Goal: Task Accomplishment & Management: Manage account settings

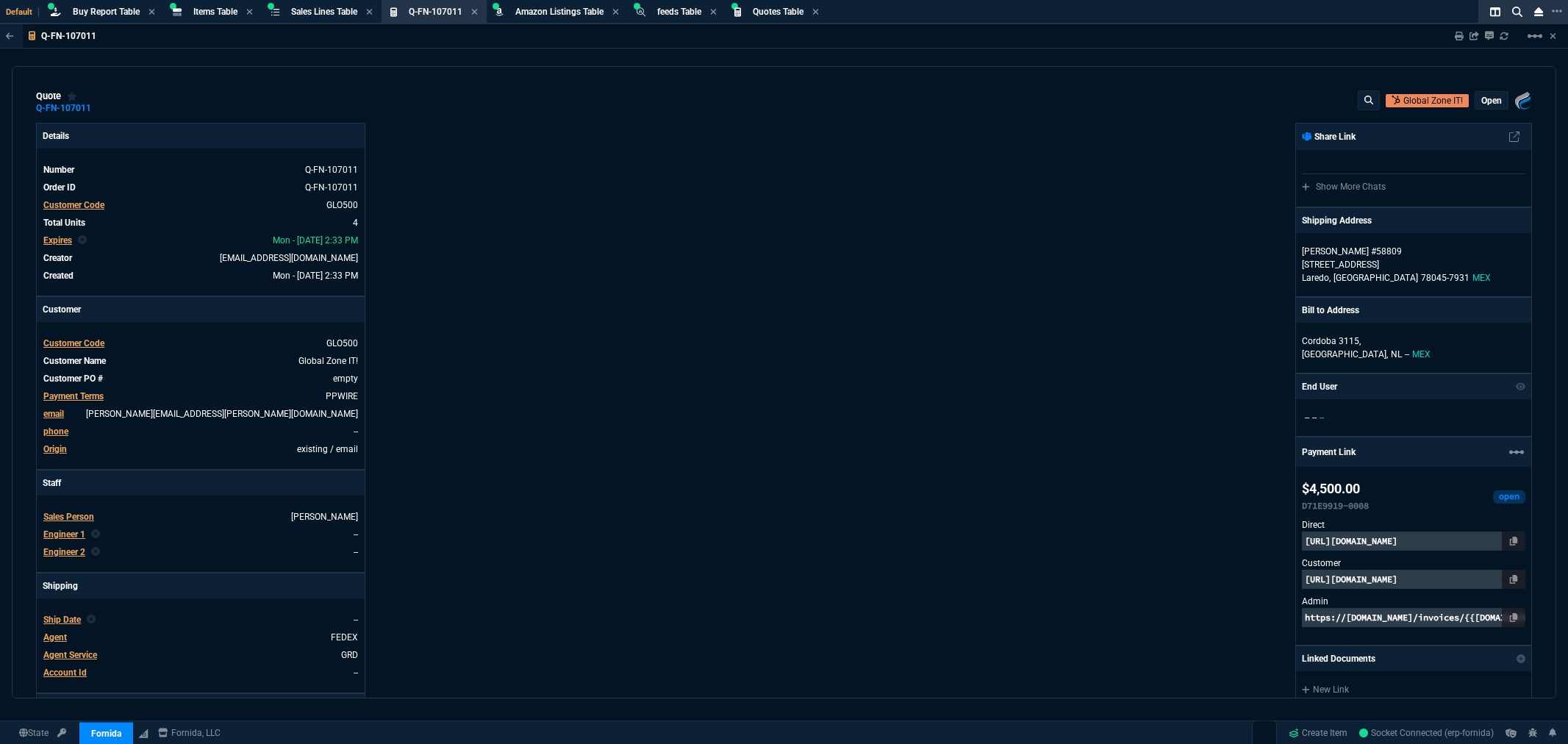
select select "8: NEPT"
click at [756, 265] on div "Details Number Q-FN-107011 Order ID Q-FN-107011 Customer Code GLO500 Total Unit…" at bounding box center [410, 501] width 748 height 758
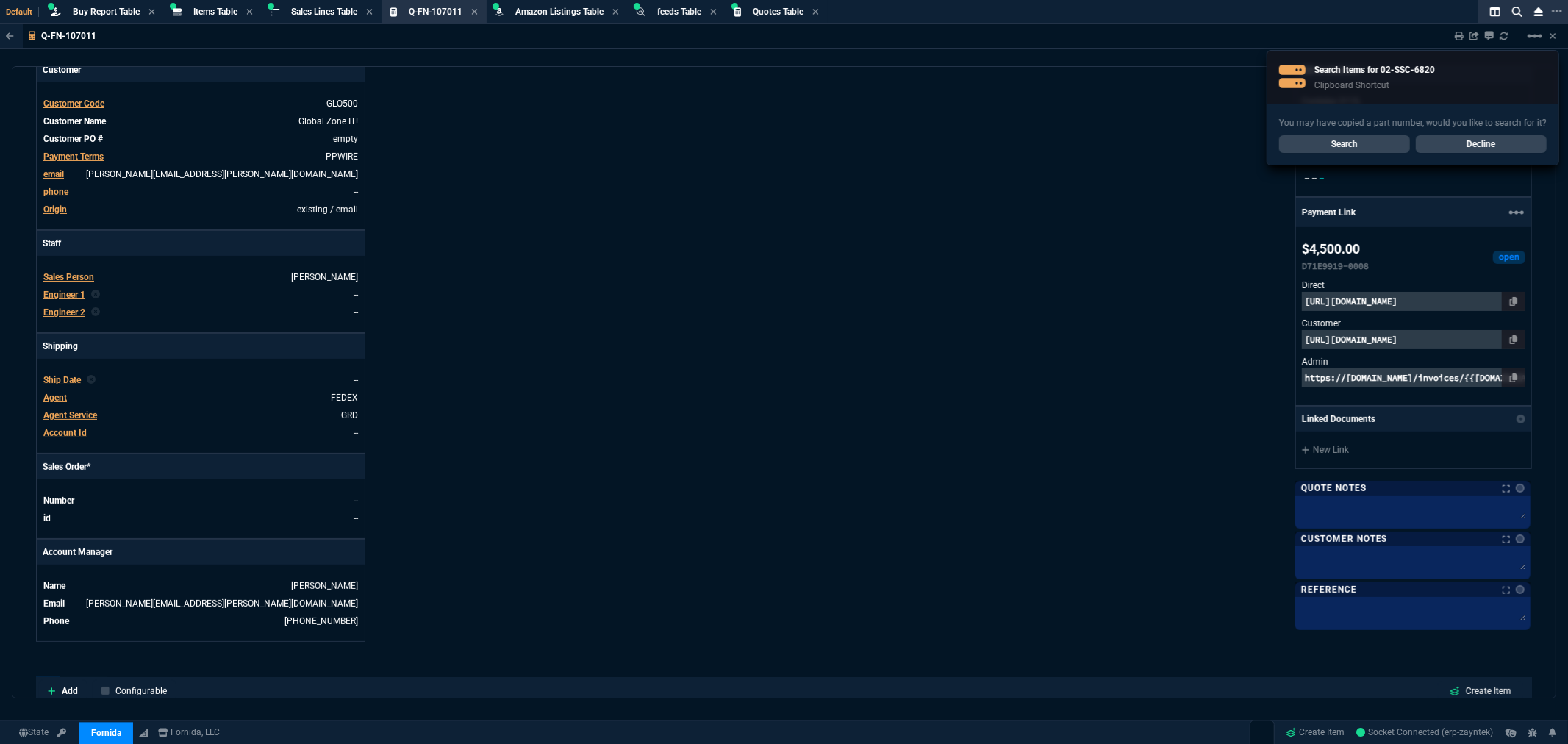
click at [1378, 144] on link "Search" at bounding box center [1344, 144] width 131 height 18
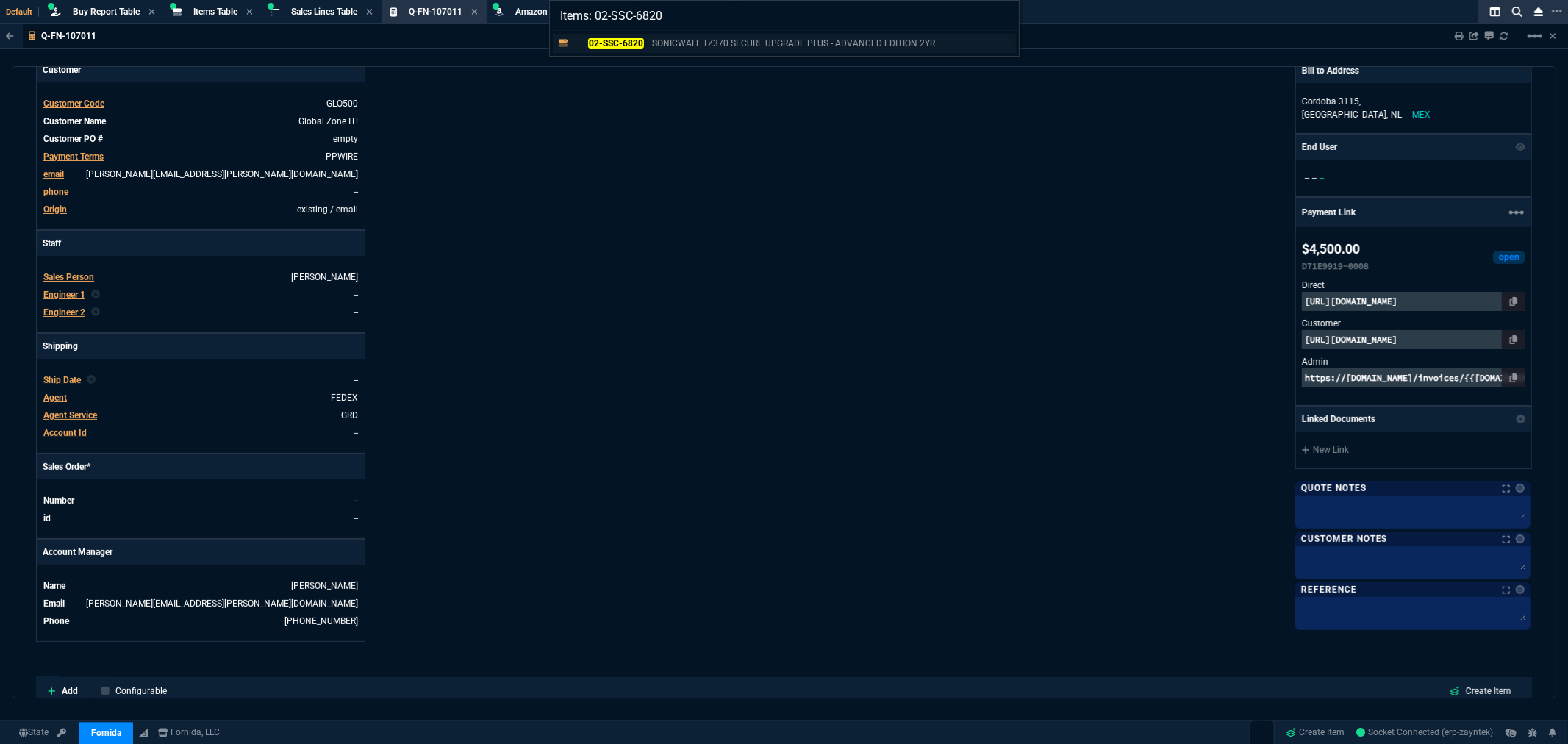
click at [605, 43] on mark "02-SSC-6820" at bounding box center [615, 43] width 55 height 10
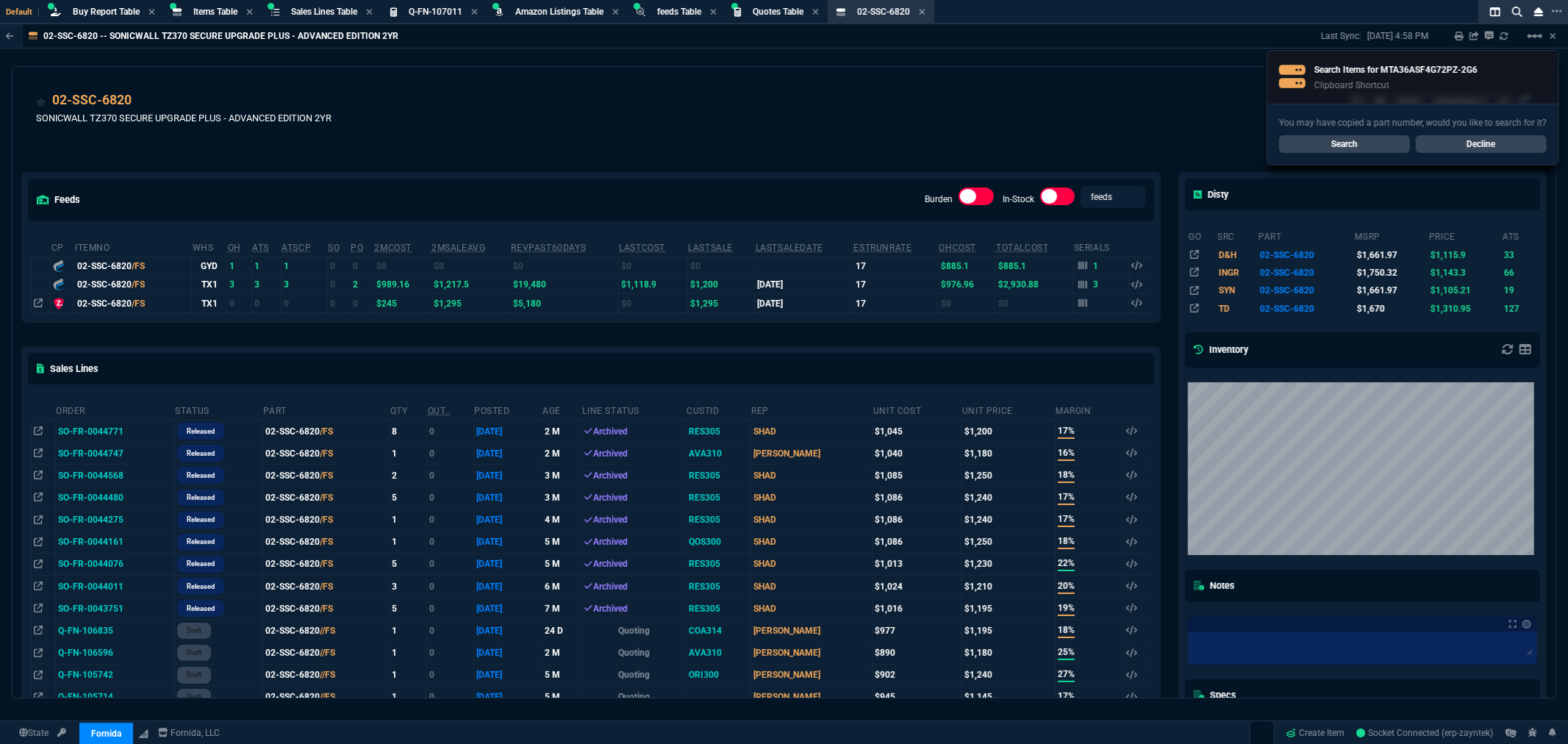
click at [1356, 142] on link "Search" at bounding box center [1344, 144] width 131 height 18
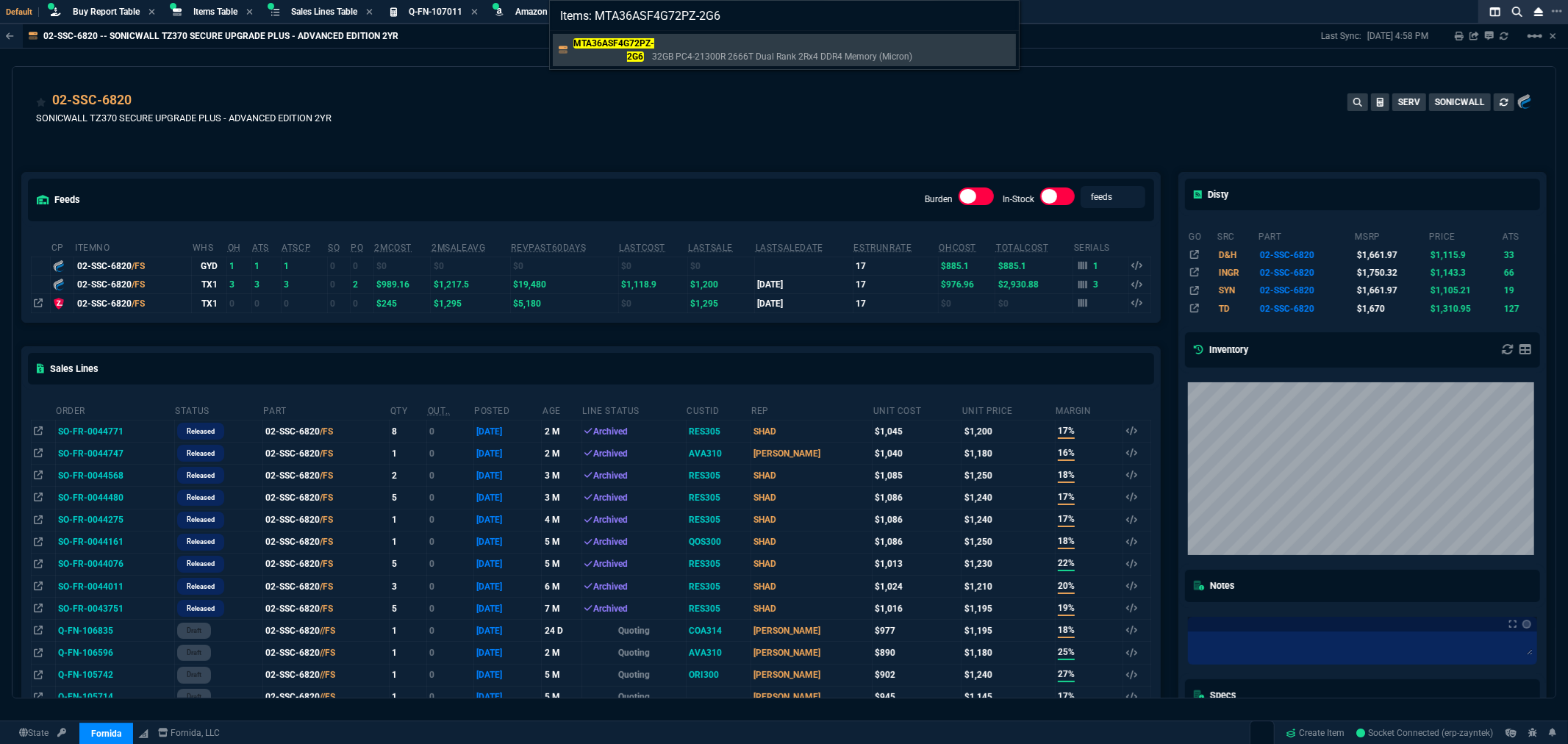
click at [633, 45] on mark "MTA36ASF4G72PZ-2G6" at bounding box center [614, 50] width 82 height 24
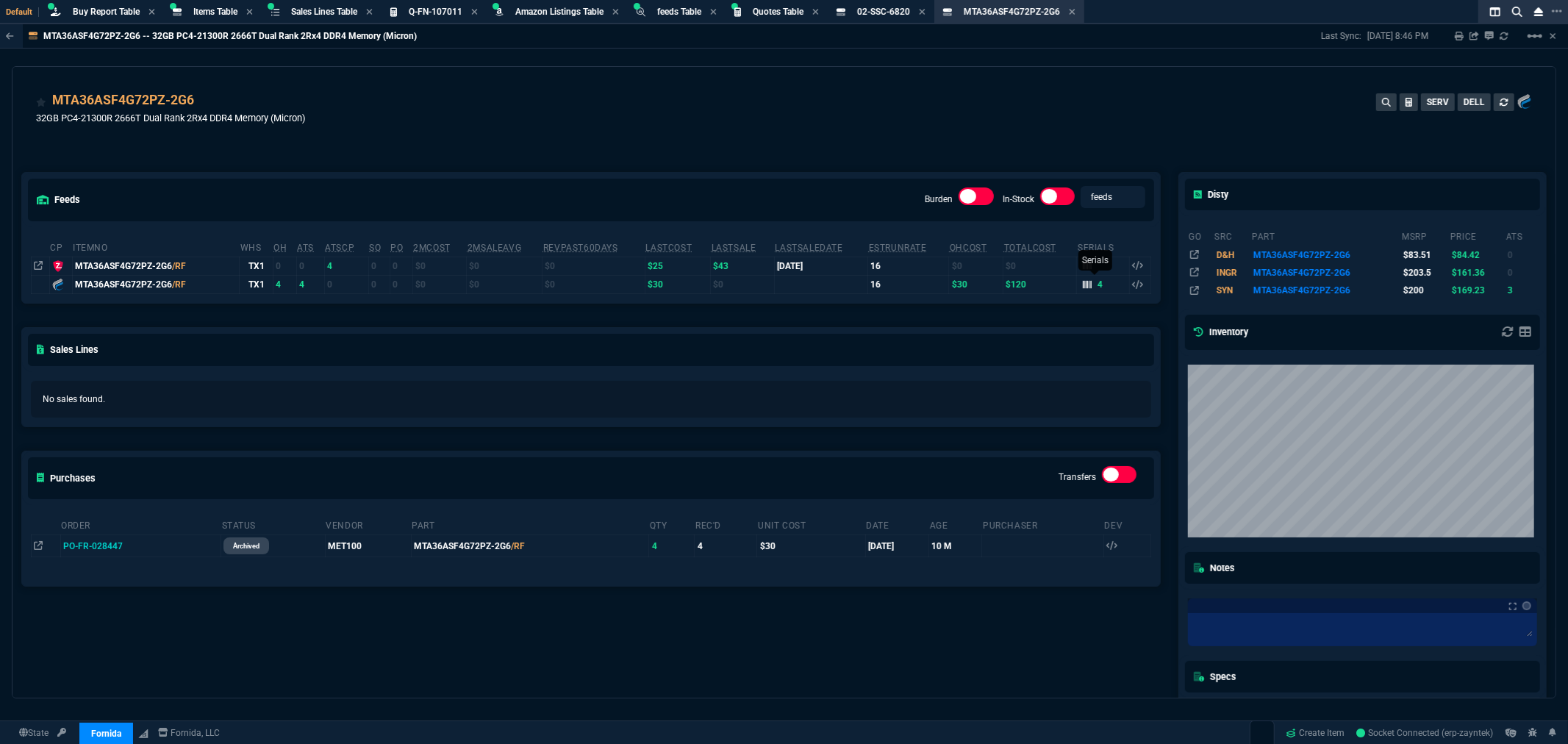
click at [1089, 285] on div "4" at bounding box center [1094, 284] width 21 height 14
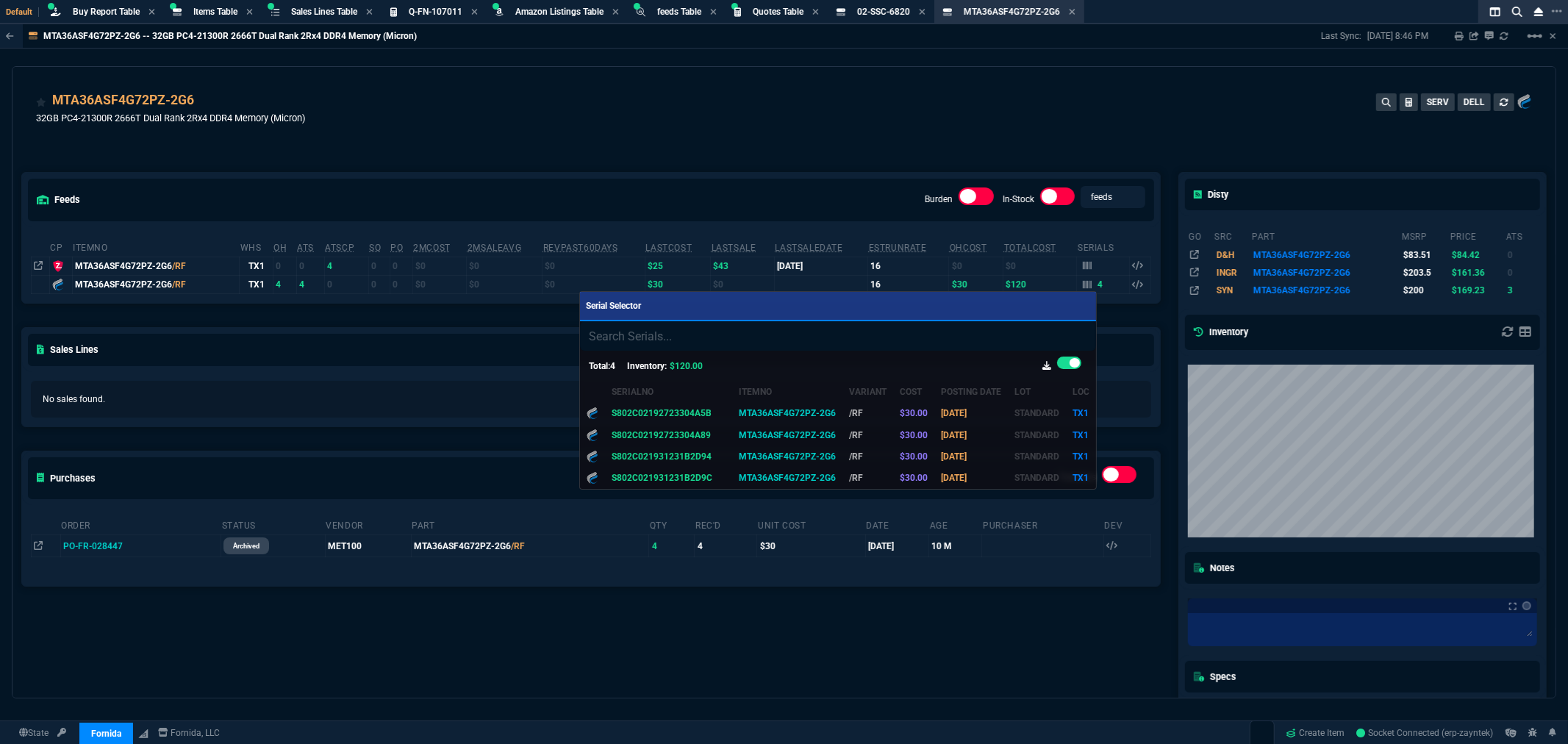
click at [819, 162] on div at bounding box center [784, 372] width 1568 height 744
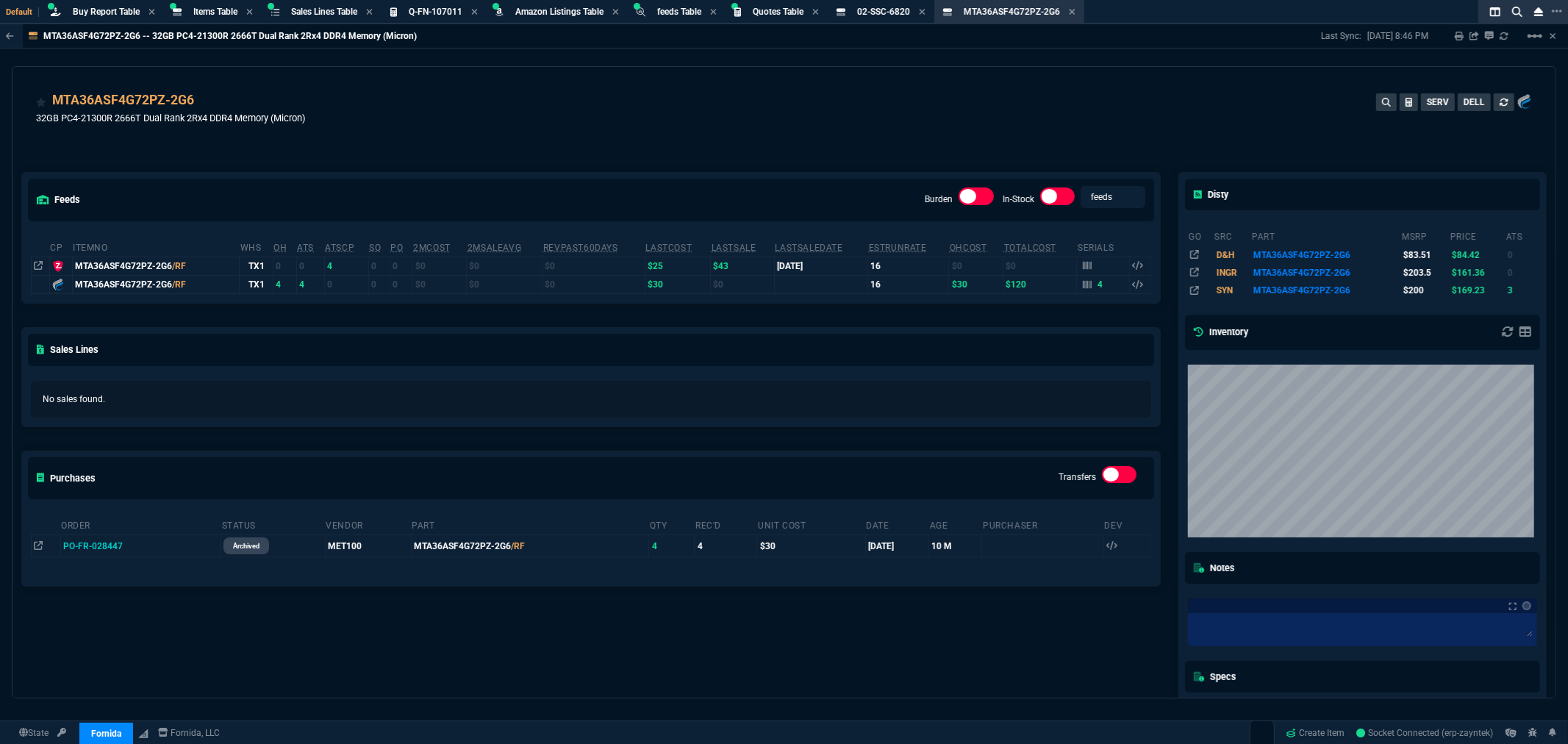
drag, startPoint x: 427, startPoint y: 8, endPoint x: 278, endPoint y: 135, distance: 195.8
click at [427, 8] on span "Q-FN-107011" at bounding box center [435, 11] width 53 height 10
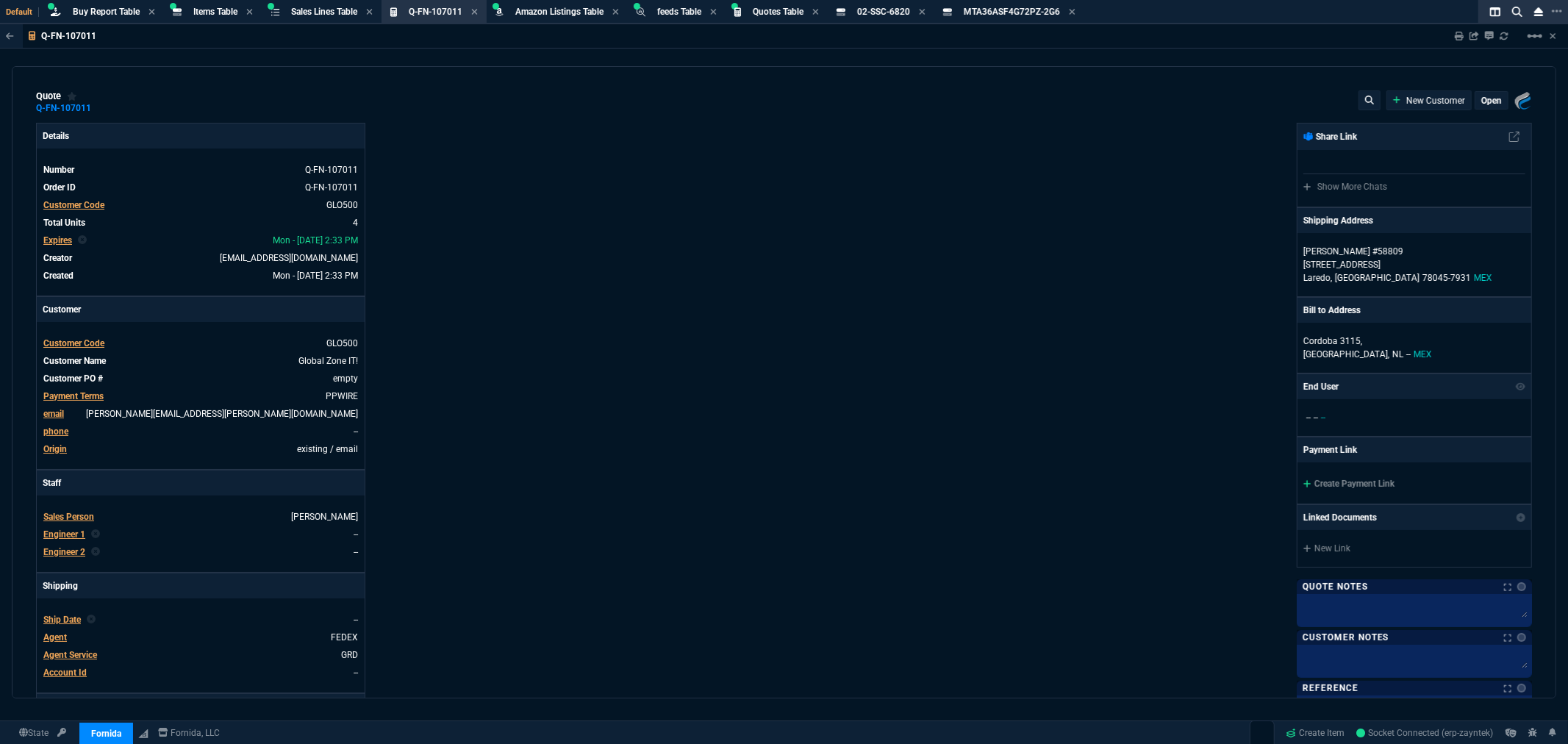
type input "5115"
type input "33"
type input "375"
type input "78"
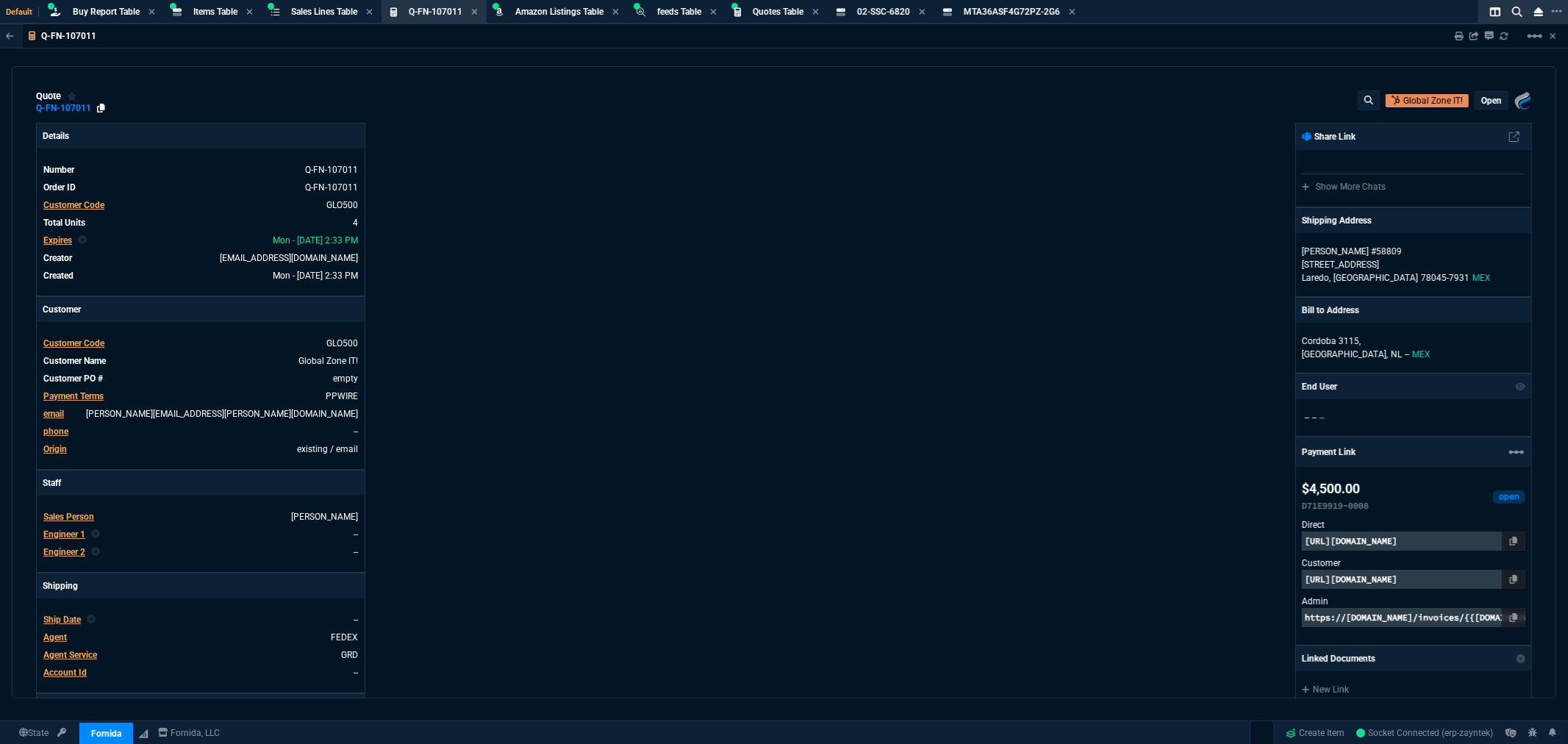
click at [97, 106] on icon at bounding box center [101, 107] width 8 height 9
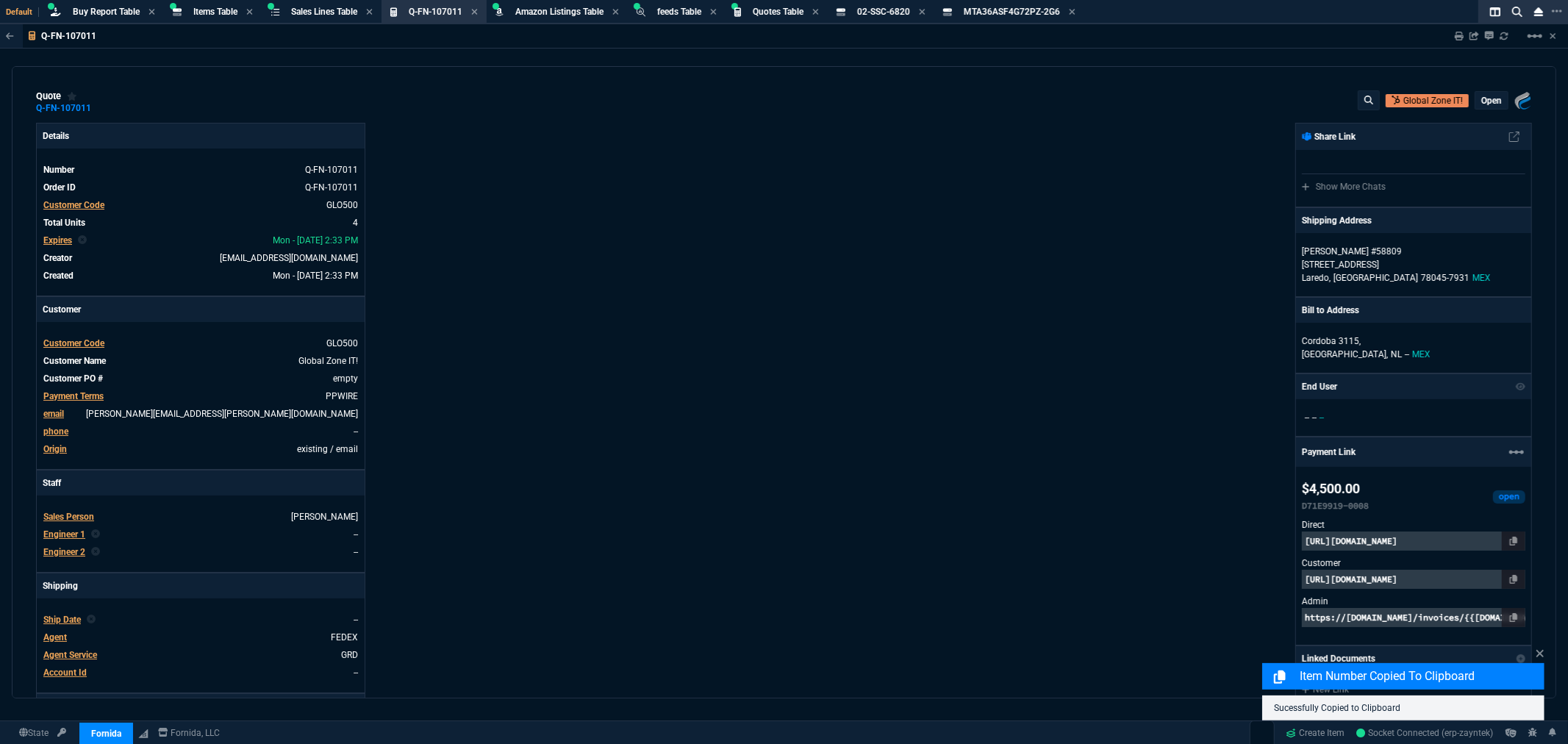
click at [626, 150] on div "Details Number Q-FN-107011 Order ID Q-FN-107011 Customer Code GLO500 Total Unit…" at bounding box center [410, 501] width 748 height 758
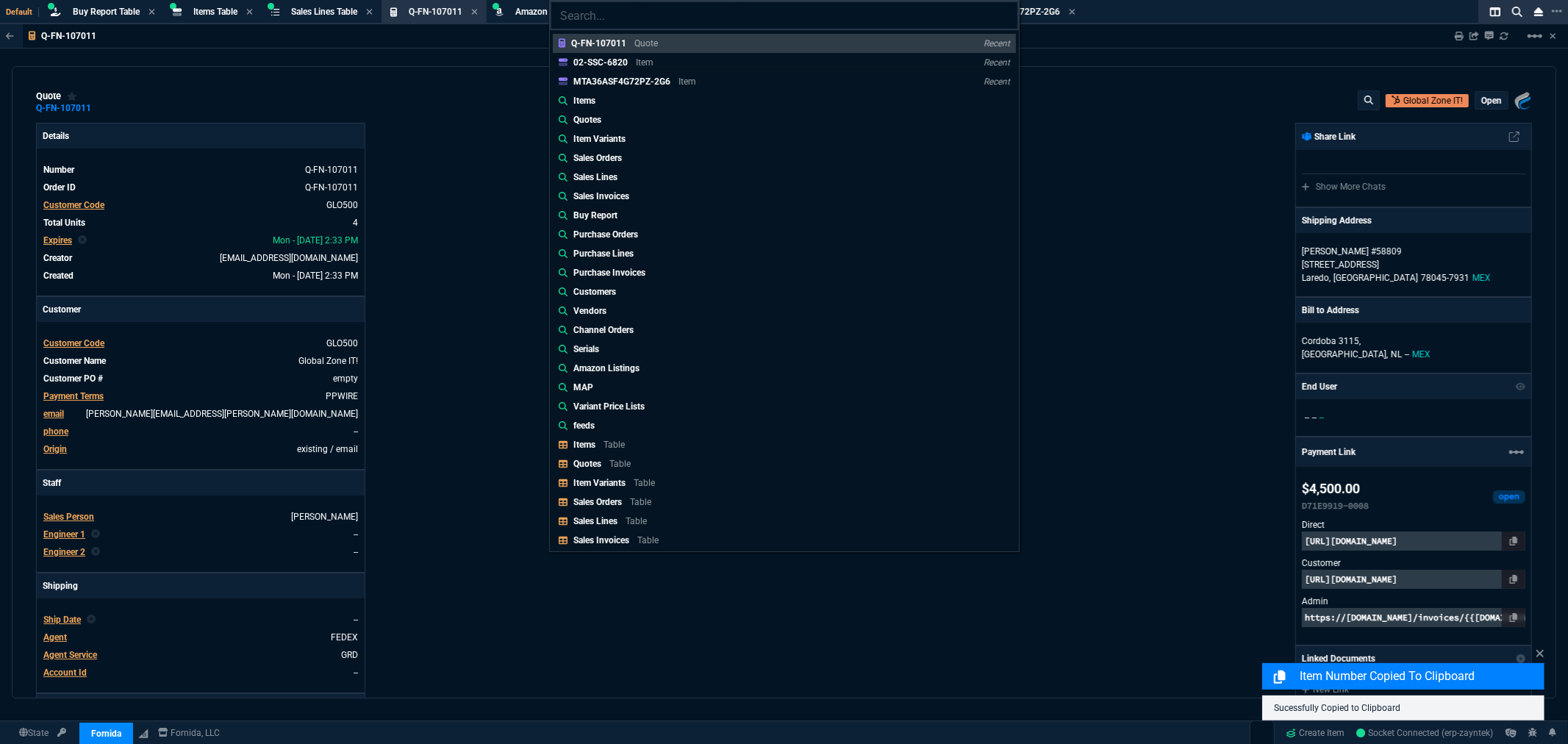
click at [662, 21] on input "search" at bounding box center [784, 15] width 469 height 29
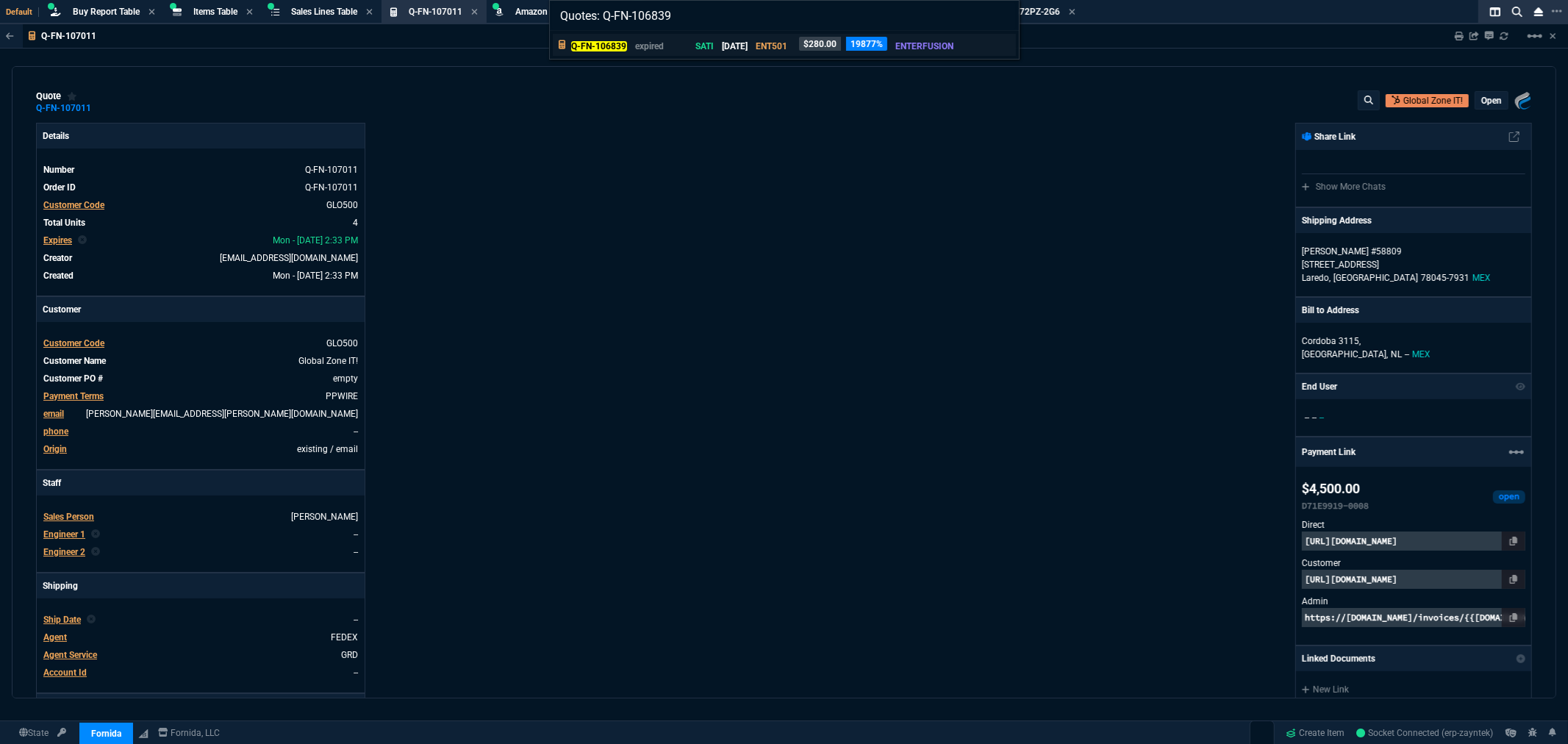
type input "Quotes: Q-FN-106839"
click at [613, 45] on mark "Q-FN-106839" at bounding box center [599, 46] width 56 height 10
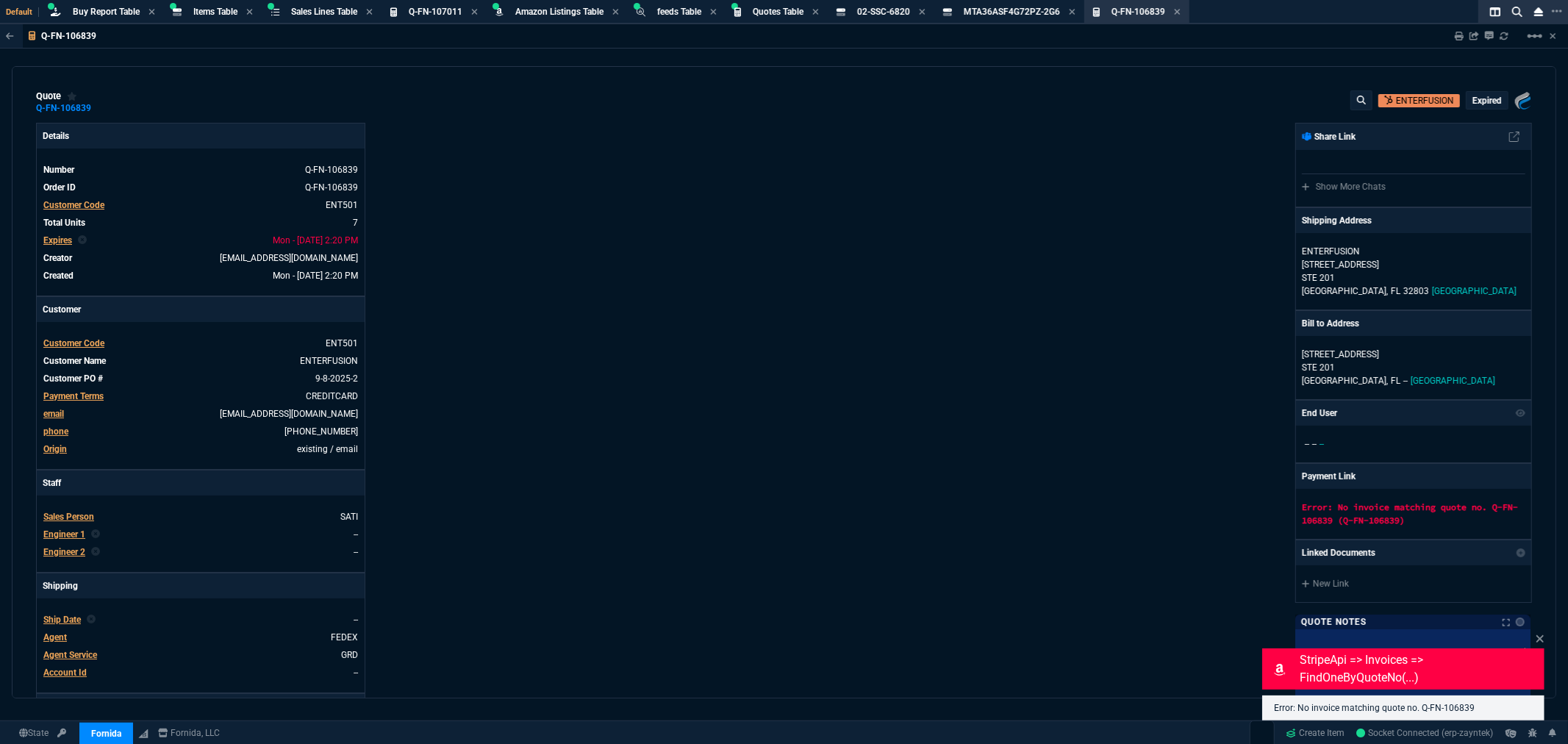
type input "73"
type input "29"
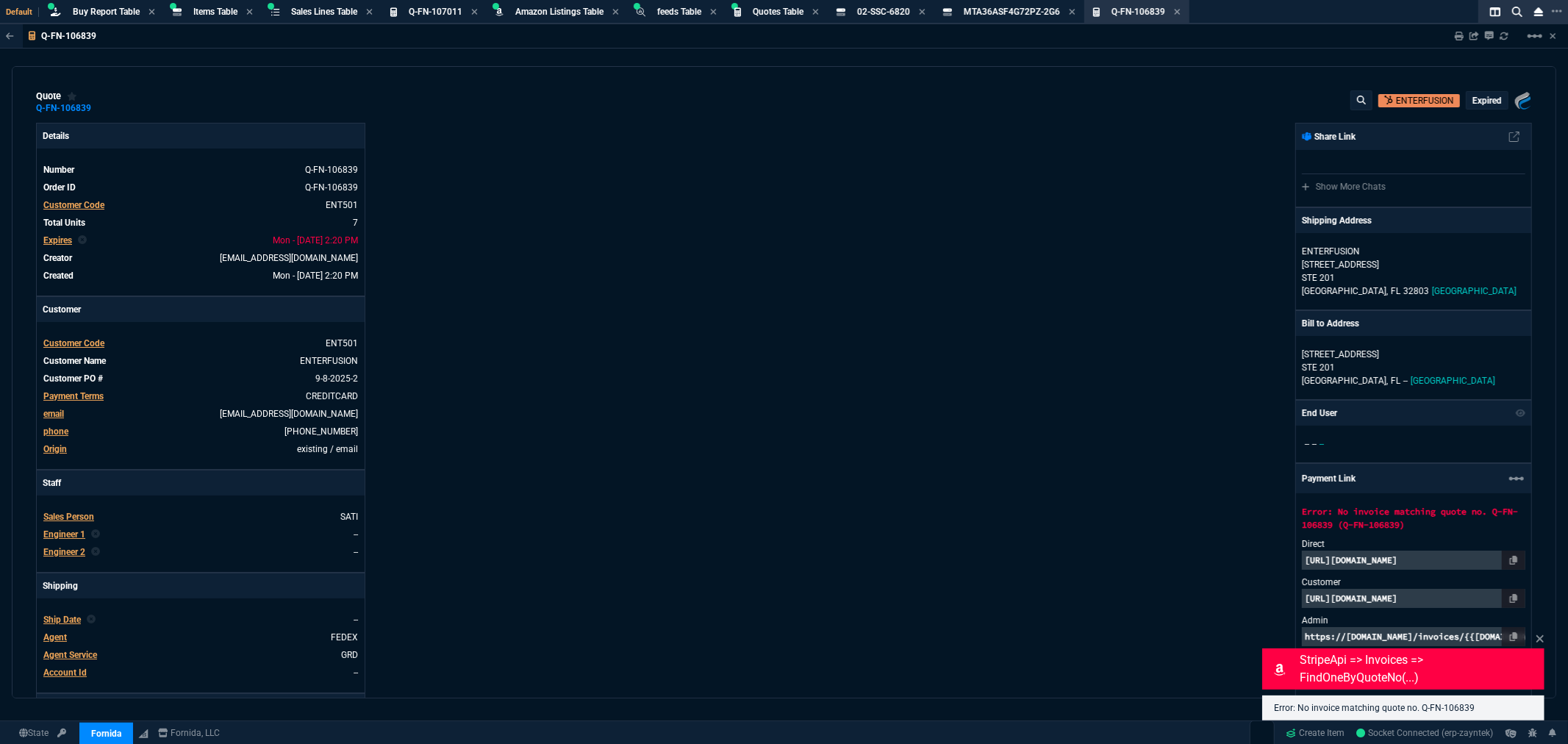
click at [49, 243] on span "Expires" at bounding box center [57, 240] width 29 height 10
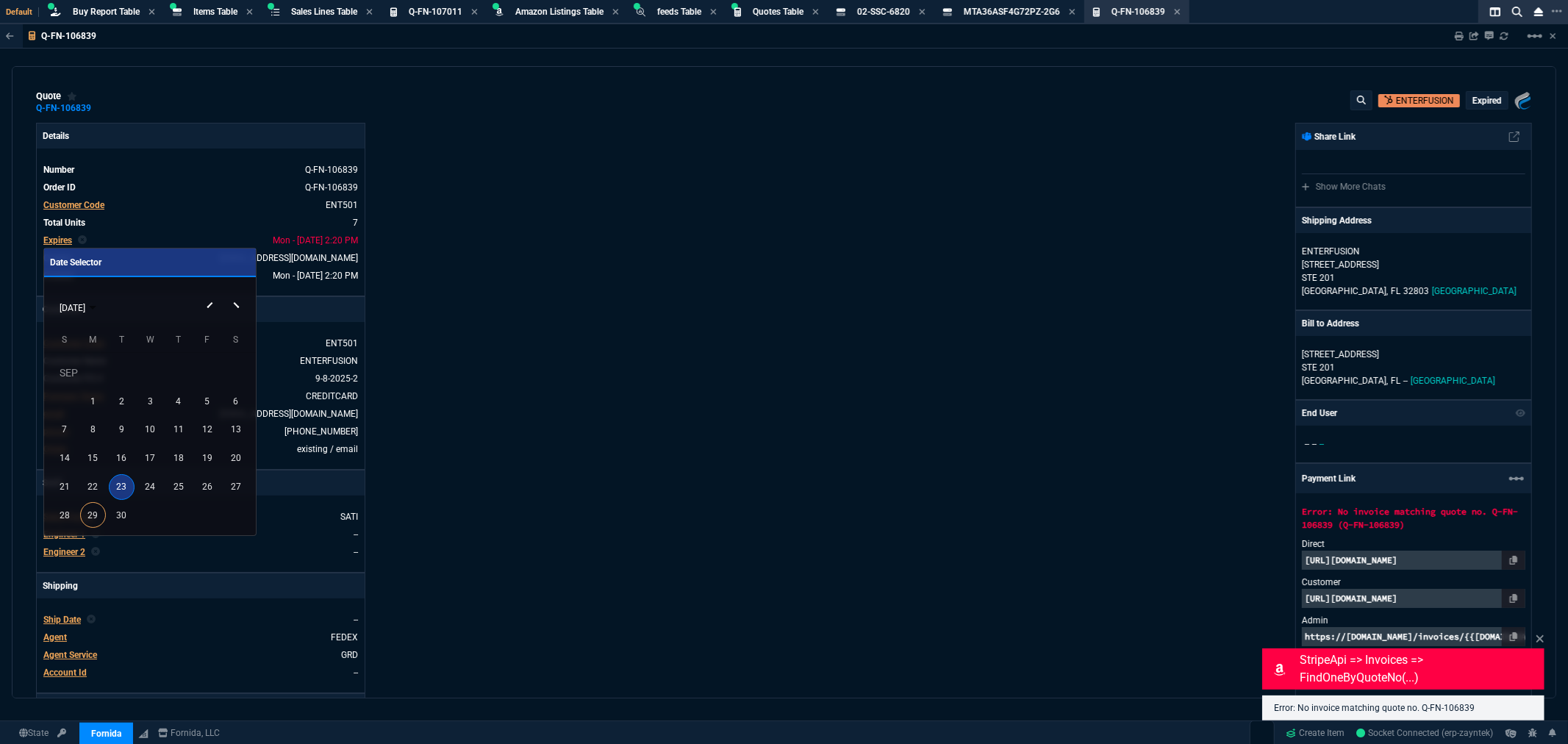
click at [234, 294] on button "Next month" at bounding box center [237, 294] width 29 height 0
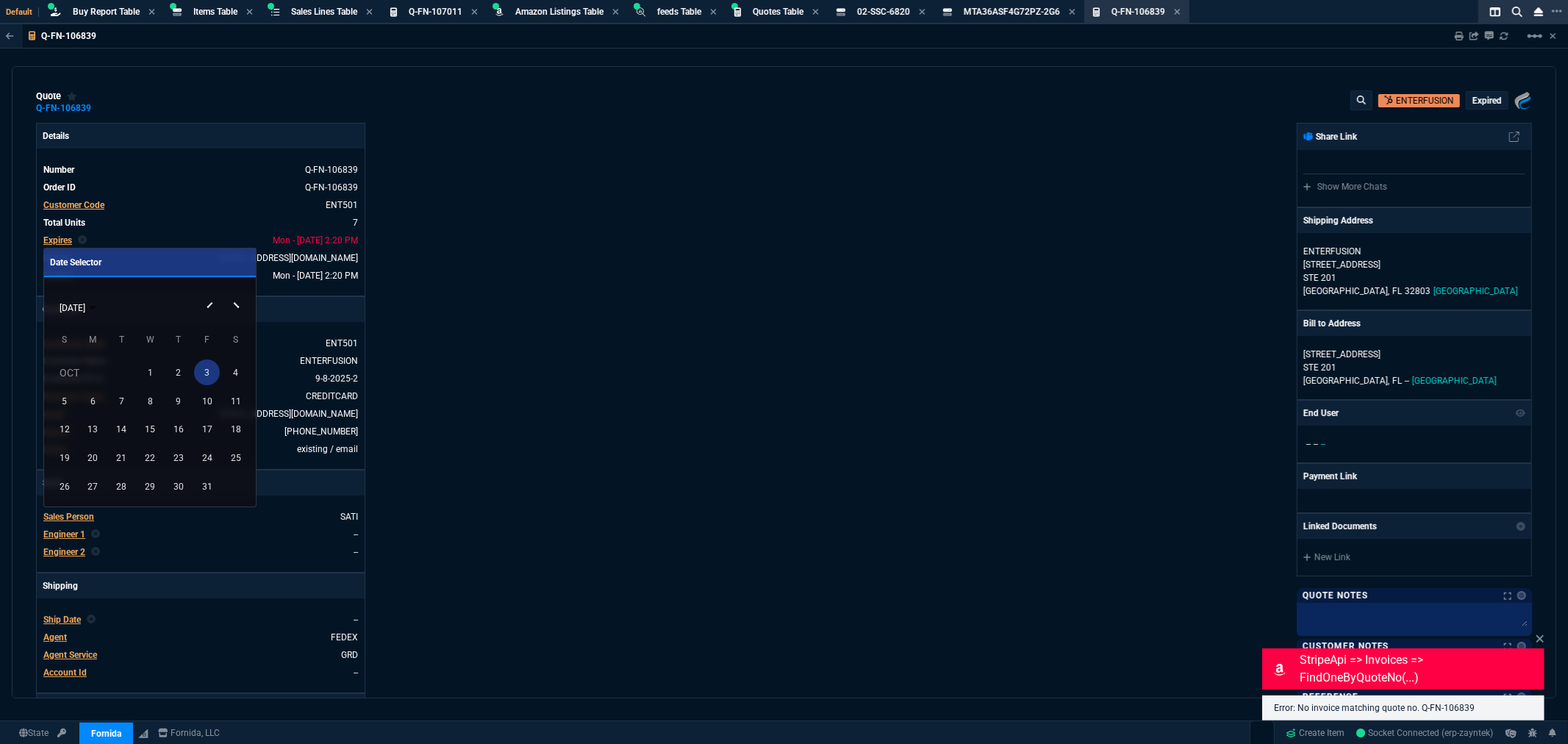
click at [202, 364] on div "3" at bounding box center [207, 372] width 25 height 25
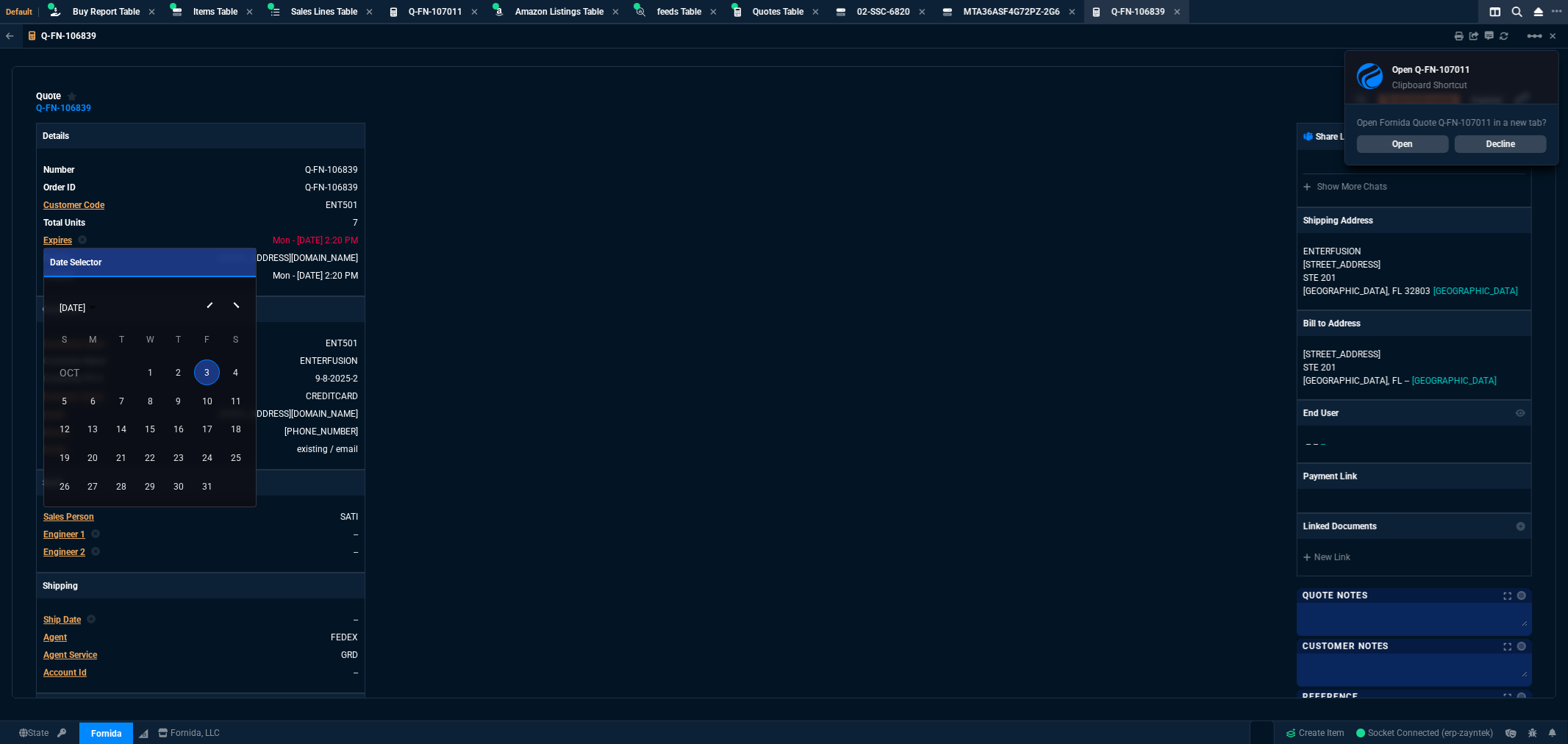
click at [1508, 146] on div at bounding box center [784, 372] width 1568 height 744
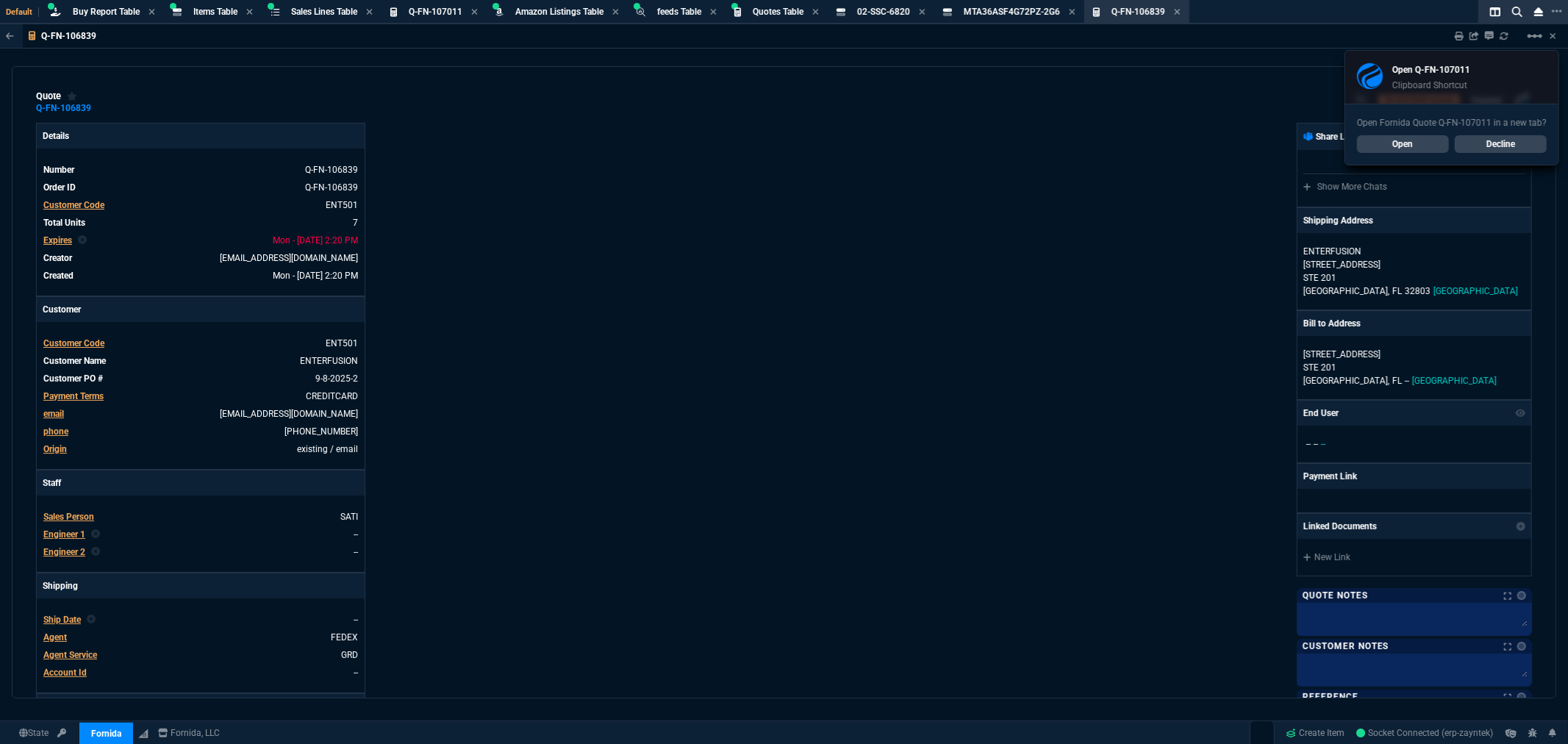
click at [1504, 140] on link "Decline" at bounding box center [1500, 144] width 92 height 18
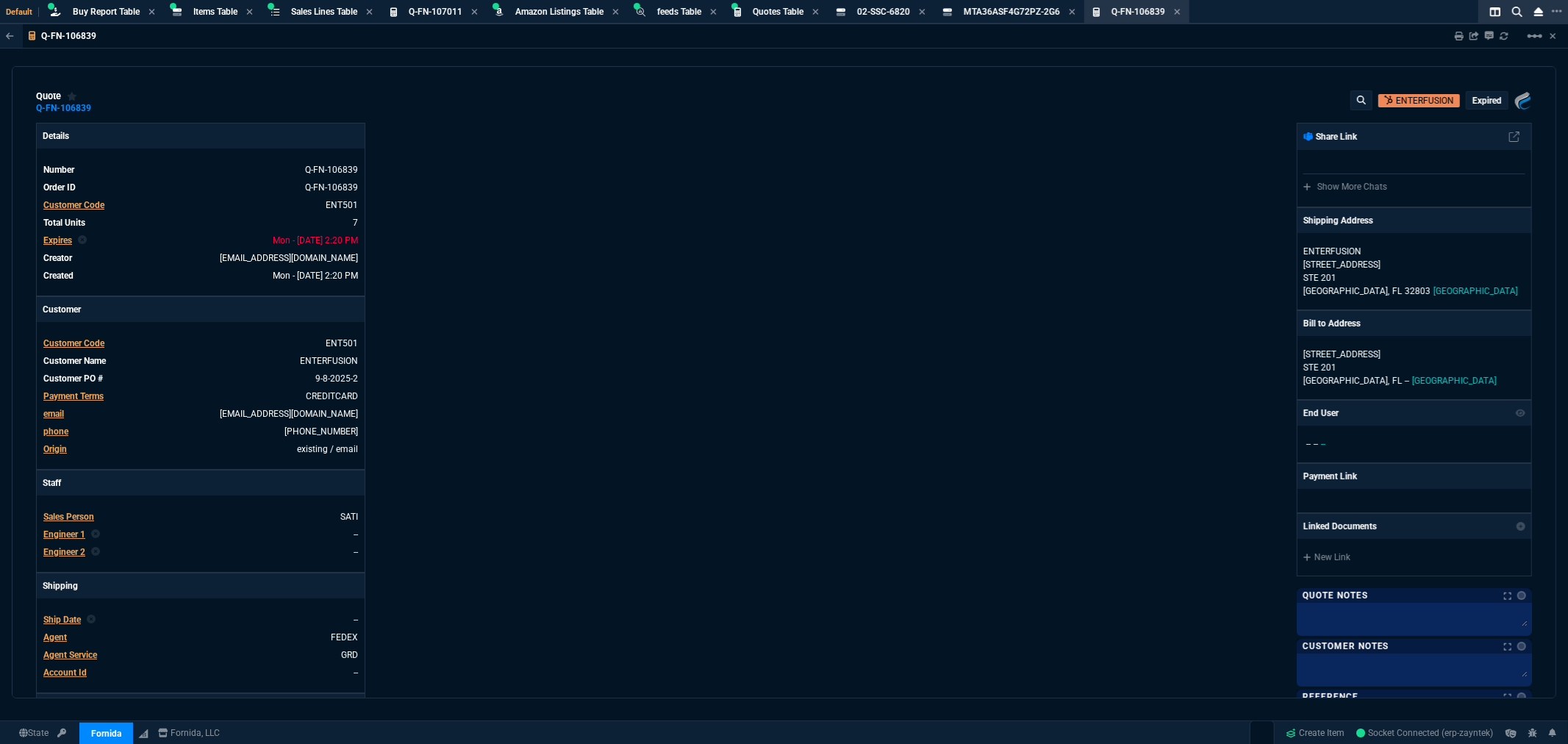
click at [1493, 101] on p "expired" at bounding box center [1487, 100] width 29 height 12
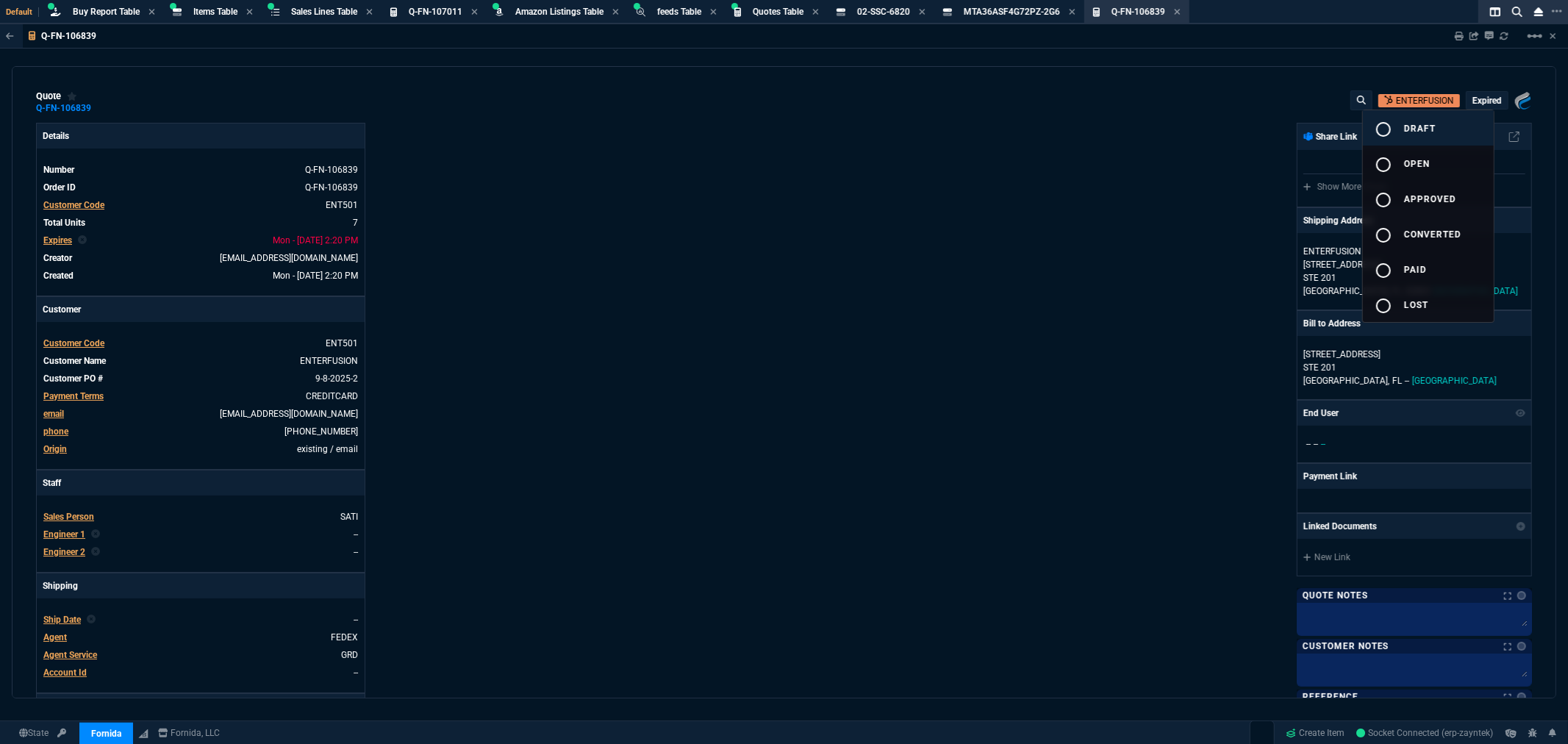
click at [1397, 132] on div "radio_button_unchecked" at bounding box center [1389, 129] width 29 height 18
click at [960, 150] on div at bounding box center [784, 372] width 1568 height 744
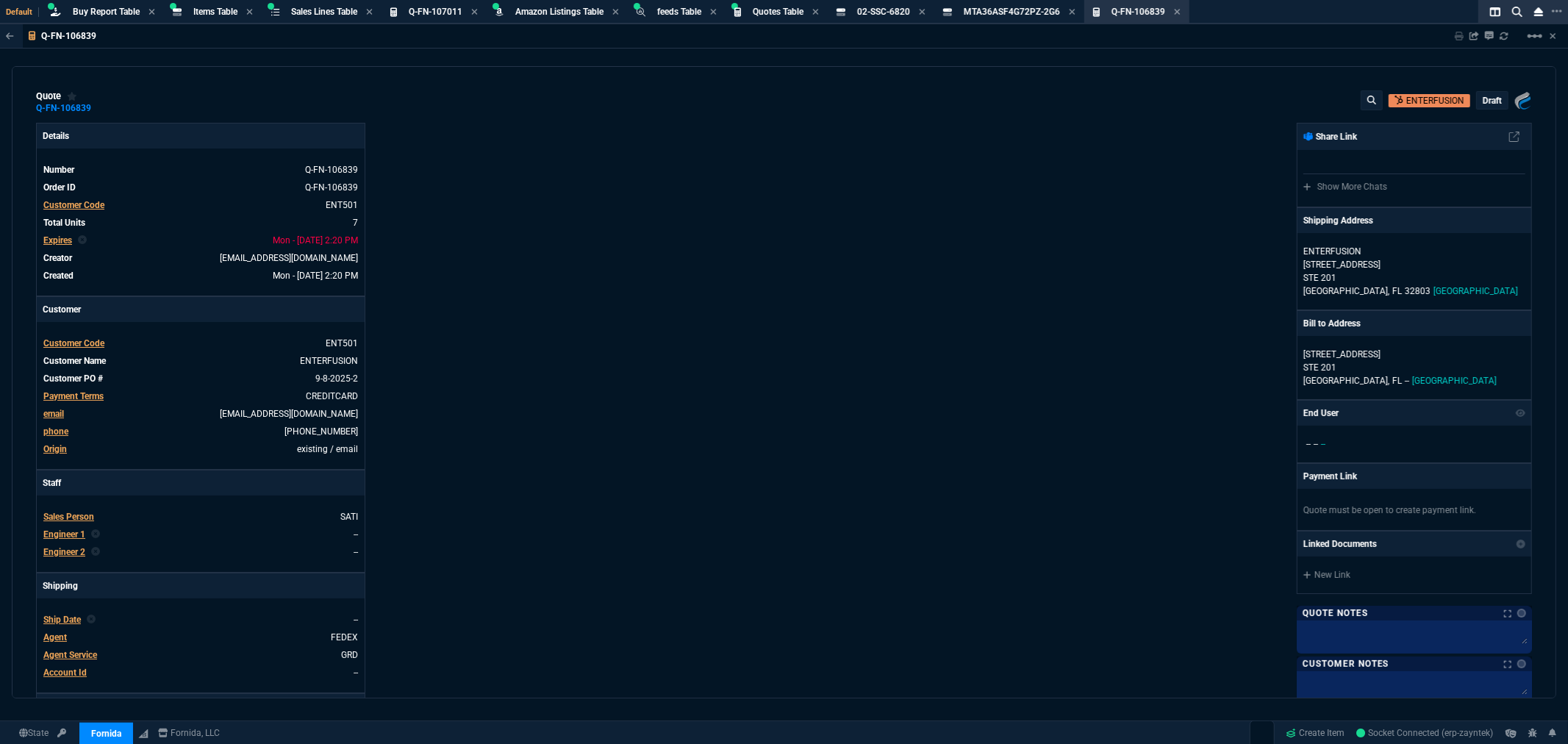
type input "73"
type input "29"
click at [64, 243] on span "Expires" at bounding box center [57, 240] width 29 height 10
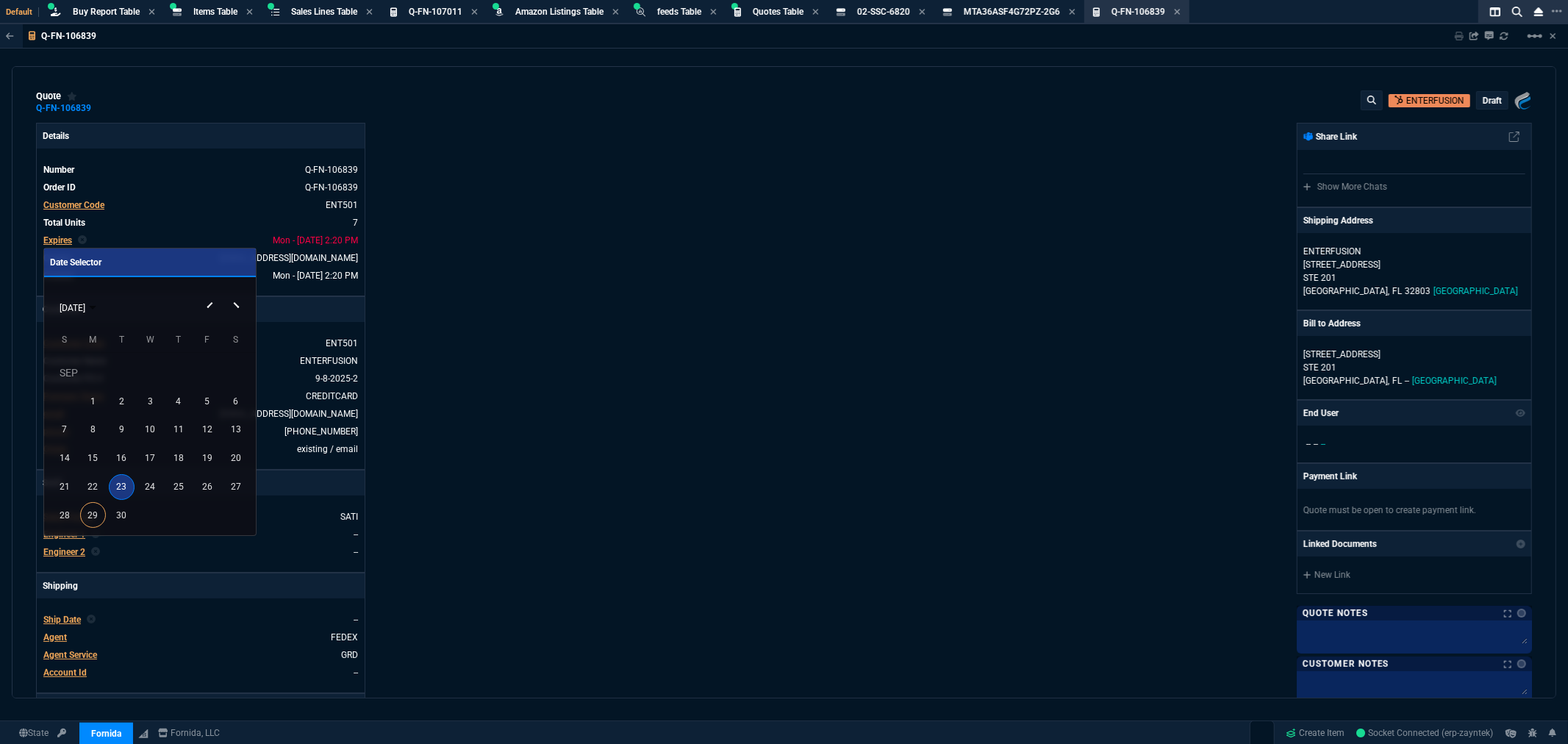
click at [236, 305] on div "SEP 2025" at bounding box center [150, 307] width 205 height 28
click at [236, 294] on button "Next month" at bounding box center [237, 294] width 29 height 0
click at [210, 371] on div "3" at bounding box center [207, 372] width 25 height 25
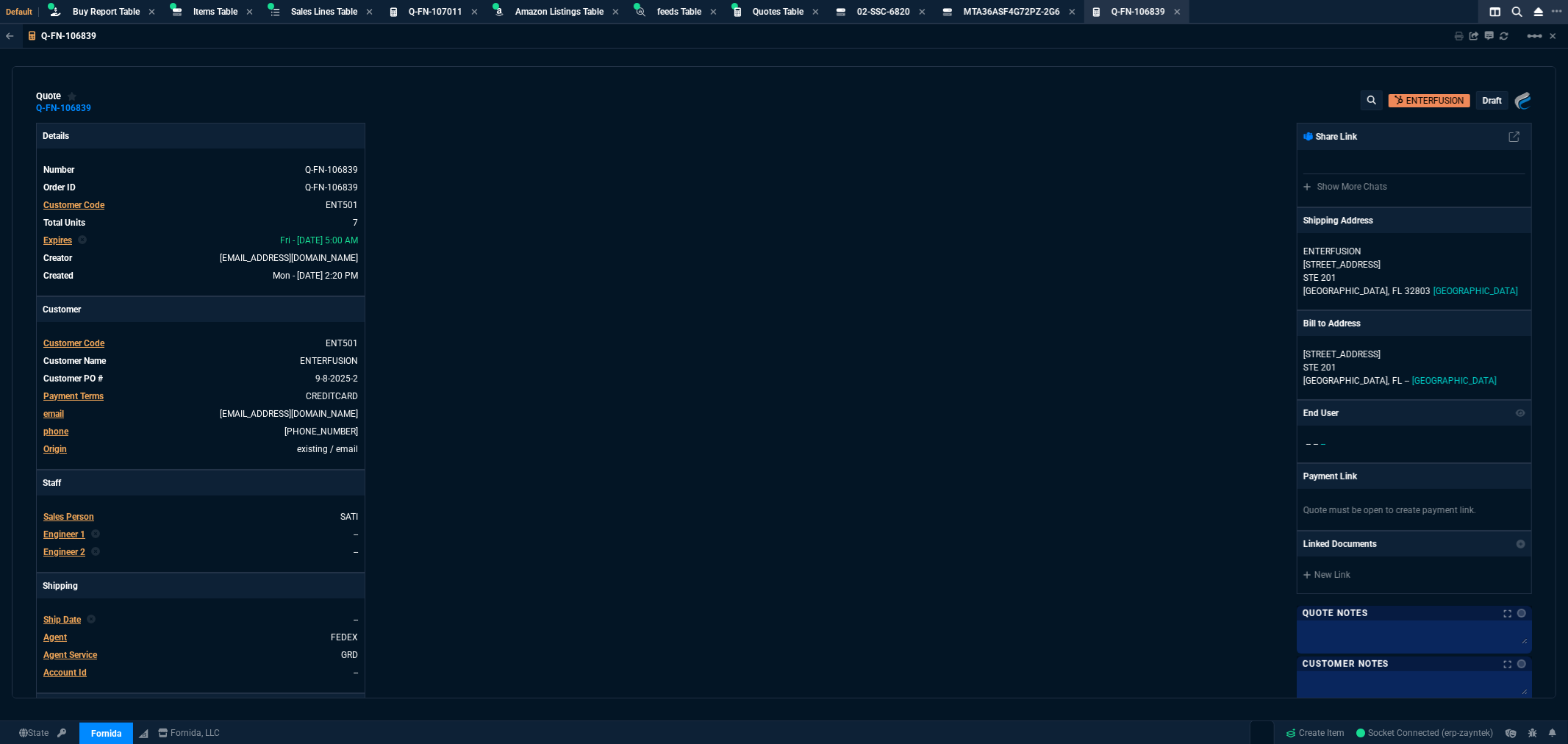
click at [474, 342] on div "Details Number Q-FN-106839 Order ID Q-FN-106839 Customer Code ENT501 Total Unit…" at bounding box center [410, 501] width 748 height 758
type input "73"
type input "29"
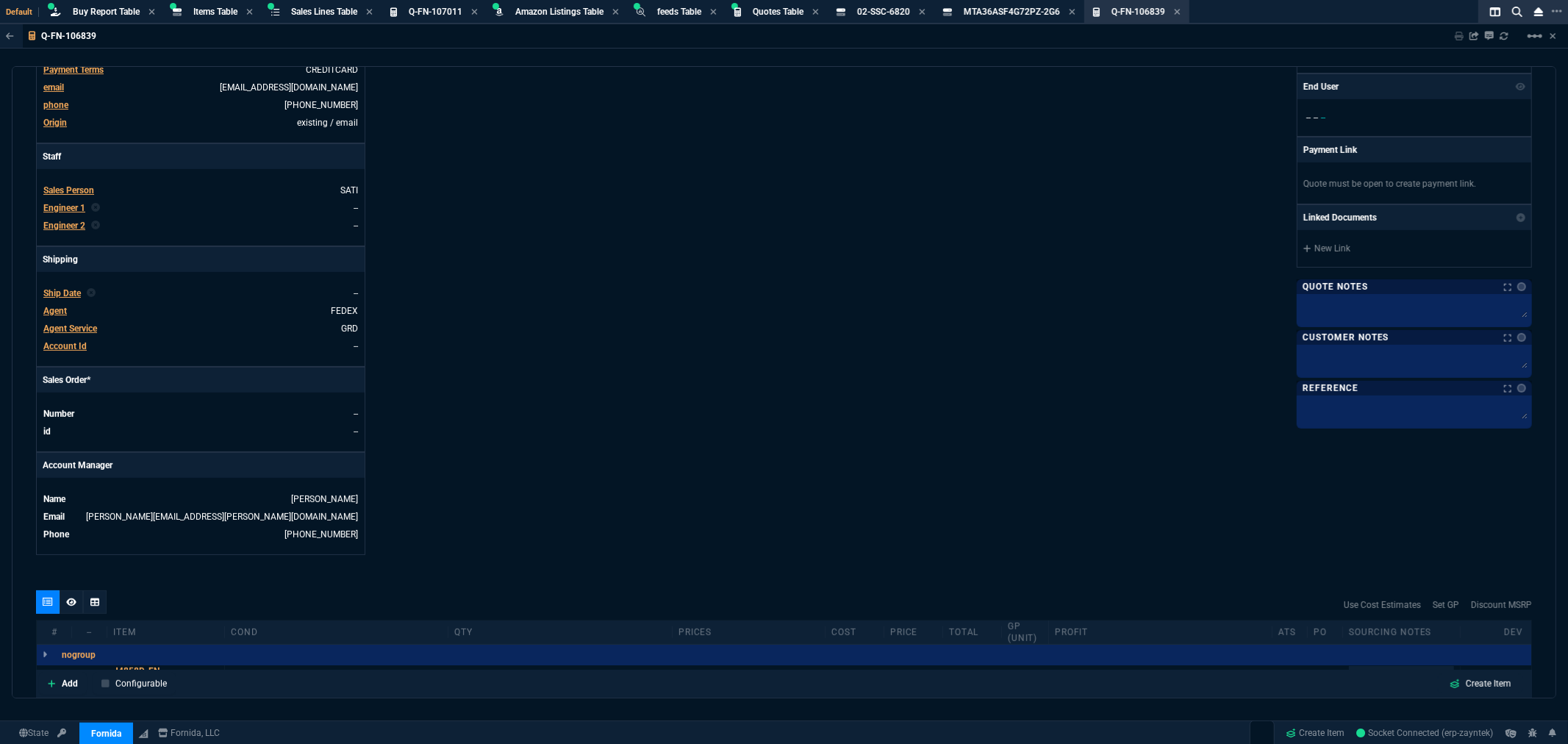
scroll to position [568, 0]
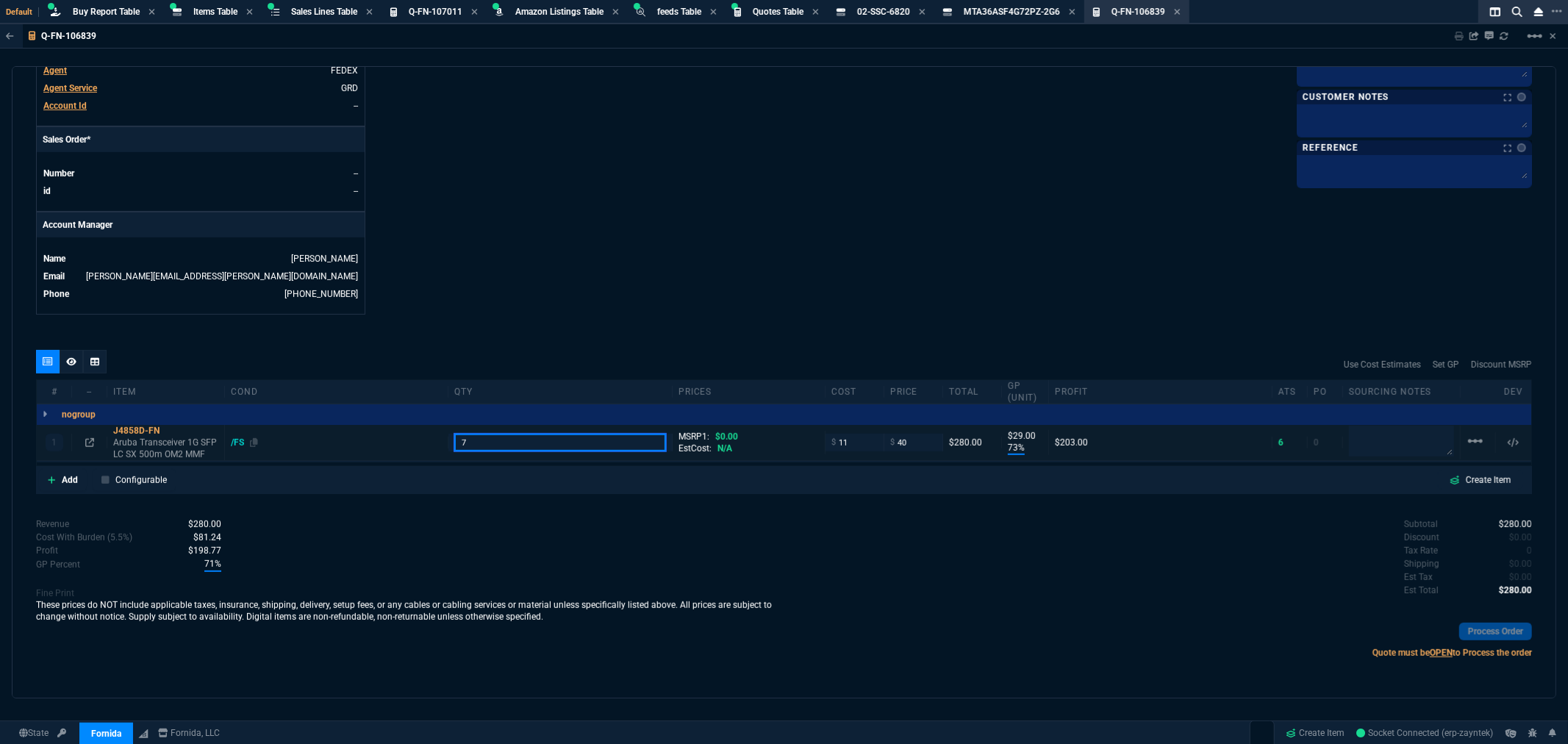
drag, startPoint x: 478, startPoint y: 443, endPoint x: 423, endPoint y: 445, distance: 55.0
click at [423, 445] on div "1 J4858D-FN Aruba Transceiver 1G SFP LC SX 500m OM2 MMF /FS 7 MSRP1: $0.00 EstC…" at bounding box center [784, 442] width 1495 height 36
type input "10"
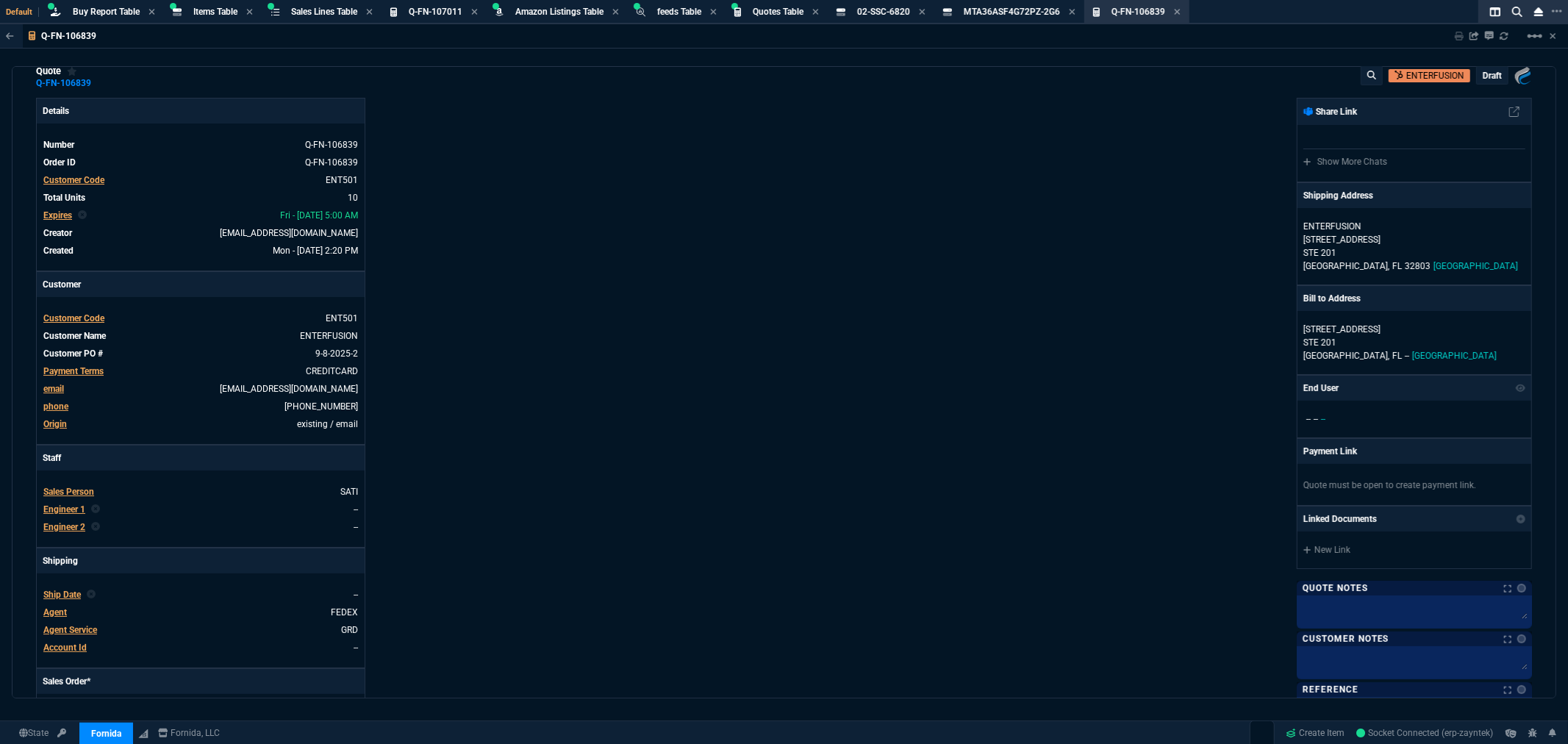
scroll to position [0, 0]
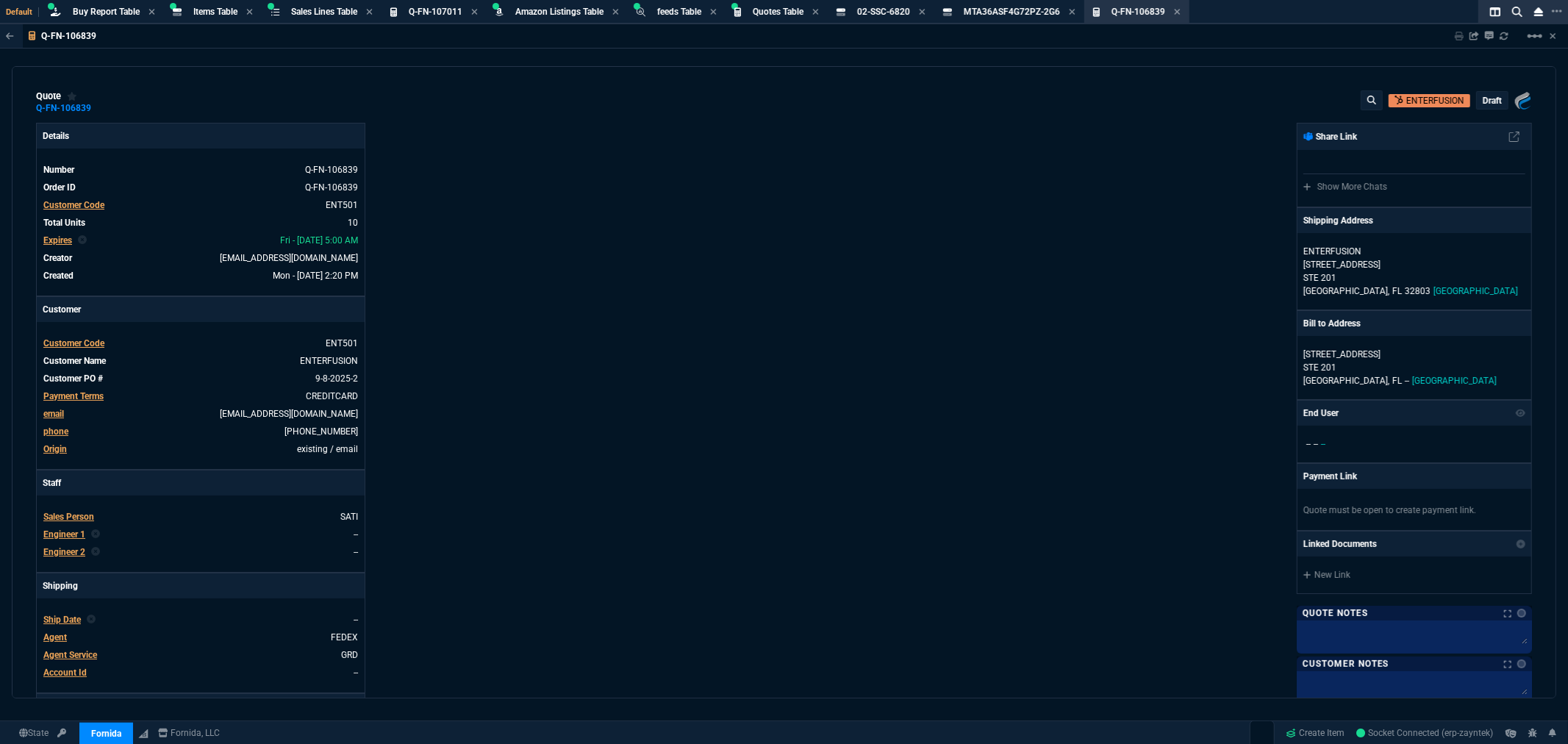
click at [1485, 103] on p "draft" at bounding box center [1492, 100] width 19 height 12
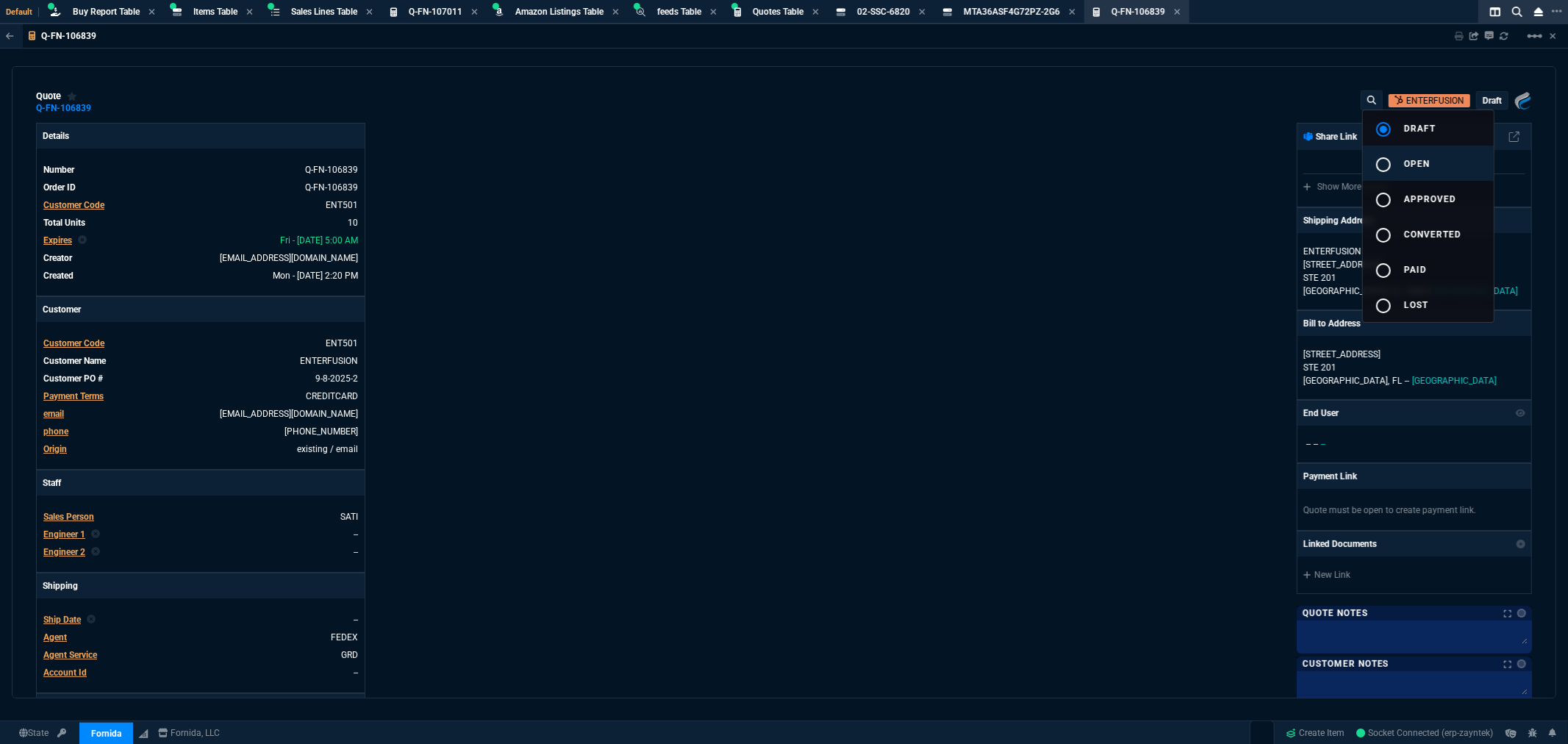
click at [1386, 170] on mat-icon "radio_button_unchecked" at bounding box center [1383, 165] width 18 height 18
type input "73"
type input "29"
click at [1160, 215] on div at bounding box center [784, 372] width 1568 height 744
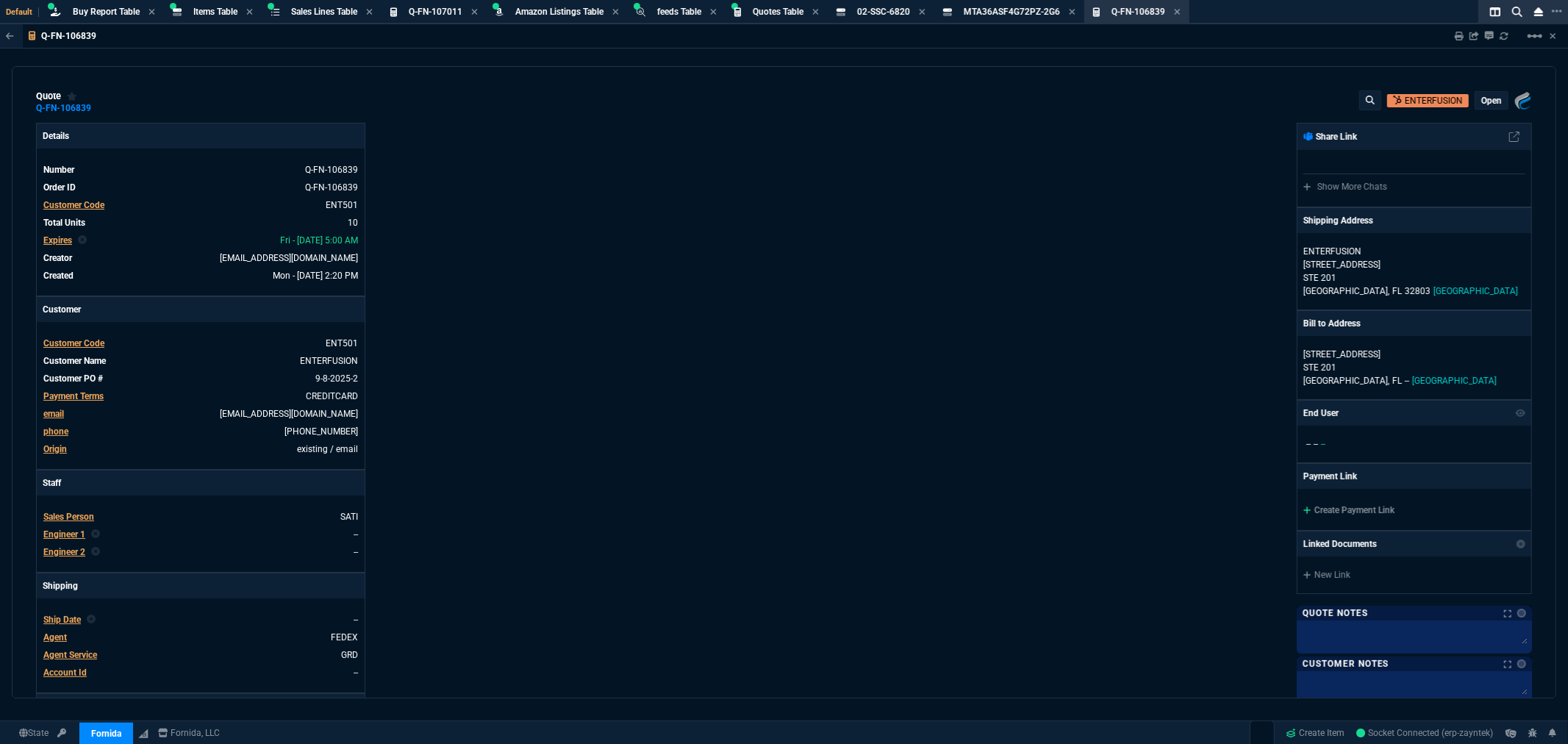
click at [1115, 223] on div "Fornida, LLC 2609 Technology Dr Suite 300 Plano, TX 75074 Share Link Show More …" at bounding box center [1159, 501] width 748 height 758
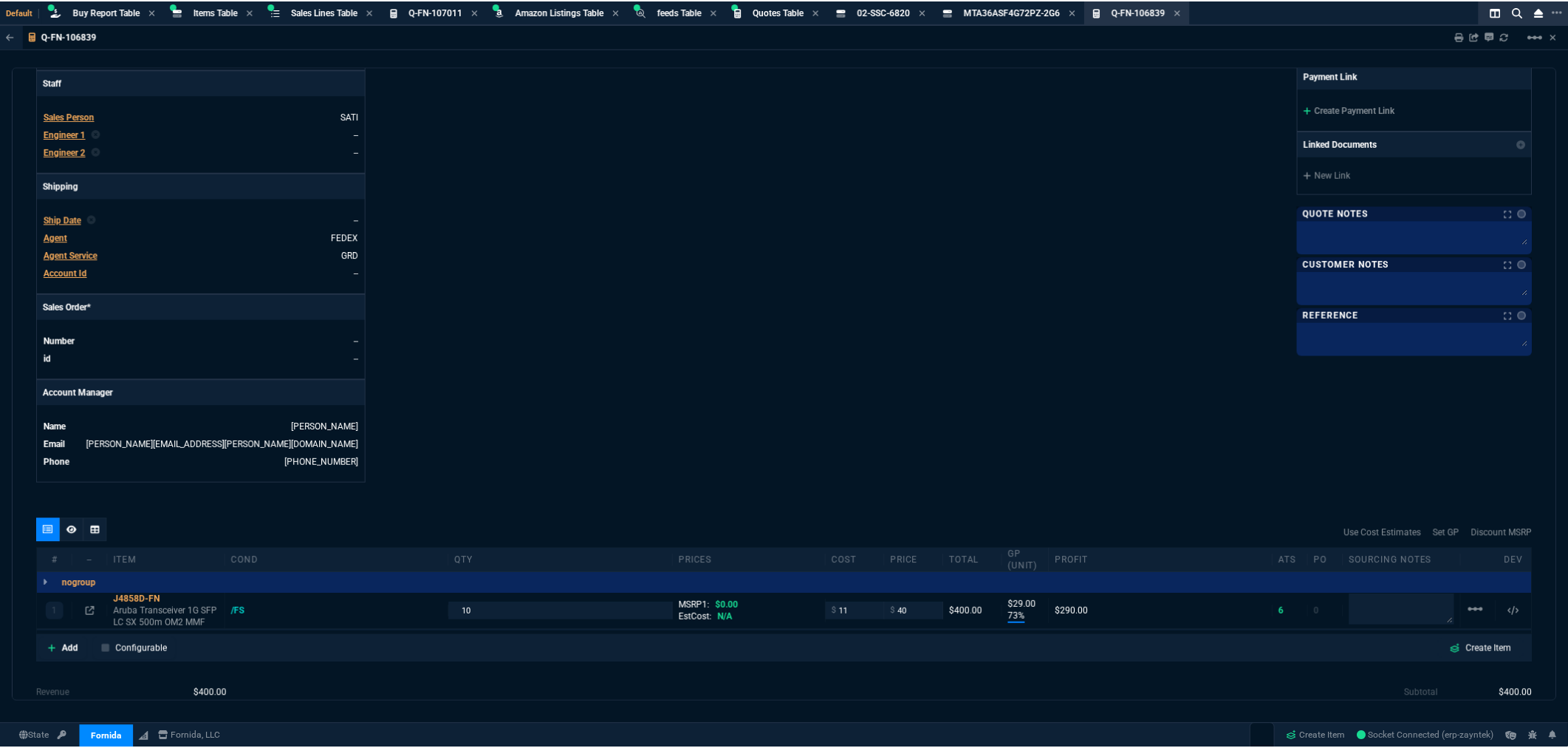
scroll to position [246, 0]
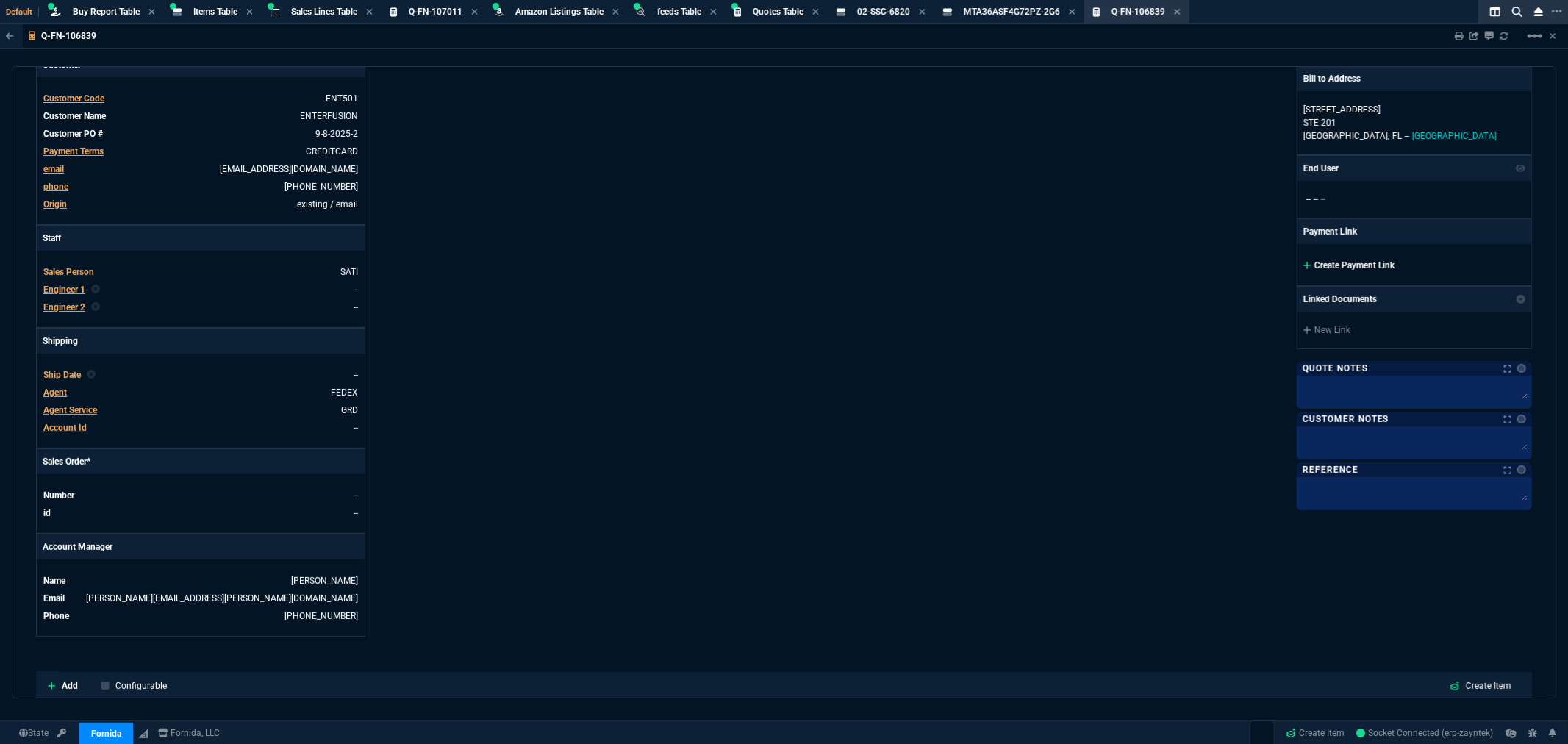
click at [1335, 263] on link "Create Payment Link" at bounding box center [1349, 265] width 92 height 10
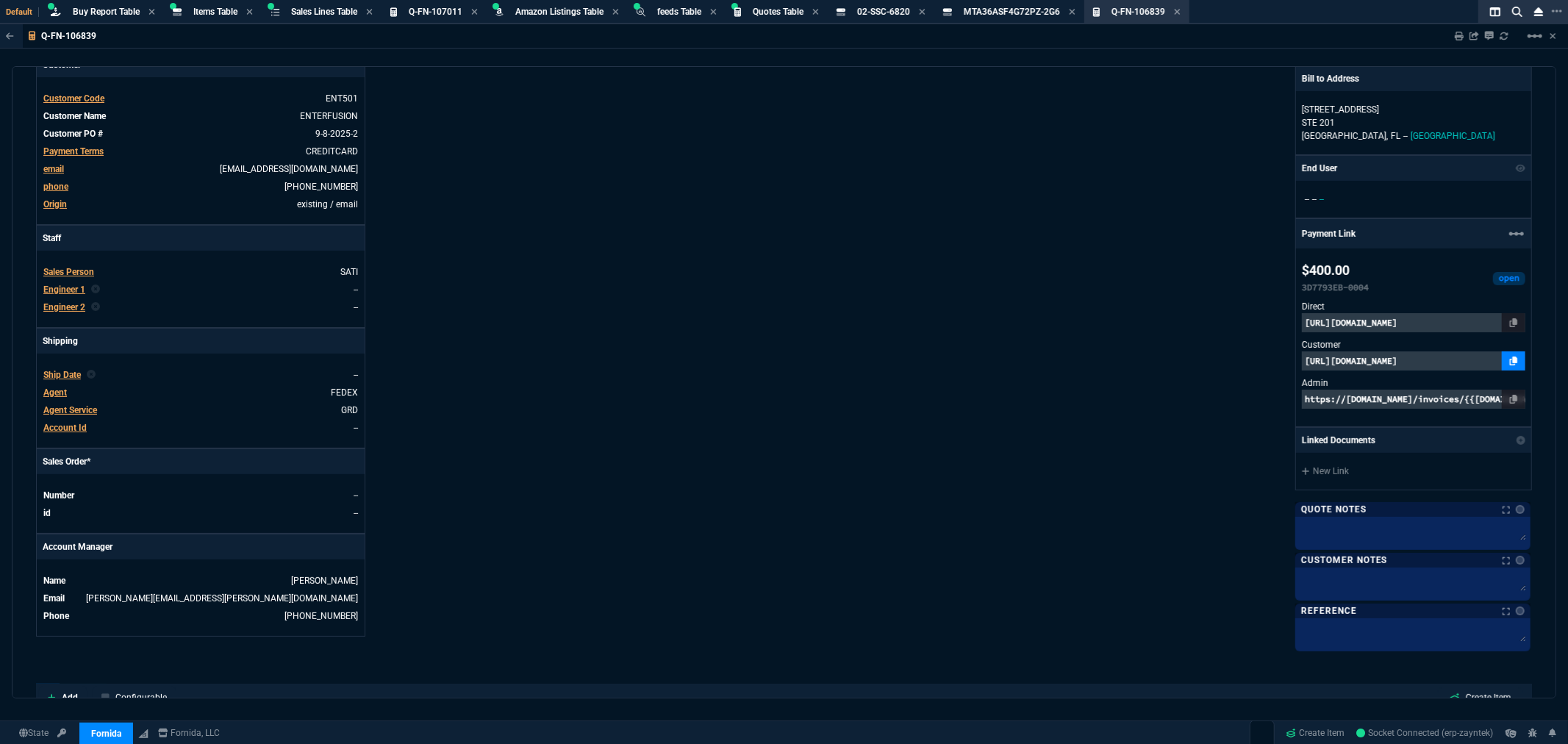
click at [1510, 363] on icon at bounding box center [1514, 360] width 8 height 9
click at [1091, 144] on div "Fornida, LLC 2609 Technology Dr Suite 300 Plano, TX 75074 Share Link Show More …" at bounding box center [1159, 263] width 748 height 770
drag, startPoint x: 800, startPoint y: 107, endPoint x: 643, endPoint y: 115, distance: 157.2
click at [800, 107] on div "Fornida, LLC 2609 Technology Dr Suite 300 Plano, TX 75074 Share Link Show More …" at bounding box center [1159, 263] width 748 height 770
click at [525, 72] on div "Details Number Q-FN-106839 Order ID Q-FN-106839 Customer Code ENT501 Total Unit…" at bounding box center [410, 263] width 748 height 770
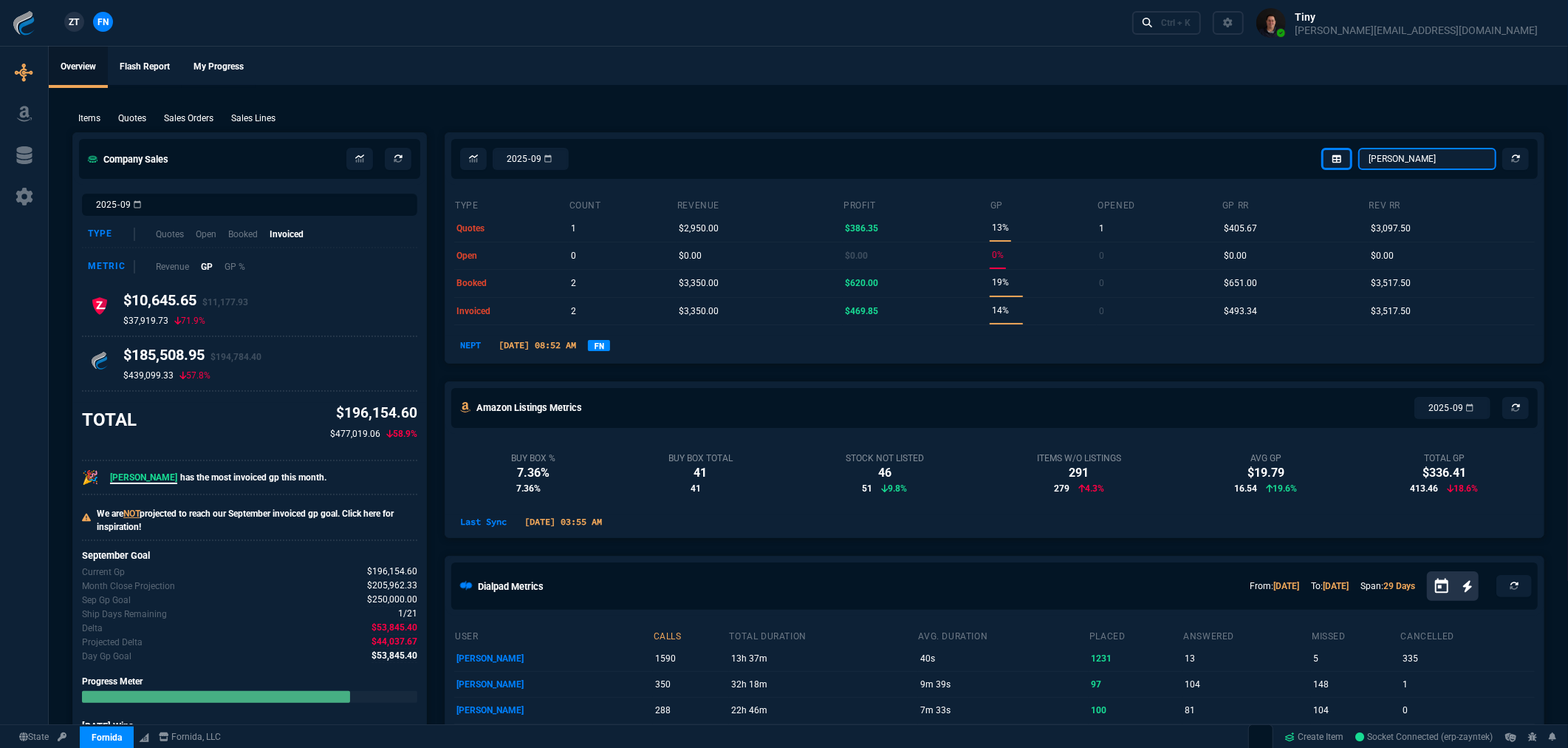
click at [1403, 158] on select "Omar Brian Over Farzad Vahid Steven Huang Seti Shadab Alicia Bostic Wafek Moham…" at bounding box center [1427, 159] width 138 height 22
click at [1360, 148] on select "Omar Brian Over Farzad Vahid Steven Huang Seti Shadab Alicia Bostic Wafek Moham…" at bounding box center [1427, 159] width 138 height 22
click at [1517, 156] on icon at bounding box center [1515, 158] width 9 height 9
click at [610, 348] on link "FN" at bounding box center [599, 346] width 22 height 11
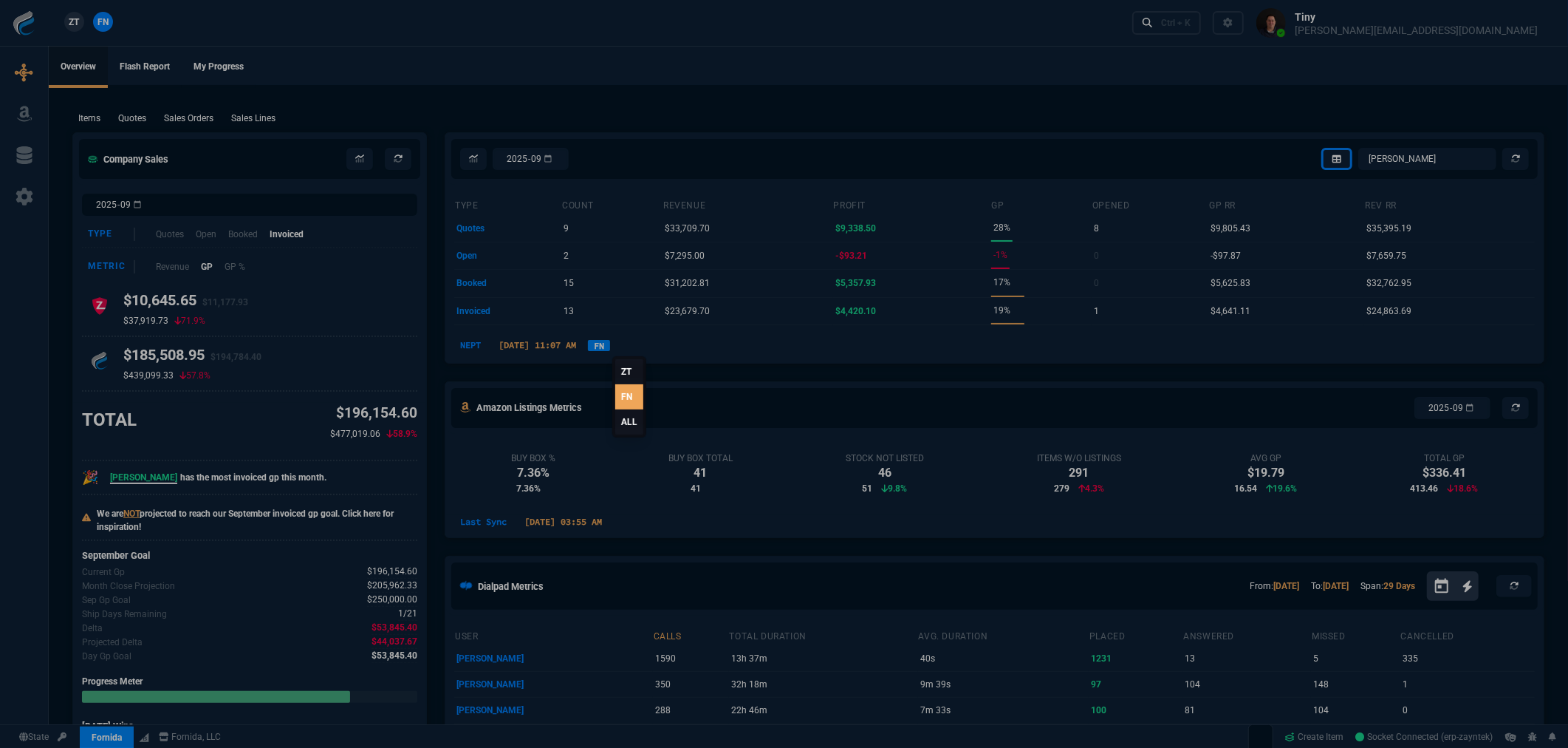
click at [624, 422] on link "ALL" at bounding box center [628, 422] width 28 height 25
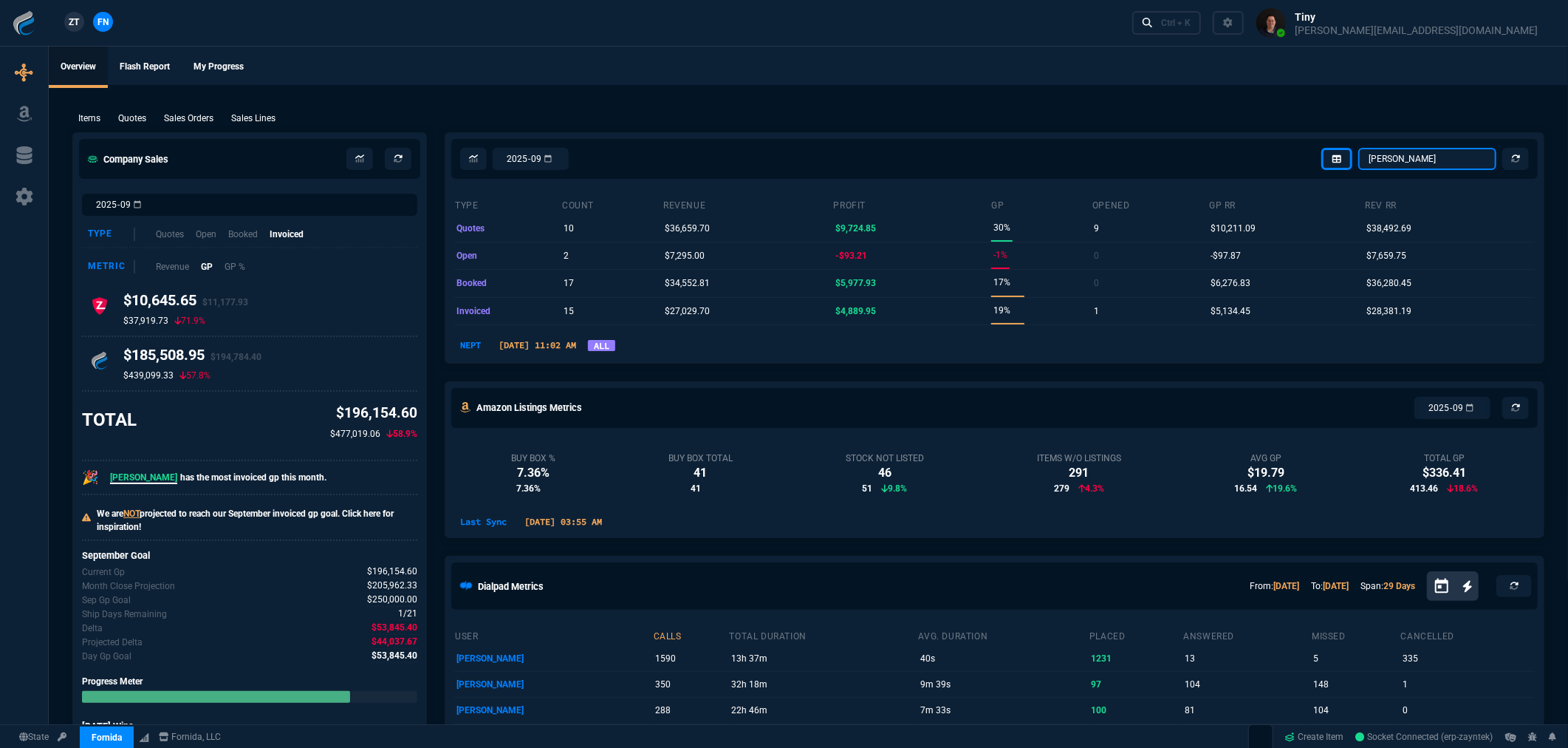
click at [1473, 156] on select "Omar Brian Over Farzad Vahid Steven Huang Seti Shadab Alicia Bostic Wafek Moham…" at bounding box center [1427, 159] width 138 height 22
click at [363, 160] on icon at bounding box center [359, 158] width 9 height 9
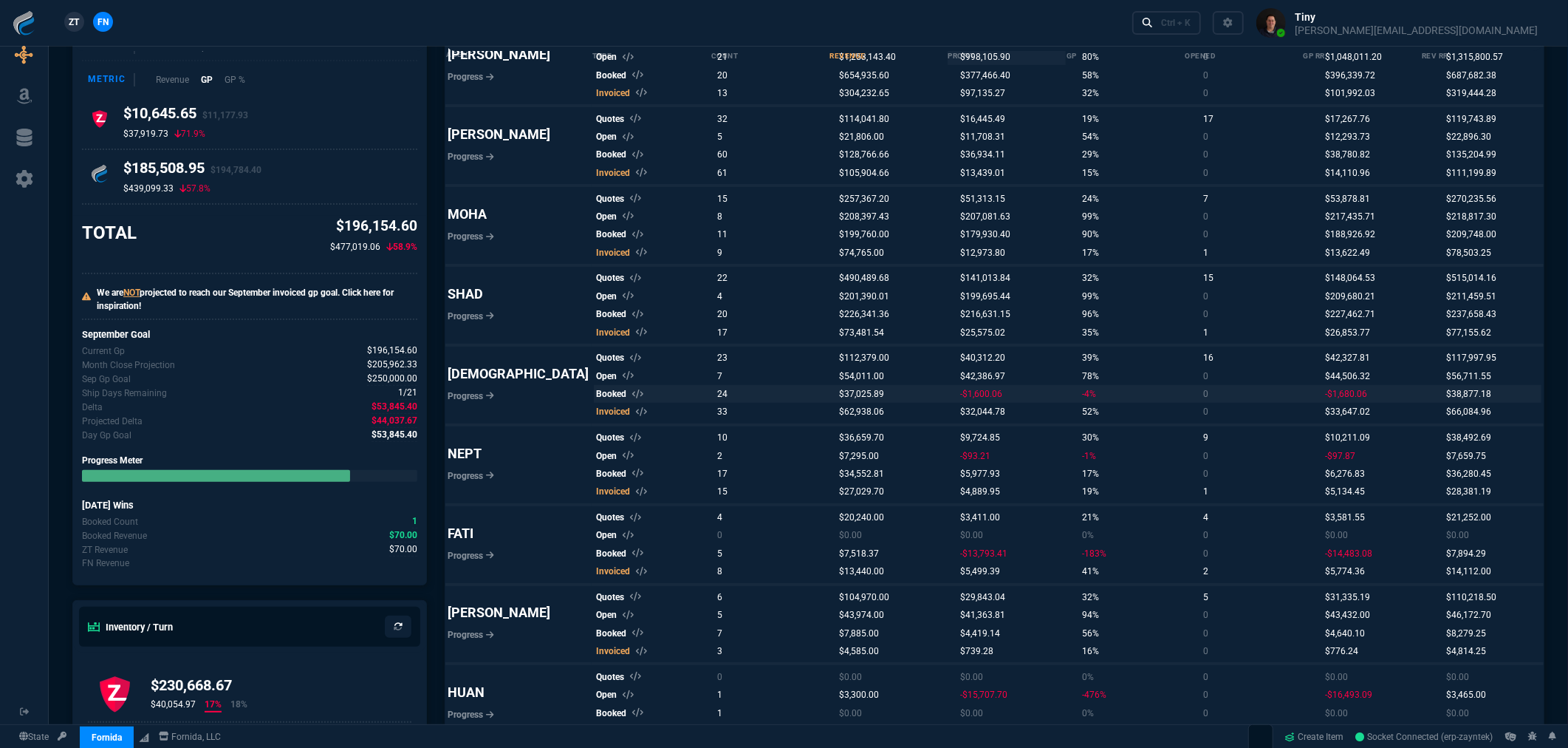
scroll to position [164, 0]
select select "0:"
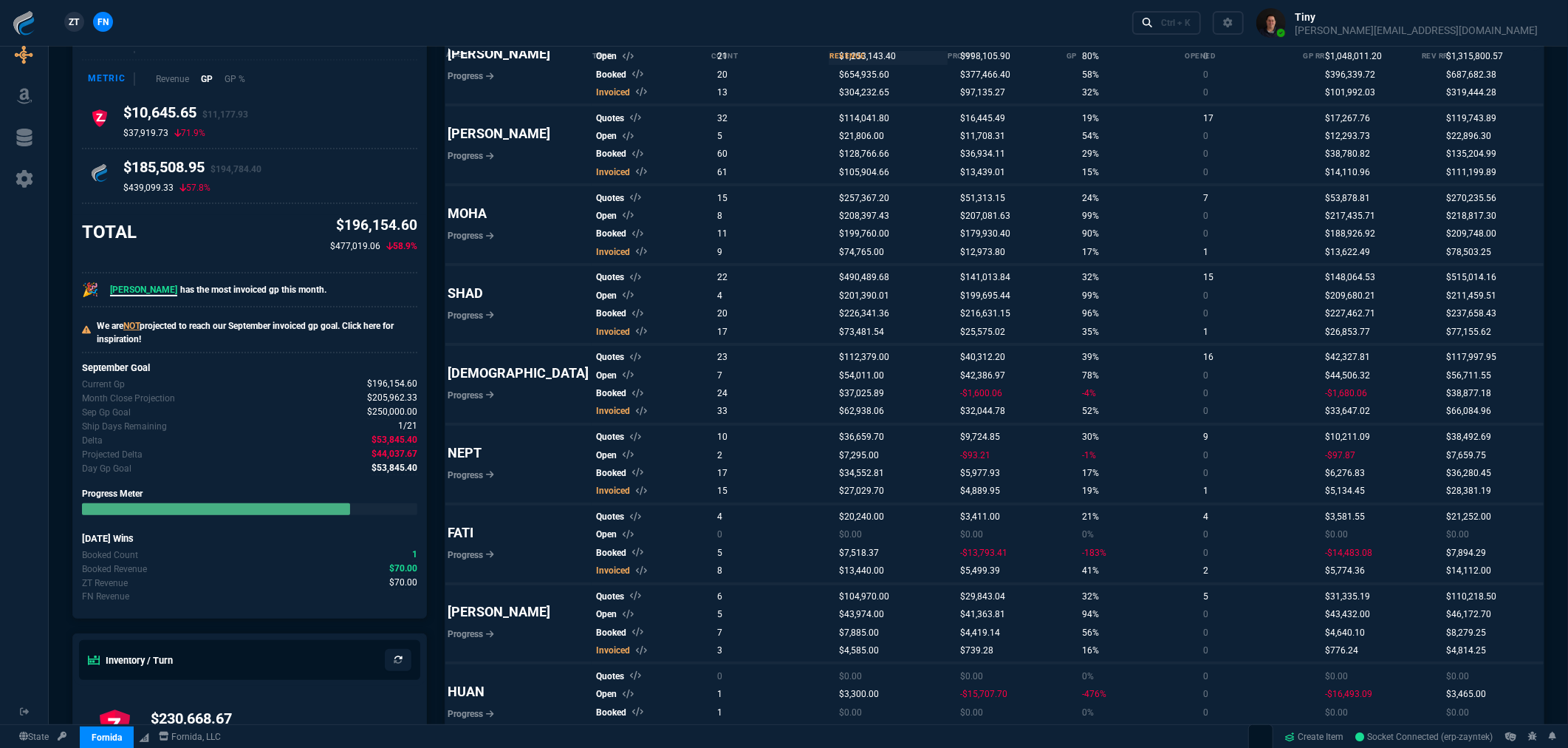
click at [888, 5] on div "ZT FN Ctrl + K" at bounding box center [784, 22] width 1568 height 46
click at [650, 15] on div "ZT FN Ctrl + K" at bounding box center [784, 22] width 1568 height 46
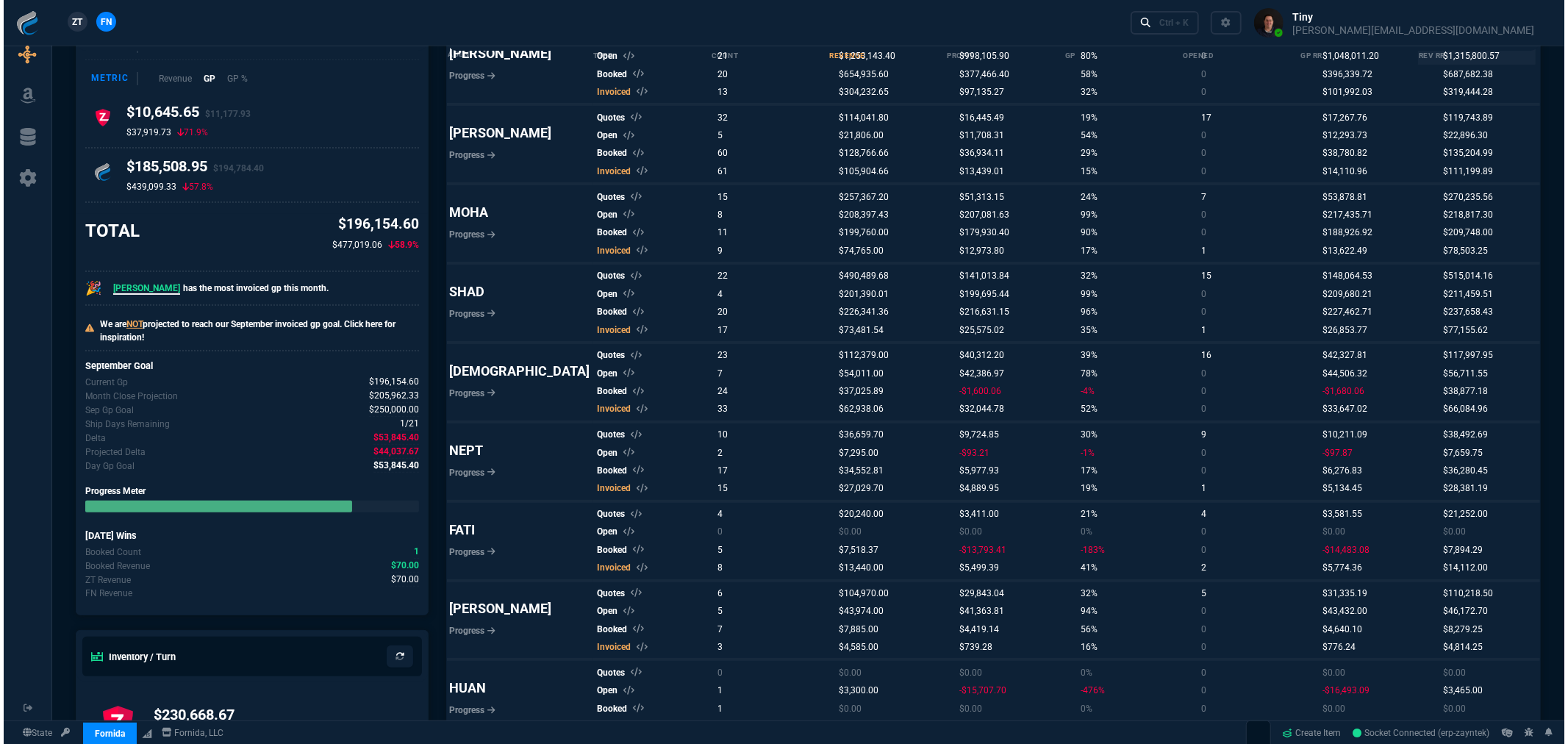
scroll to position [0, 0]
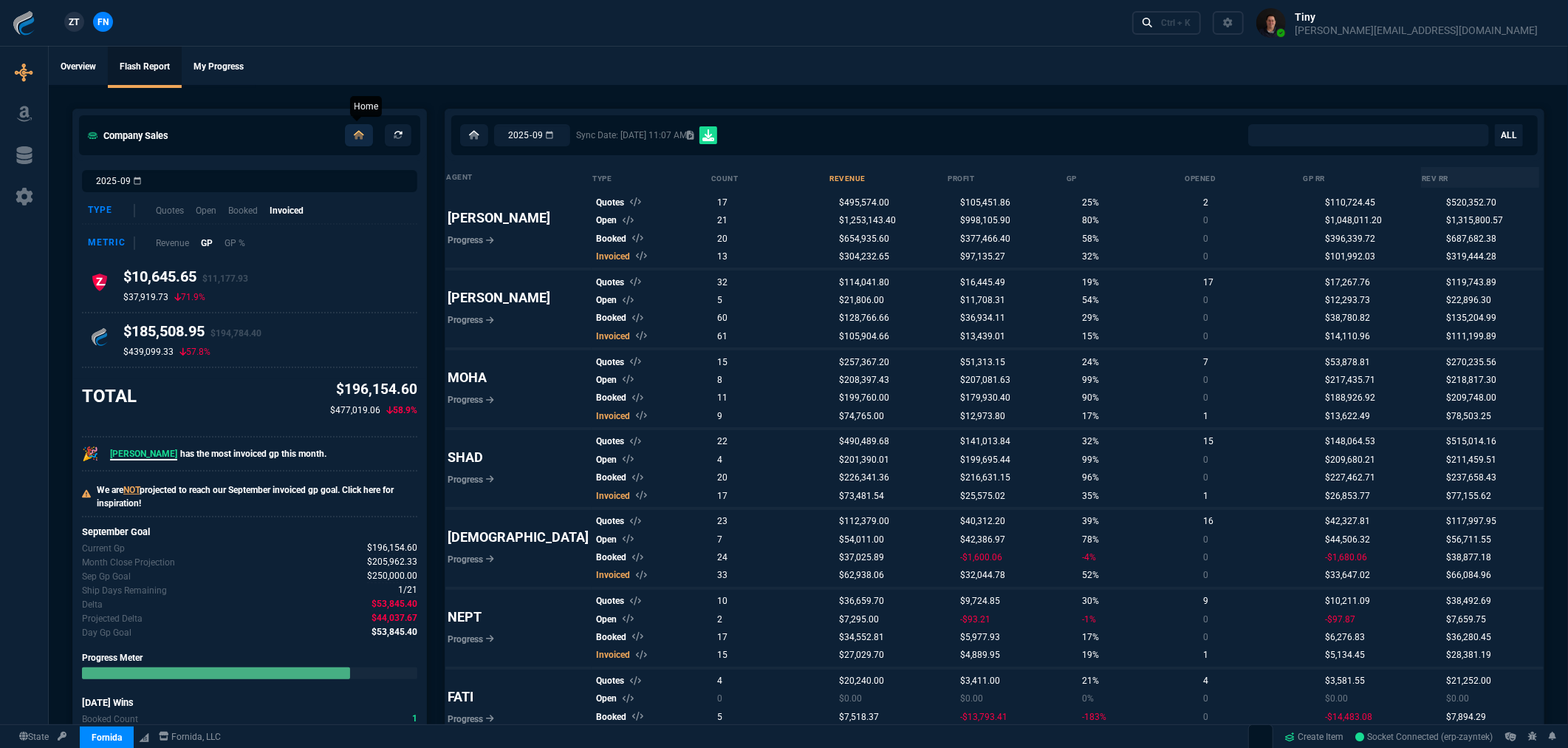
click at [357, 137] on icon at bounding box center [358, 134] width 10 height 9
select select "8: NEPT"
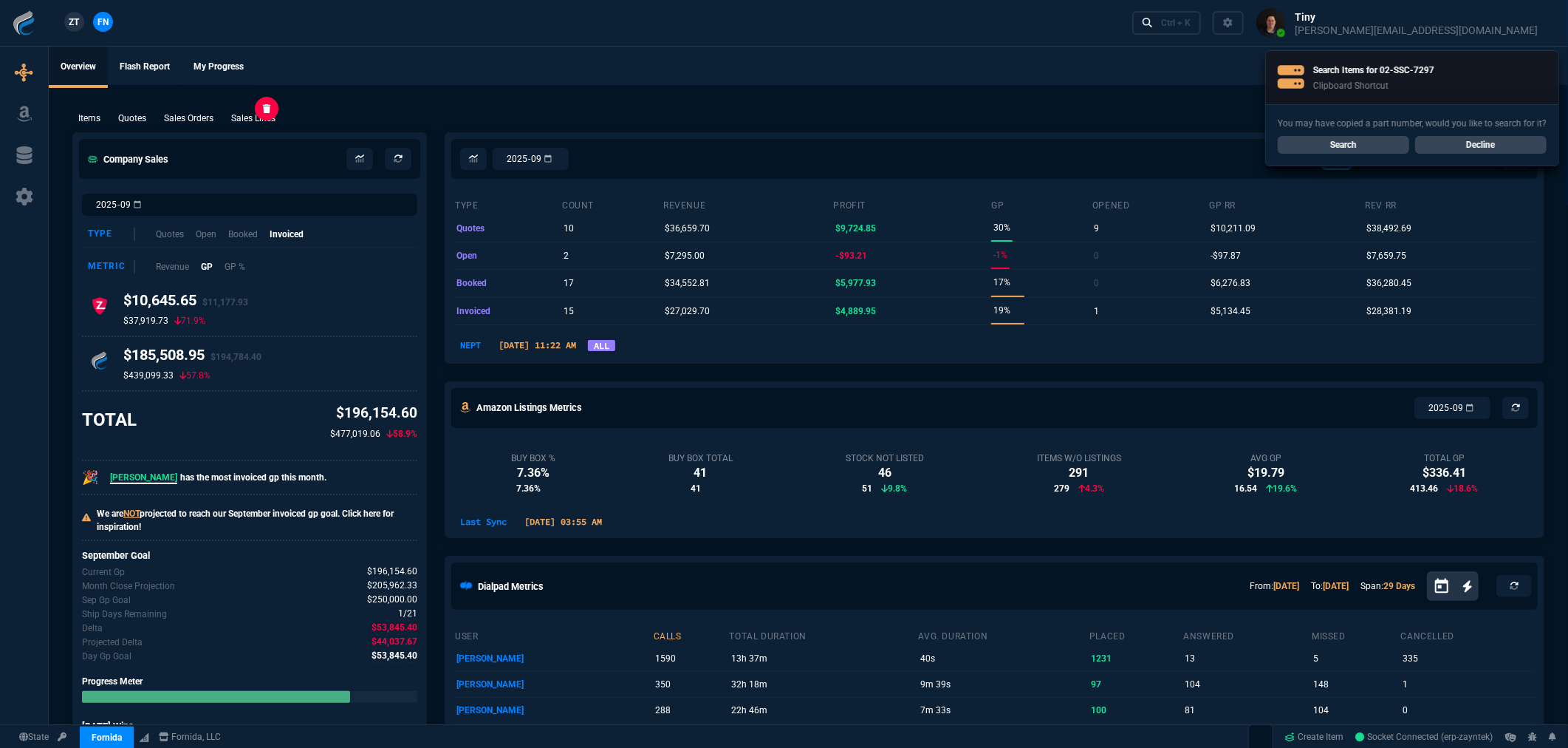
click at [263, 116] on p "Sales Lines" at bounding box center [253, 118] width 44 height 14
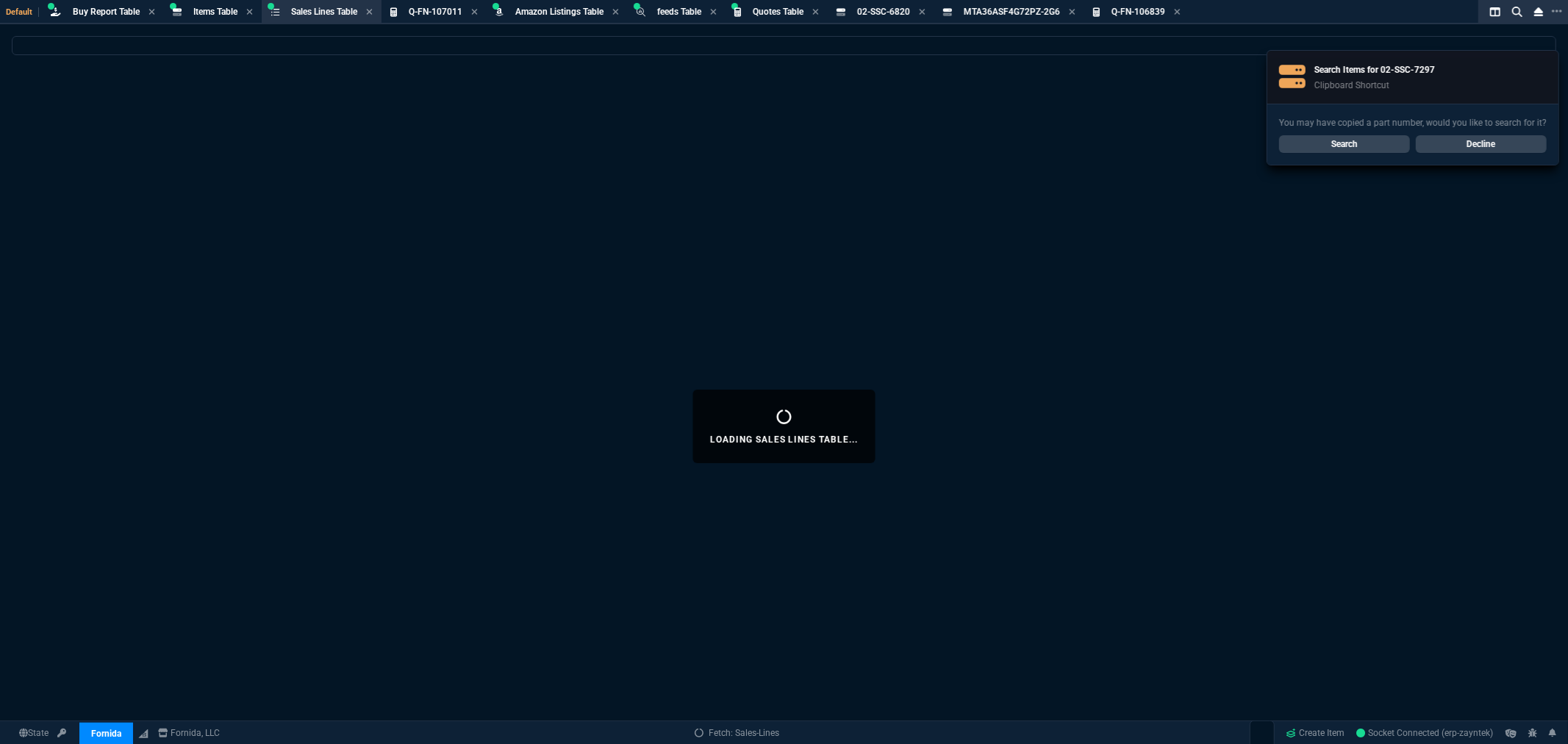
select select
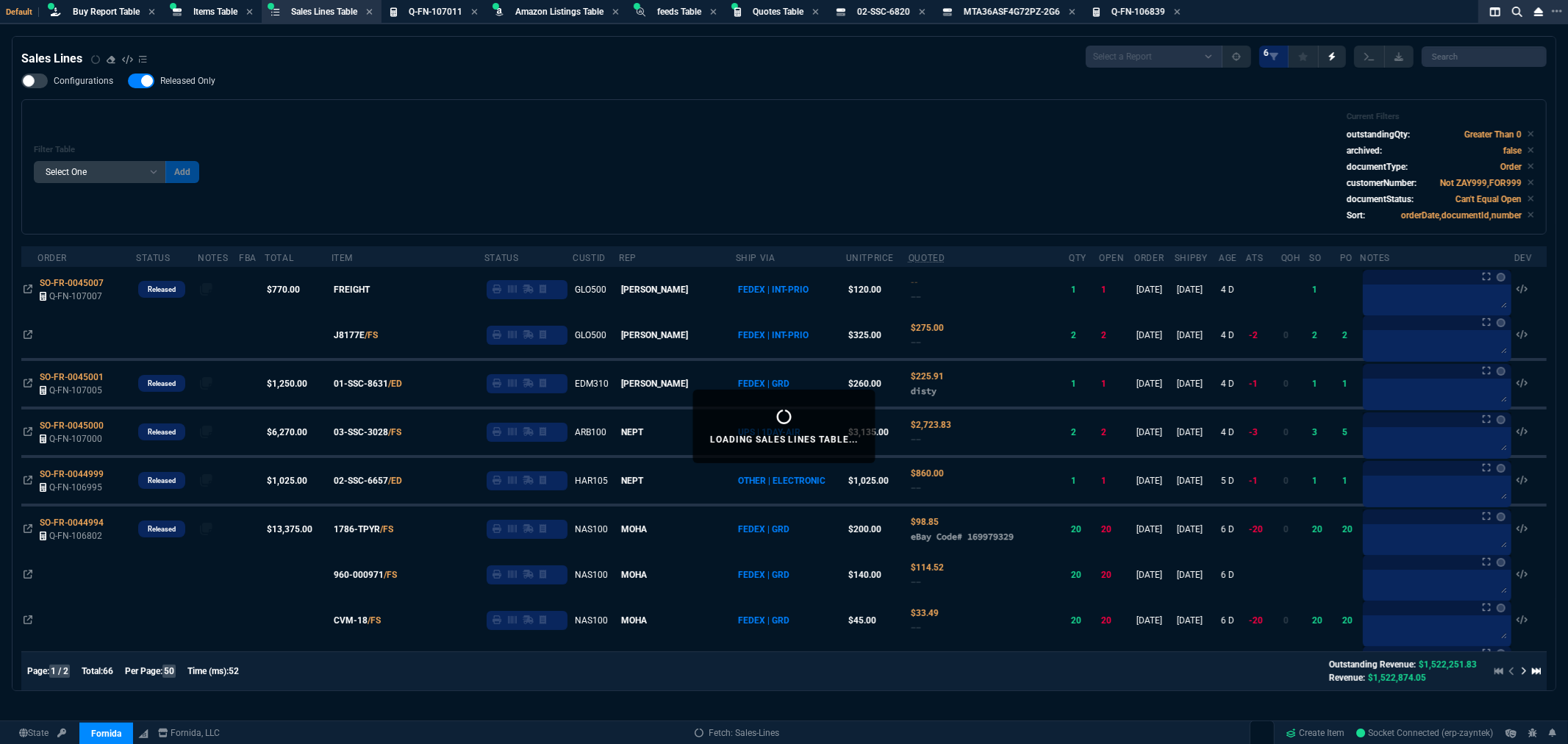
click at [566, 135] on div "Filter Table Select One Add Filter () Age () ATS () Cond (itemVariantCode) Cust…" at bounding box center [783, 166] width 1500 height 111
drag, startPoint x: 693, startPoint y: 140, endPoint x: 600, endPoint y: 119, distance: 95.3
click at [693, 141] on div "Filter Table Select One Add Filter () Age () ATS () Cond (itemVariantCode) Cust…" at bounding box center [783, 166] width 1500 height 111
click at [214, 15] on span "Items Table" at bounding box center [215, 11] width 44 height 10
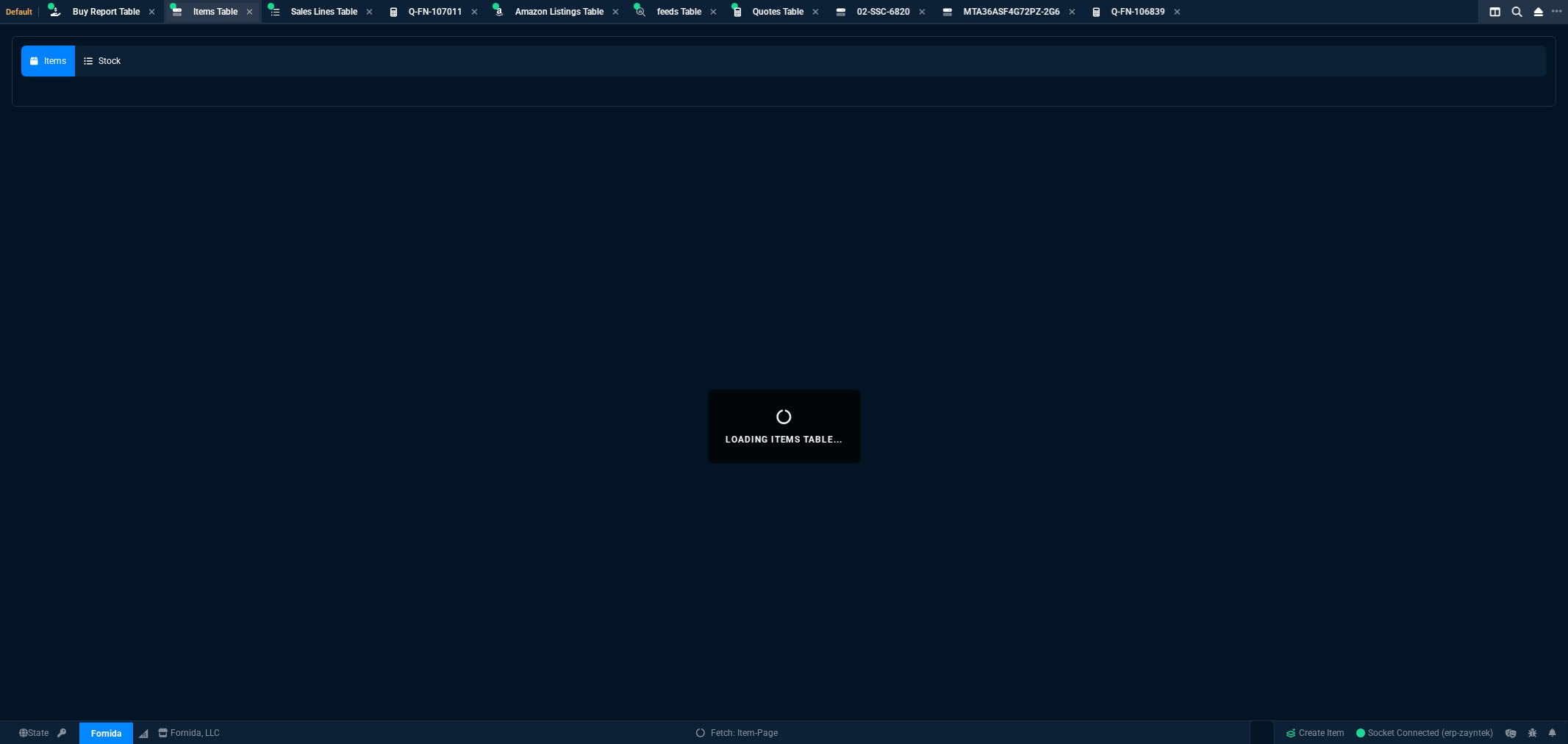
select select
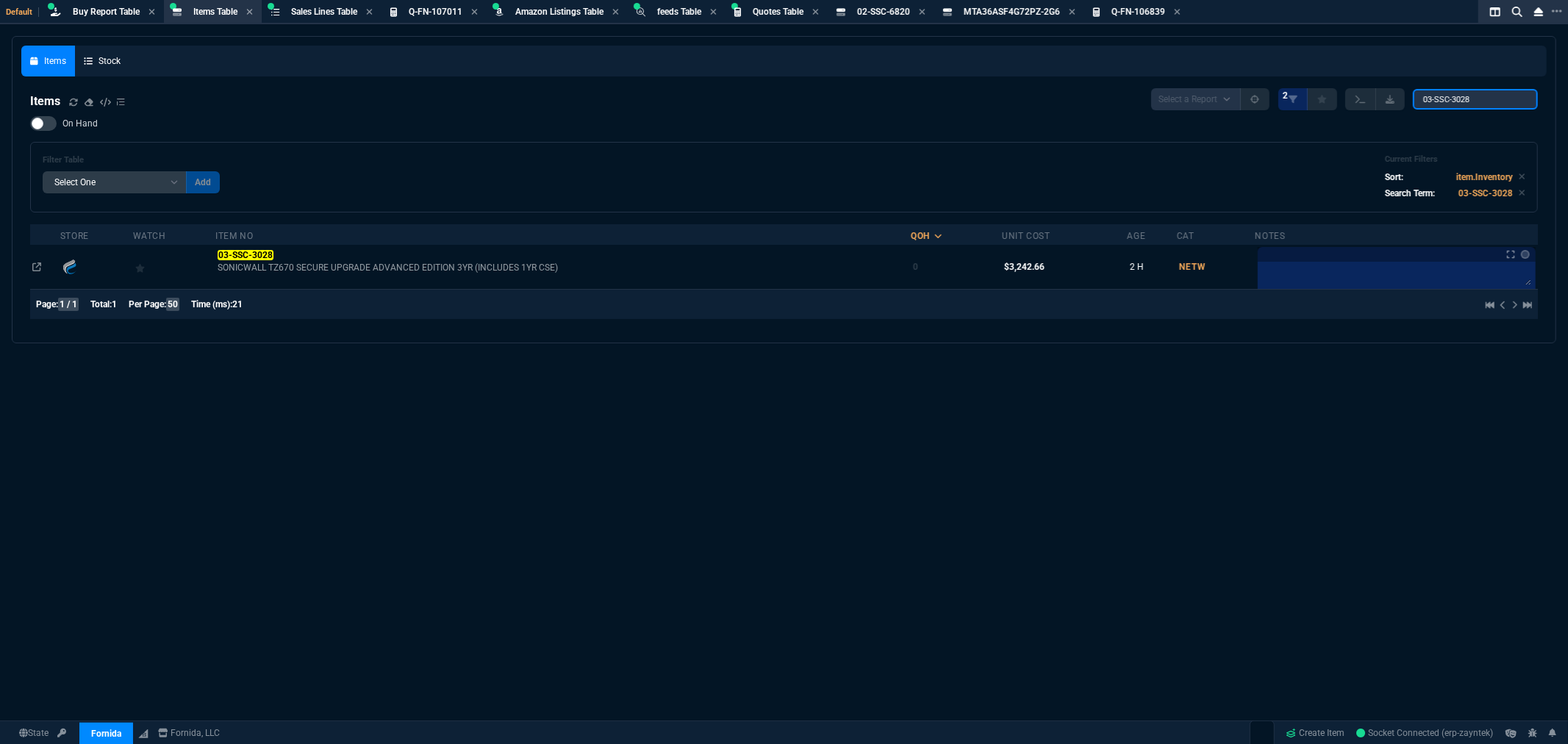
drag, startPoint x: 1484, startPoint y: 98, endPoint x: 1327, endPoint y: 90, distance: 157.2
click at [1327, 90] on div "Select a Report NEW QUERY 2 03-SSC-3028" at bounding box center [1345, 99] width 387 height 22
paste input "2-SSC-7297"
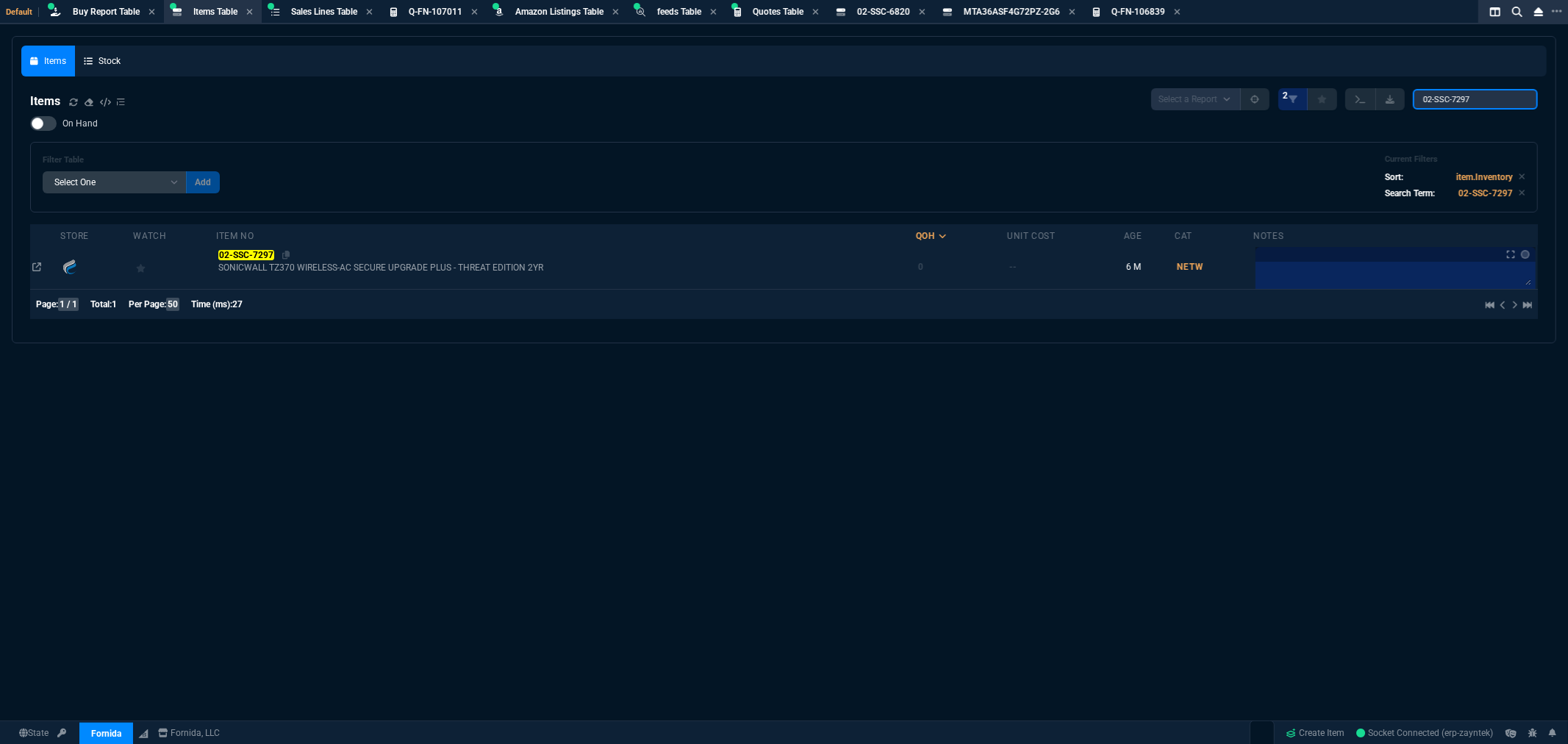
type input "02-SSC-7297"
click at [248, 251] on mark "02-SSC-7297" at bounding box center [245, 255] width 55 height 10
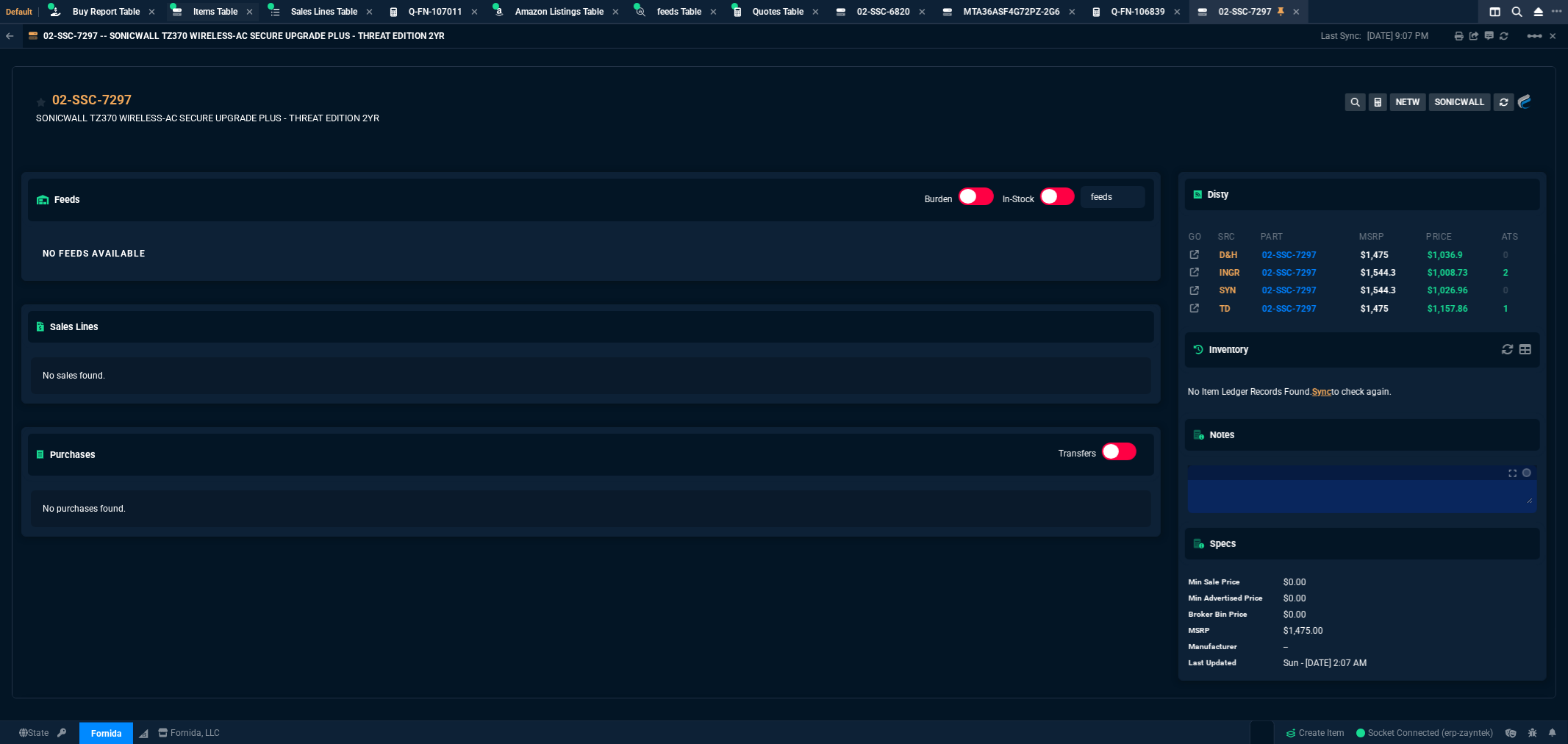
click at [195, 6] on span "Items Table" at bounding box center [215, 11] width 44 height 10
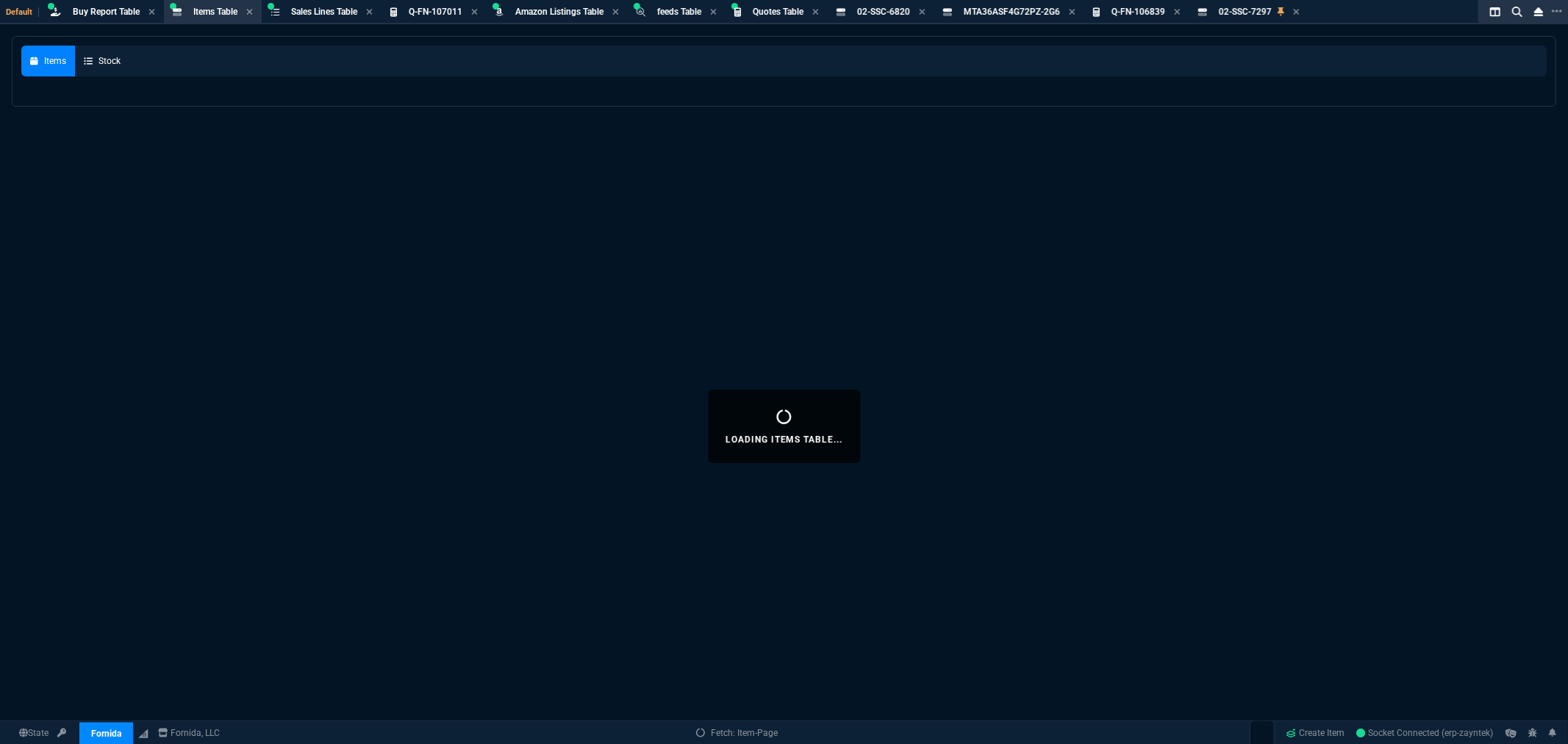
select select
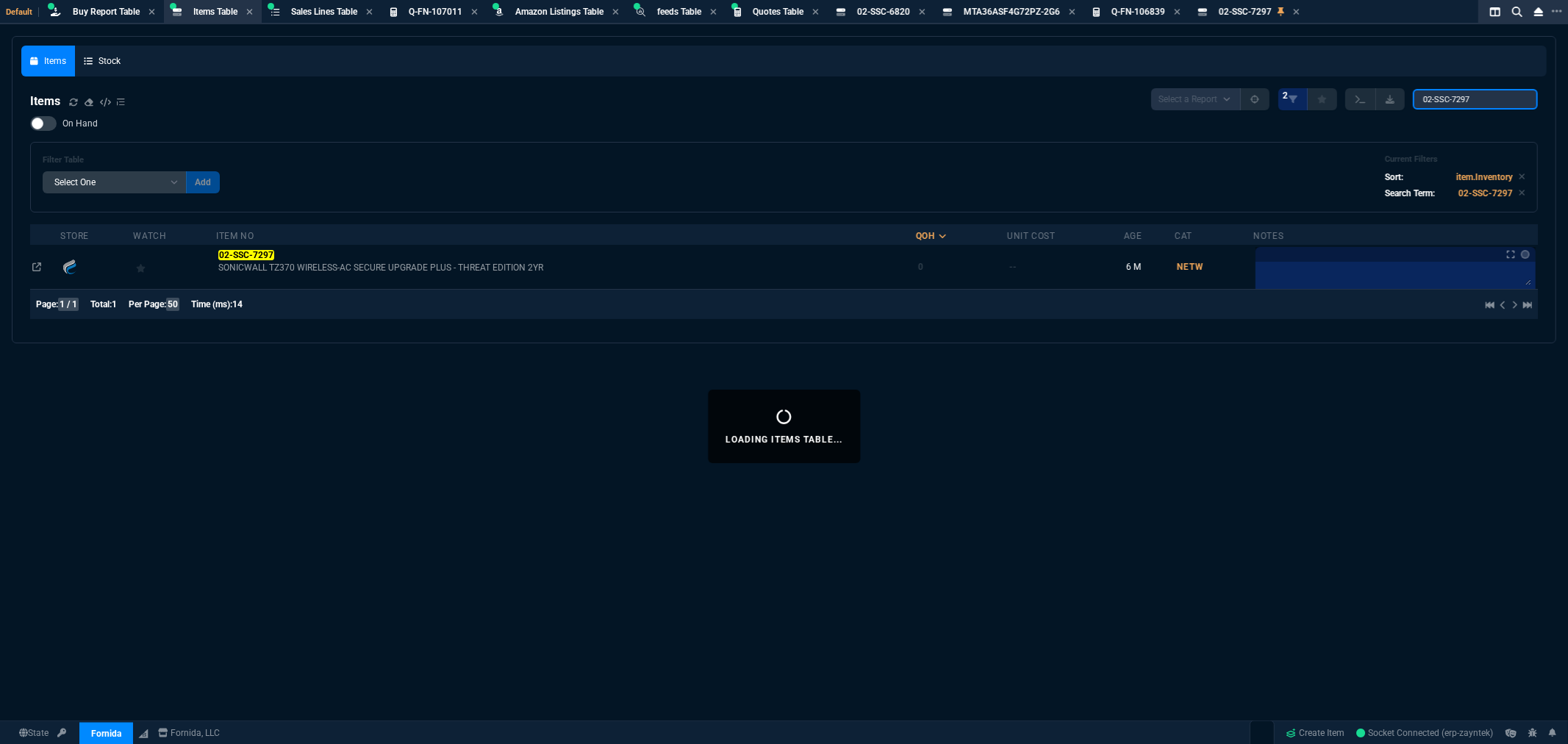
drag, startPoint x: 1497, startPoint y: 95, endPoint x: 1349, endPoint y: 103, distance: 148.2
click at [1349, 103] on div "Select a Report NEW QUERY 2 02-SSC-7297" at bounding box center [1345, 99] width 387 height 22
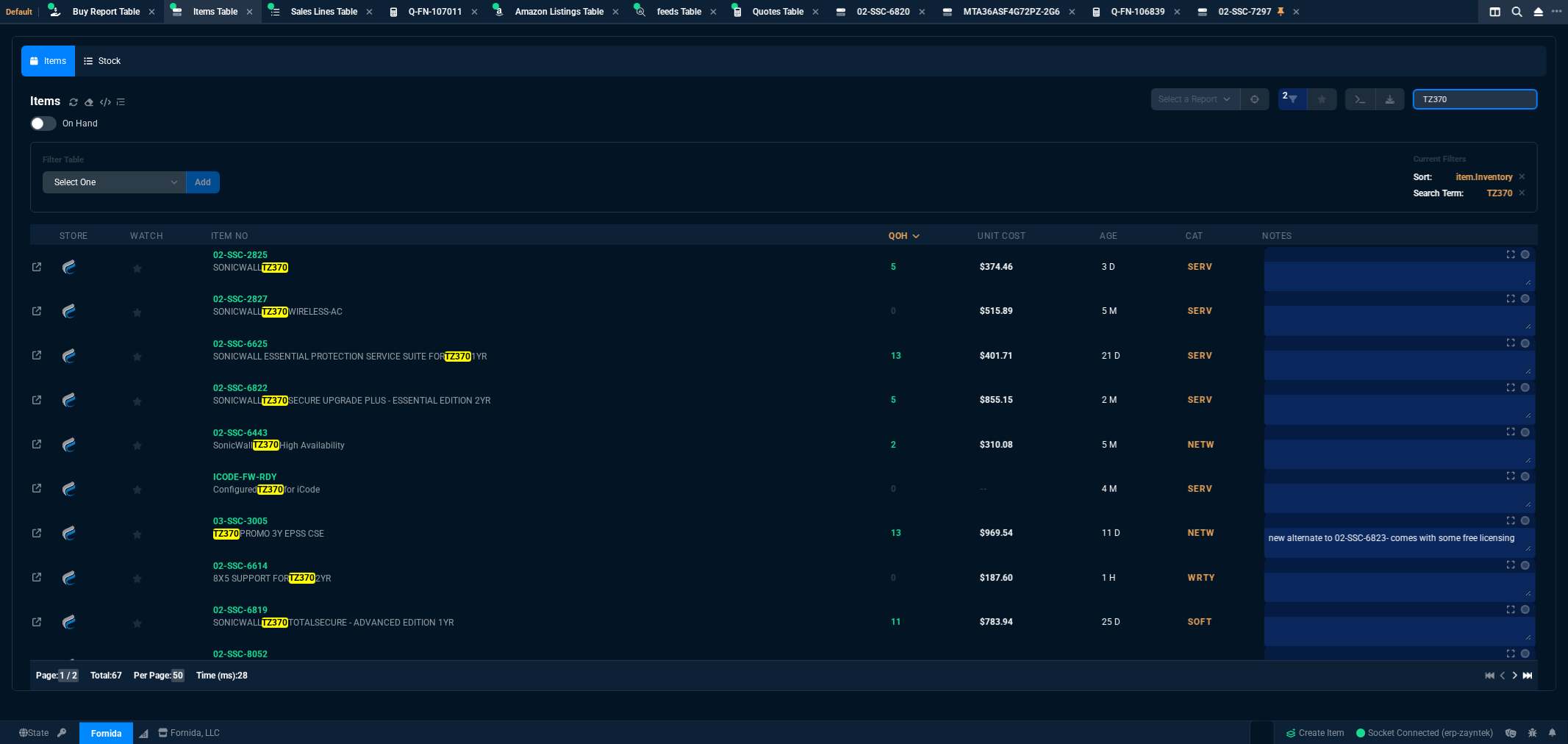
type input "TZ370"
click at [53, 118] on div at bounding box center [43, 123] width 26 height 14
click at [30, 123] on input "On Hand" at bounding box center [29, 123] width 1 height 1
checkbox input "true"
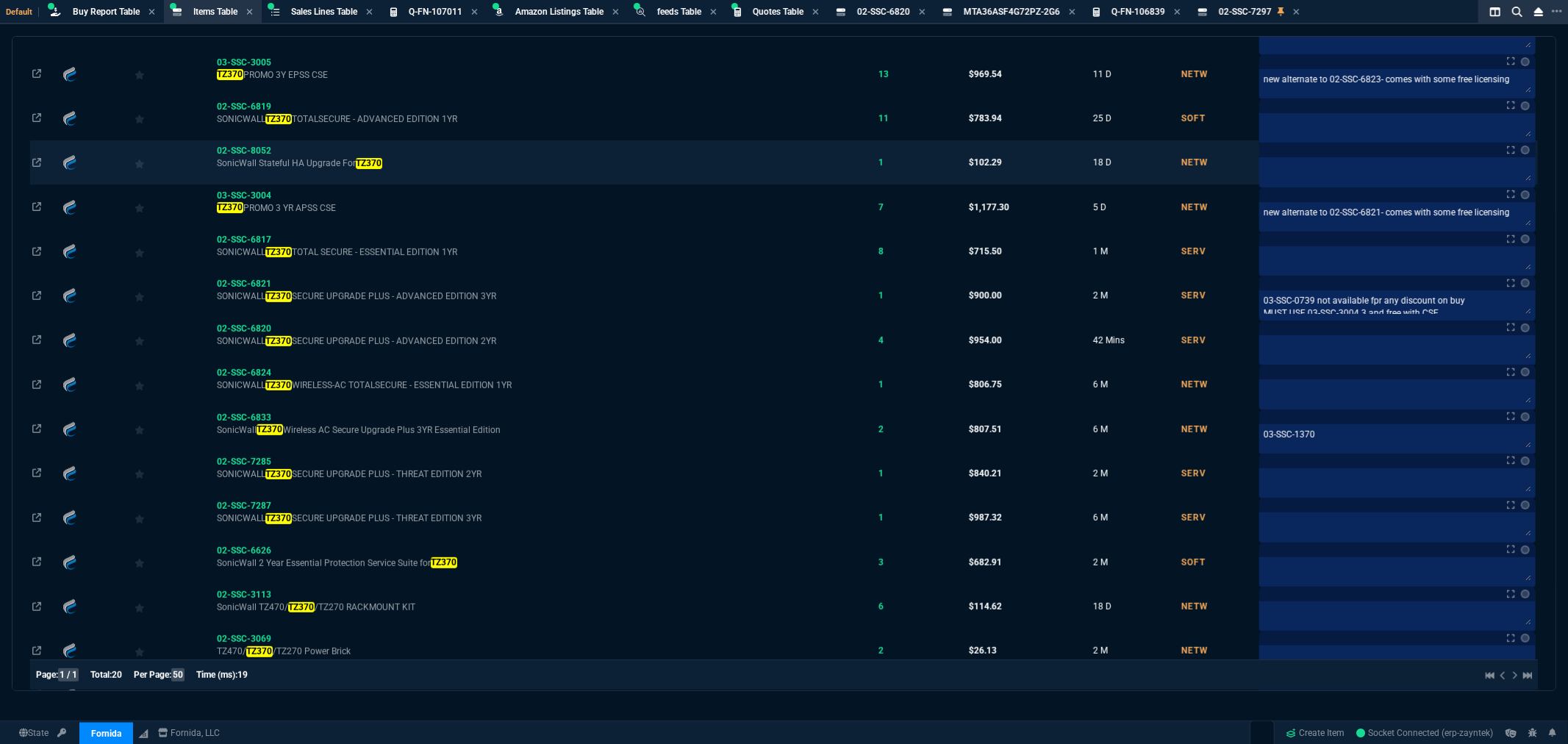
scroll to position [408, 0]
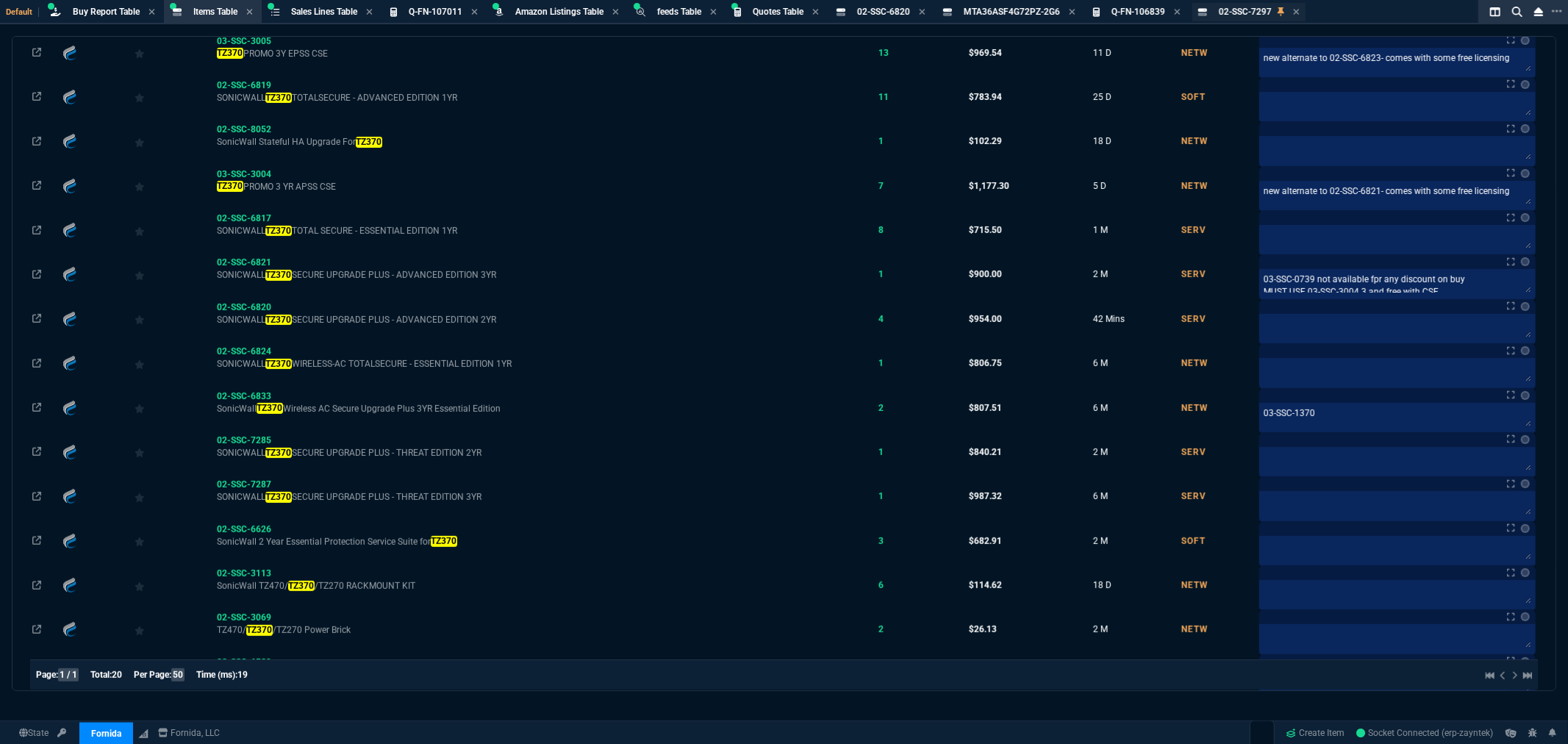
click at [1258, 5] on div "02-SSC-7297 Item" at bounding box center [1249, 12] width 113 height 18
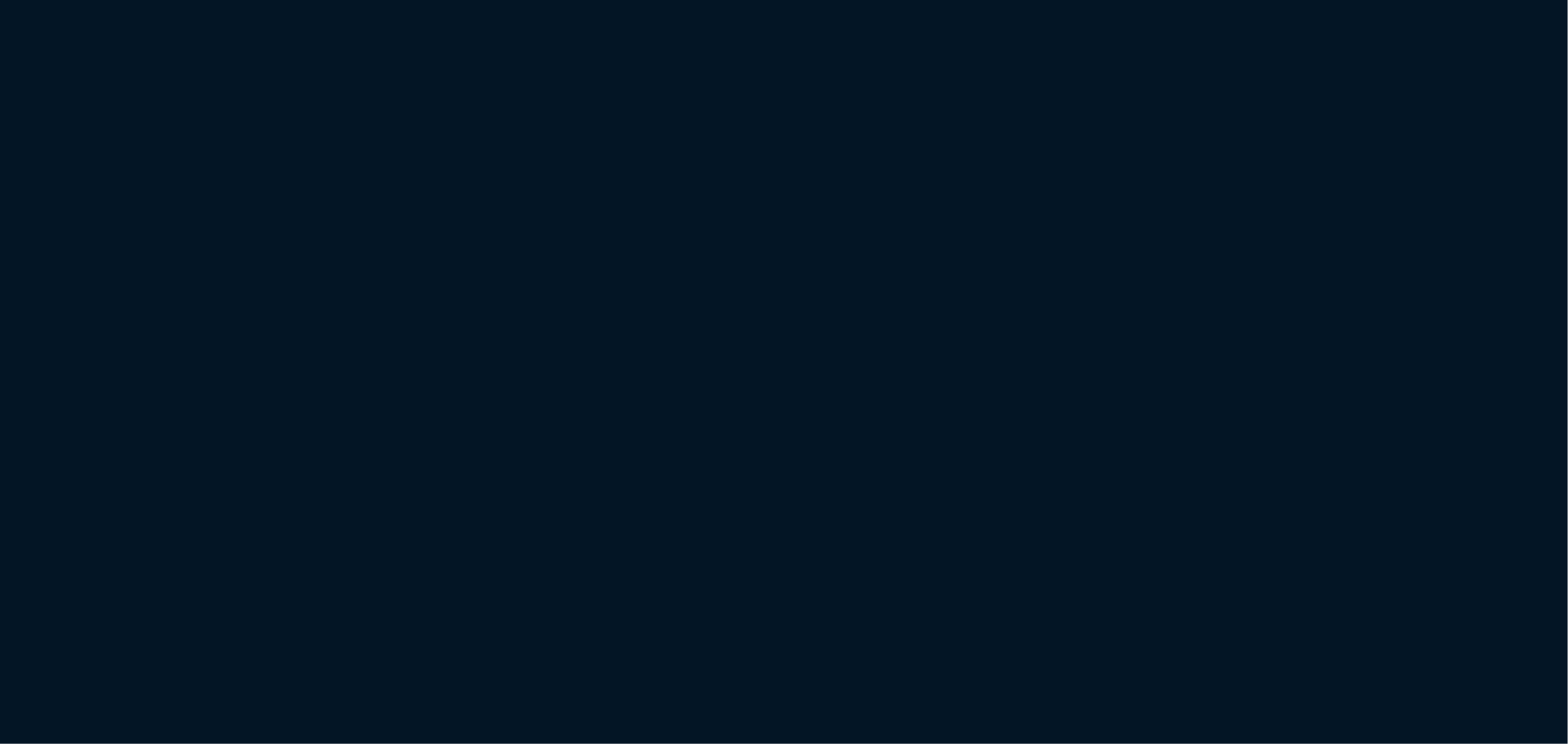
drag, startPoint x: 0, startPoint y: 0, endPoint x: 390, endPoint y: 77, distance: 397.5
click at [384, 0] on html "Copy Next — ChatGPT Close" at bounding box center [784, 0] width 1568 height 0
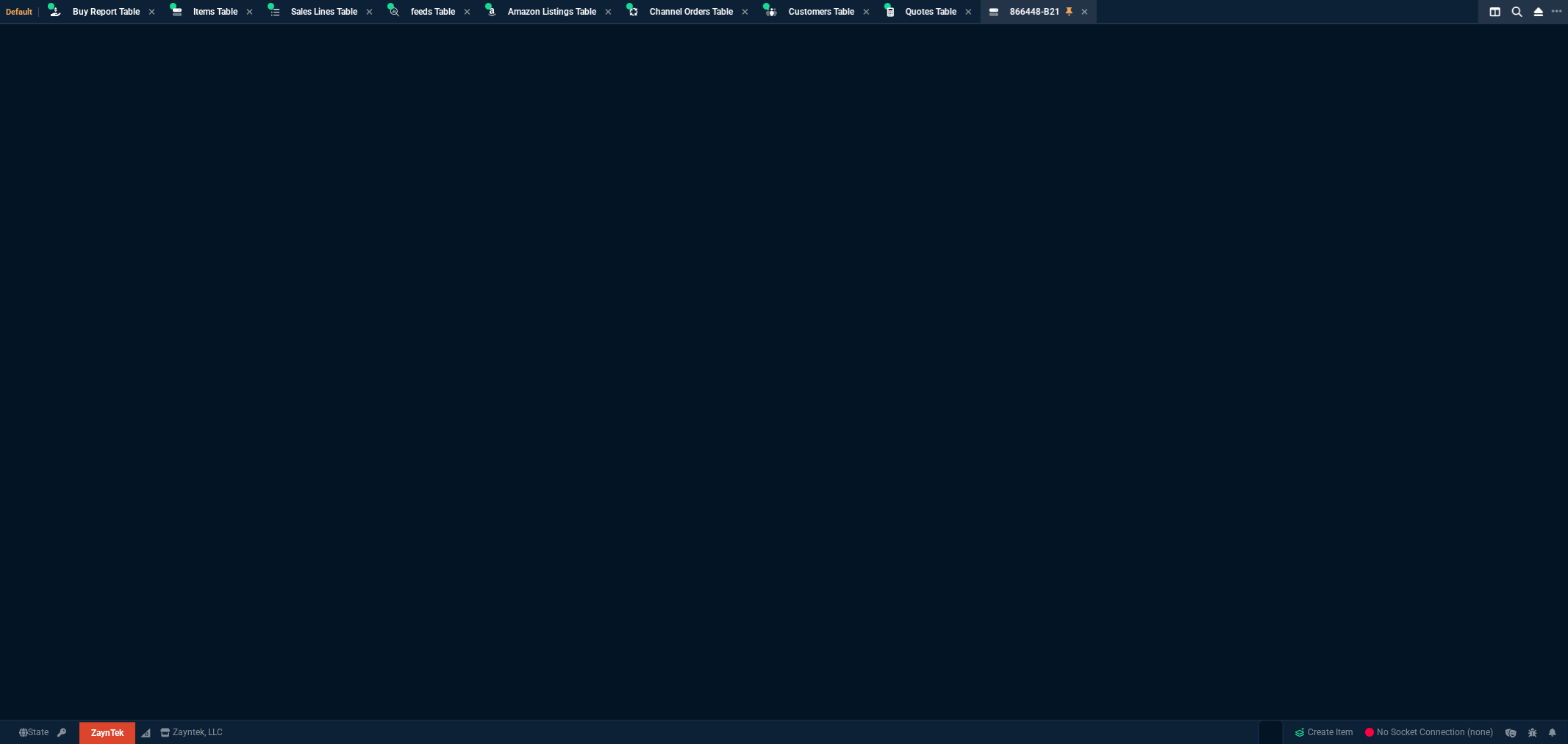
select select "8: NEPT"
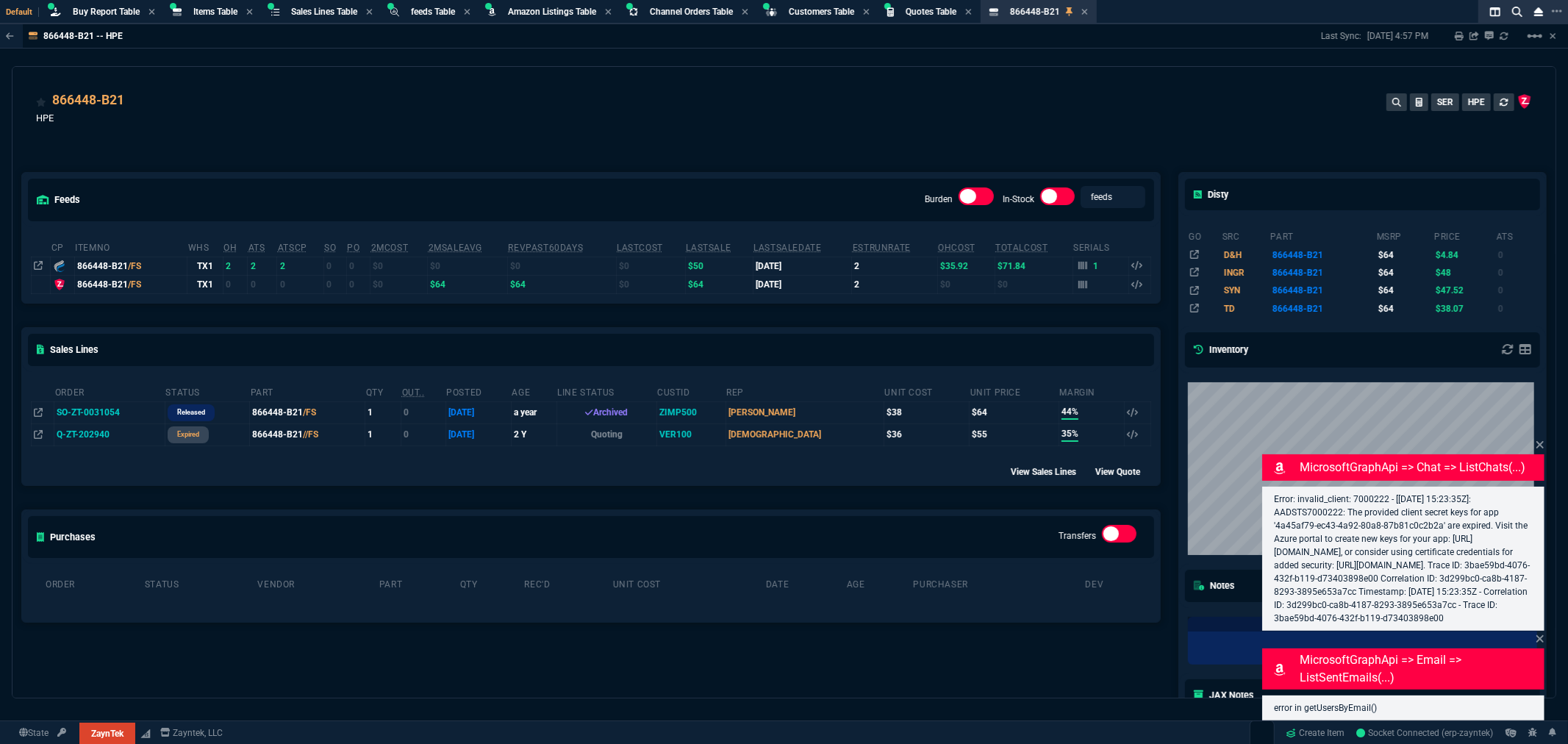
click at [466, 193] on div "feeds Burden In-Stock feeds prices" at bounding box center [591, 199] width 1138 height 53
click at [199, 14] on span "Items Table" at bounding box center [215, 11] width 44 height 10
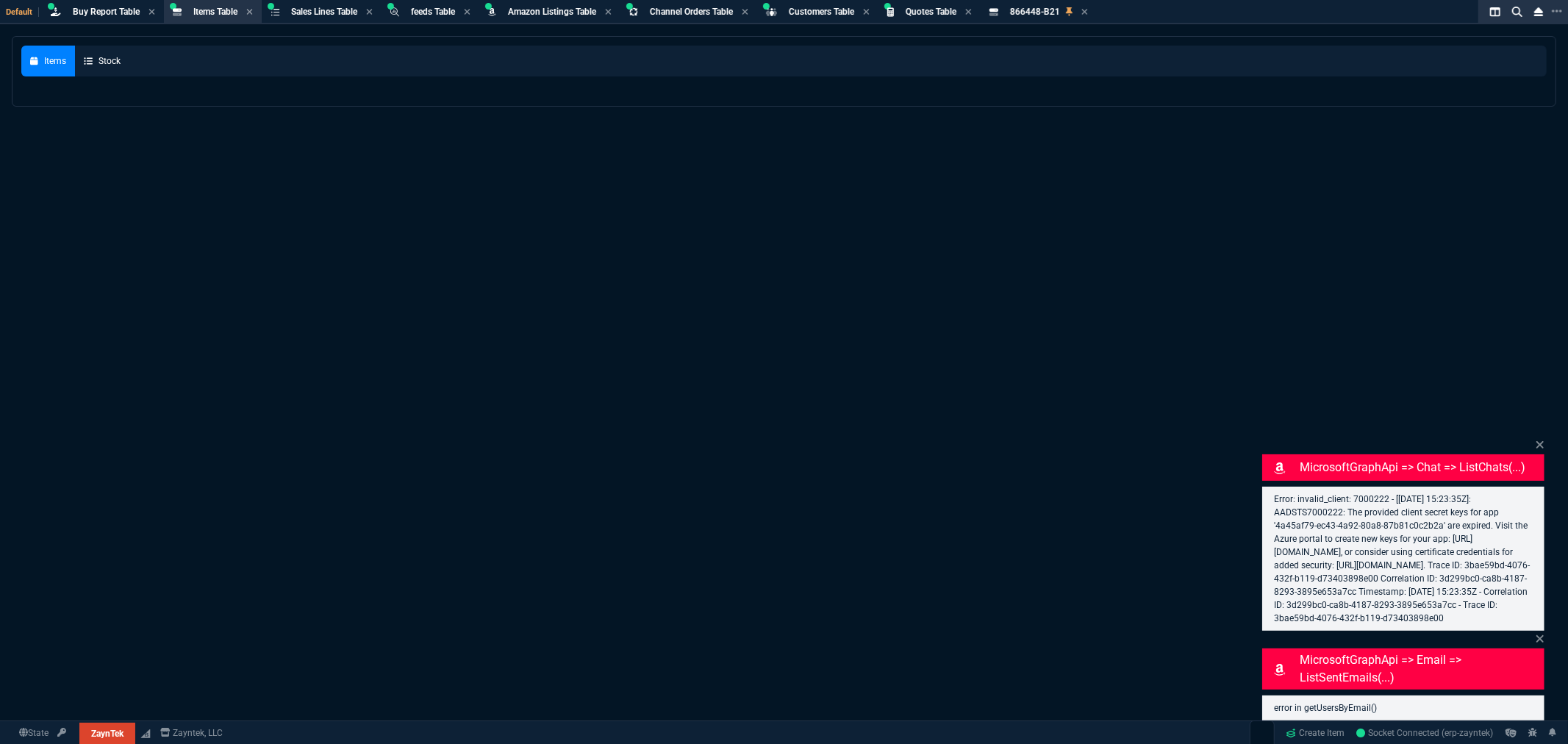
select select
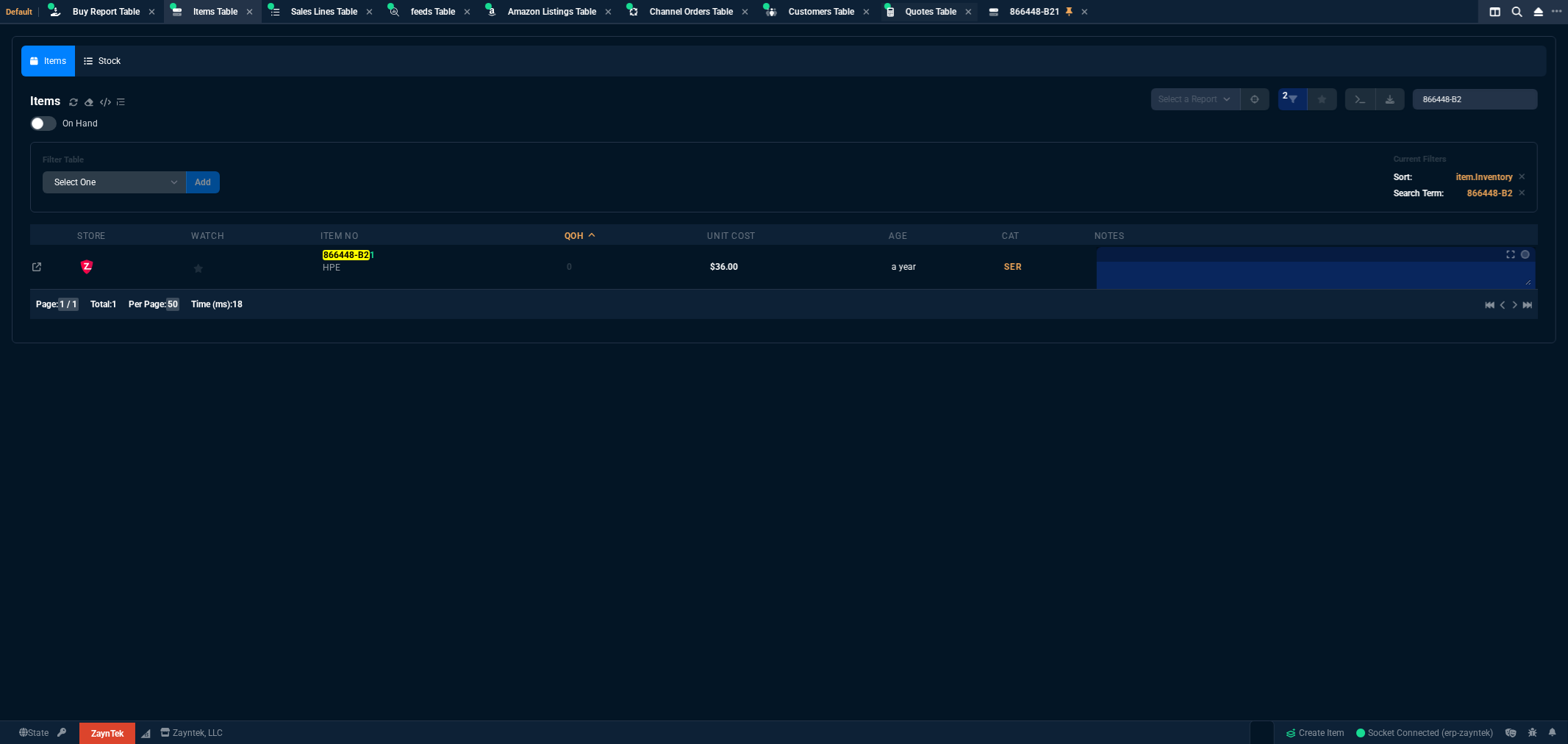
click at [946, 14] on span "Quotes Table" at bounding box center [931, 11] width 51 height 10
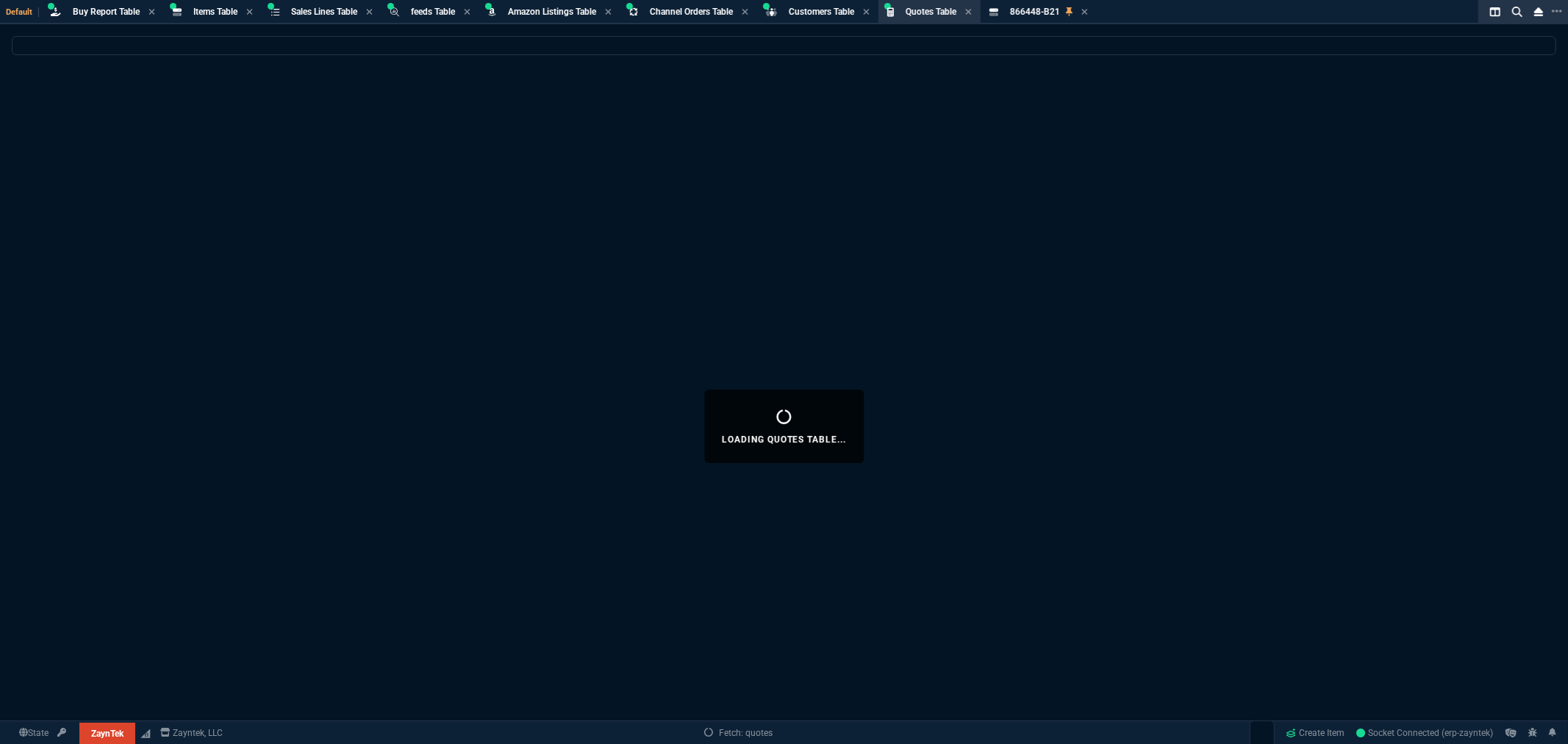
select select
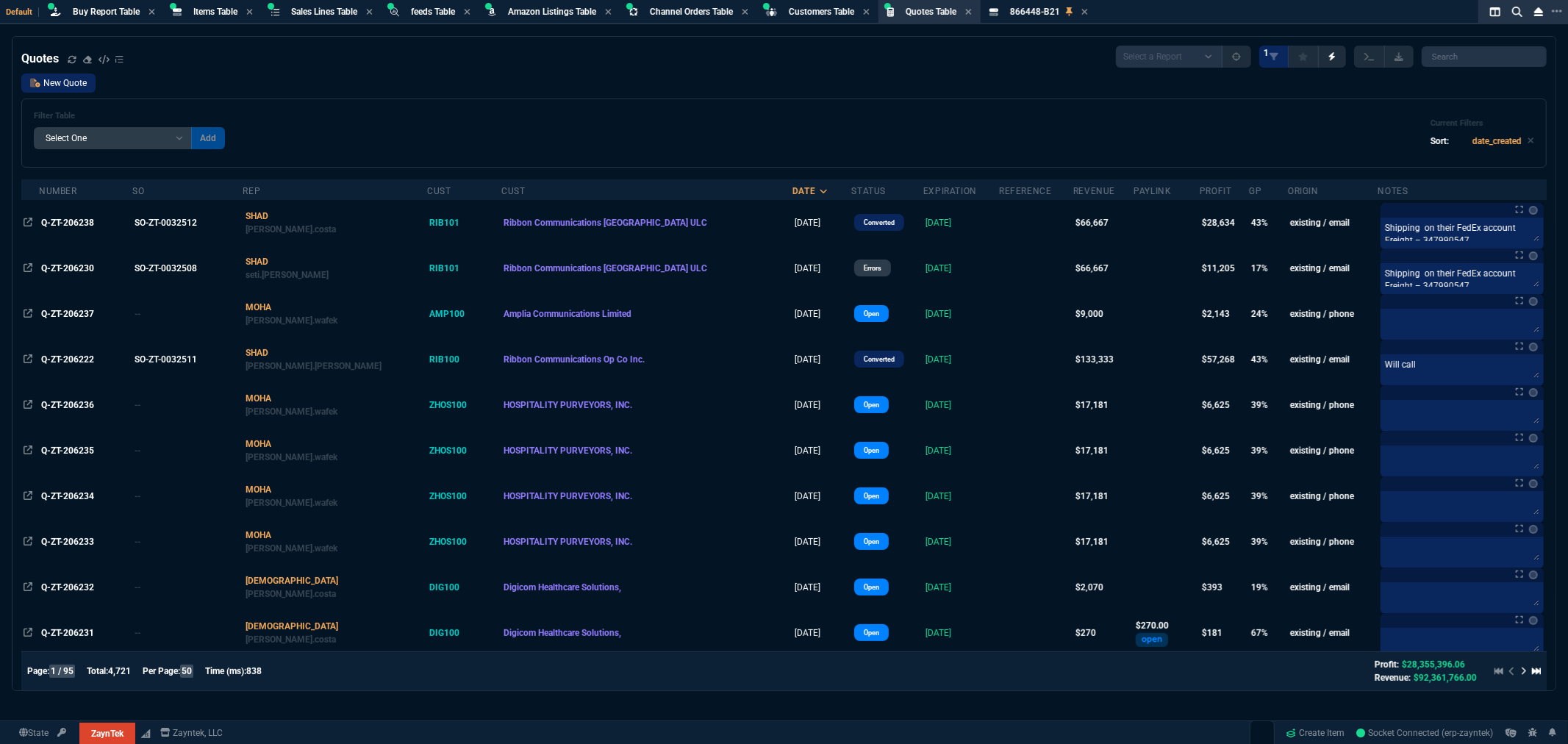
click at [76, 84] on link "New Quote" at bounding box center [58, 83] width 74 height 19
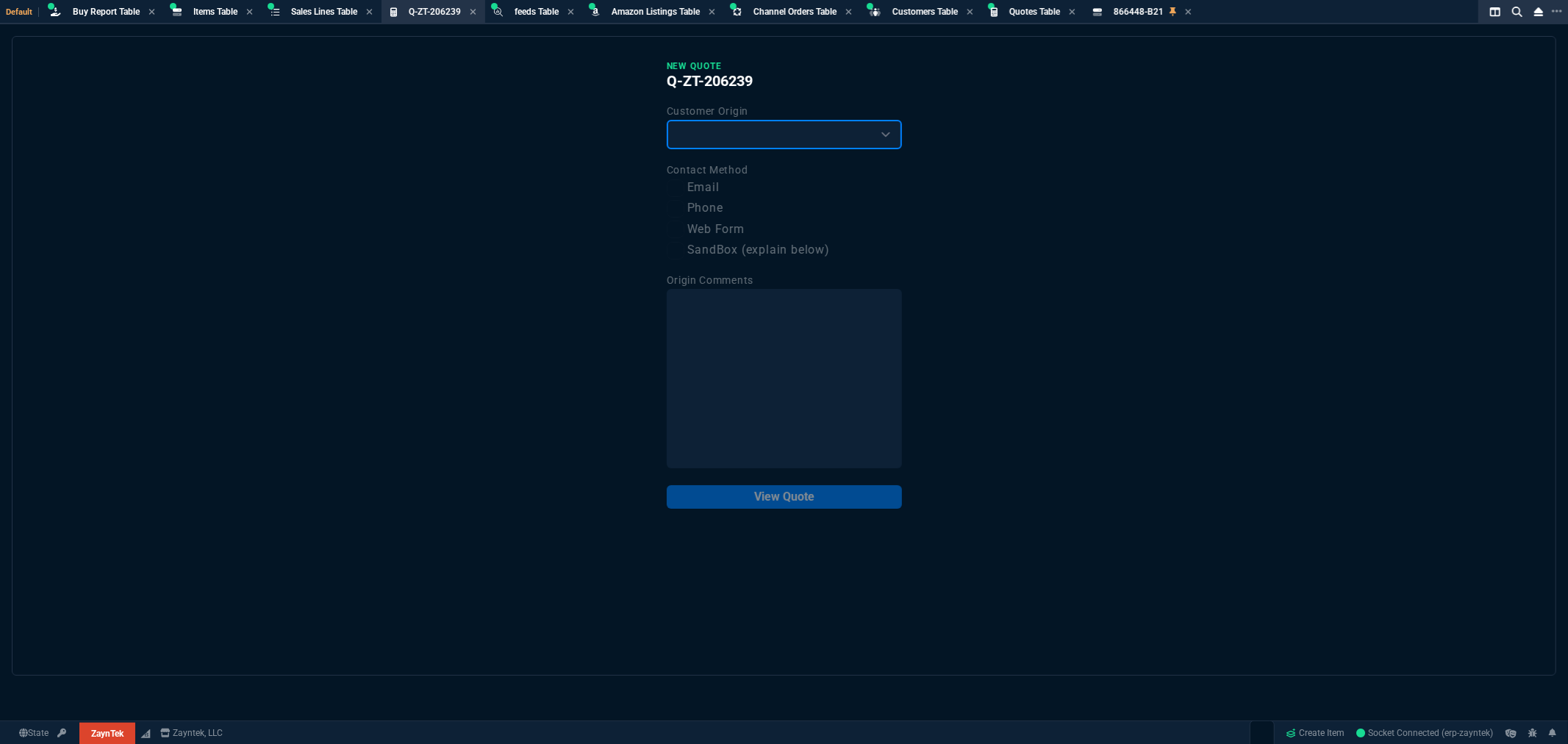
click at [731, 133] on select "Existing Customer Amazon Lead (first order) Website Lead (first order) Called (…" at bounding box center [785, 134] width 236 height 29
select select "existing"
click at [667, 120] on select "Existing Customer Amazon Lead (first order) Website Lead (first order) Called (…" at bounding box center [785, 134] width 236 height 29
click at [700, 184] on label "Email" at bounding box center [785, 187] width 236 height 18
click at [685, 184] on input "Email" at bounding box center [676, 188] width 18 height 18
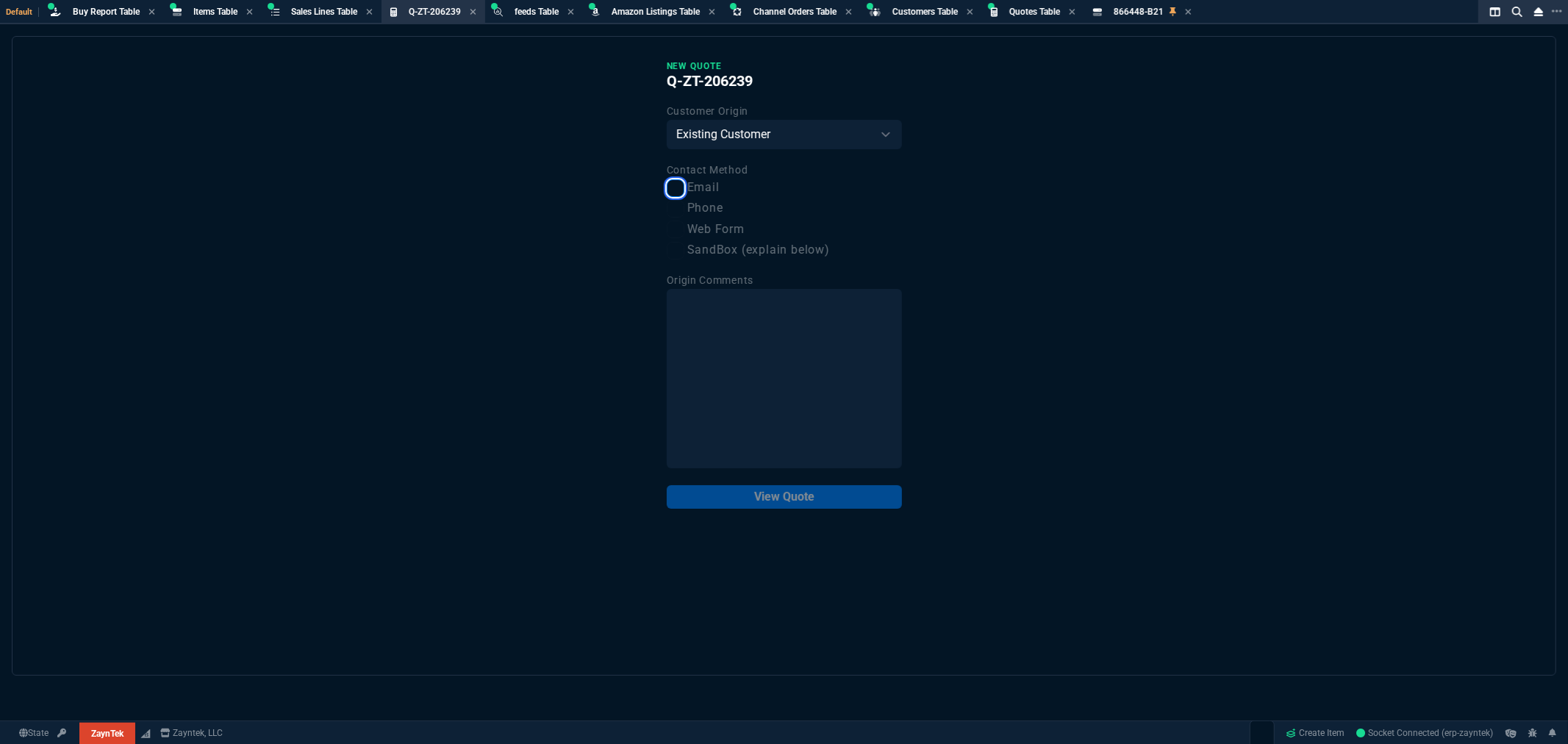
checkbox input "true"
click at [811, 502] on button "View Quote" at bounding box center [785, 497] width 236 height 24
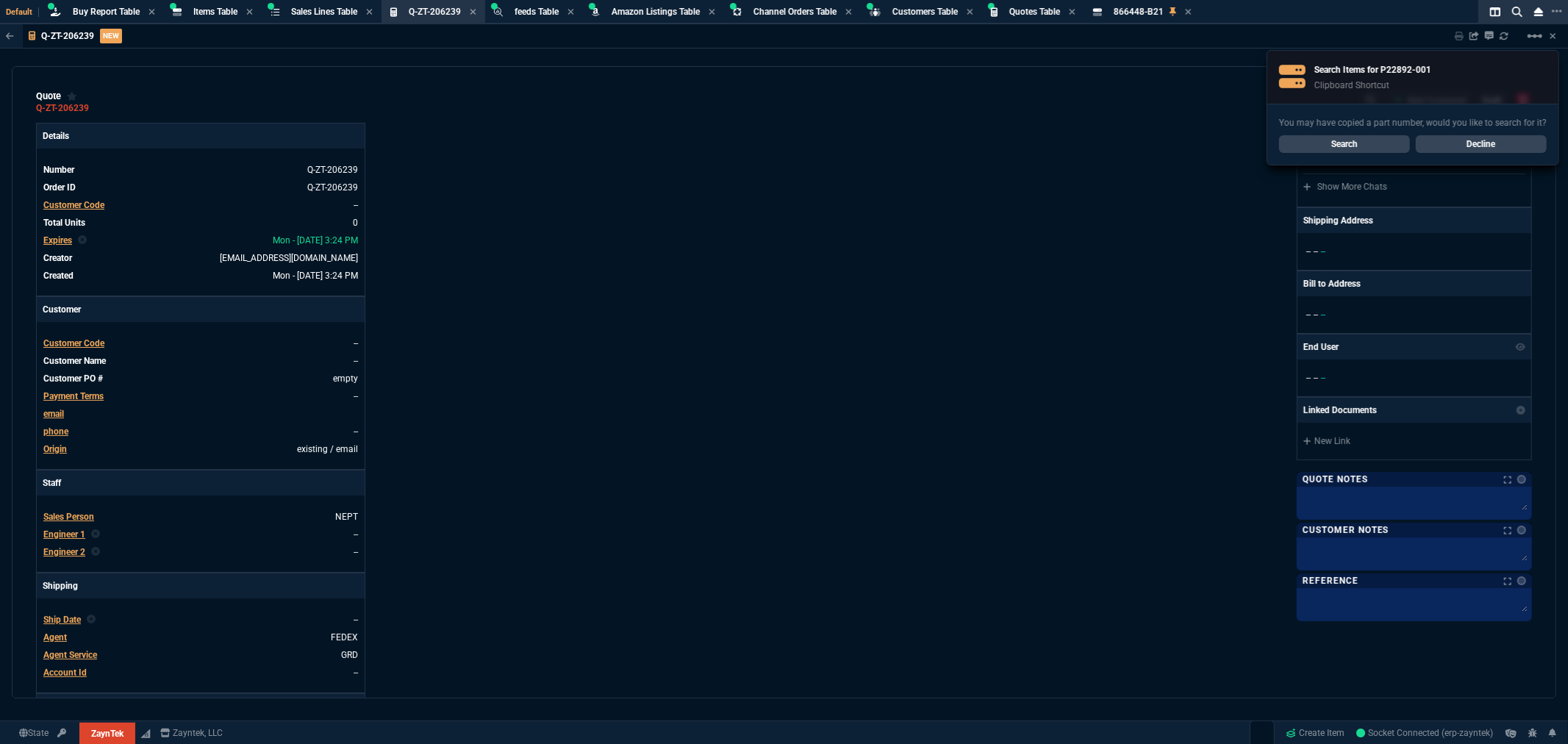
click at [72, 205] on span "Customer Code" at bounding box center [73, 205] width 61 height 10
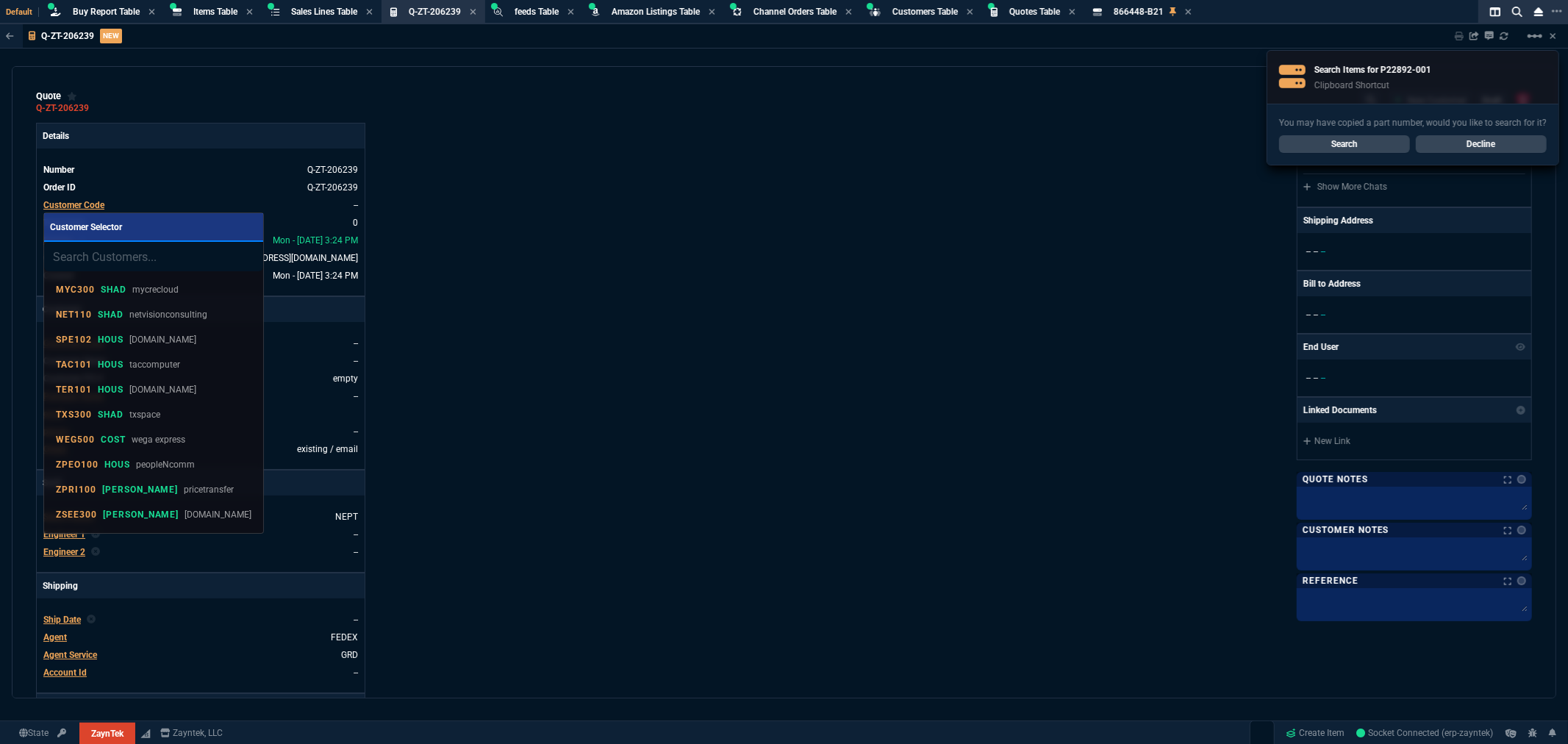
click at [134, 259] on input "search" at bounding box center [153, 256] width 219 height 29
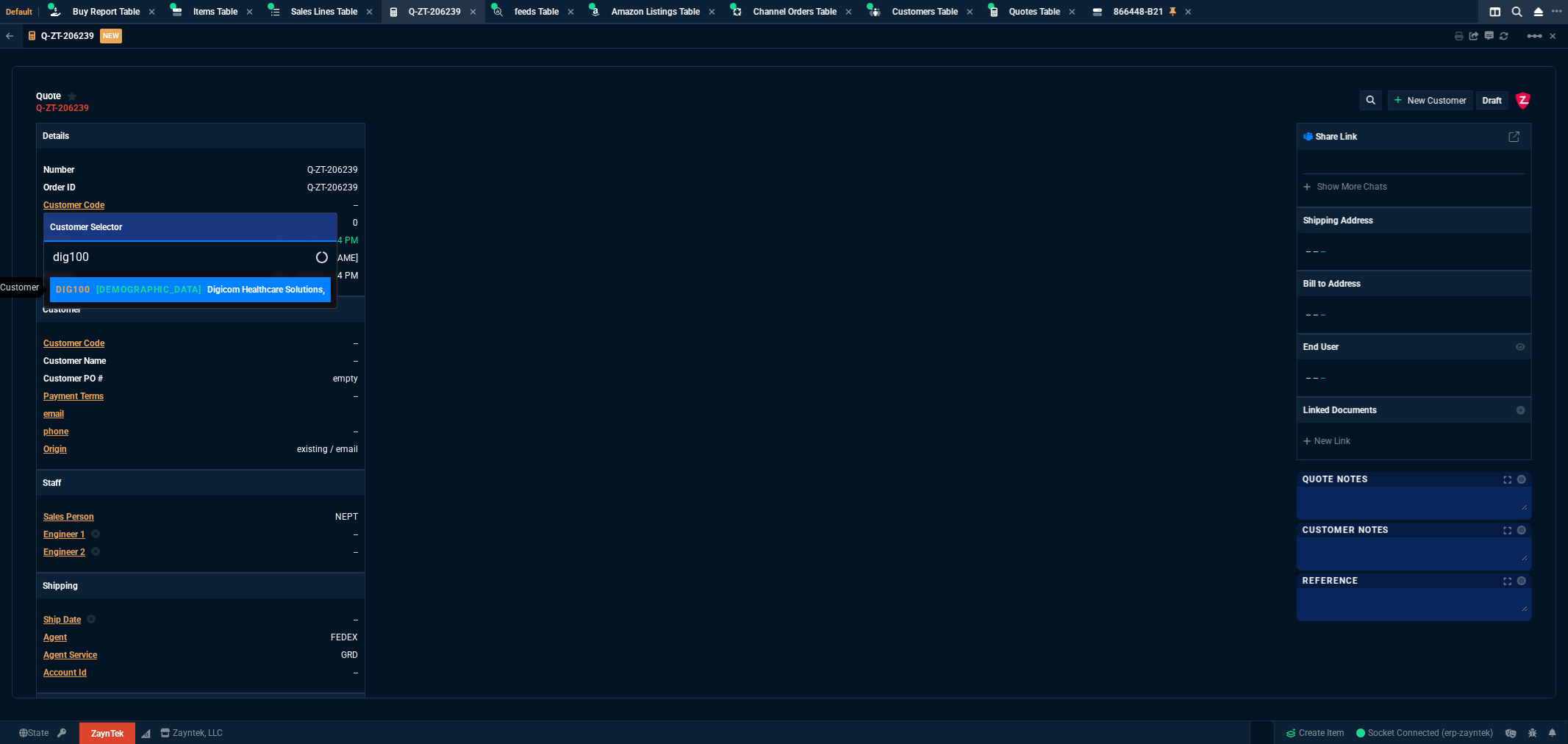
type input "dig100"
click at [105, 288] on p "VAHI" at bounding box center [149, 290] width 105 height 12
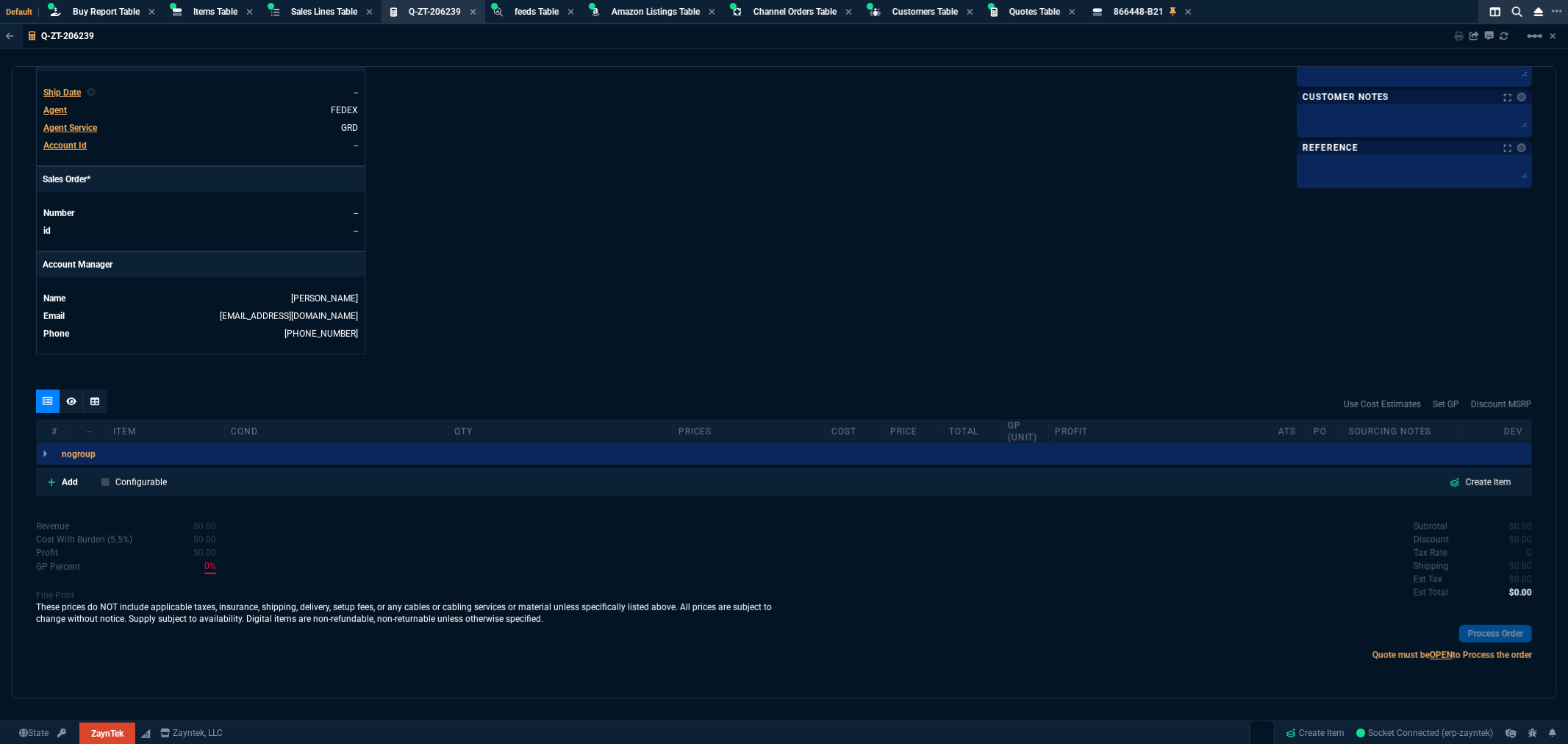
scroll to position [531, 0]
click at [71, 481] on p "Add" at bounding box center [70, 480] width 16 height 14
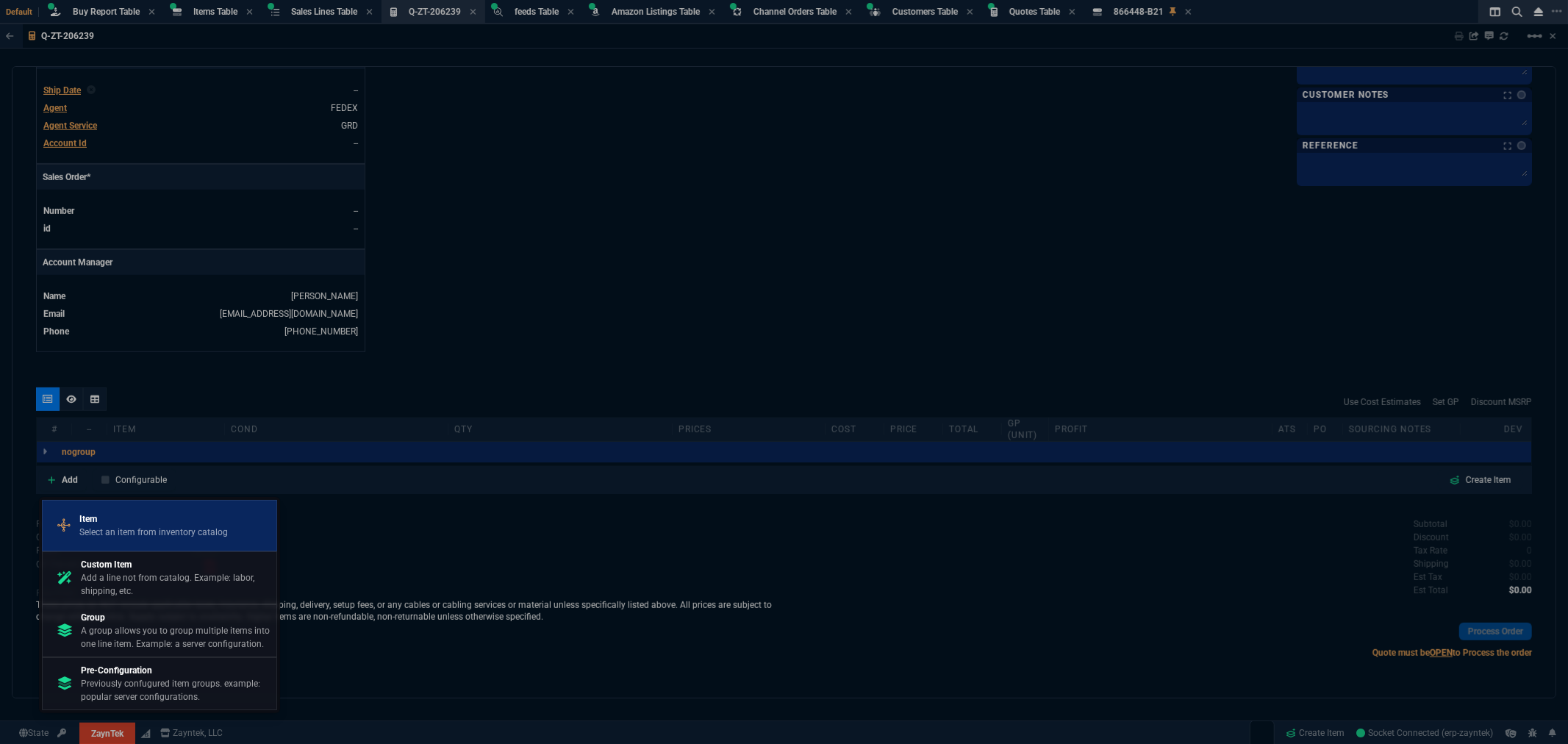
click at [112, 522] on p "Item" at bounding box center [154, 519] width 149 height 14
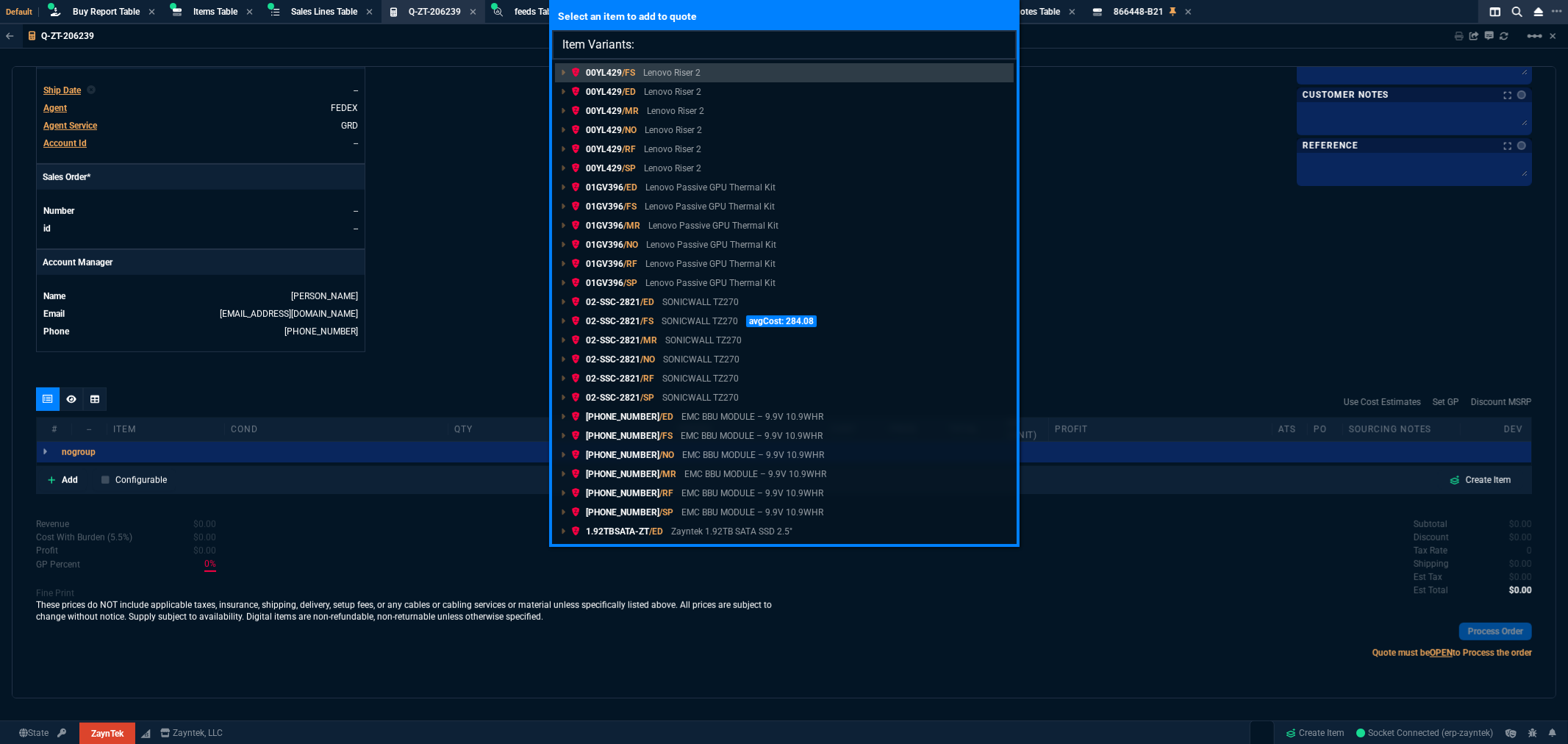
click at [662, 41] on input "Item Variants:" at bounding box center [785, 45] width 465 height 29
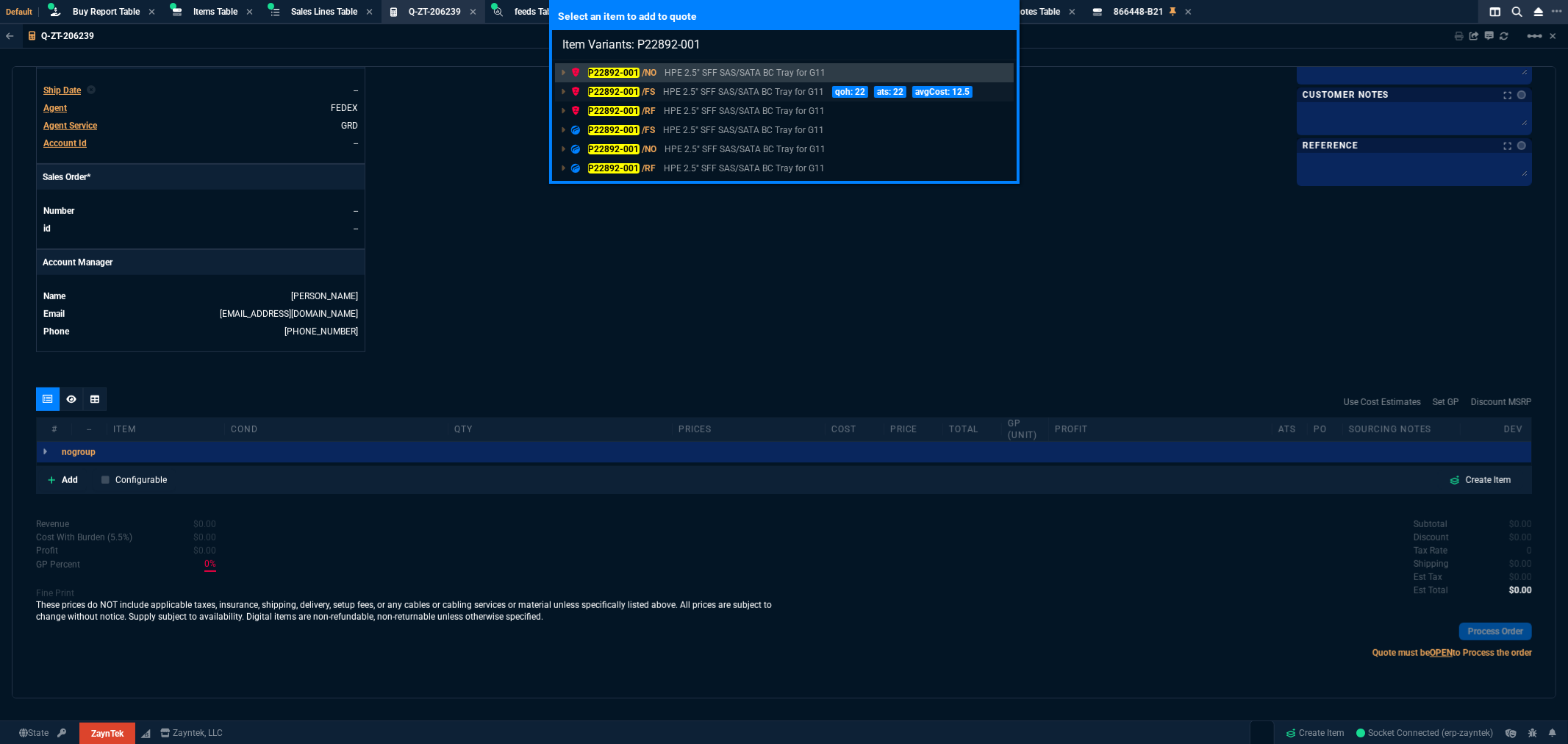
type input "Item Variants: P22892-001"
click at [616, 91] on mark "P22892-001" at bounding box center [614, 92] width 52 height 10
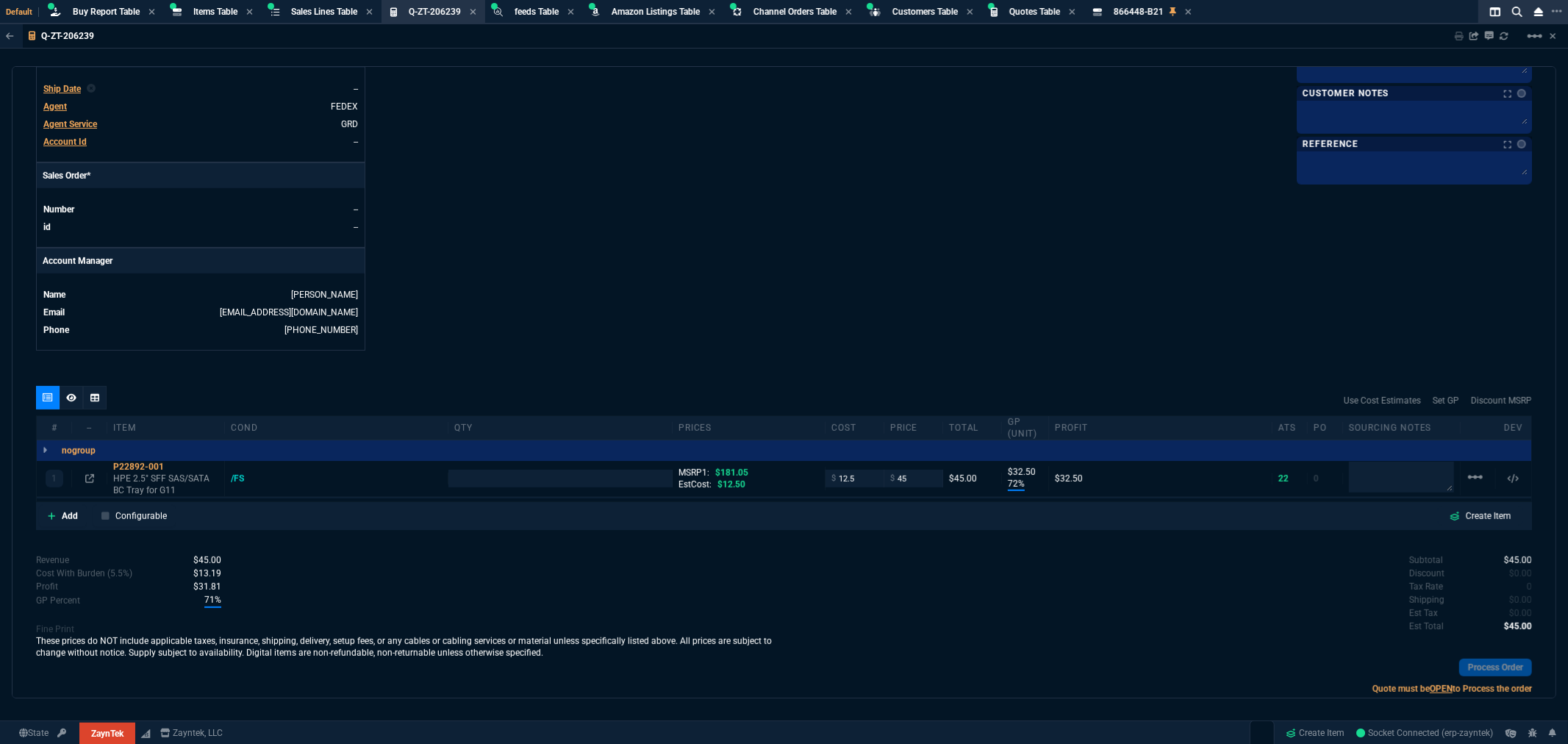
type input "72"
type input "33"
type input "75"
click at [564, 486] on input "number" at bounding box center [560, 477] width 211 height 17
type input "6"
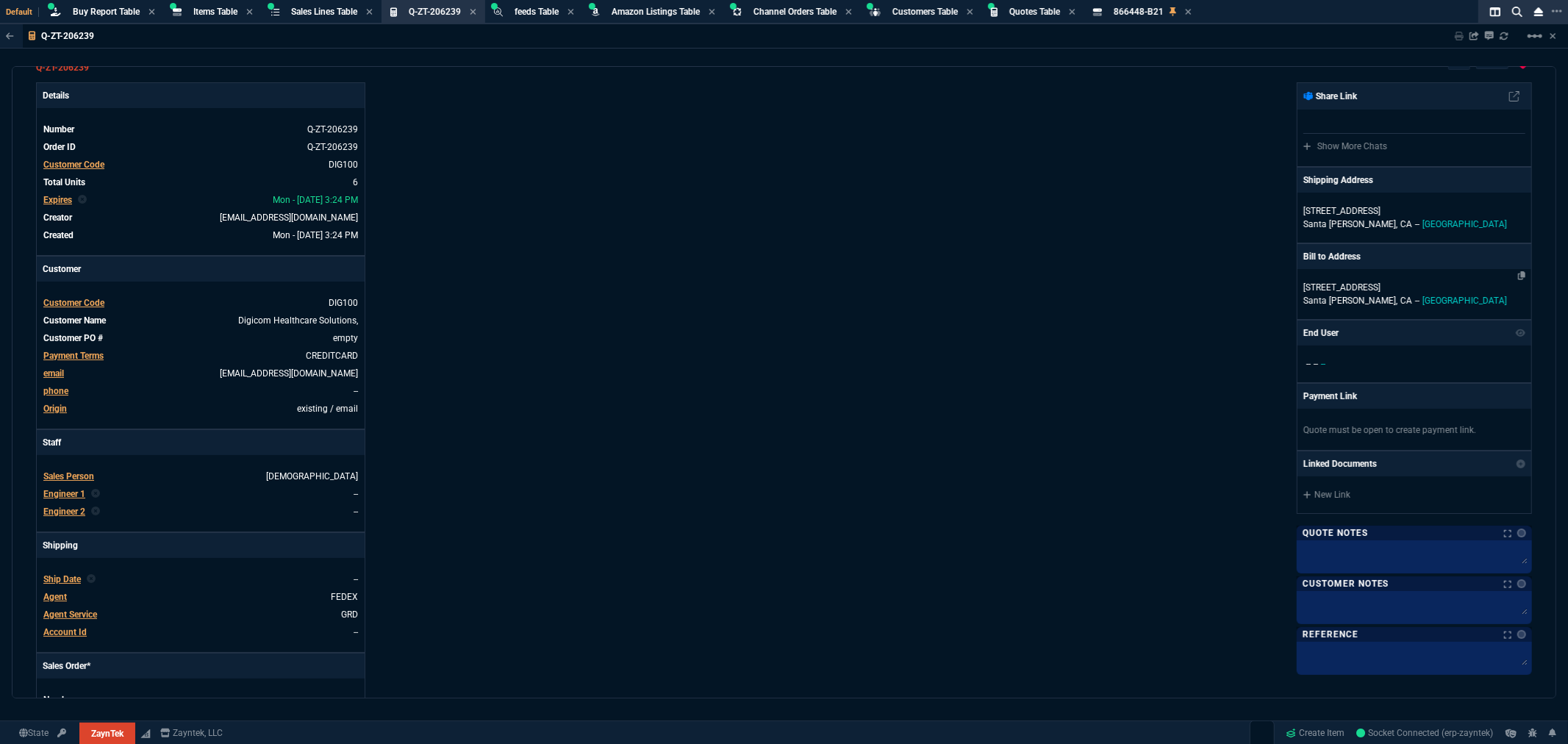
scroll to position [0, 0]
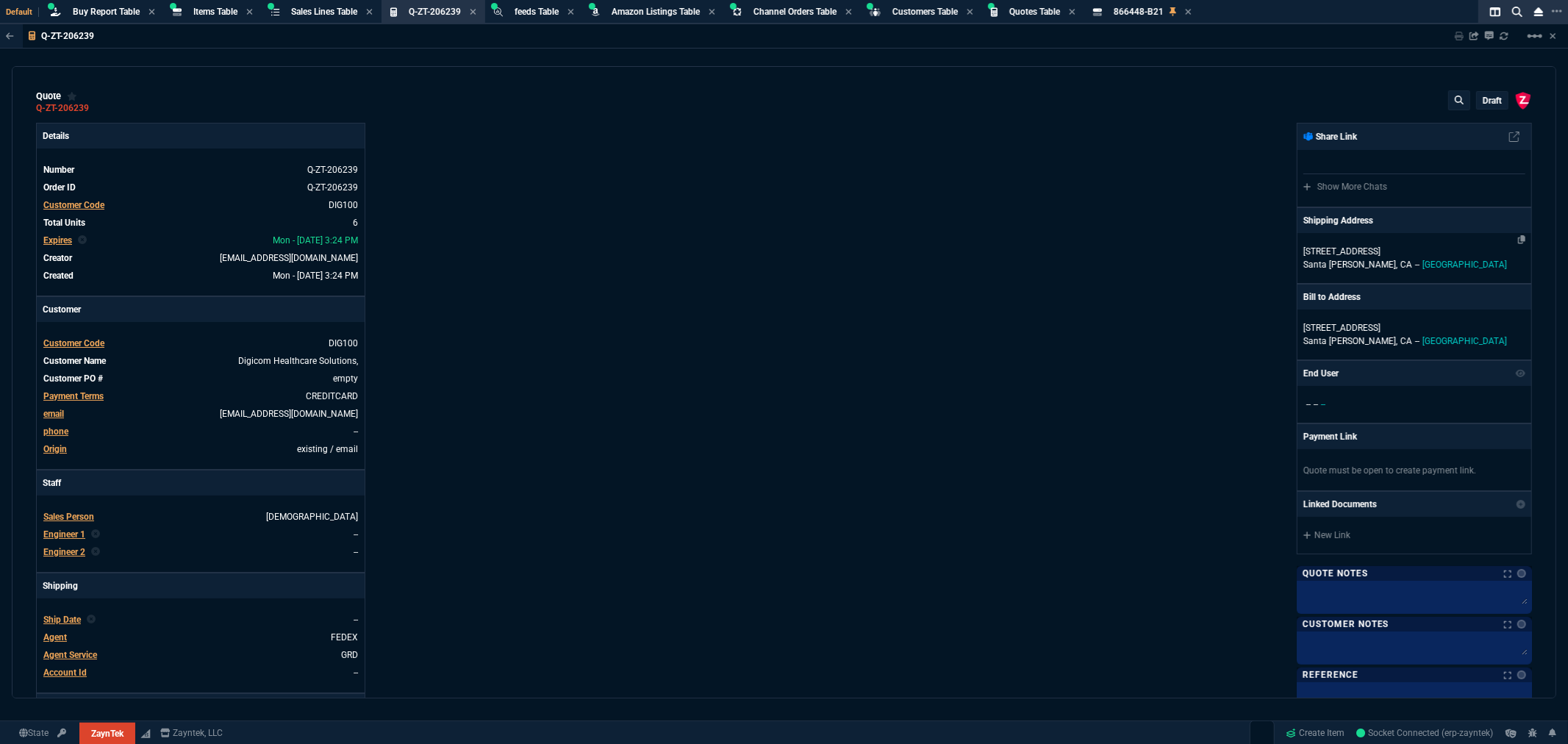
click at [1332, 254] on p "1551 Pacific Ave." at bounding box center [1414, 251] width 222 height 14
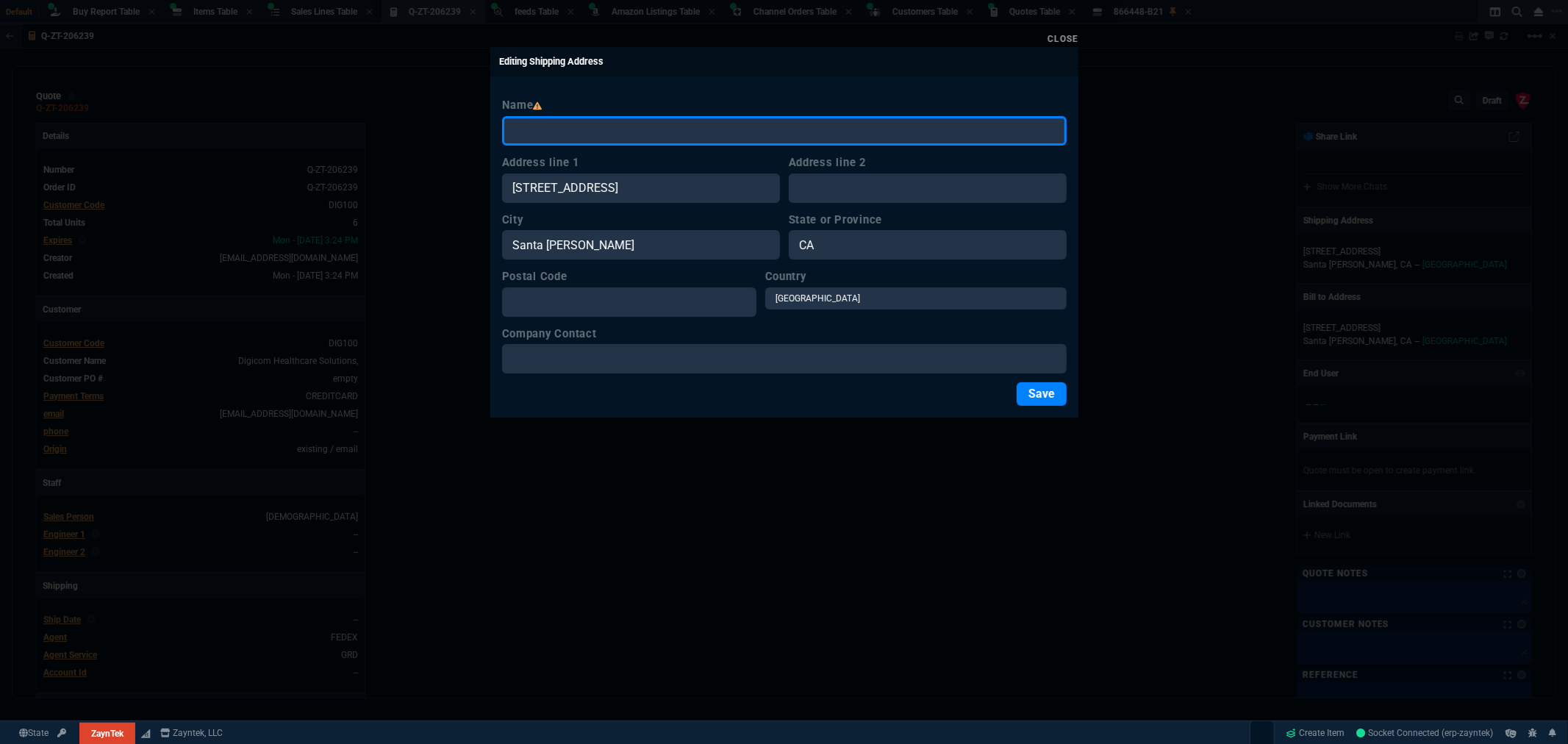
drag, startPoint x: 518, startPoint y: 123, endPoint x: 526, endPoint y: 123, distance: 8.0
click at [519, 123] on input "Name" at bounding box center [784, 130] width 564 height 29
paste input "TrueNorth Health Center"
type input "TrueNorth Health Center"
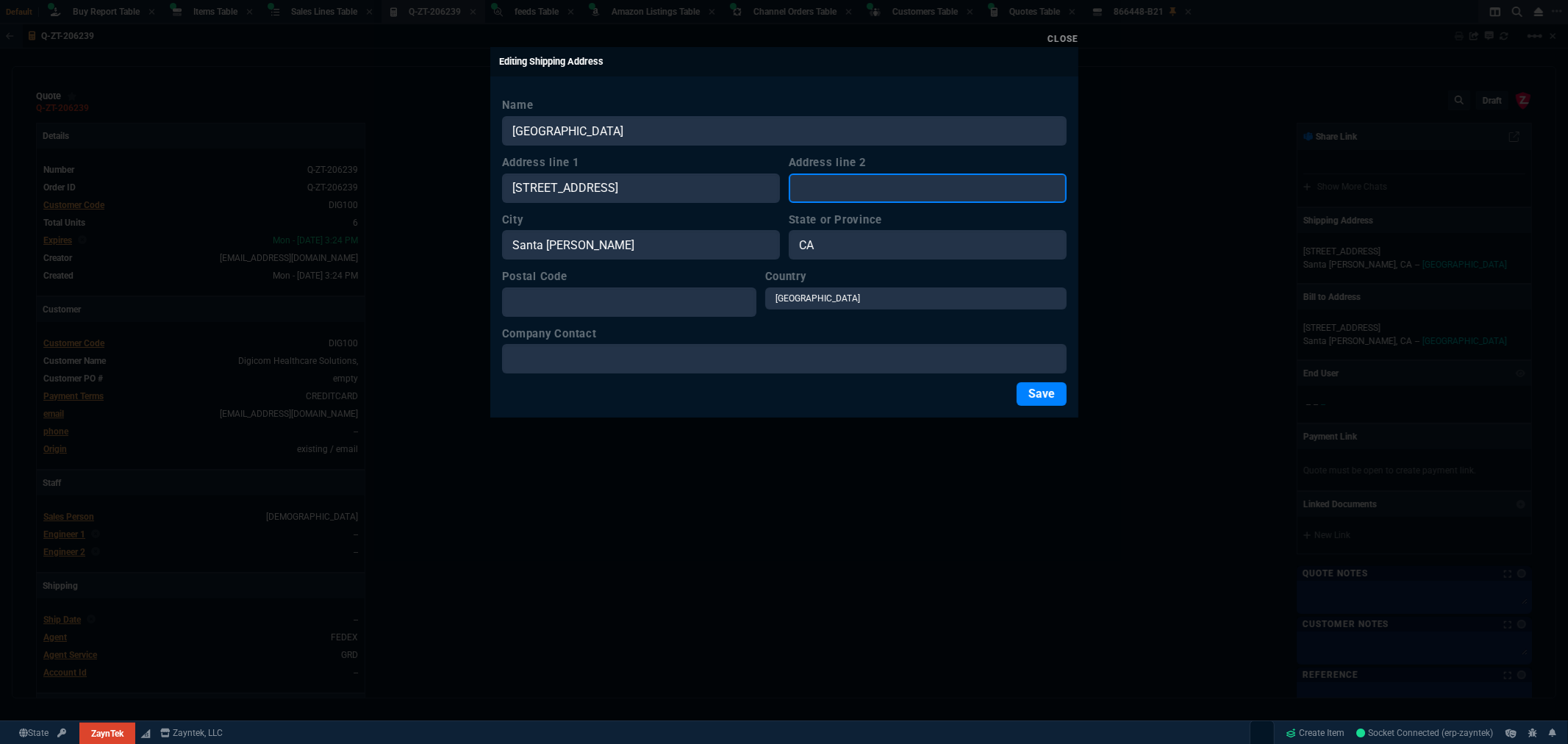
drag, startPoint x: 934, startPoint y: 187, endPoint x: 914, endPoint y: 181, distance: 20.9
click at [925, 187] on input "Address line 2" at bounding box center [927, 188] width 278 height 29
paste input "Alan Goldhamer"
type input "Alan Goldhamer"
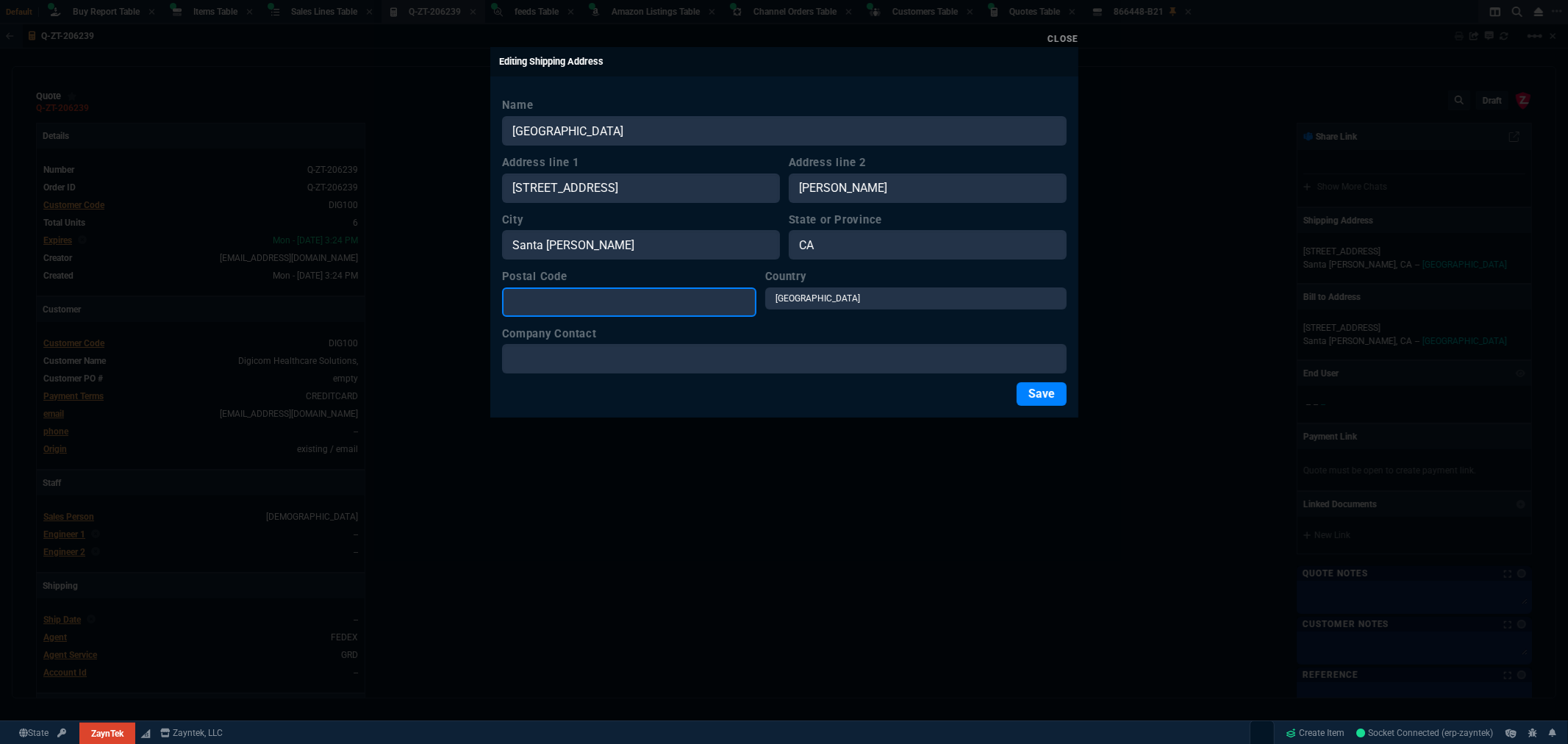
click at [575, 307] on input "Postal Code" at bounding box center [630, 302] width 255 height 29
type input "95404"
click at [1052, 393] on button "Save" at bounding box center [1041, 394] width 50 height 24
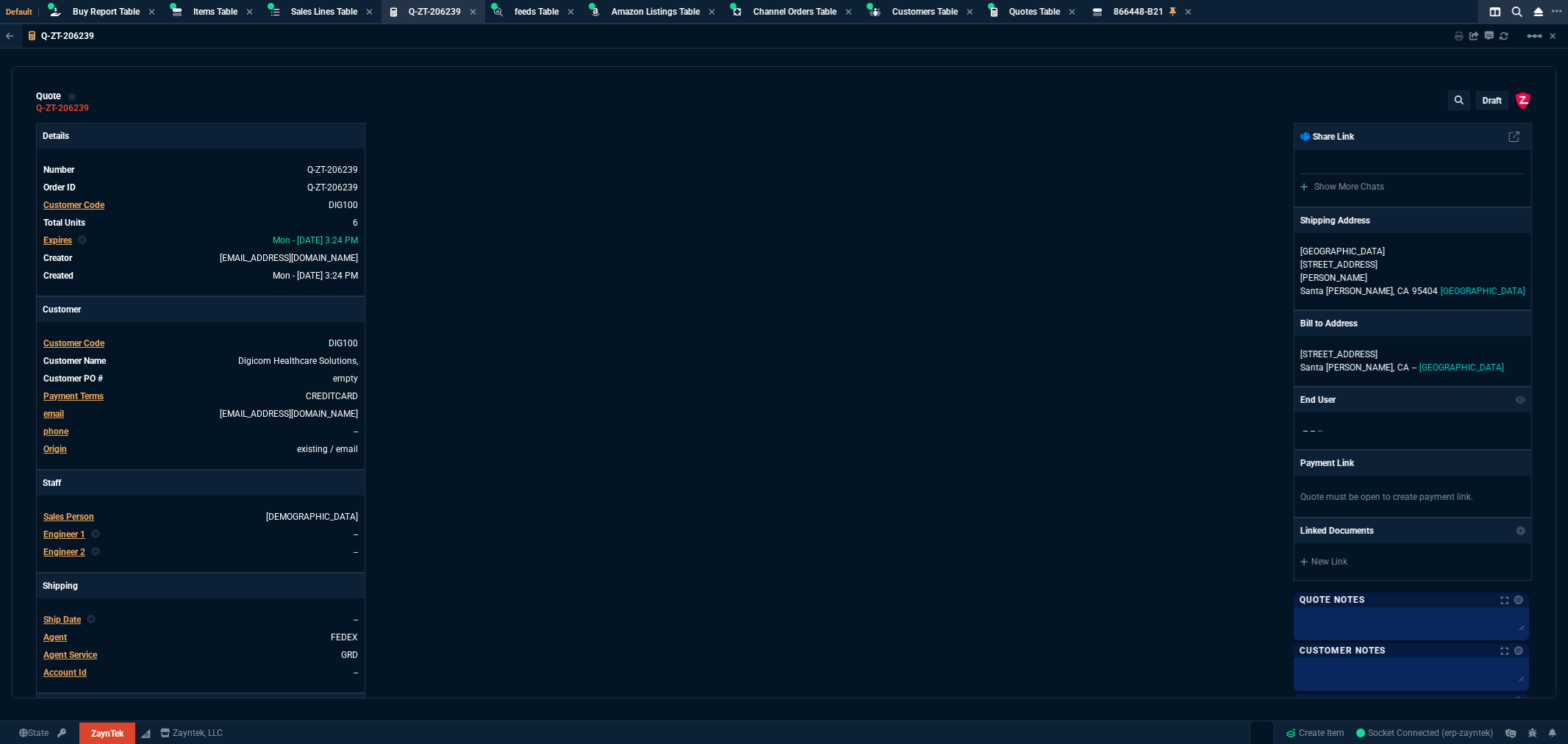
click at [1483, 101] on p "draft" at bounding box center [1492, 100] width 19 height 12
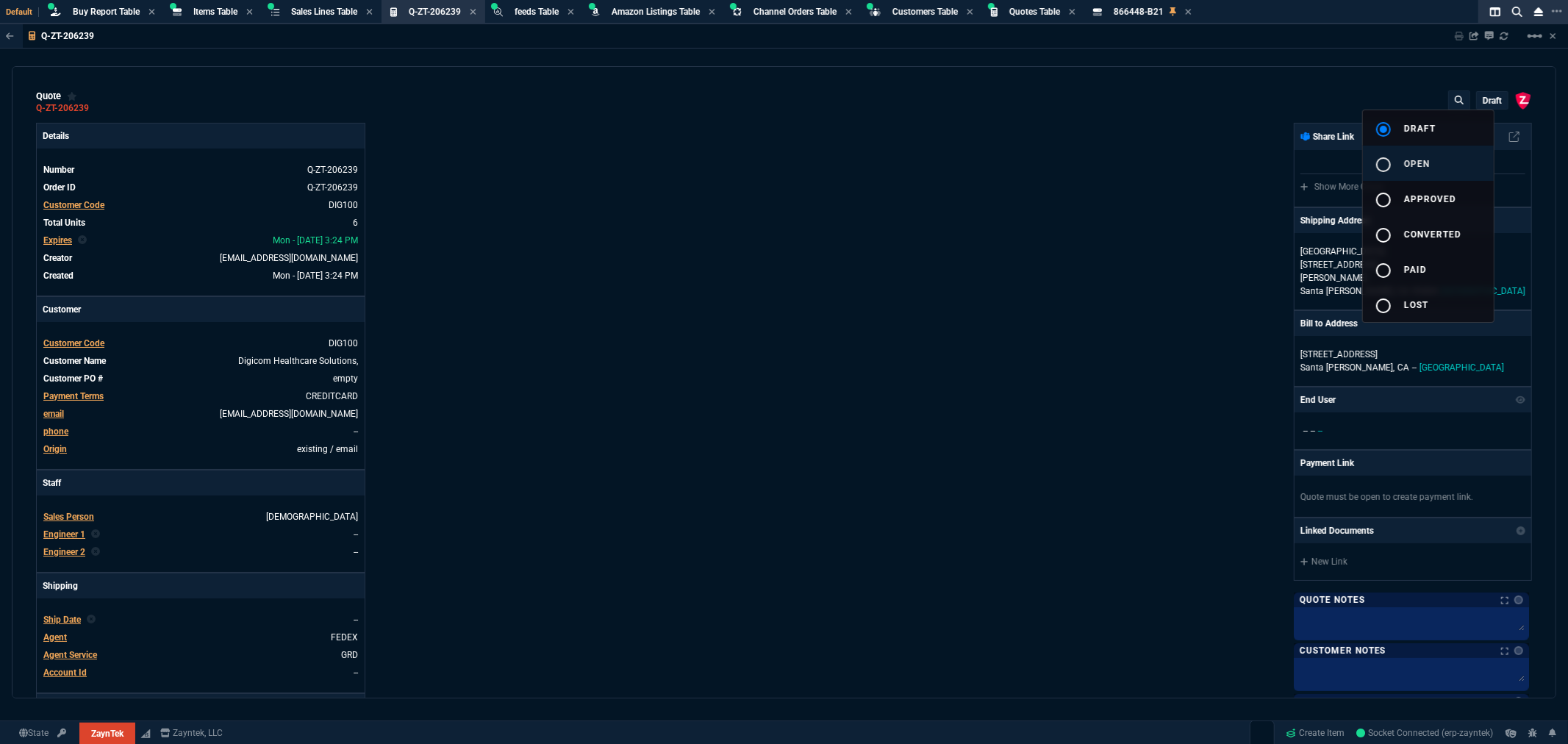
click at [1408, 166] on span "open" at bounding box center [1417, 164] width 25 height 10
click at [1173, 337] on div at bounding box center [784, 372] width 1568 height 744
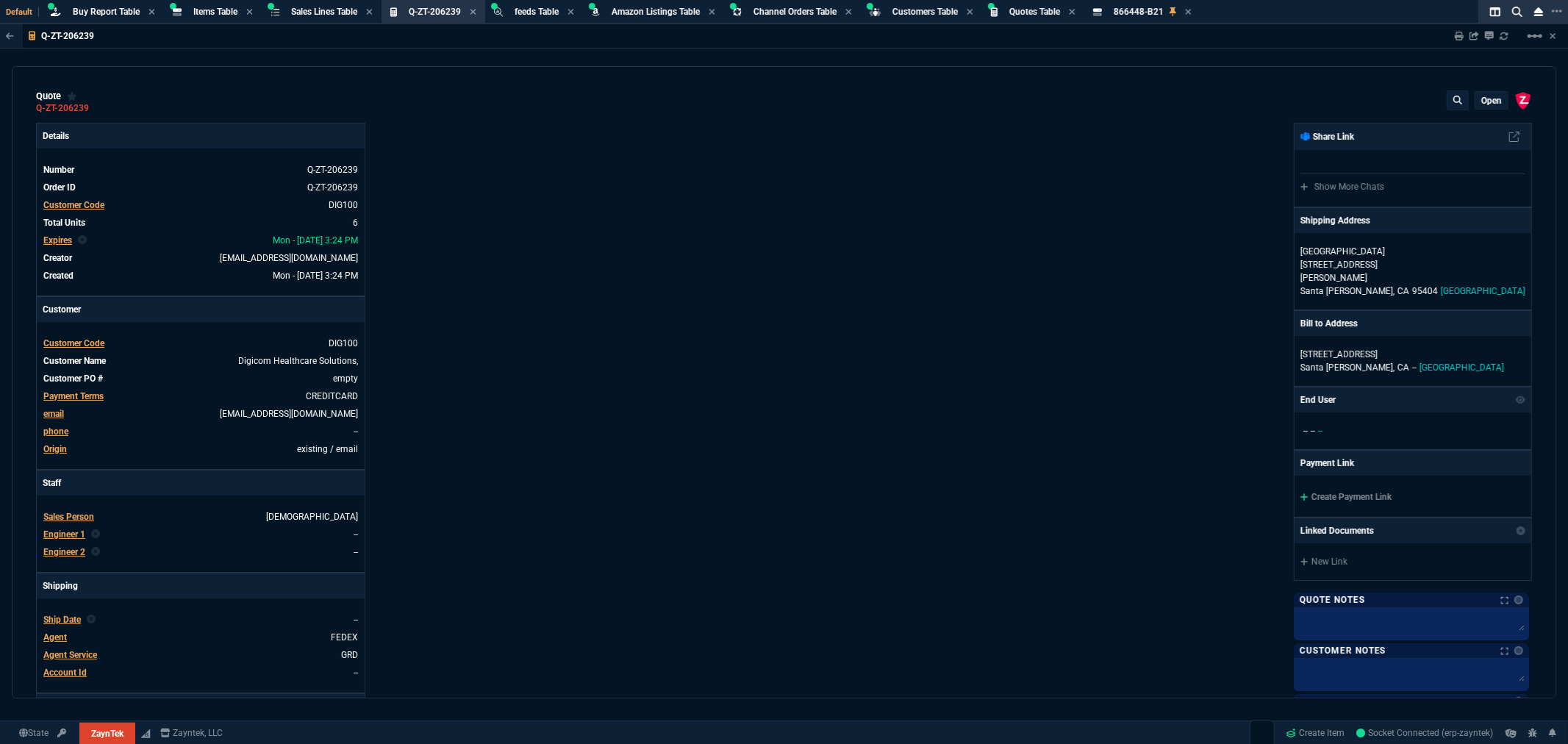
type input "72"
type input "33"
type input "75"
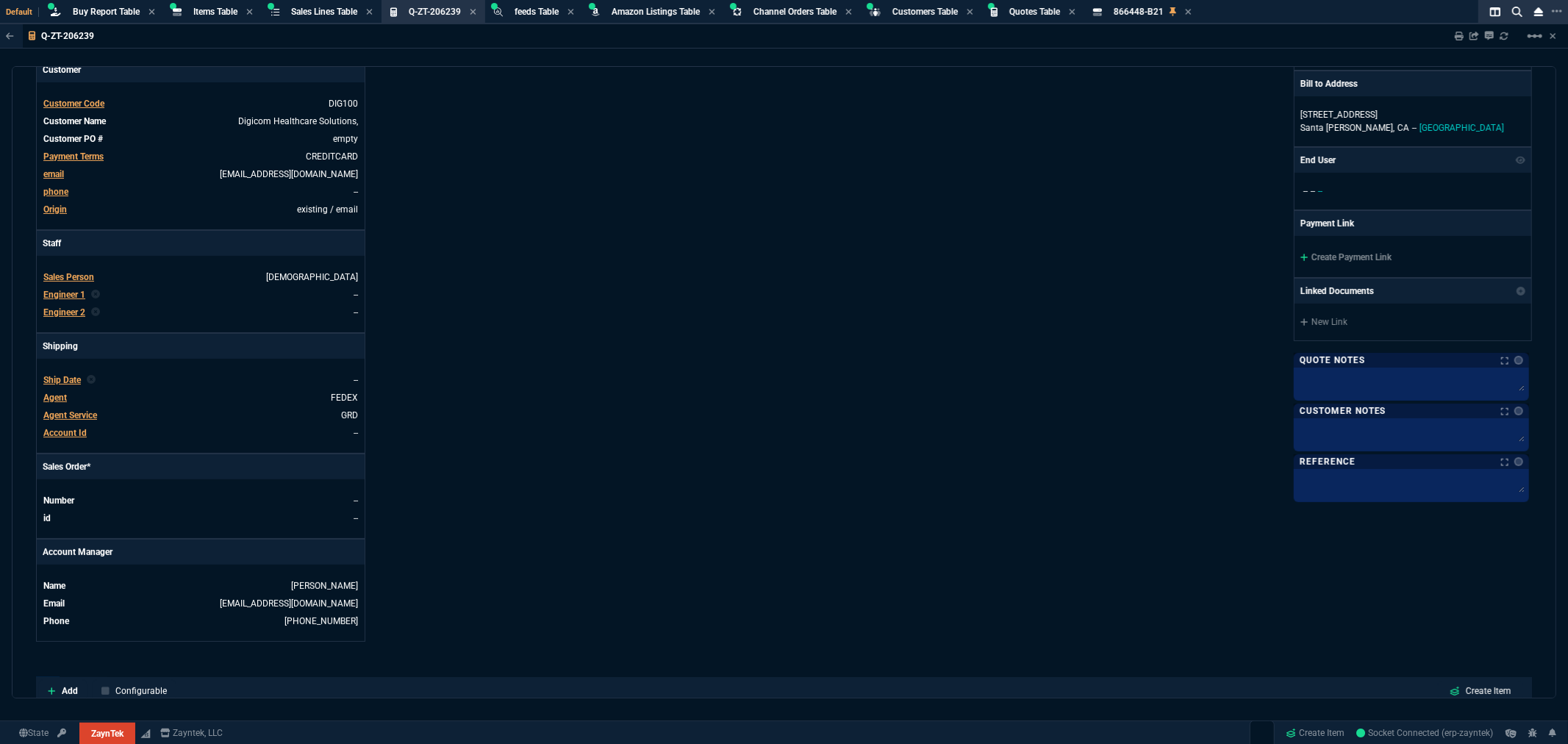
scroll to position [245, 0]
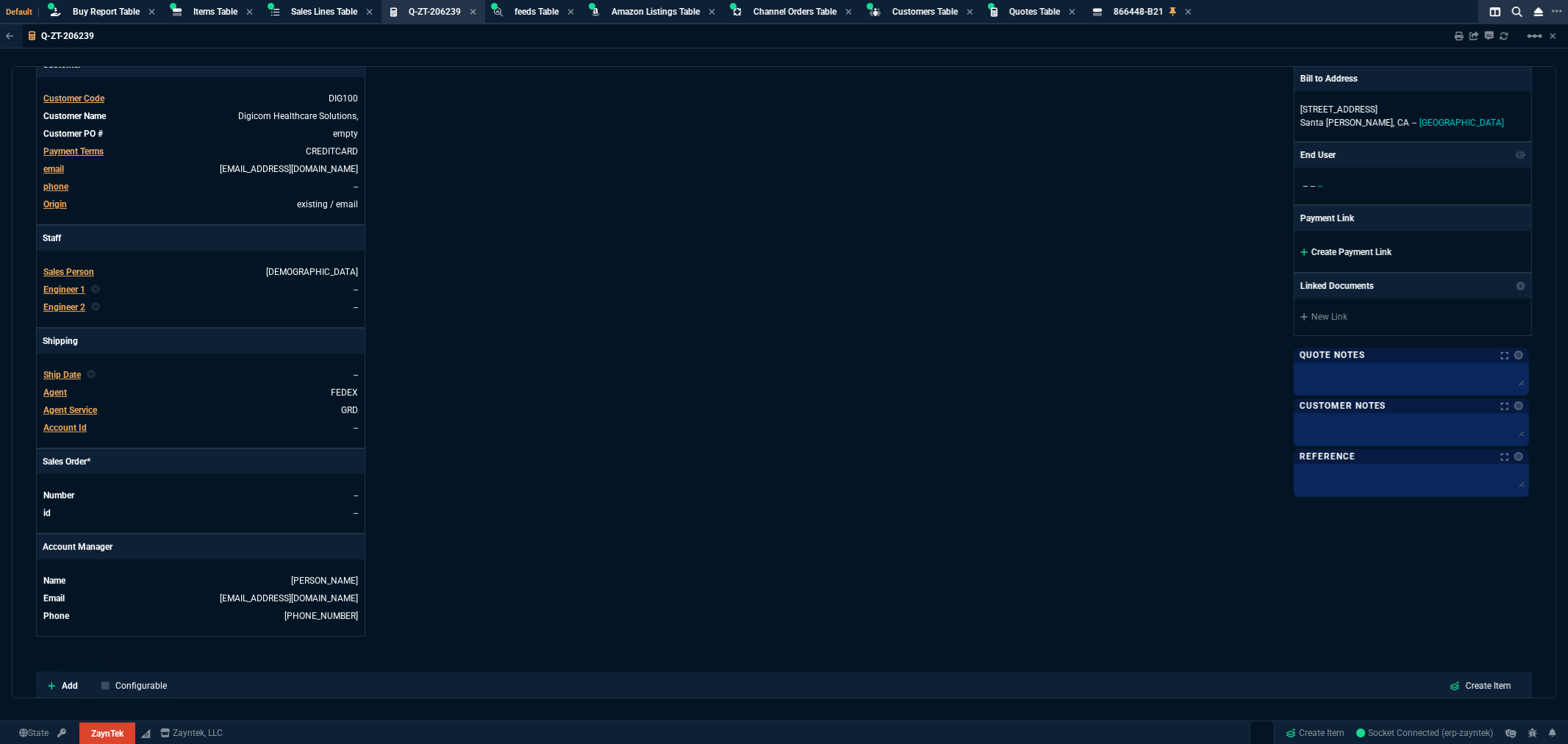
click at [1354, 252] on link "Create Payment Link" at bounding box center [1346, 251] width 92 height 10
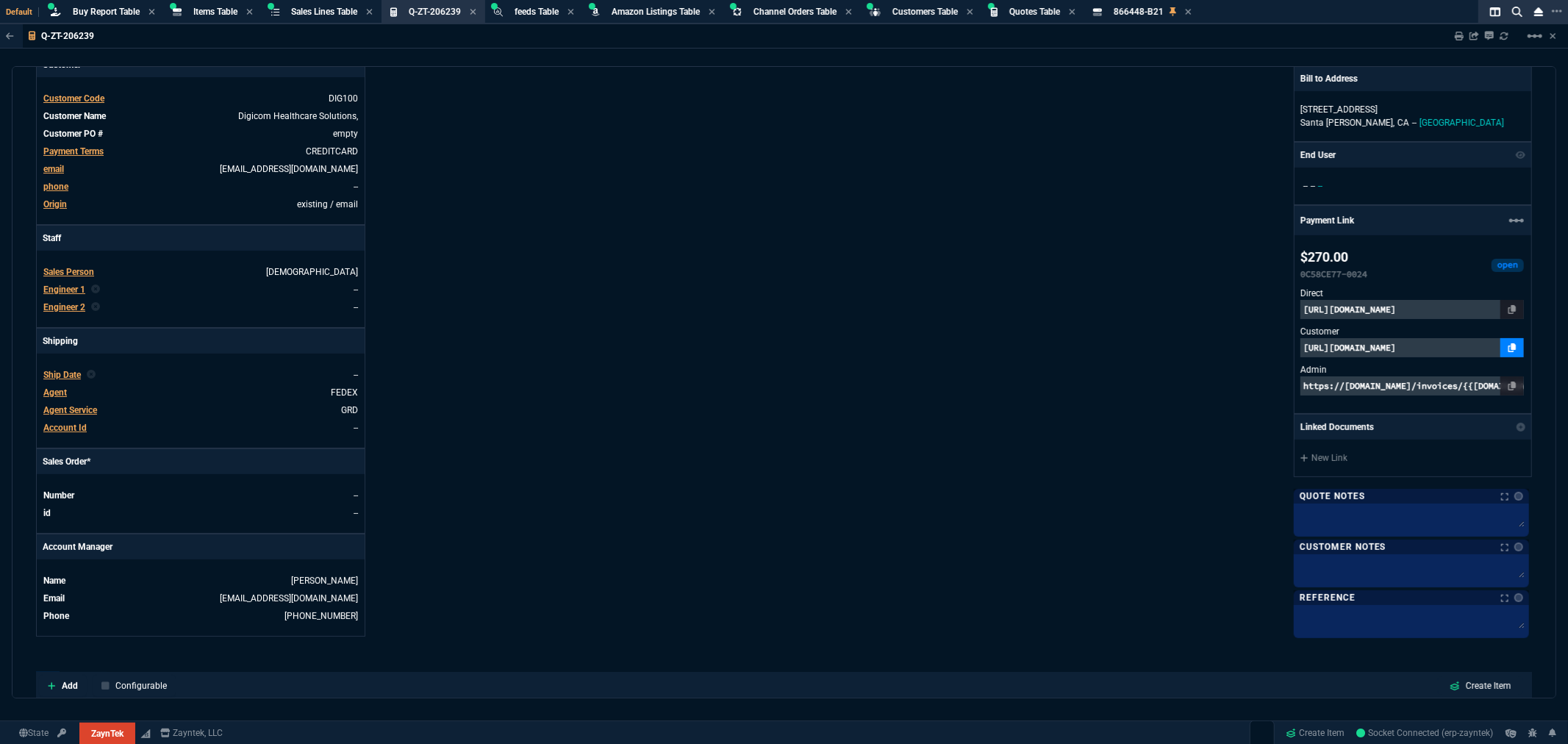
click at [1508, 349] on icon at bounding box center [1512, 347] width 8 height 9
click at [1510, 123] on p "Santa Rosa, CA -- USA" at bounding box center [1413, 123] width 225 height 14
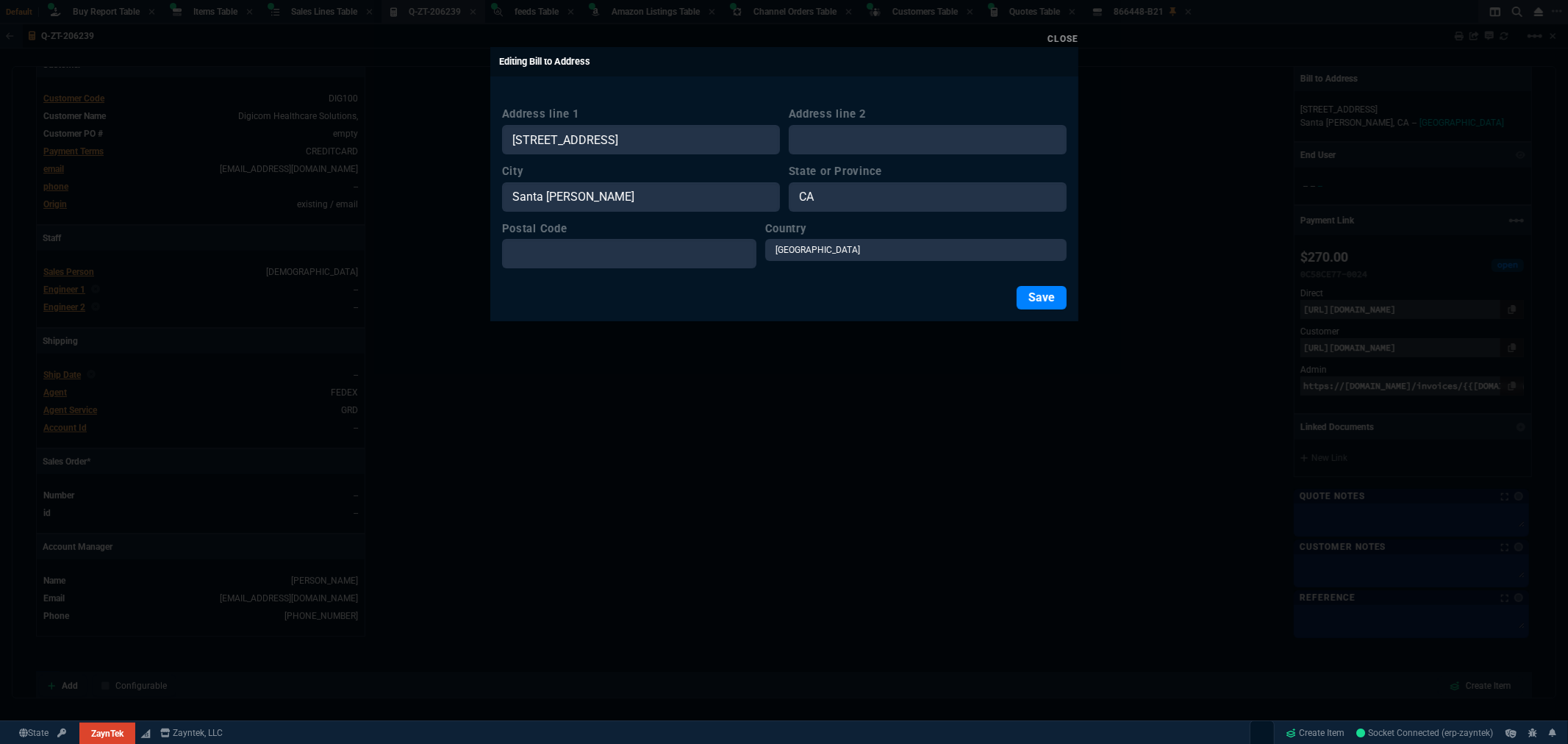
click at [1068, 41] on link "Close" at bounding box center [1063, 38] width 31 height 10
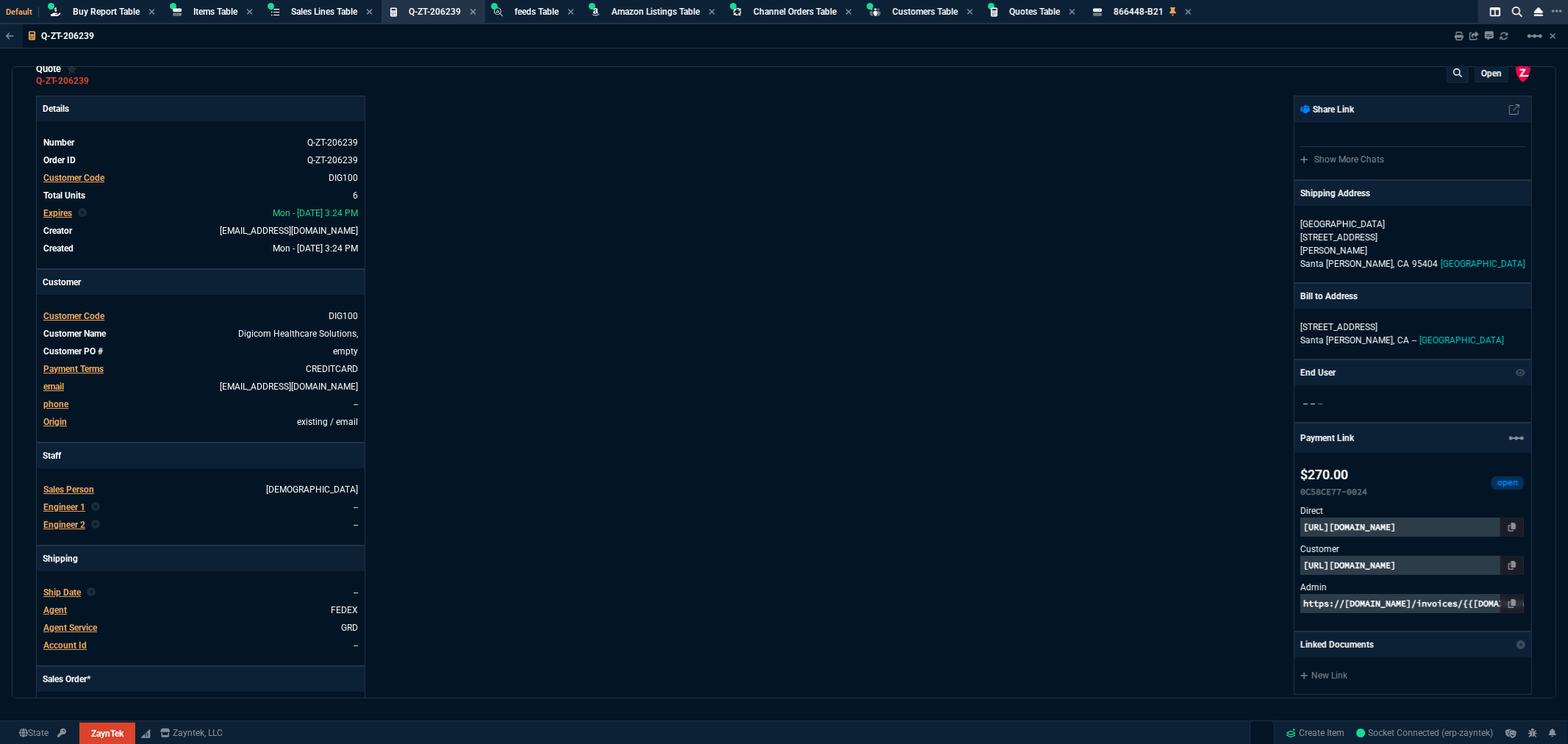
scroll to position [0, 0]
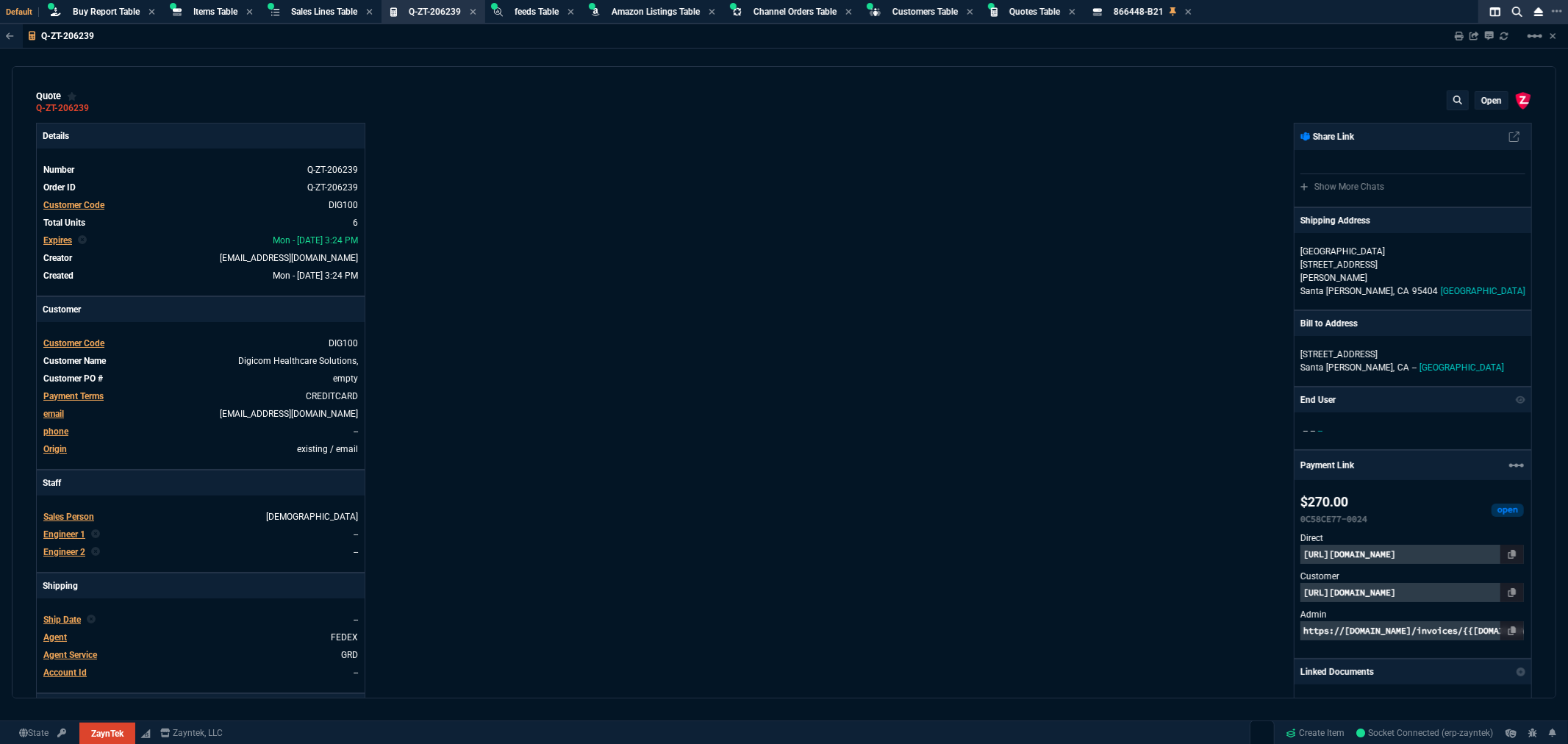
click at [15, 103] on div "quote Q-ZT-206239 open ZaynTek, LLC 2609 Technology Dr Suite 200 Plano, TX 7507…" at bounding box center [784, 382] width 1545 height 632
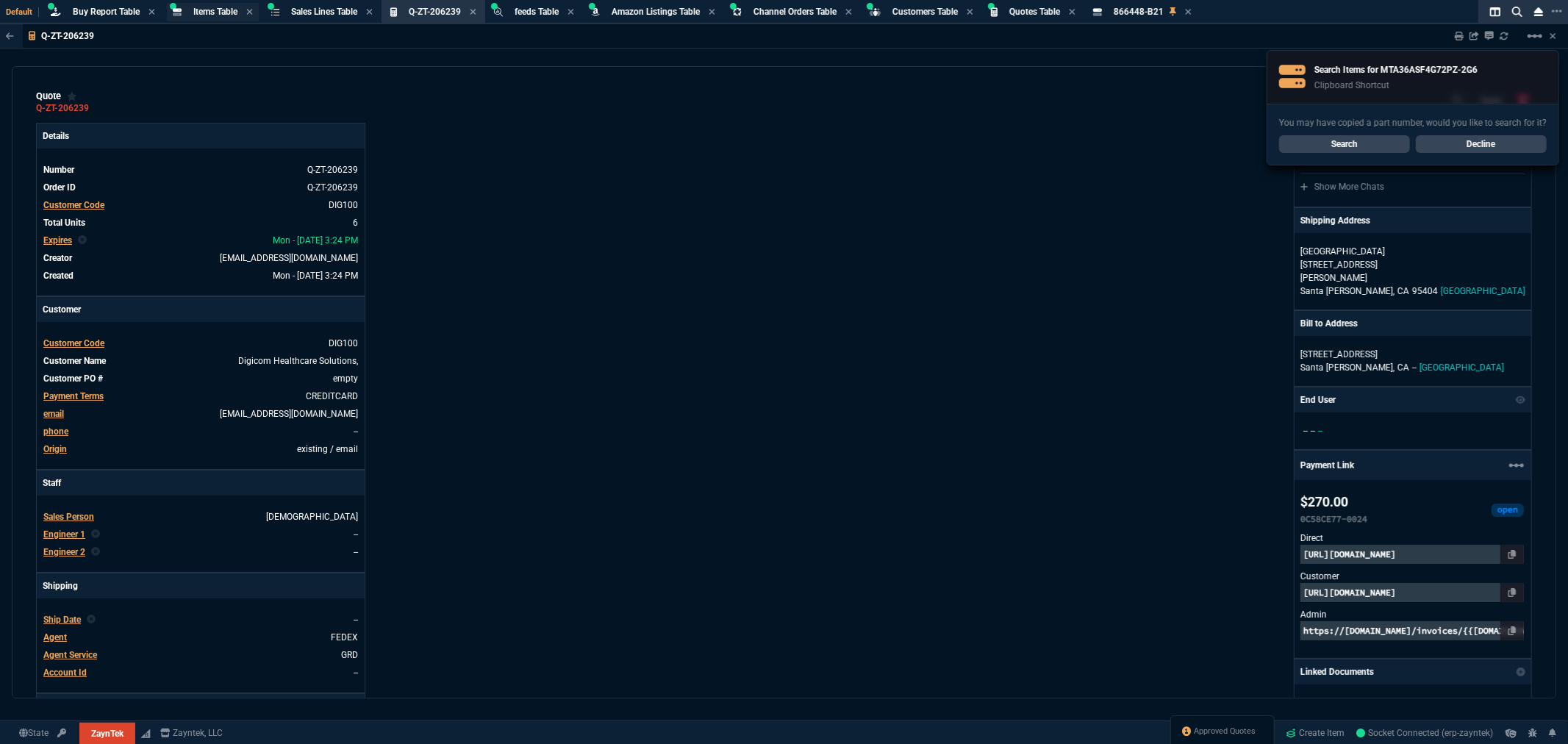
click at [218, 14] on span "Items Table" at bounding box center [215, 11] width 44 height 10
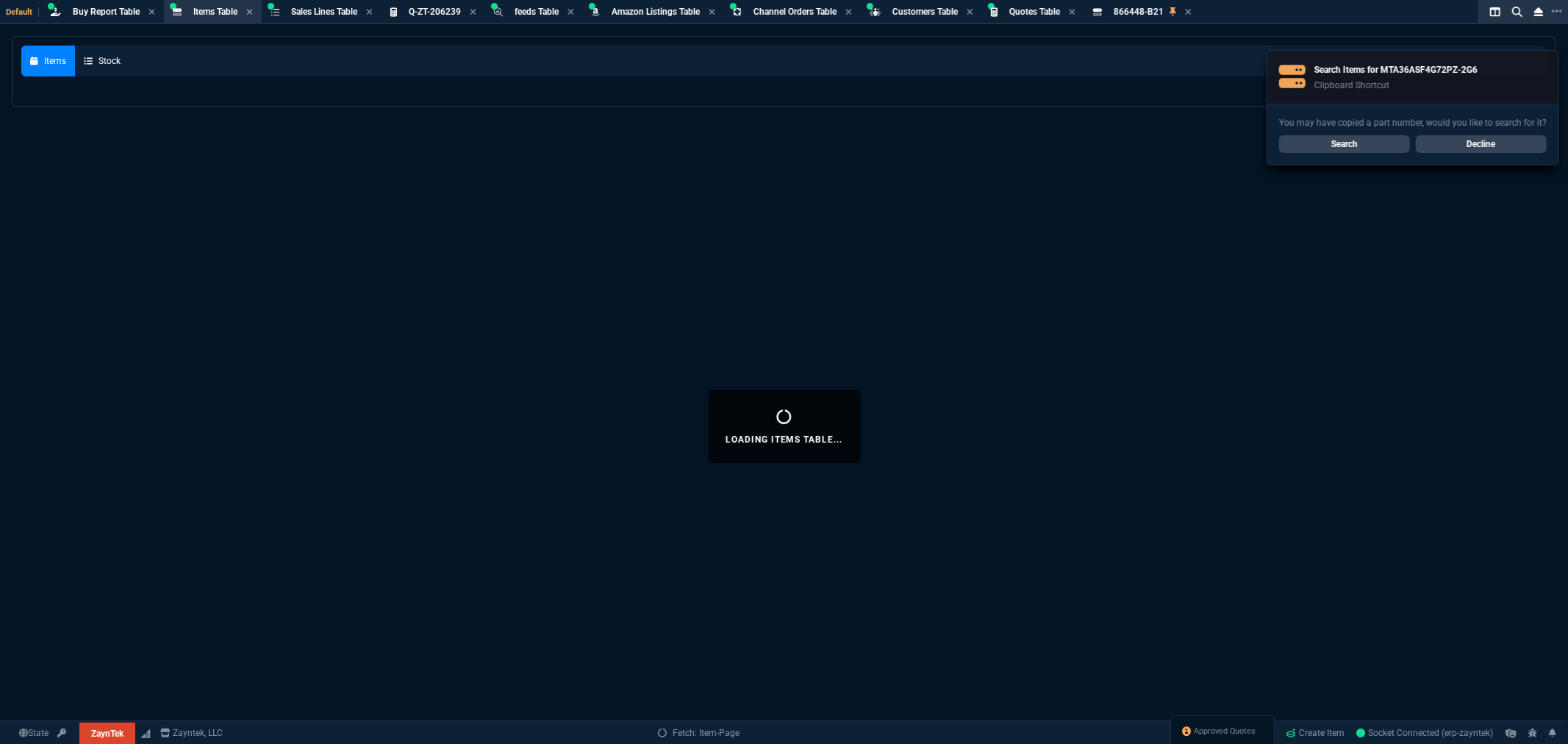
select select
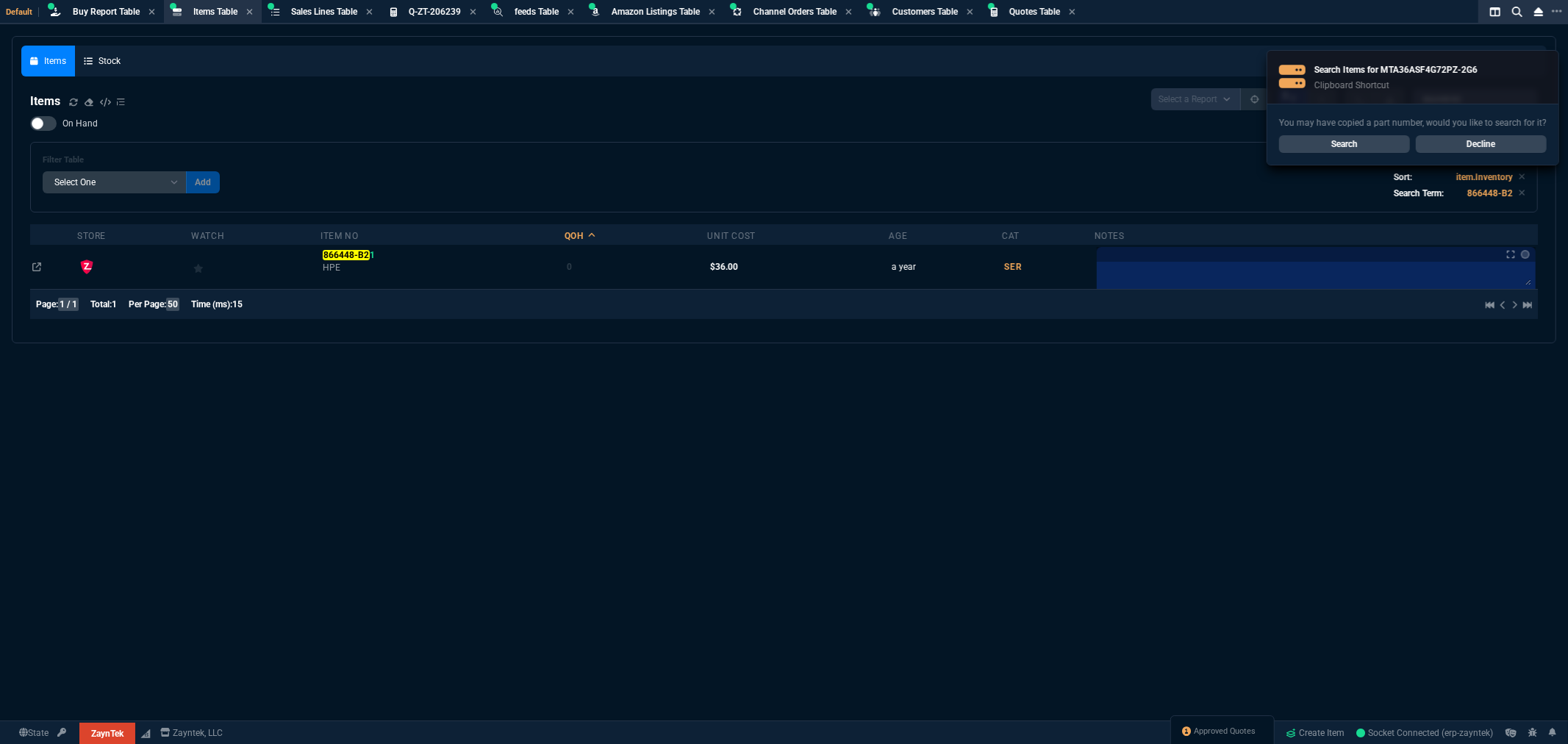
click at [1350, 141] on link "Search" at bounding box center [1344, 144] width 131 height 18
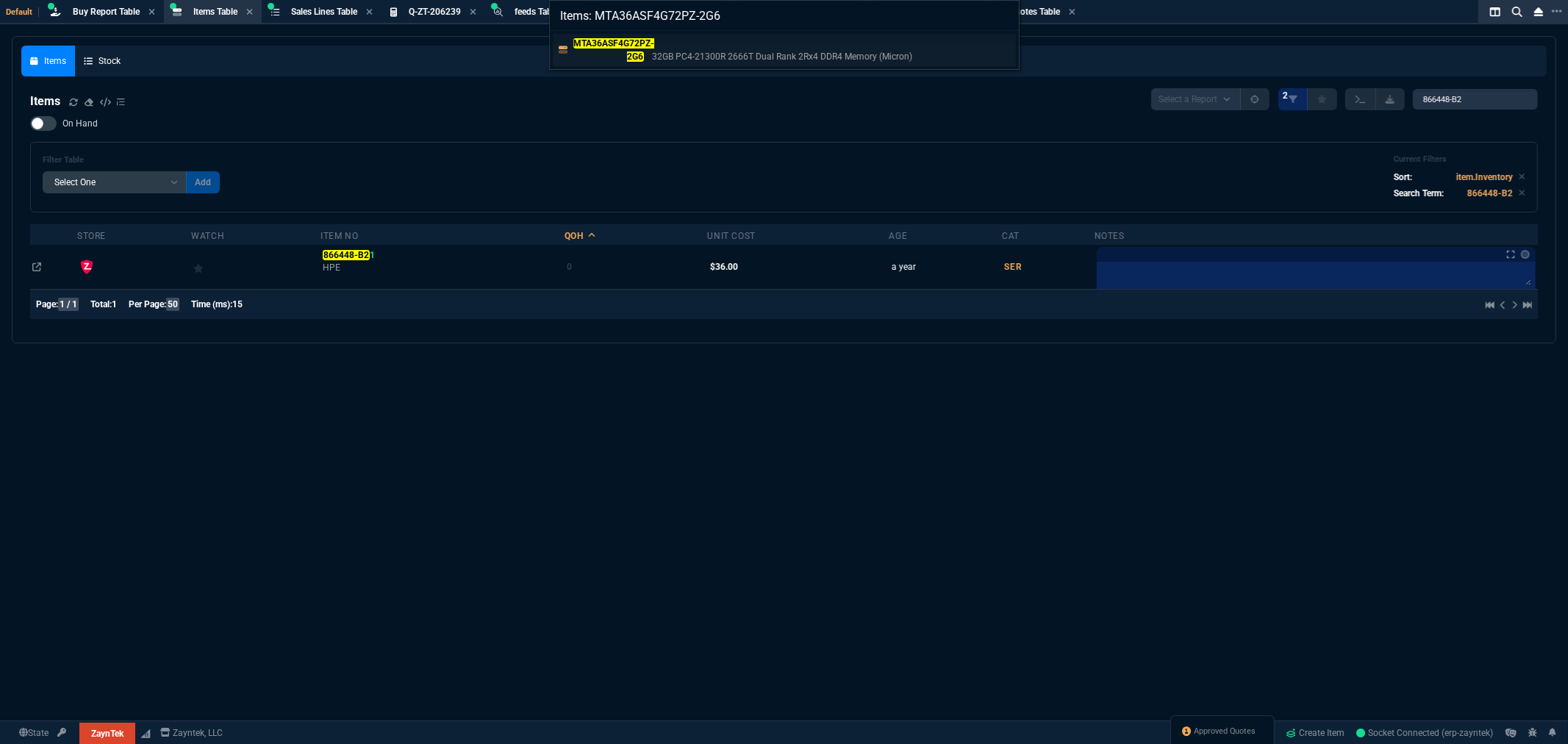
click at [607, 41] on mark "MTA36ASF4G72PZ-2G6" at bounding box center [614, 50] width 82 height 24
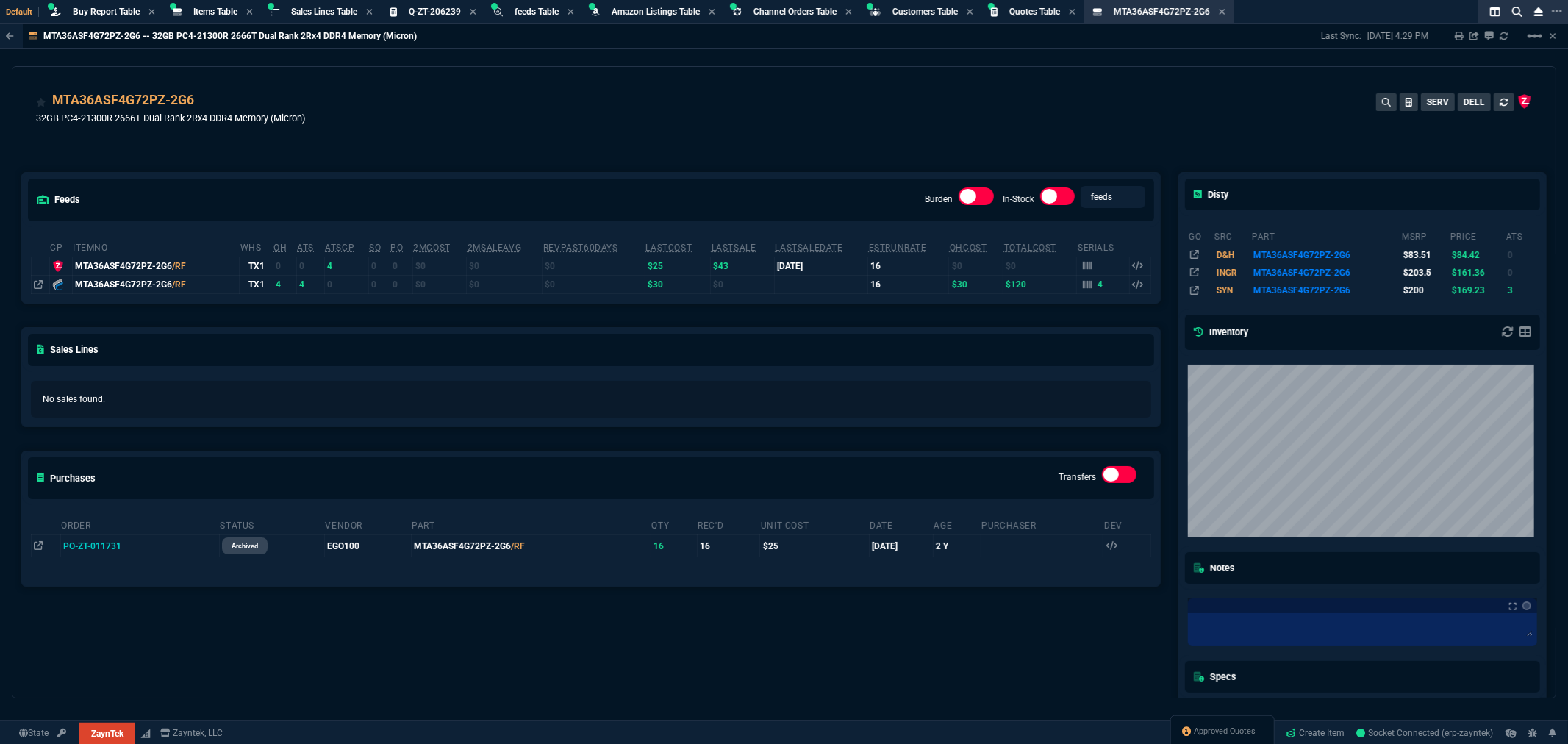
click at [507, 104] on div "MTA36ASF4G72PZ-2G6 32GB PC4-21300R 2666T Dual Rank 2Rx4 DDR4 Memory (Micron) SE…" at bounding box center [784, 117] width 1496 height 53
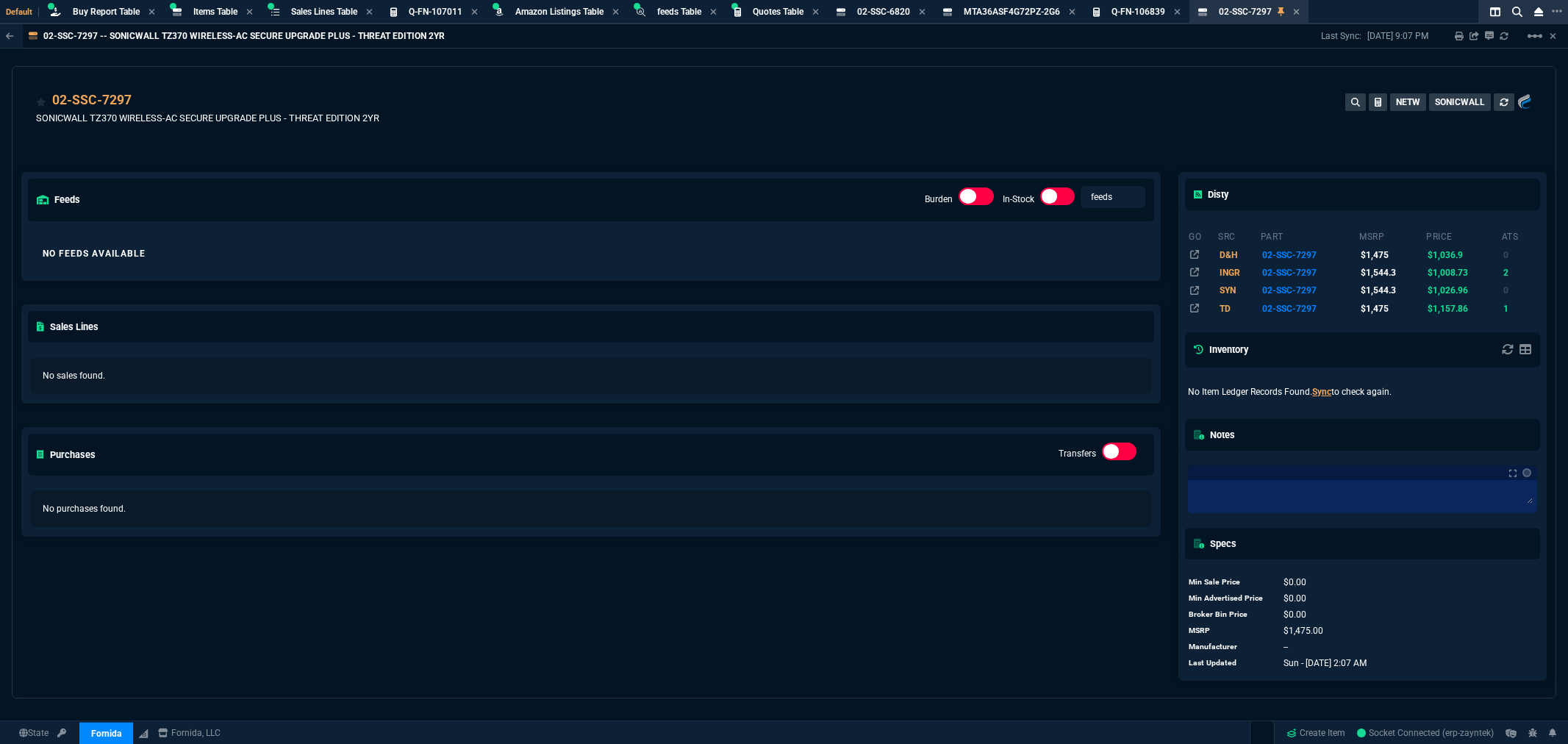
select select "8: NEPT"
click at [216, 9] on span "Items Table" at bounding box center [215, 11] width 44 height 10
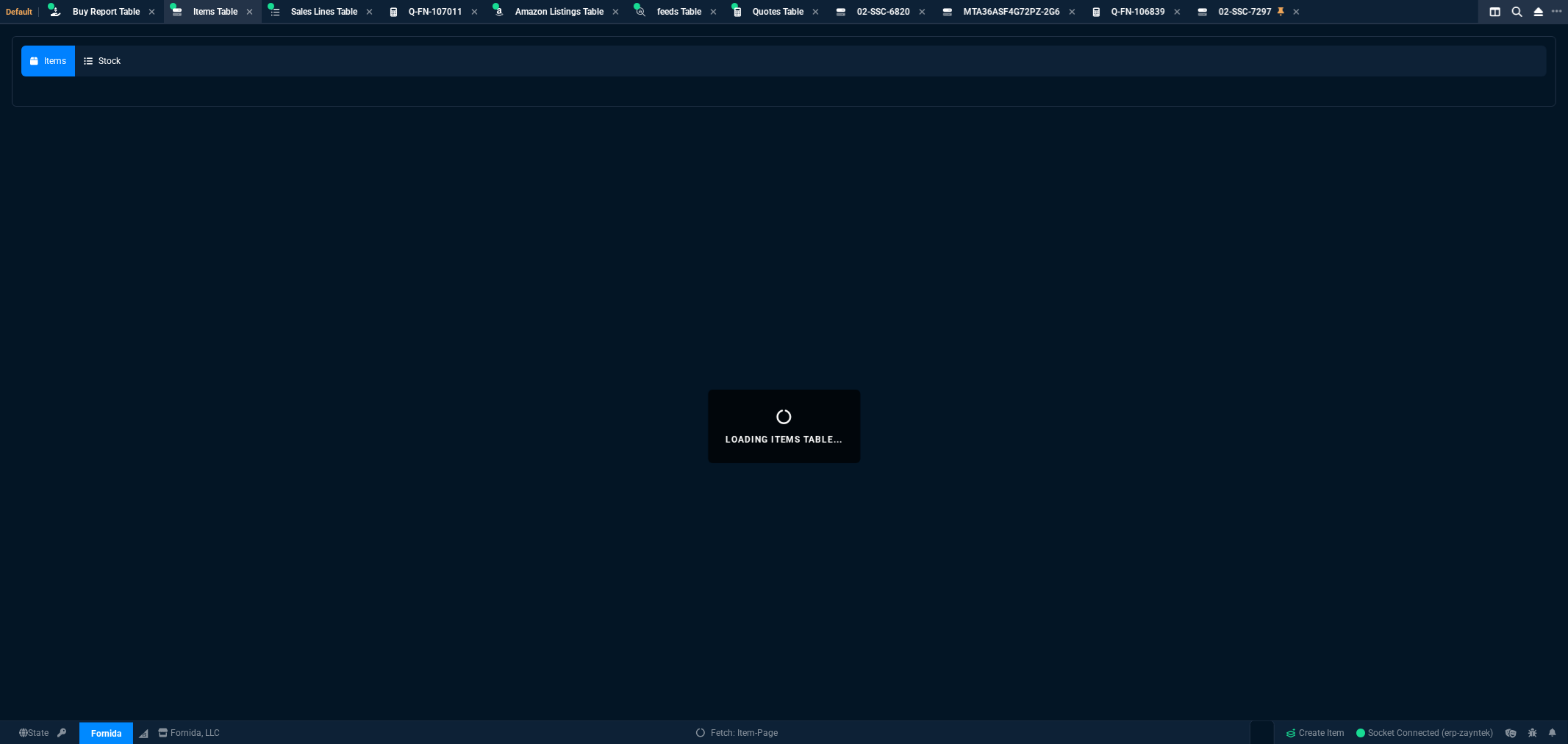
select select
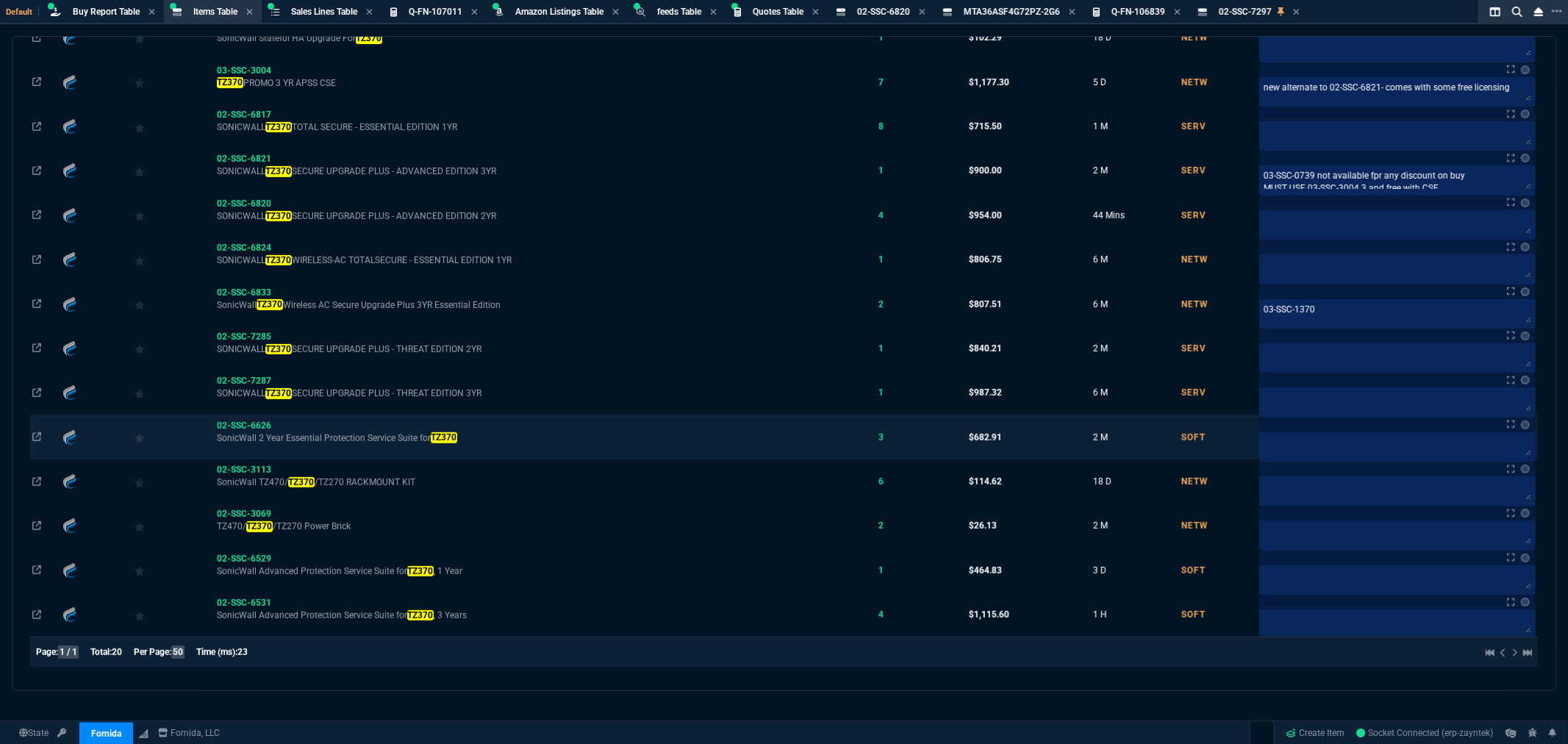
scroll to position [524, 0]
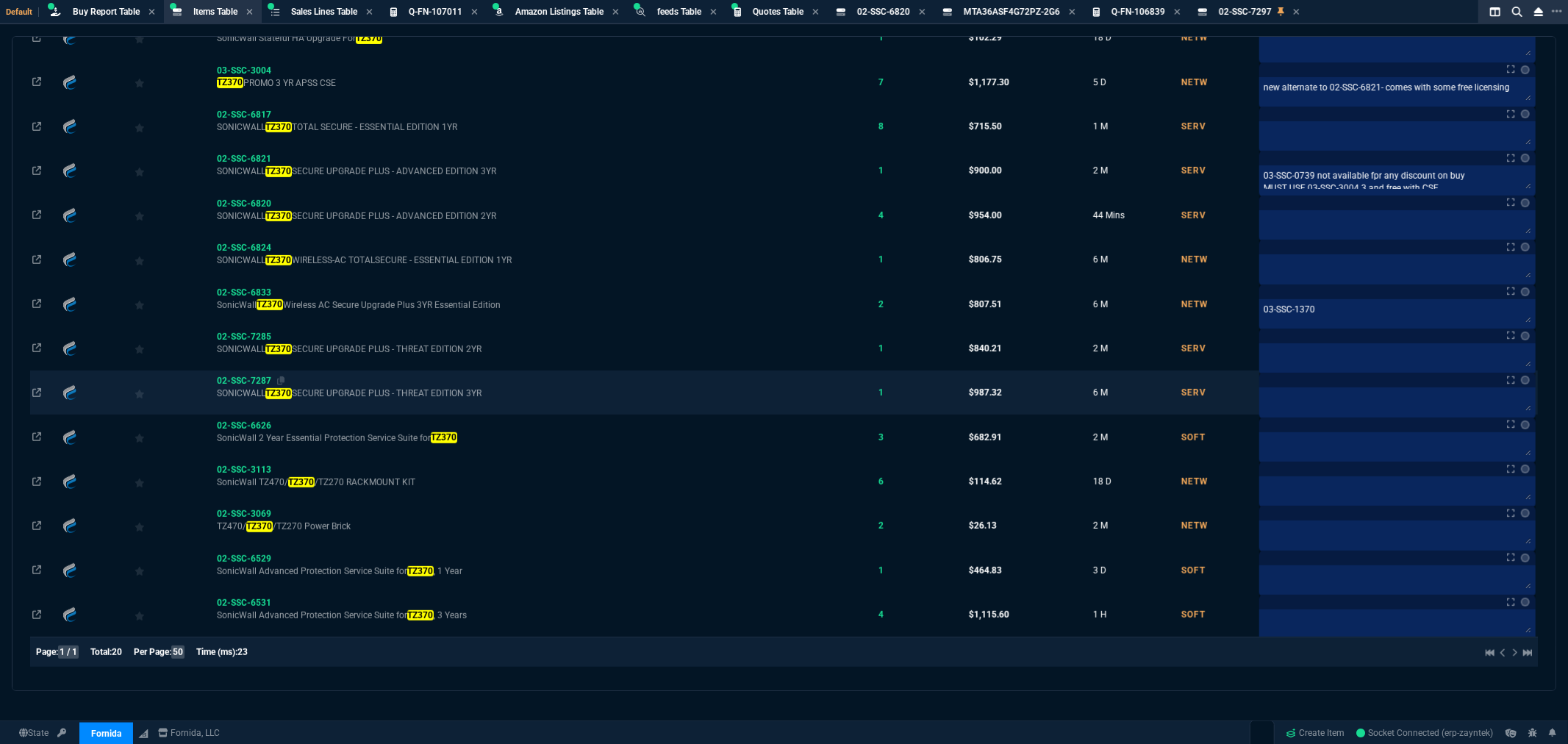
click at [237, 376] on span "02-SSC-7287" at bounding box center [244, 380] width 54 height 10
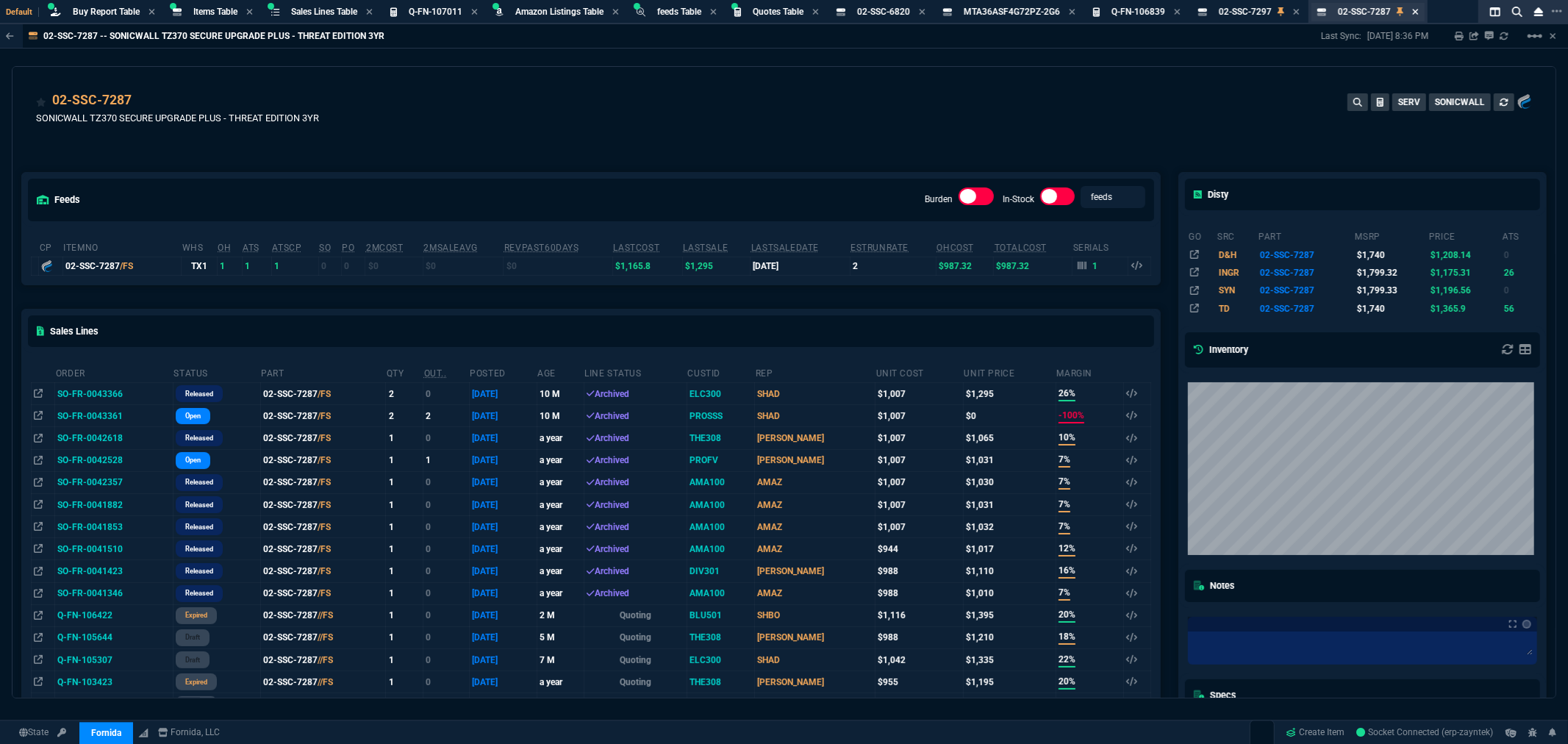
click at [1418, 12] on icon at bounding box center [1414, 11] width 6 height 6
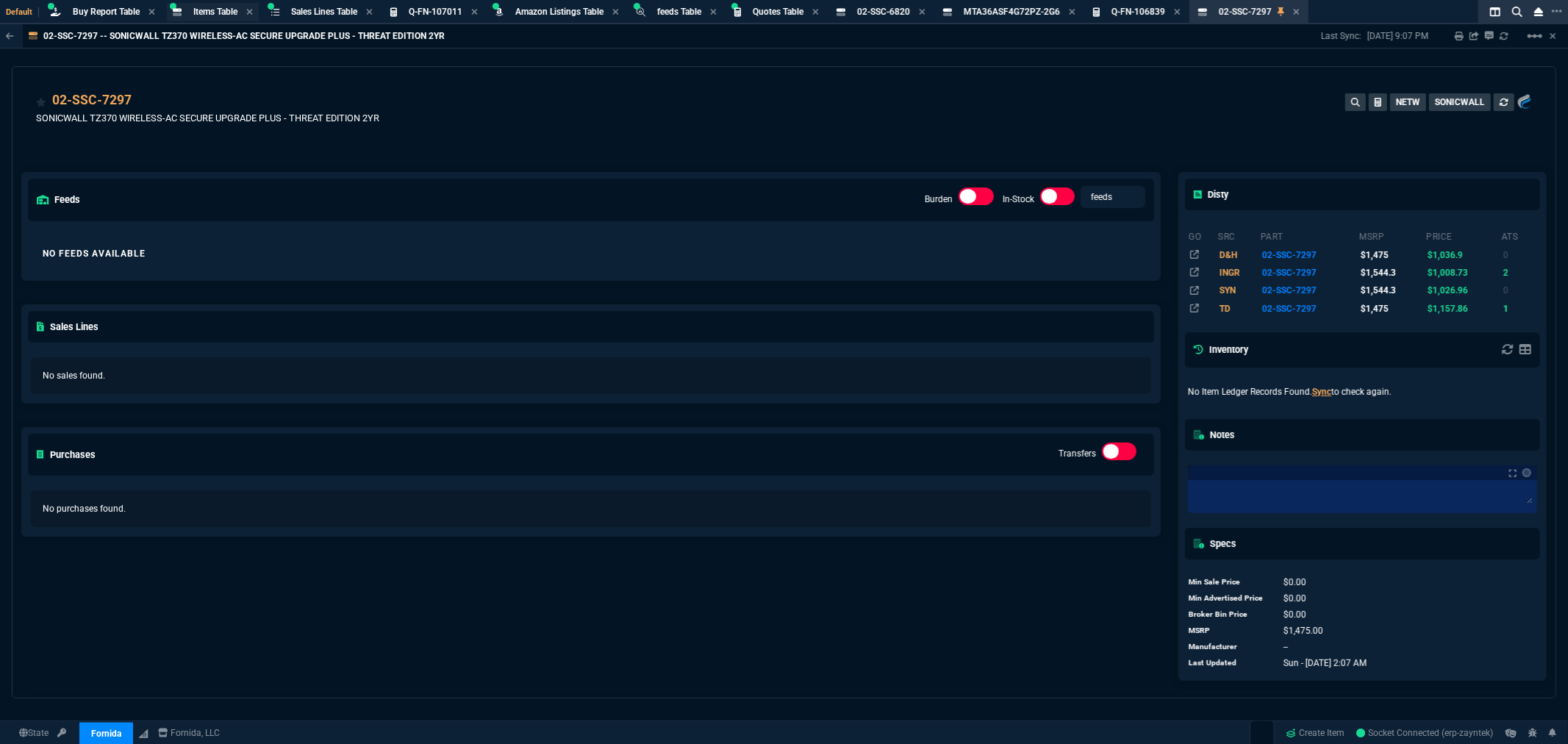
click at [218, 10] on span "Items Table" at bounding box center [215, 11] width 44 height 10
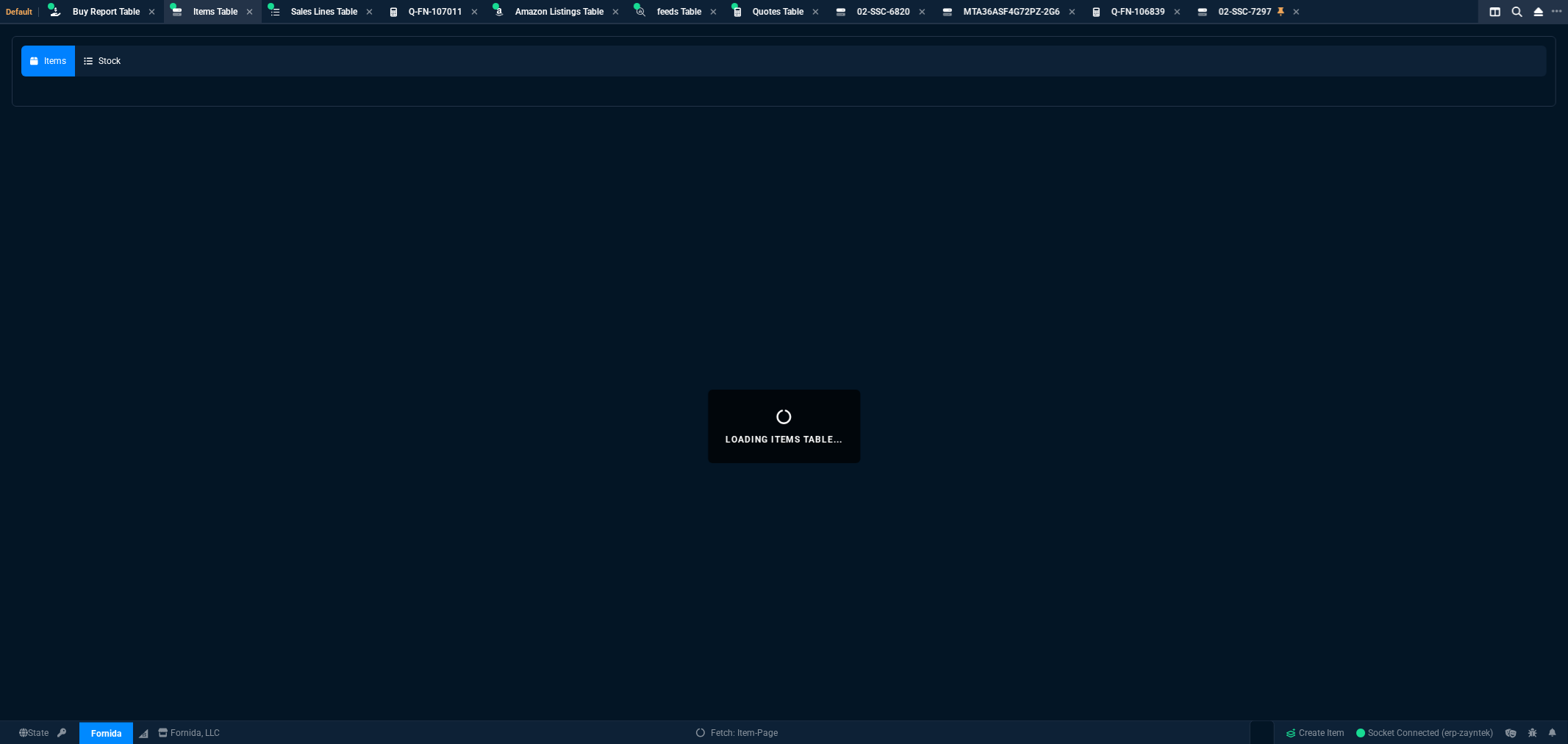
select select
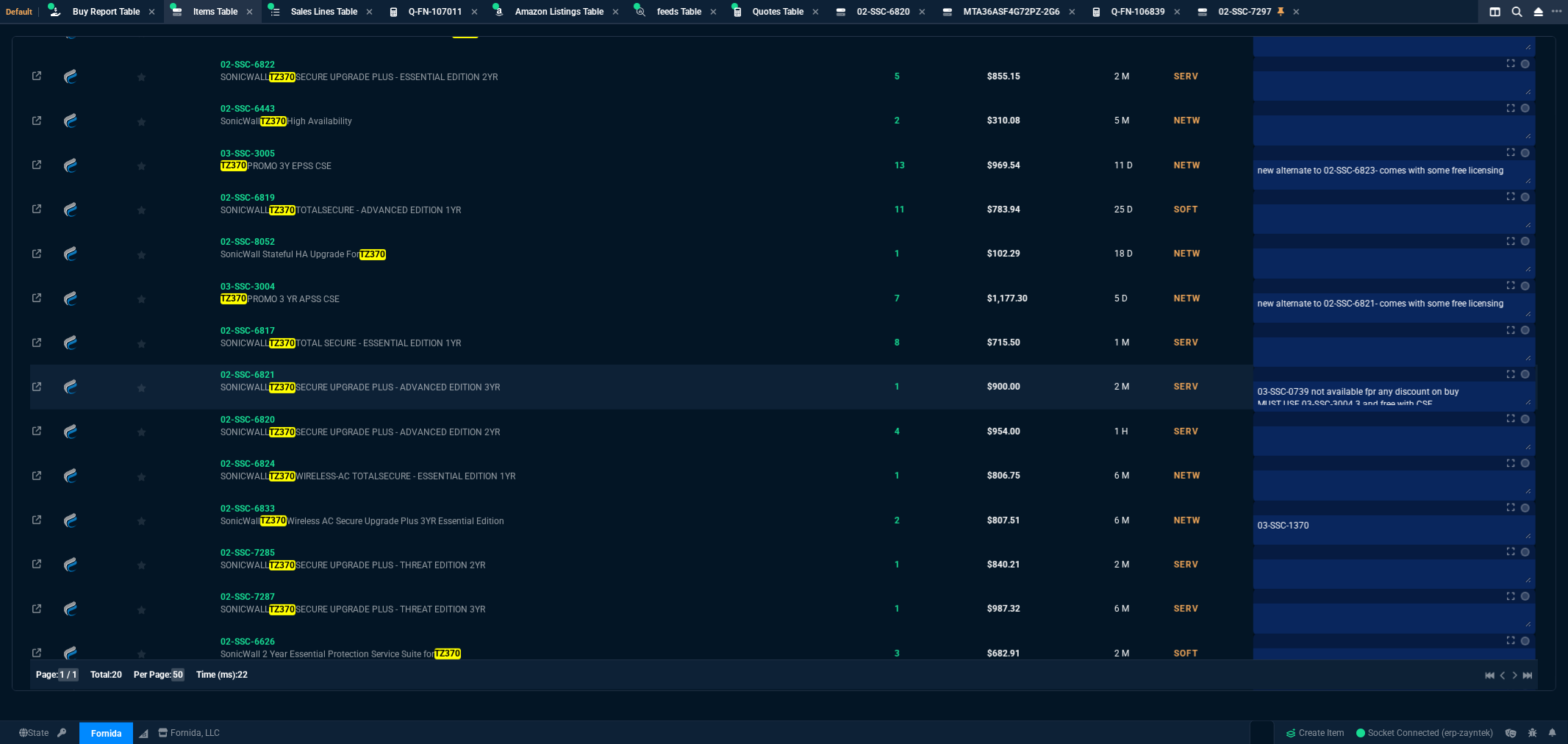
scroll to position [326, 0]
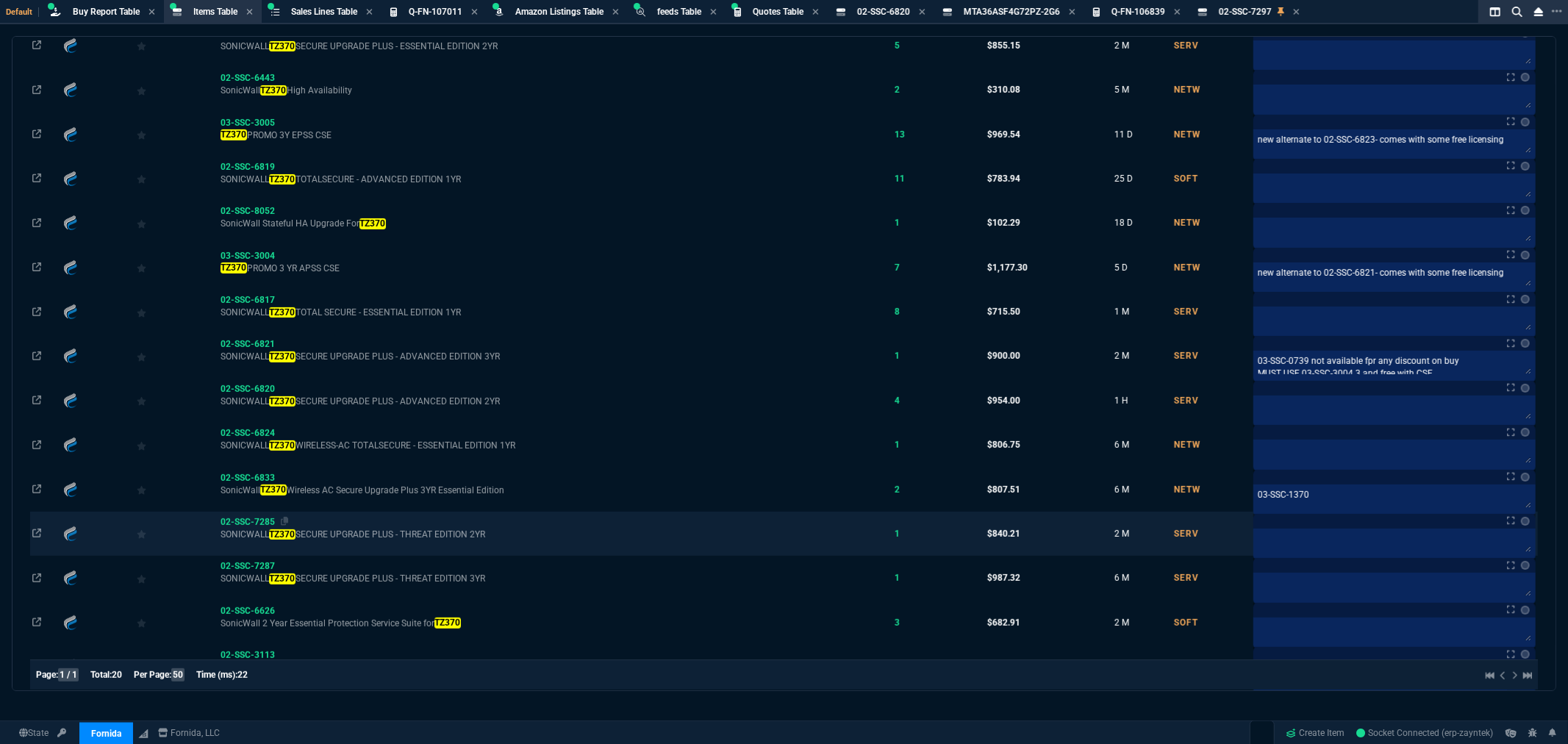
click at [261, 525] on span "02-SSC-7285" at bounding box center [248, 521] width 54 height 10
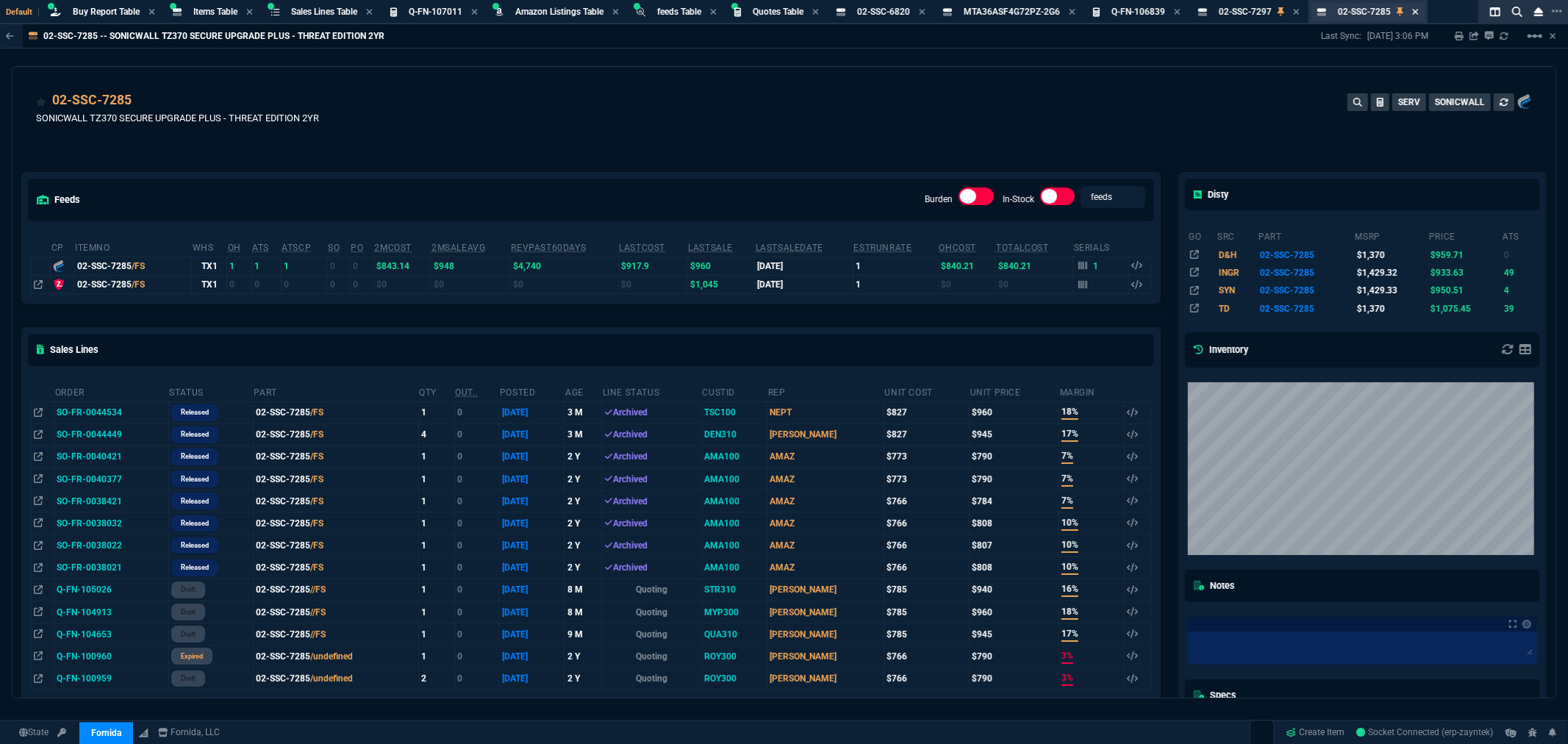
click at [1419, 9] on icon at bounding box center [1415, 11] width 6 height 9
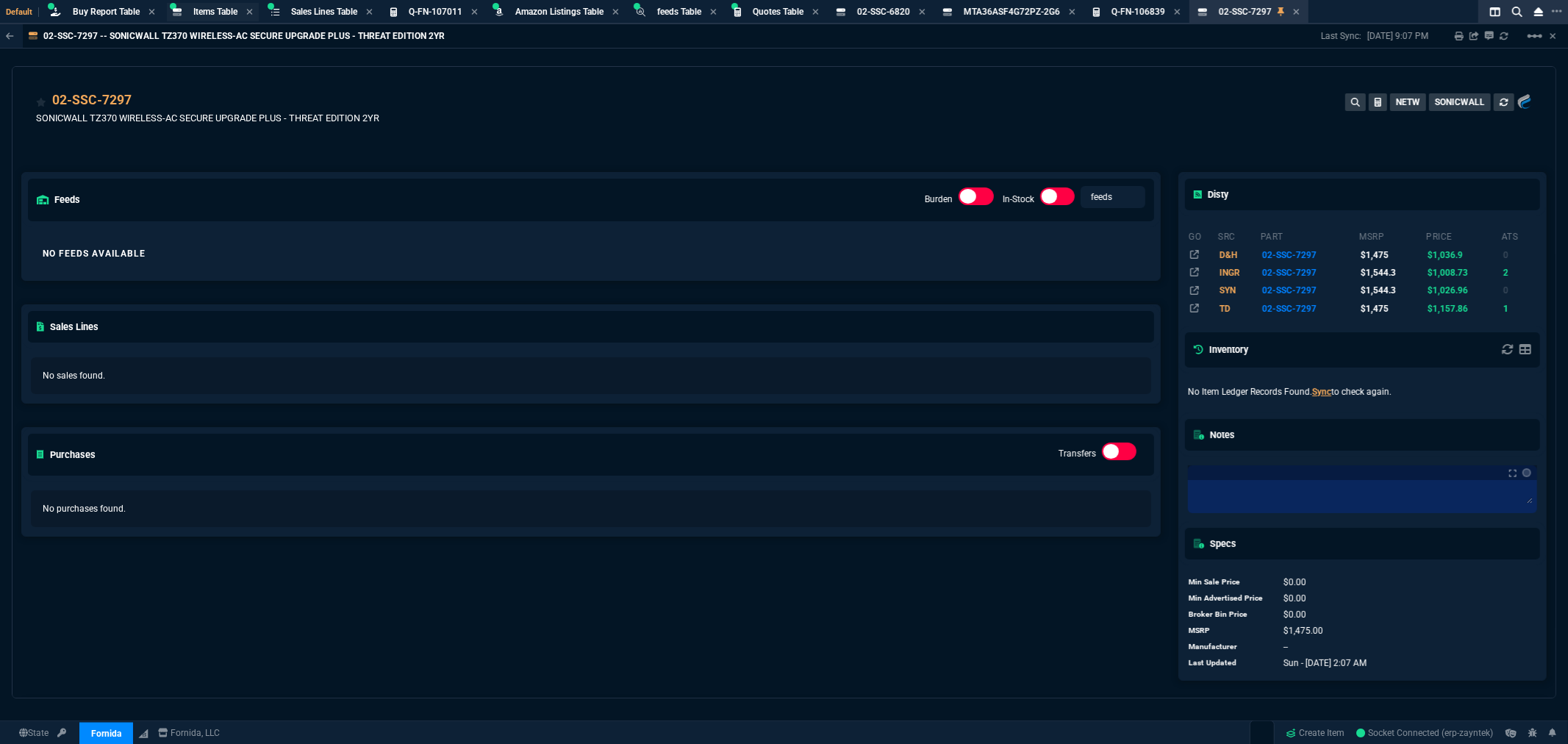
click at [203, 13] on span "Items Table" at bounding box center [215, 11] width 44 height 10
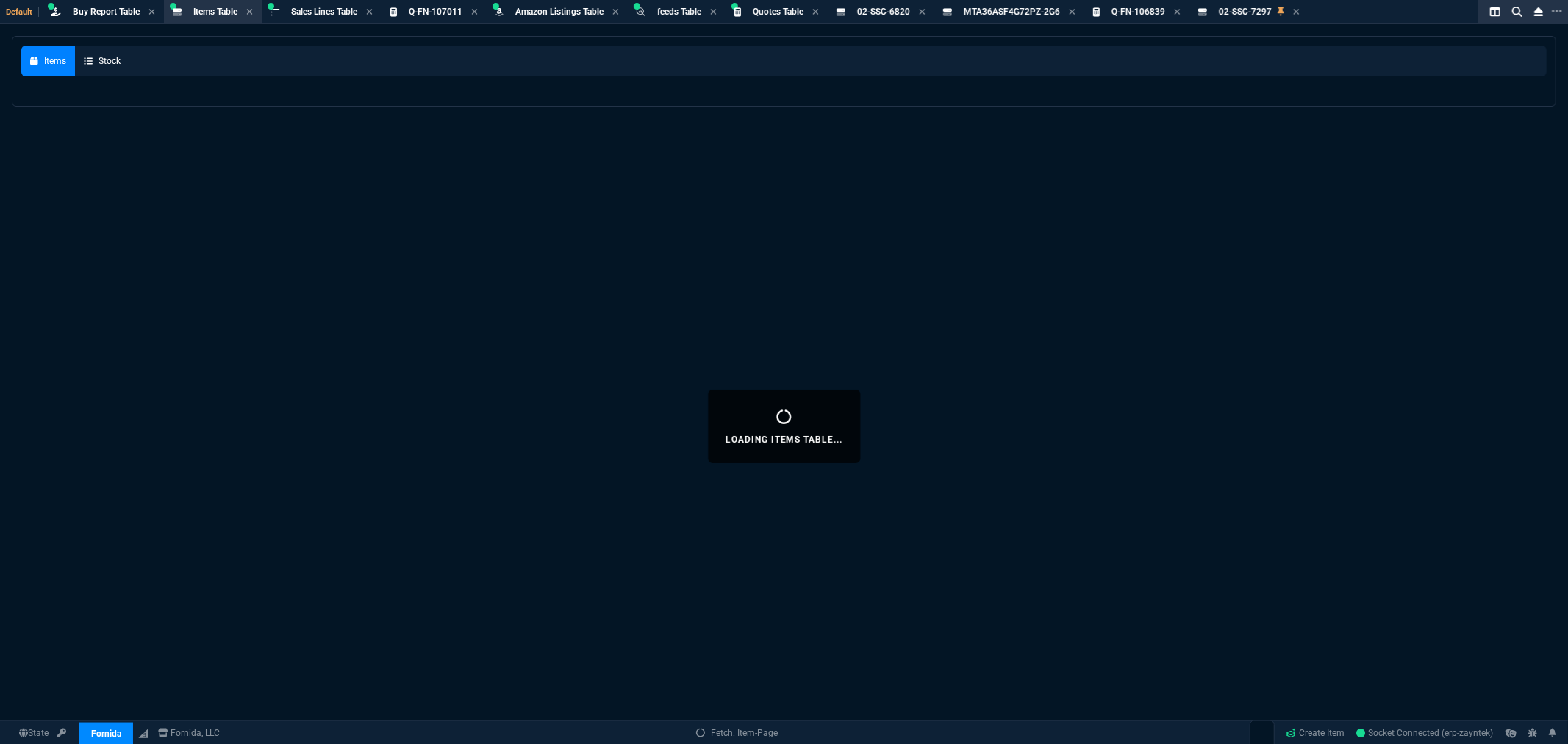
select select
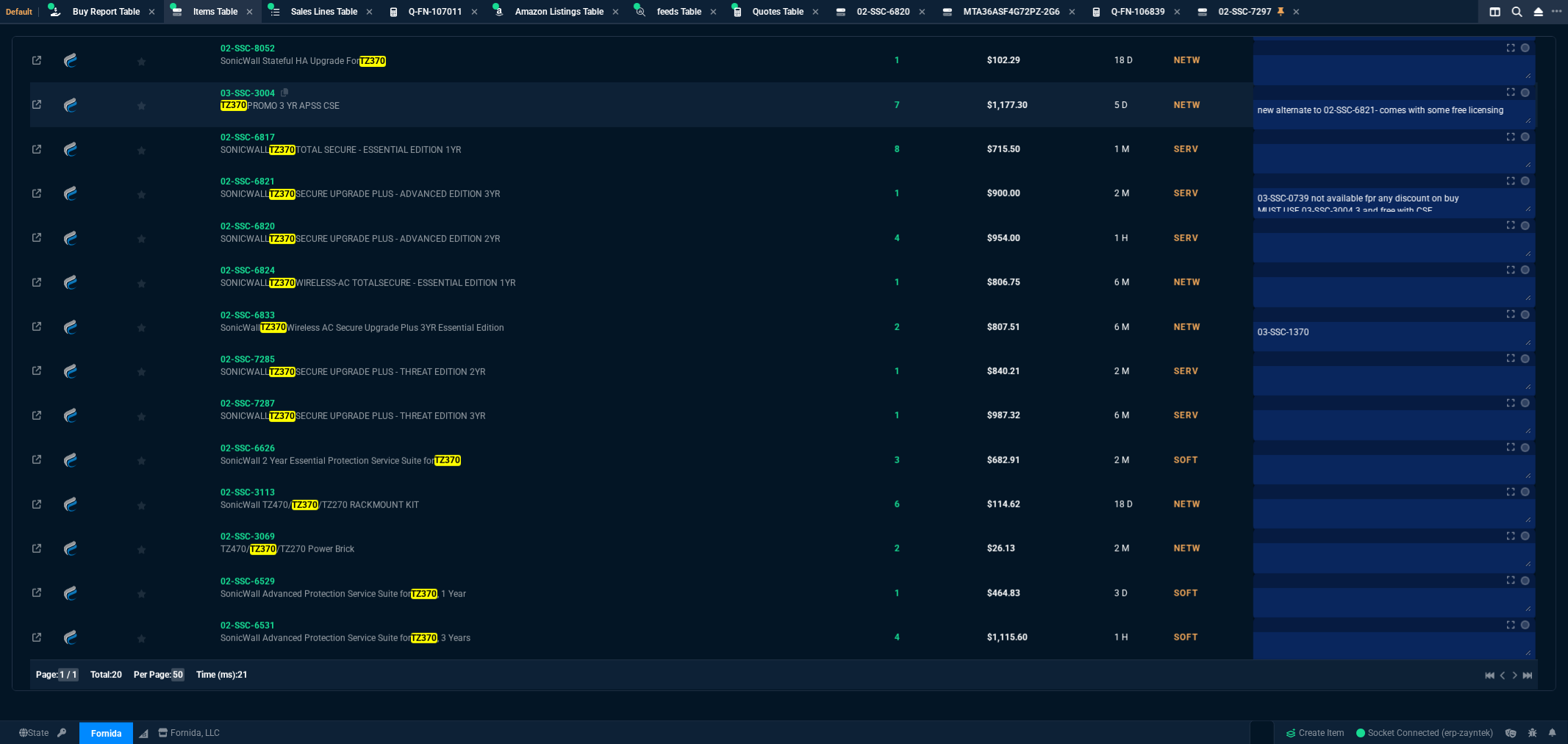
scroll to position [489, 0]
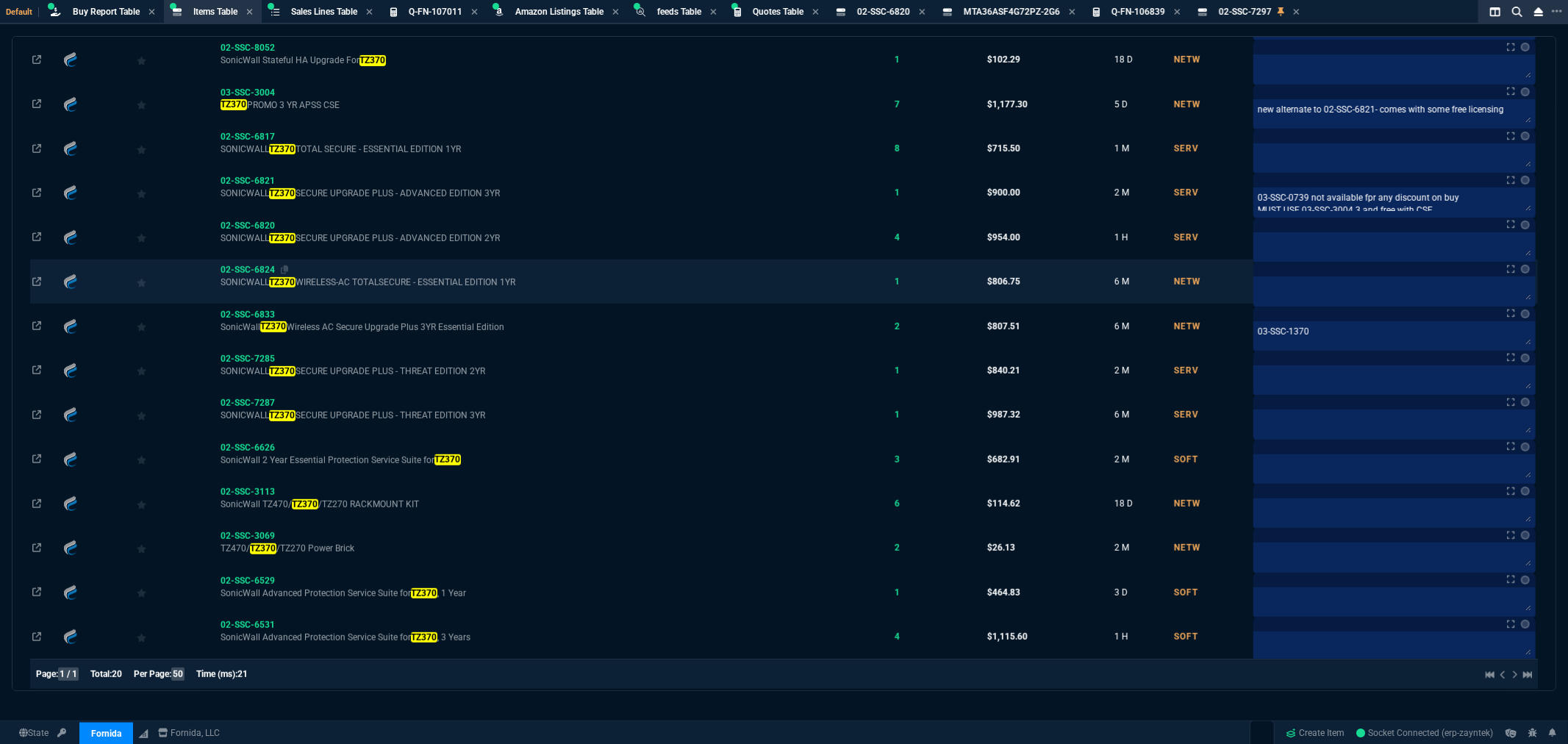
click at [266, 275] on span "02-SSC-6824" at bounding box center [248, 270] width 54 height 10
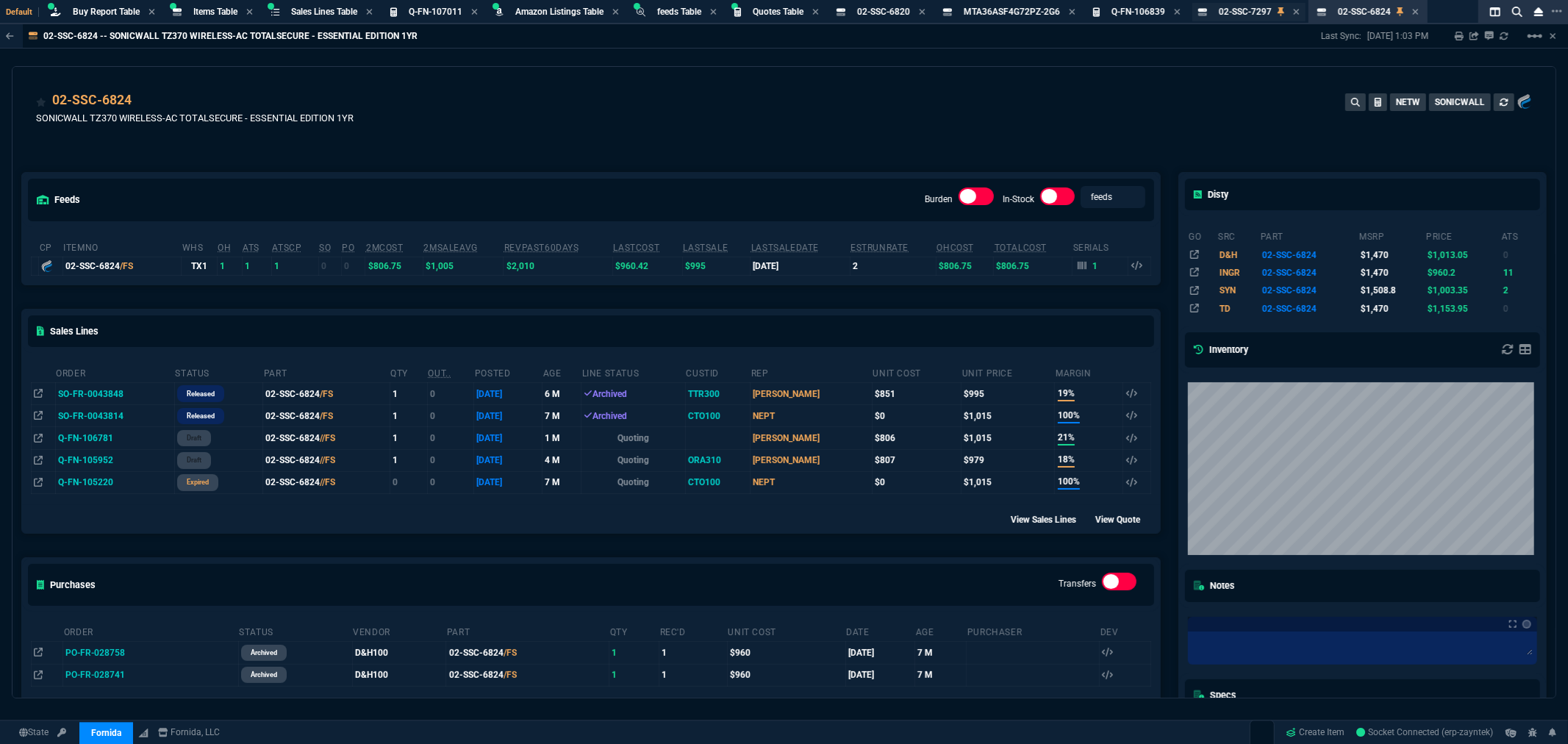
click at [1252, 8] on span "02-SSC-7297" at bounding box center [1246, 11] width 53 height 10
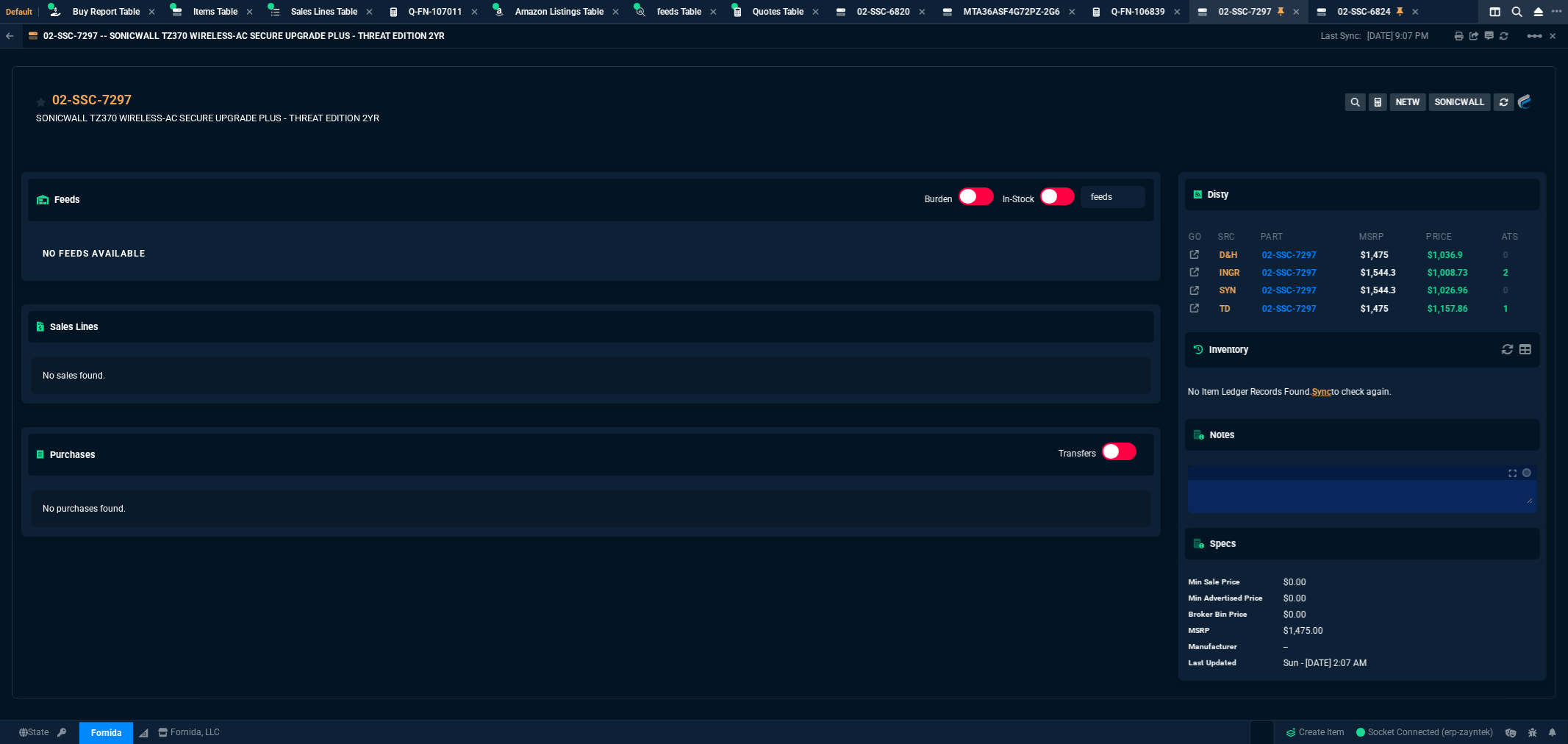
drag, startPoint x: 688, startPoint y: 123, endPoint x: 587, endPoint y: 101, distance: 103.4
click at [688, 123] on div "02-SSC-7297 SONICWALL TZ370 WIRELESS-AC SECURE UPGRADE PLUS - THREAT EDITION 2Y…" at bounding box center [784, 117] width 1496 height 53
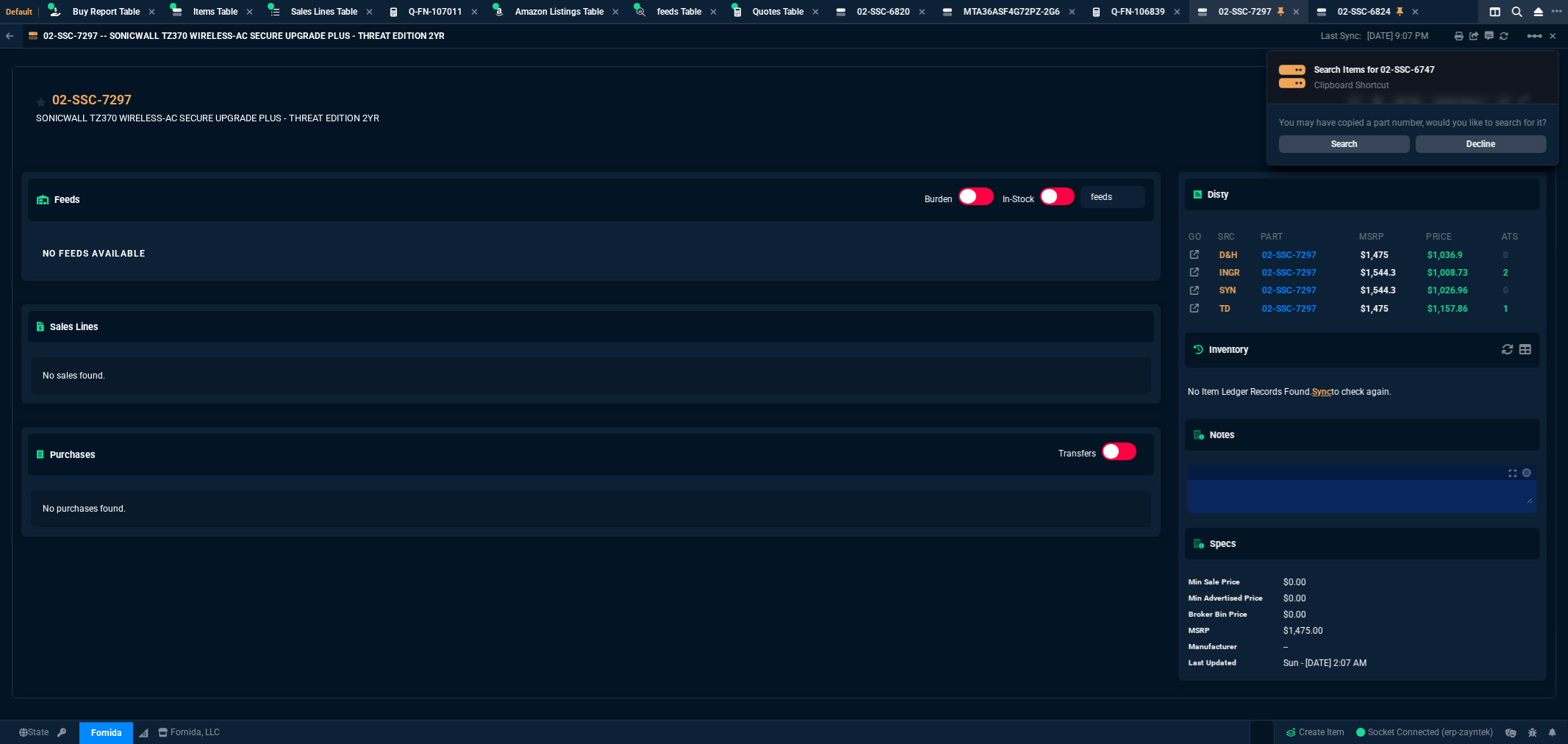
click at [1355, 140] on link "Search" at bounding box center [1344, 144] width 131 height 18
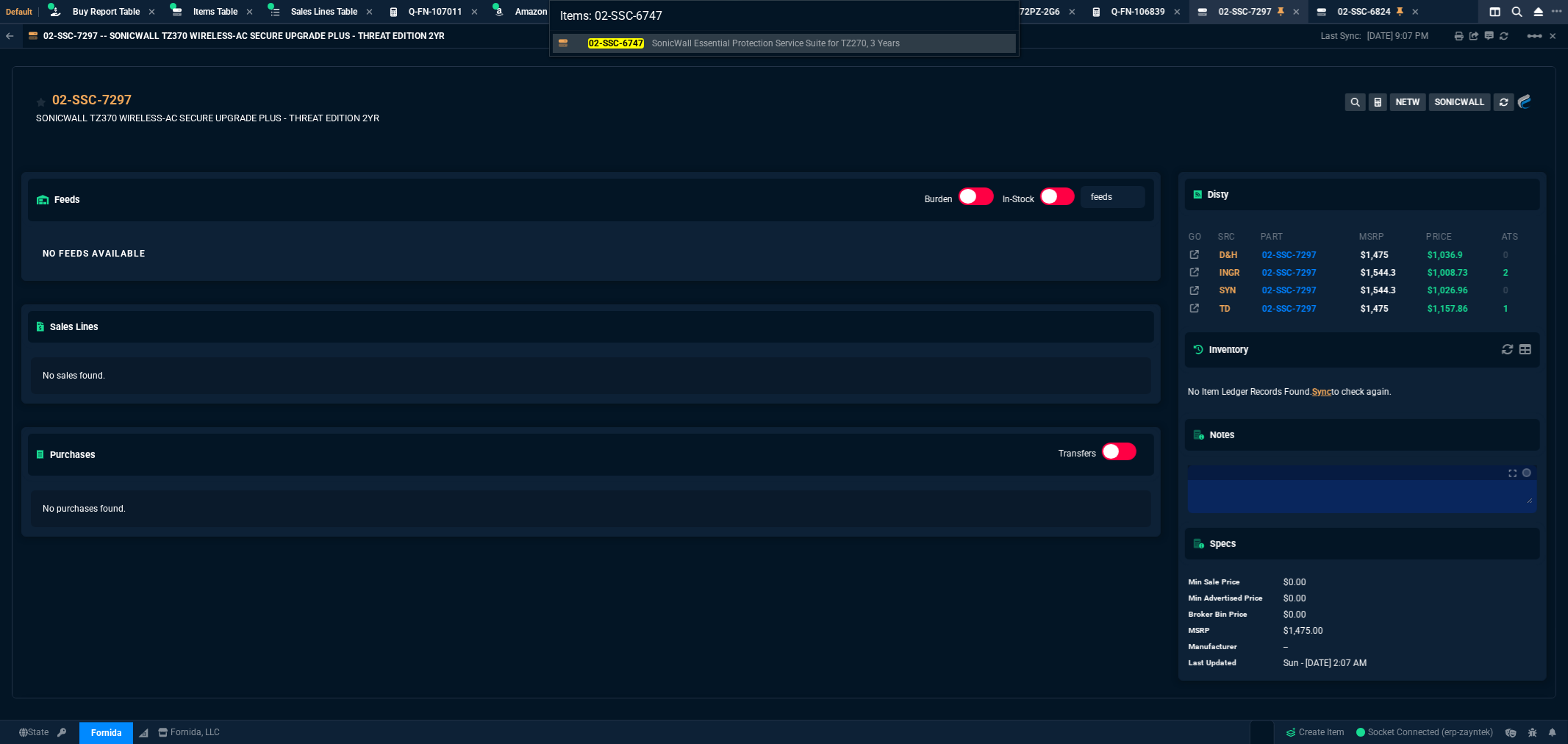
click at [651, 115] on div "Items: 02-SSC-6747 02-SSC-6747 SonicWall Essential Protection Service Suite for…" at bounding box center [784, 372] width 1568 height 744
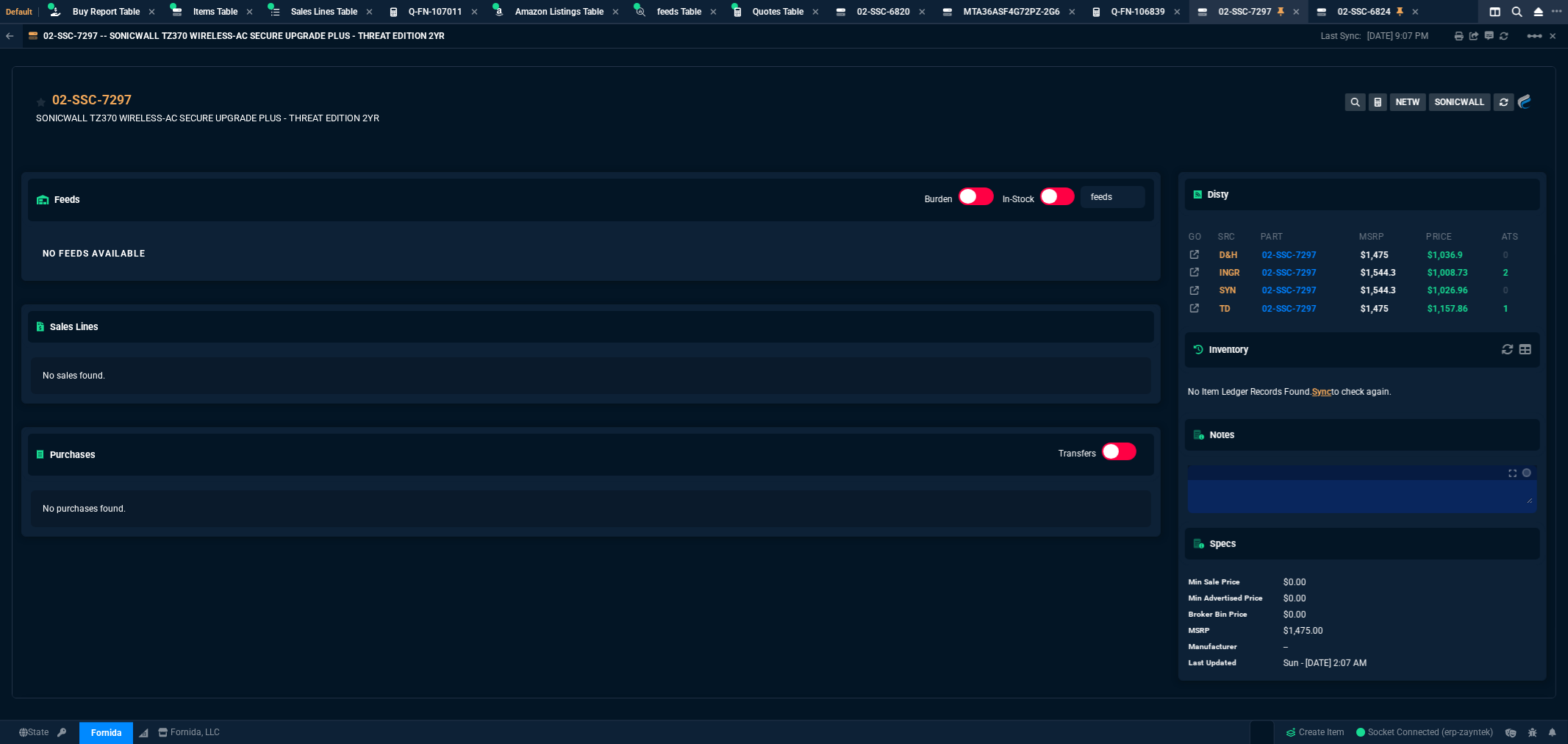
click at [761, 97] on div "02-SSC-7297 SONICWALL TZ370 WIRELESS-AC SECURE UPGRADE PLUS - THREAT EDITION 2Y…" at bounding box center [784, 117] width 1496 height 53
click at [204, 8] on span "Items Table" at bounding box center [215, 11] width 44 height 10
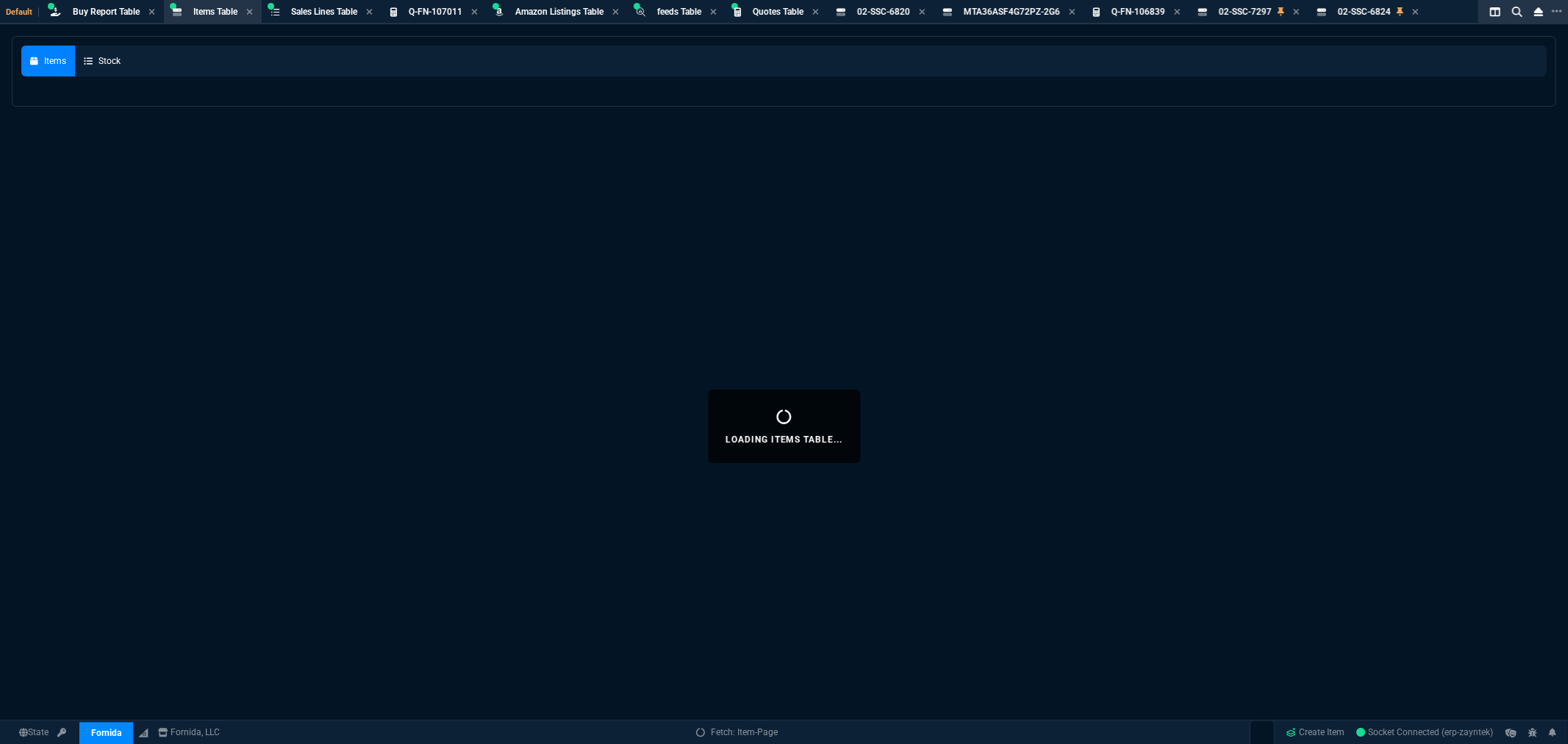
select select
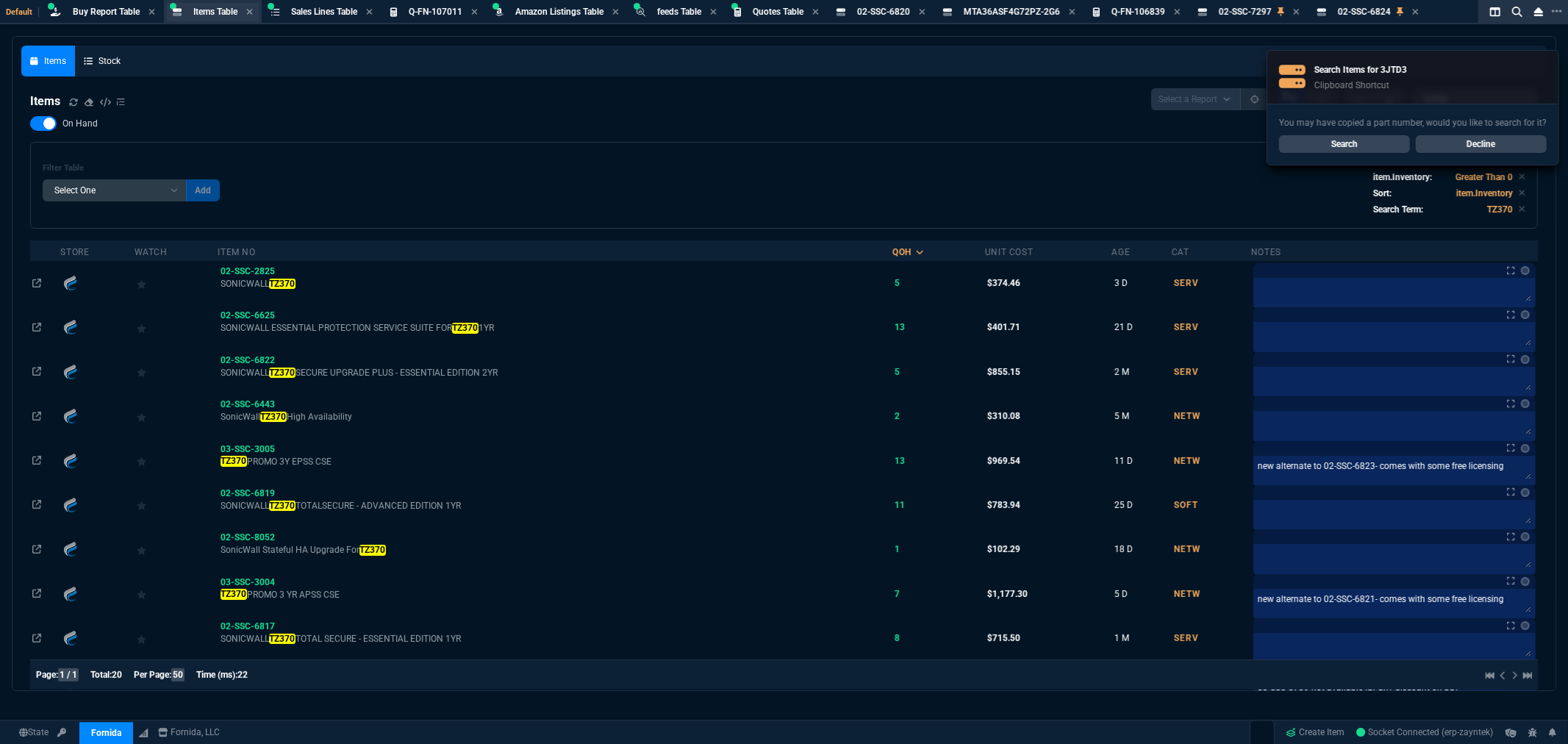
click at [213, 15] on span "Items Table" at bounding box center [215, 11] width 44 height 10
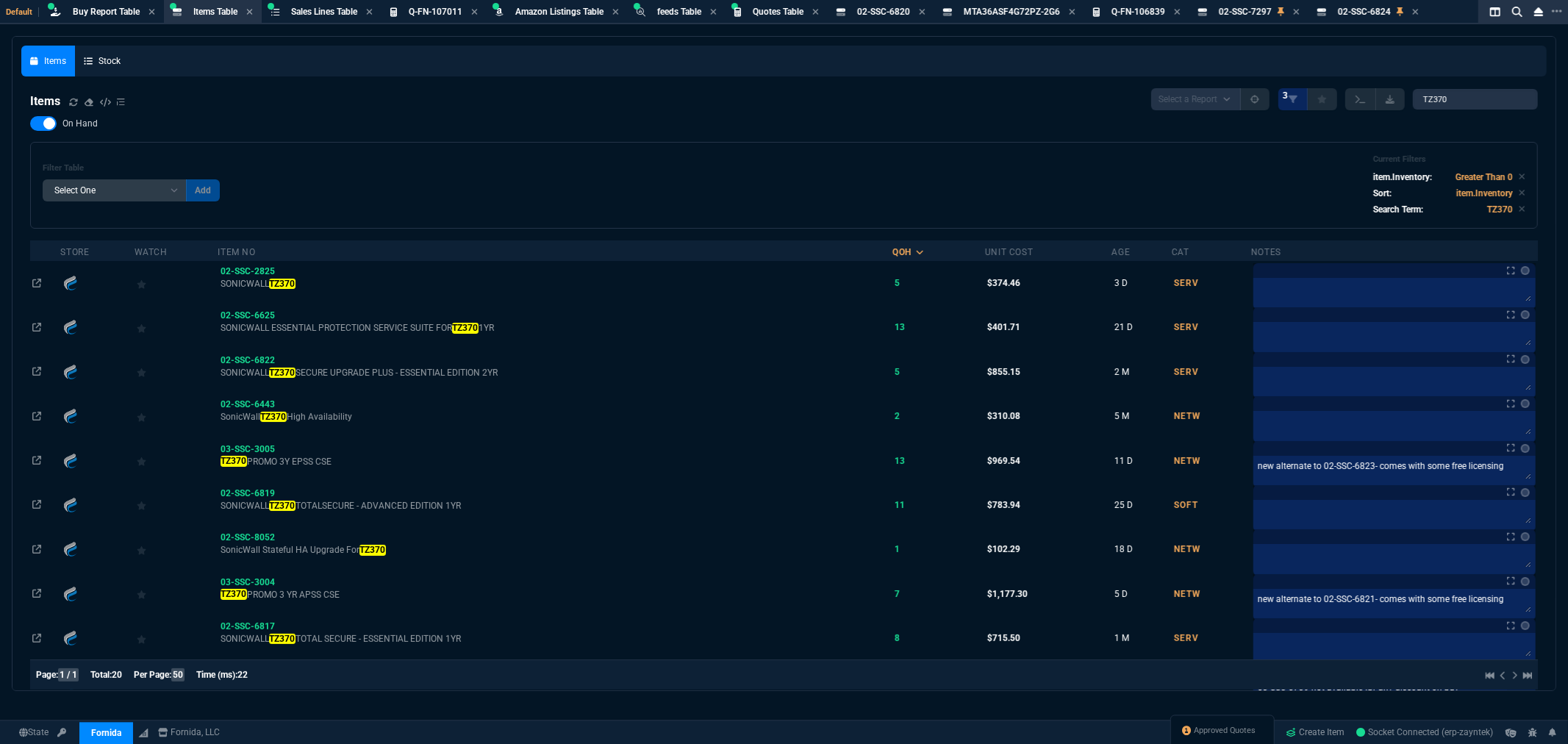
click at [660, 159] on div "Filter Table Select One Add Filter () Age () Cat (item.ItemCategoryCode) Item N…" at bounding box center [784, 185] width 1483 height 62
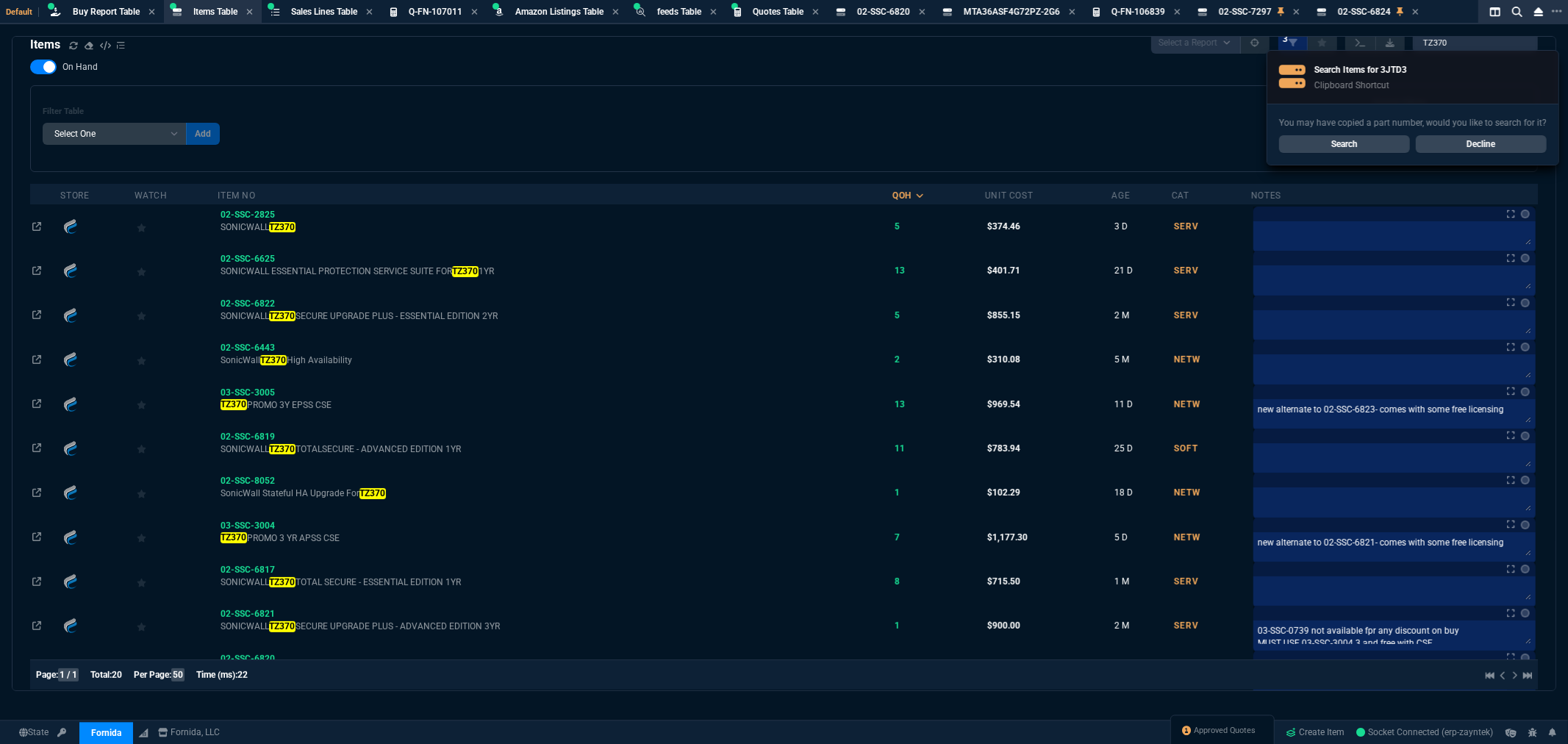
scroll to position [82, 0]
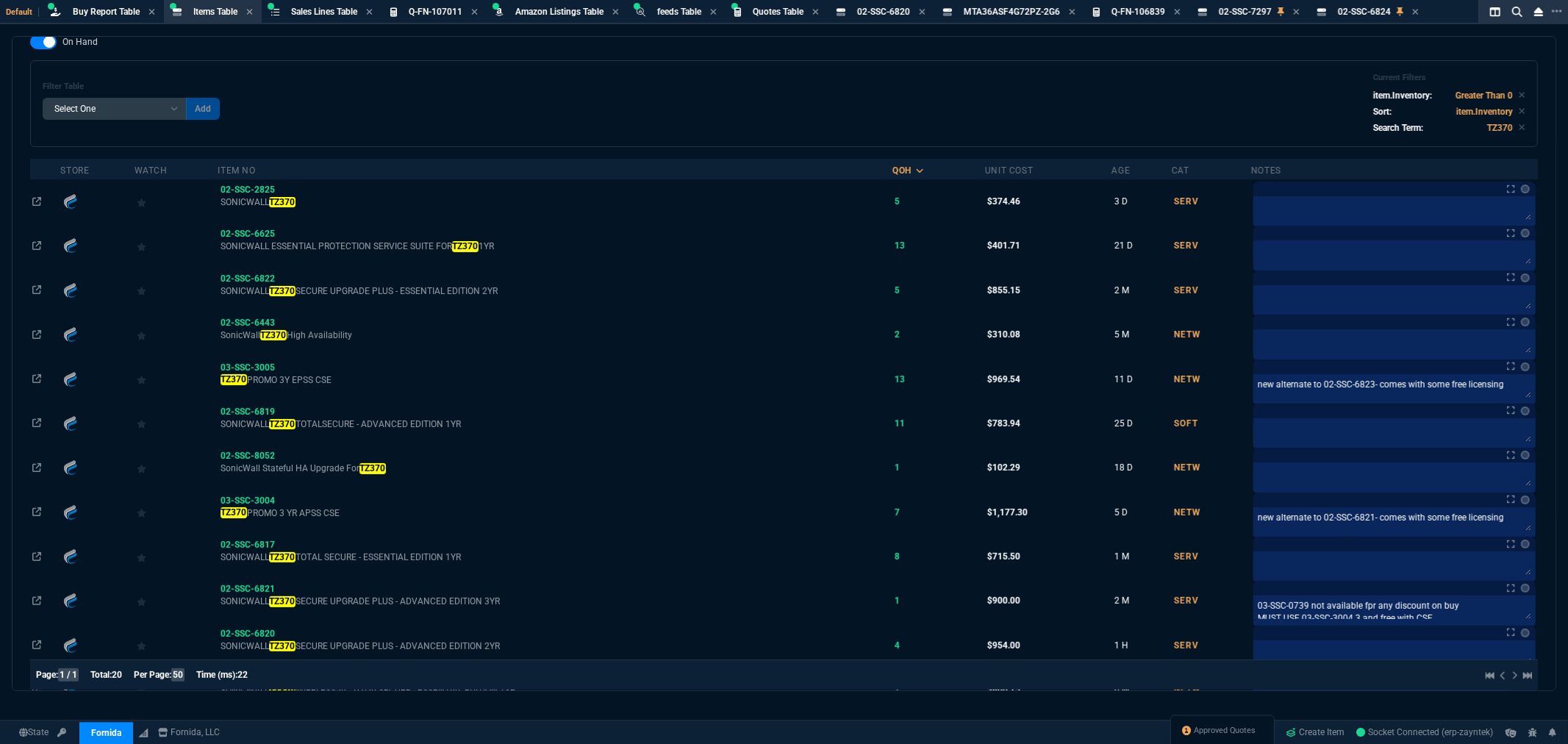
click at [650, 113] on div "Filter Table Select One Add Filter () Age () Cat (item.ItemCategoryCode) Item N…" at bounding box center [784, 103] width 1483 height 62
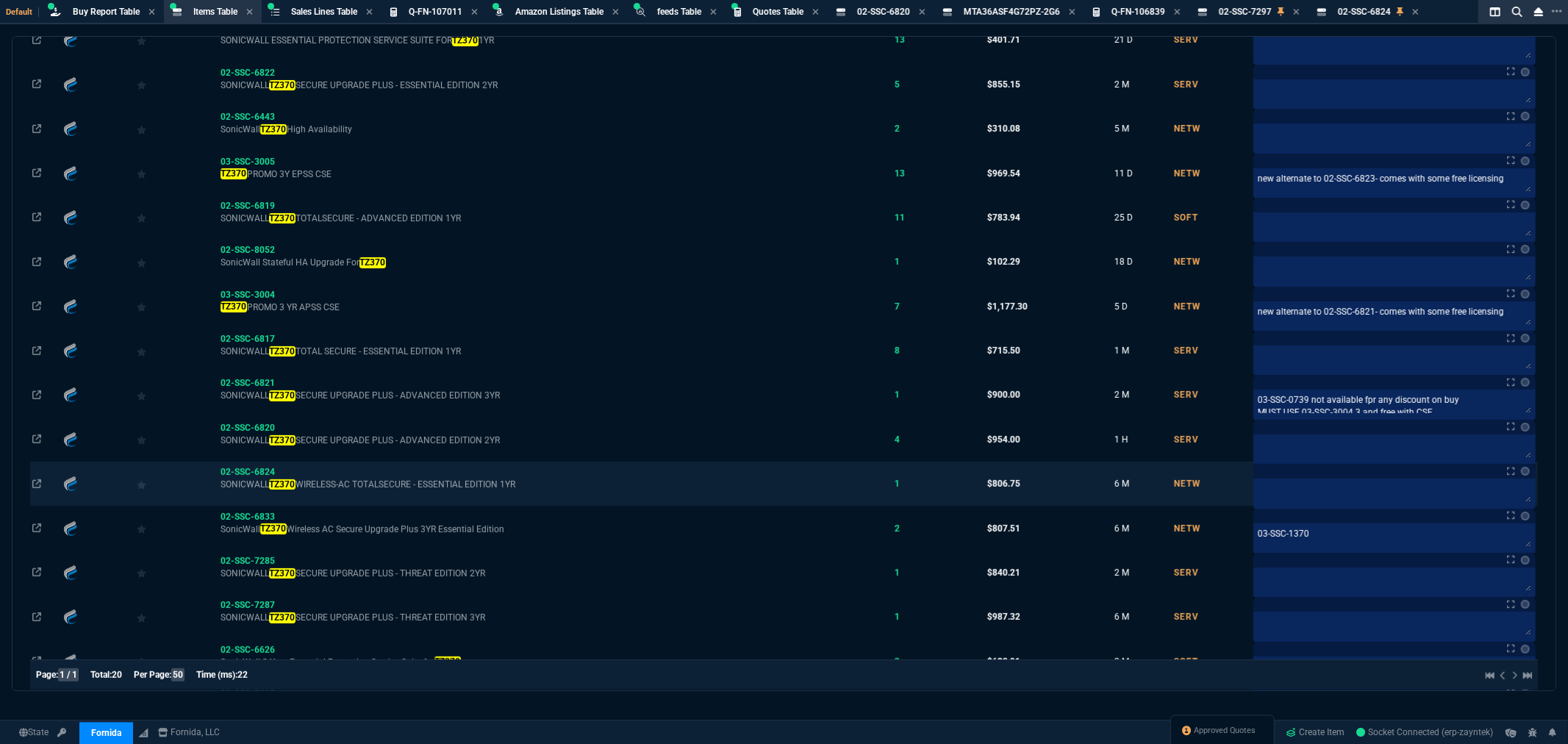
scroll to position [326, 0]
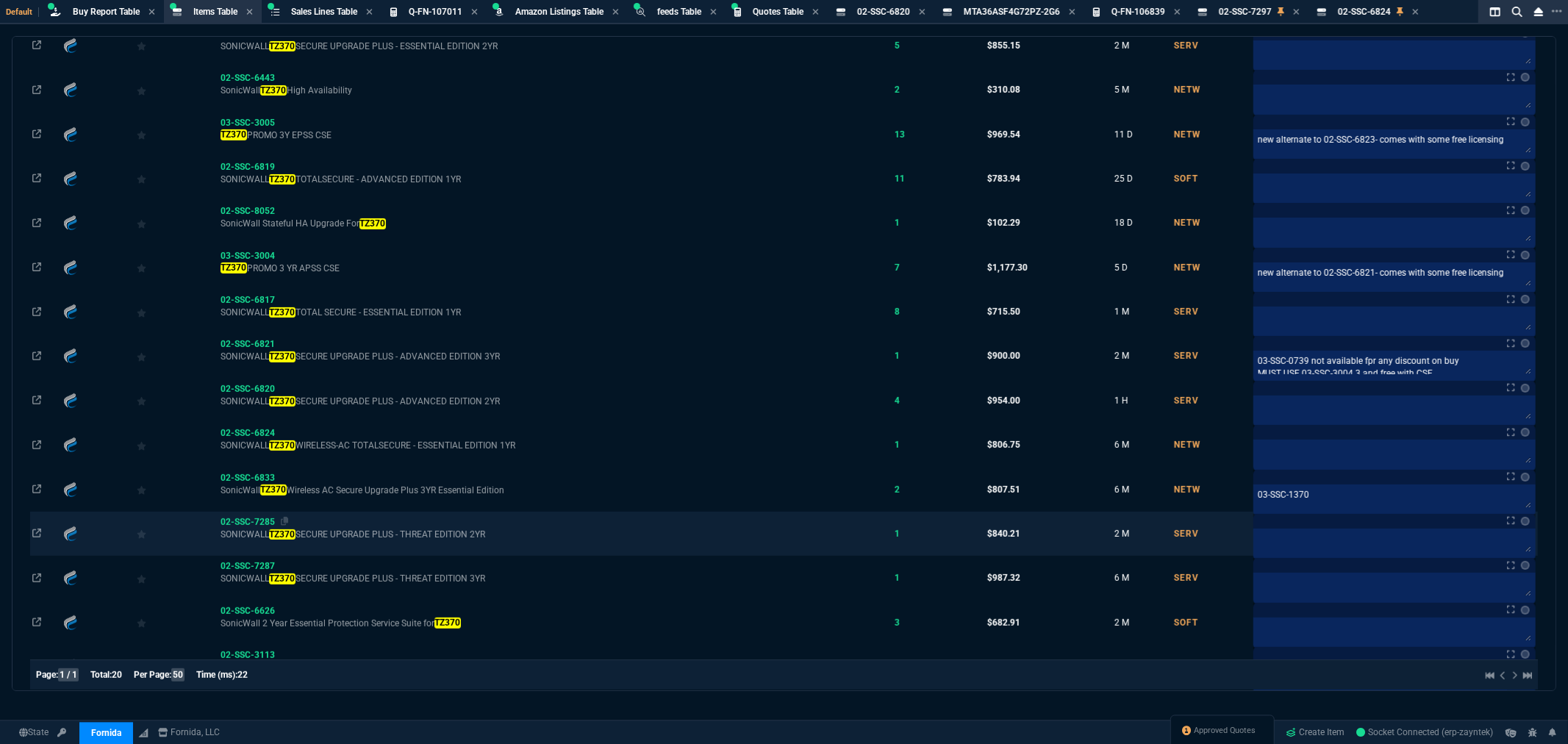
click at [244, 525] on span "02-SSC-7285" at bounding box center [248, 521] width 54 height 10
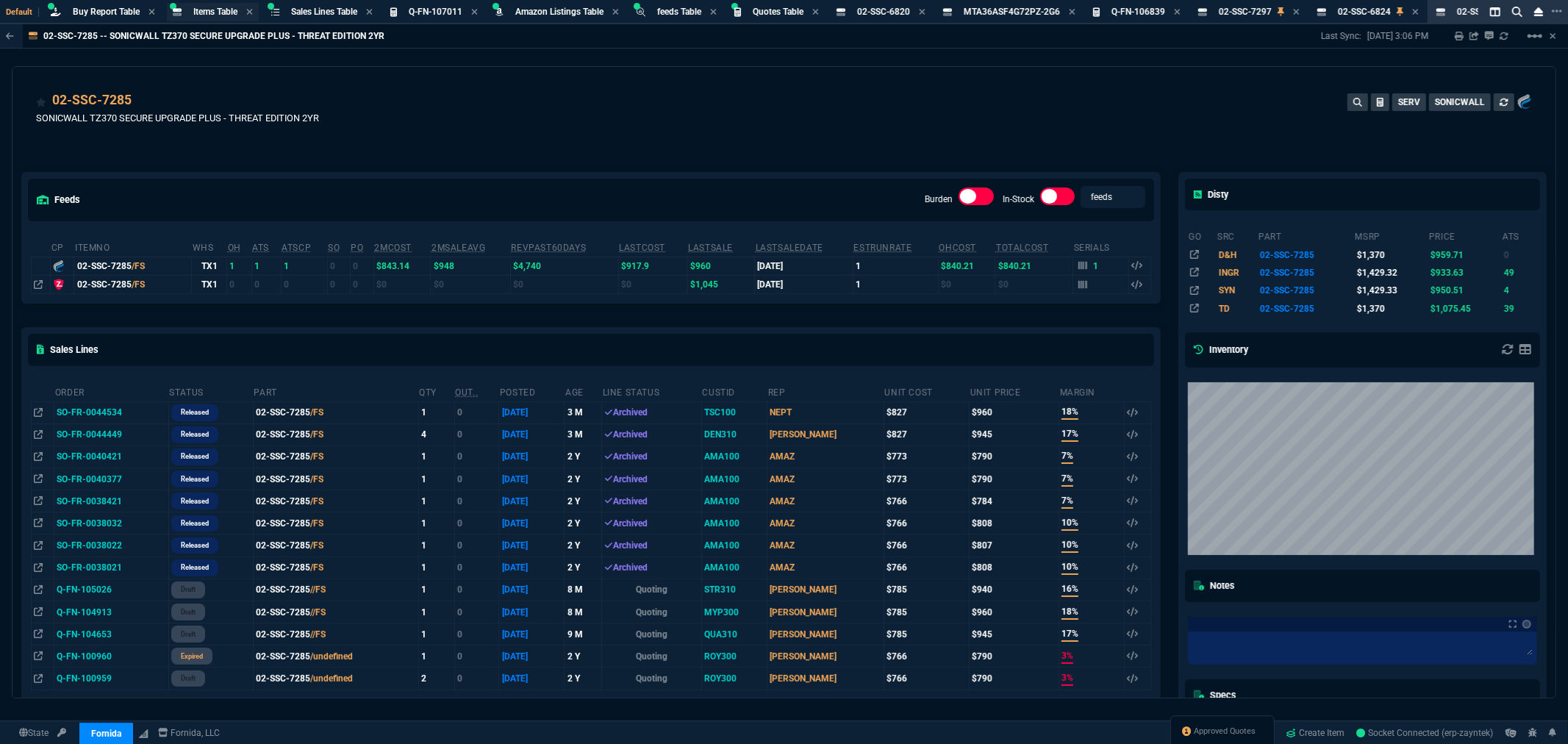
click at [206, 10] on span "Items Table" at bounding box center [215, 11] width 44 height 10
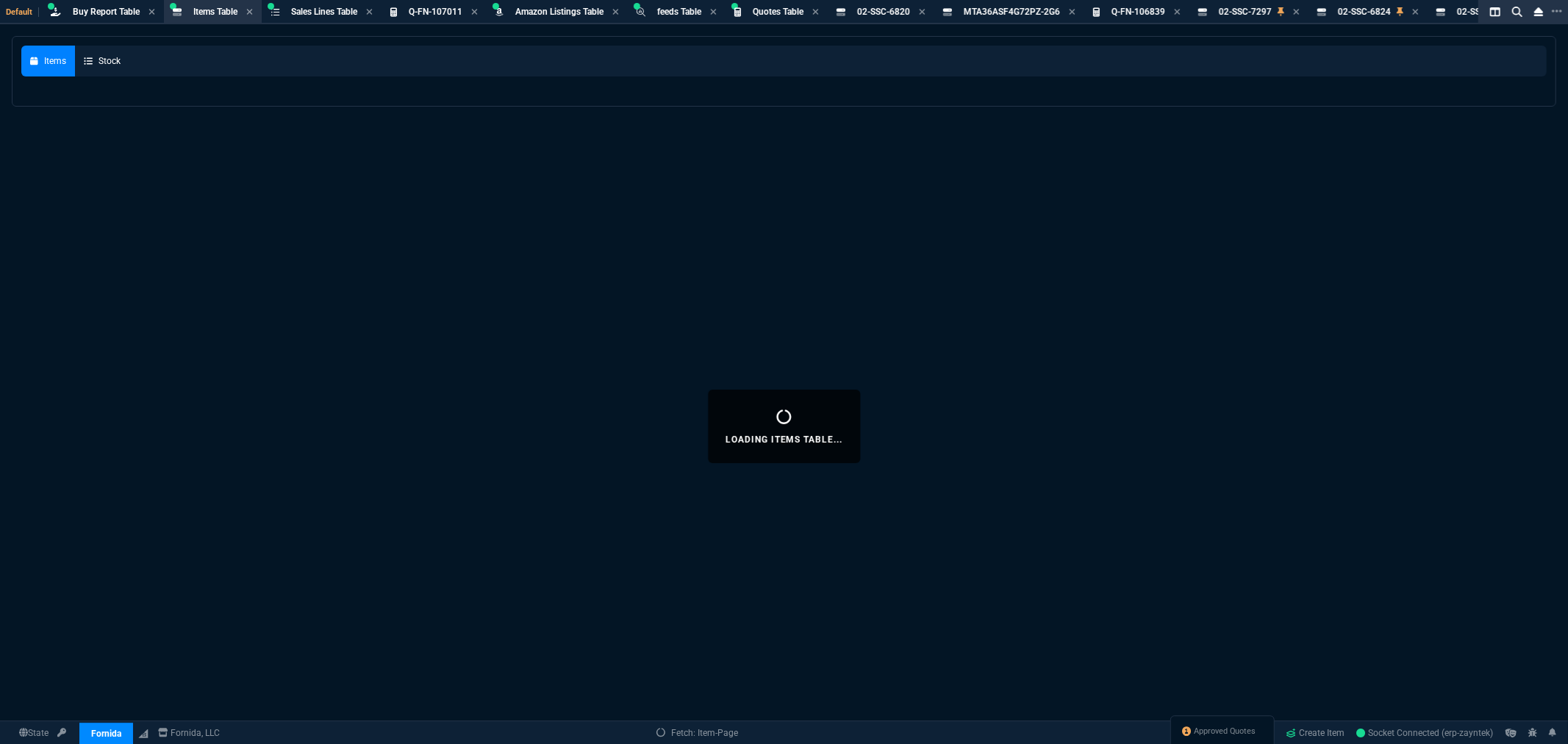
select select
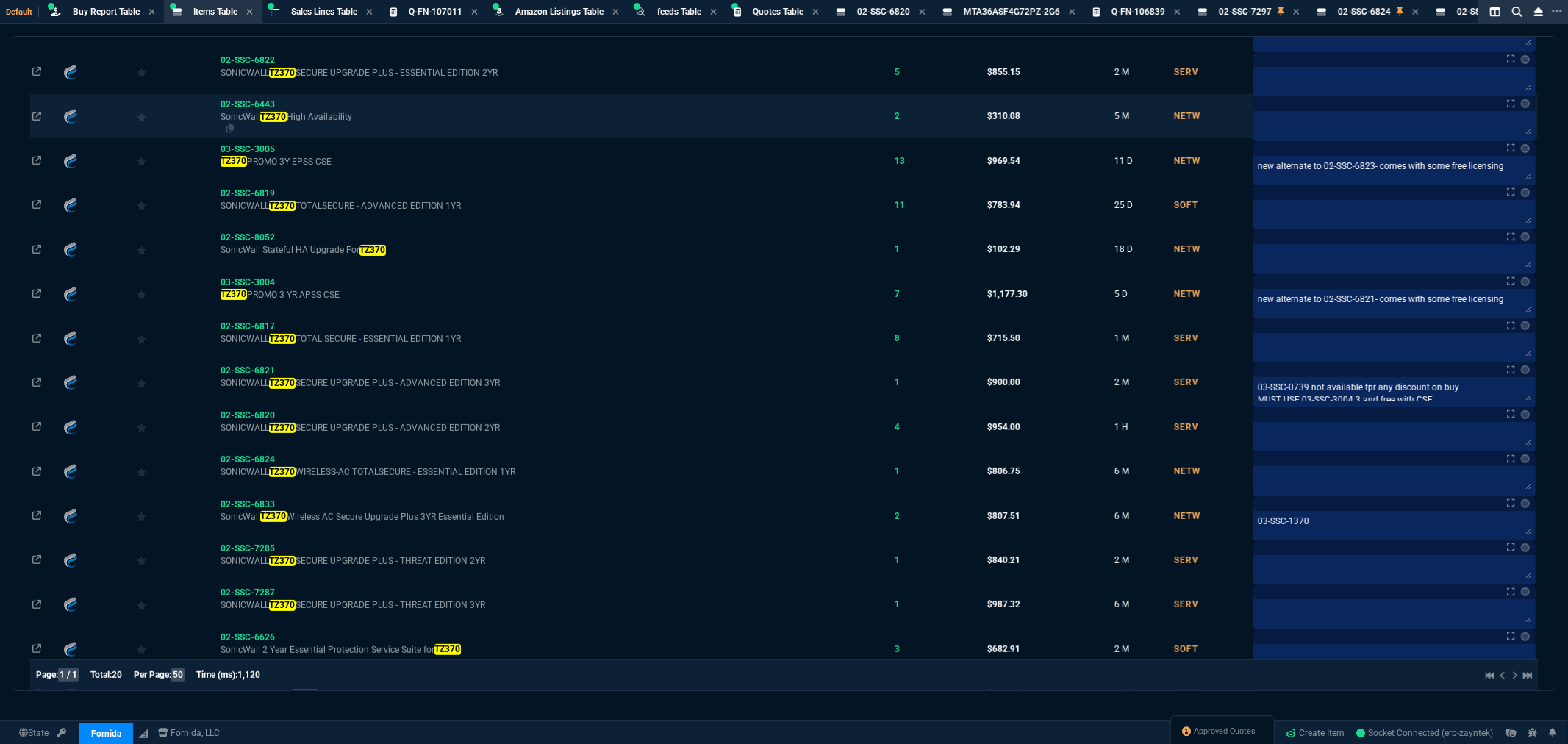
scroll to position [33, 0]
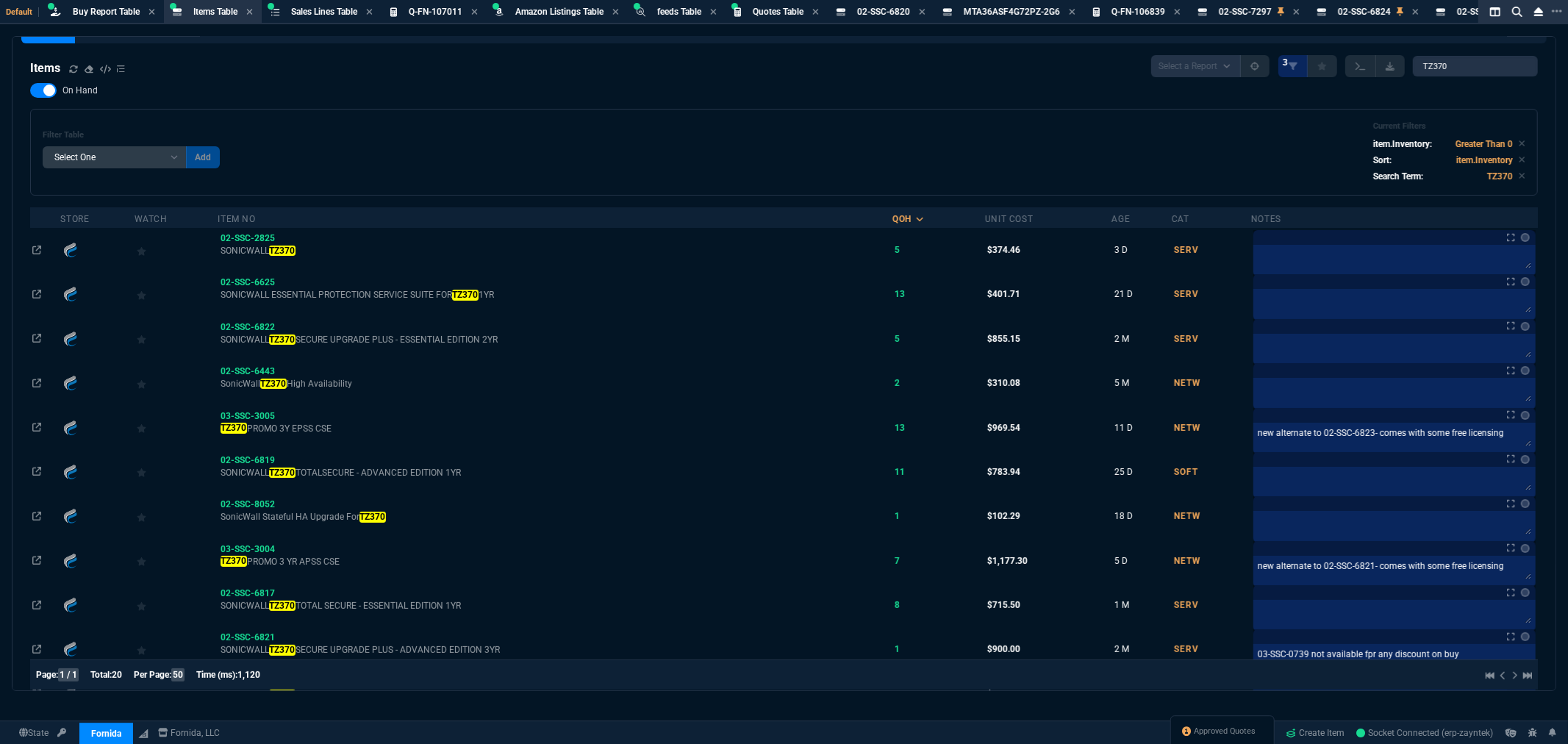
click at [774, 157] on div "Filter Table Select One Add Filter () Age () Cat (item.ItemCategoryCode) Item N…" at bounding box center [784, 152] width 1483 height 62
drag, startPoint x: 327, startPoint y: 98, endPoint x: 341, endPoint y: 89, distance: 16.6
click at [327, 98] on div "On Hand Filter Table Select One Add Filter () Age () Cat (item.ItemCategoryCode…" at bounding box center [784, 138] width 1508 height 112
click at [220, 13] on span "Items Table" at bounding box center [215, 11] width 44 height 10
drag, startPoint x: 1463, startPoint y: 60, endPoint x: 1350, endPoint y: 66, distance: 113.2
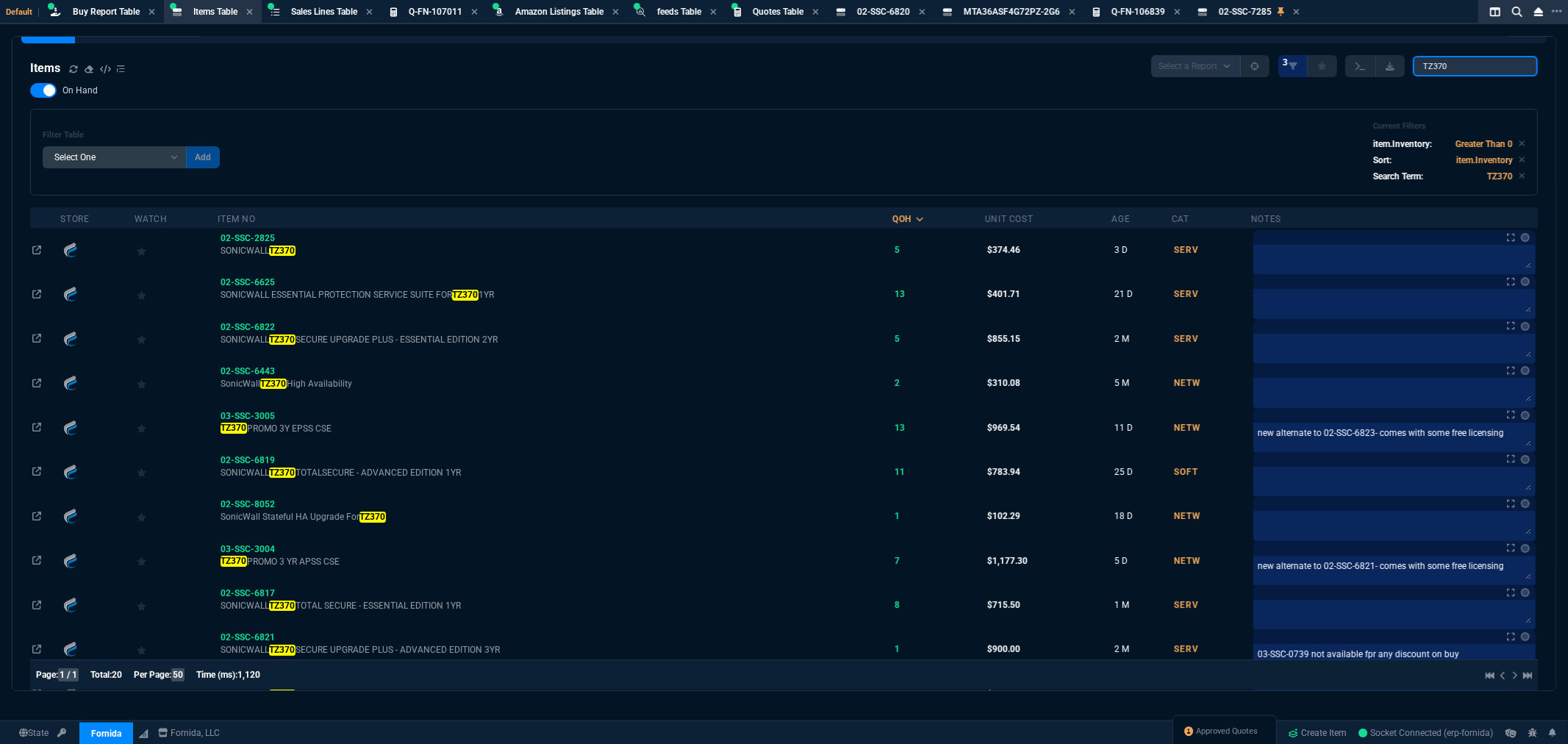
click at [1350, 66] on div "Select a Report NEW QUERY 3 TZ370" at bounding box center [1345, 66] width 387 height 22
paste input "03-SSC-7442"
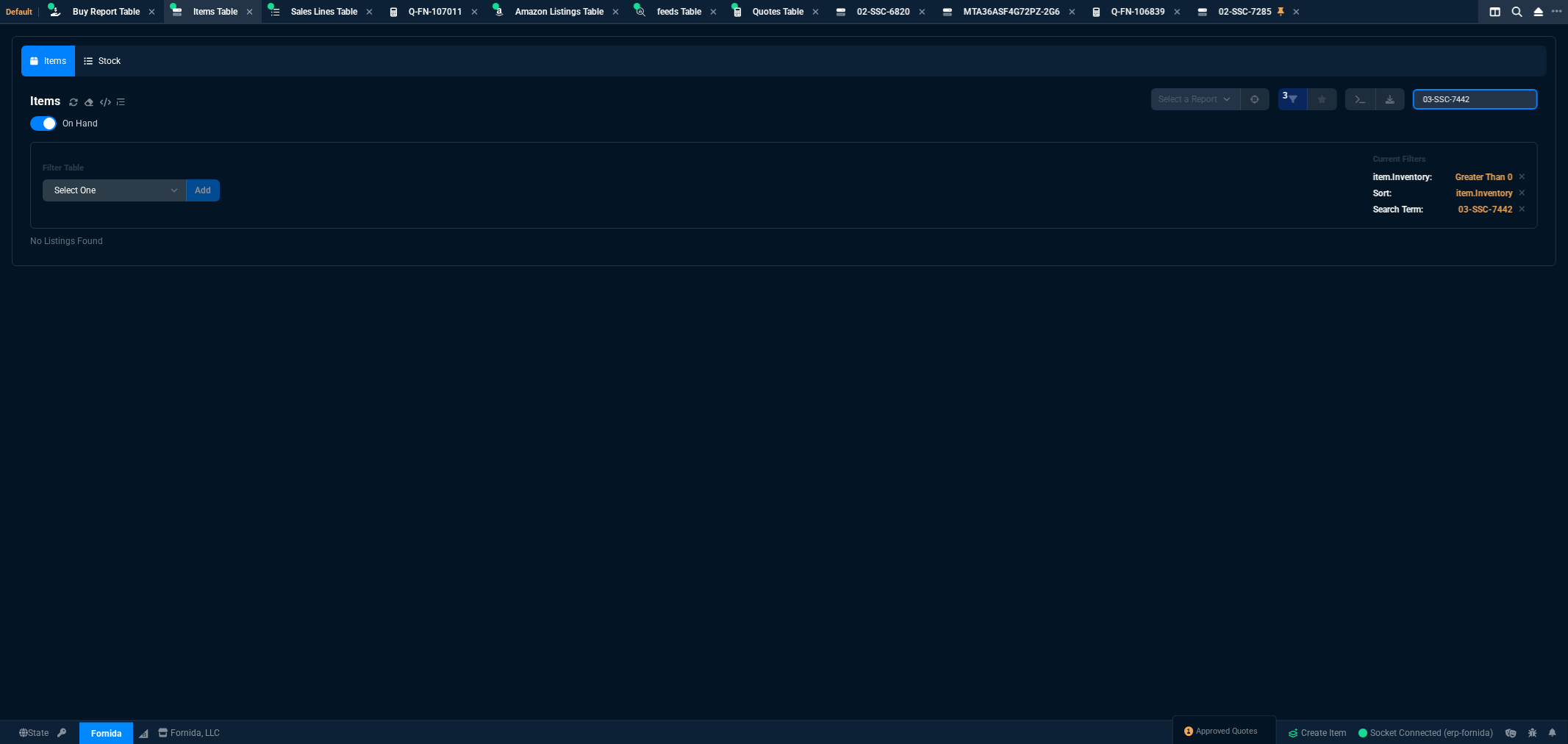
type input "03-SSC-7442"
click at [38, 125] on div at bounding box center [43, 123] width 26 height 14
click at [30, 124] on input "On Hand" at bounding box center [29, 123] width 1 height 1
checkbox input "false"
click at [212, 11] on span "Items Table" at bounding box center [215, 11] width 44 height 10
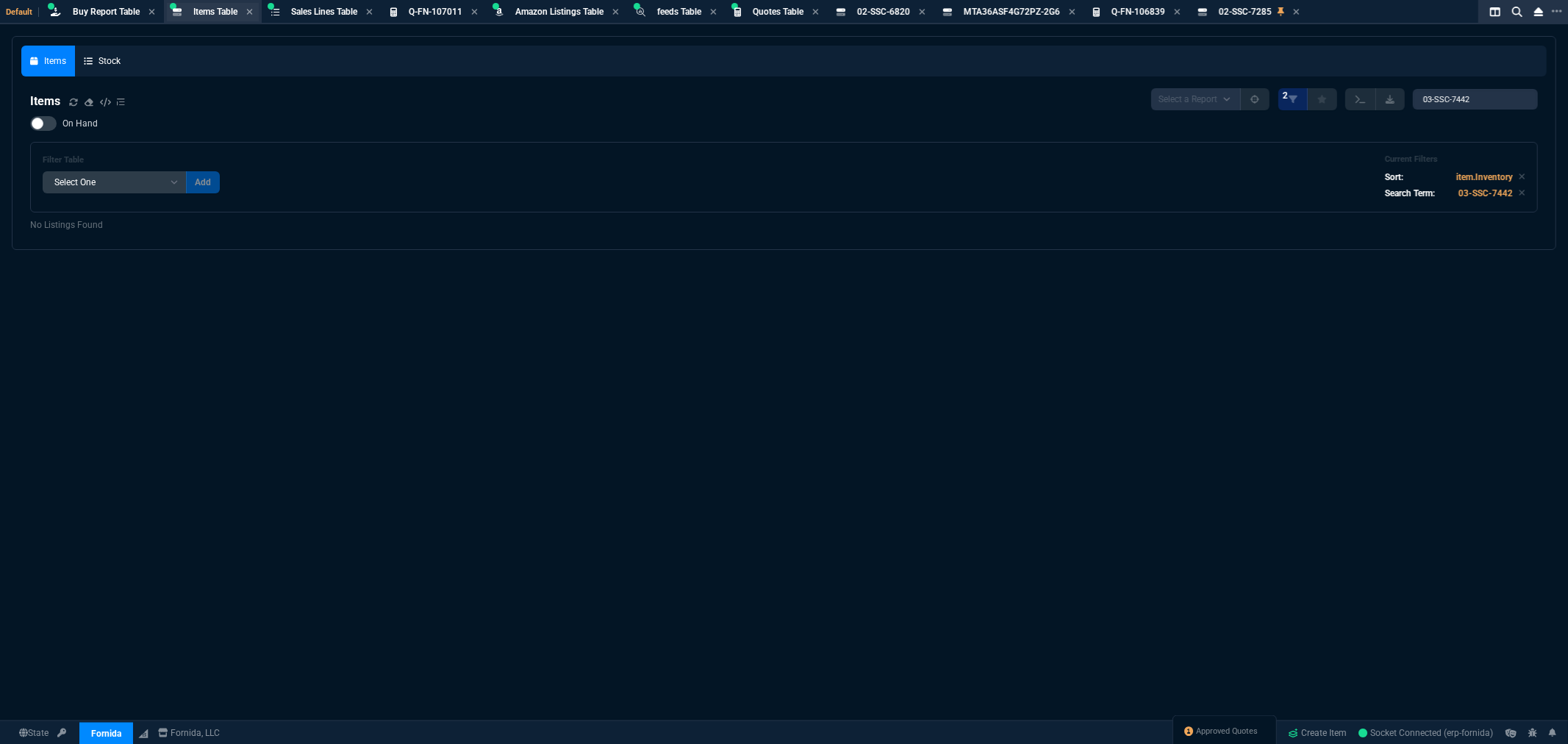
click at [212, 11] on span "Items Table" at bounding box center [215, 11] width 44 height 10
drag, startPoint x: 1489, startPoint y: 98, endPoint x: 1387, endPoint y: 106, distance: 102.3
click at [1414, 103] on div "Select a Report NEW QUERY 2 03-SSC-7442" at bounding box center [1345, 99] width 387 height 22
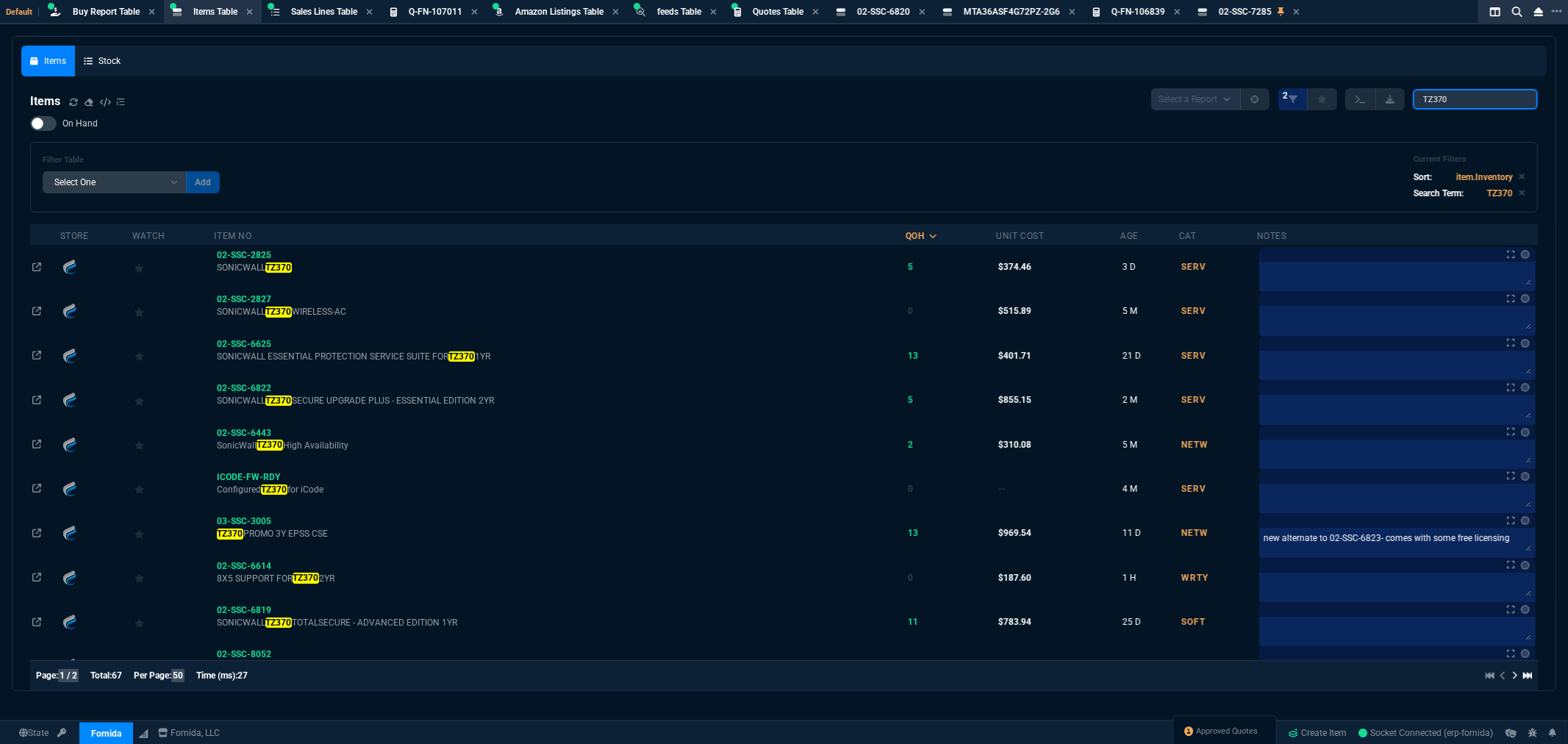
type input "TZ370"
click at [45, 123] on div at bounding box center [43, 123] width 26 height 14
click at [30, 123] on input "On Hand" at bounding box center [29, 123] width 1 height 1
checkbox input "true"
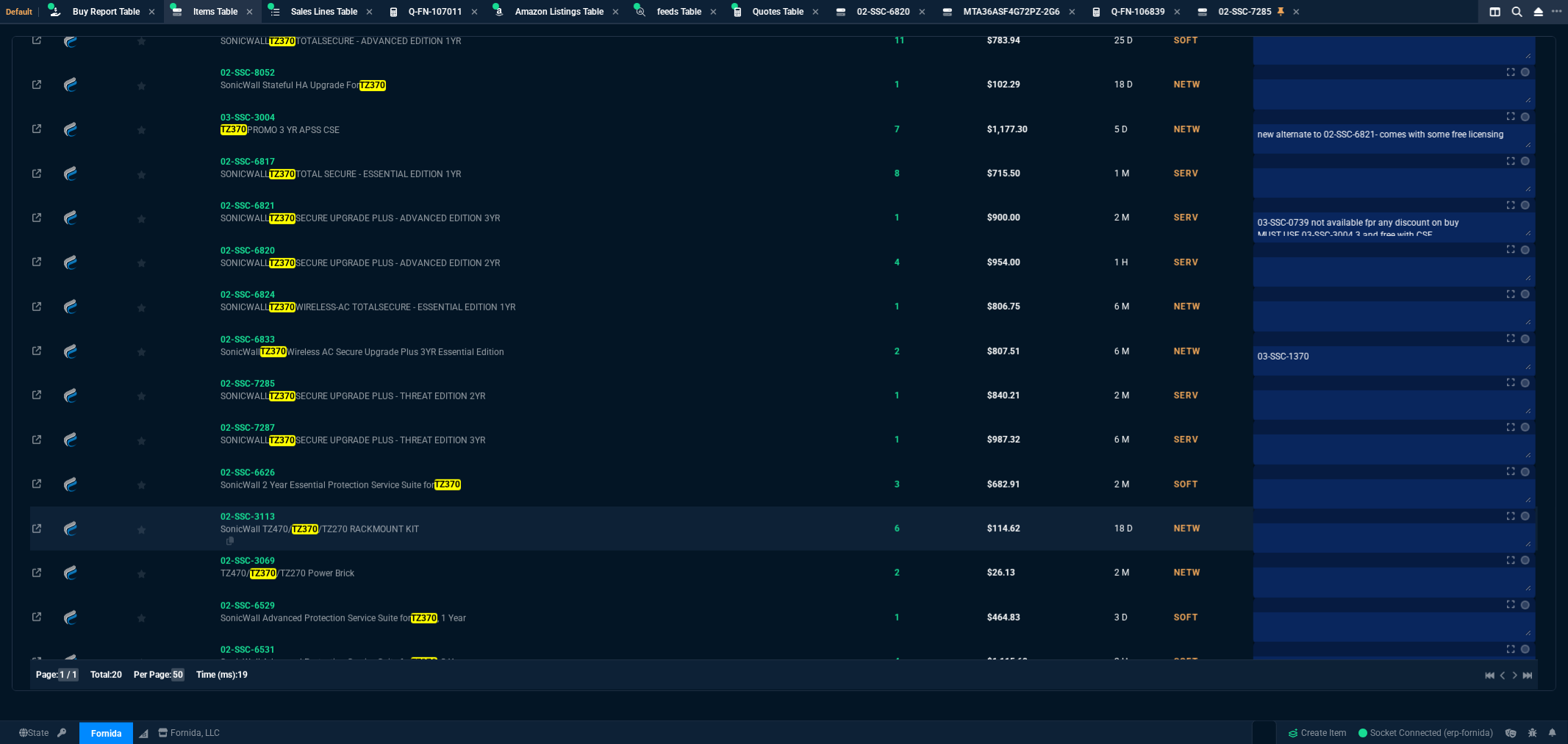
scroll to position [442, 0]
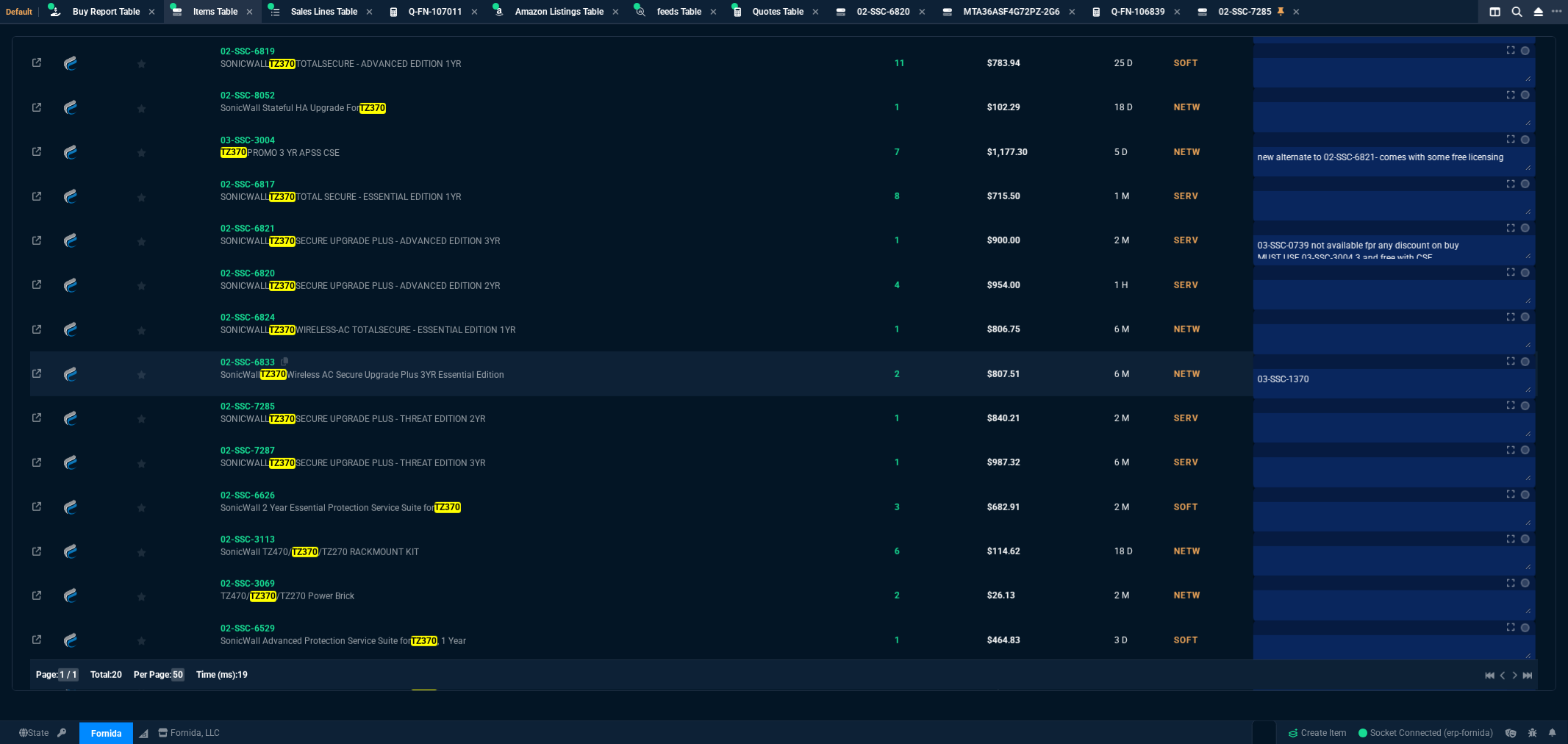
click at [255, 364] on span "02-SSC-6833" at bounding box center [248, 362] width 54 height 10
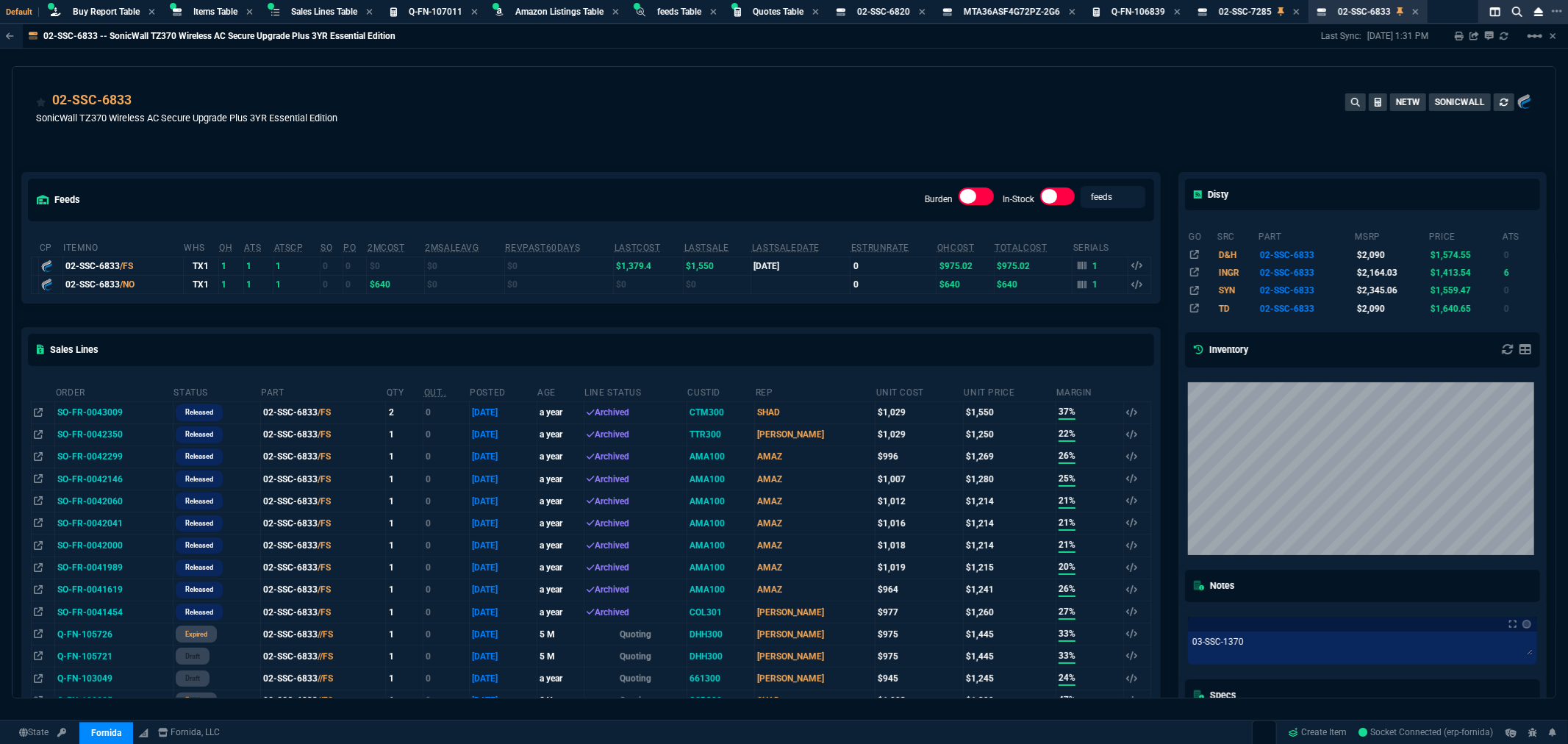
click at [365, 92] on div "02-SSC-6833 SonicWall TZ370 Wireless AC Secure Upgrade Plus 3YR Essential Editi…" at bounding box center [784, 117] width 1496 height 53
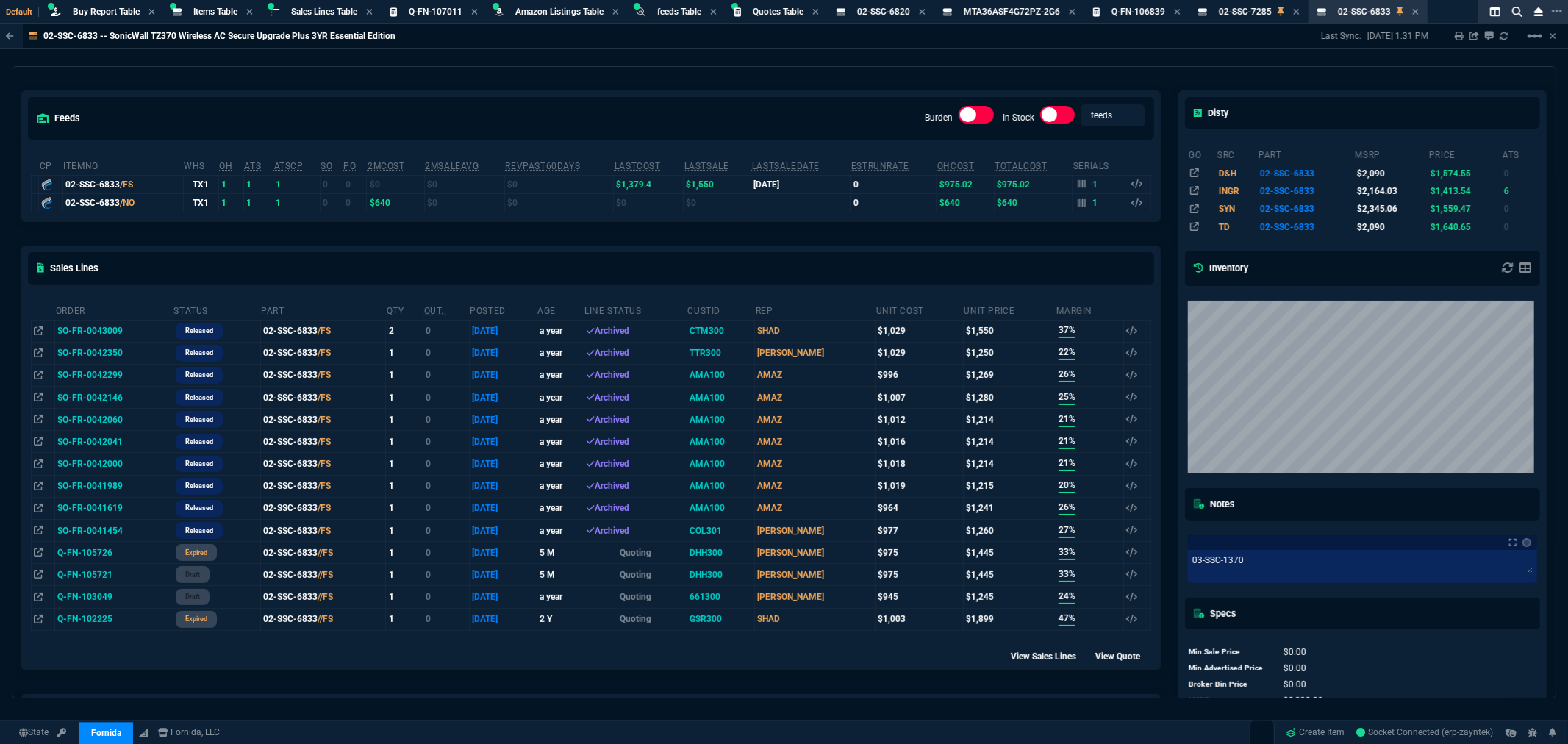
scroll to position [0, 0]
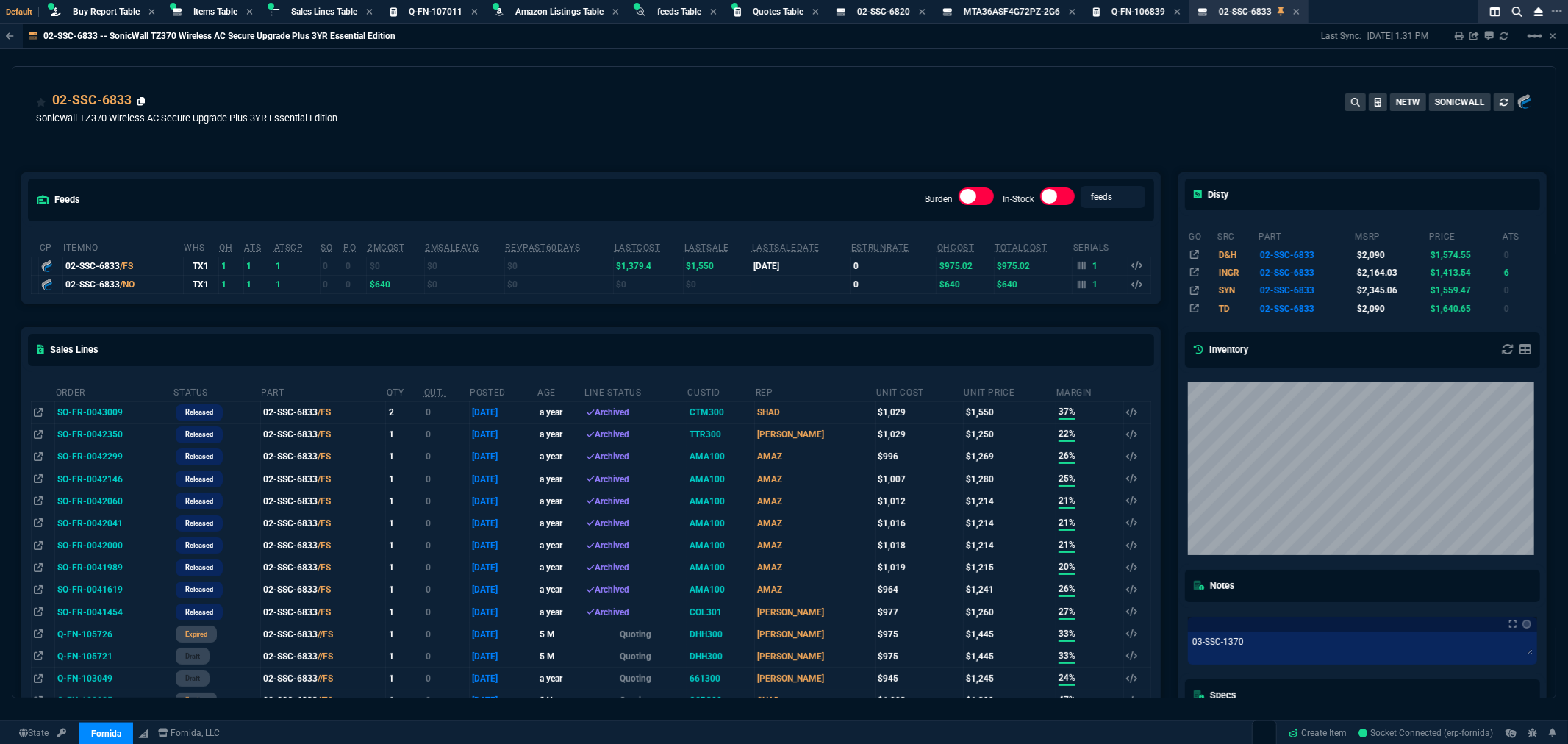
click at [140, 98] on icon at bounding box center [142, 101] width 8 height 9
click at [1078, 280] on icon at bounding box center [1082, 284] width 9 height 8
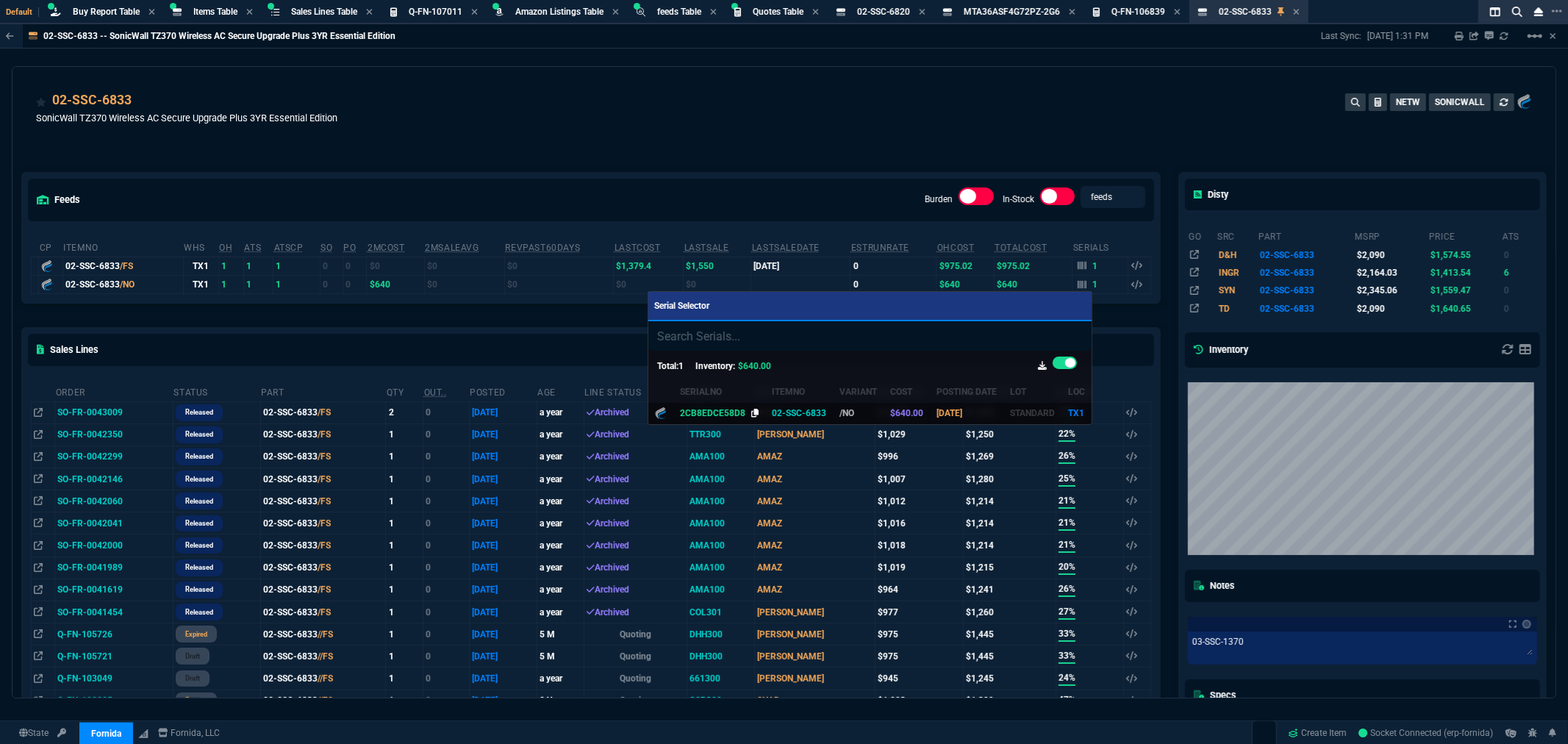
click at [751, 411] on icon at bounding box center [755, 413] width 8 height 9
click at [413, 94] on div at bounding box center [784, 372] width 1568 height 744
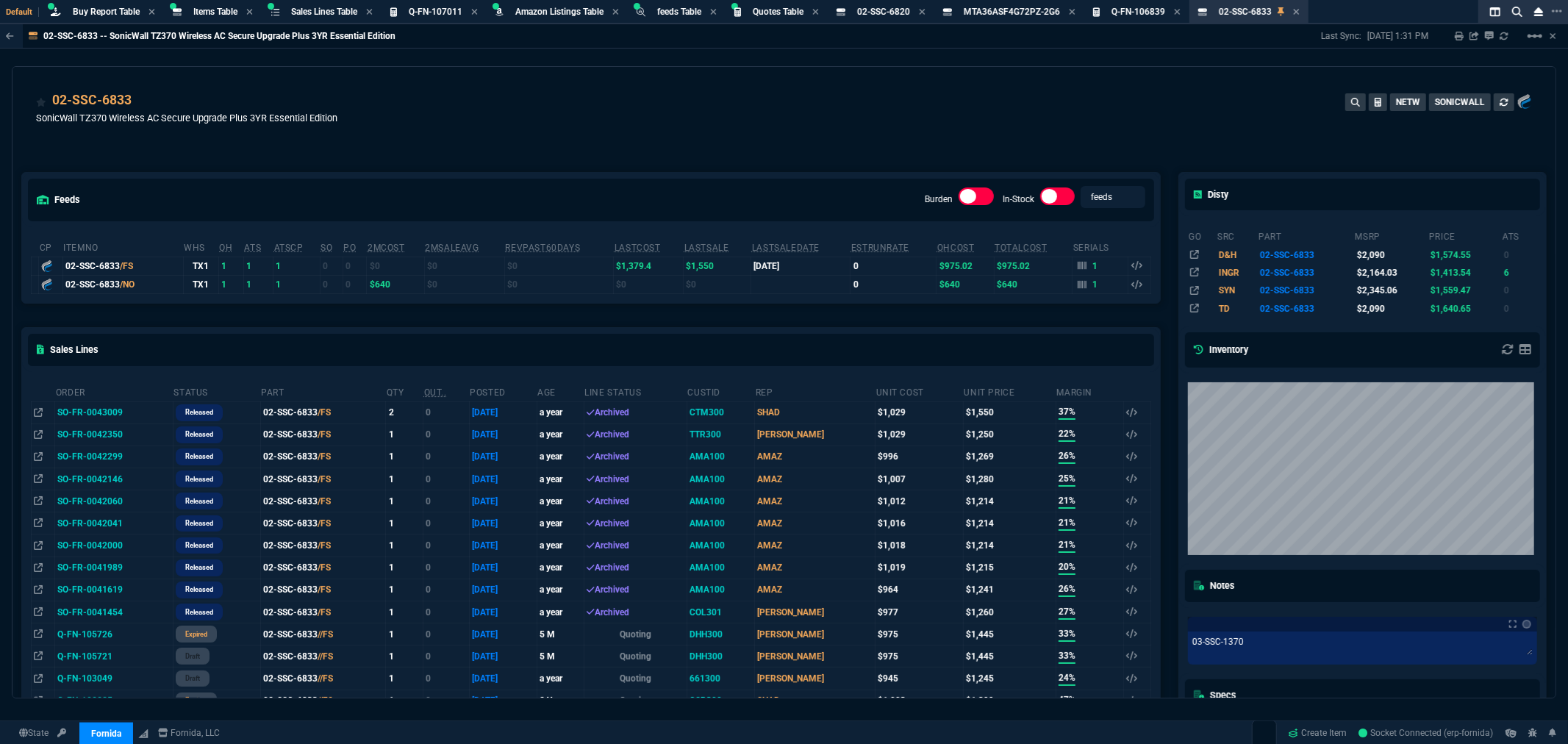
click at [899, 123] on div "02-SSC-6833 SonicWall TZ370 Wireless AC Secure Upgrade Plus 3YR Essential Editi…" at bounding box center [784, 117] width 1496 height 53
click at [625, 92] on div "02-SSC-6833 SonicWall TZ370 Wireless AC Secure Upgrade Plus 3YR Essential Editi…" at bounding box center [784, 117] width 1496 height 53
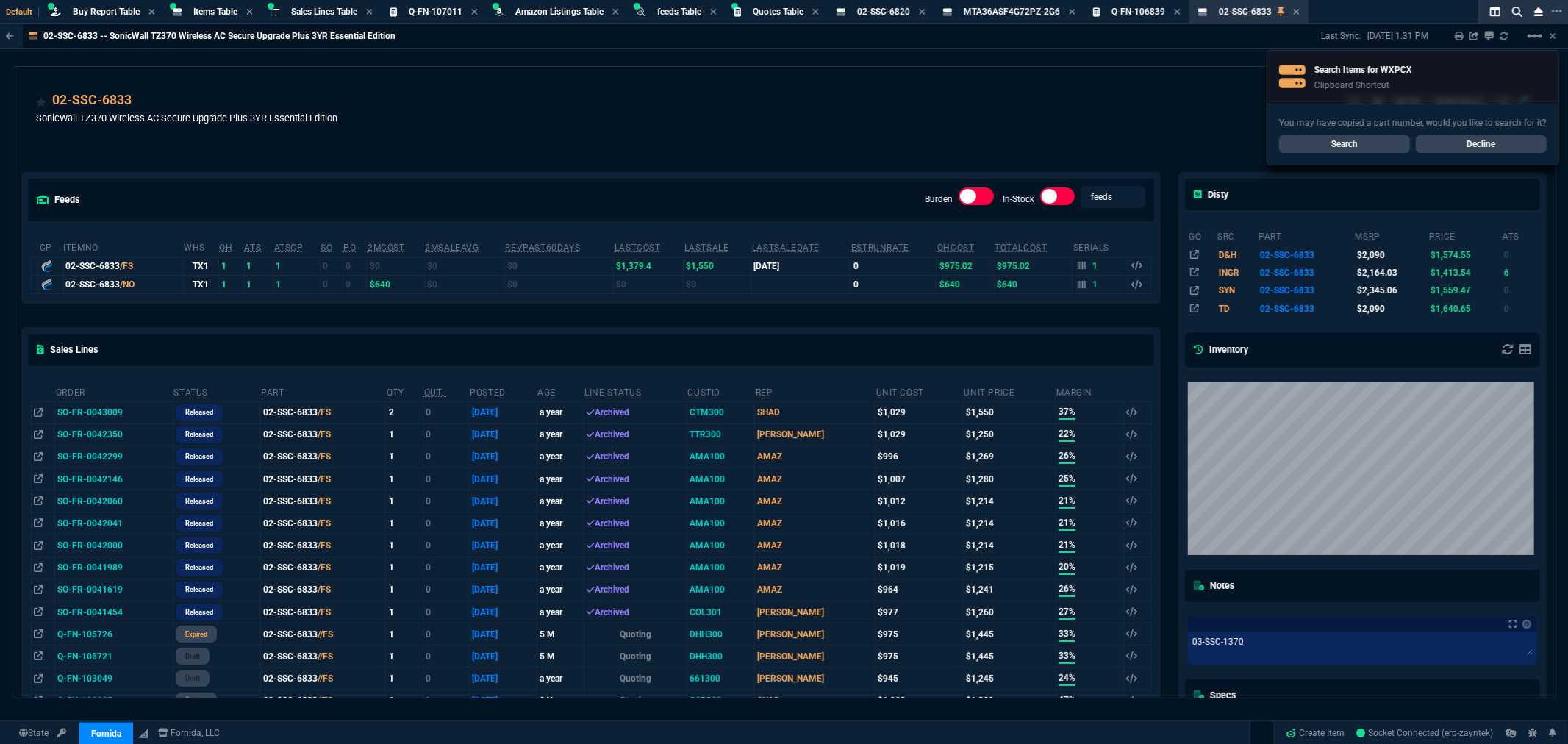
click at [1329, 142] on link "Search" at bounding box center [1344, 144] width 131 height 18
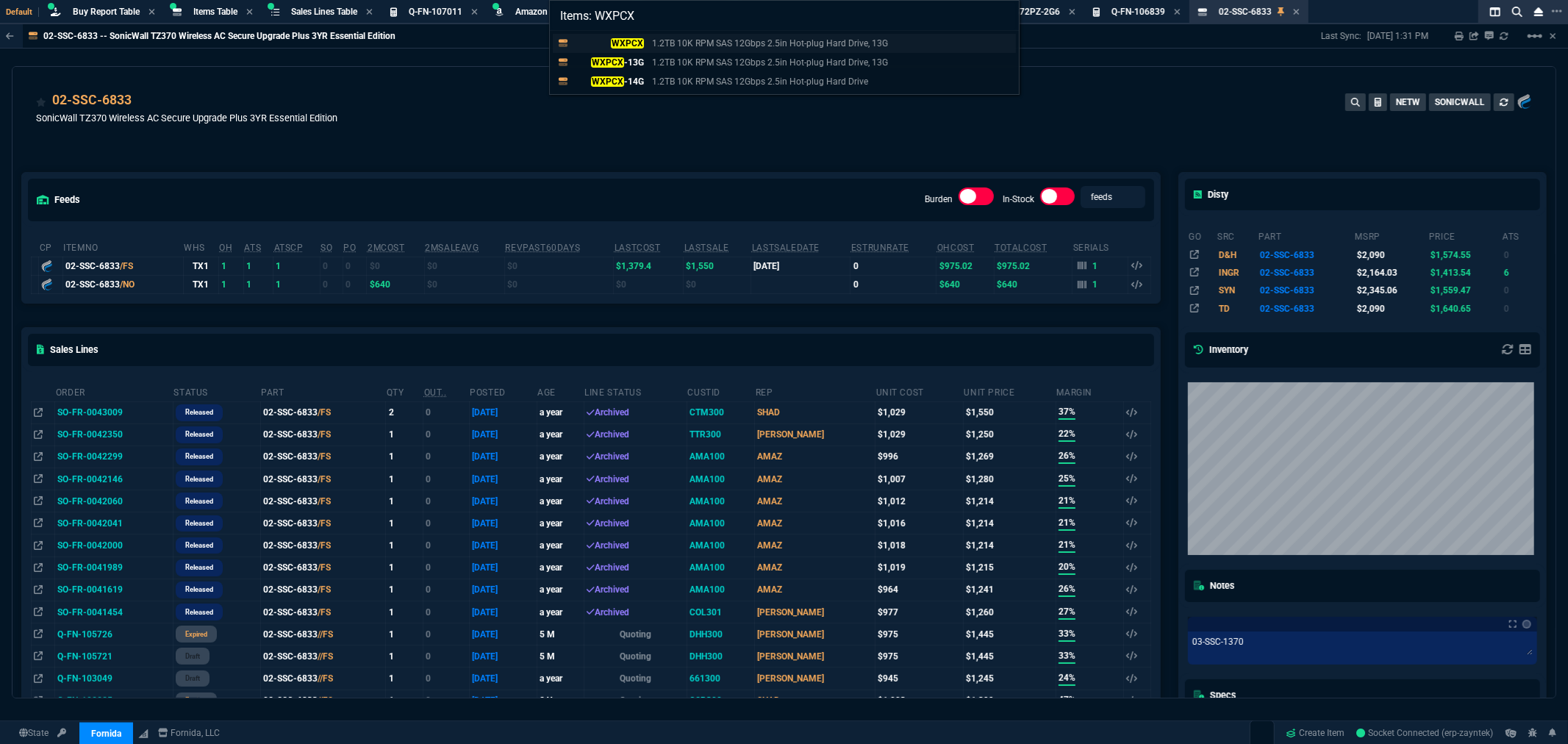
click at [733, 44] on p "1.2TB 10K RPM SAS 12Gbps 2.5in Hot-plug Hard Drive, 13G" at bounding box center [770, 43] width 236 height 14
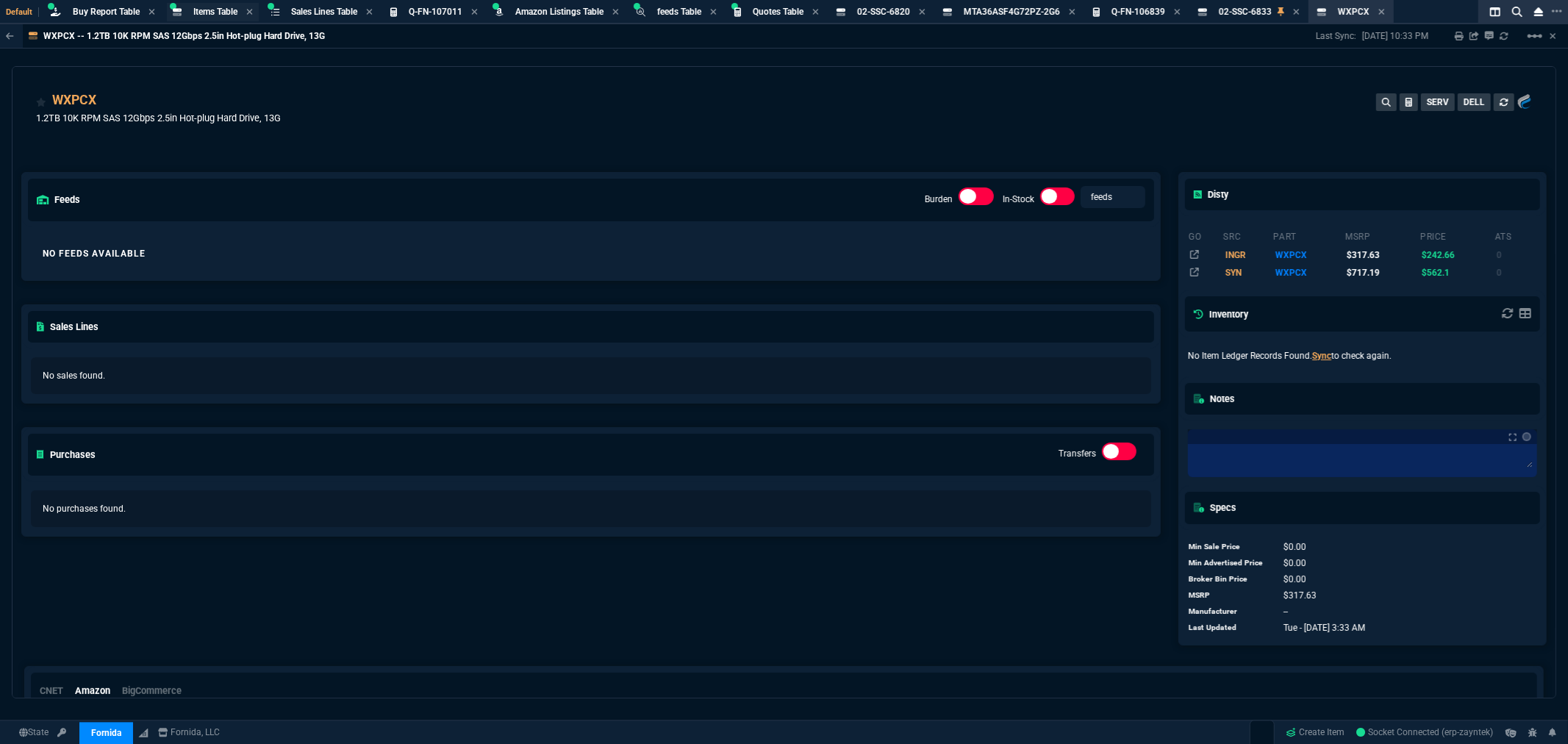
click at [198, 6] on span "Items Table" at bounding box center [215, 11] width 44 height 10
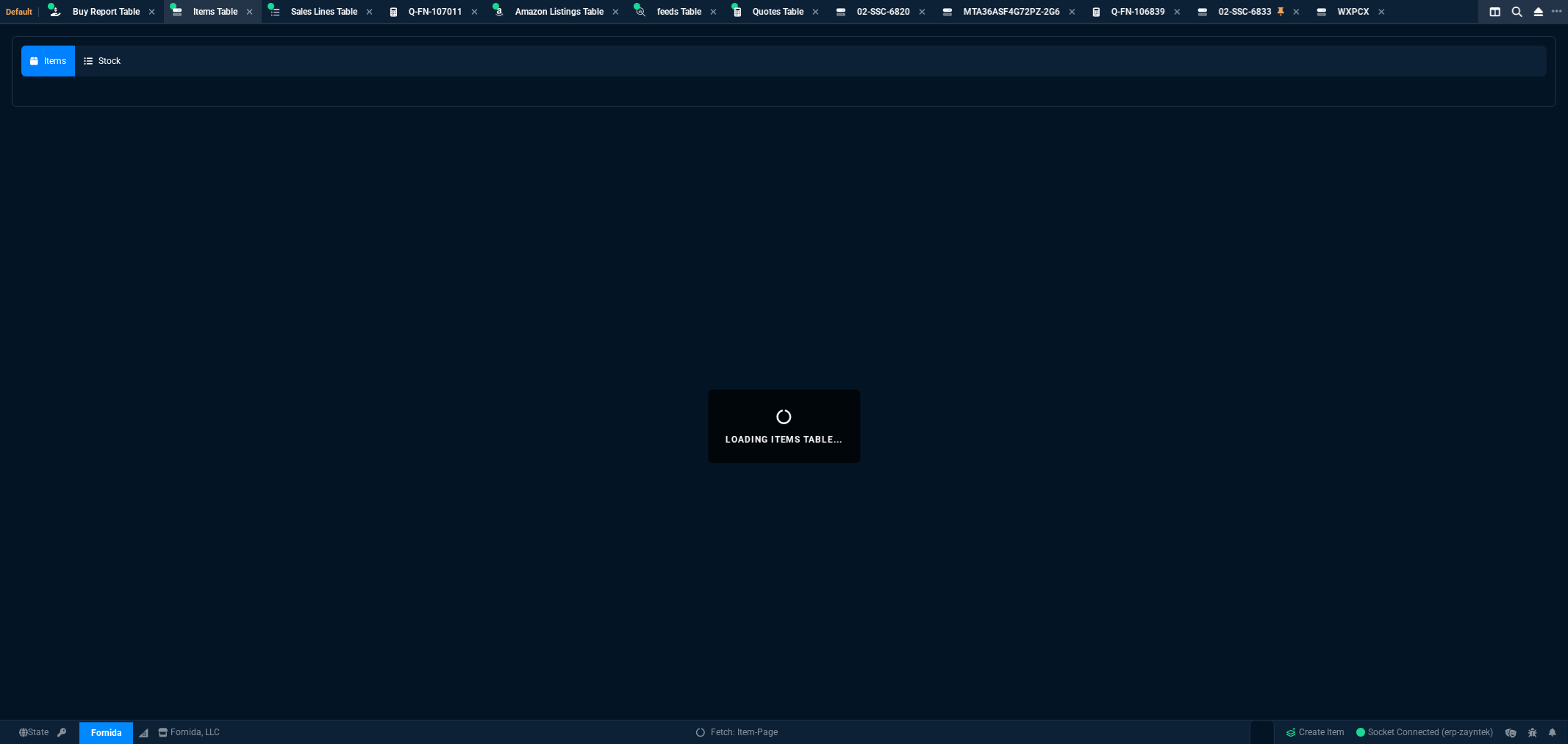
select select
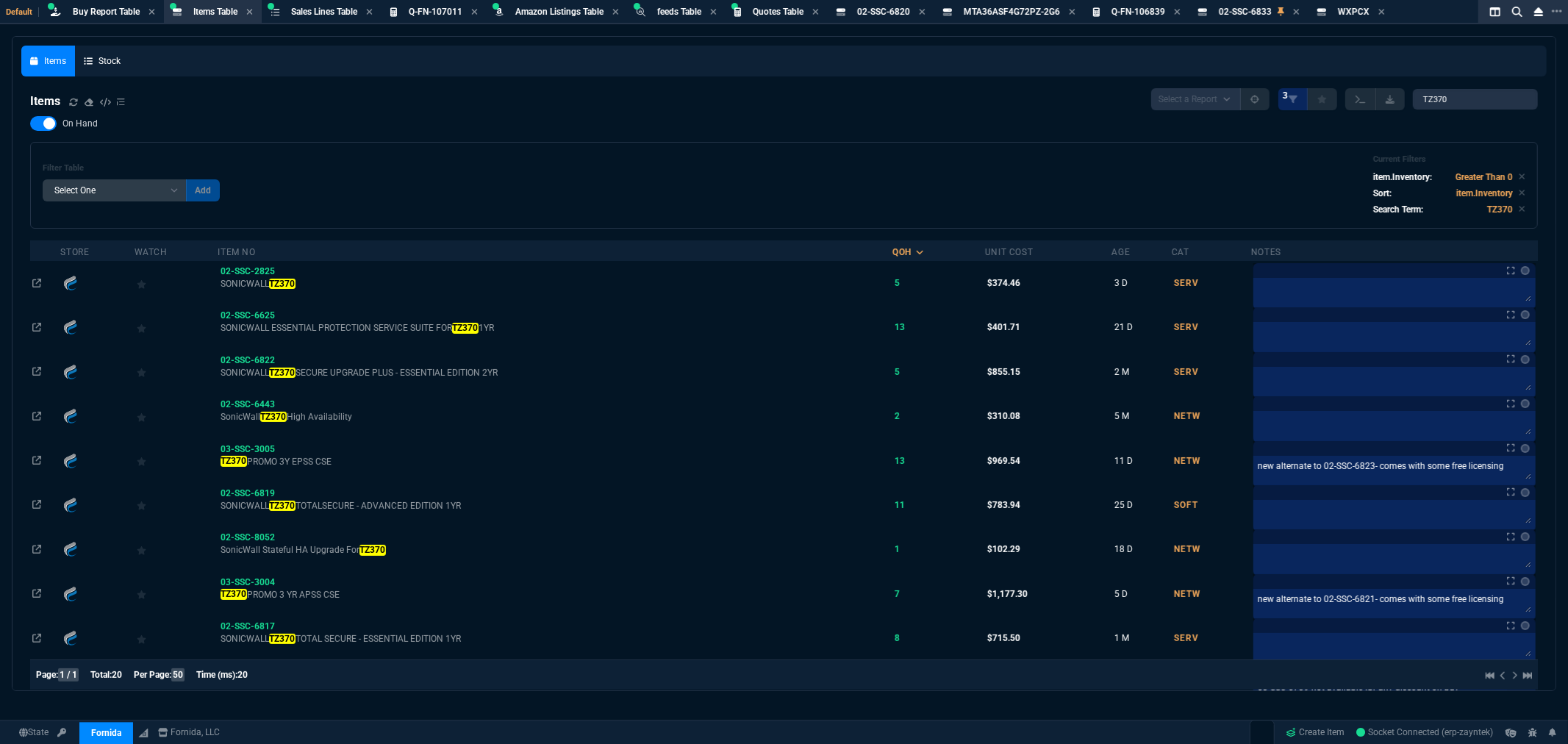
click at [596, 103] on div "Items Select a Report NEW QUERY 3 TZ370" at bounding box center [784, 99] width 1508 height 22
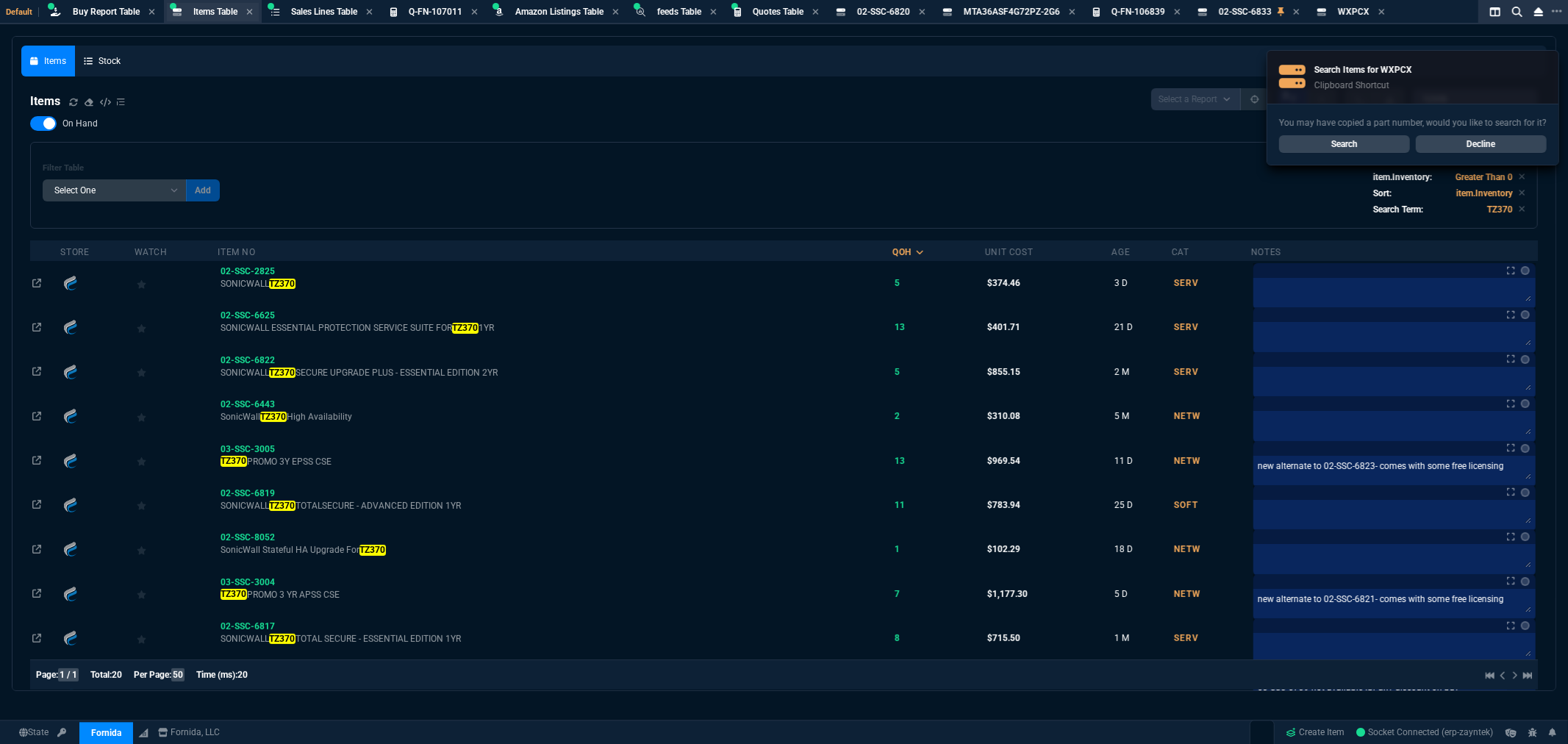
click at [216, 10] on span "Items Table" at bounding box center [215, 11] width 44 height 10
click at [1480, 137] on link "Decline" at bounding box center [1481, 144] width 131 height 18
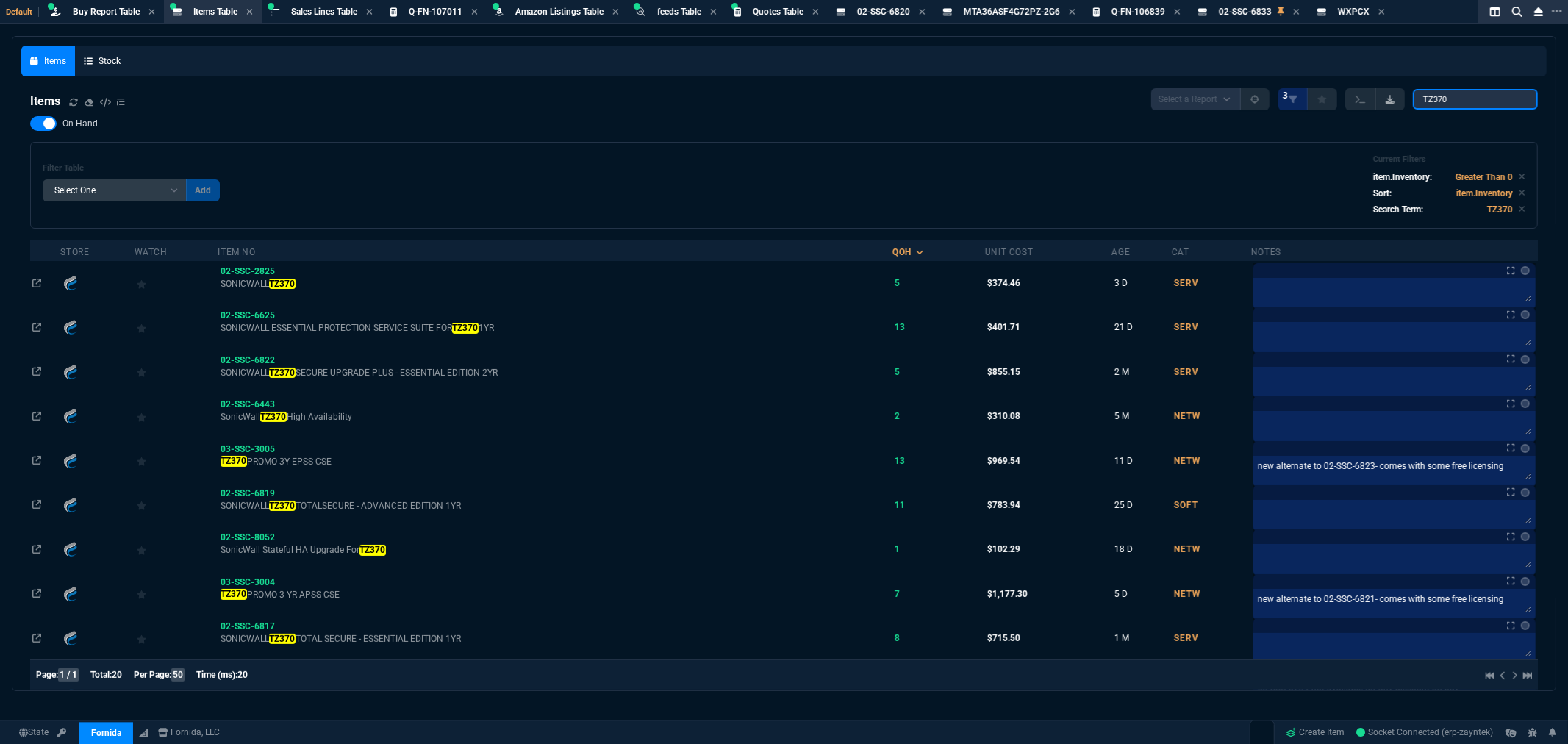
drag, startPoint x: 1476, startPoint y: 99, endPoint x: 1393, endPoint y: 98, distance: 83.0
click at [1410, 101] on div "Select a Report NEW QUERY 3 TZ370" at bounding box center [1345, 99] width 387 height 22
paste input "WXPCX*"
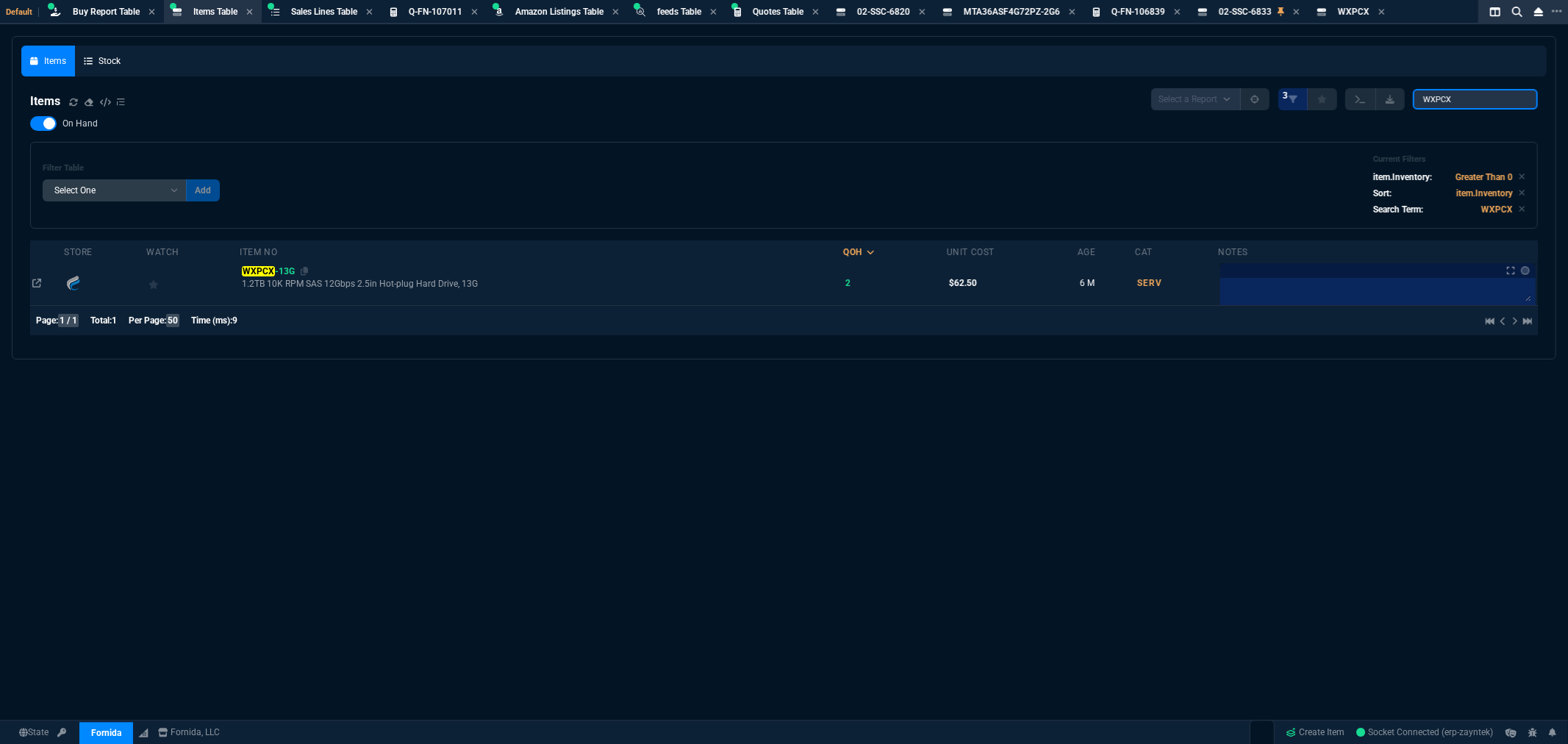
type input "WXPCX"
click at [265, 270] on mark "WXPCX" at bounding box center [258, 271] width 33 height 10
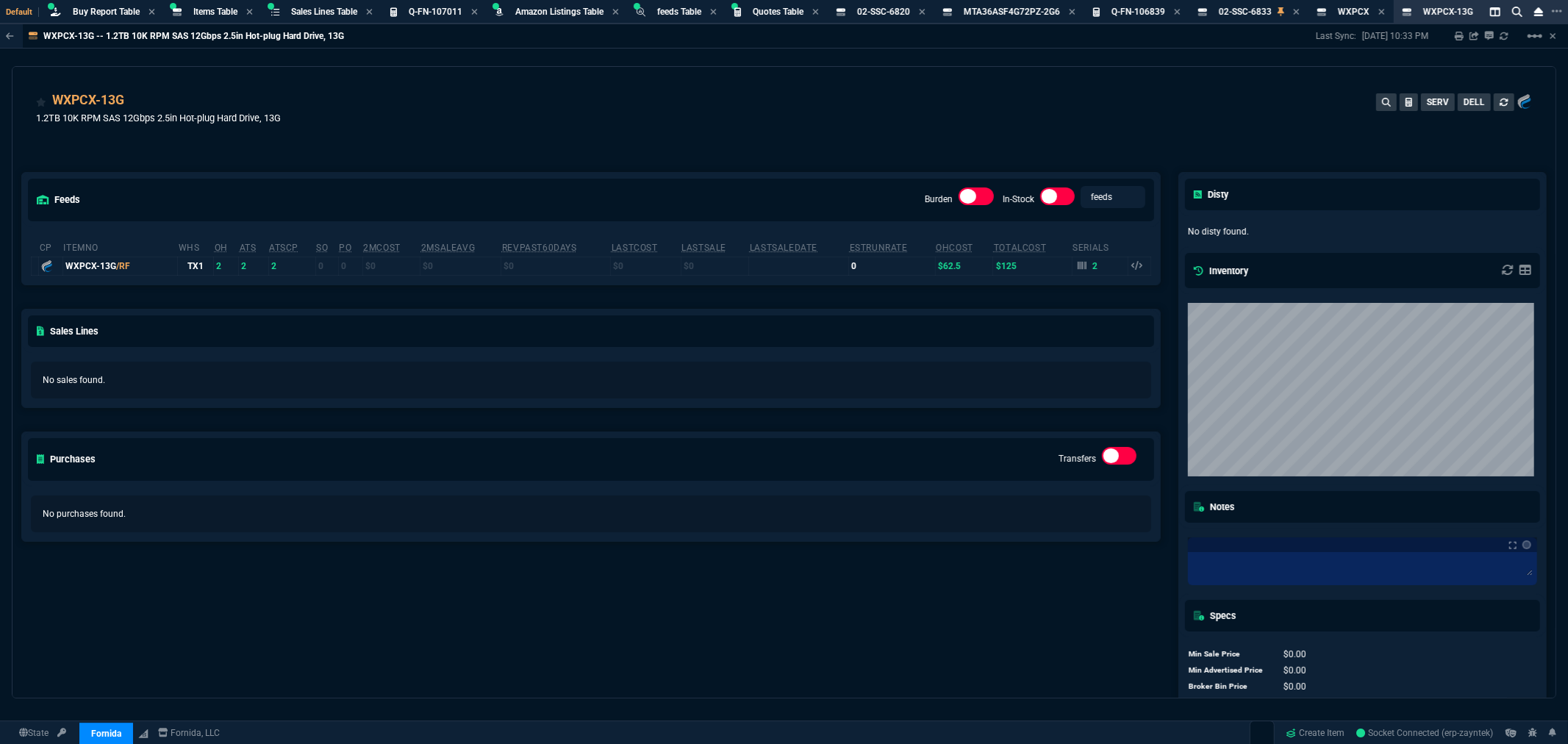
click at [573, 152] on div "feeds Burden In-Stock feeds prices cp ItemNo WHS OH ATS ATSCP SO PO 2MCost 2MSa…" at bounding box center [591, 442] width 1157 height 606
click at [45, 134] on icon at bounding box center [46, 134] width 8 height 9
click at [135, 99] on icon at bounding box center [134, 101] width 8 height 9
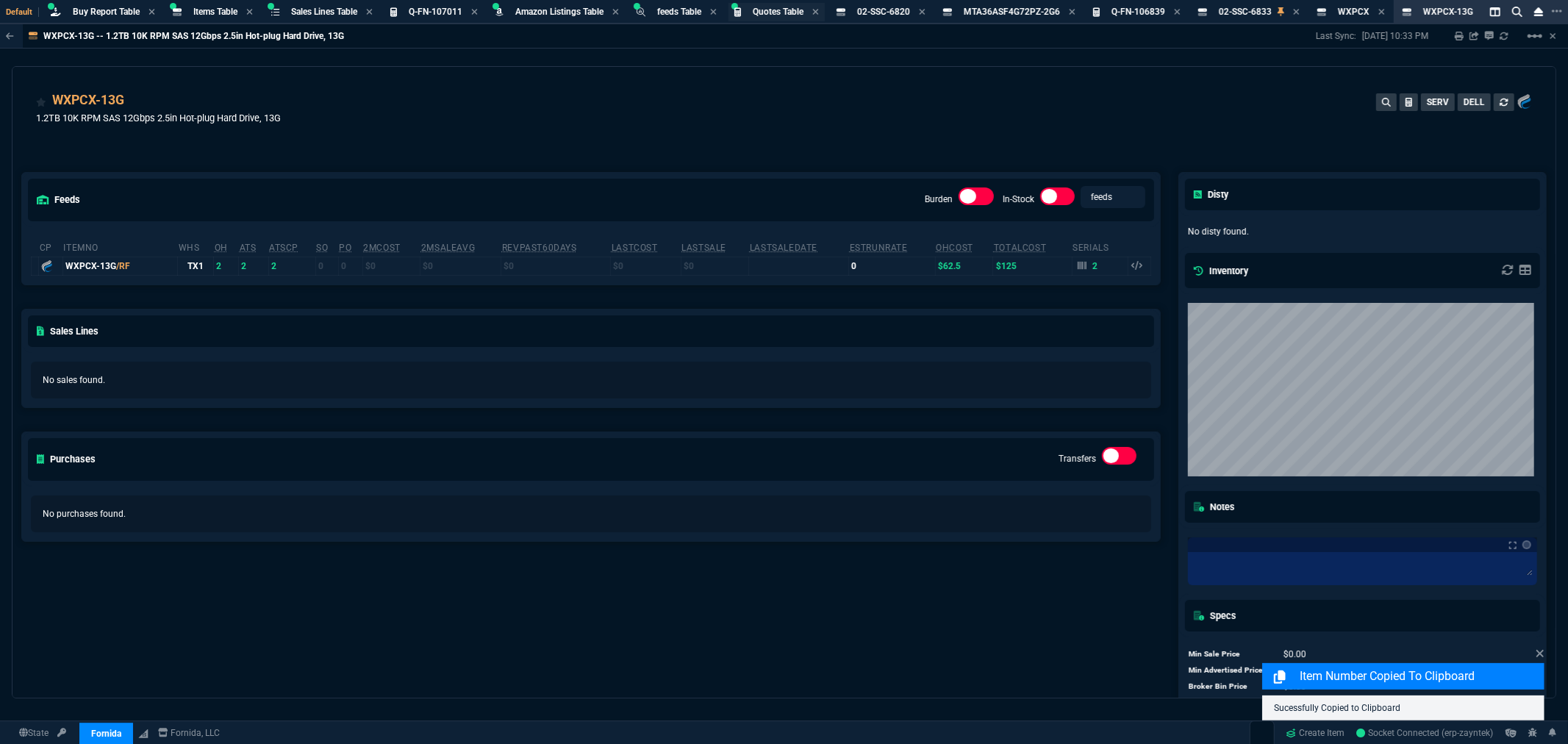
click at [798, 14] on span "Quotes Table" at bounding box center [778, 11] width 51 height 10
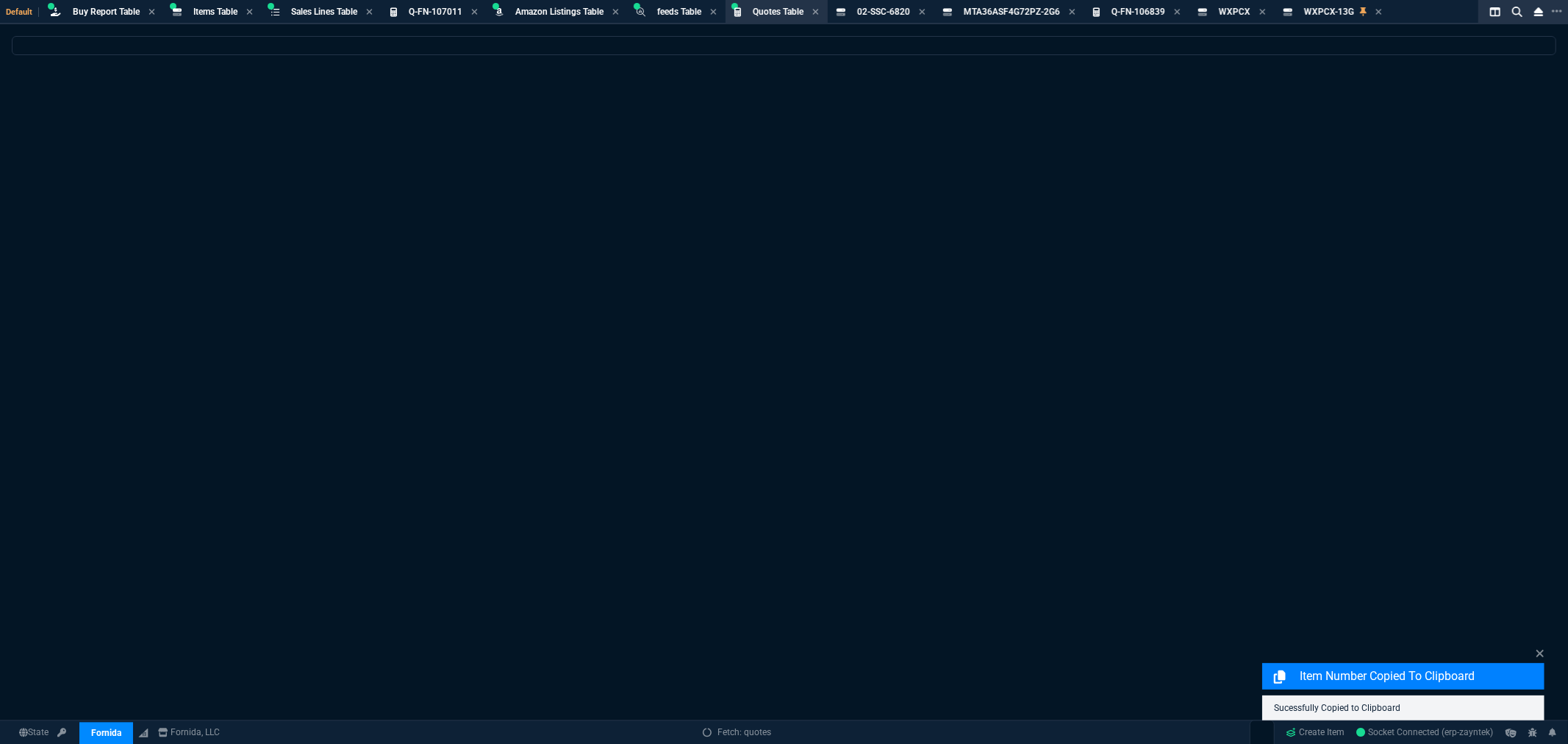
select select
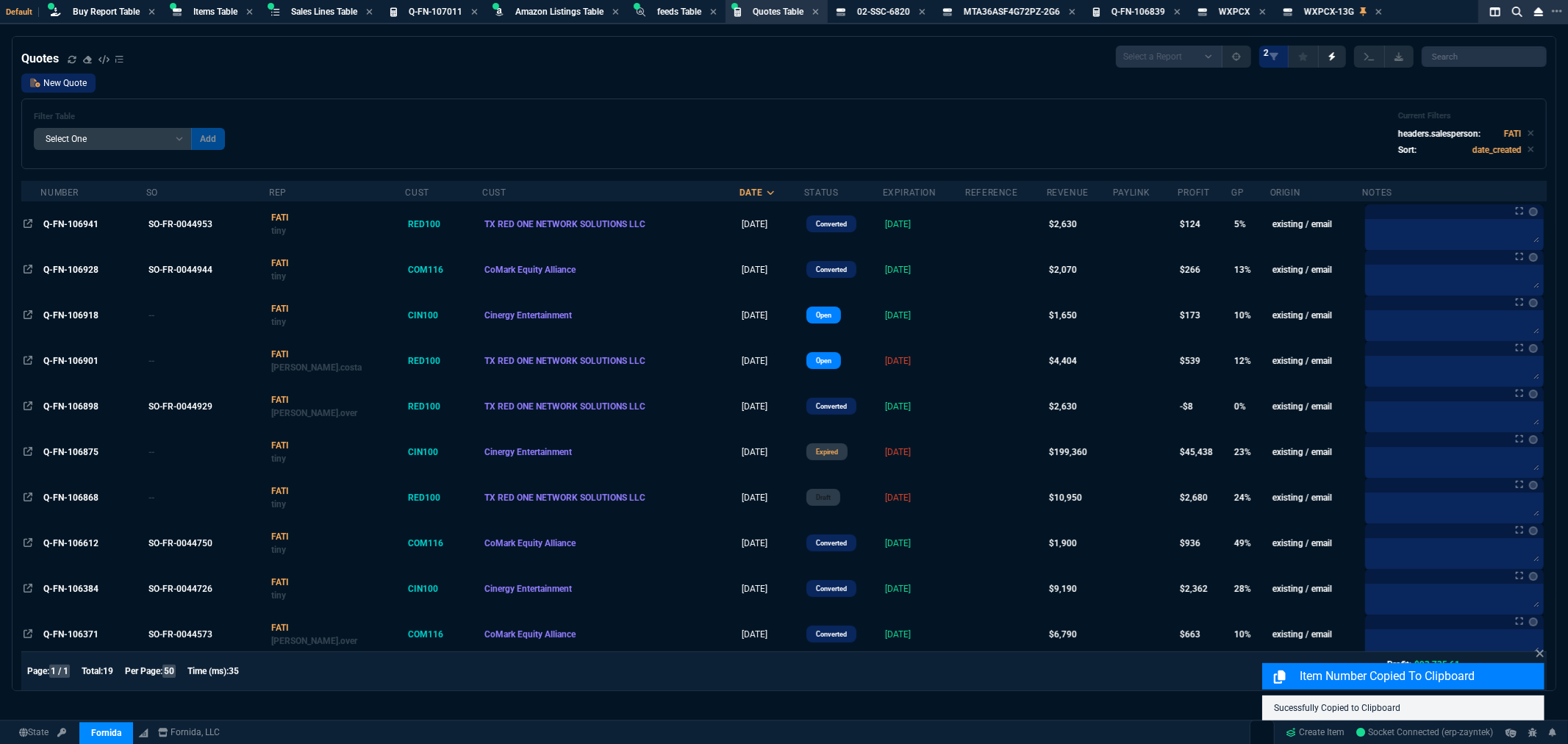
click at [64, 81] on link "New Quote" at bounding box center [58, 83] width 74 height 19
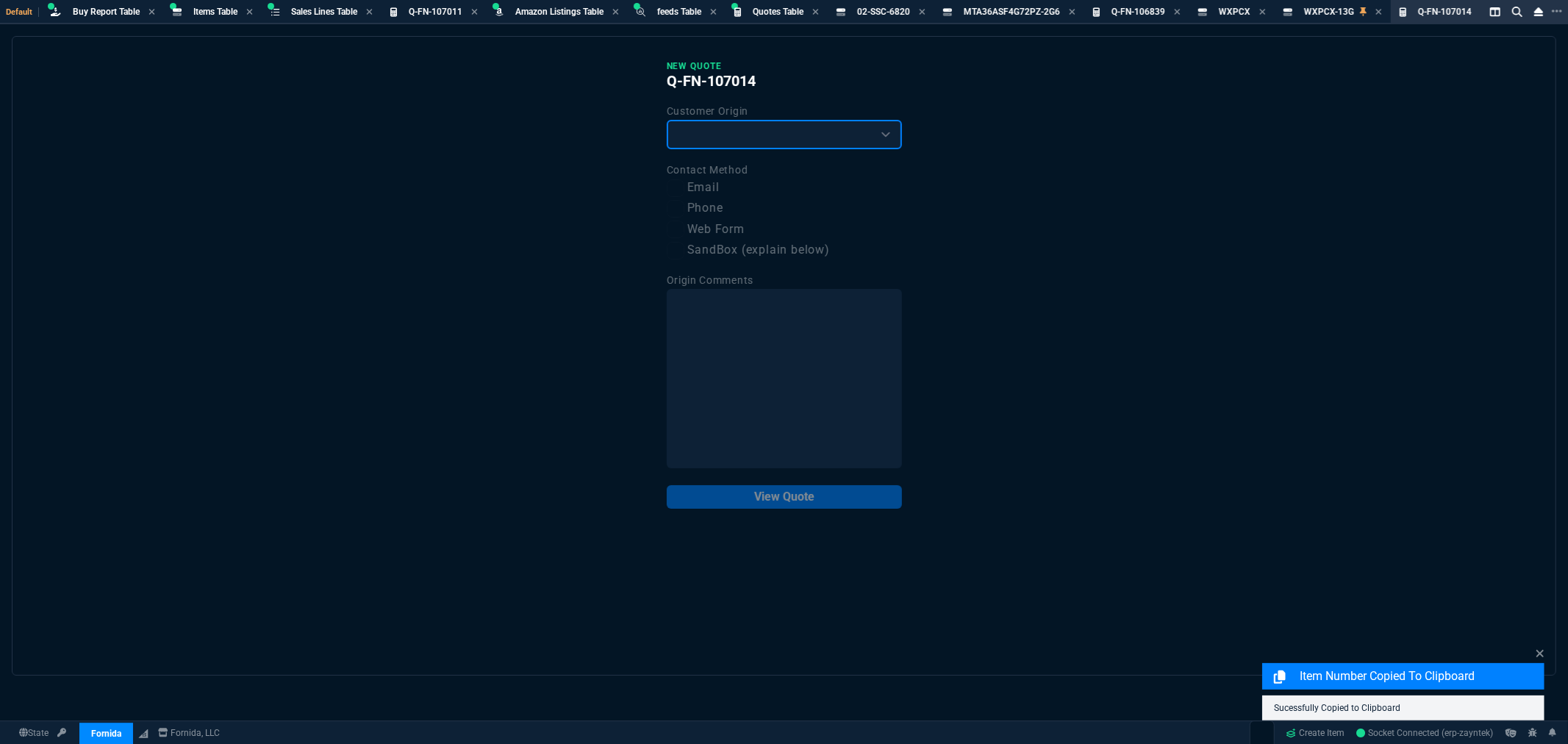
click at [727, 138] on select "Existing Customer Amazon Lead (first order) Website Lead (first order) Called (…" at bounding box center [785, 134] width 236 height 29
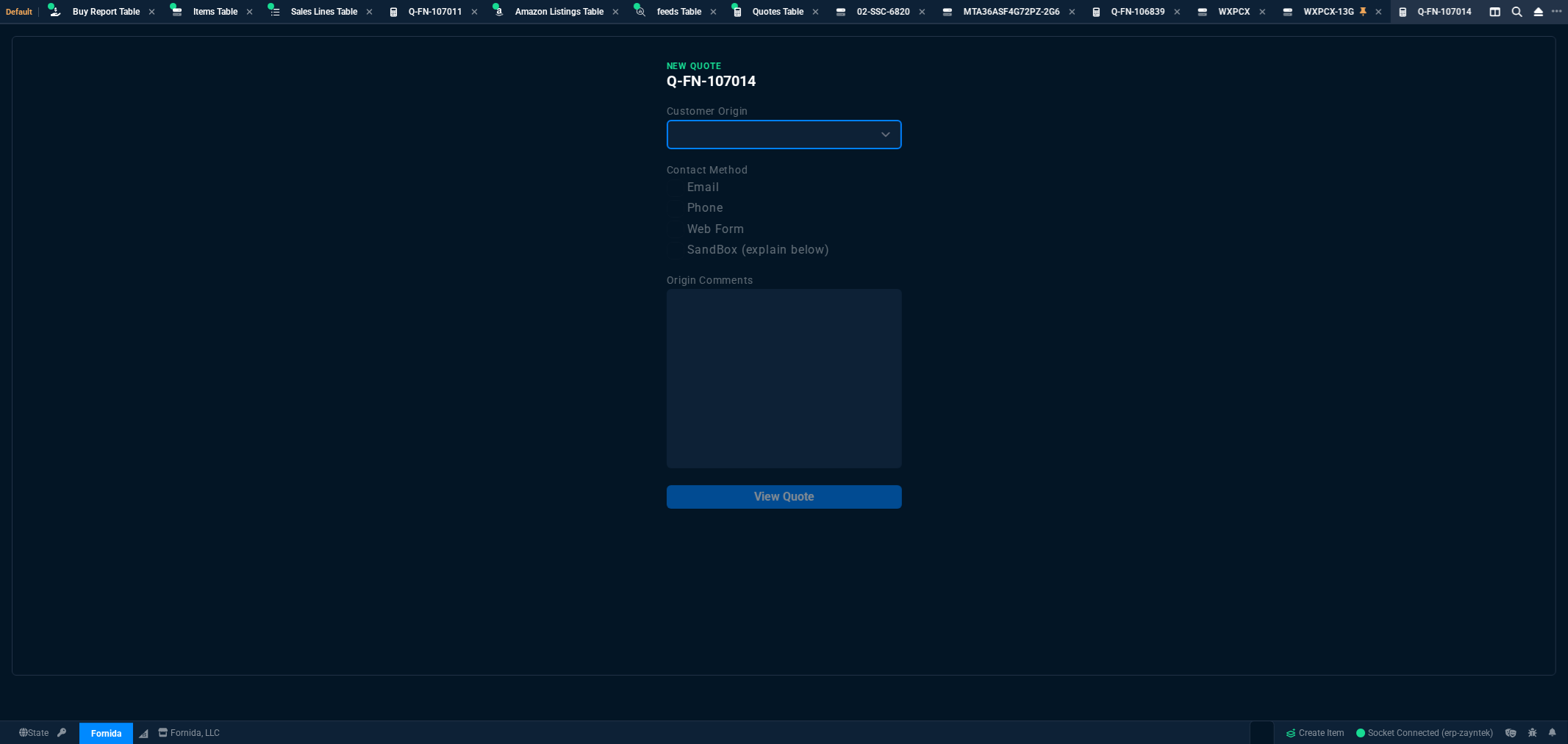
select select "existing"
click at [667, 120] on select "Existing Customer Amazon Lead (first order) Website Lead (first order) Called (…" at bounding box center [785, 134] width 236 height 29
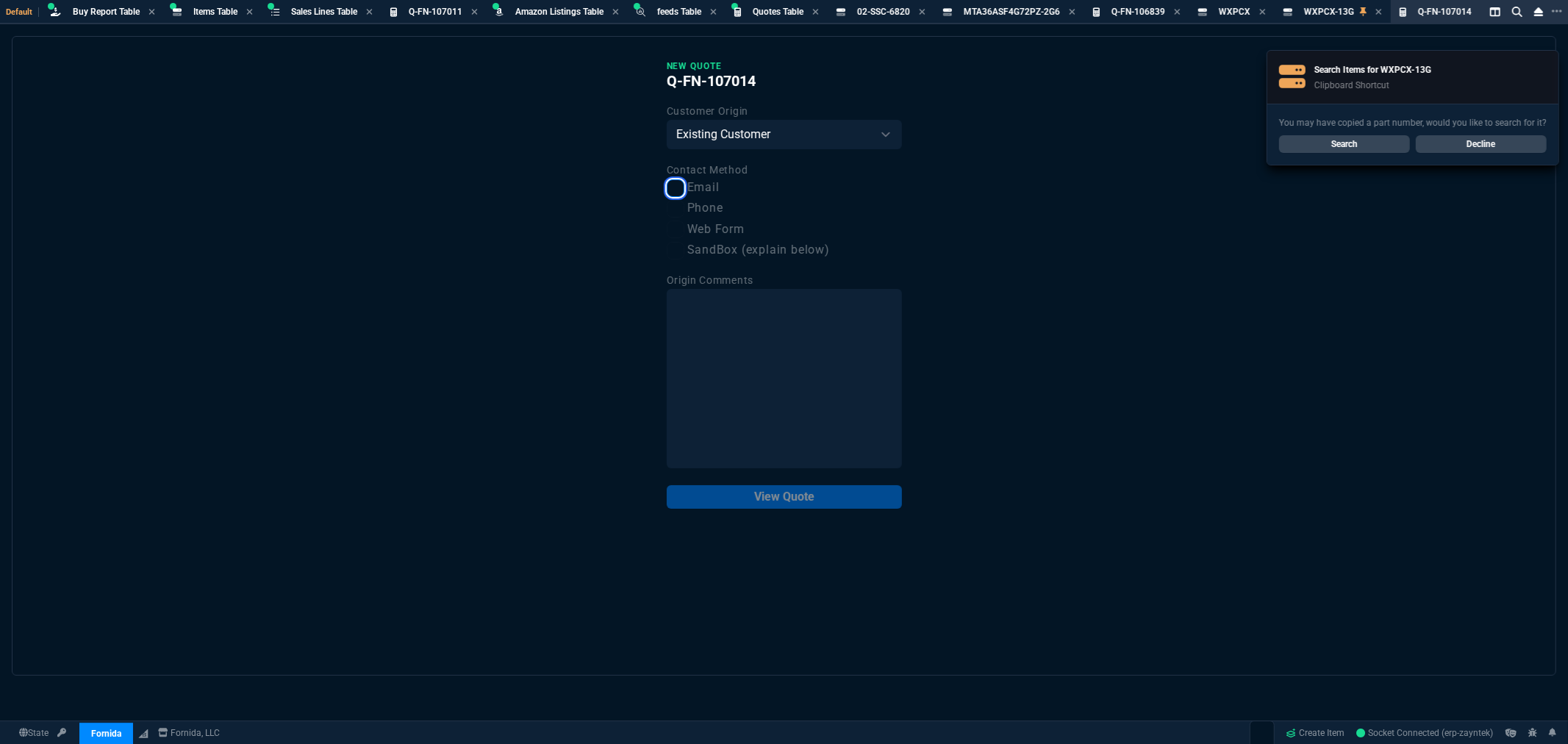
click at [667, 189] on input "Email" at bounding box center [676, 188] width 18 height 18
checkbox input "true"
click at [820, 498] on button "View Quote" at bounding box center [785, 497] width 236 height 24
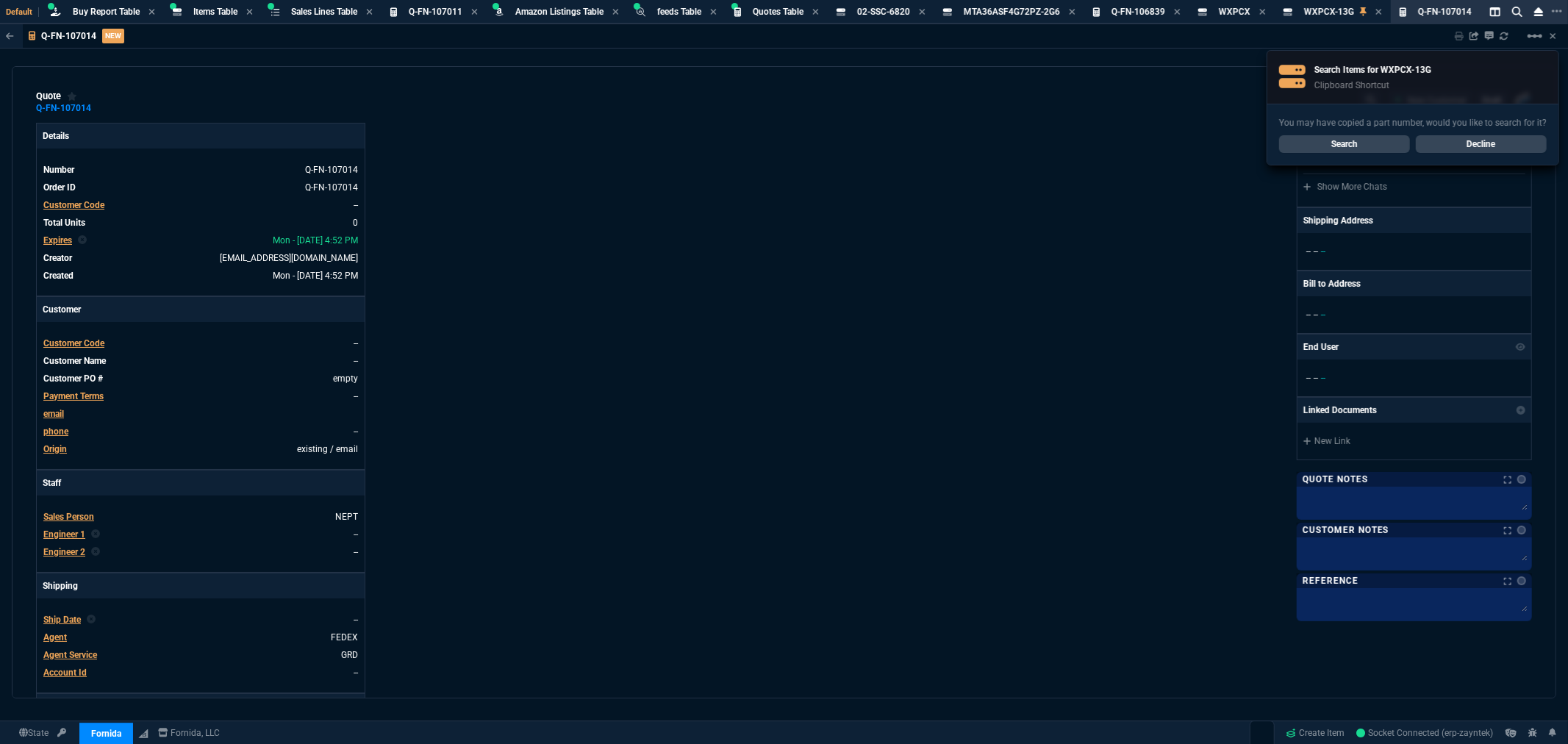
click at [50, 206] on span "Customer Code" at bounding box center [73, 205] width 61 height 10
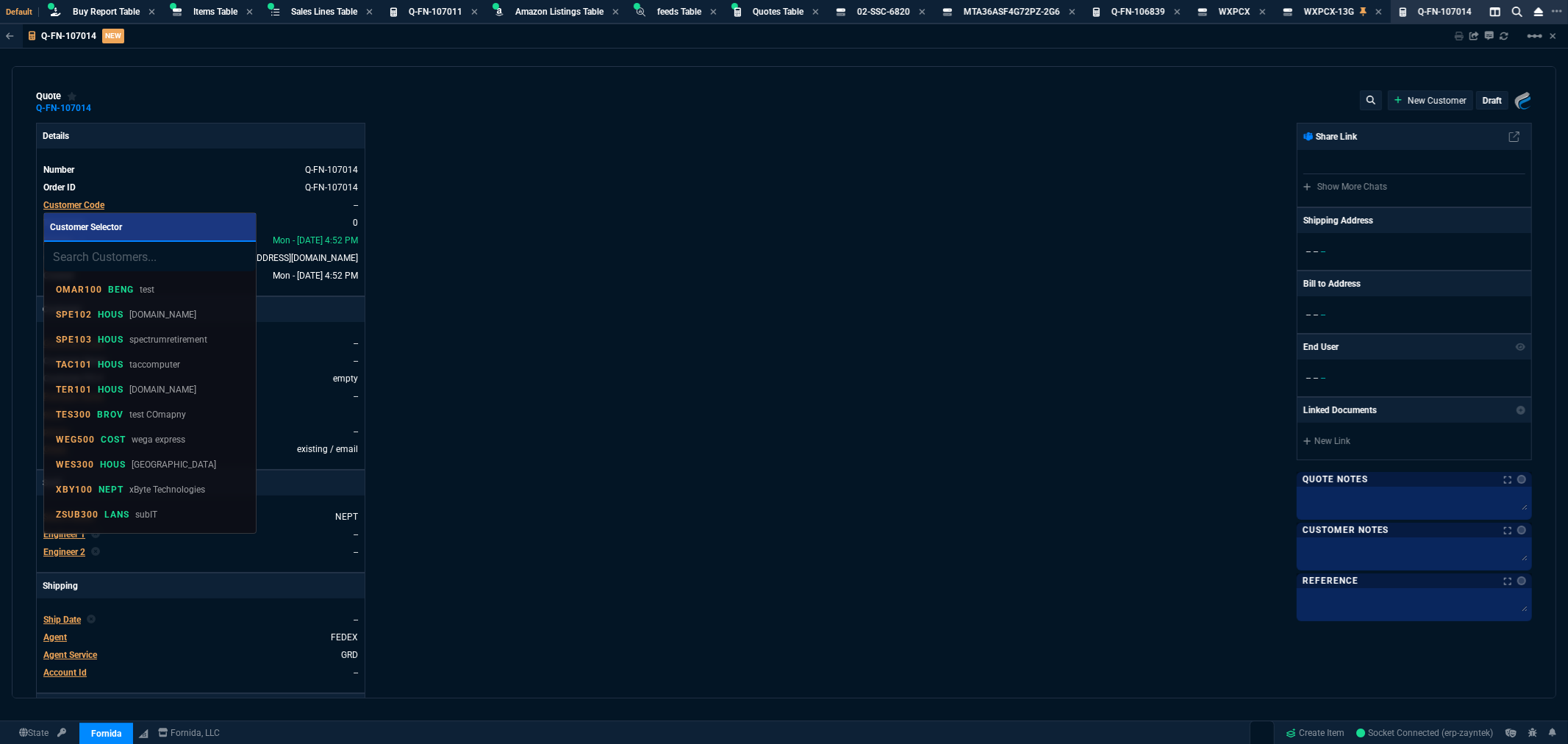
click at [109, 258] on input "search" at bounding box center [150, 256] width 212 height 29
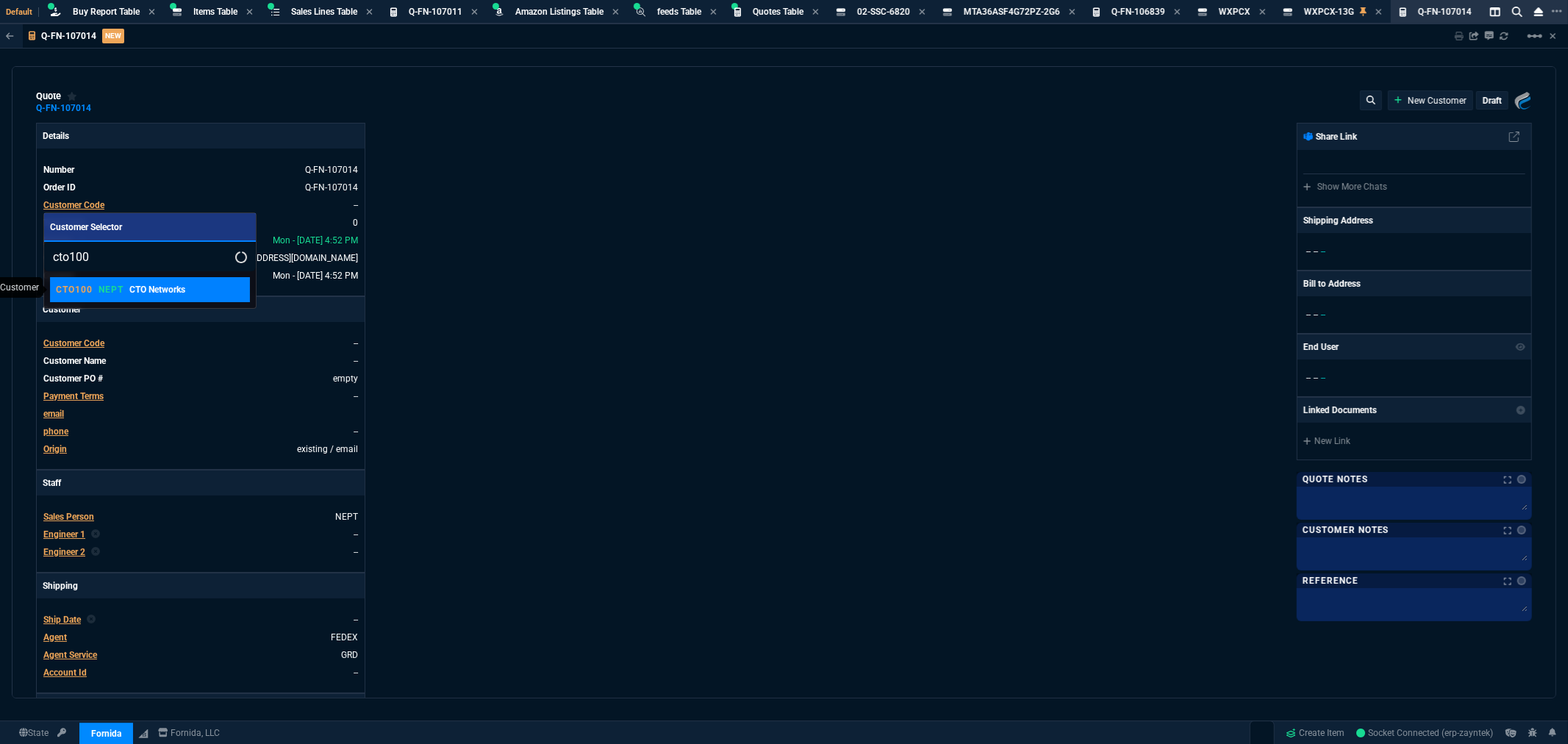
type input "cto100"
click at [103, 293] on p "NEPT" at bounding box center [111, 290] width 25 height 12
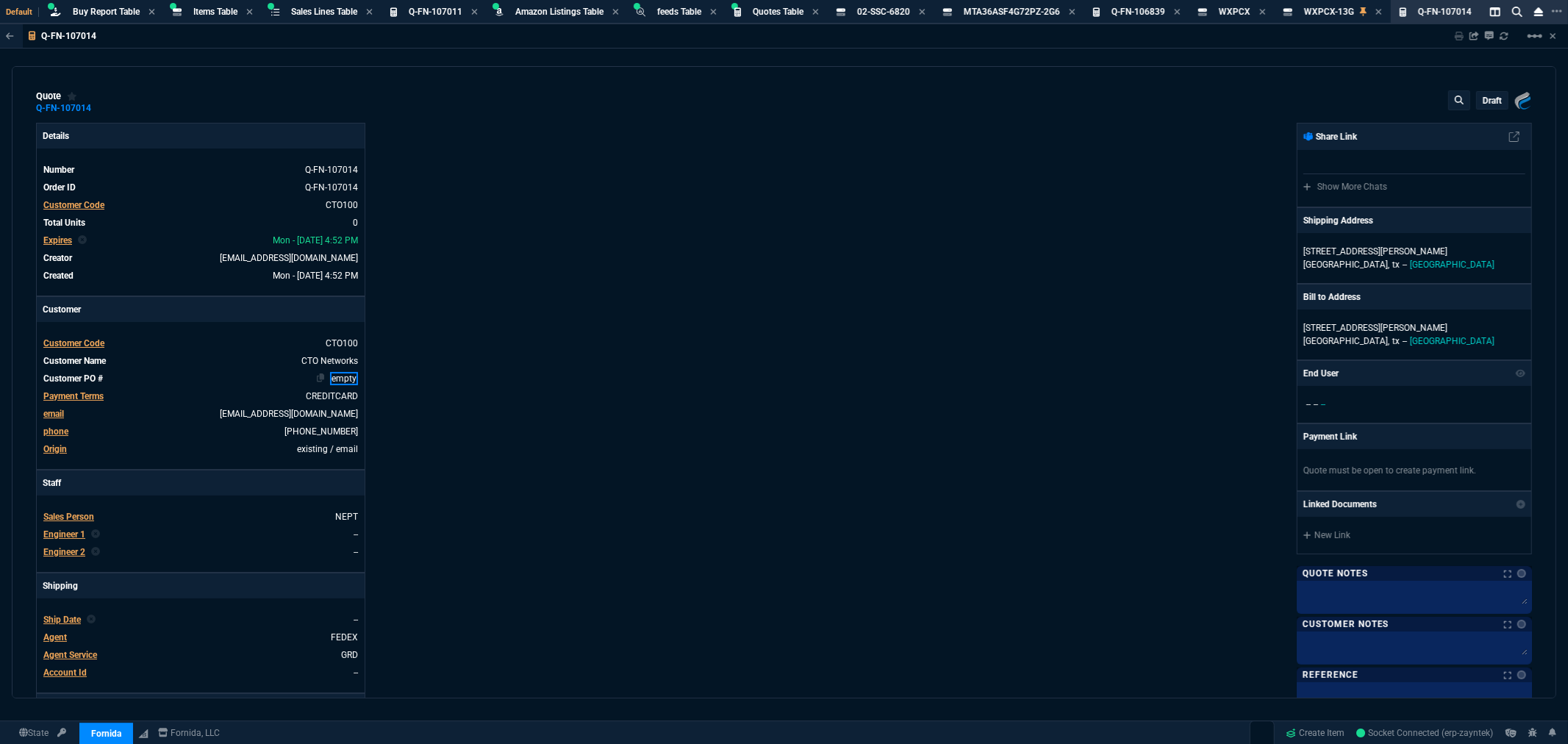
click at [339, 378] on link "empty" at bounding box center [344, 378] width 28 height 14
click at [417, 385] on div "Details Number Q-FN-107014 Order ID Q-FN-107014 Customer Code CTO100 Total Unit…" at bounding box center [410, 501] width 748 height 758
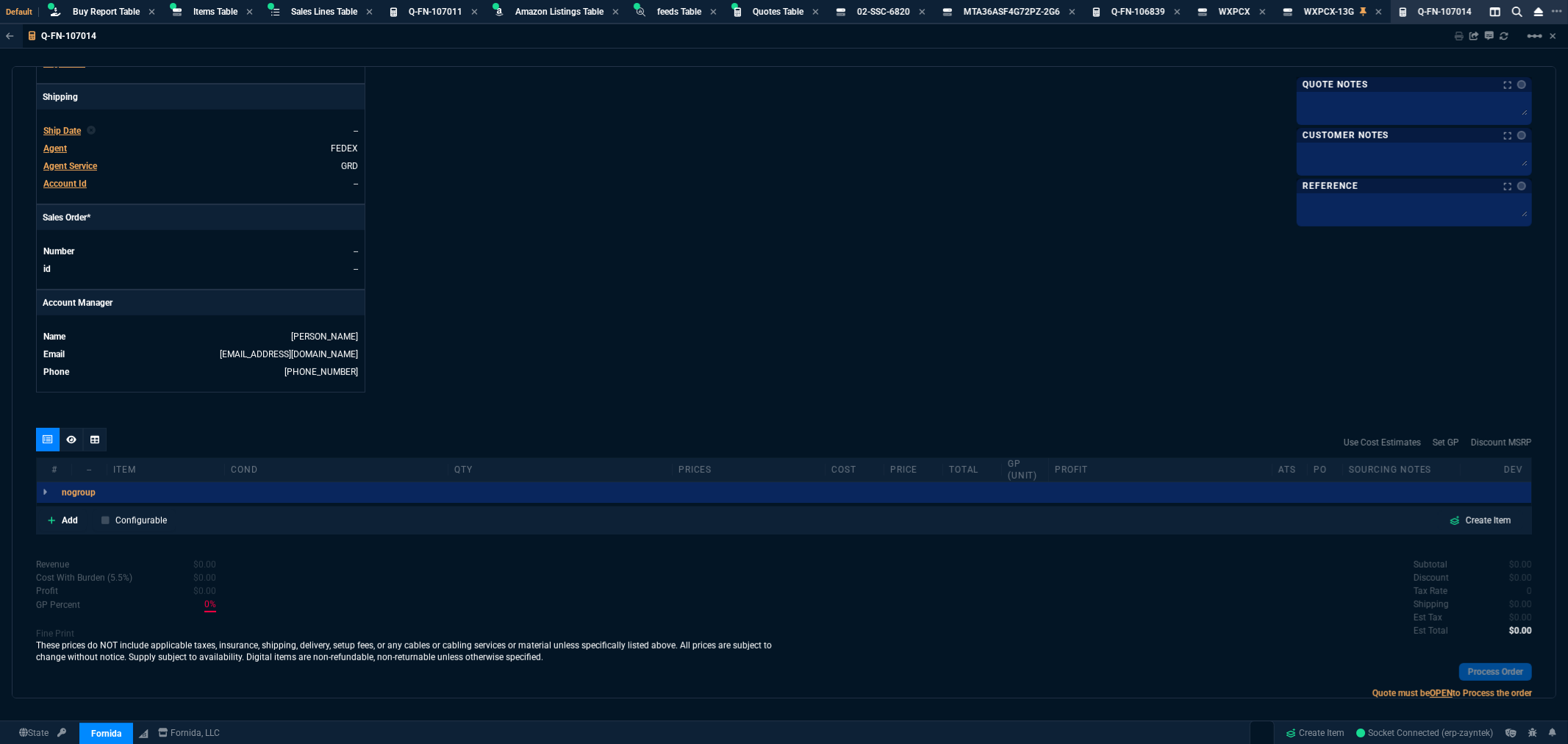
scroll to position [489, 0]
click at [74, 524] on p "Add" at bounding box center [70, 520] width 16 height 14
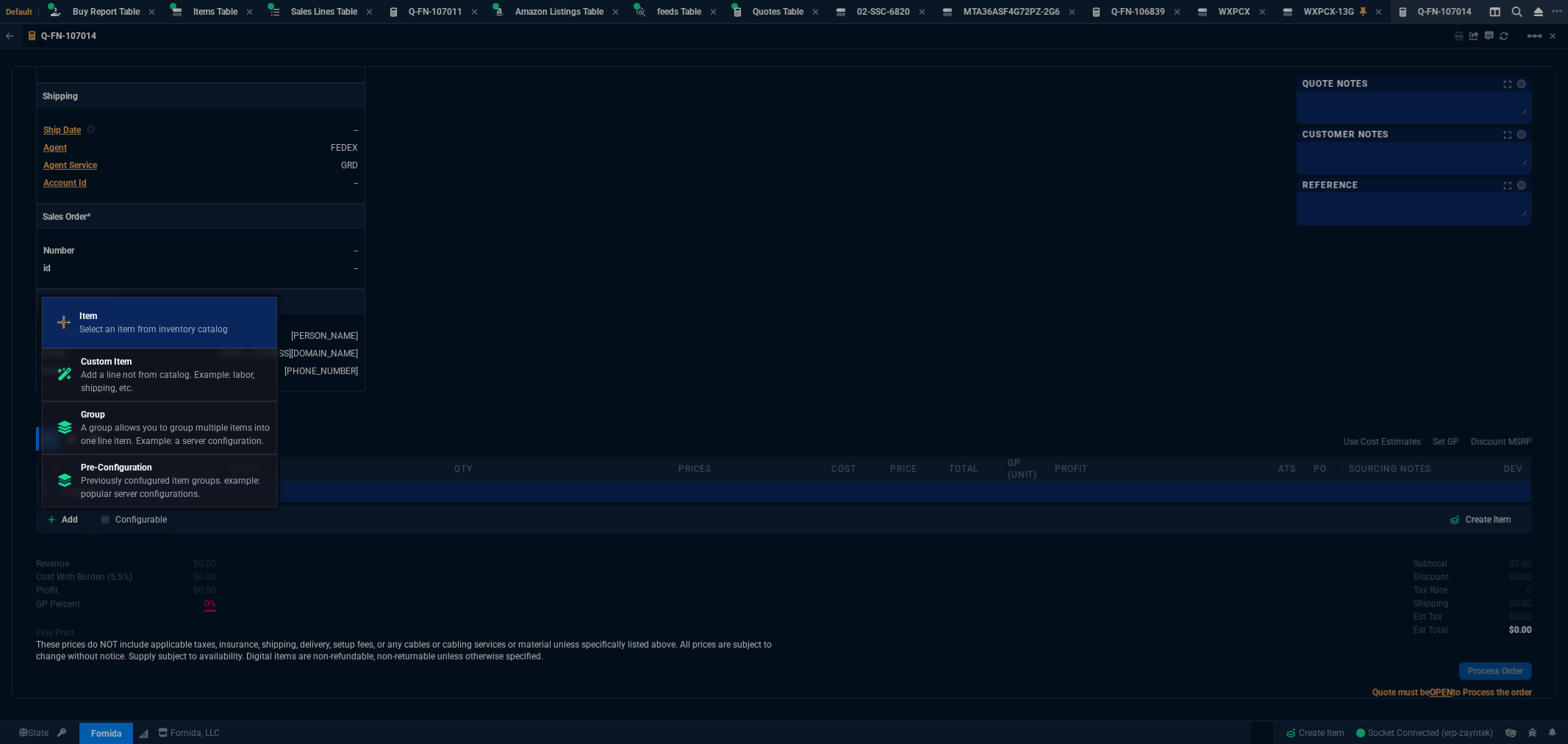
click at [189, 317] on p "Item" at bounding box center [154, 316] width 149 height 14
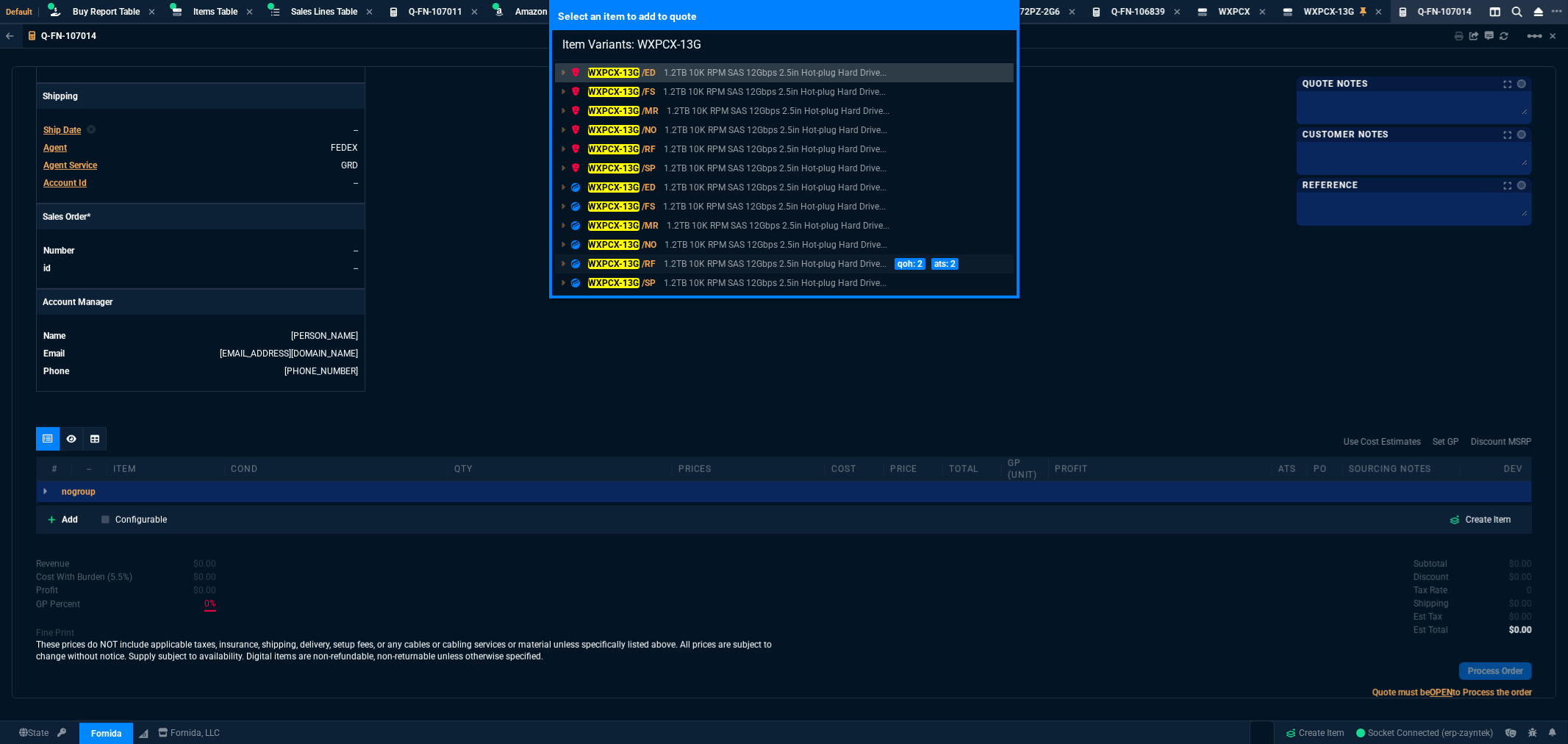
type input "Item Variants: WXPCX-13G"
click at [697, 265] on p "1.2TB 10K RPM SAS 12Gbps 2.5in Hot-plug Hard Drive..." at bounding box center [775, 263] width 223 height 14
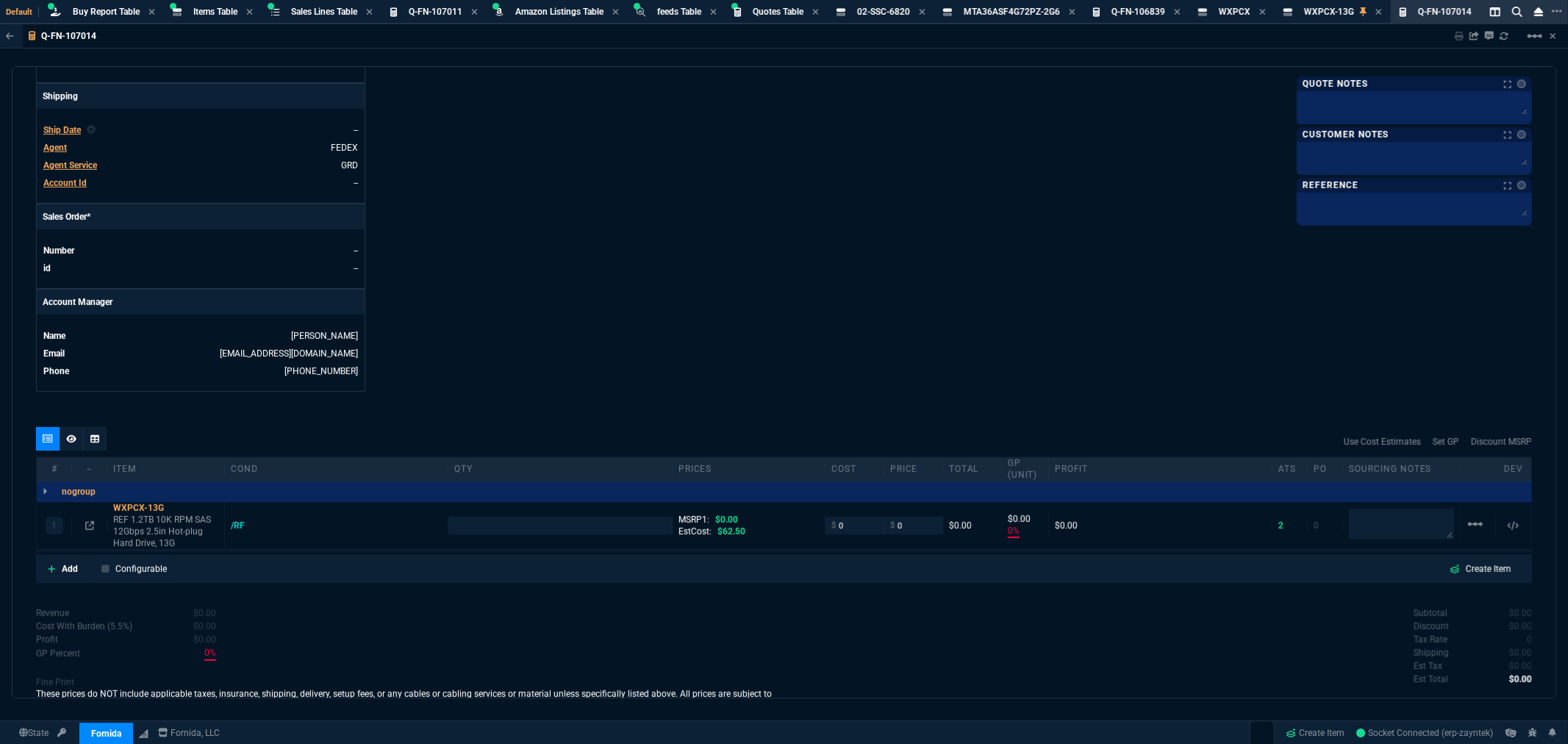
scroll to position [485, 0]
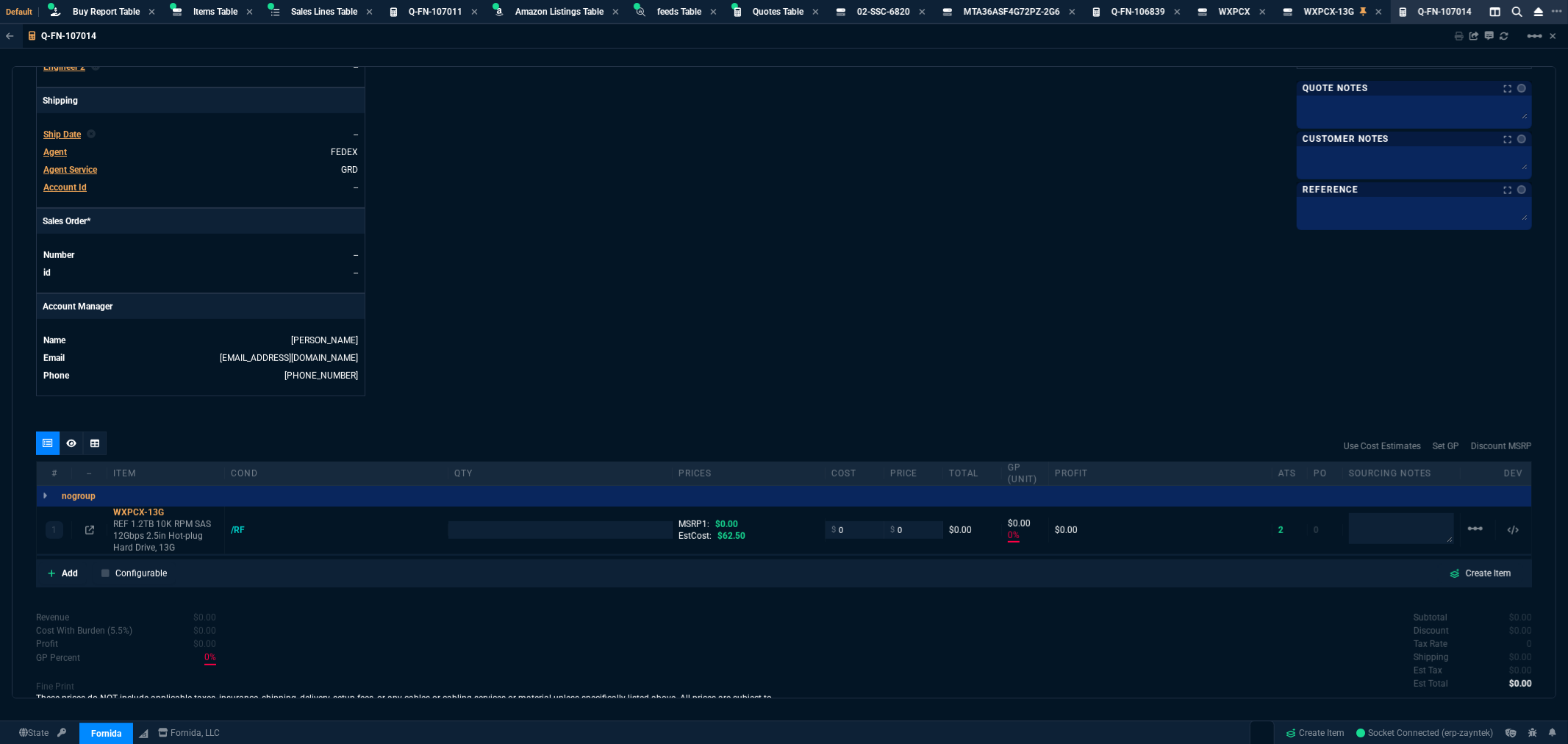
type input "0"
click at [537, 531] on input "number" at bounding box center [560, 529] width 211 height 17
type input "1"
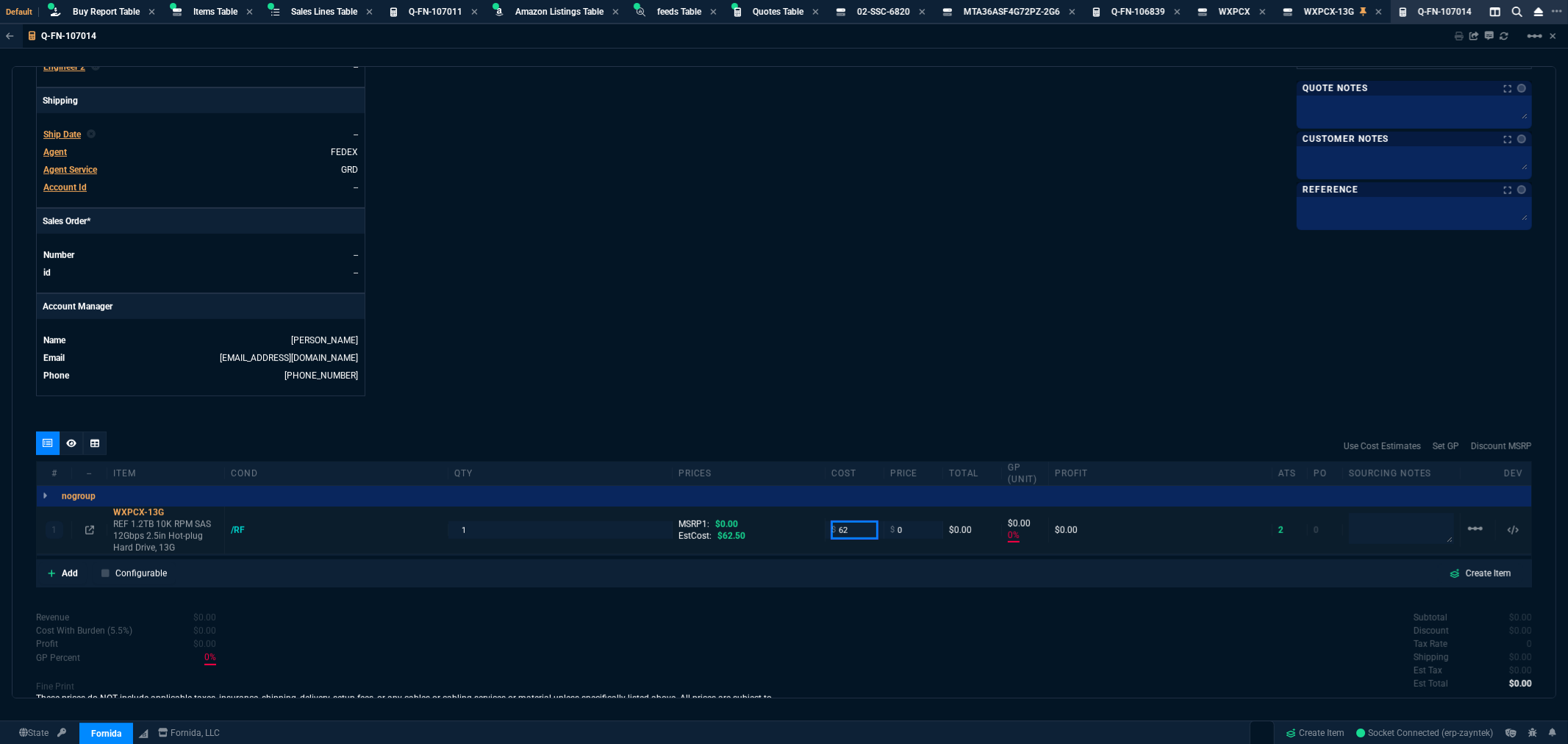
type input "62"
type input "1"
type input "-100"
type input "-62"
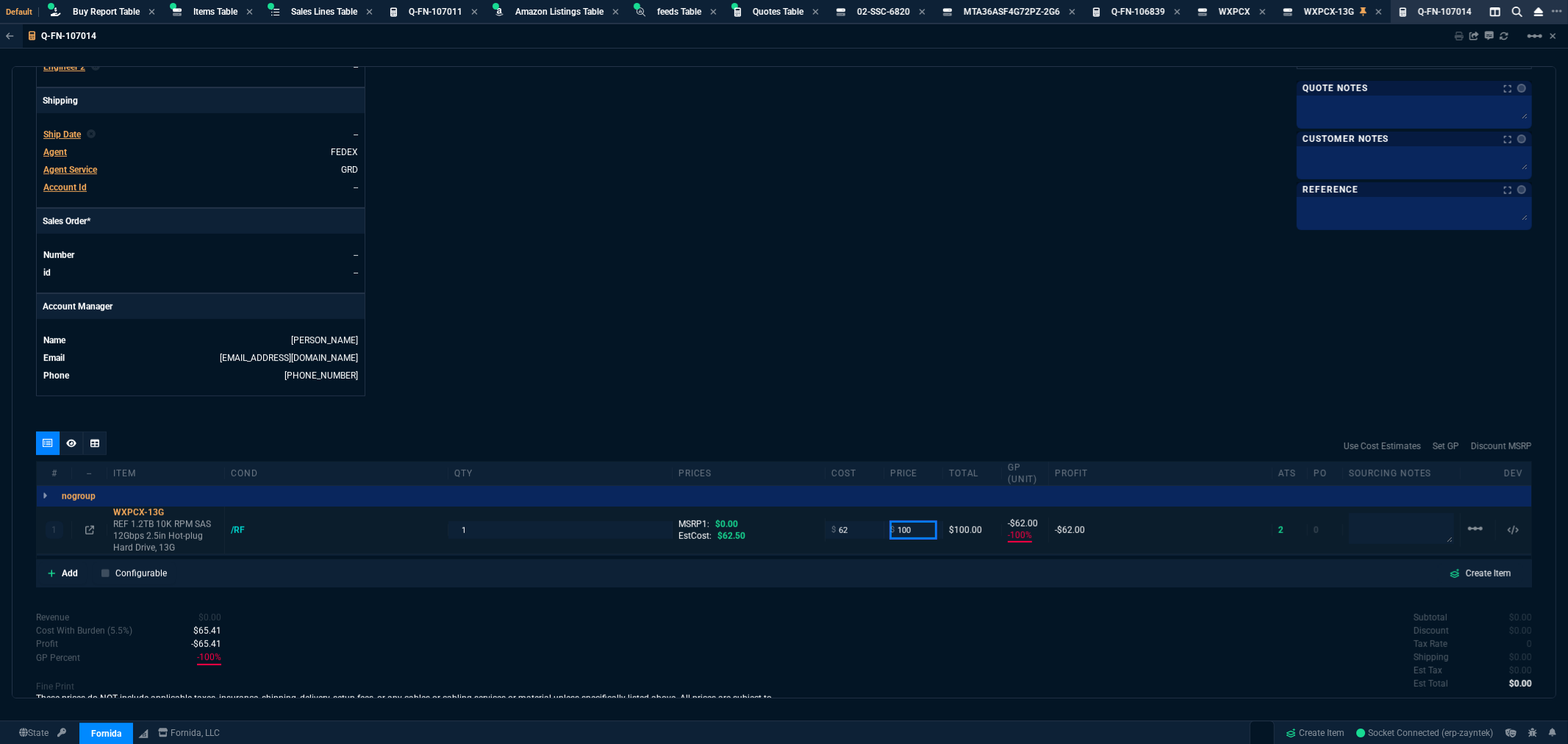
type input "100"
type input "38"
click at [777, 337] on div "Details Number Q-FN-107014 Order ID Q-FN-107014 Customer Code CTO100 Total Unit…" at bounding box center [410, 17] width 748 height 758
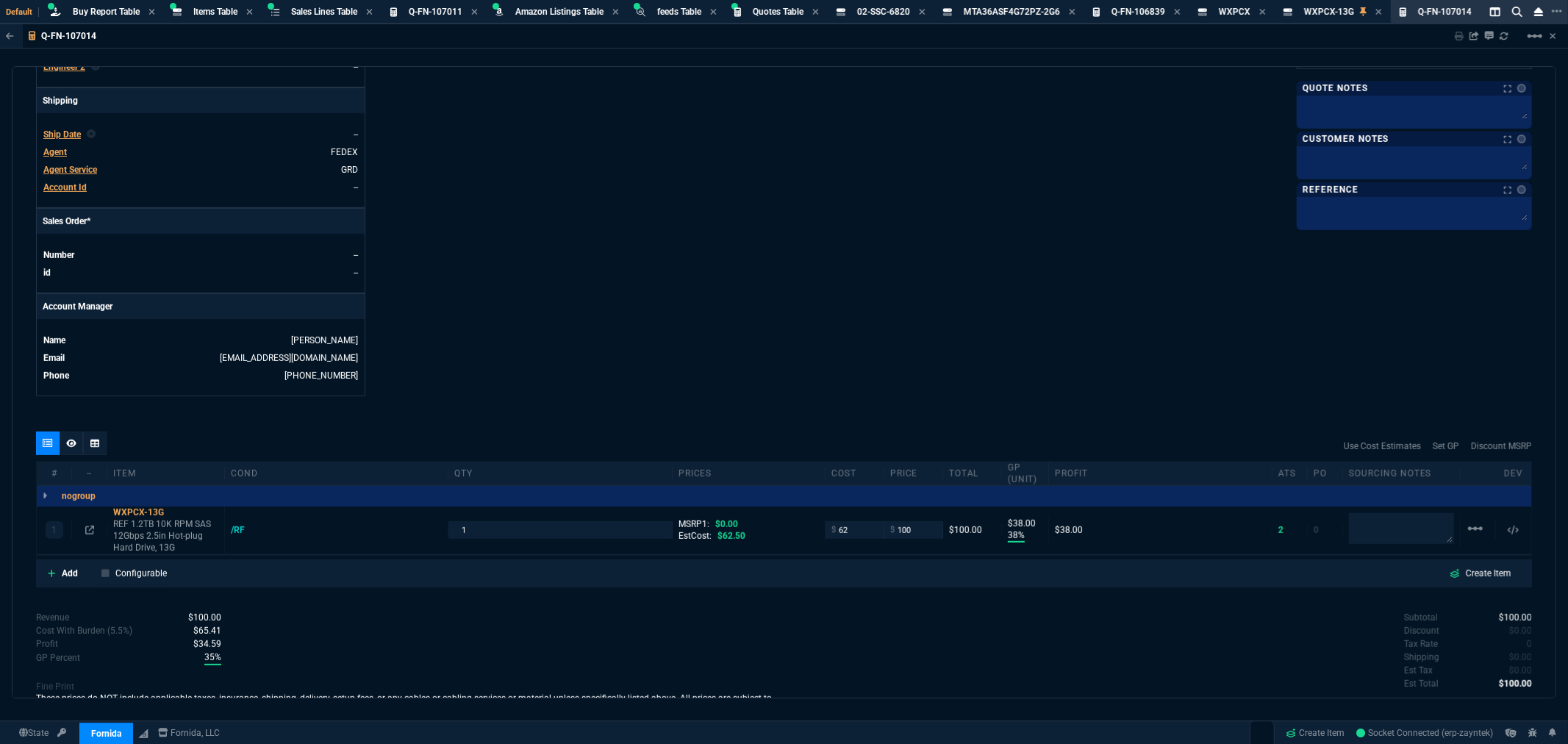
click at [59, 150] on span "Agent" at bounding box center [55, 152] width 24 height 10
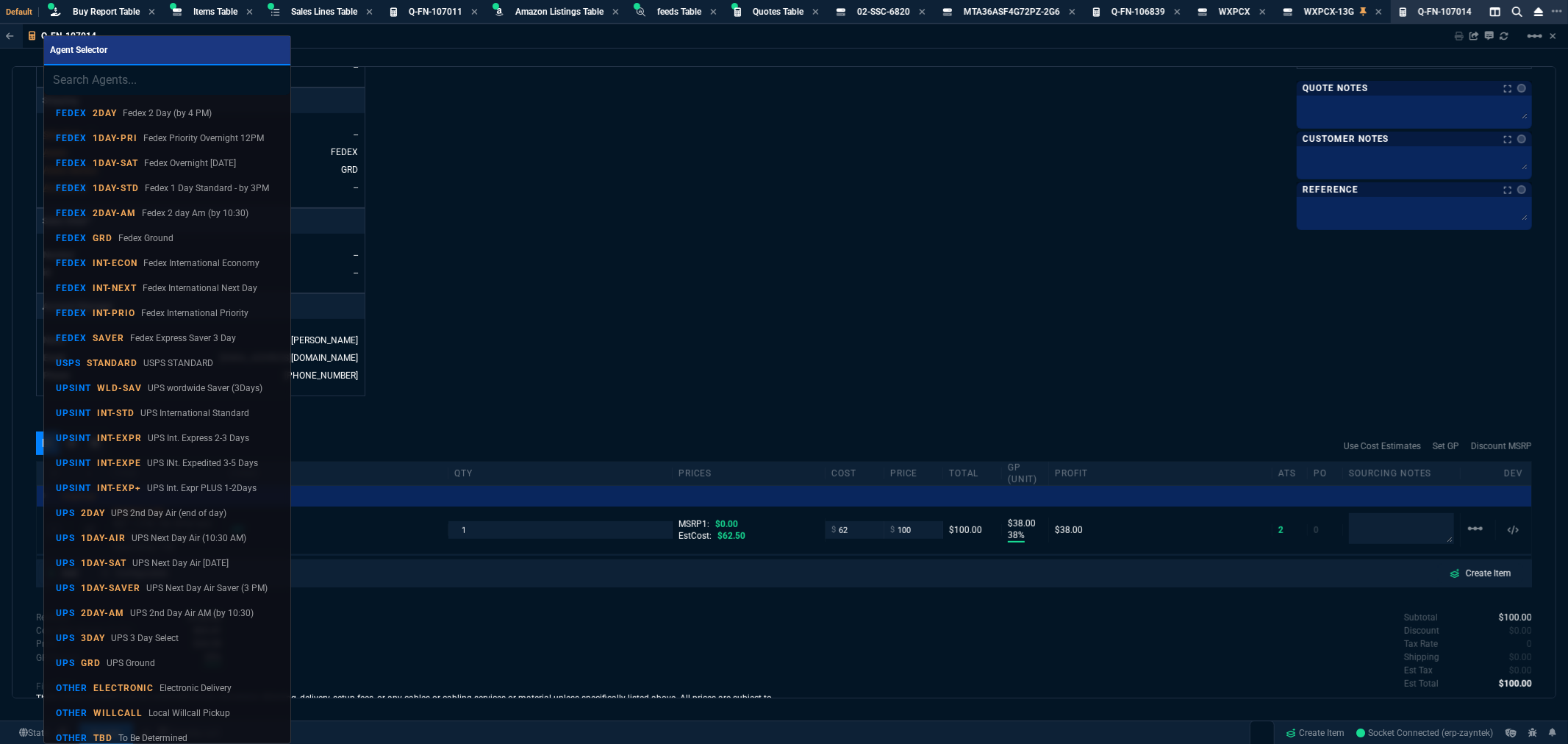
click at [611, 172] on div at bounding box center [784, 372] width 1568 height 744
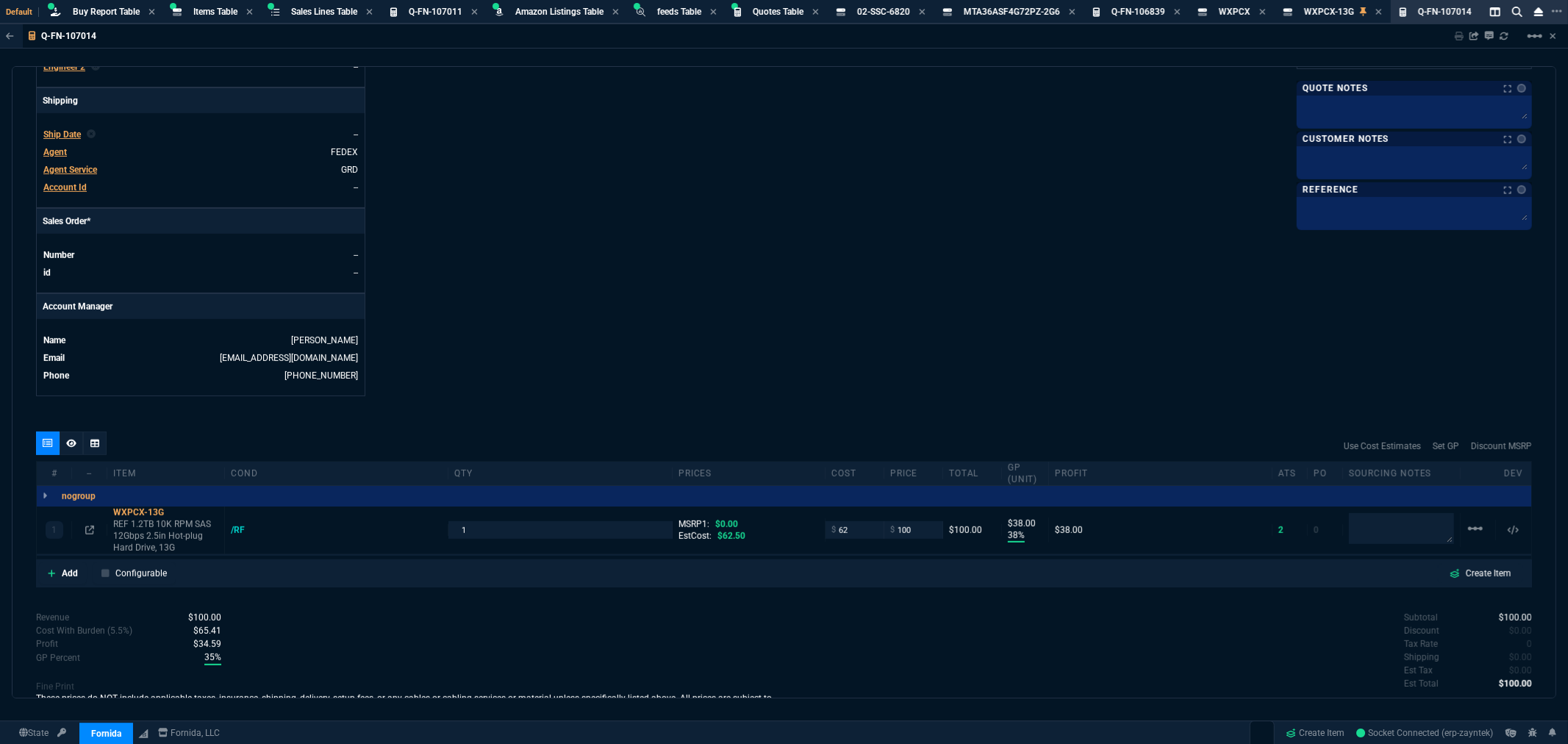
scroll to position [0, 0]
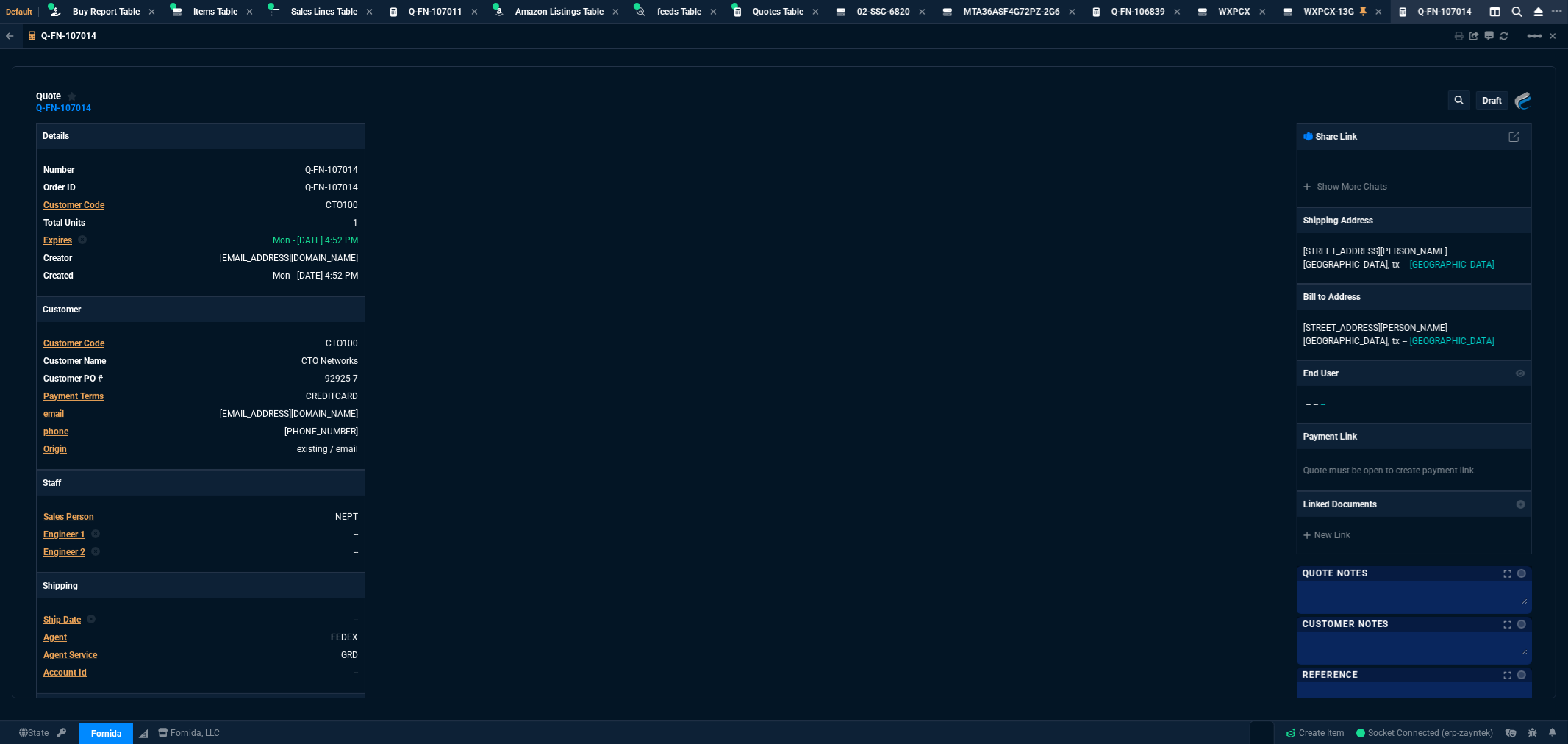
click at [1483, 101] on p "draft" at bounding box center [1492, 100] width 19 height 12
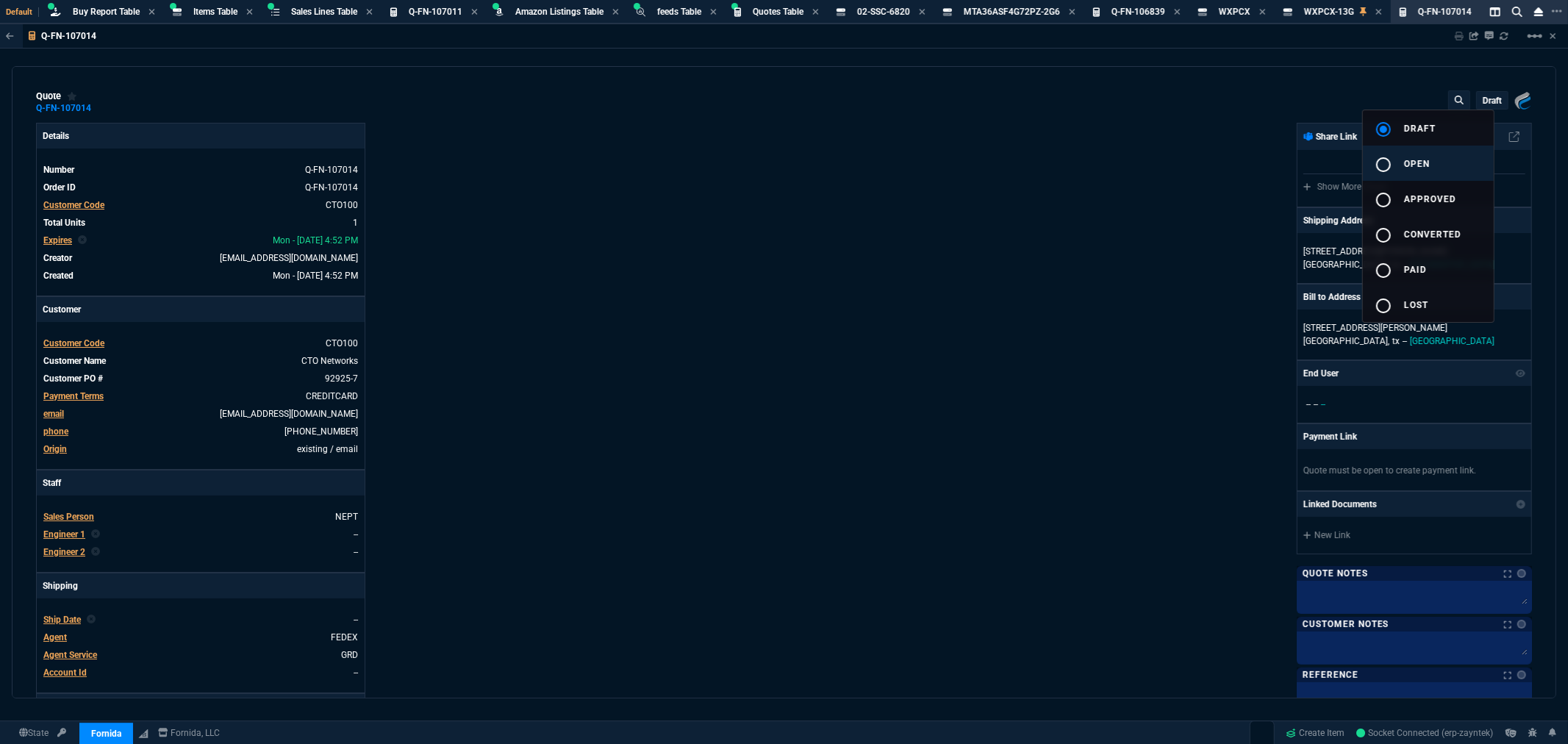
click at [1383, 162] on mat-icon "radio_button_unchecked" at bounding box center [1383, 165] width 18 height 18
click at [1125, 182] on div at bounding box center [784, 372] width 1568 height 744
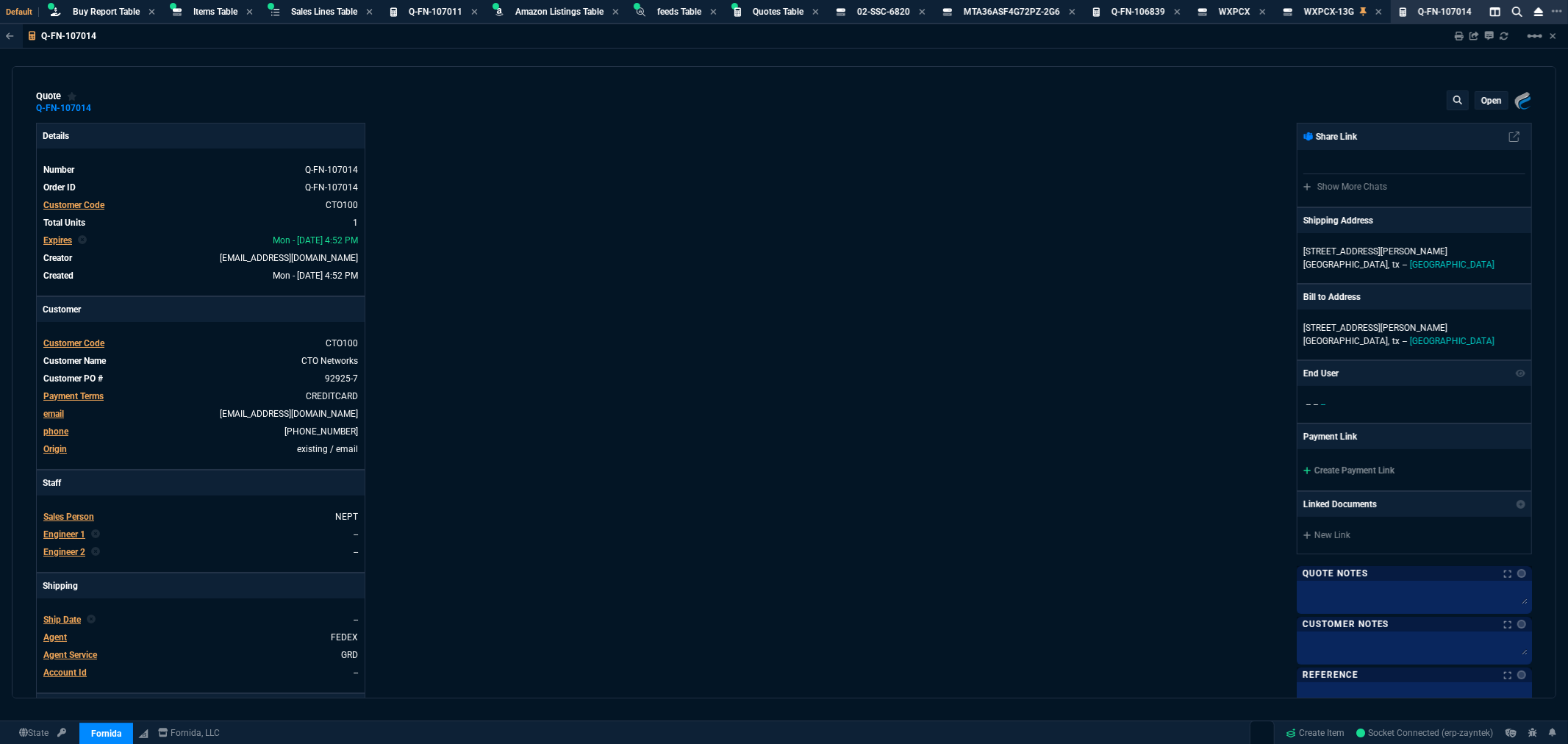
type input "38"
click at [1360, 475] on link "Create Payment Link" at bounding box center [1349, 470] width 92 height 10
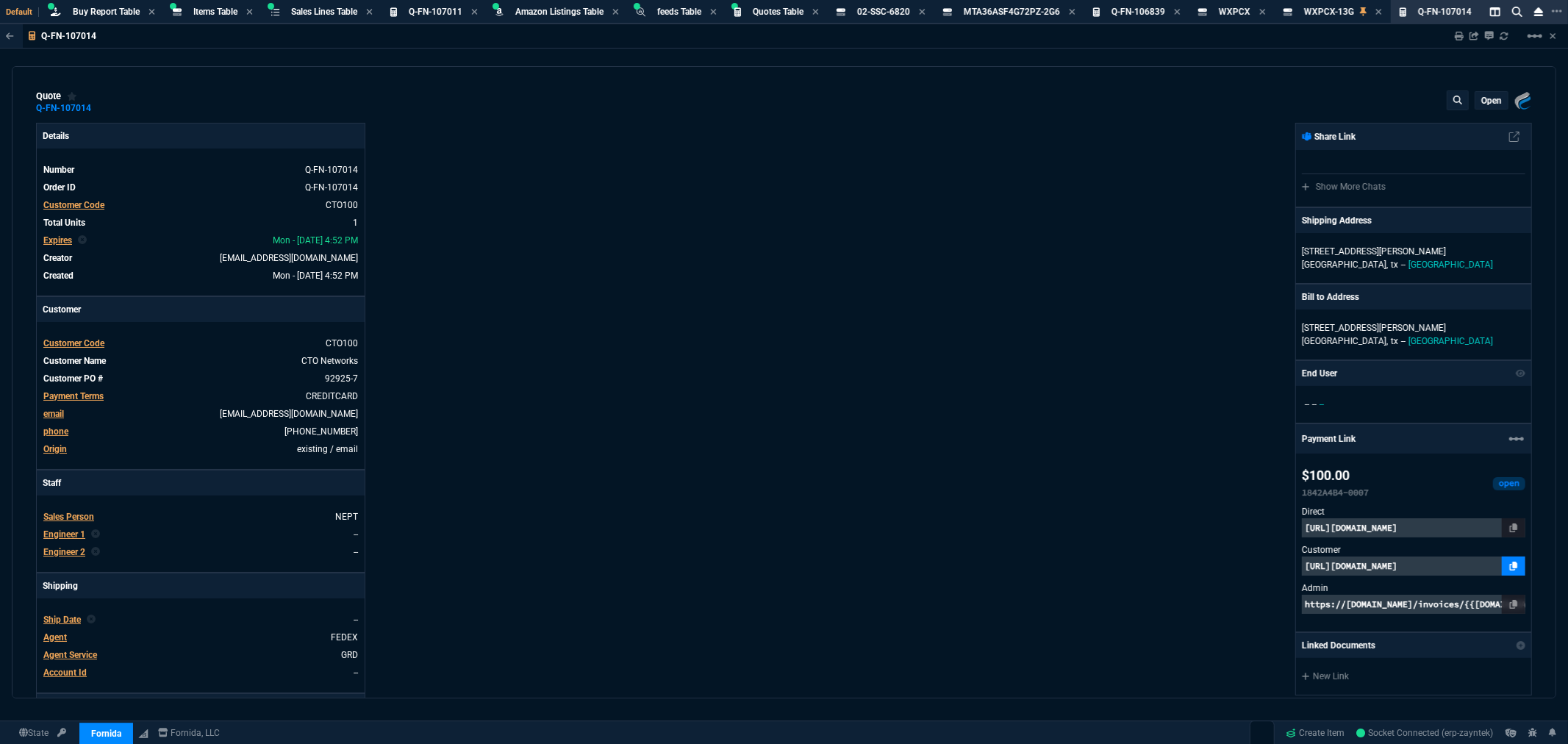
click at [1510, 564] on icon at bounding box center [1514, 566] width 8 height 9
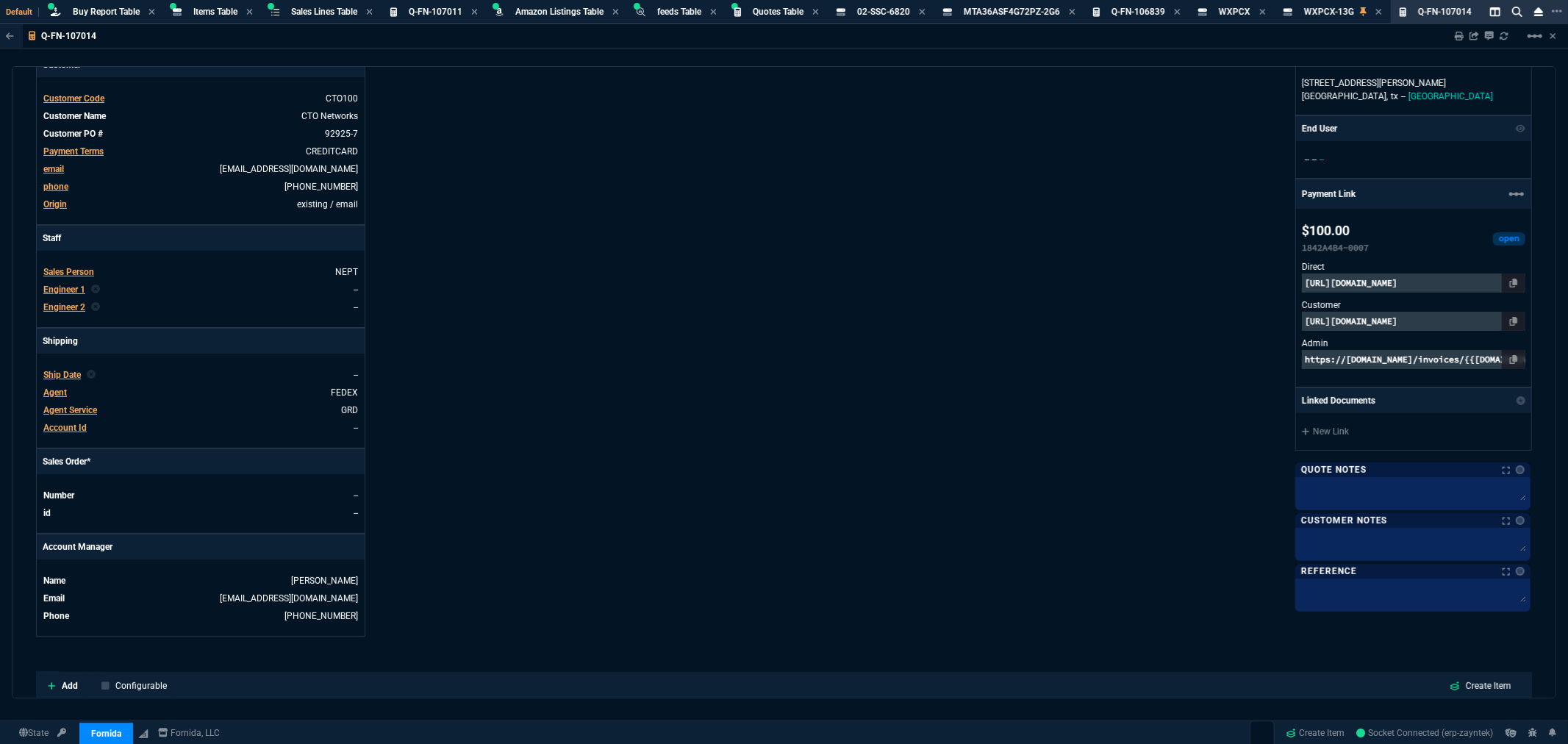
scroll to position [489, 0]
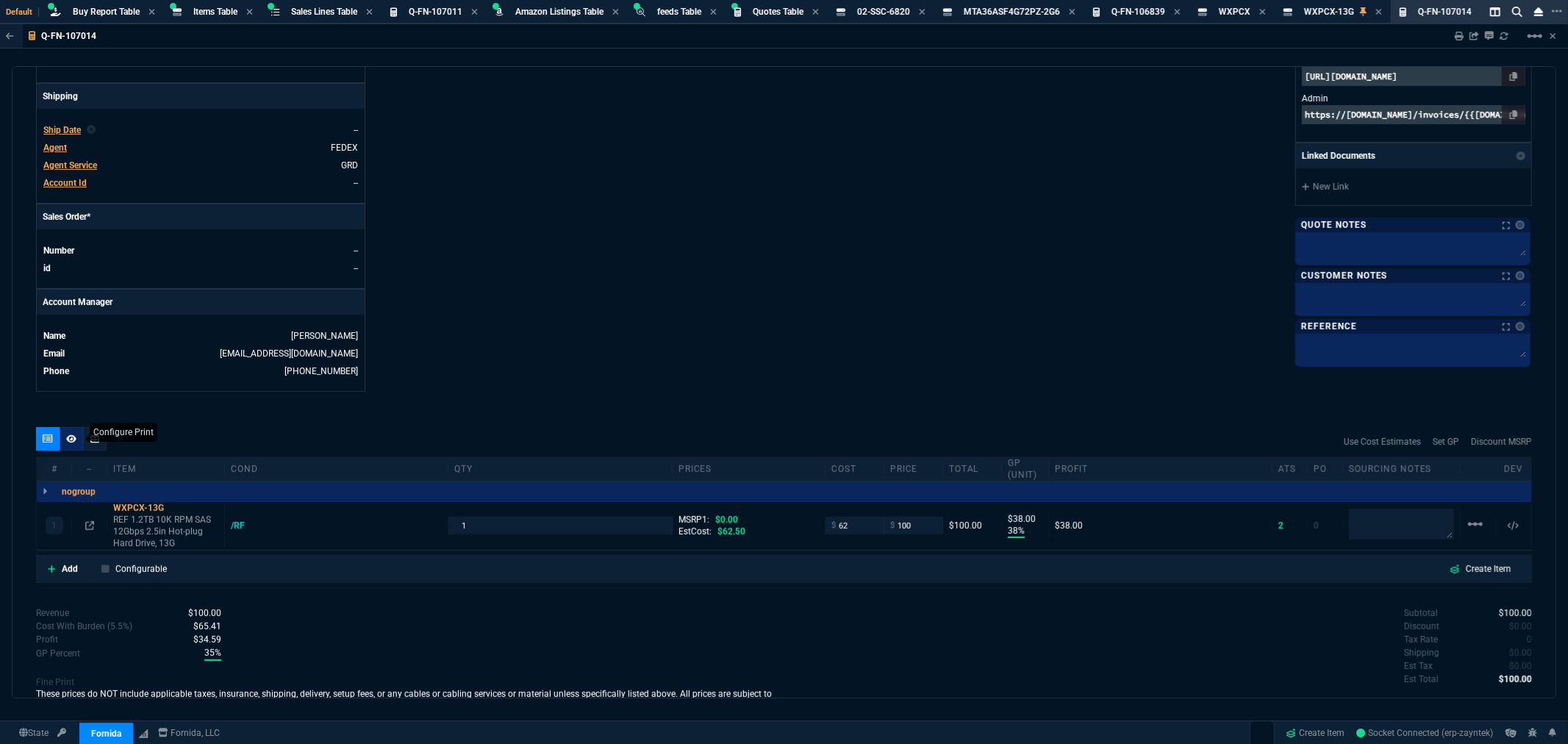
click at [68, 442] on icon at bounding box center [71, 438] width 10 height 8
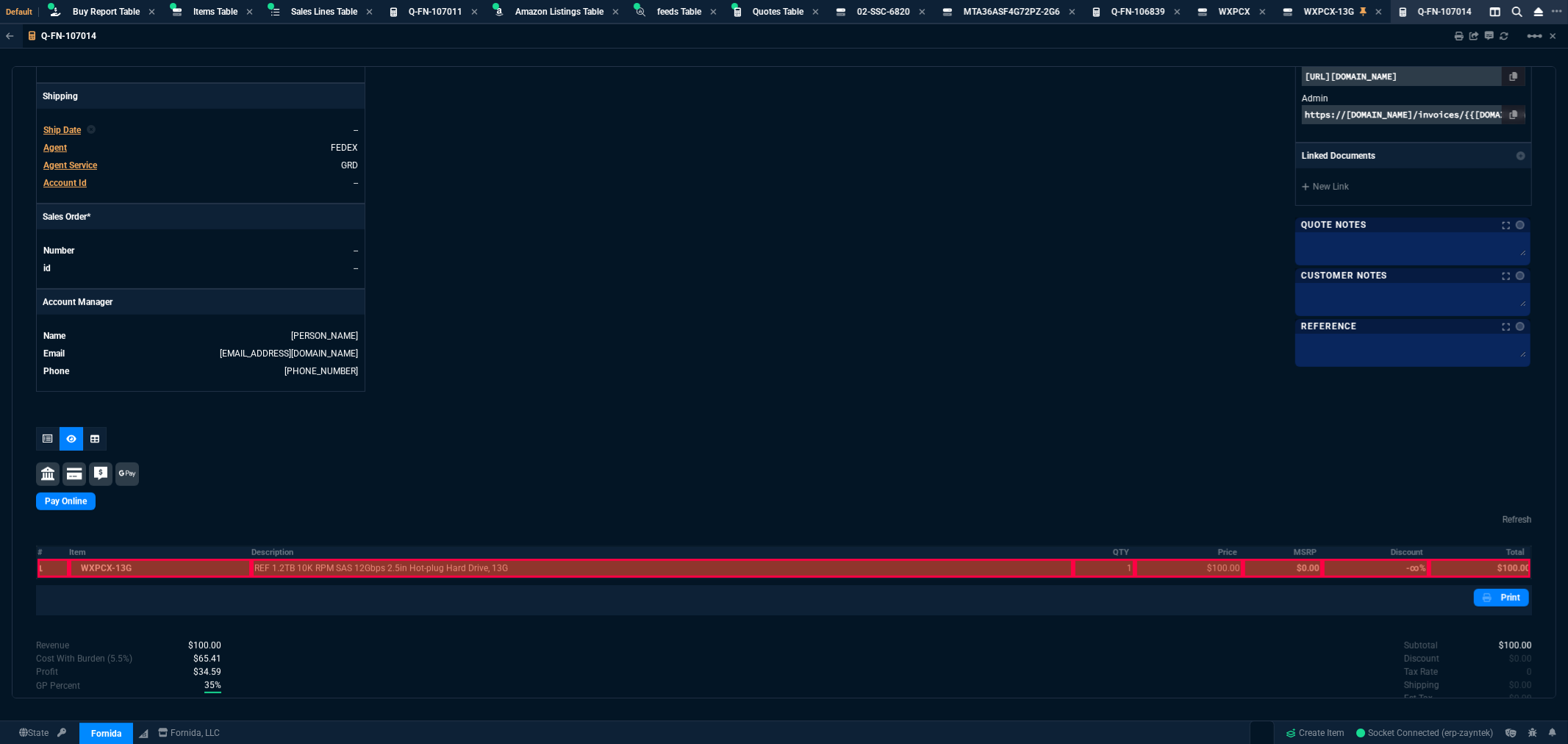
click at [40, 567] on div at bounding box center [53, 568] width 32 height 19
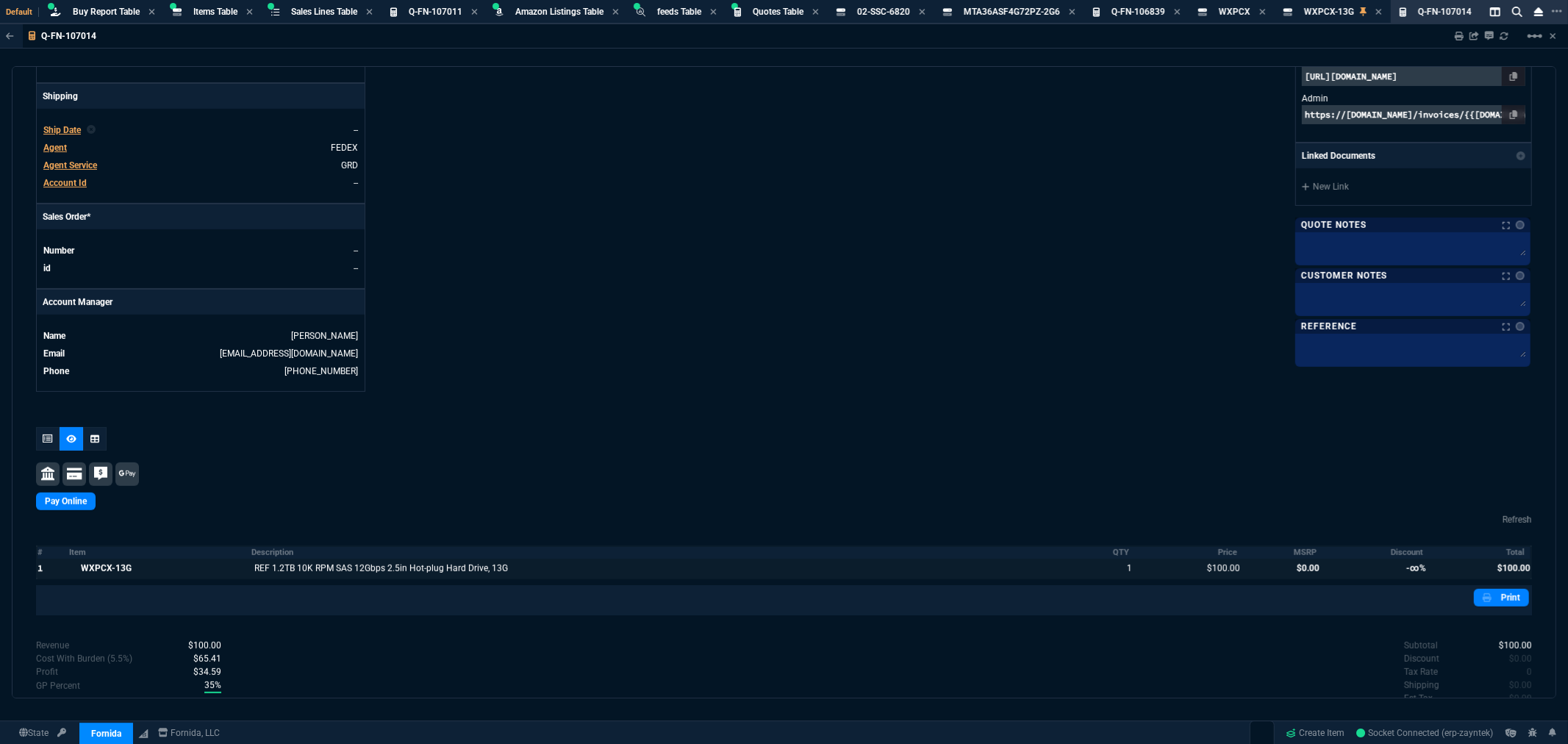
click at [141, 563] on div at bounding box center [160, 568] width 181 height 19
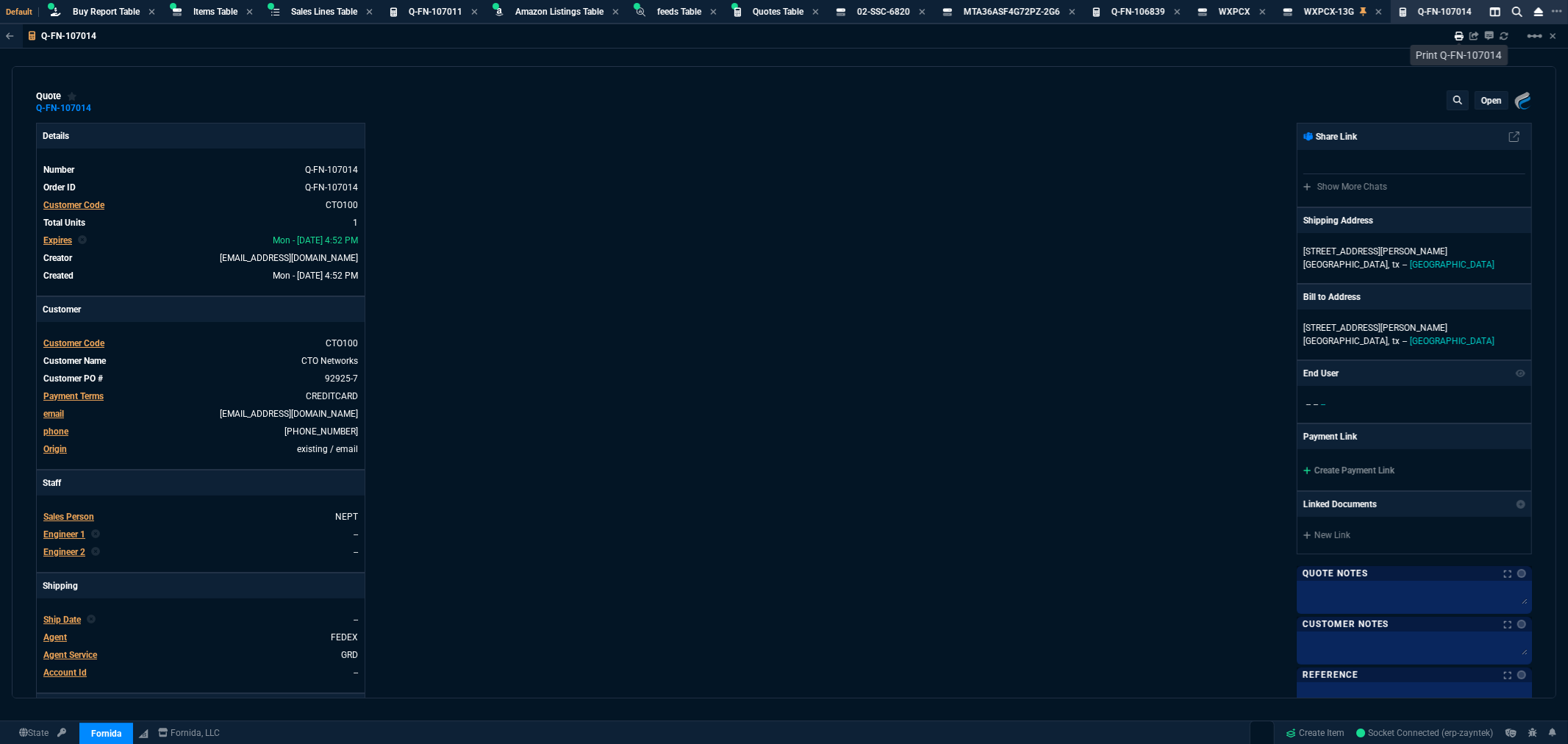
click at [1456, 33] on icon at bounding box center [1459, 36] width 9 height 9
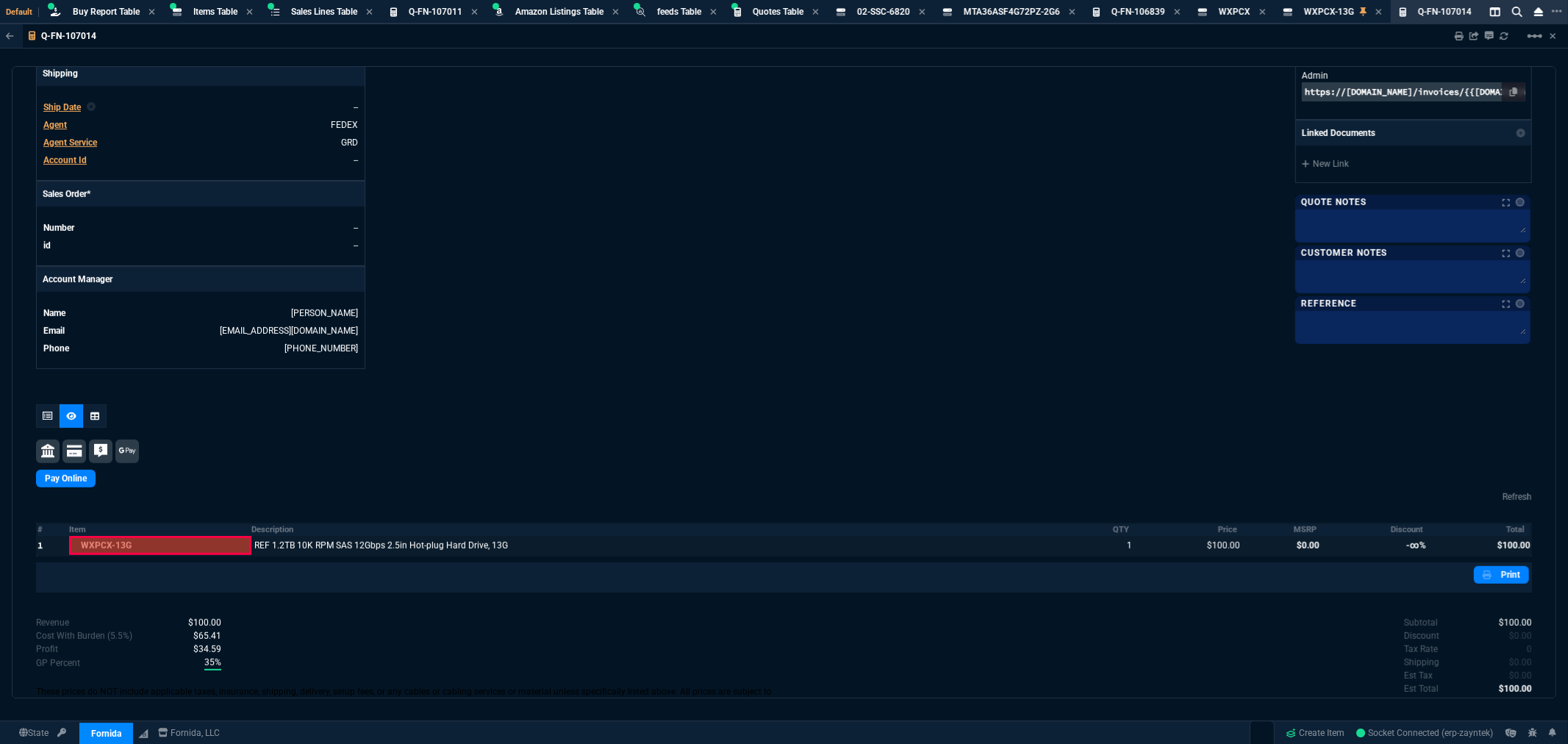
scroll to position [571, 0]
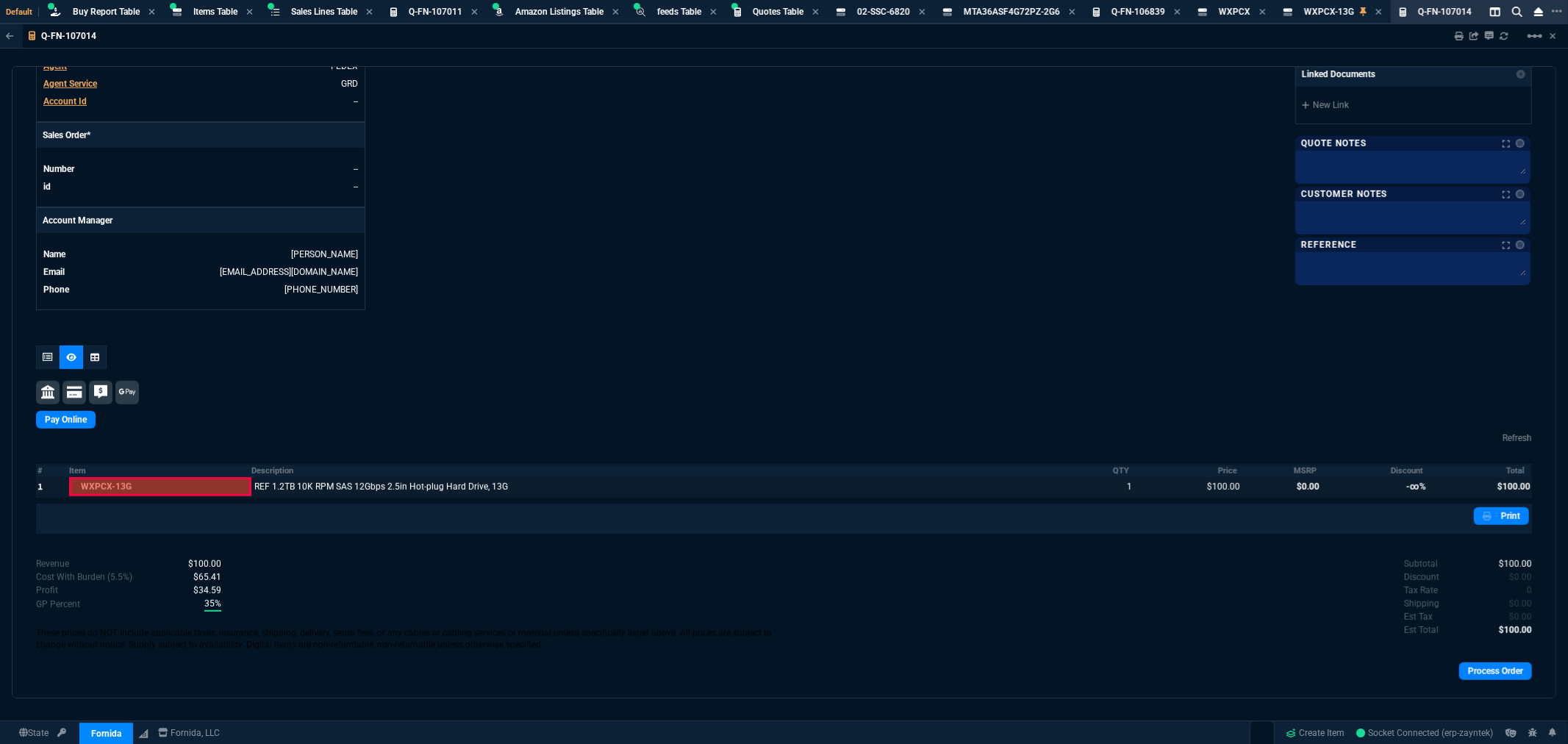
click at [1402, 483] on div at bounding box center [1376, 486] width 107 height 19
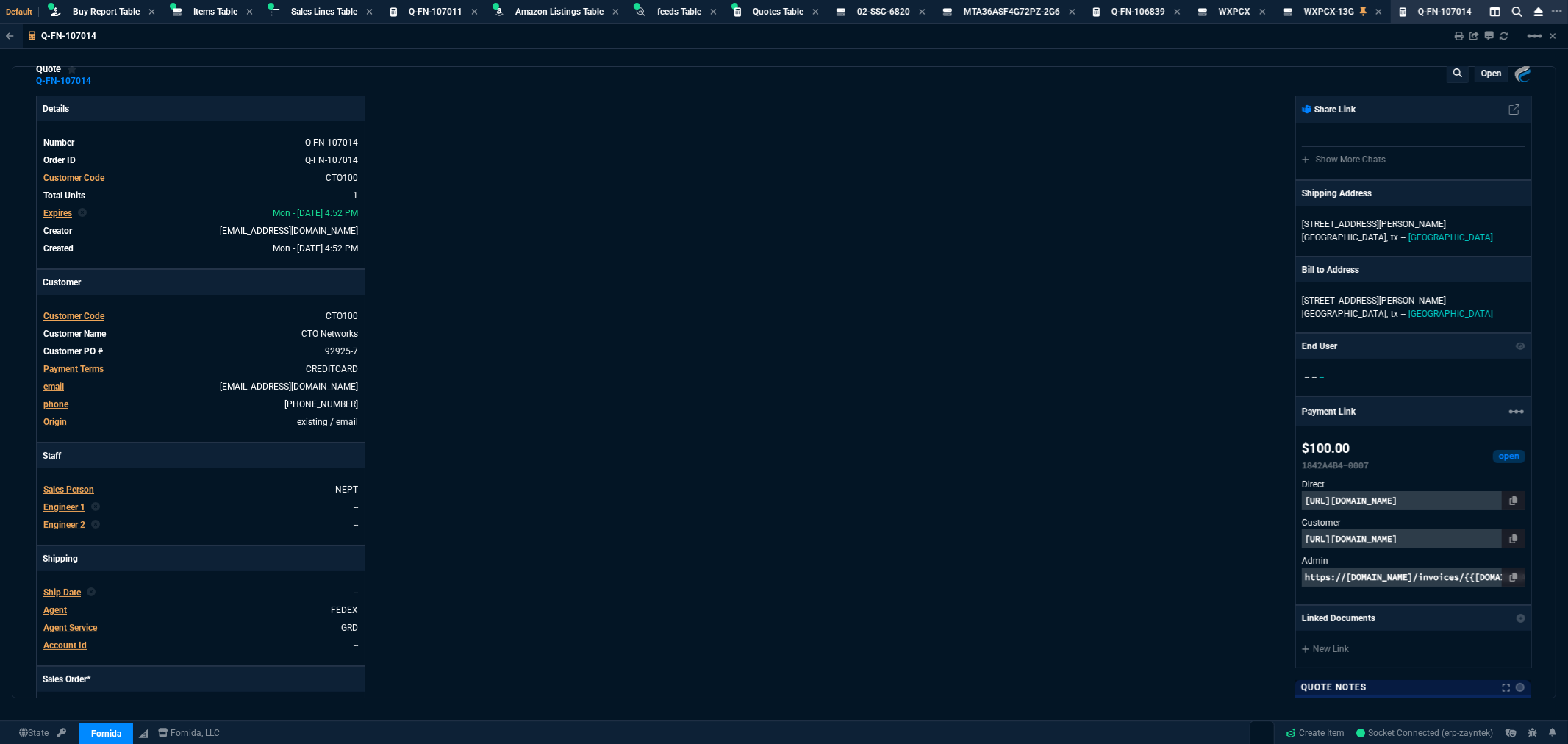
scroll to position [0, 0]
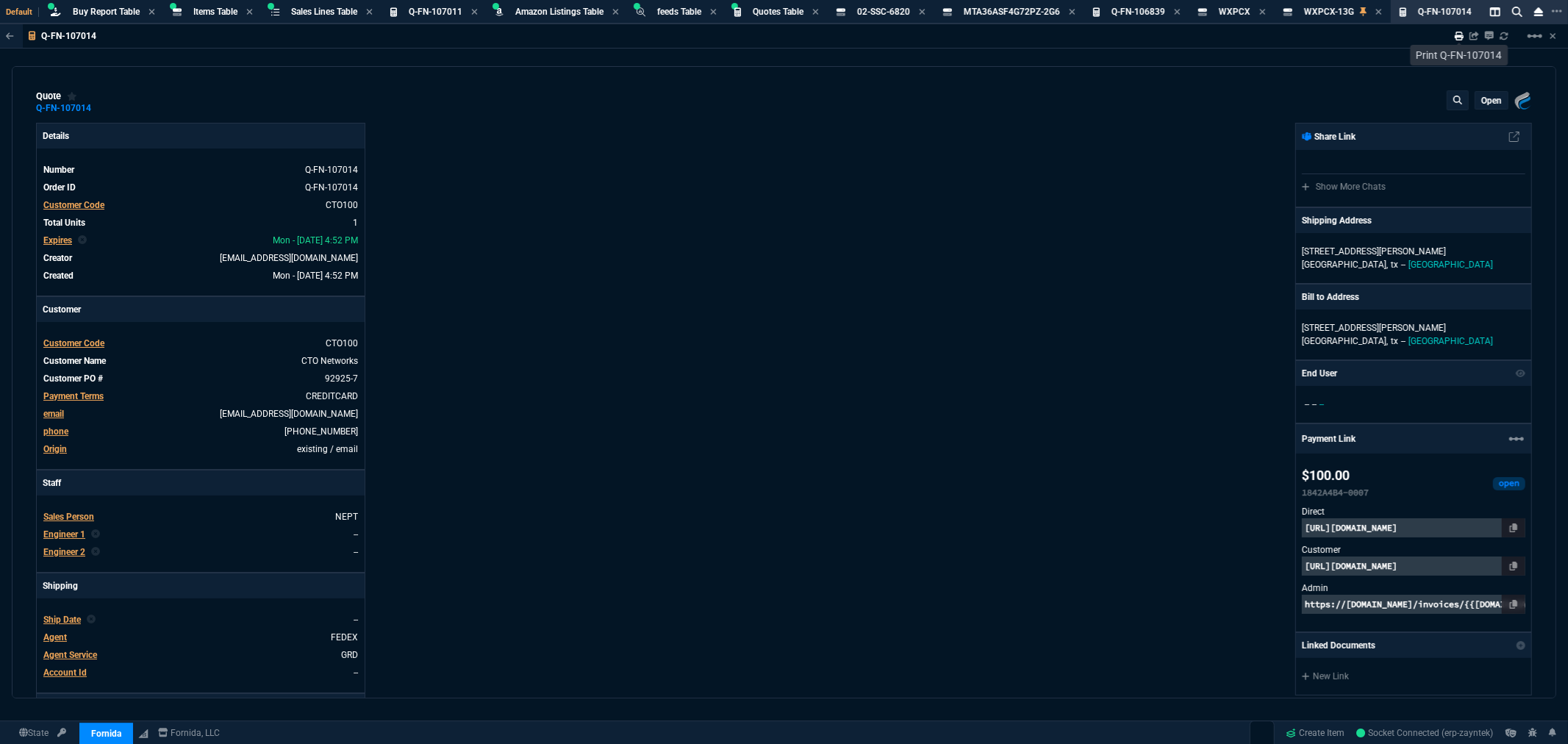
click at [1463, 37] on icon at bounding box center [1459, 36] width 9 height 9
click at [210, 8] on span "Items Table" at bounding box center [215, 11] width 44 height 10
click at [211, 8] on span "Items Table" at bounding box center [215, 11] width 44 height 10
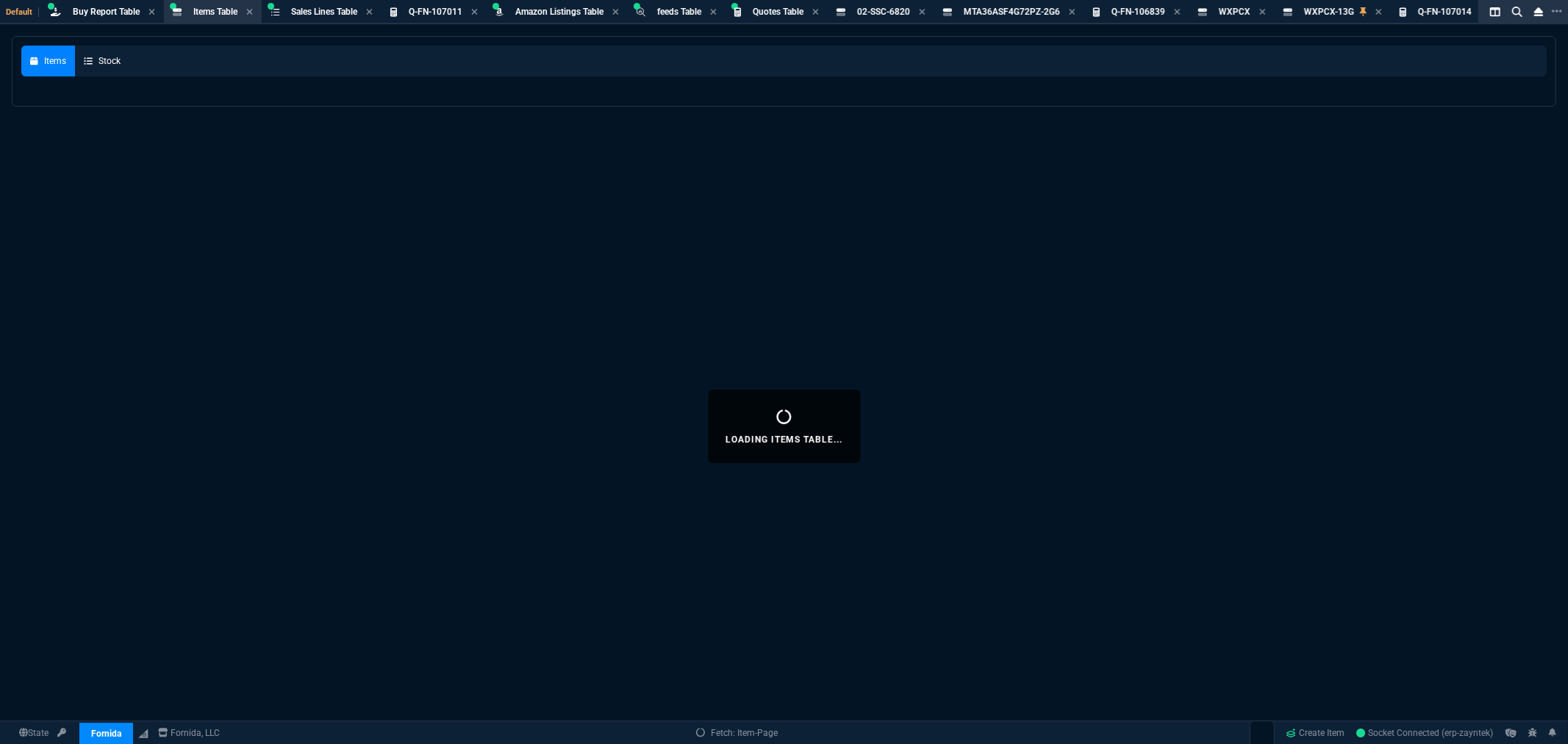
select select
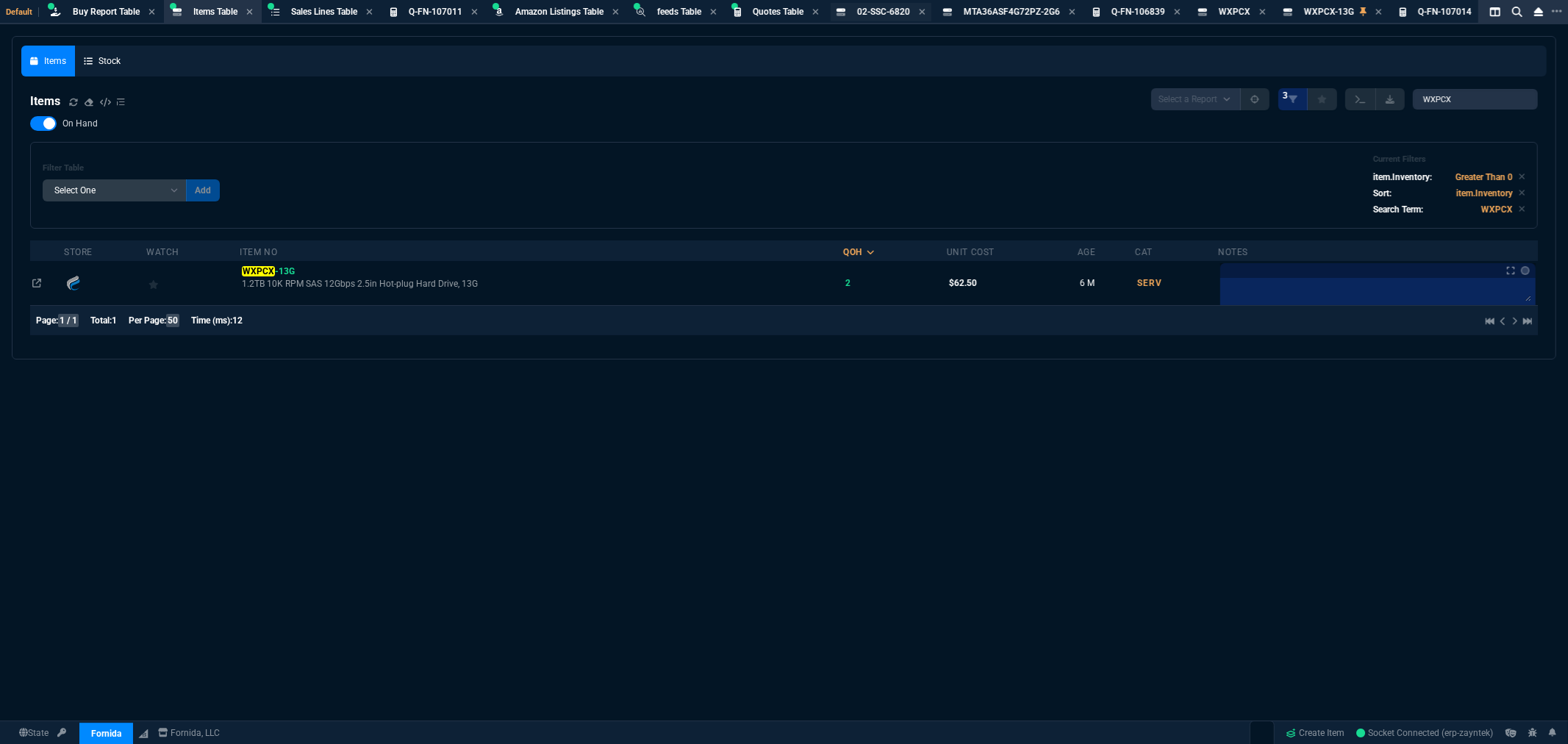
click at [891, 8] on span "02-SSC-6820" at bounding box center [883, 11] width 53 height 10
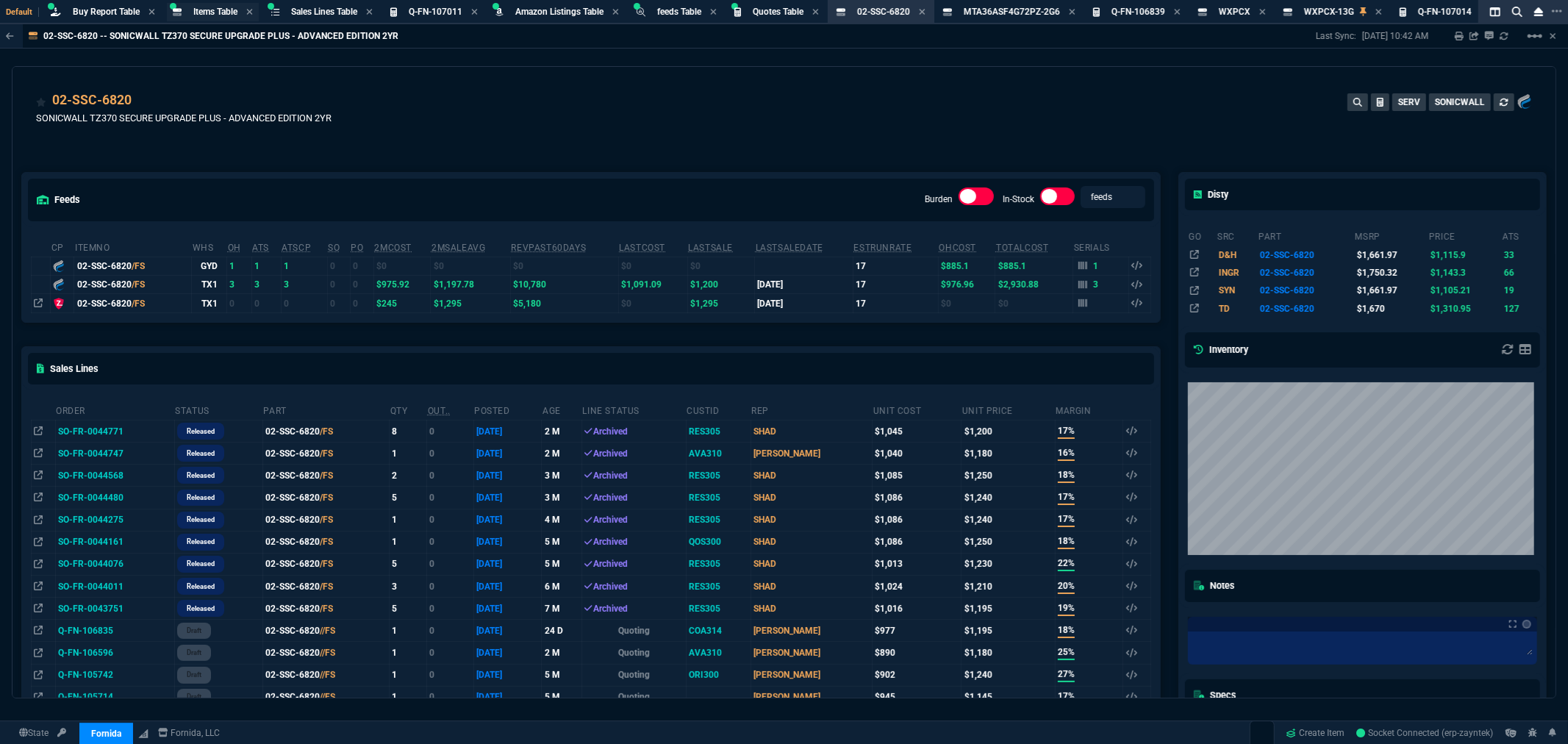
click at [214, 7] on span "Items Table" at bounding box center [215, 11] width 44 height 10
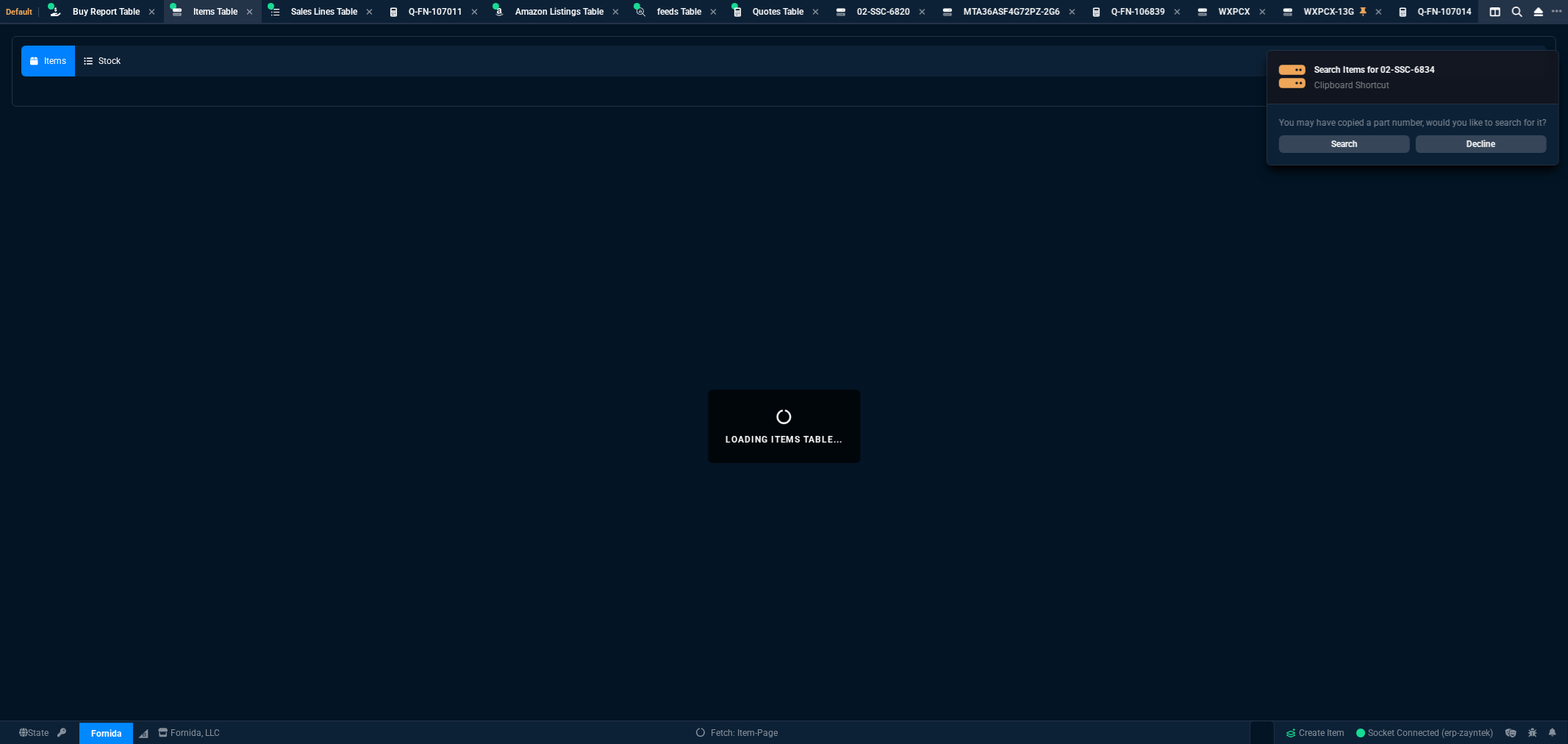
select select
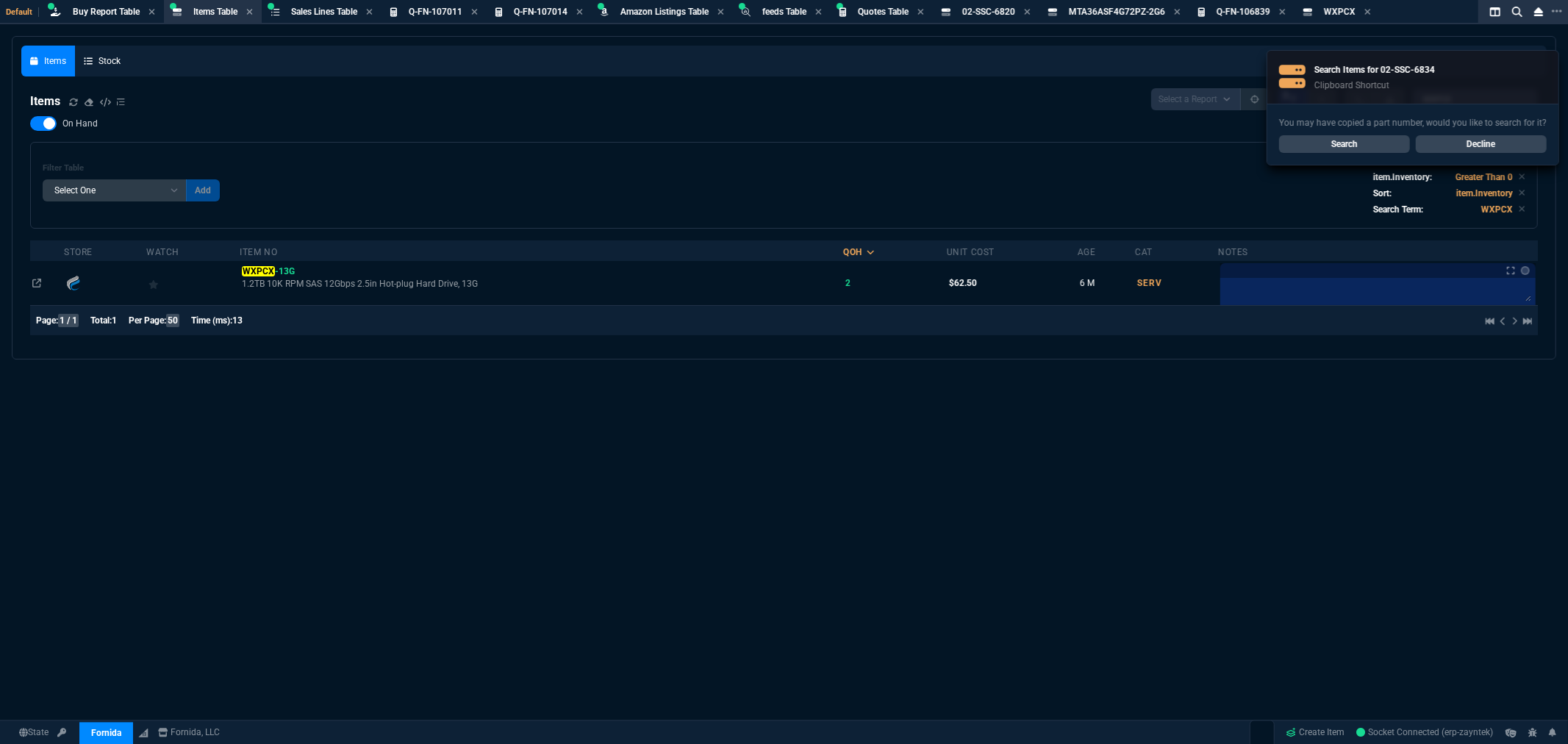
click at [1461, 135] on link "Decline" at bounding box center [1481, 144] width 131 height 18
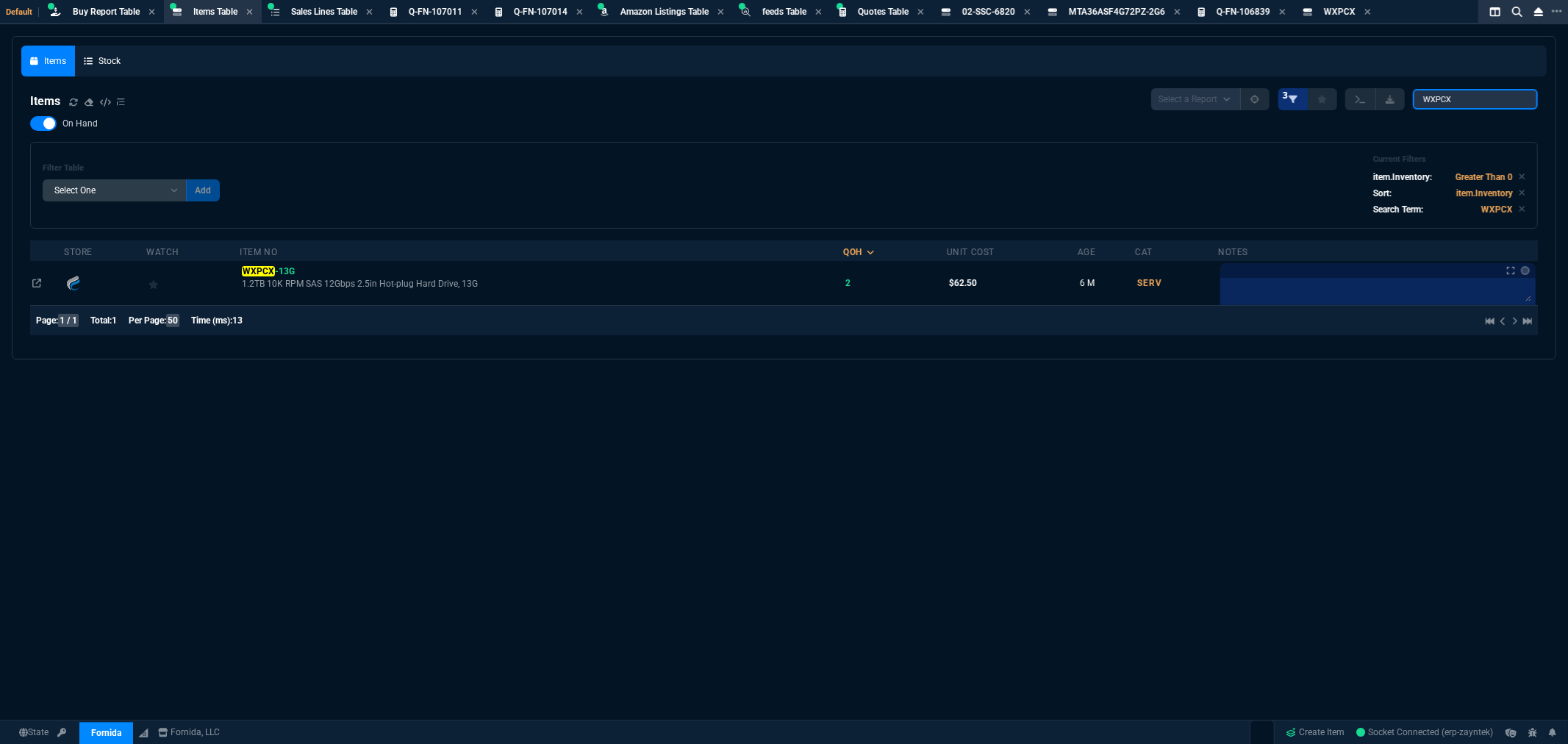
drag, startPoint x: 1482, startPoint y: 98, endPoint x: 1298, endPoint y: 105, distance: 184.1
click at [1298, 105] on div "Select a Report NEW QUERY 3 WXPCX" at bounding box center [1345, 99] width 387 height 22
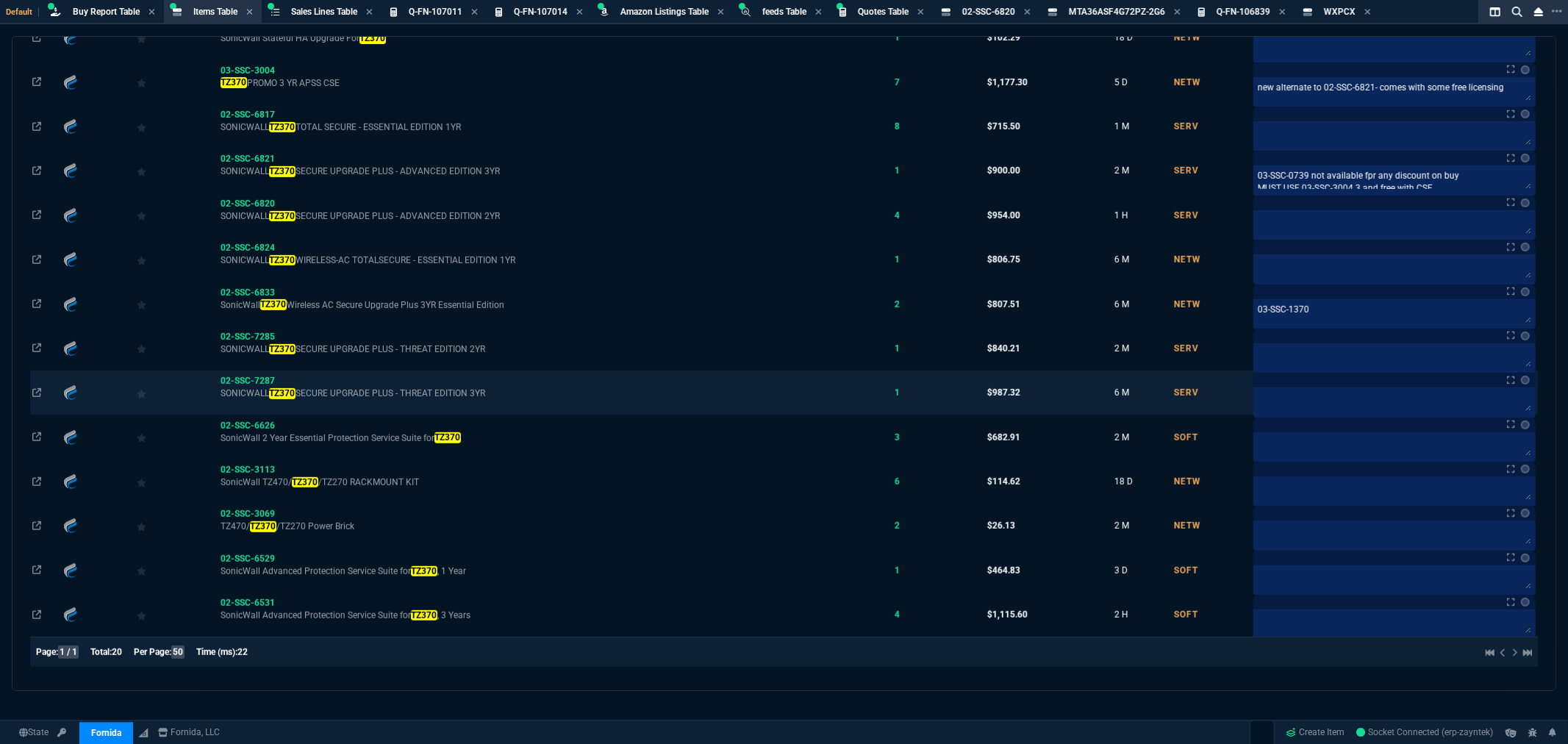
scroll to position [524, 0]
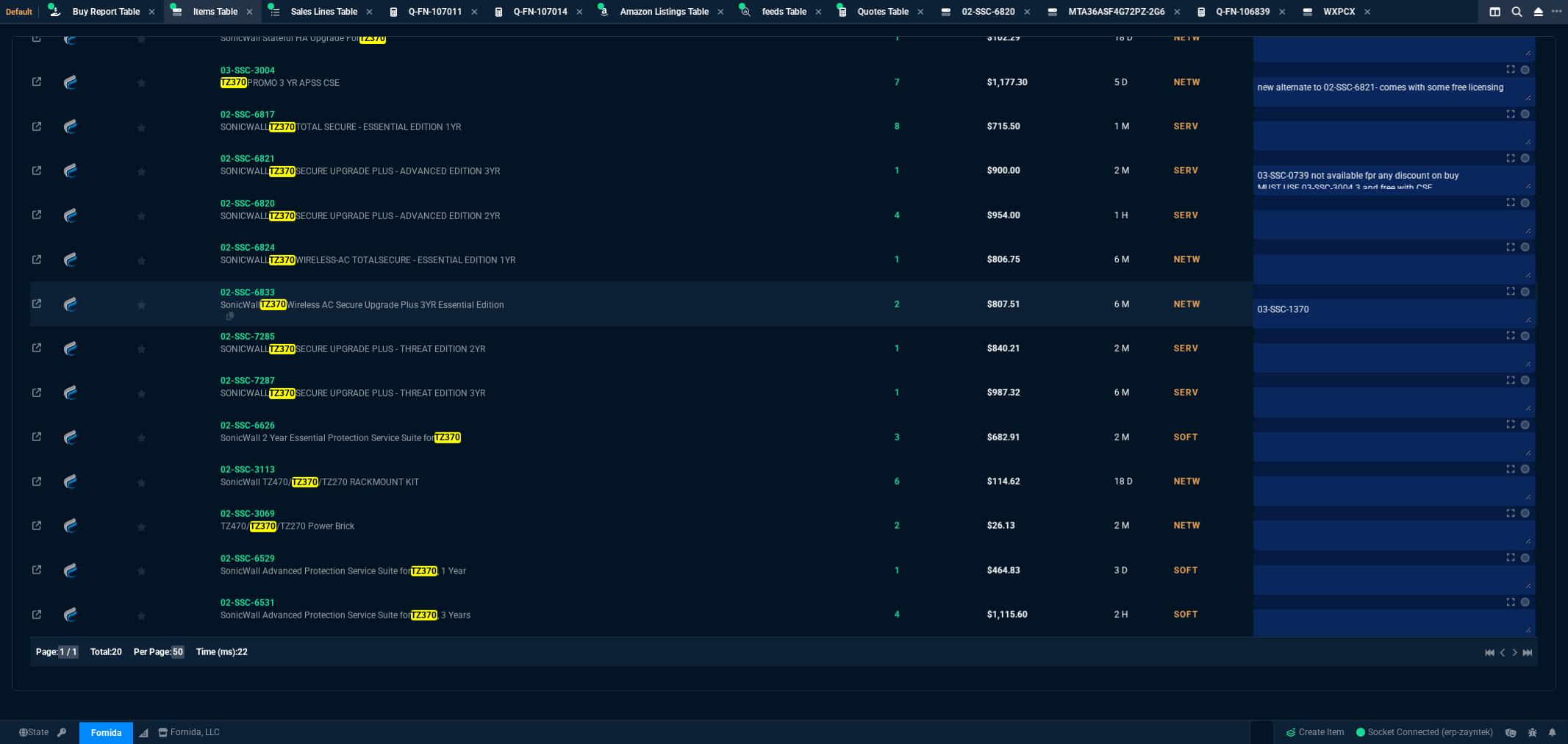
type input "TZ370"
click at [402, 299] on span "SonicWall TZ370 Wireless AC Secure Upgrade Plus 3YR Essential Edition" at bounding box center [555, 305] width 669 height 12
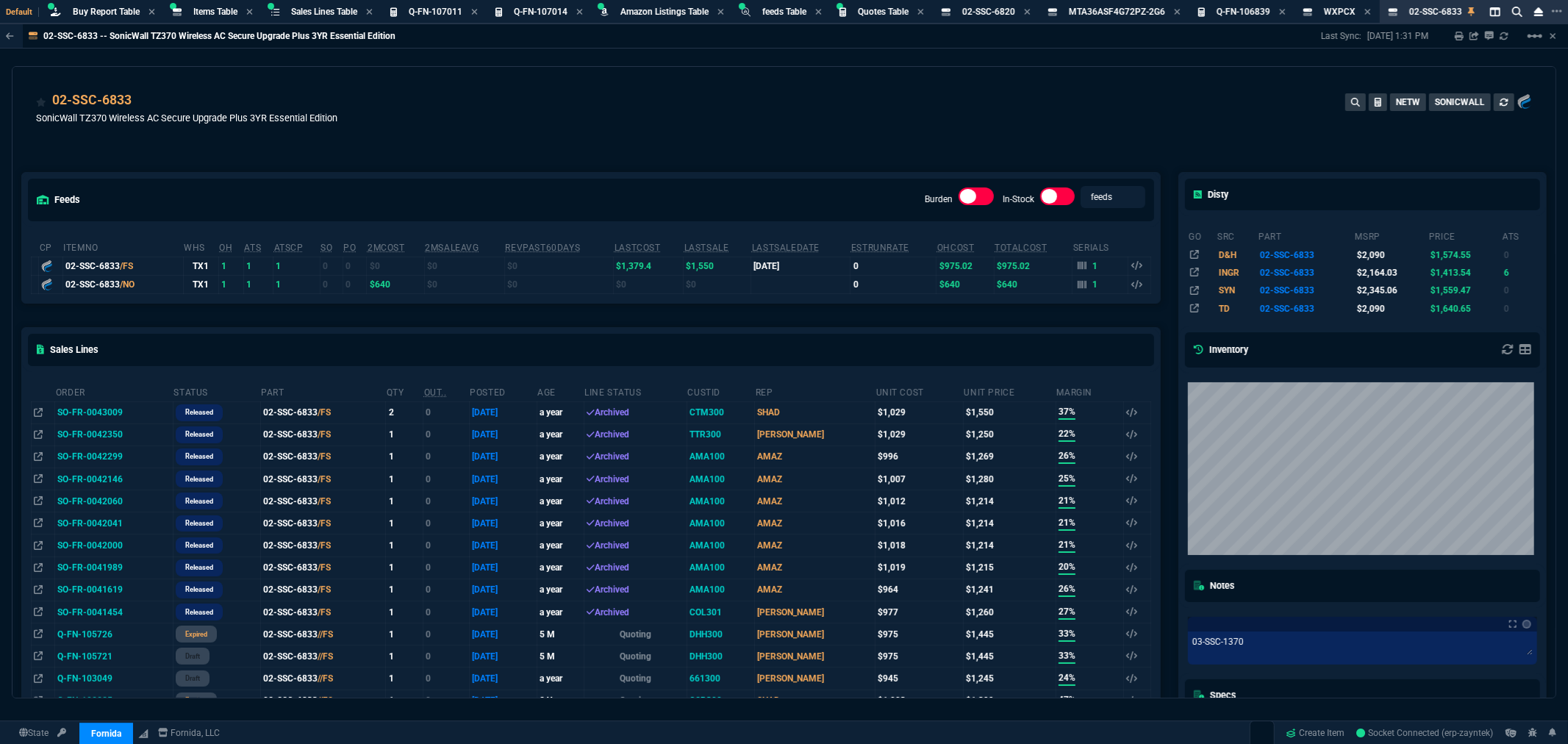
click at [882, 303] on div "cp ItemNo WHS OH ATS ATSCP SO PO 2MCost 2MSaleAvg RevPast60Days lastCost lastSa…" at bounding box center [591, 265] width 1138 height 76
click at [340, 136] on div "02-SSC-6833 SonicWall TZ370 Wireless AC Secure Upgrade Plus 3YR Essential Editi…" at bounding box center [784, 117] width 1496 height 53
click at [1028, 89] on div "02-SSC-6833 SonicWall TZ370 Wireless AC Secure Upgrade Plus 3YR Essential Editi…" at bounding box center [784, 111] width 1543 height 88
click at [900, 130] on div "02-SSC-6833 SonicWall TZ370 Wireless AC Secure Upgrade Plus 3YR Essential Editi…" at bounding box center [784, 117] width 1496 height 53
click at [1078, 284] on icon at bounding box center [1082, 284] width 9 height 9
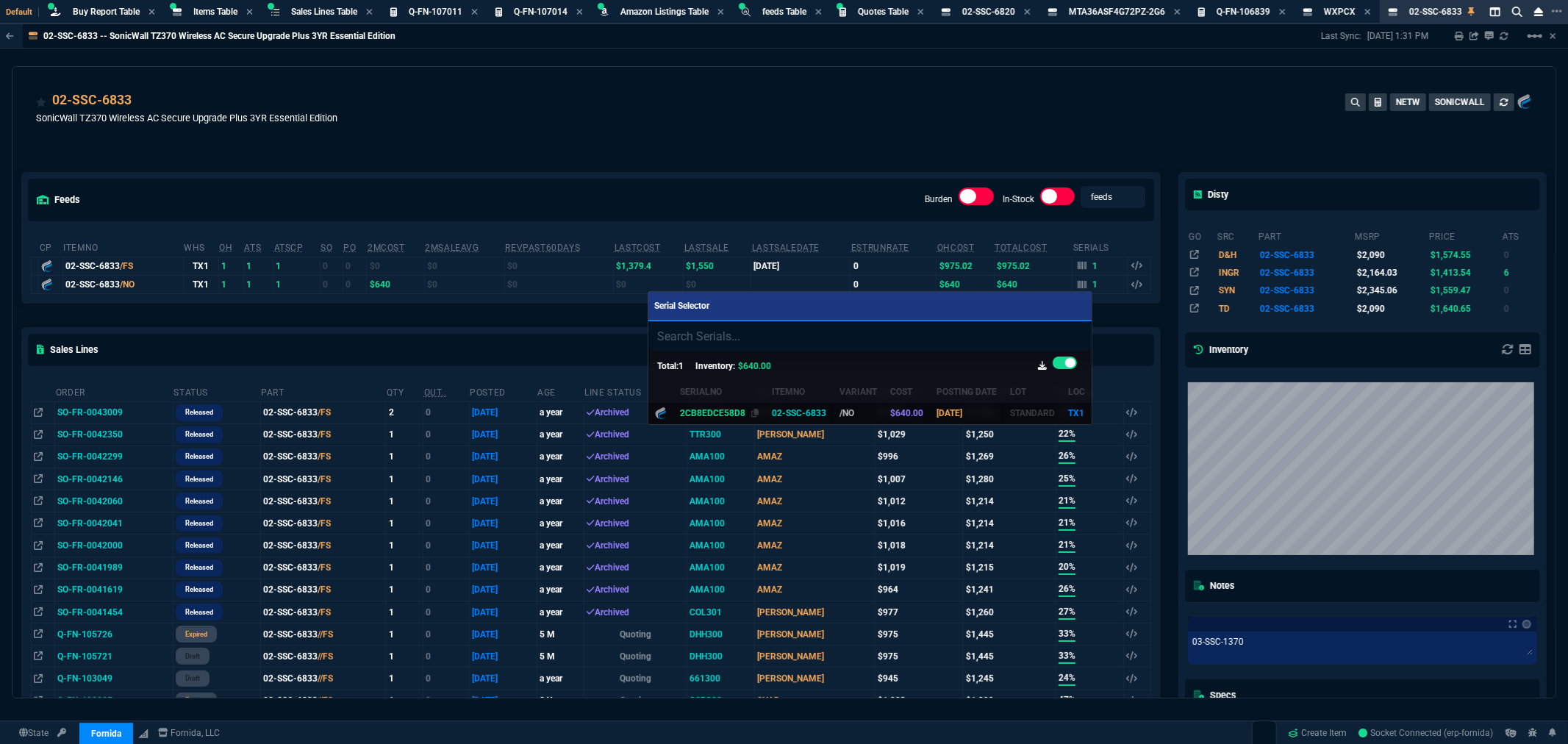
click at [743, 413] on div "2CB8EDCE58D8" at bounding box center [720, 413] width 80 height 14
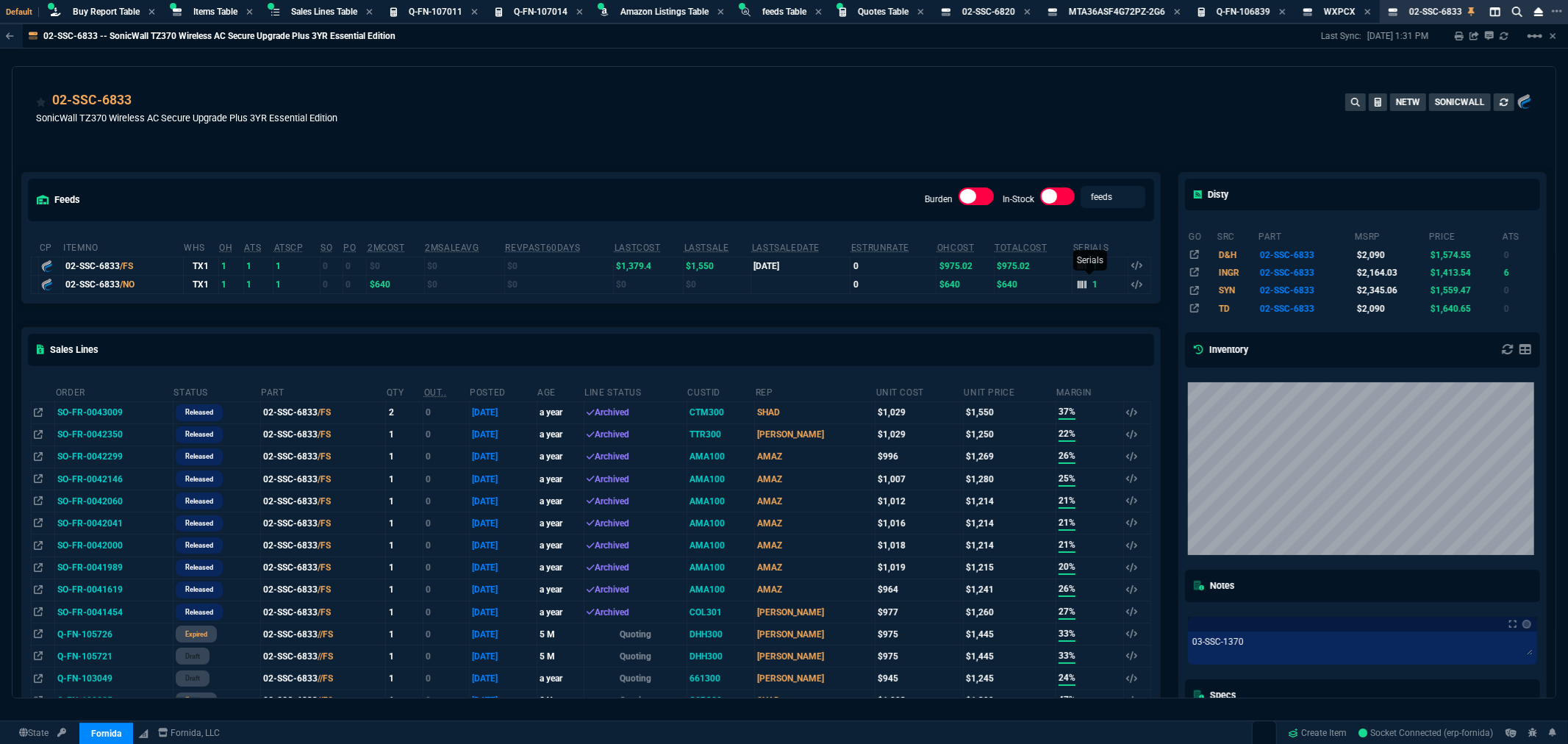
click at [1082, 283] on div "1" at bounding box center [1088, 284] width 21 height 14
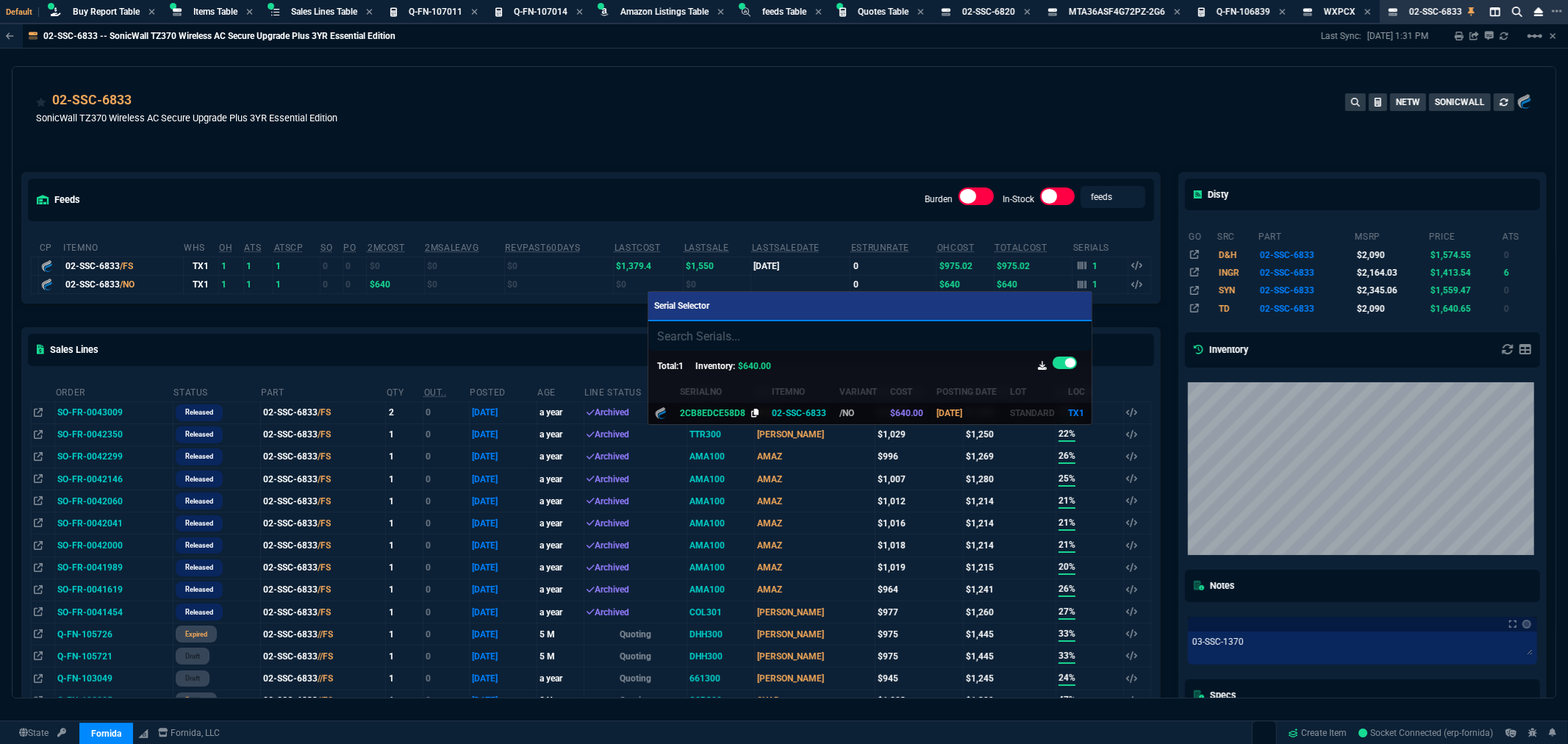
click at [751, 410] on icon at bounding box center [755, 413] width 8 height 9
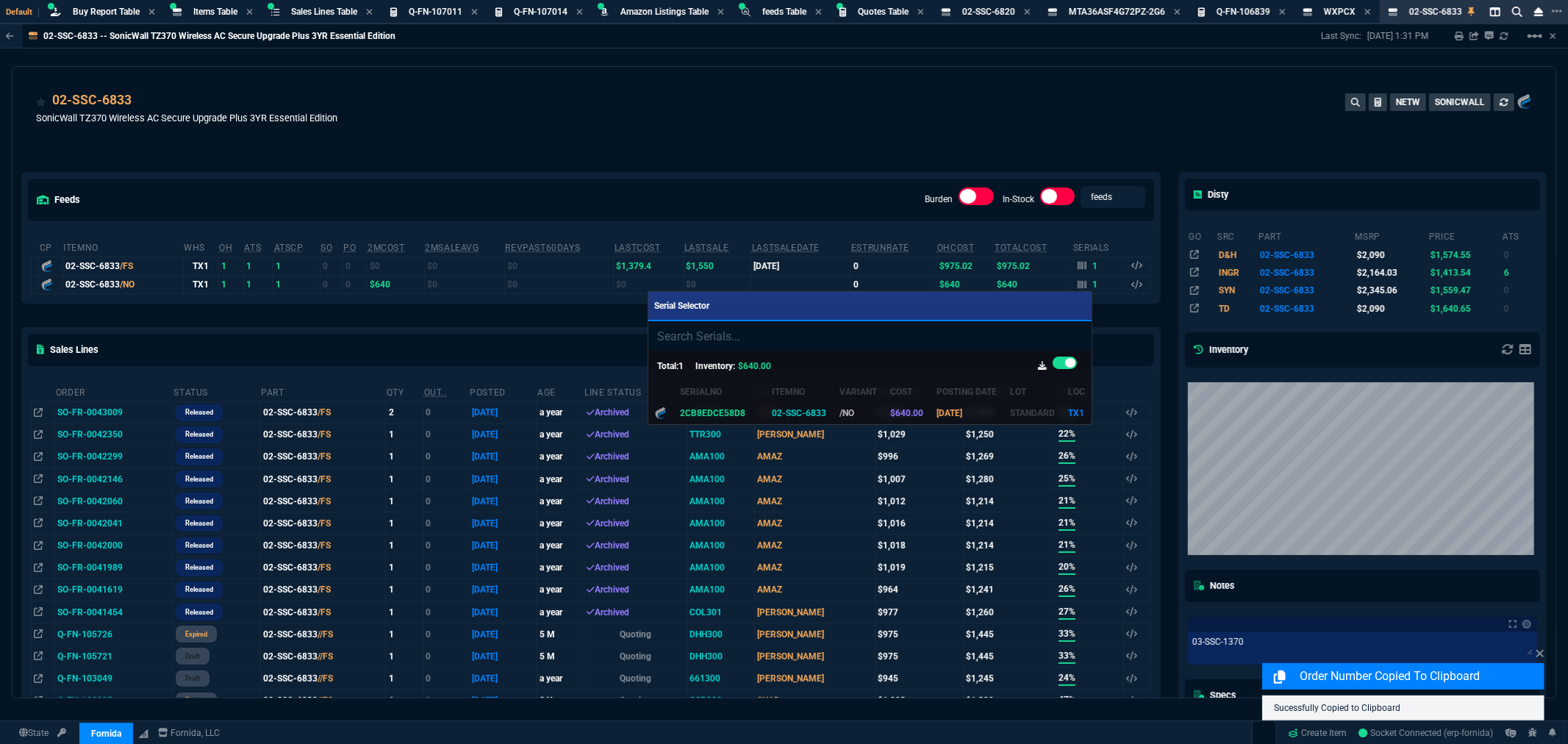
click at [572, 147] on div at bounding box center [784, 372] width 1568 height 744
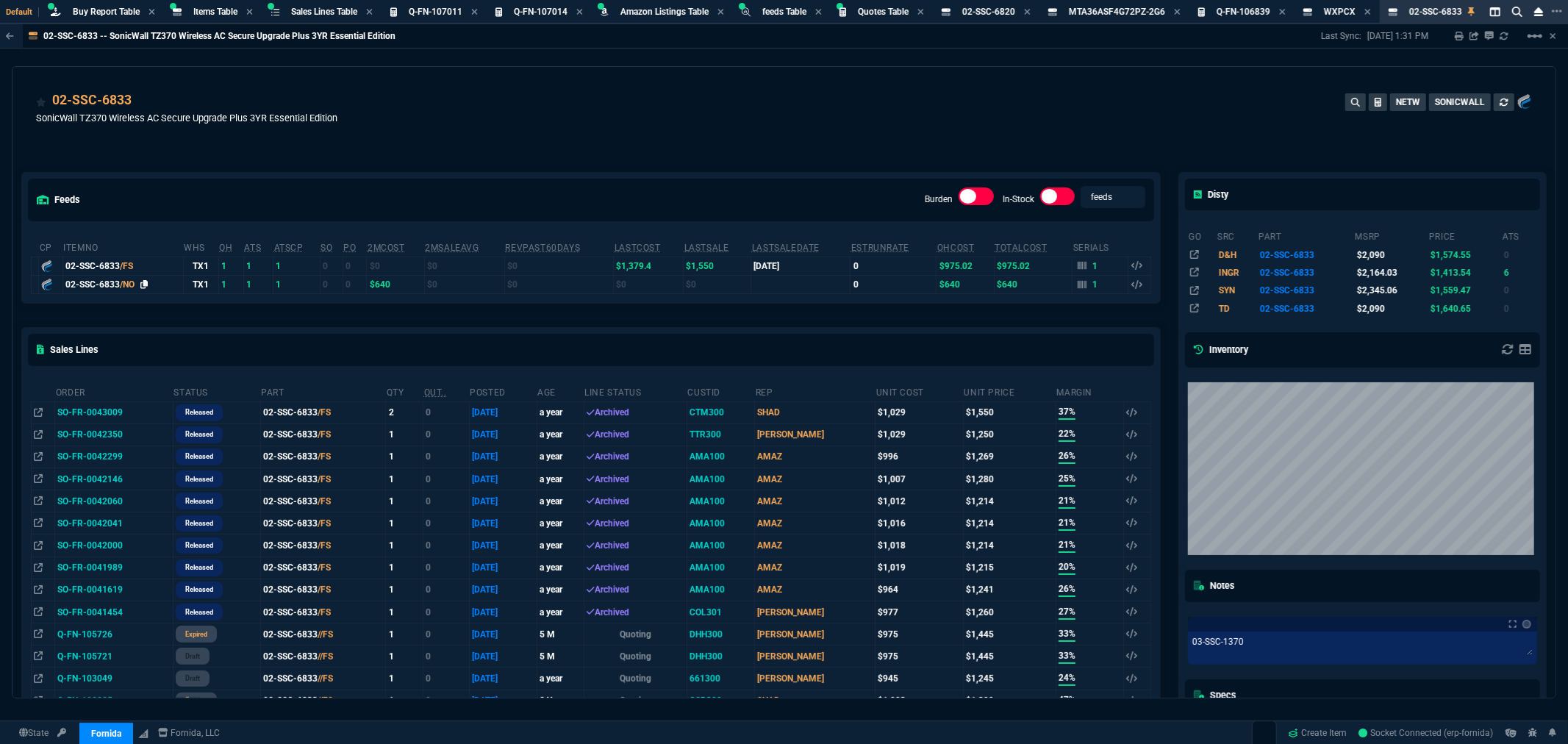
click at [146, 284] on div "02-SSC-6833 /NO" at bounding box center [123, 284] width 115 height 14
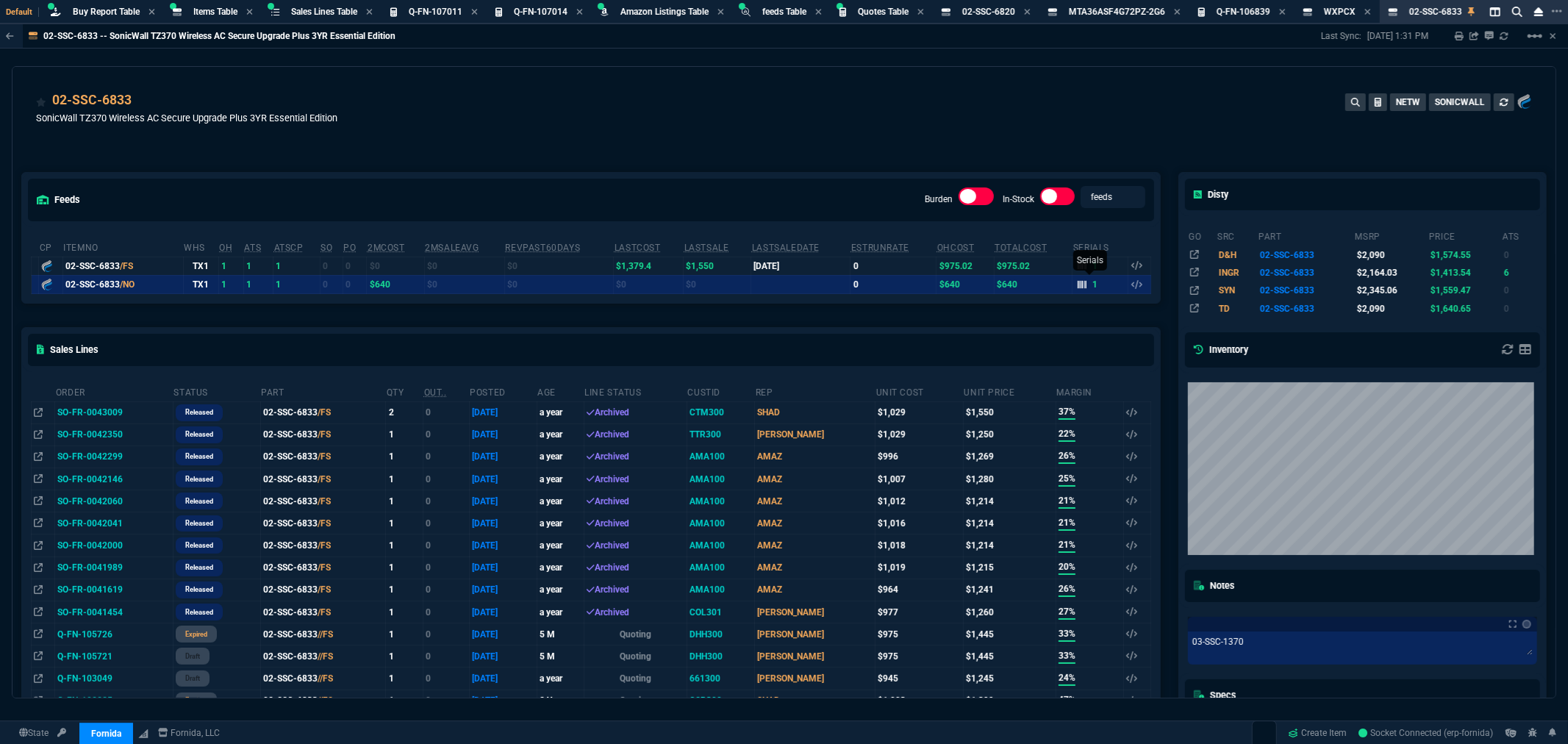
click at [1078, 284] on icon at bounding box center [1082, 284] width 9 height 8
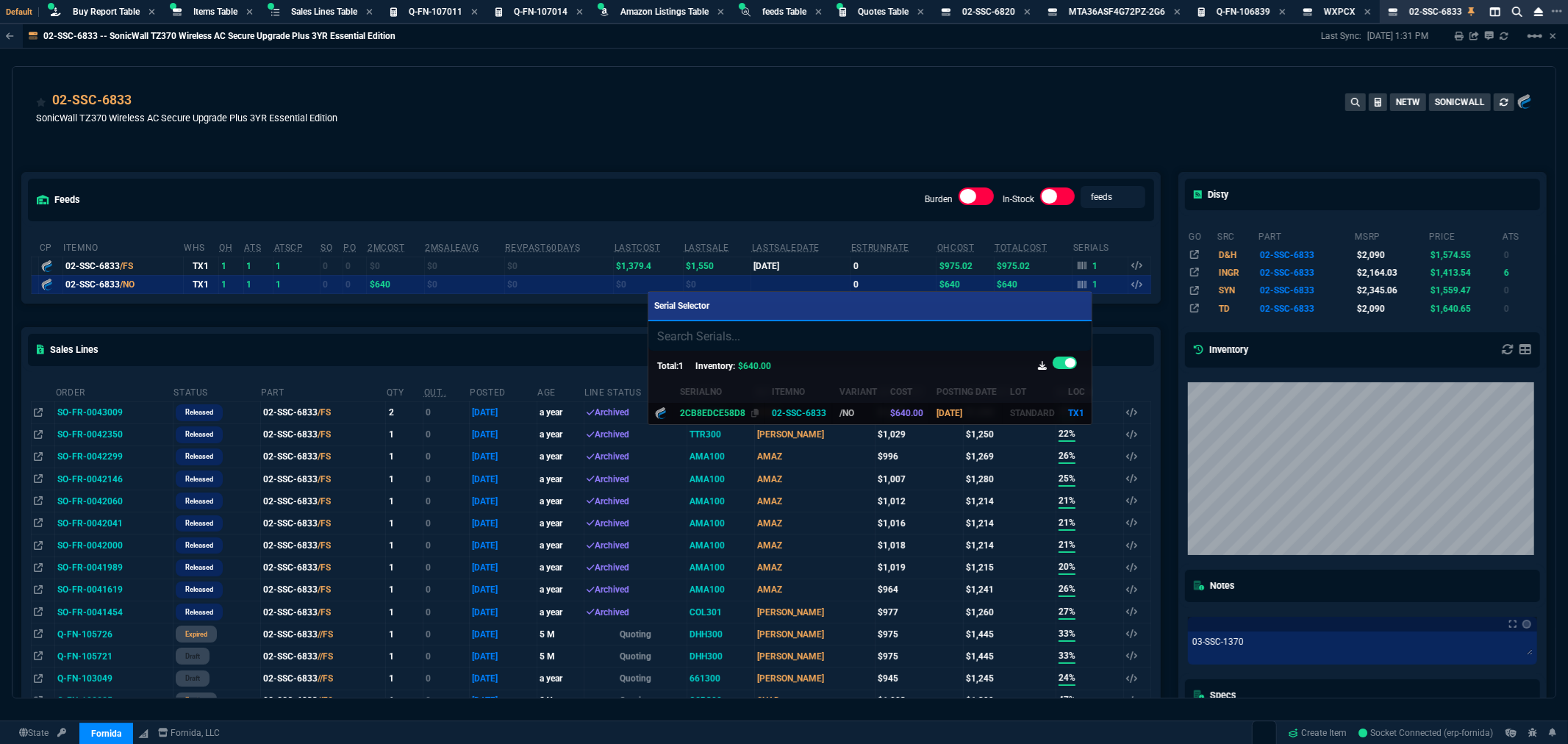
click at [741, 409] on div "2CB8EDCE58D8" at bounding box center [720, 413] width 80 height 14
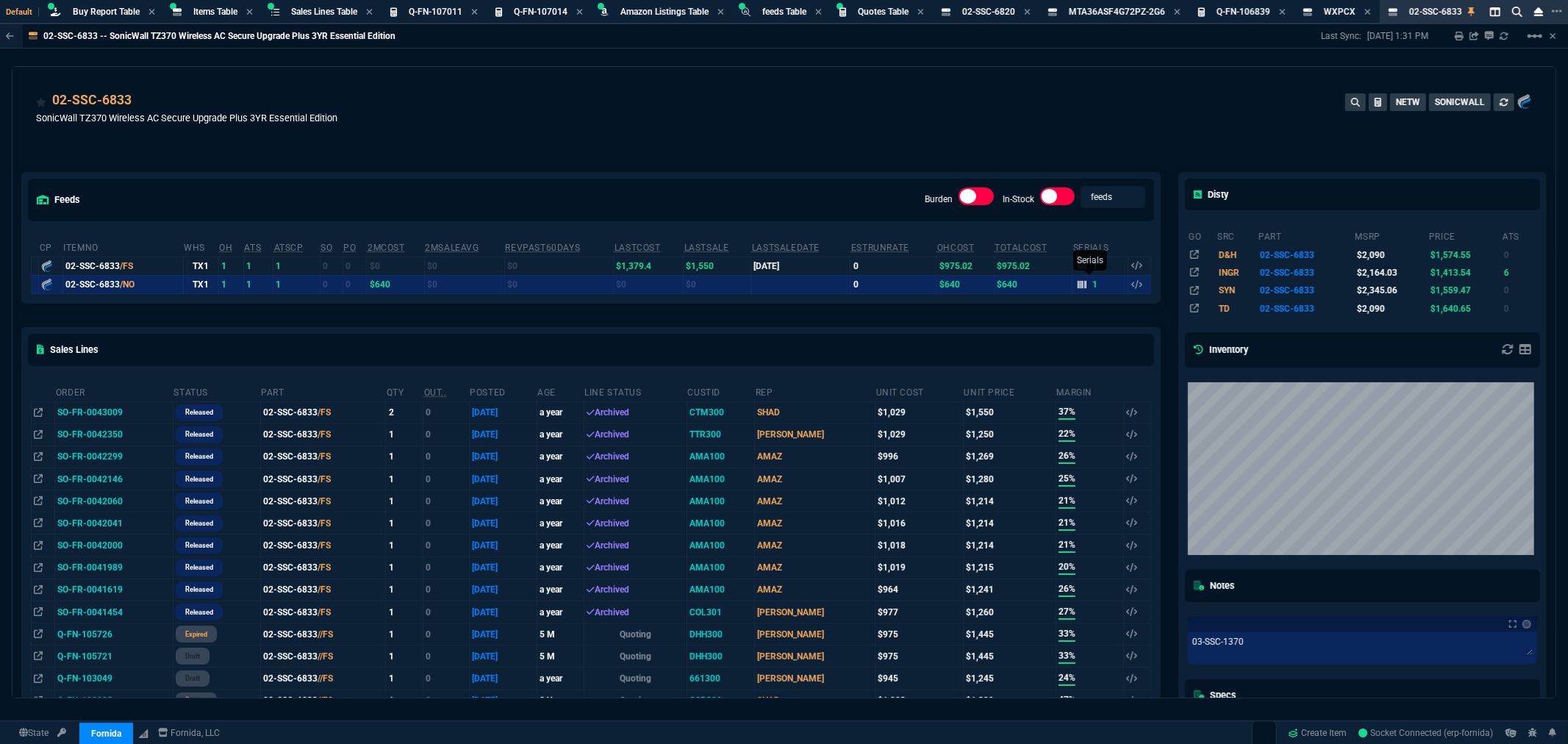
click at [1078, 284] on icon at bounding box center [1082, 284] width 9 height 8
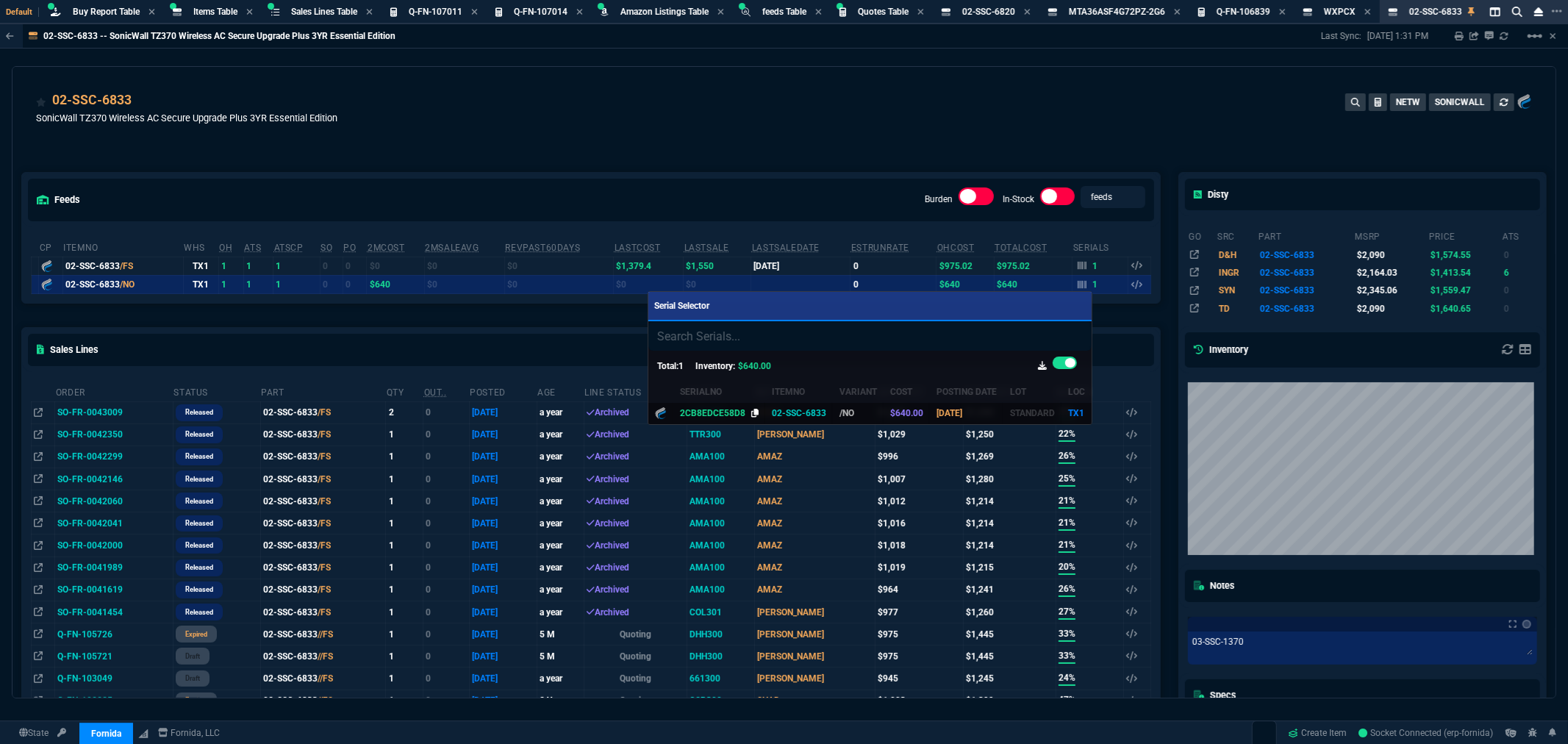
click at [751, 410] on icon at bounding box center [755, 413] width 8 height 9
click at [520, 8] on div at bounding box center [784, 372] width 1568 height 744
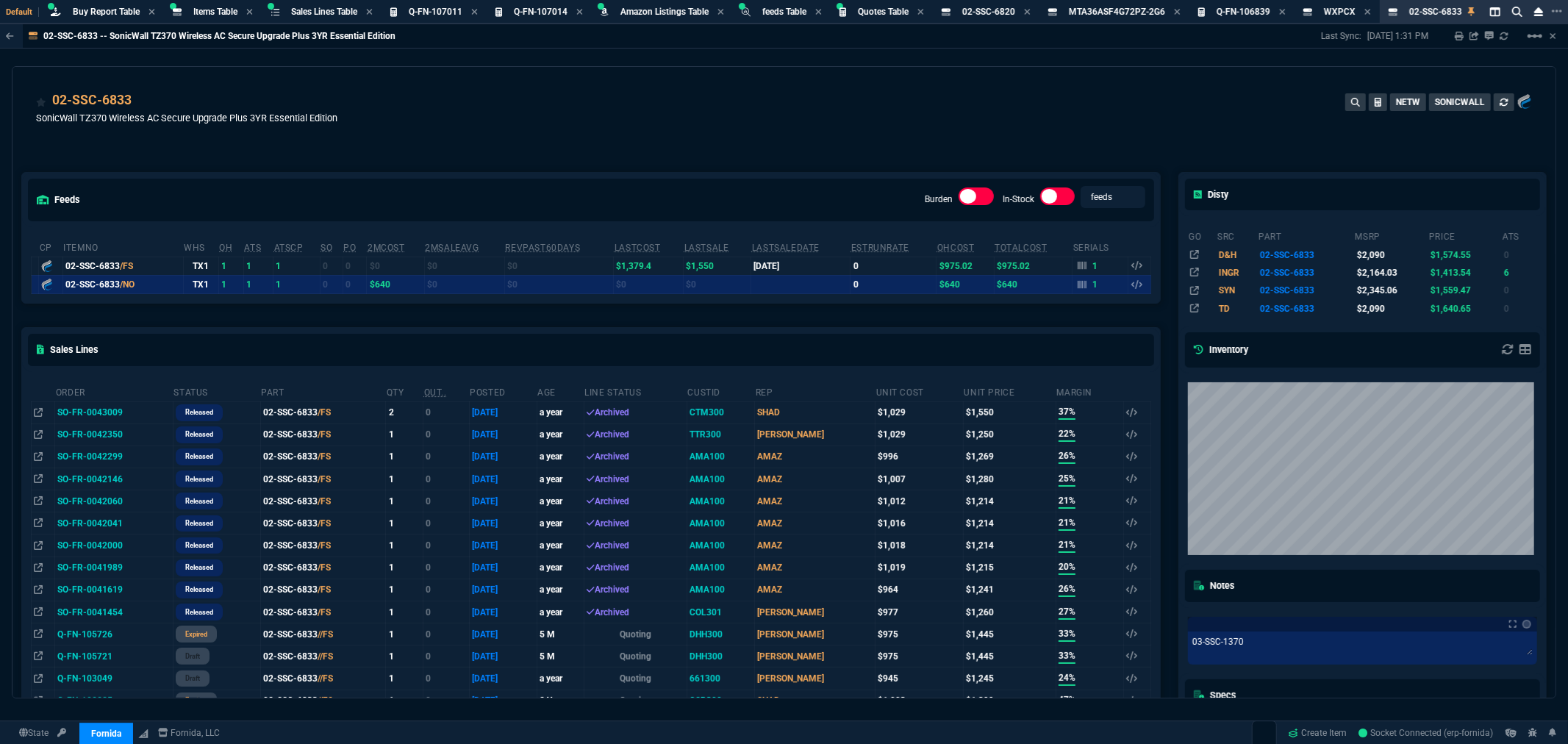
click at [520, 8] on span "Q-FN-107014" at bounding box center [540, 11] width 53 height 10
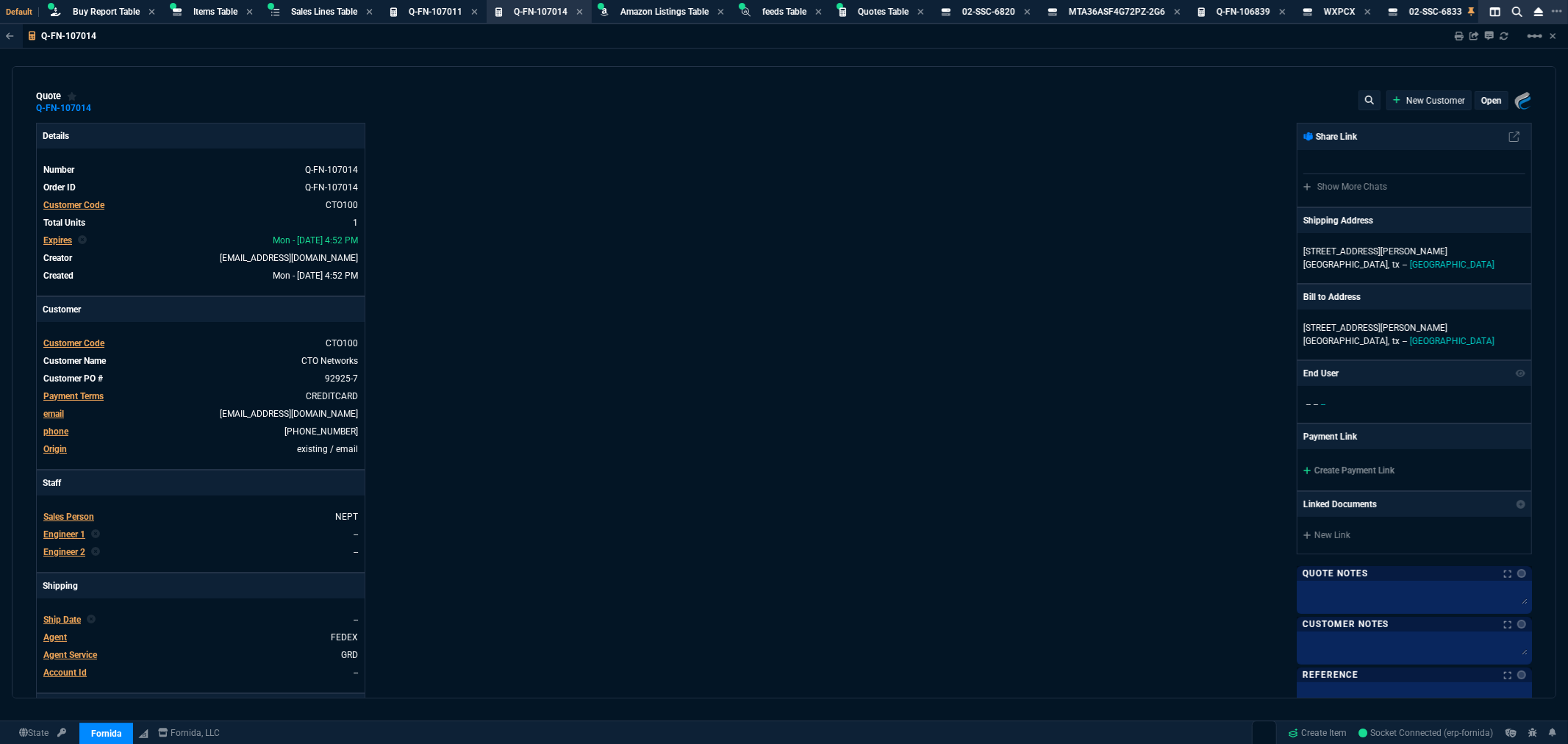
type input "38"
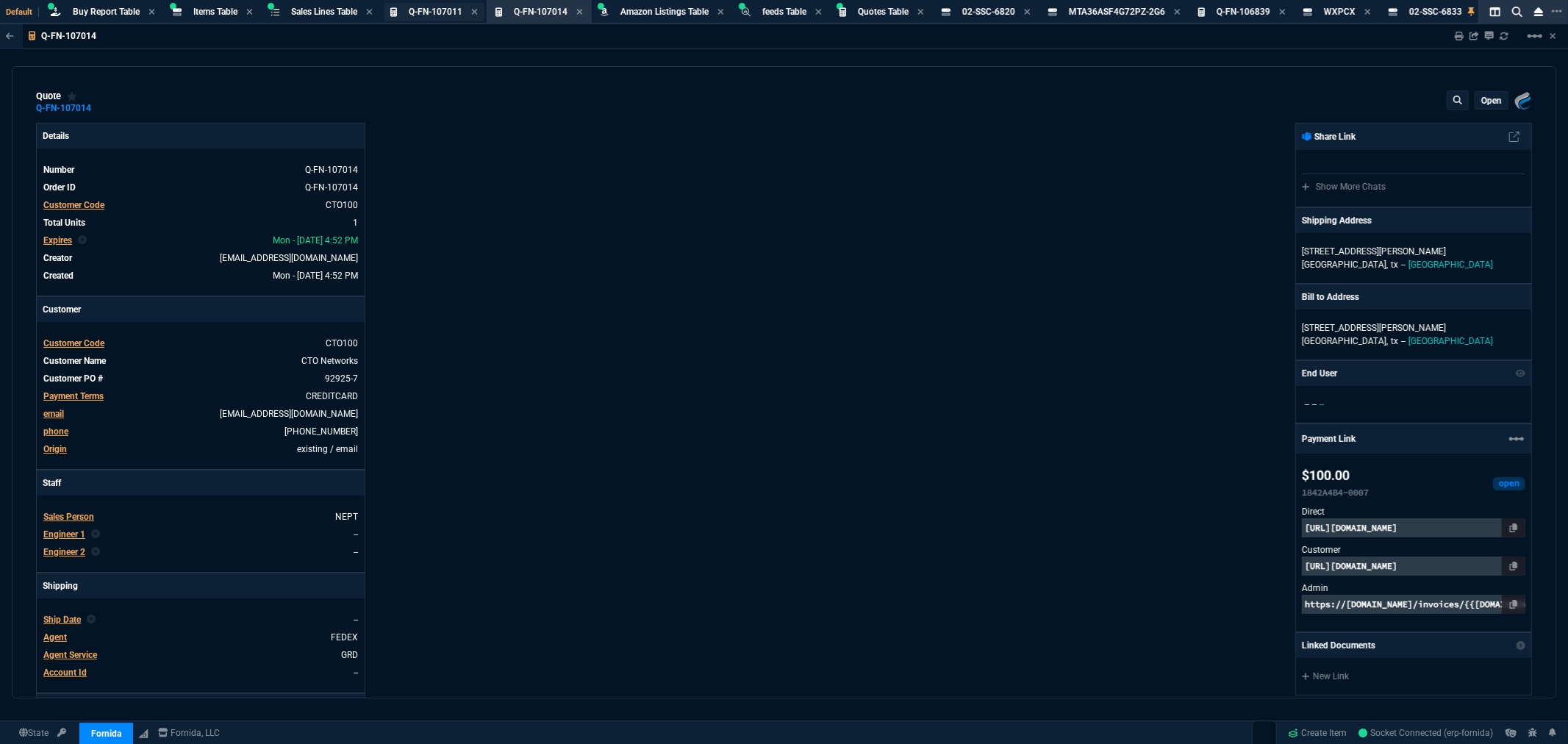
click at [431, 14] on span "Q-FN-107011" at bounding box center [435, 11] width 53 height 10
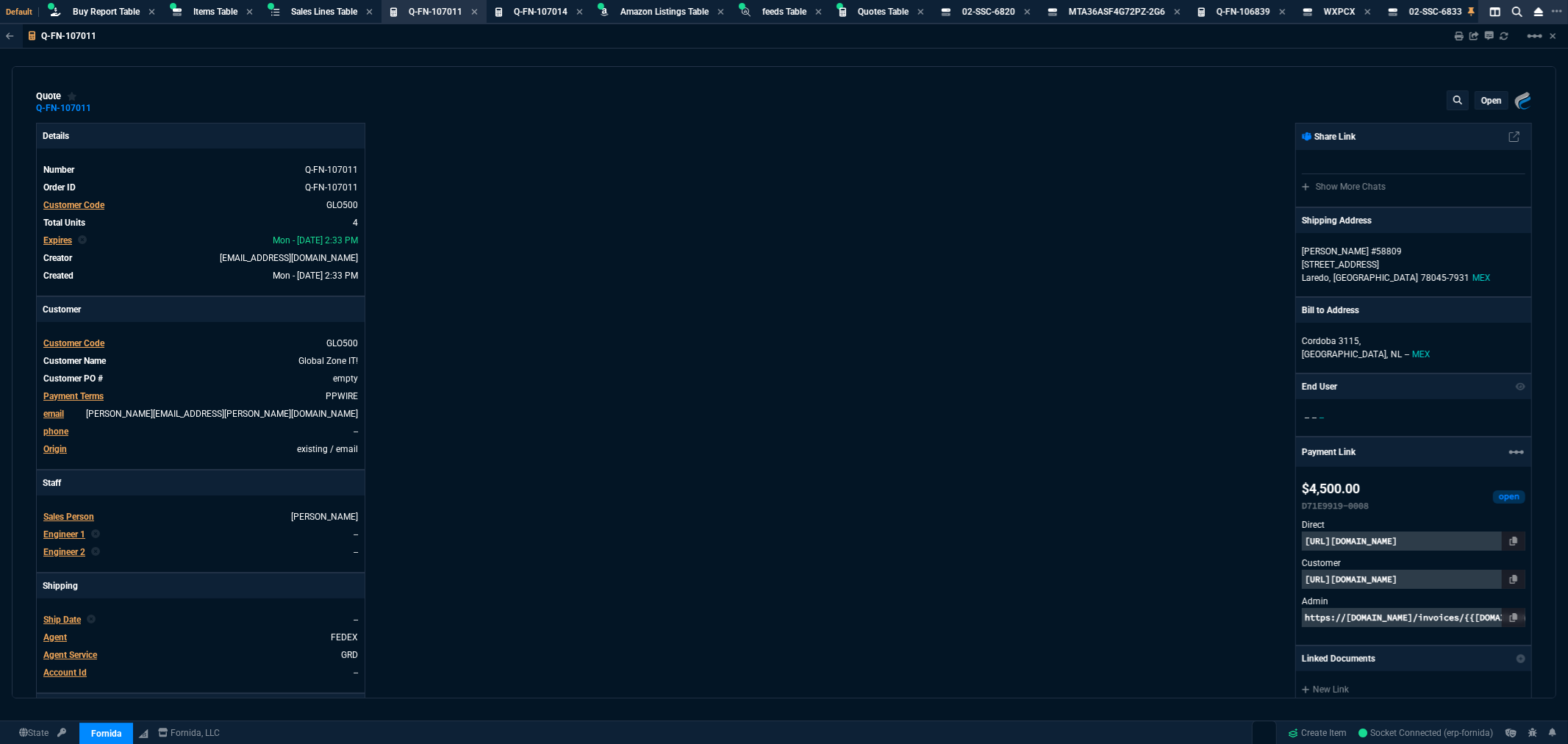
type input "33"
type input "375"
type input "5115"
type input "78"
click at [1484, 103] on p "open" at bounding box center [1492, 100] width 21 height 12
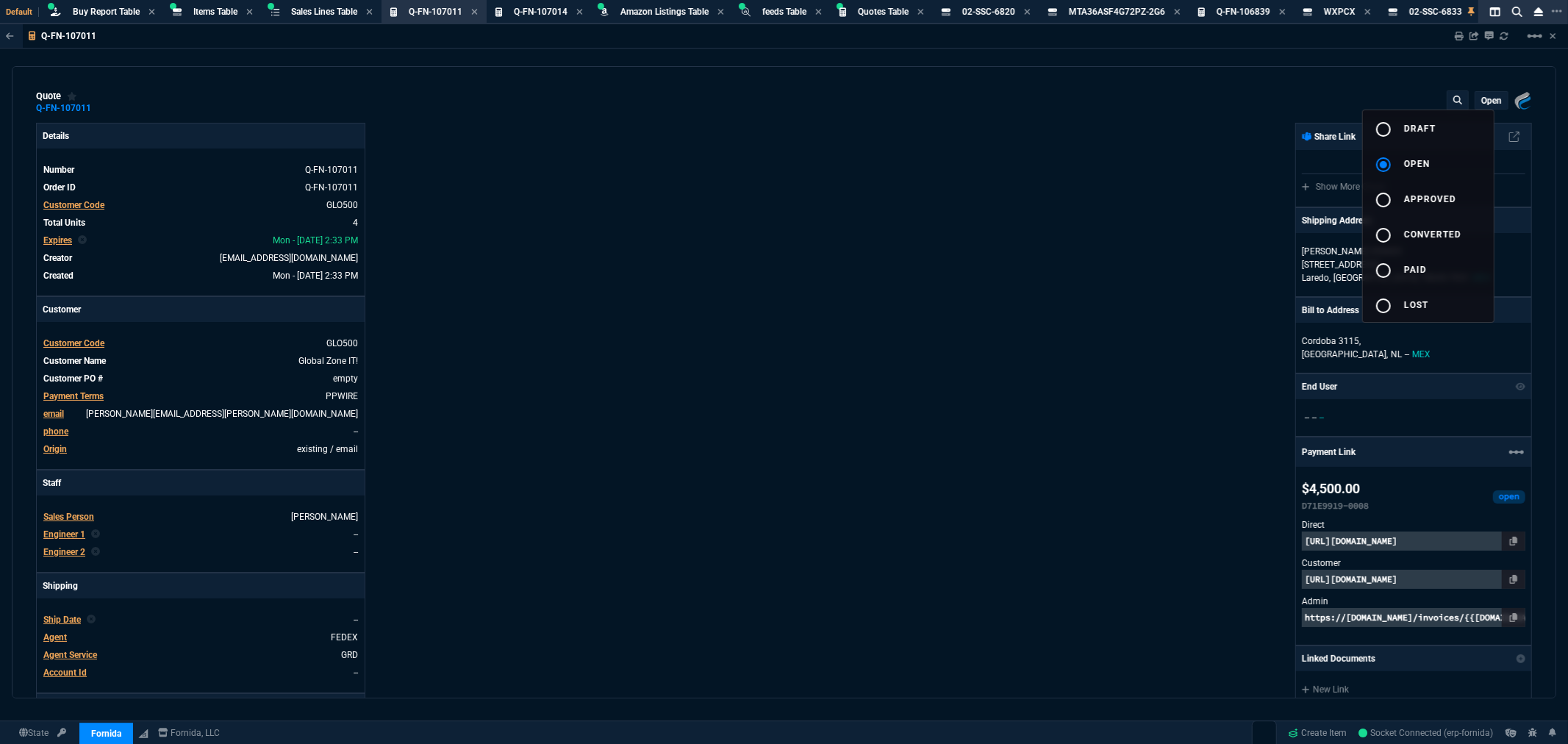
drag, startPoint x: 1387, startPoint y: 127, endPoint x: 863, endPoint y: 84, distance: 525.8
click at [1387, 127] on mat-icon "radio_button_unchecked" at bounding box center [1383, 129] width 18 height 18
type input "33"
type input "375"
type input "78"
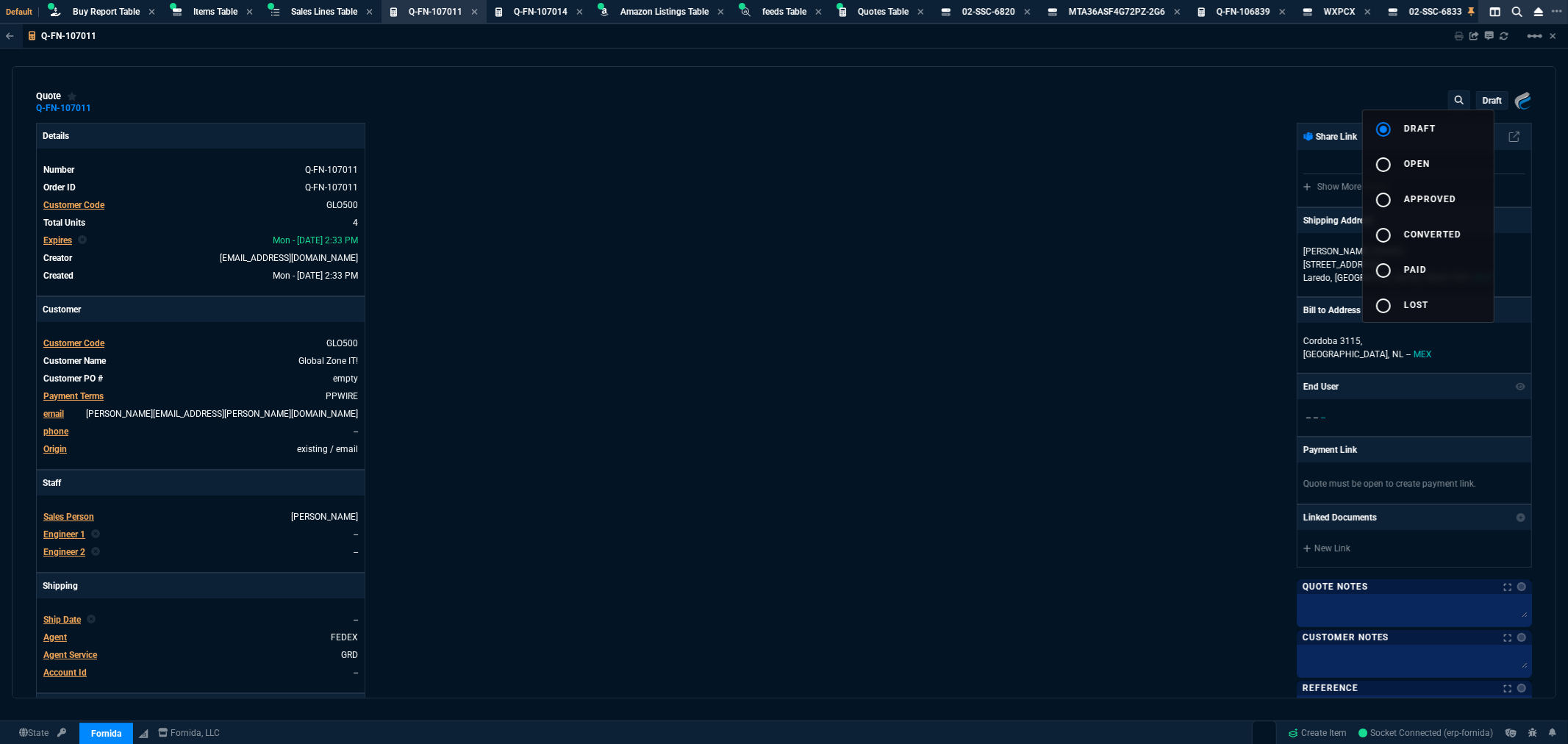
click at [81, 395] on div at bounding box center [784, 372] width 1568 height 744
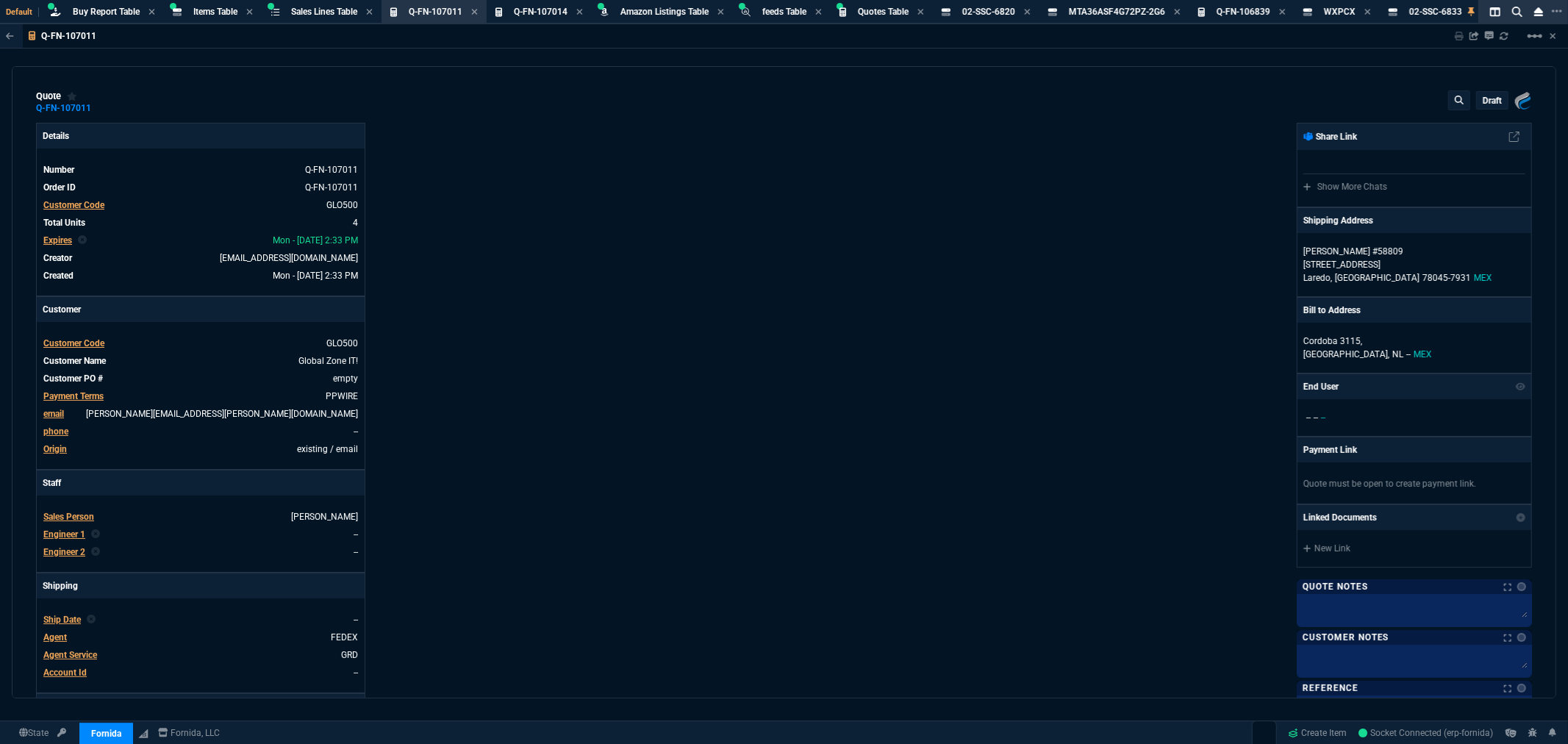
click at [86, 395] on span "Payment Terms" at bounding box center [73, 395] width 60 height 10
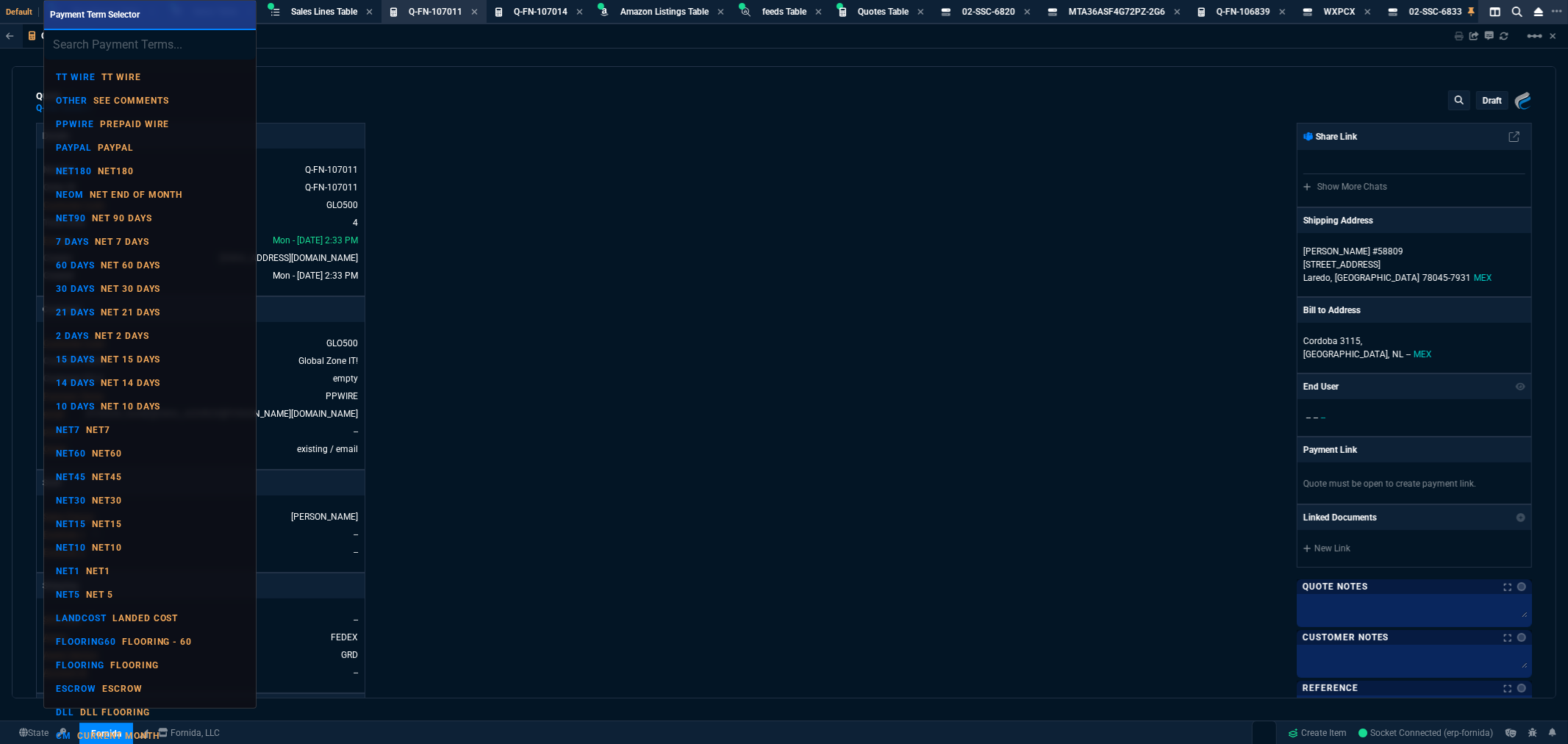
click at [111, 53] on input "search" at bounding box center [150, 45] width 212 height 29
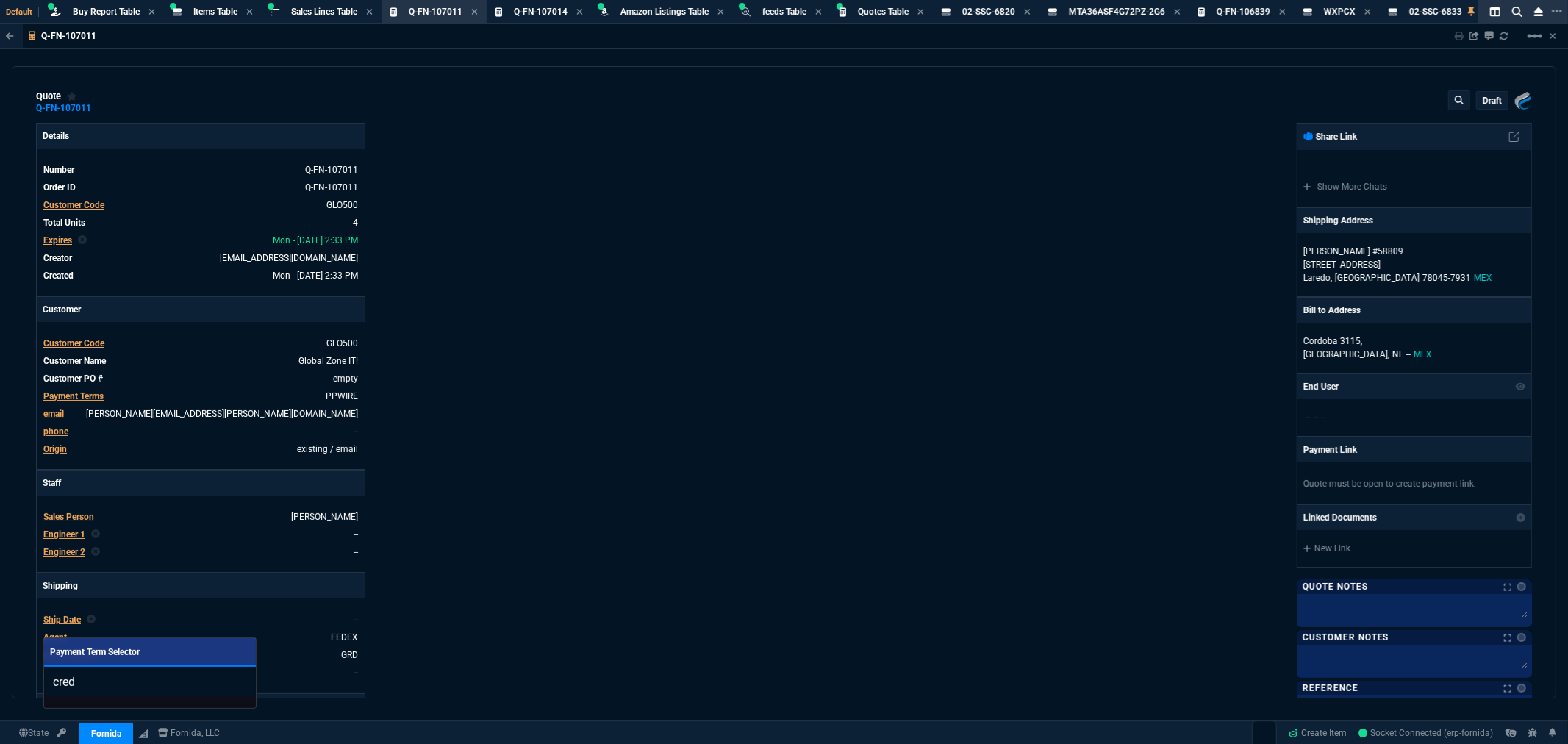
type input "cred"
click at [525, 419] on div at bounding box center [784, 372] width 1568 height 744
click at [973, 424] on div "Fornida, LLC 2609 Technology Dr Suite 300 Plano, TX 75074 Share Link Show More …" at bounding box center [1159, 501] width 748 height 758
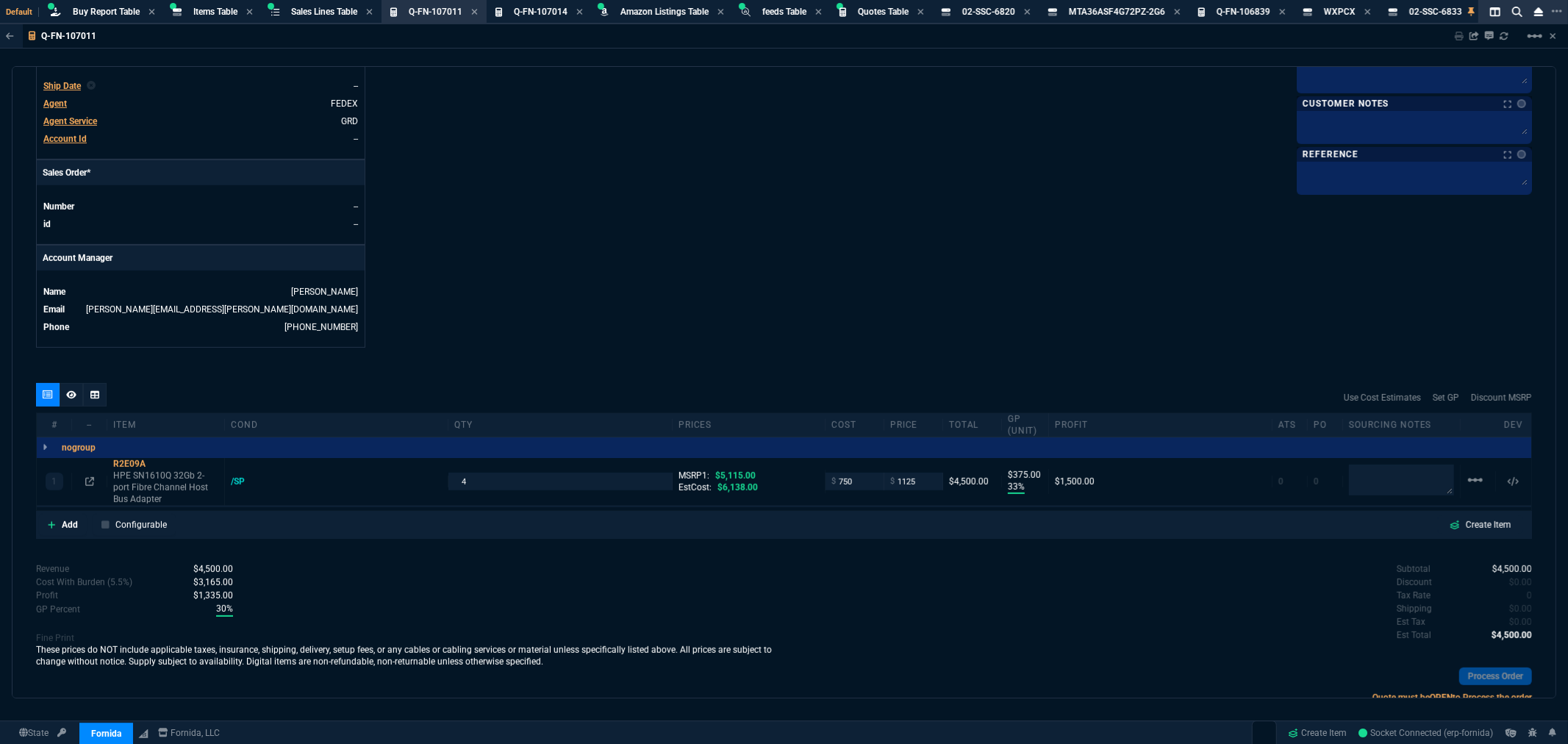
scroll to position [571, 0]
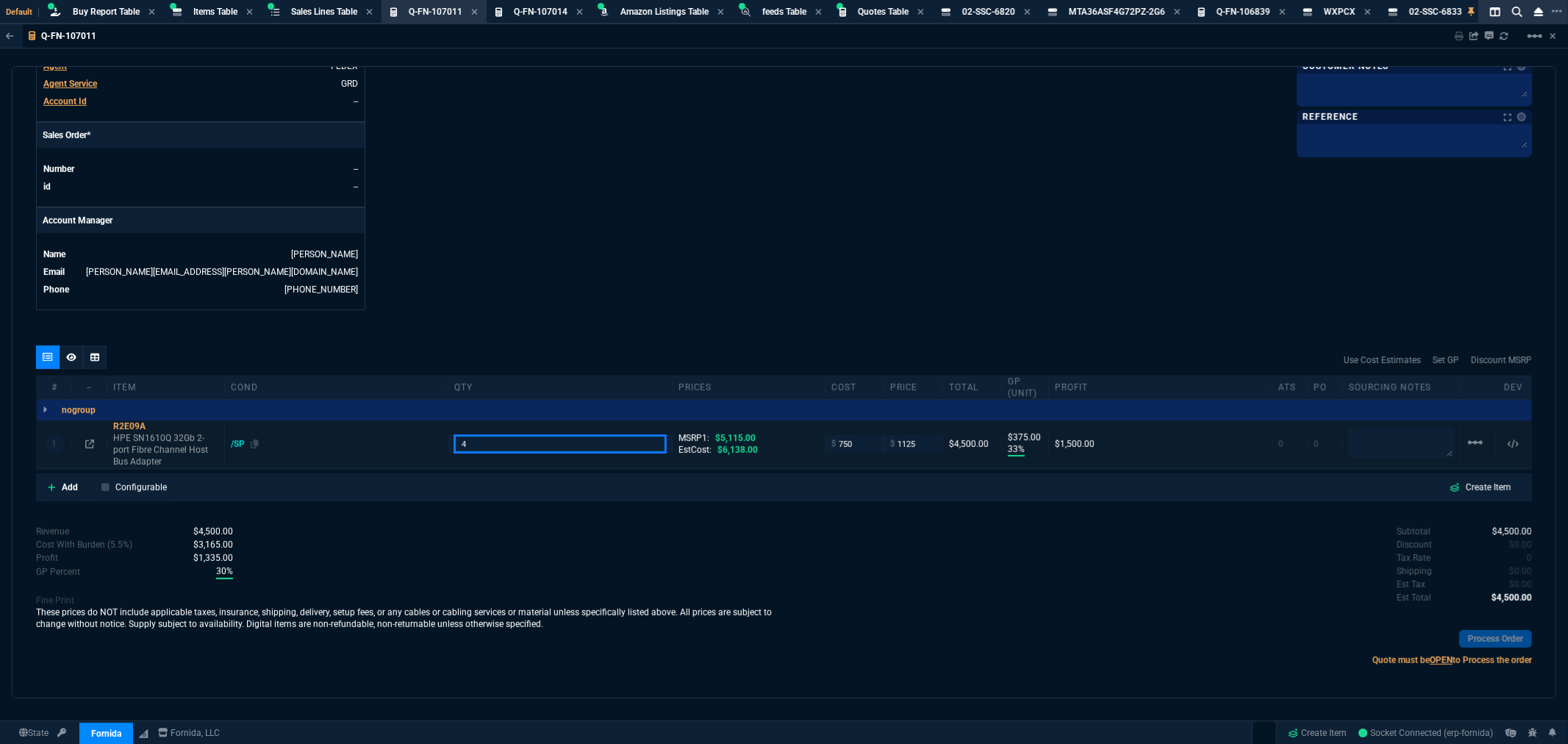
drag, startPoint x: 479, startPoint y: 443, endPoint x: 420, endPoint y: 446, distance: 59.1
click at [420, 446] on div "1 R2E09A HPE SN1610Q 32Gb 2-port Fibre Channel Host Bus Adapter /SP 4 MSRP1: $5…" at bounding box center [784, 444] width 1495 height 48
type input "2"
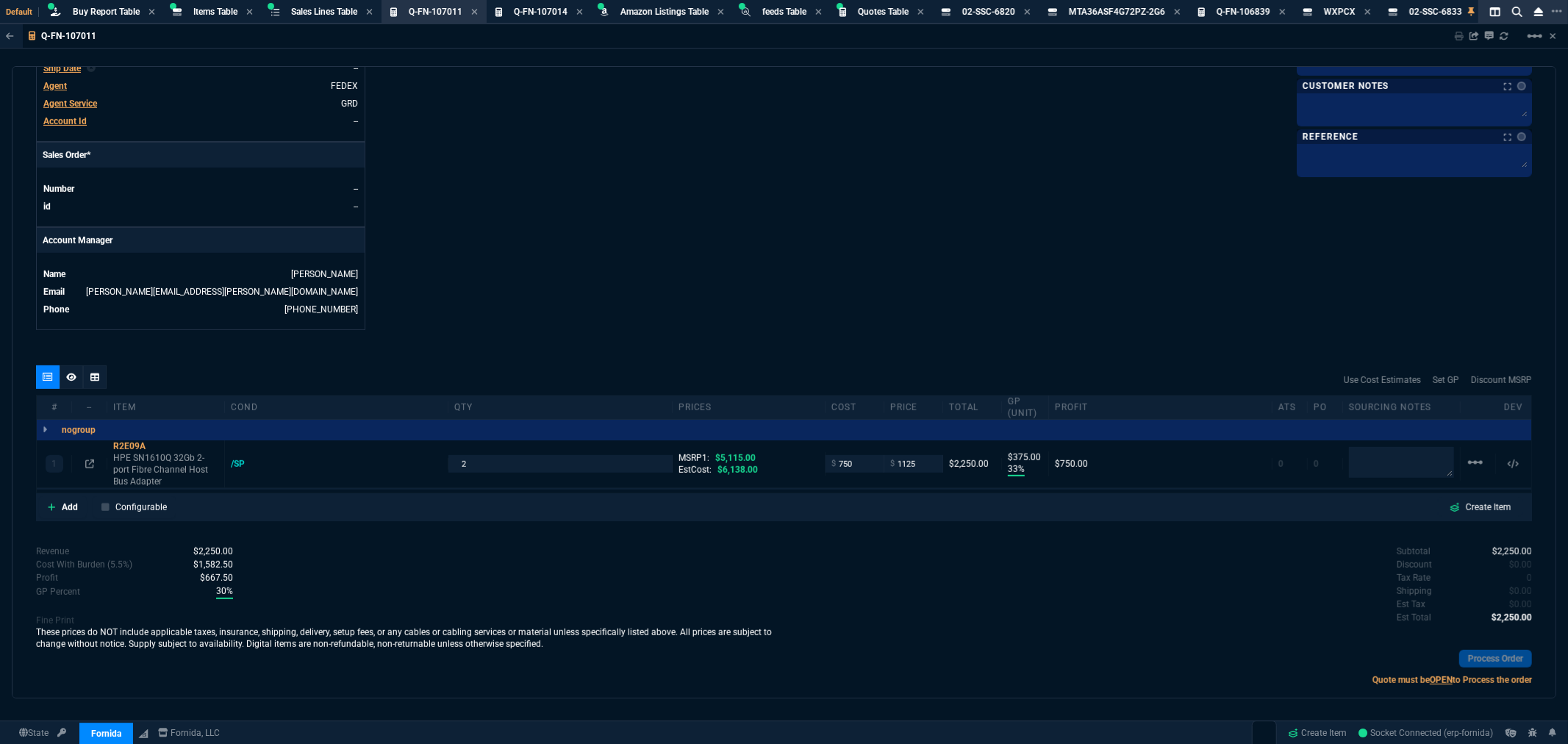
scroll to position [579, 0]
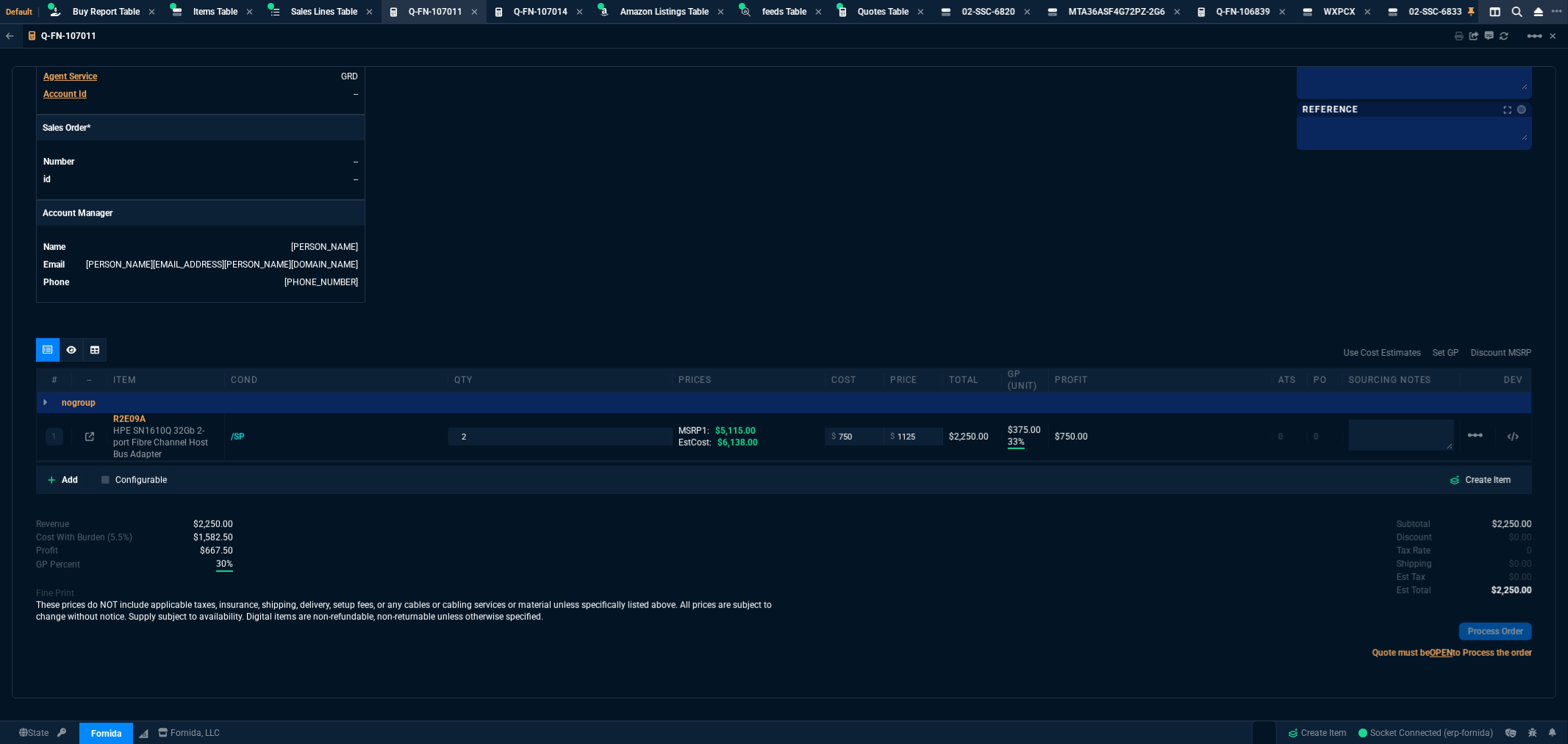
click at [832, 524] on div "Subtotal $2,250.00 Discount $0.00 Tax Rate 0 Shipping $0.00 Est Tax $0.00 Est T…" at bounding box center [1159, 558] width 748 height 81
click at [1197, 303] on div "quote Q-FN-107011 draft Fornida, LLC 2609 Technology Dr Suite 300 Plano, TX 750…" at bounding box center [784, 382] width 1545 height 632
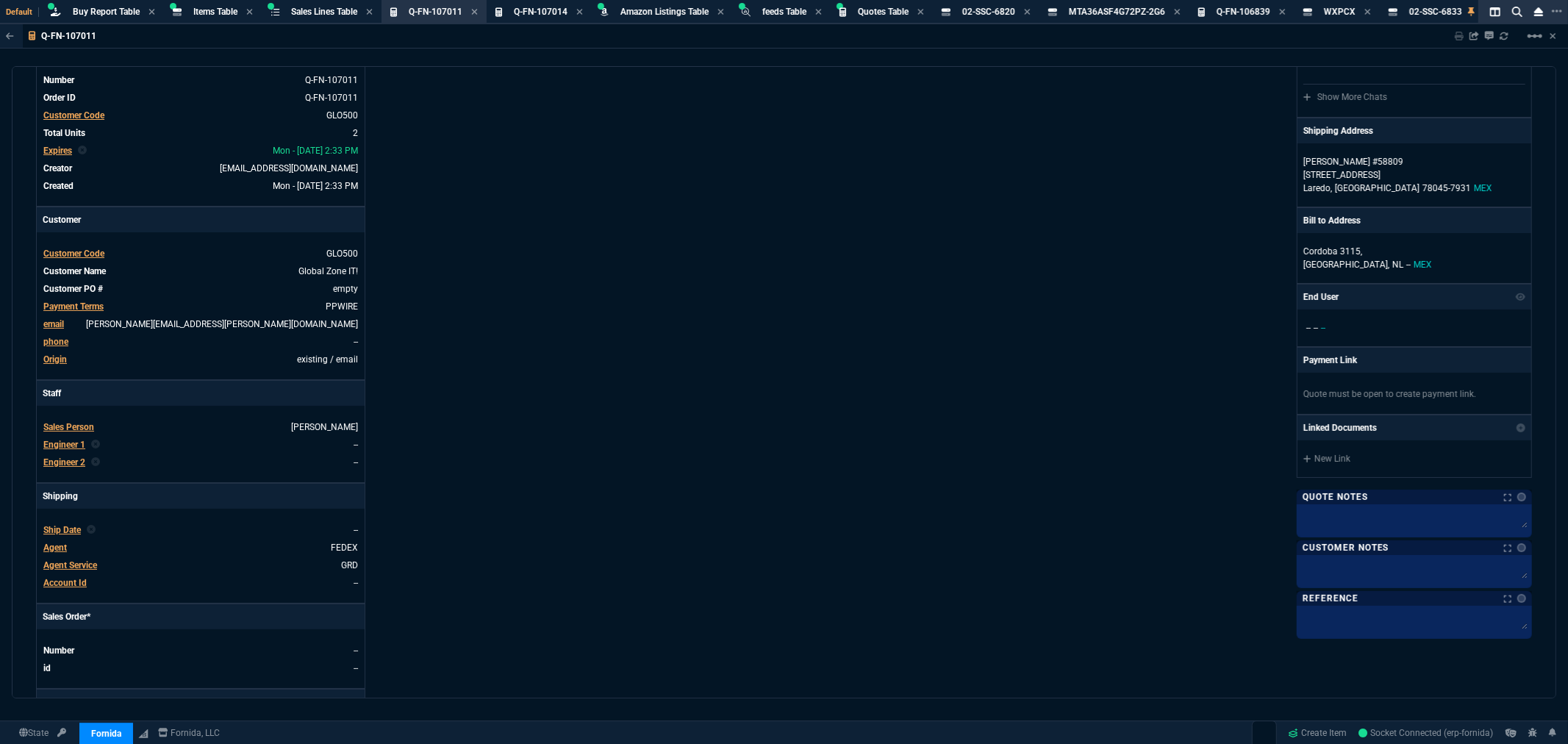
scroll to position [0, 0]
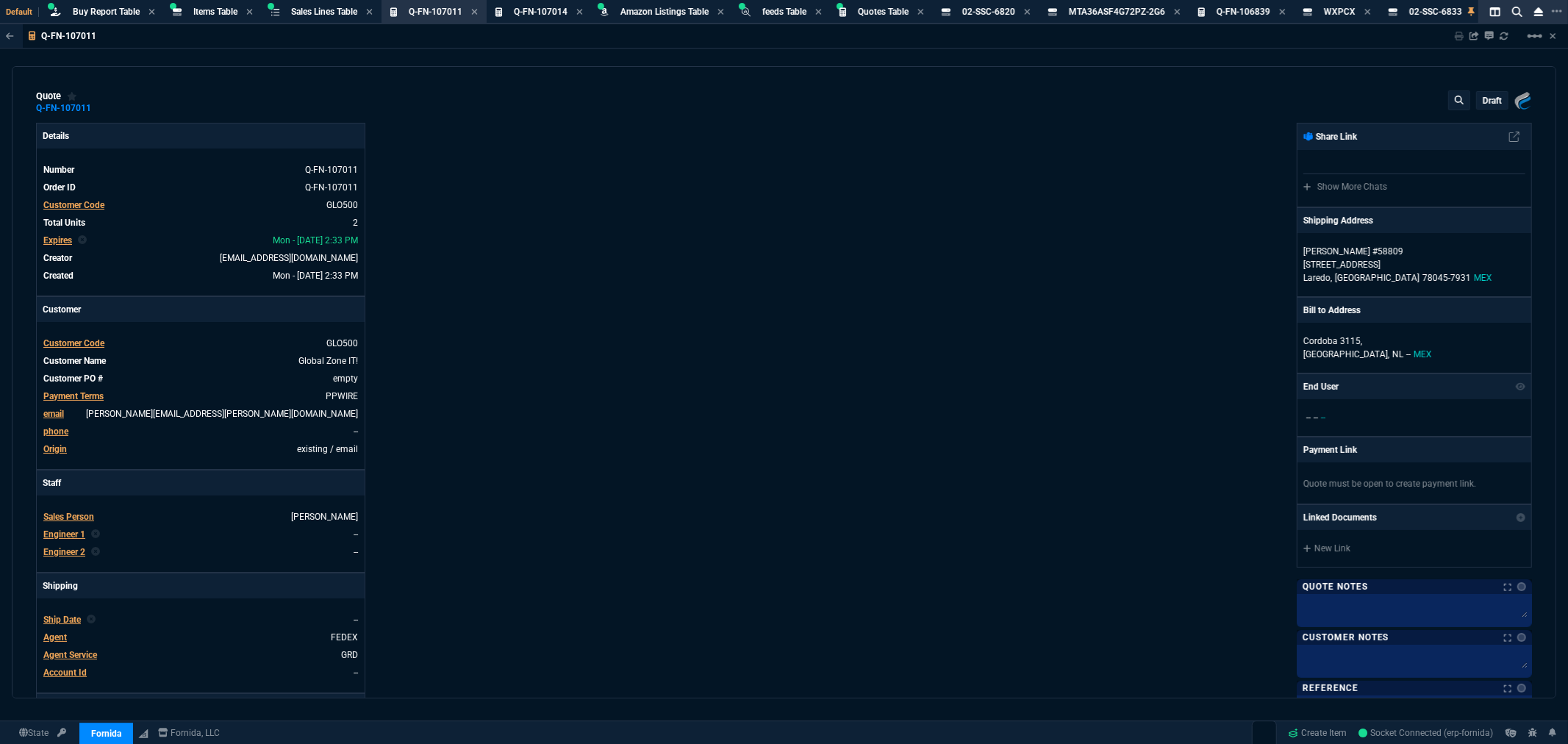
click at [1489, 96] on p "draft" at bounding box center [1492, 100] width 19 height 12
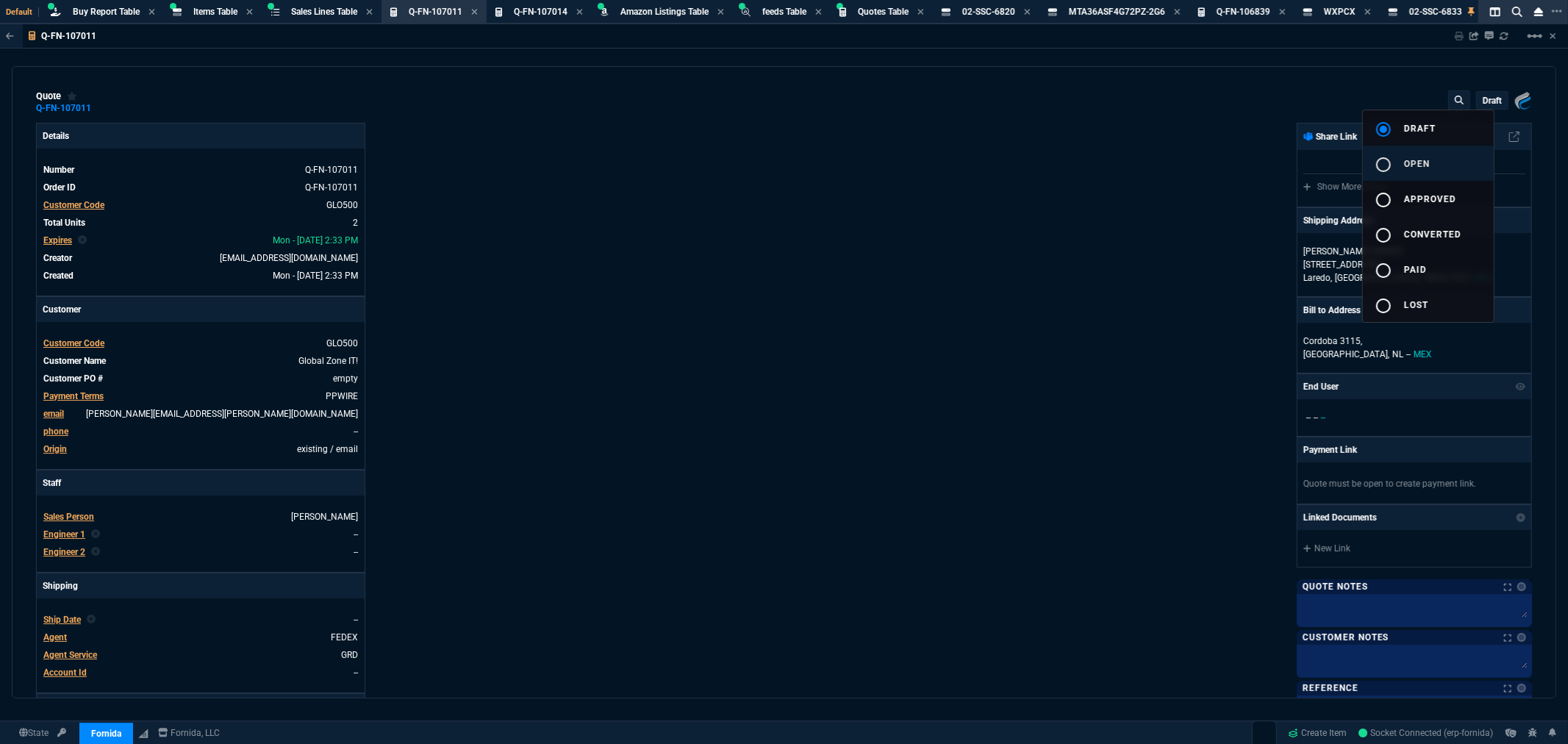
click at [1391, 166] on mat-icon "radio_button_unchecked" at bounding box center [1383, 165] width 18 height 18
click at [1071, 194] on div at bounding box center [784, 372] width 1568 height 744
type input "5115"
type input "33"
type input "375"
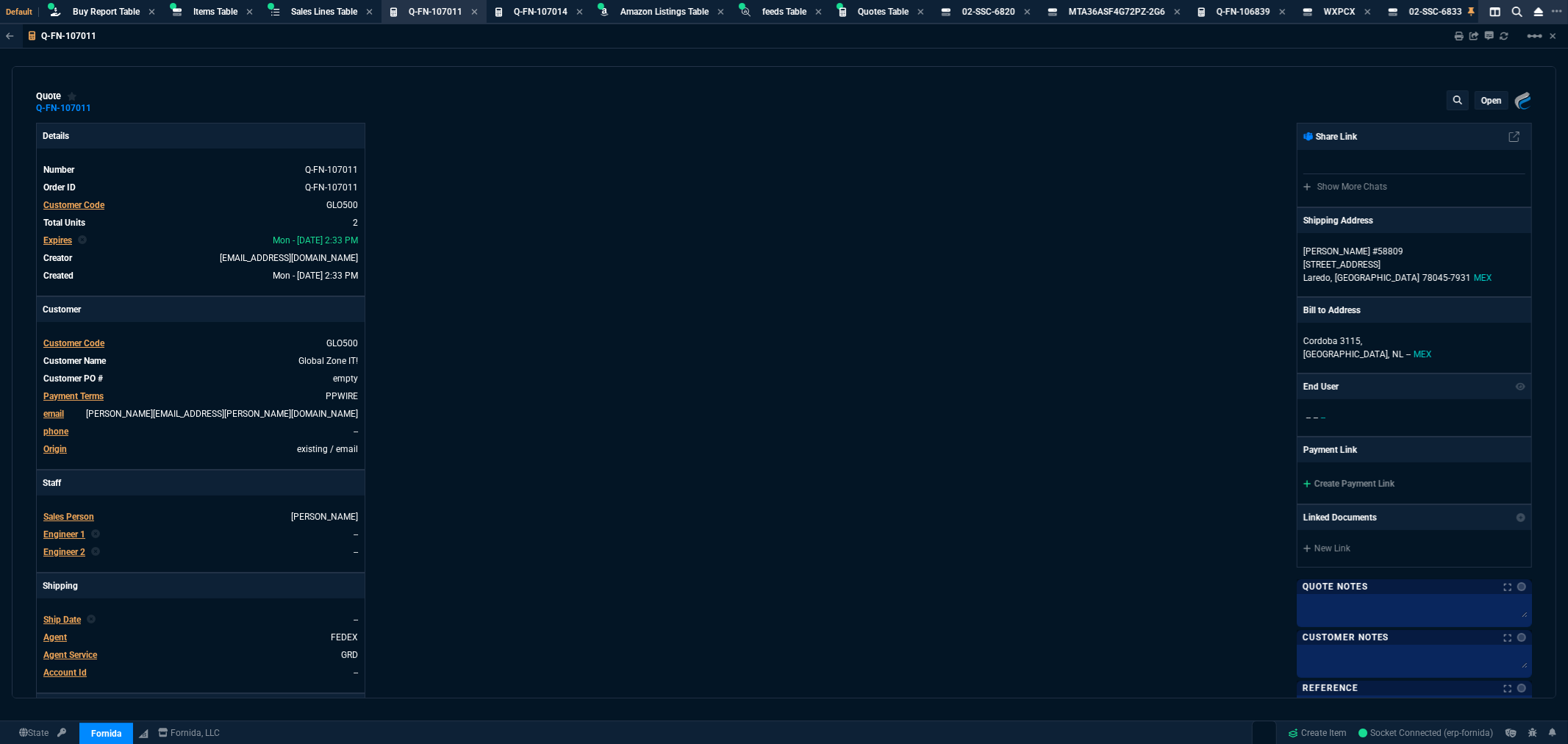
type input "78"
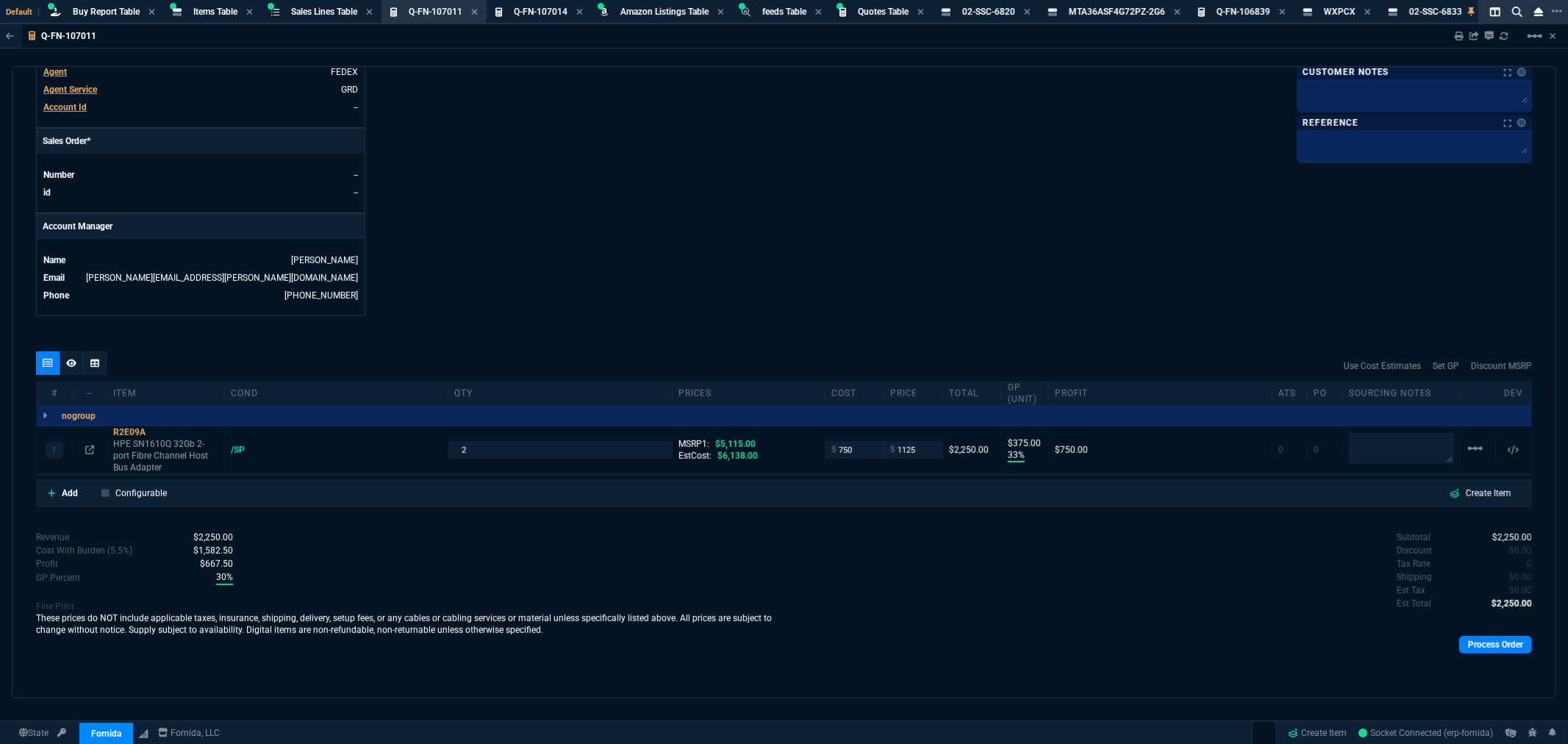
scroll to position [240, 0]
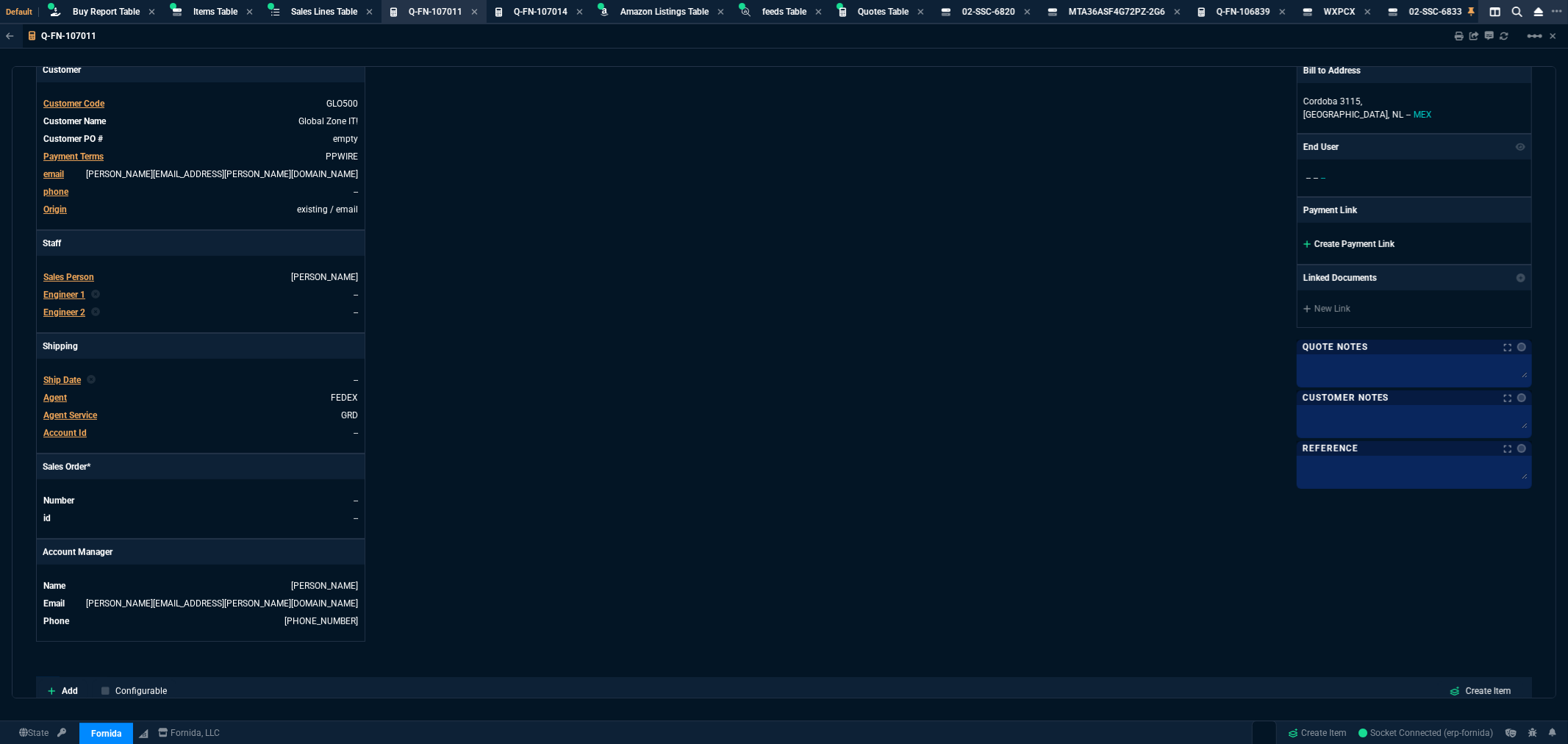
click at [1335, 246] on link "Create Payment Link" at bounding box center [1349, 243] width 92 height 10
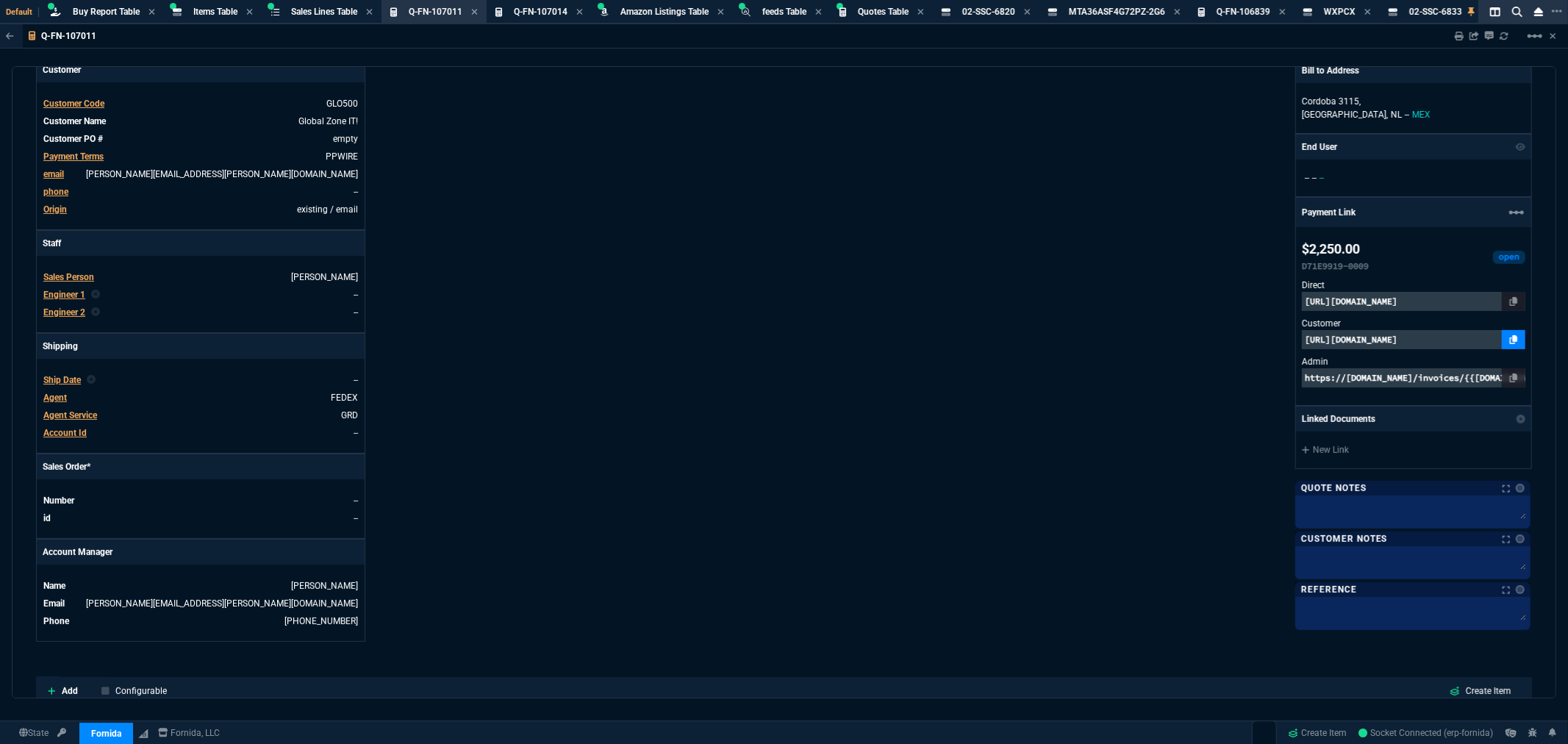
click at [1510, 338] on icon at bounding box center [1514, 339] width 8 height 9
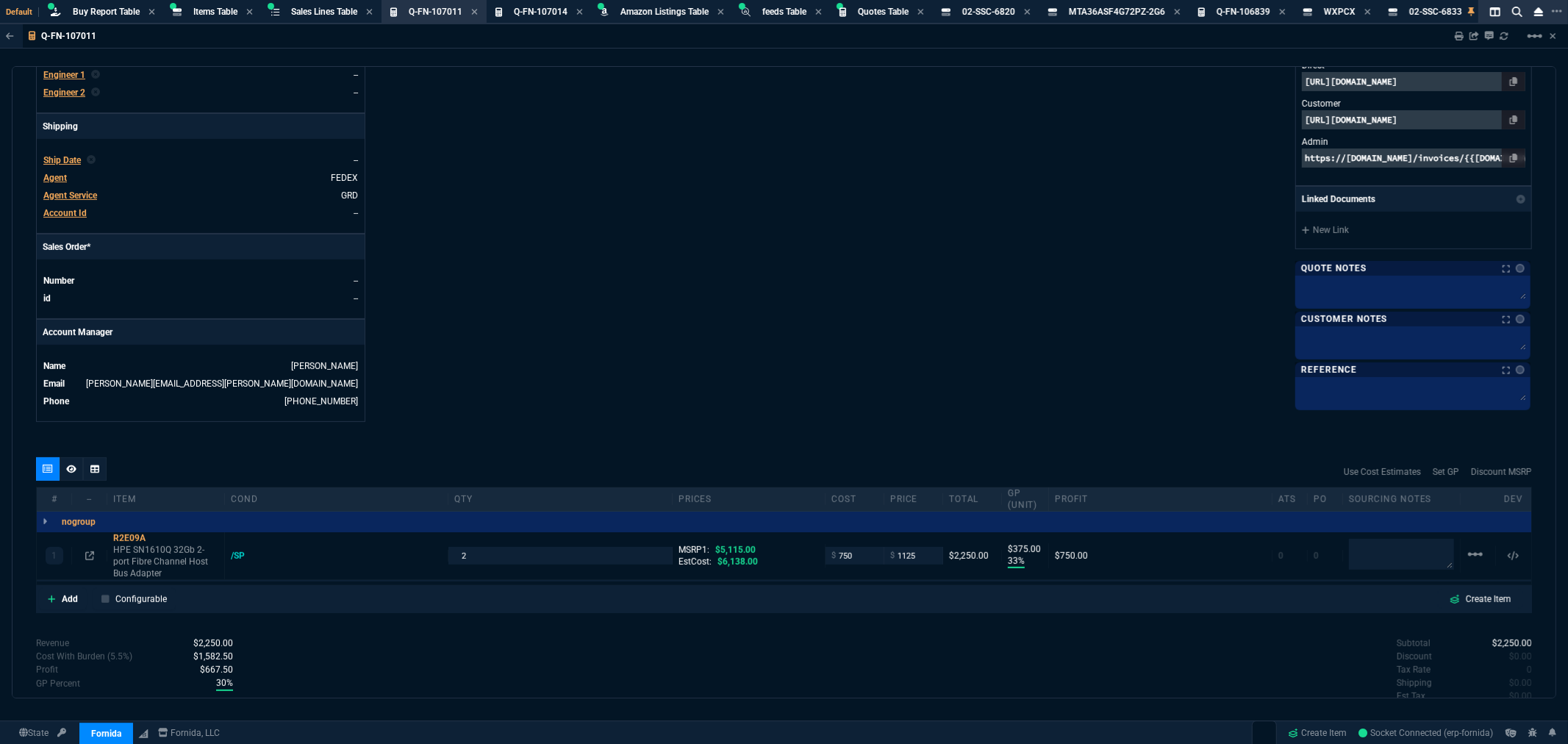
scroll to position [485, 0]
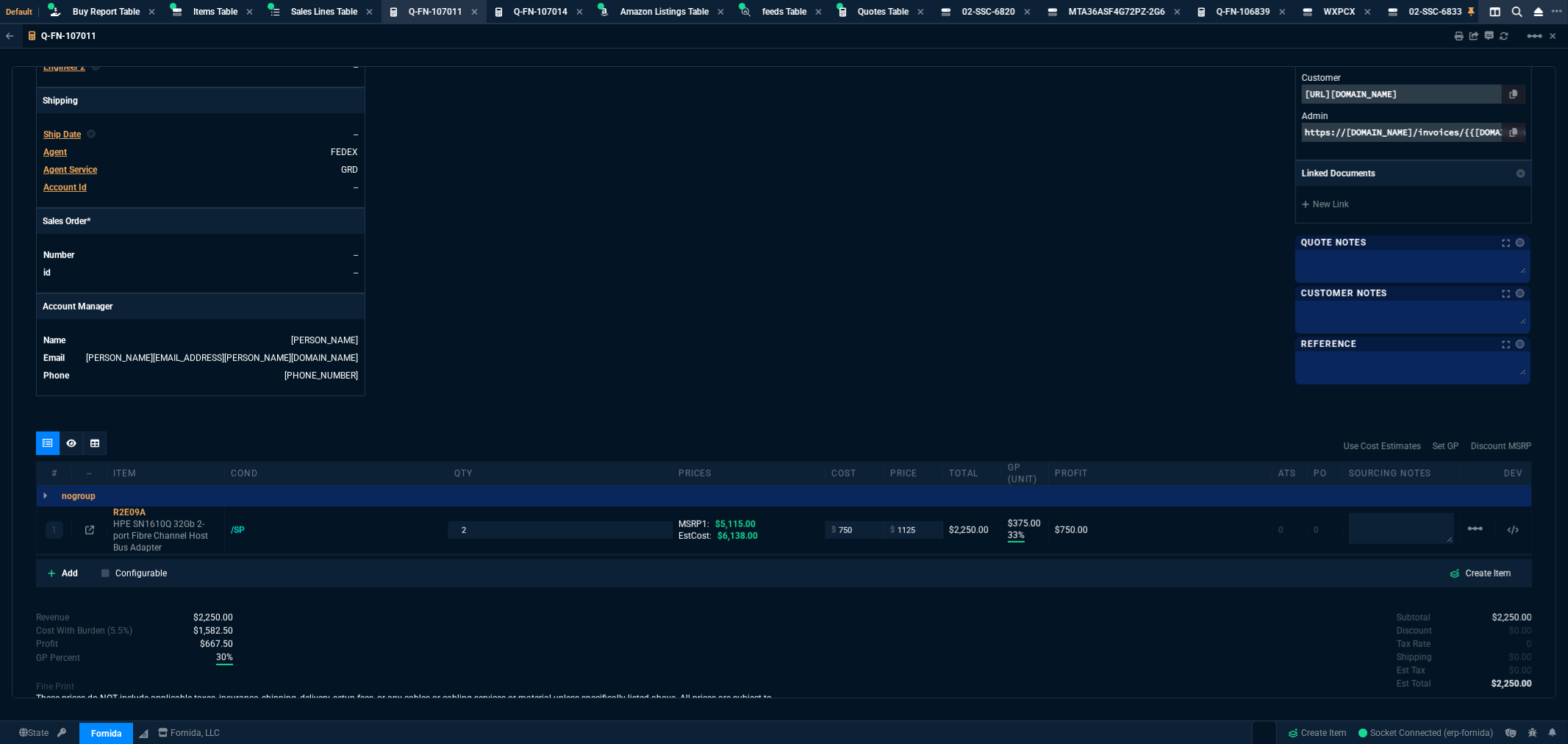
drag, startPoint x: 158, startPoint y: 512, endPoint x: 525, endPoint y: 130, distance: 529.7
click at [158, 512] on icon at bounding box center [155, 512] width 8 height 9
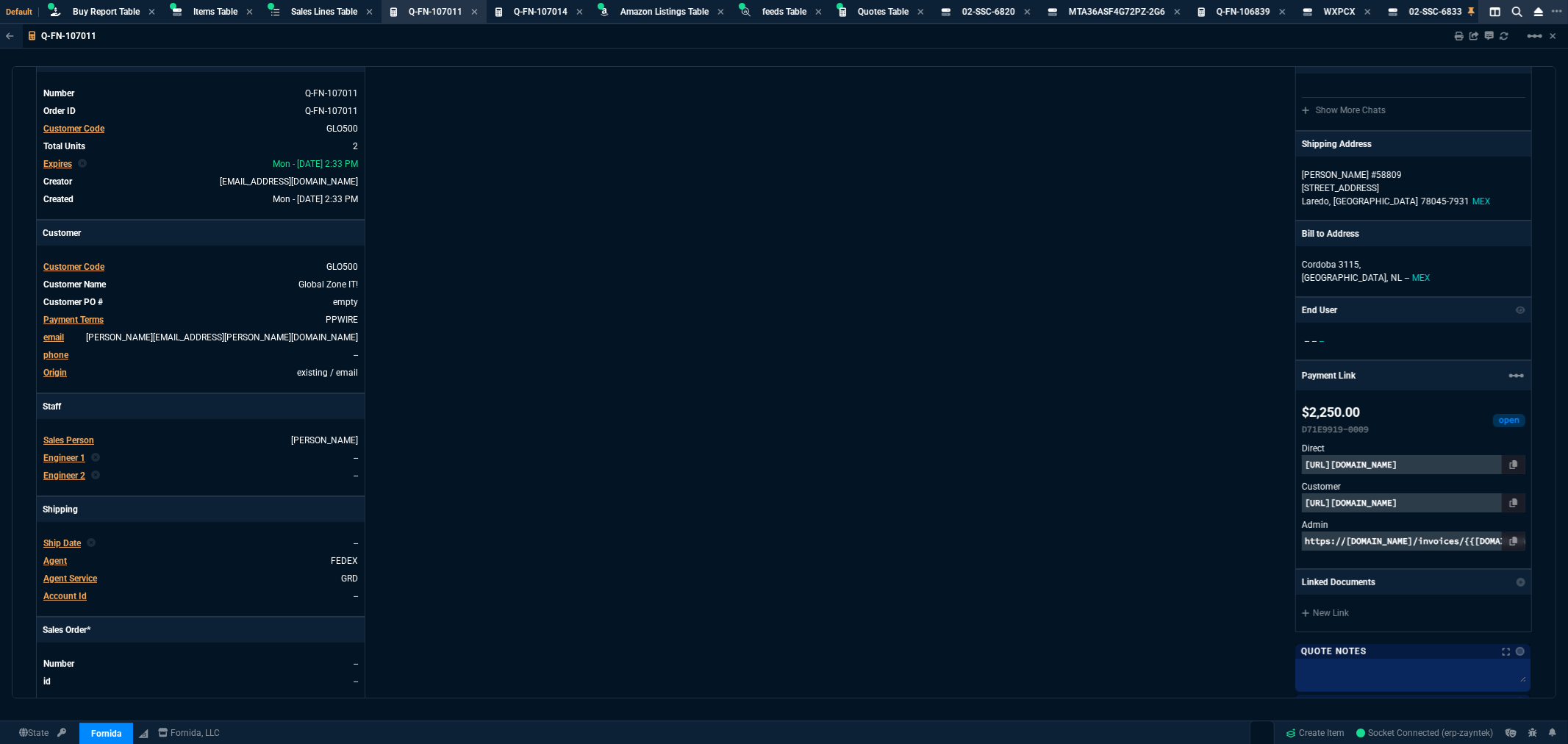
scroll to position [0, 0]
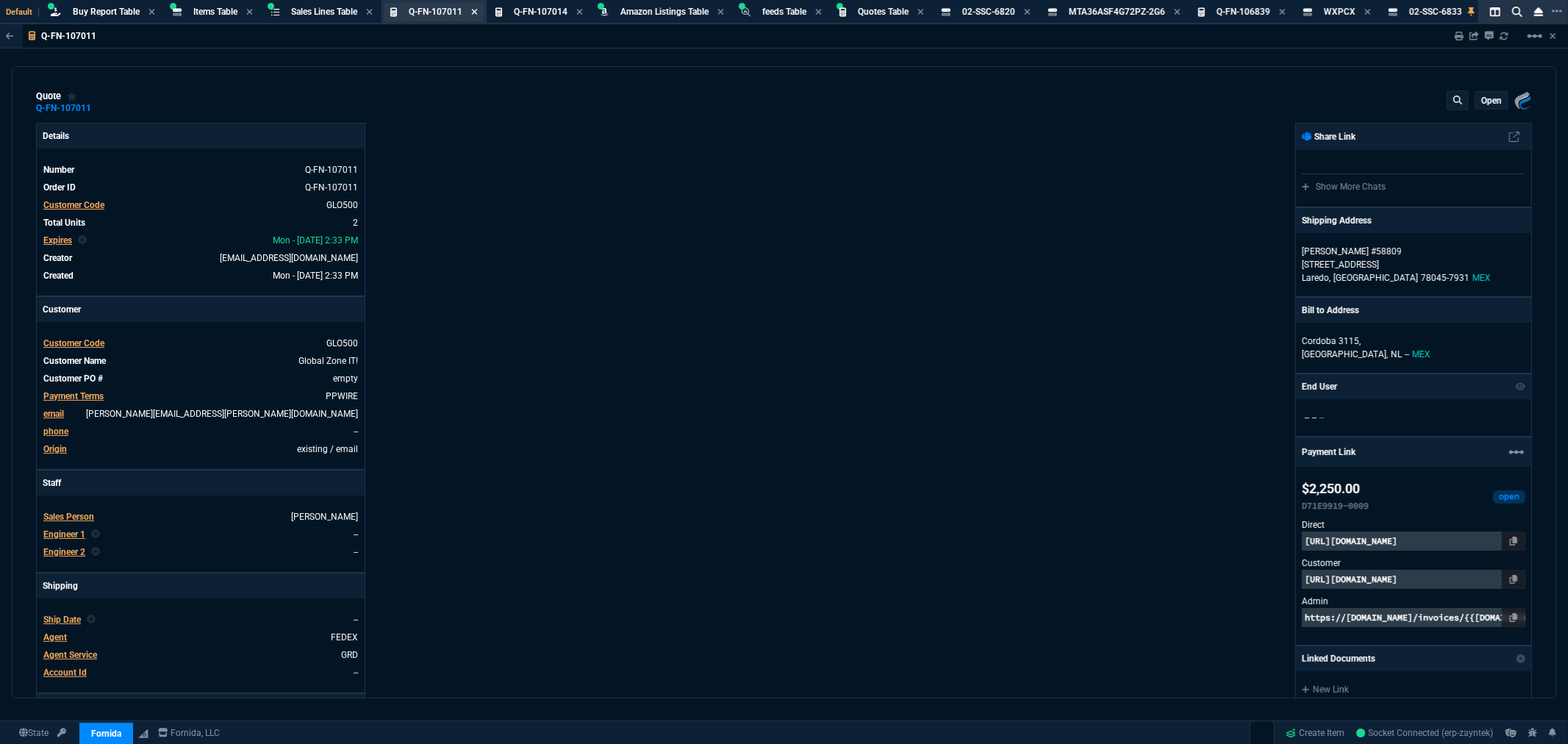
click at [476, 13] on icon at bounding box center [474, 11] width 6 height 9
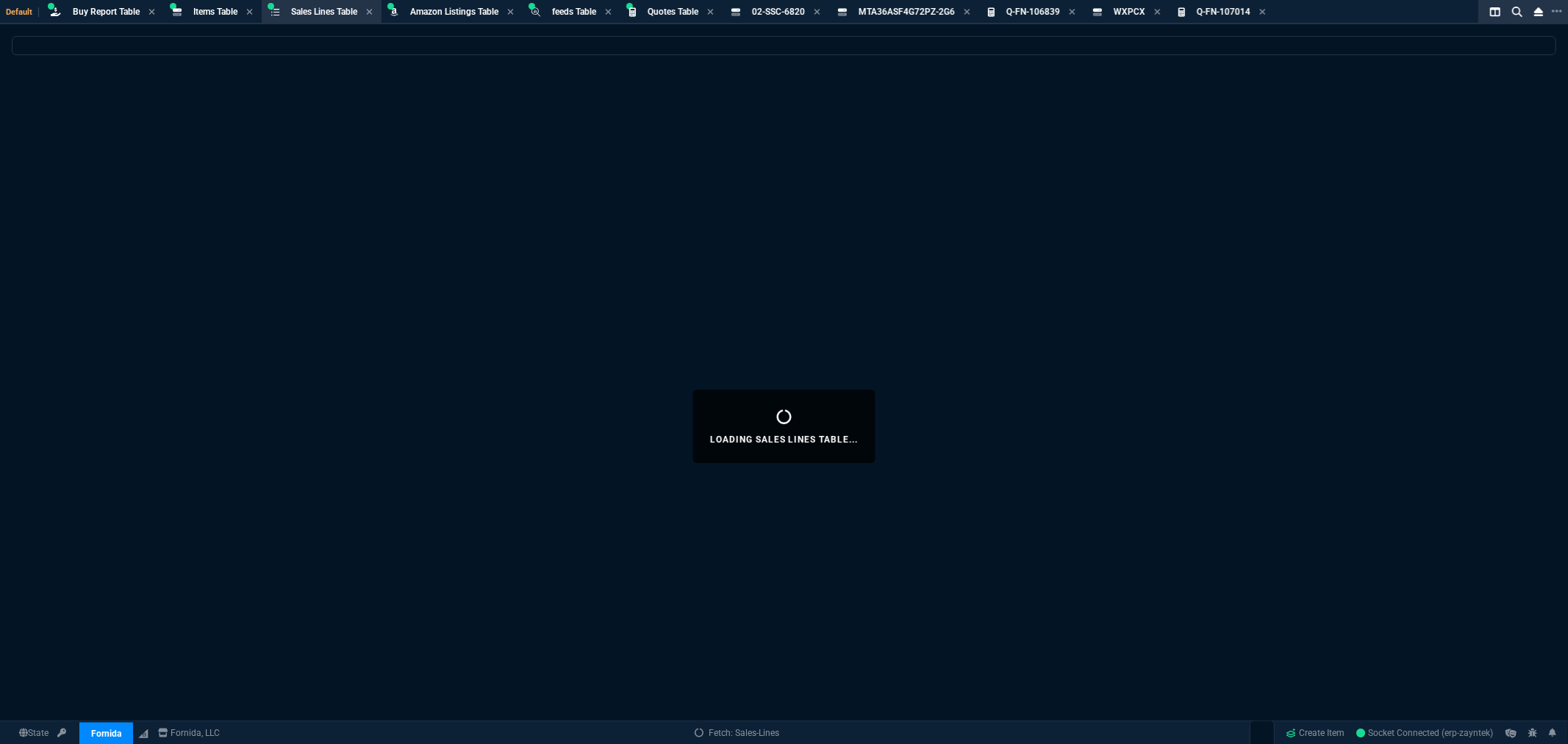
click at [1242, 12] on span "Q-FN-107014" at bounding box center [1223, 11] width 53 height 10
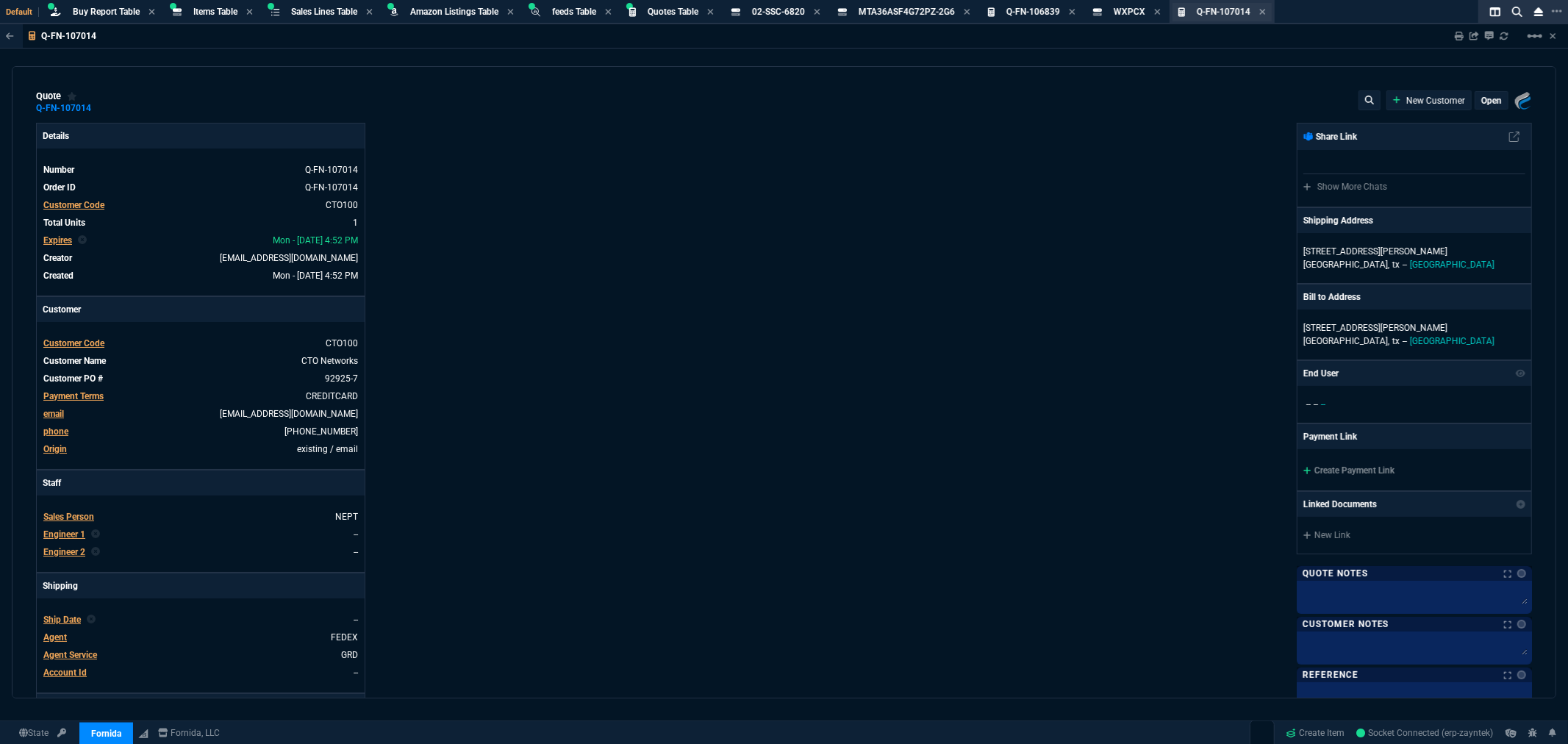
type input "38"
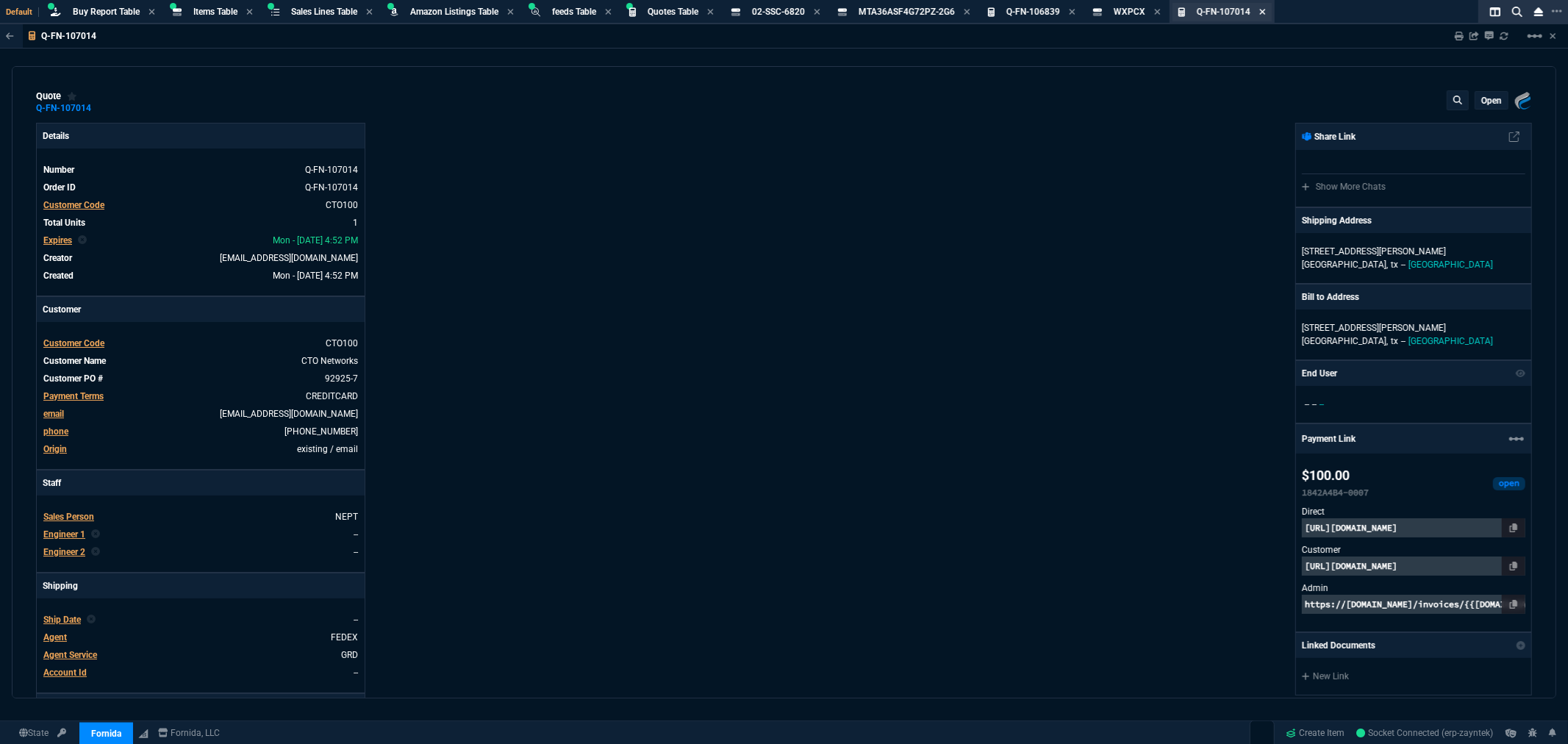
click at [1266, 9] on icon at bounding box center [1262, 11] width 6 height 6
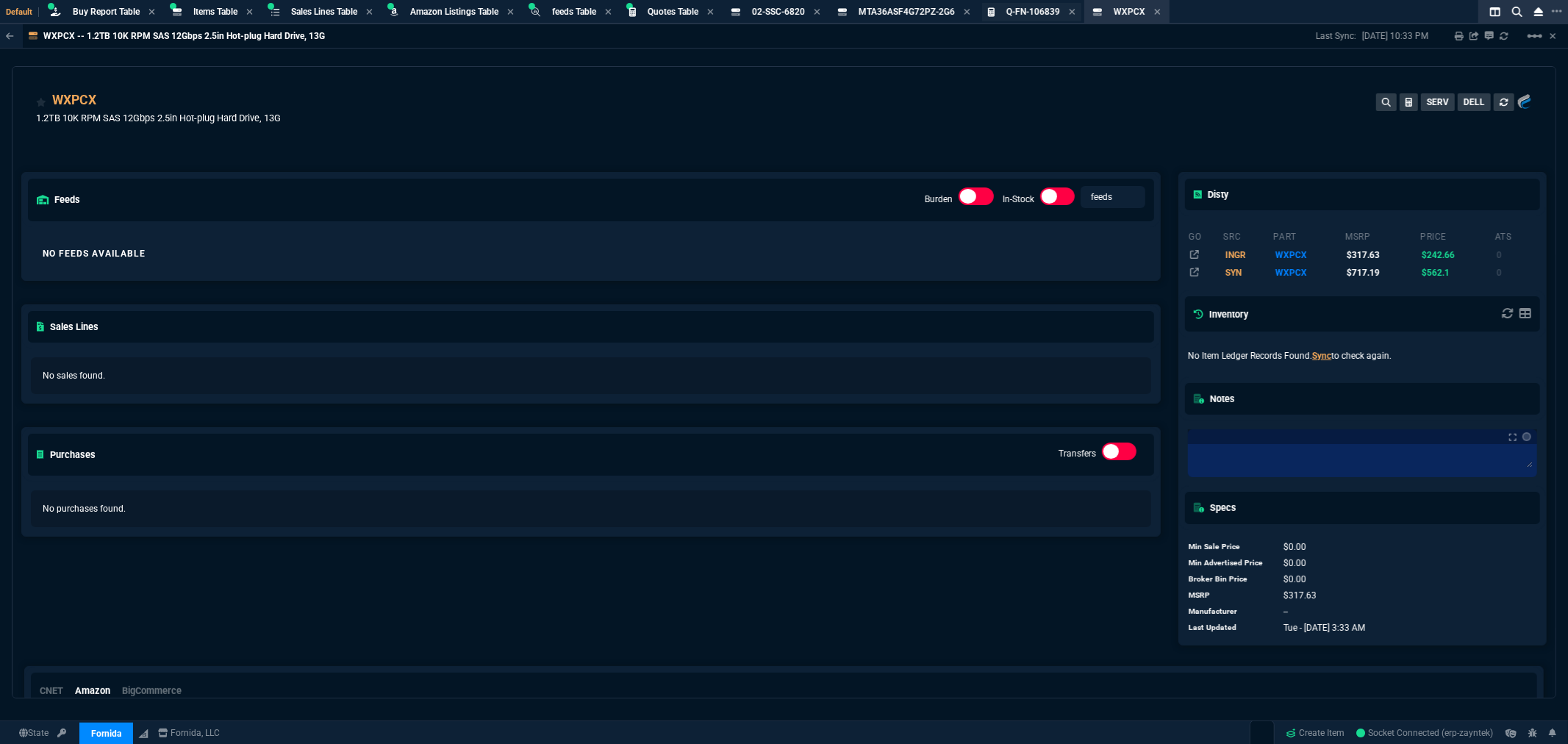
click at [1028, 7] on span "Q-FN-106839" at bounding box center [1033, 11] width 53 height 10
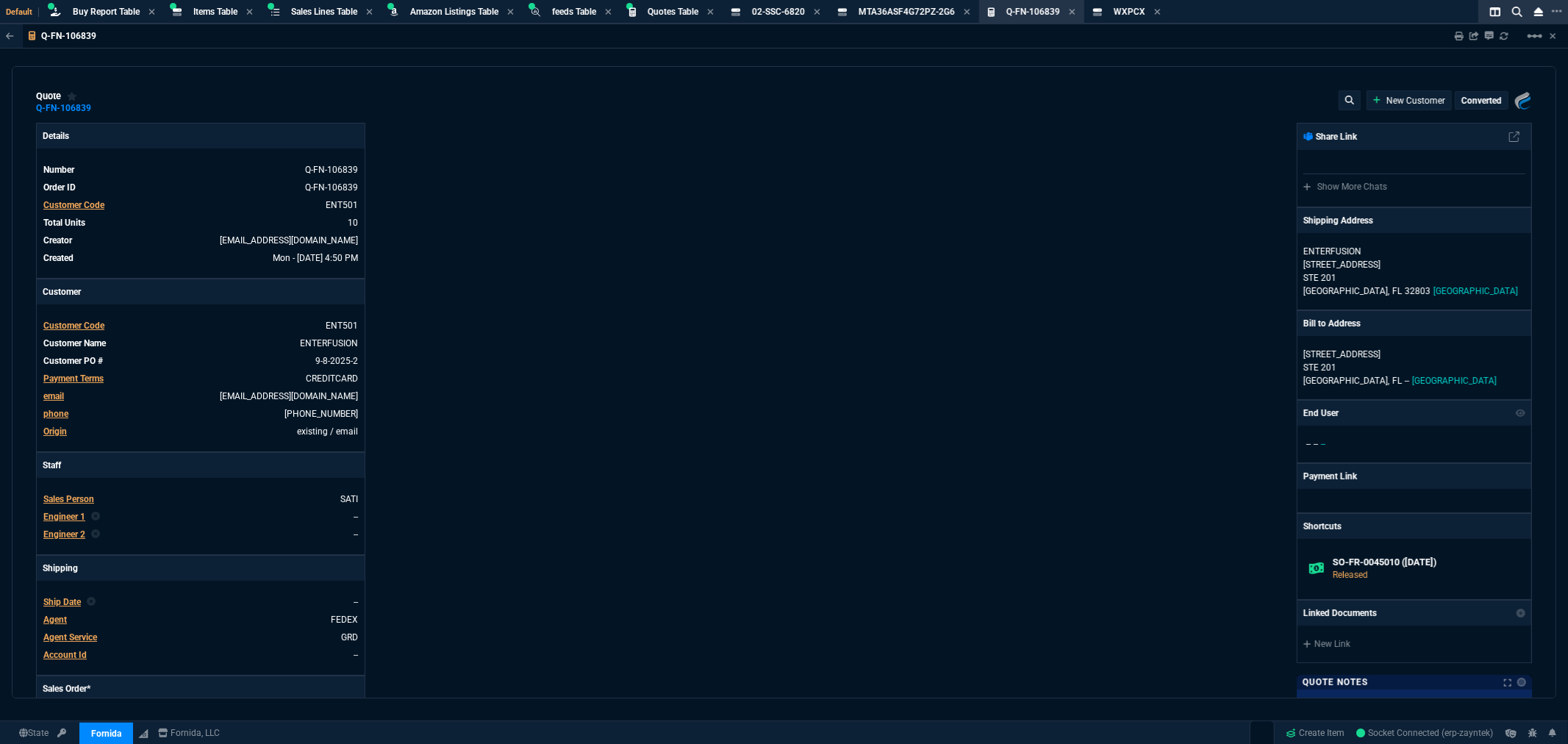
type input "73"
type input "29"
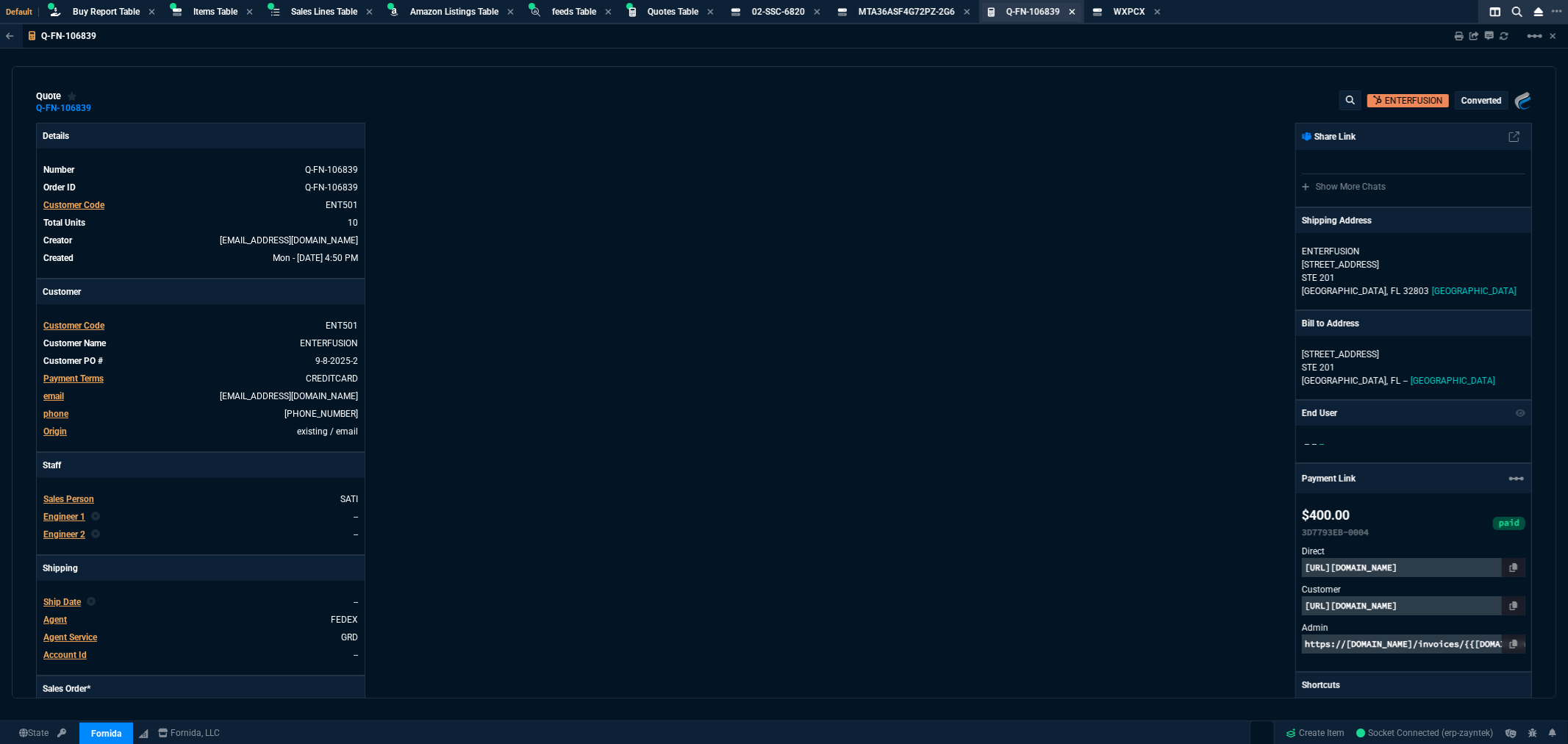
click at [1075, 10] on icon at bounding box center [1072, 11] width 6 height 9
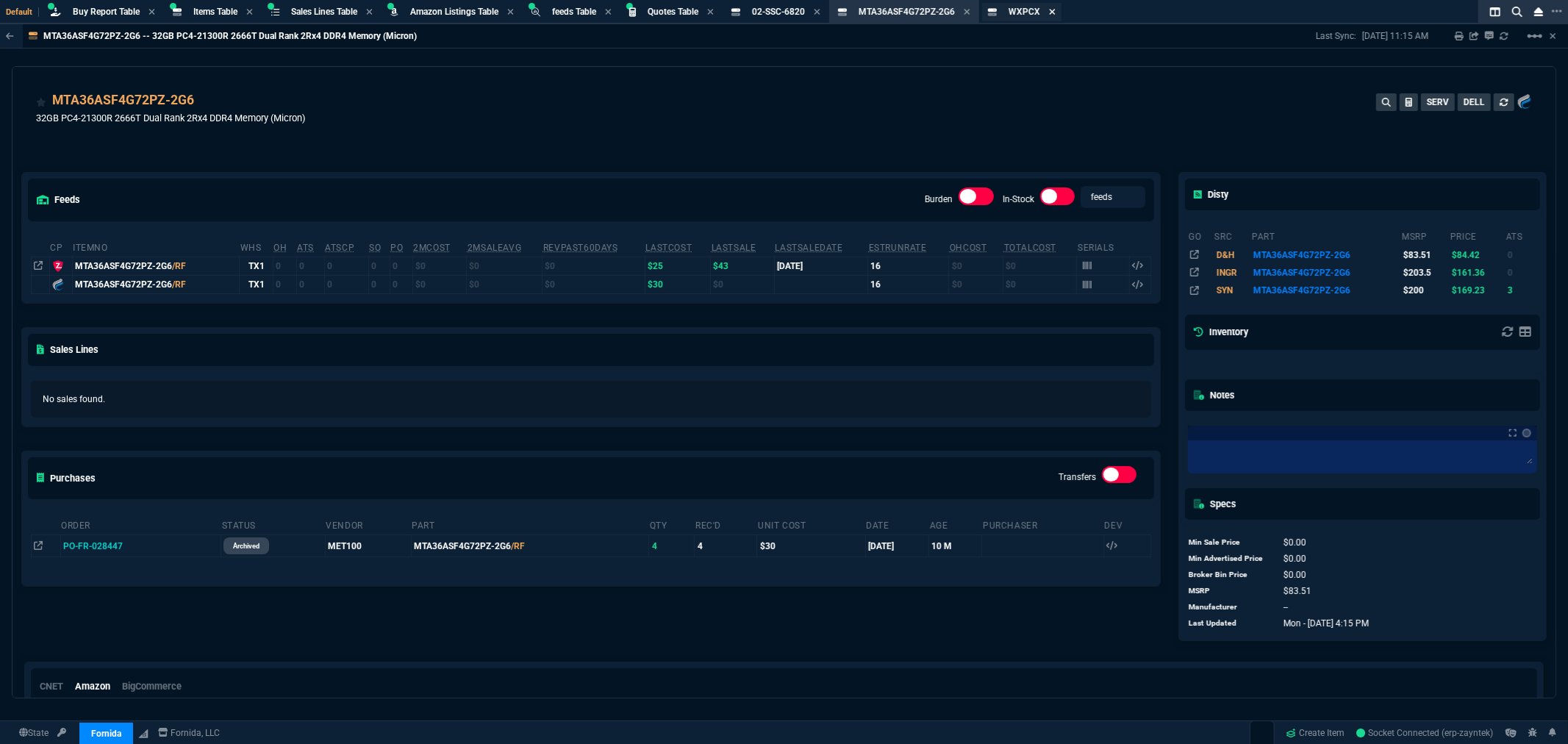
click at [1055, 10] on icon at bounding box center [1052, 11] width 6 height 9
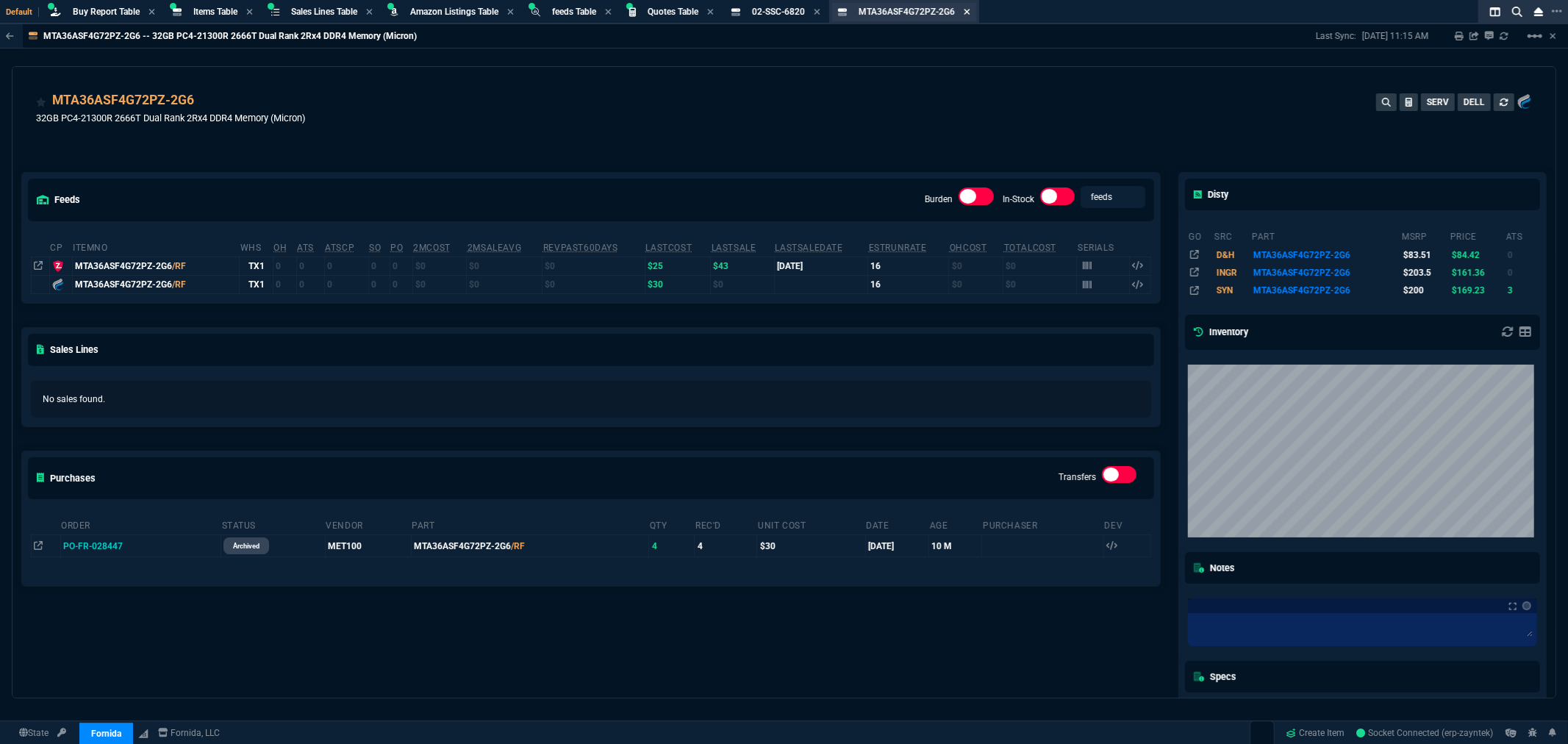
click at [970, 10] on icon at bounding box center [967, 11] width 6 height 9
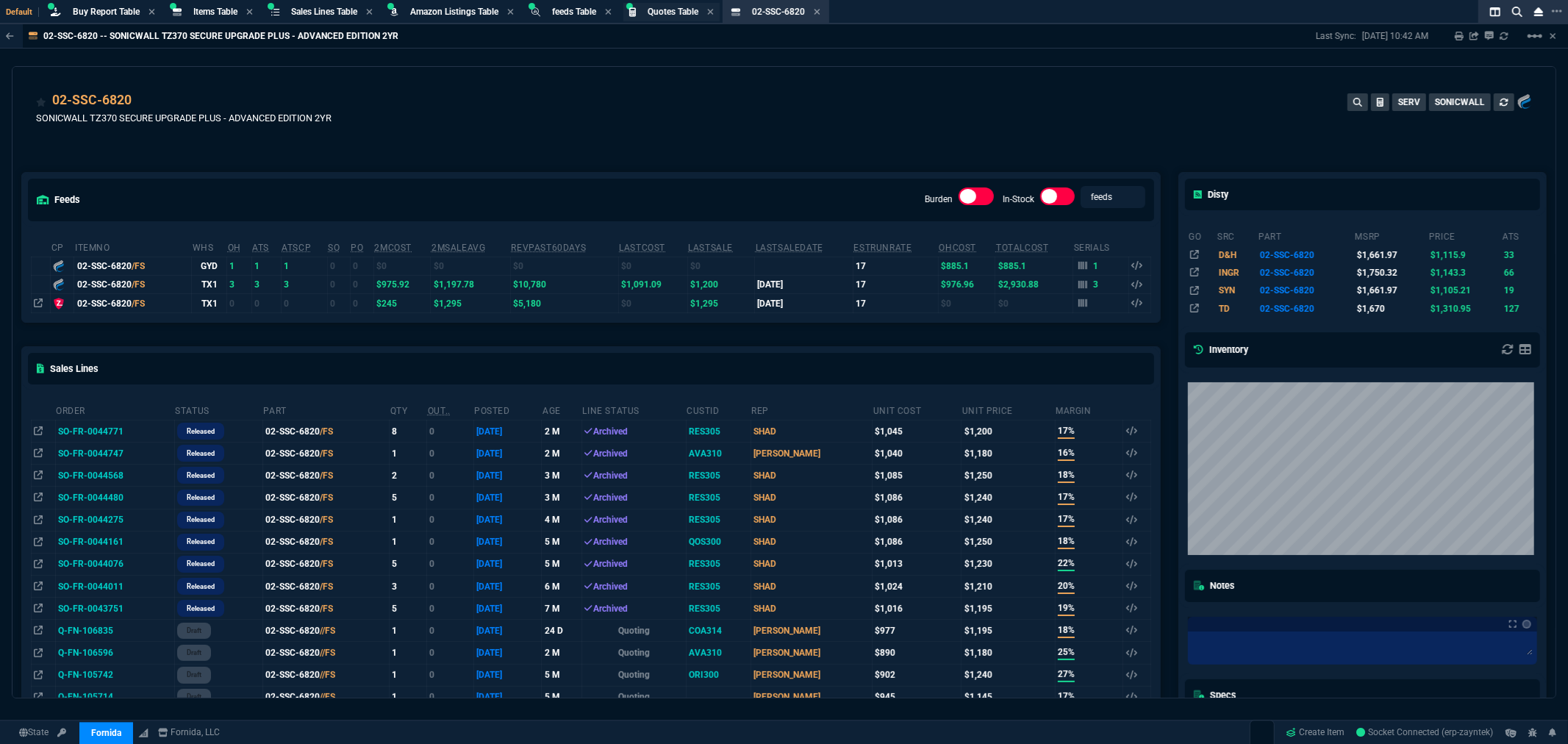
click at [666, 13] on span "Quotes Table" at bounding box center [673, 11] width 51 height 10
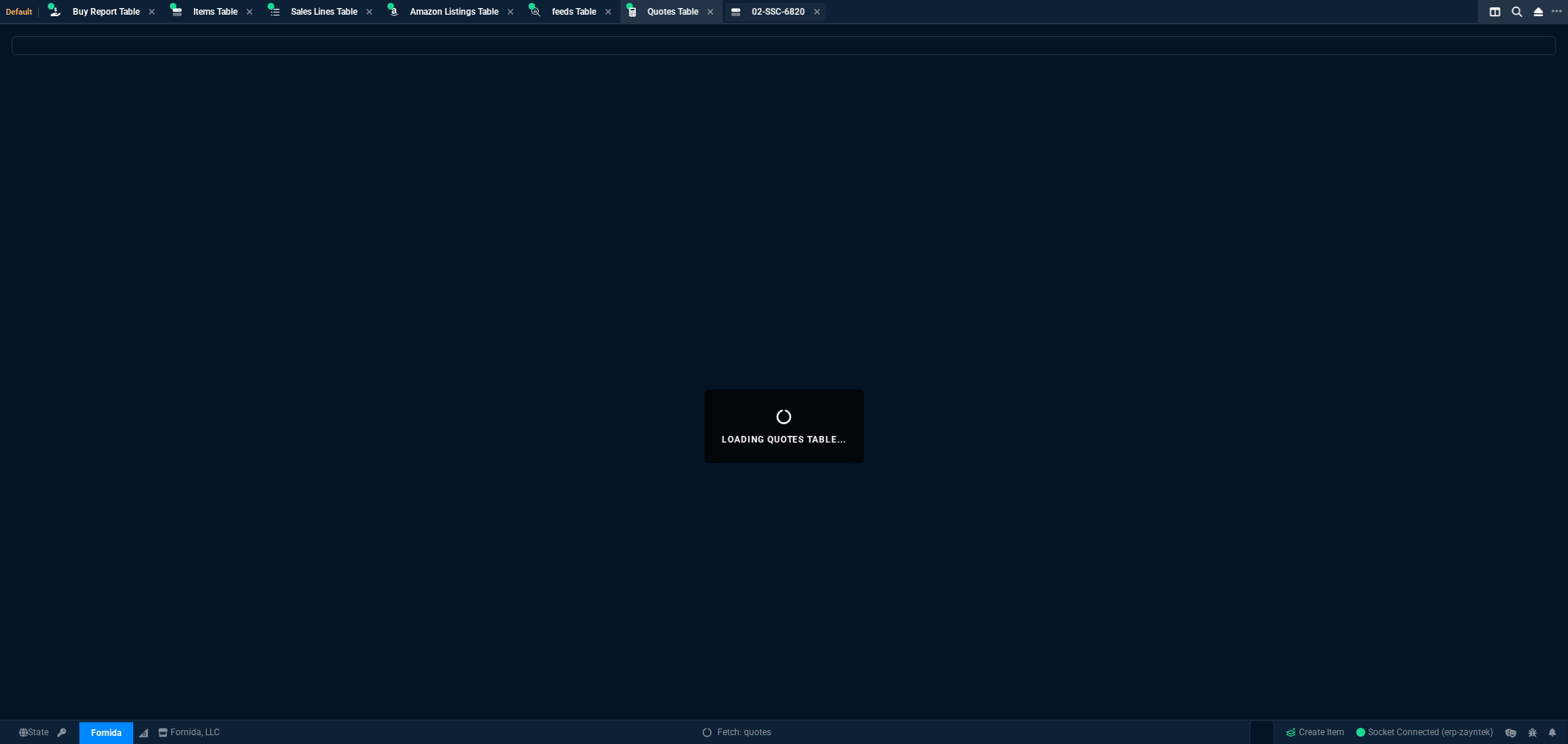
select select
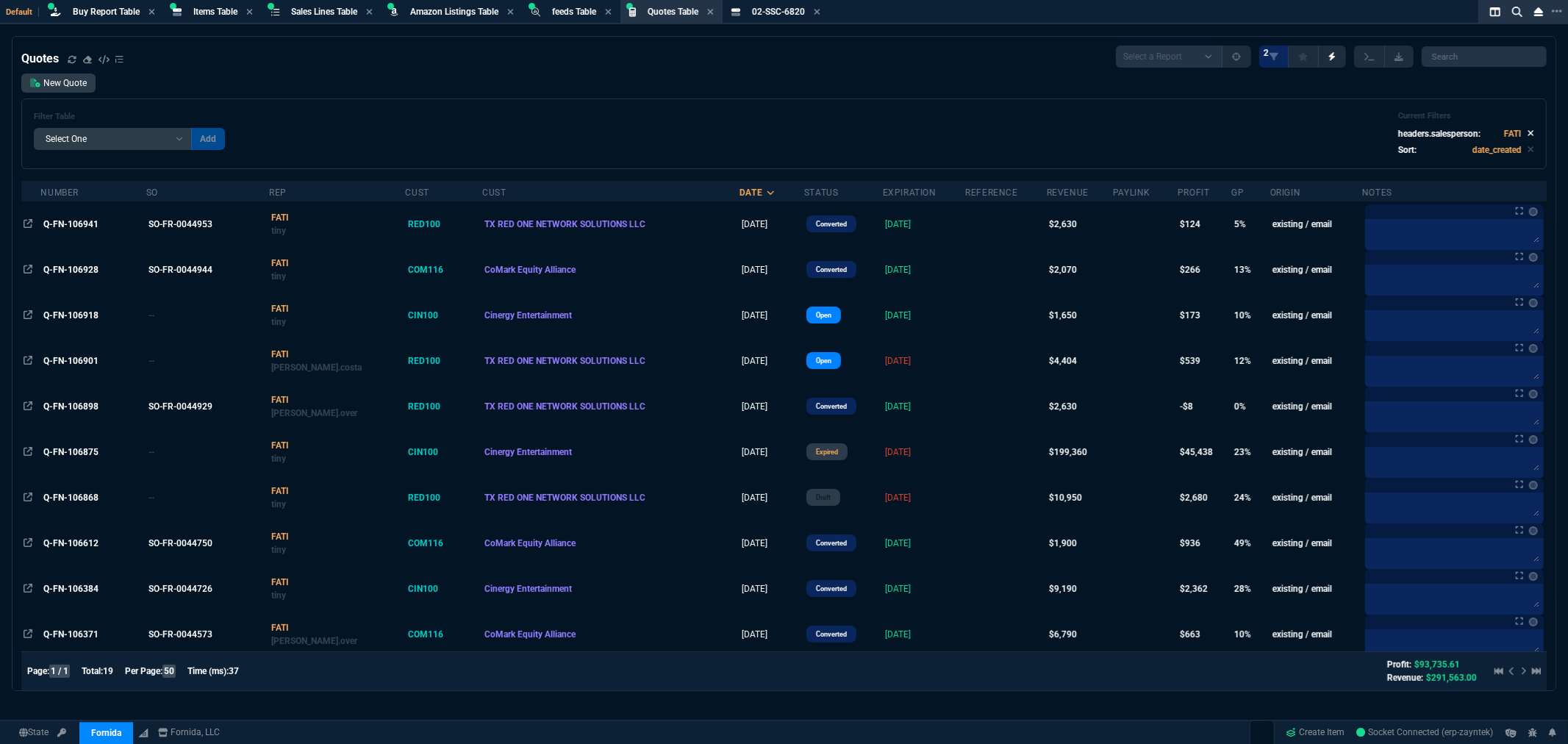
click at [1527, 132] on icon at bounding box center [1531, 133] width 6 height 9
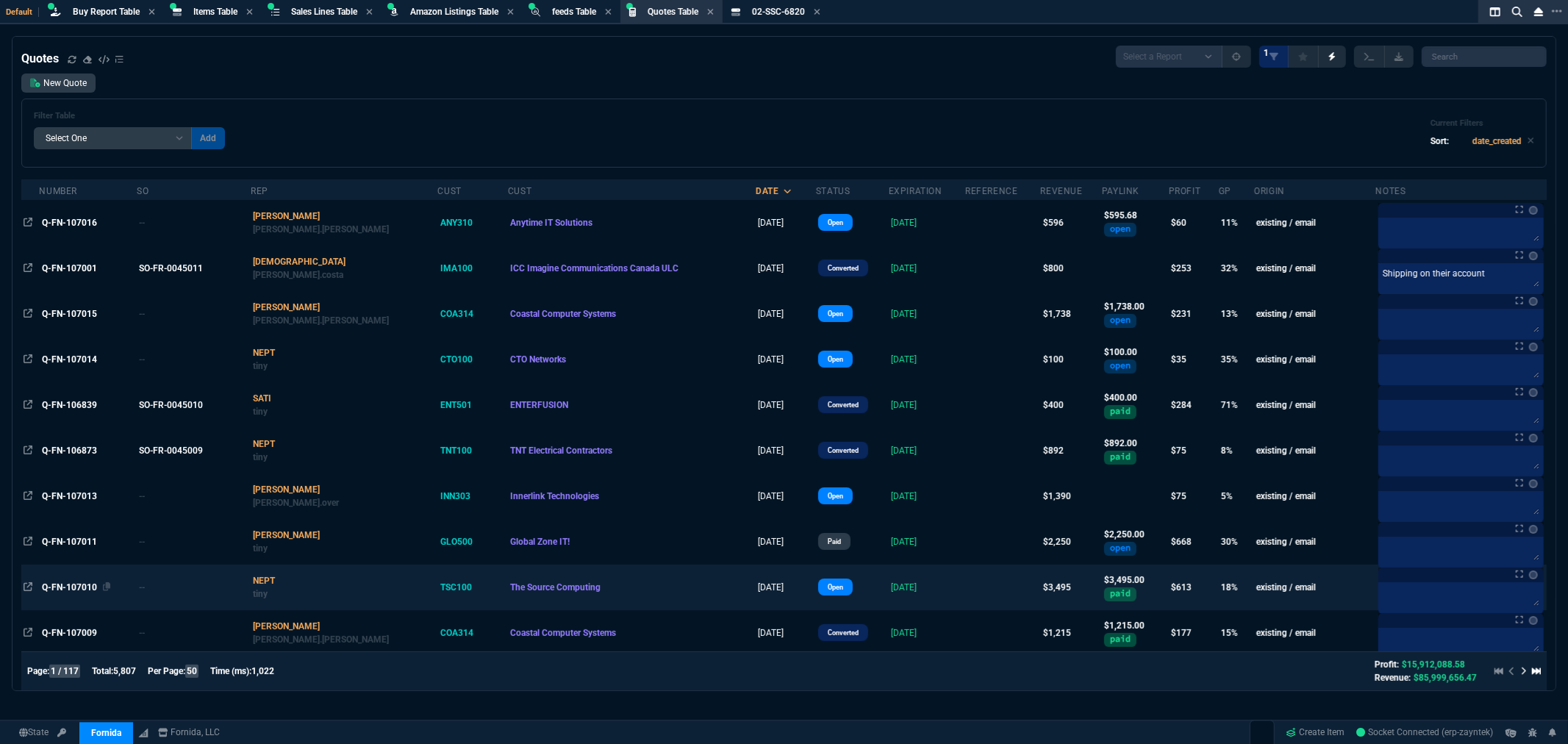
click at [84, 589] on span "Q-FN-107010" at bounding box center [69, 587] width 55 height 10
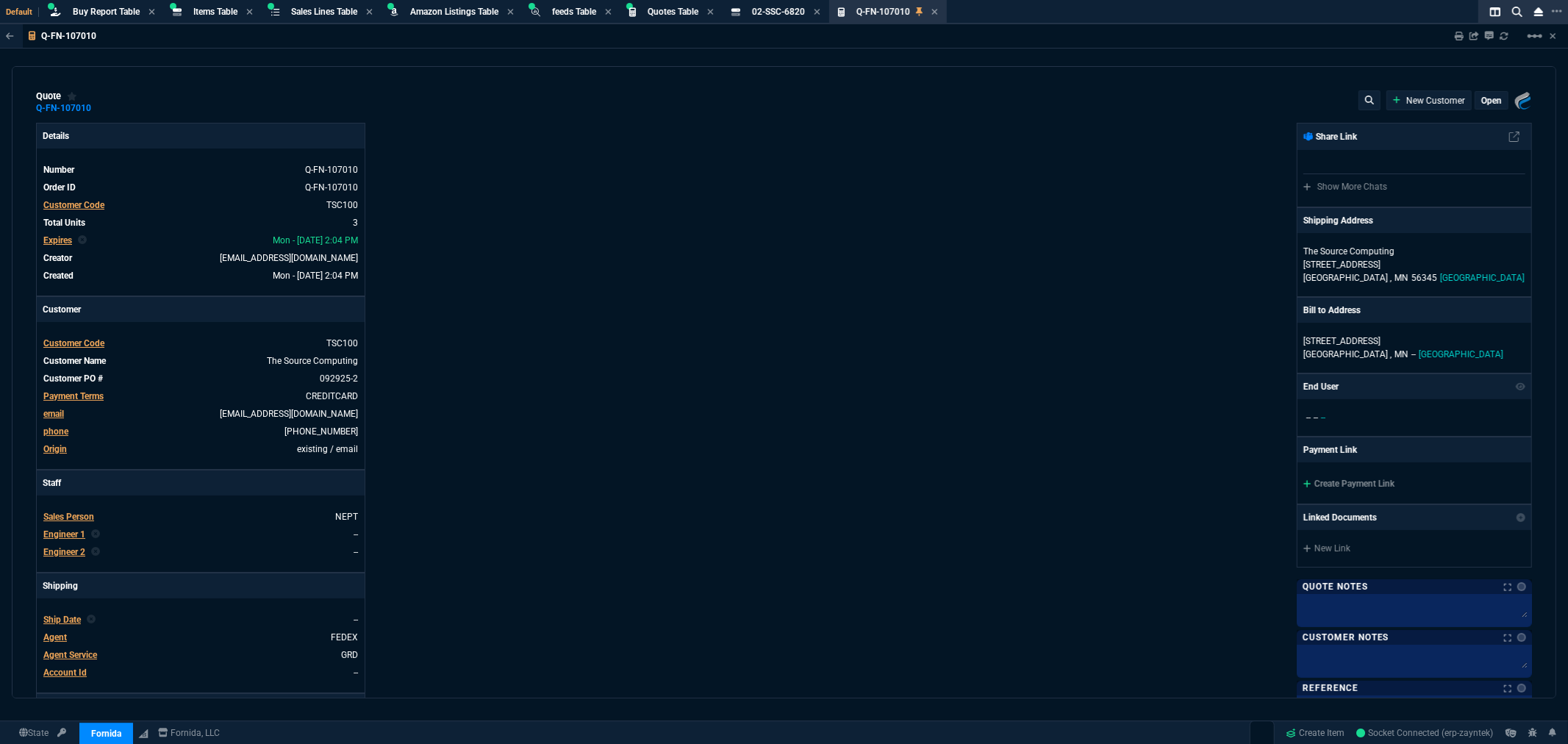
type input "17"
type input "324"
type input "2844.07"
type input "33"
type input "264"
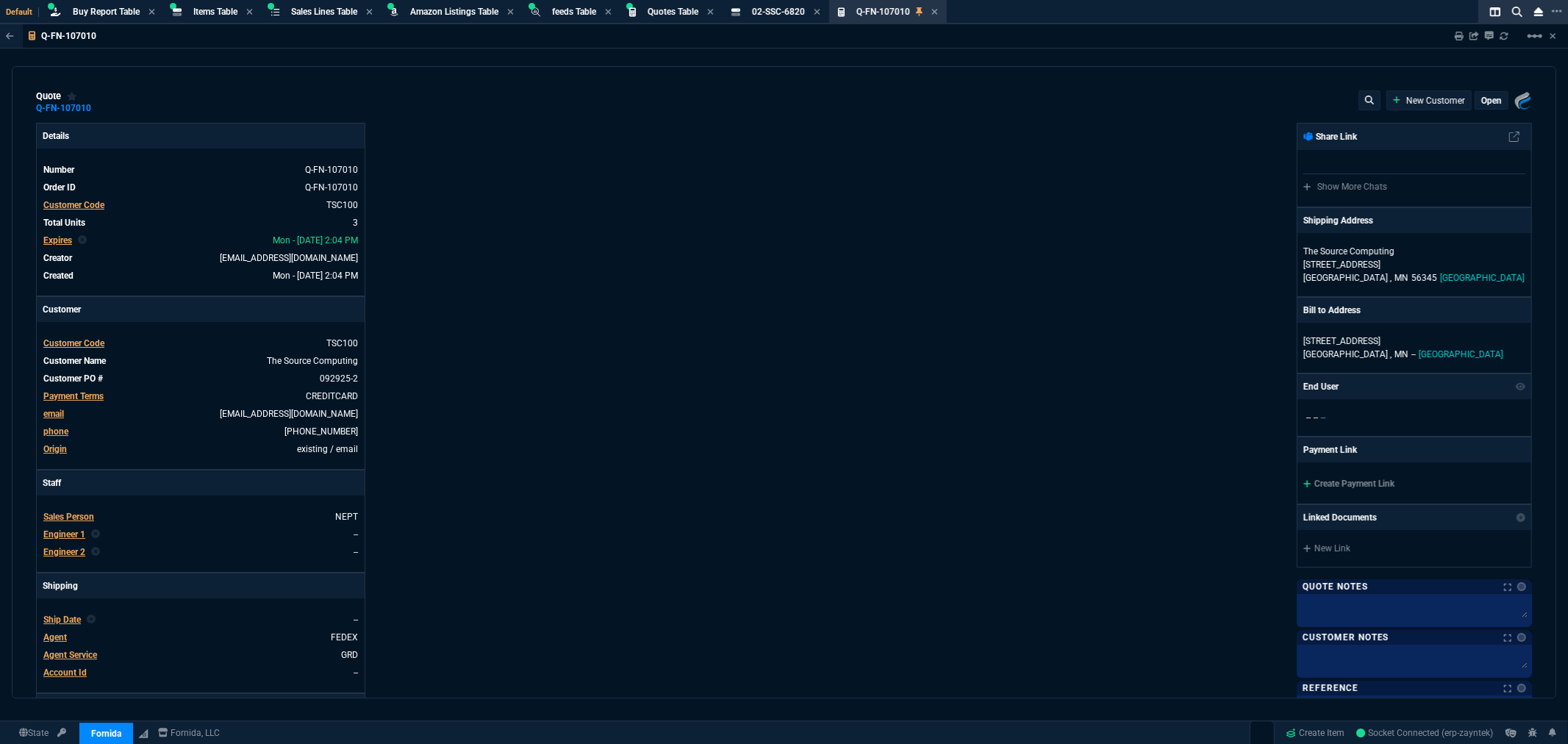
type input "1085"
type input "21"
type input "175"
type input "1080"
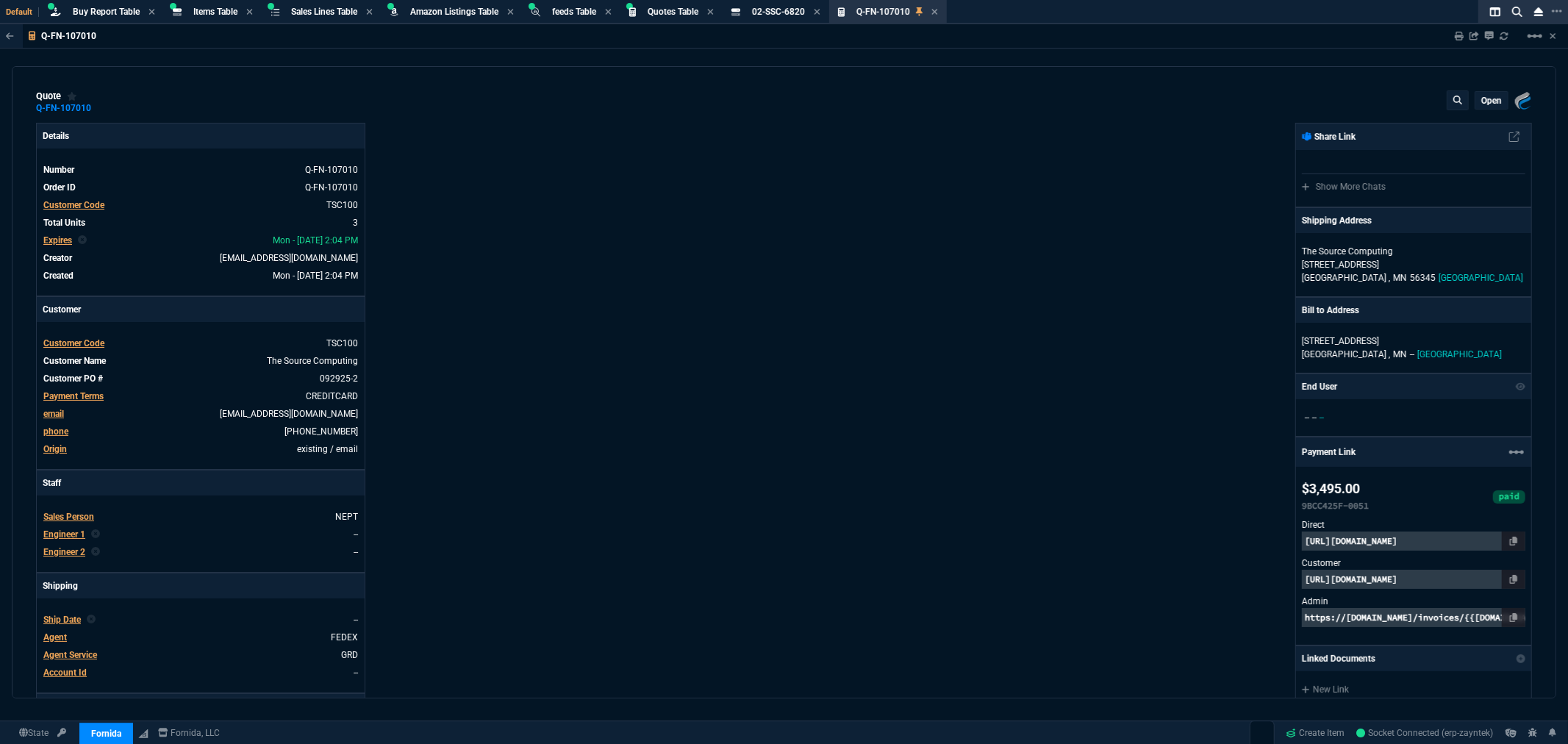
type input "34"
type input "27"
type input "24"
click at [1539, 37] on mat-icon "linear_scale" at bounding box center [1535, 36] width 18 height 18
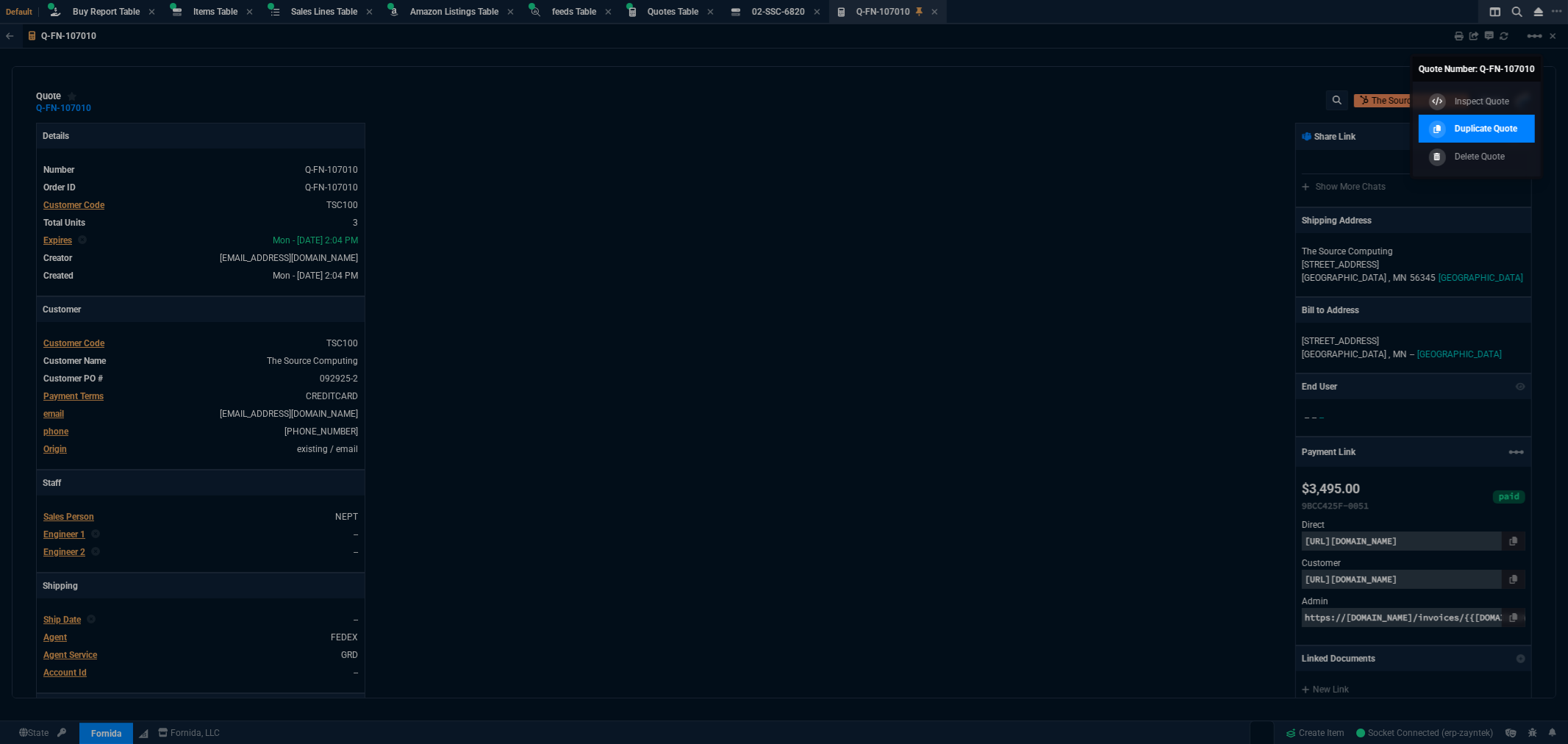
click at [1468, 123] on p "Duplicate Quote" at bounding box center [1486, 128] width 63 height 14
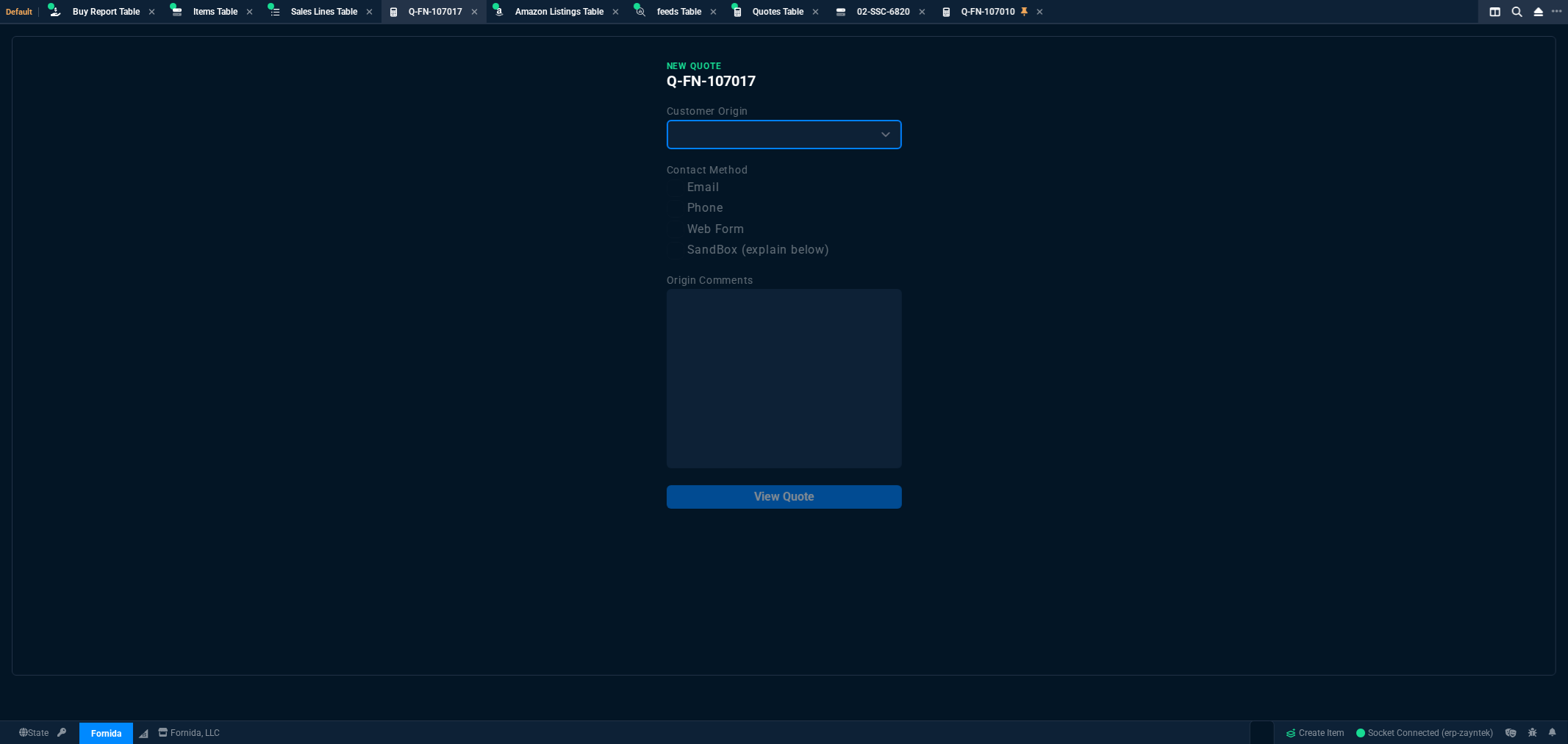
click at [737, 136] on select "Existing Customer Amazon Lead (first order) Website Lead (first order) Called (…" at bounding box center [785, 134] width 236 height 29
select select "existing"
click at [667, 120] on select "Existing Customer Amazon Lead (first order) Website Lead (first order) Called (…" at bounding box center [785, 134] width 236 height 29
click at [680, 185] on input "Email" at bounding box center [676, 188] width 18 height 18
checkbox input "true"
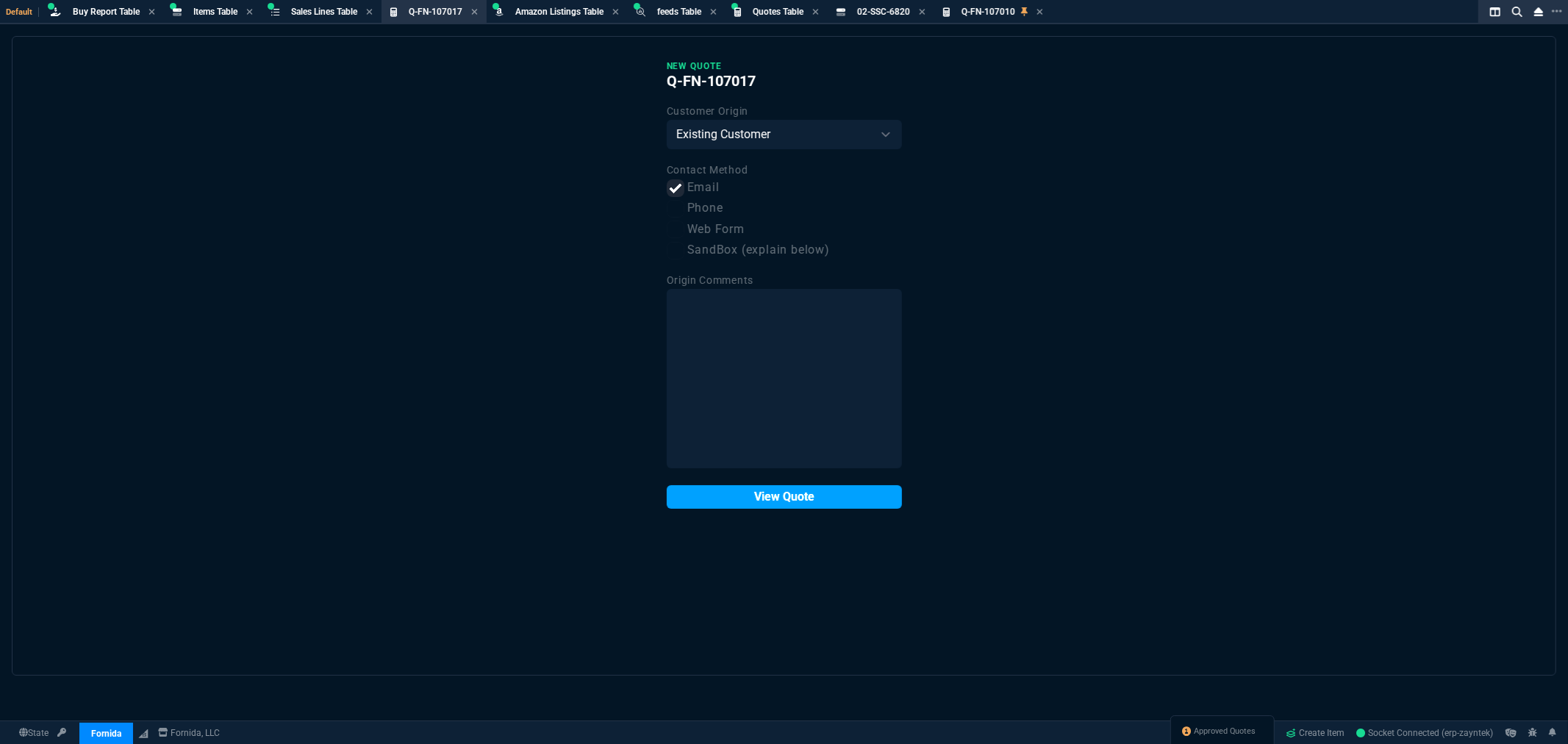
click at [812, 496] on button "View Quote" at bounding box center [785, 497] width 236 height 24
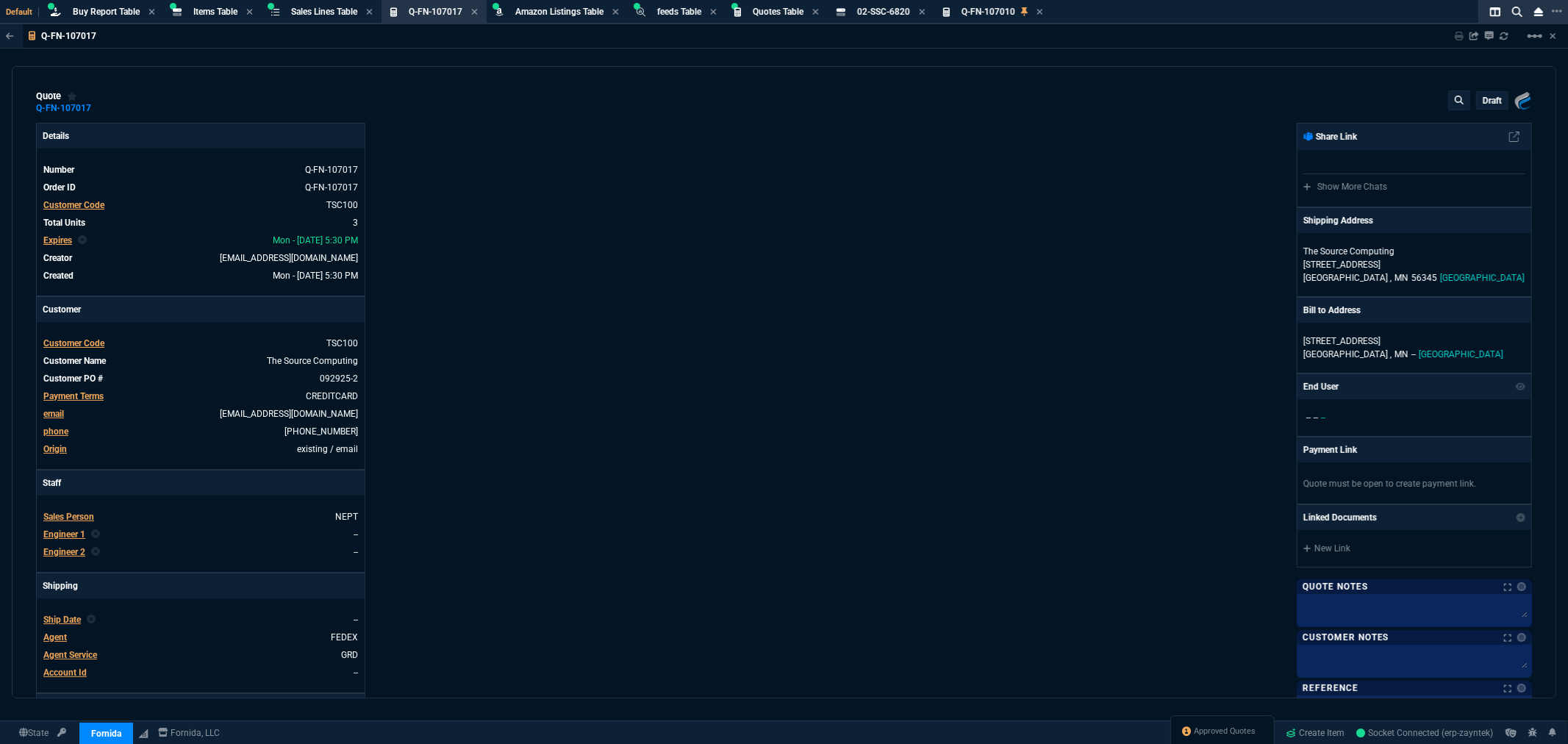
type input "17"
type input "324"
type input "33"
type input "264"
type input "21"
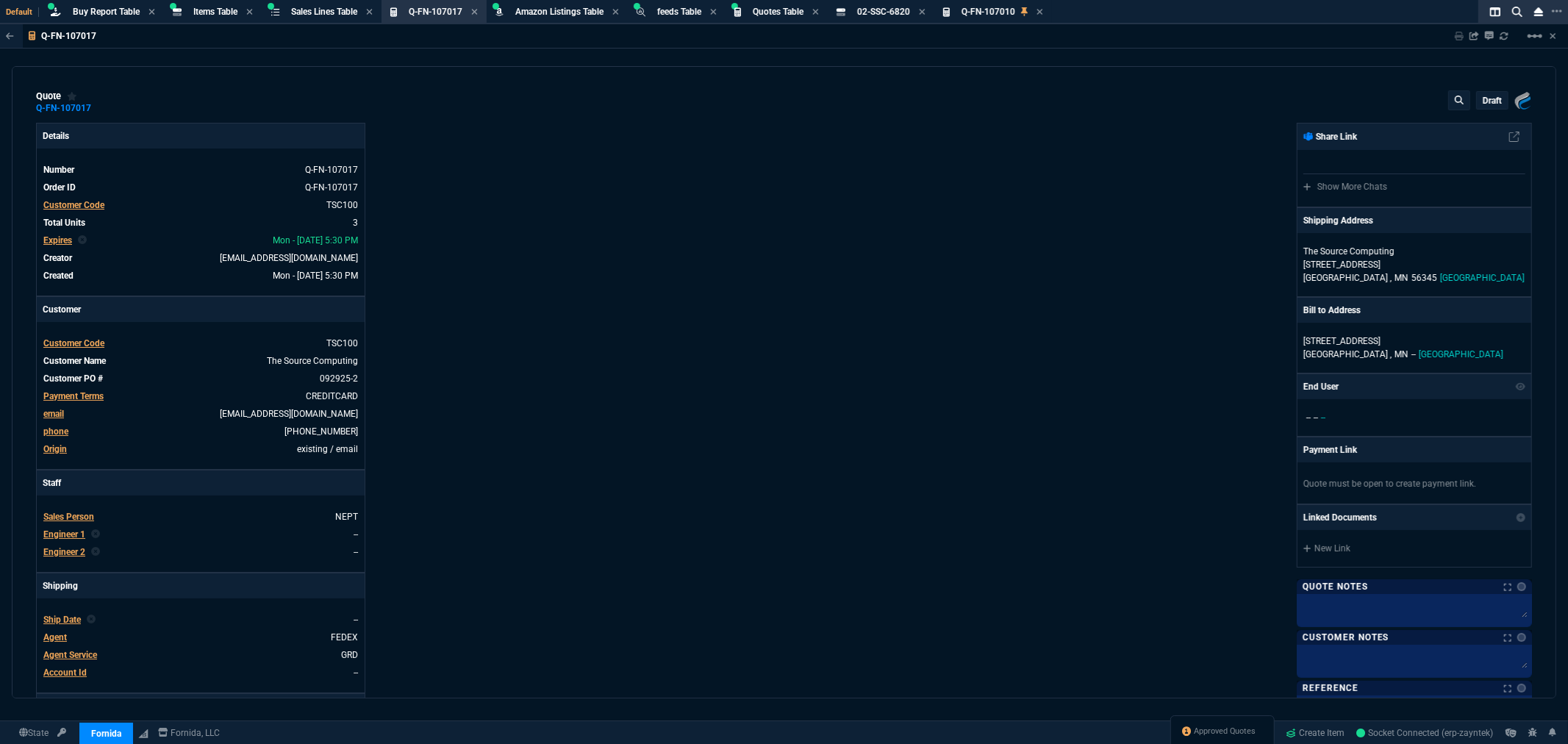
type input "175"
type input "34"
type input "27"
type input "24"
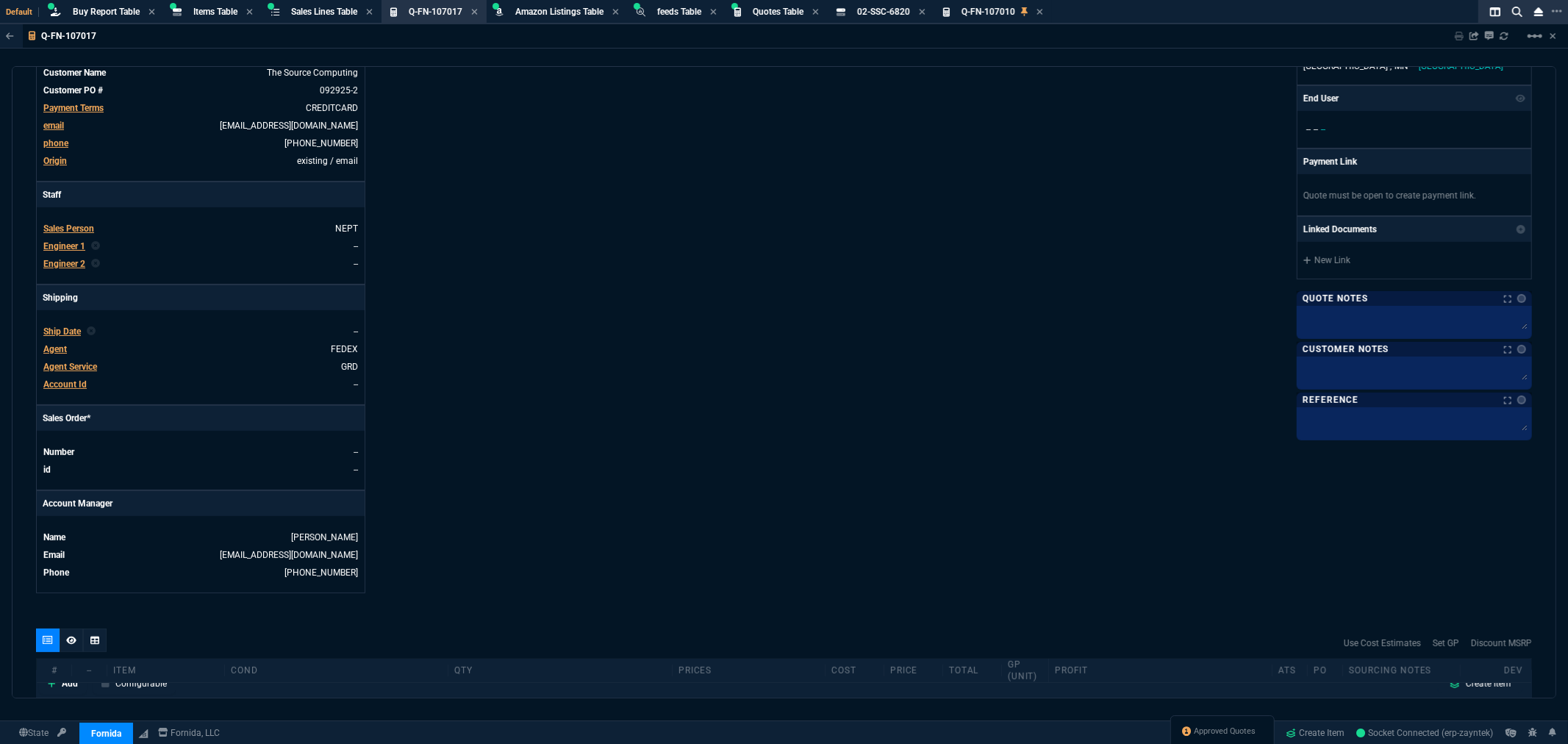
scroll to position [571, 0]
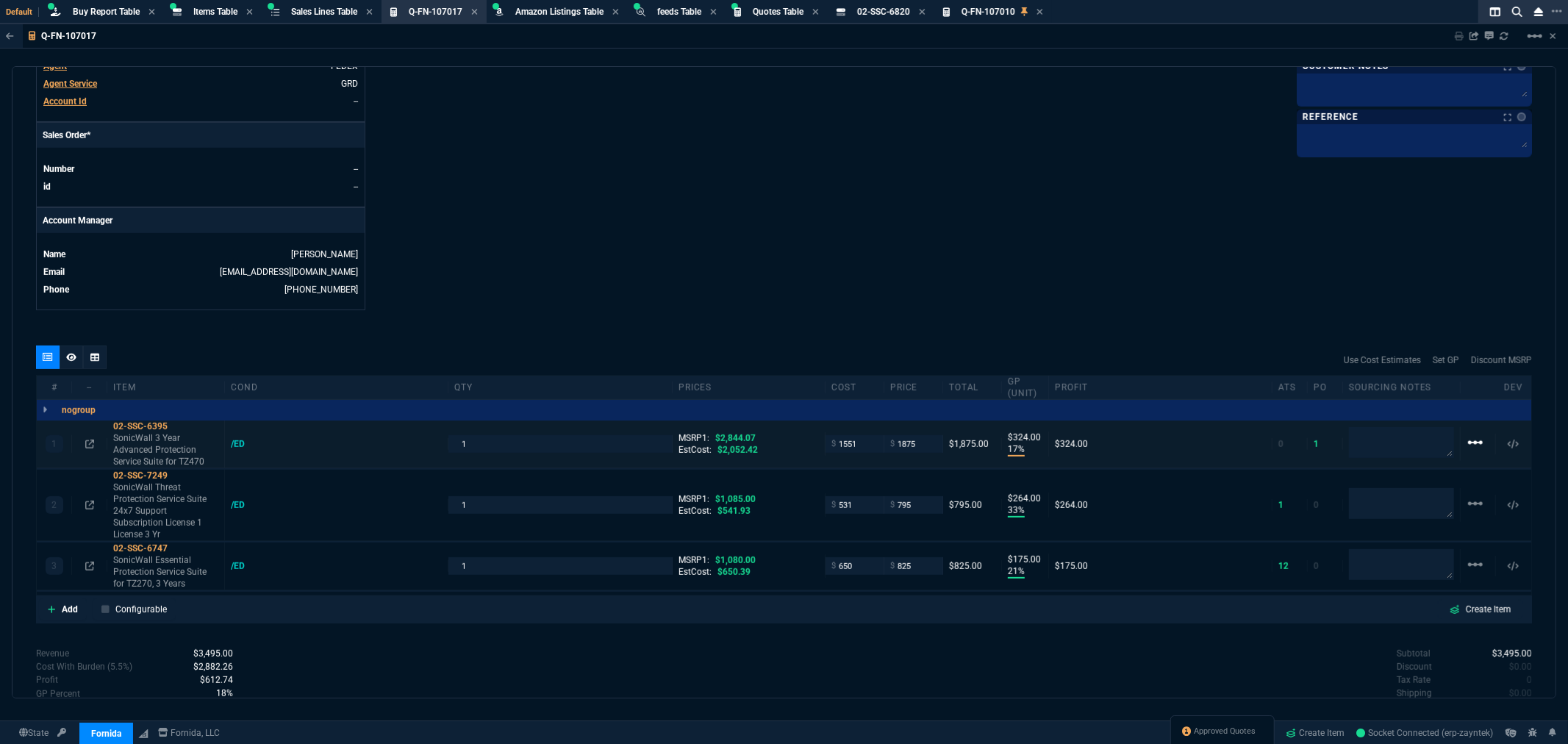
click at [1467, 442] on mat-icon "linear_scale" at bounding box center [1476, 442] width 18 height 18
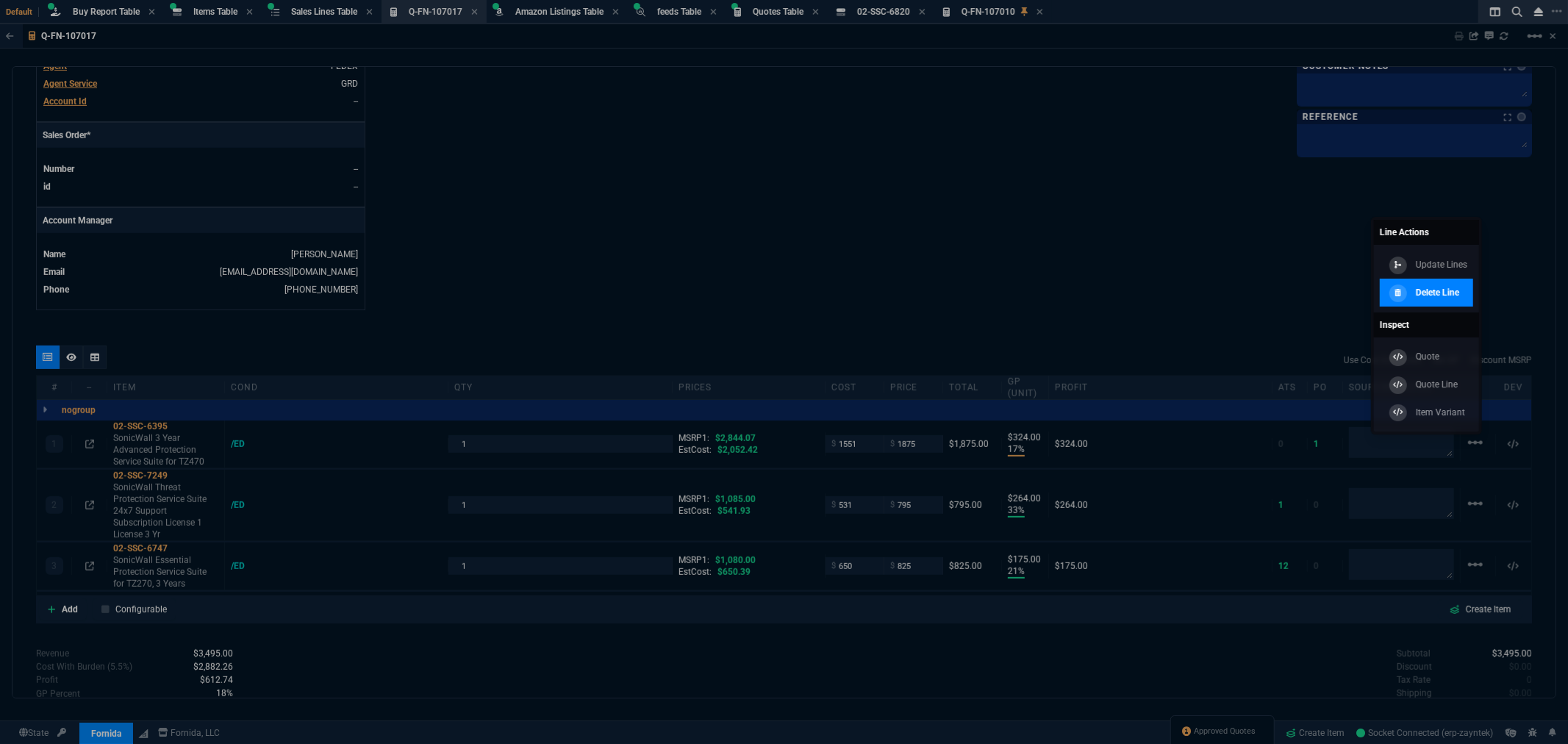
click at [1449, 295] on p "Delete Line" at bounding box center [1437, 292] width 43 height 14
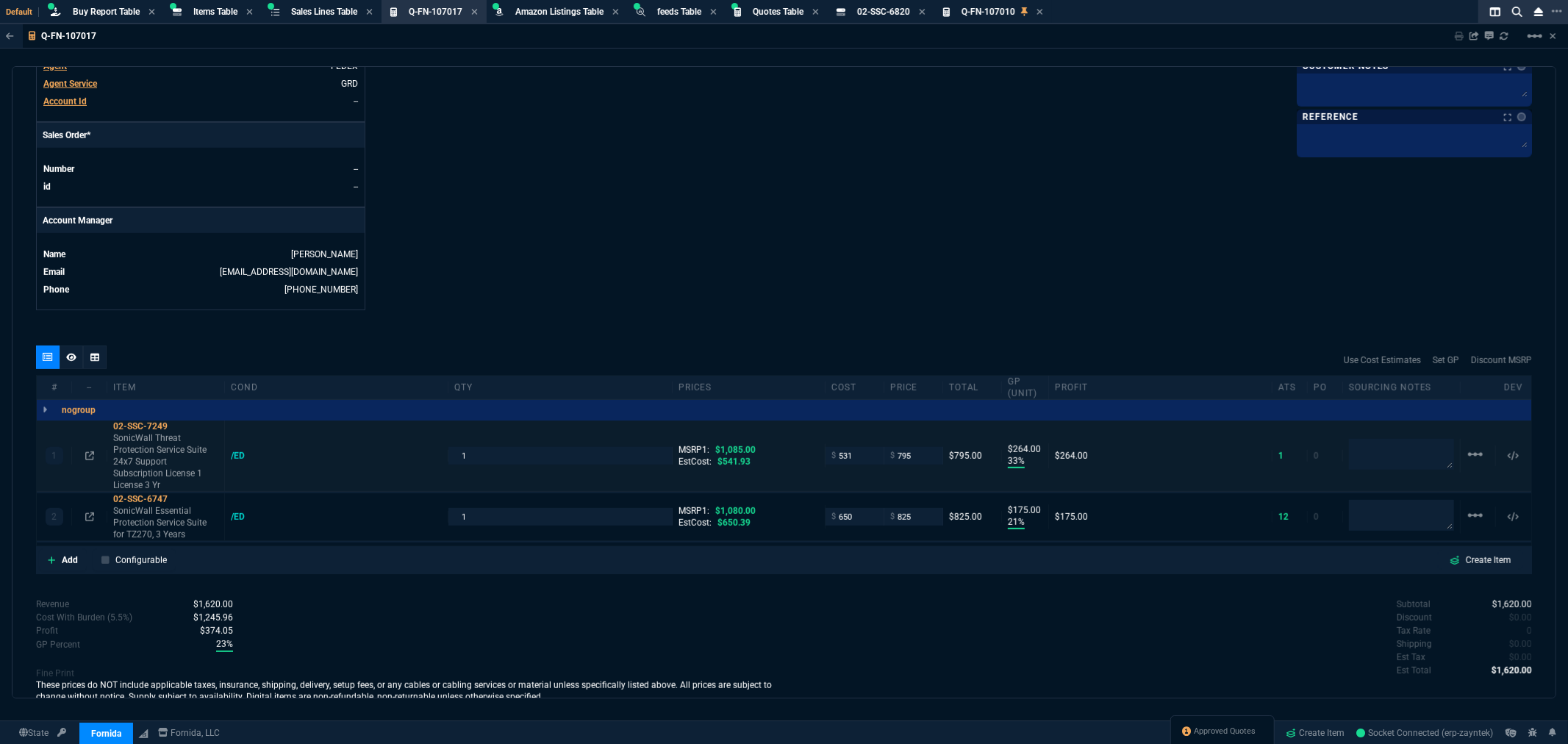
type input "33"
type input "264"
type input "21"
type input "175"
type input "27"
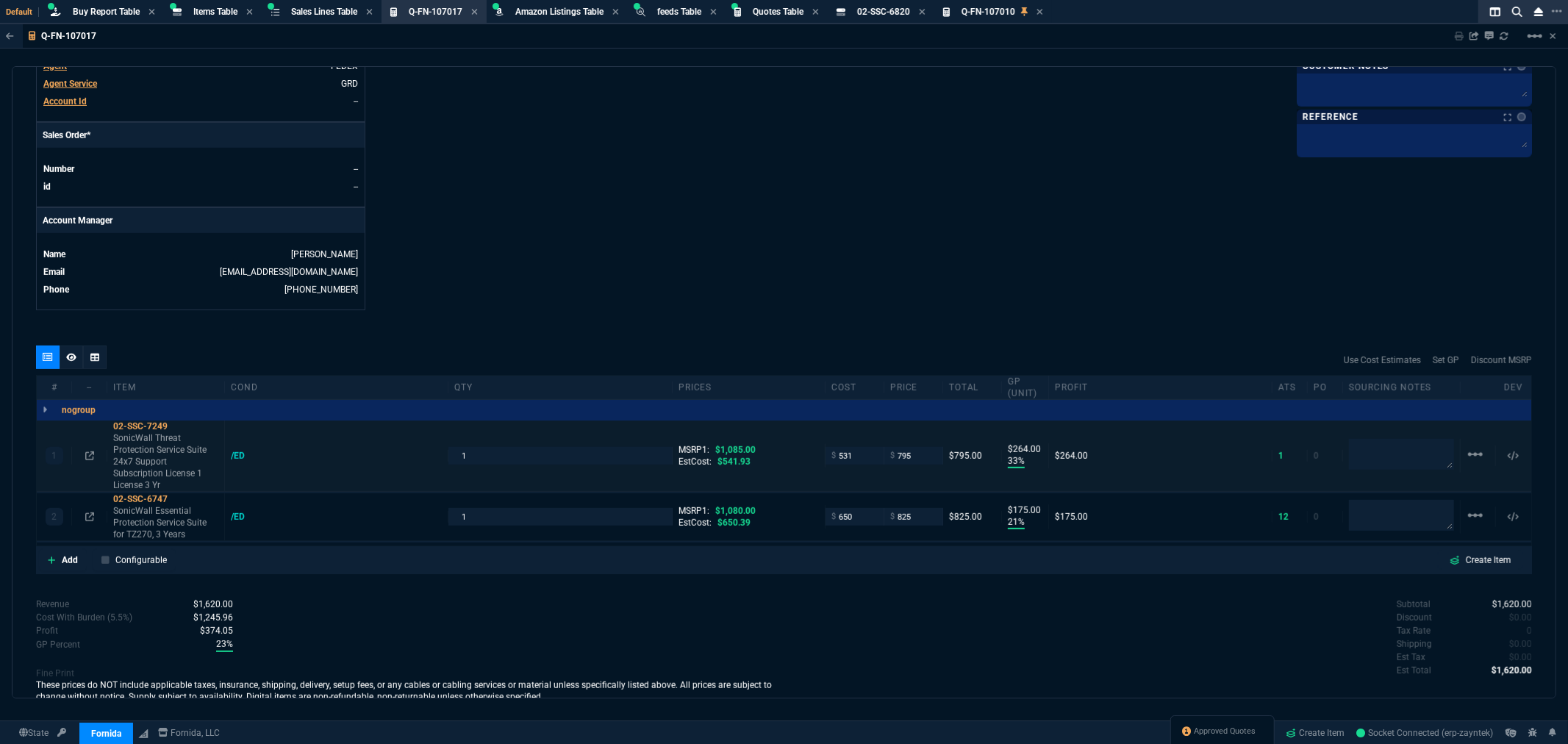
type input "24"
click at [1467, 451] on mat-icon "linear_scale" at bounding box center [1476, 454] width 18 height 18
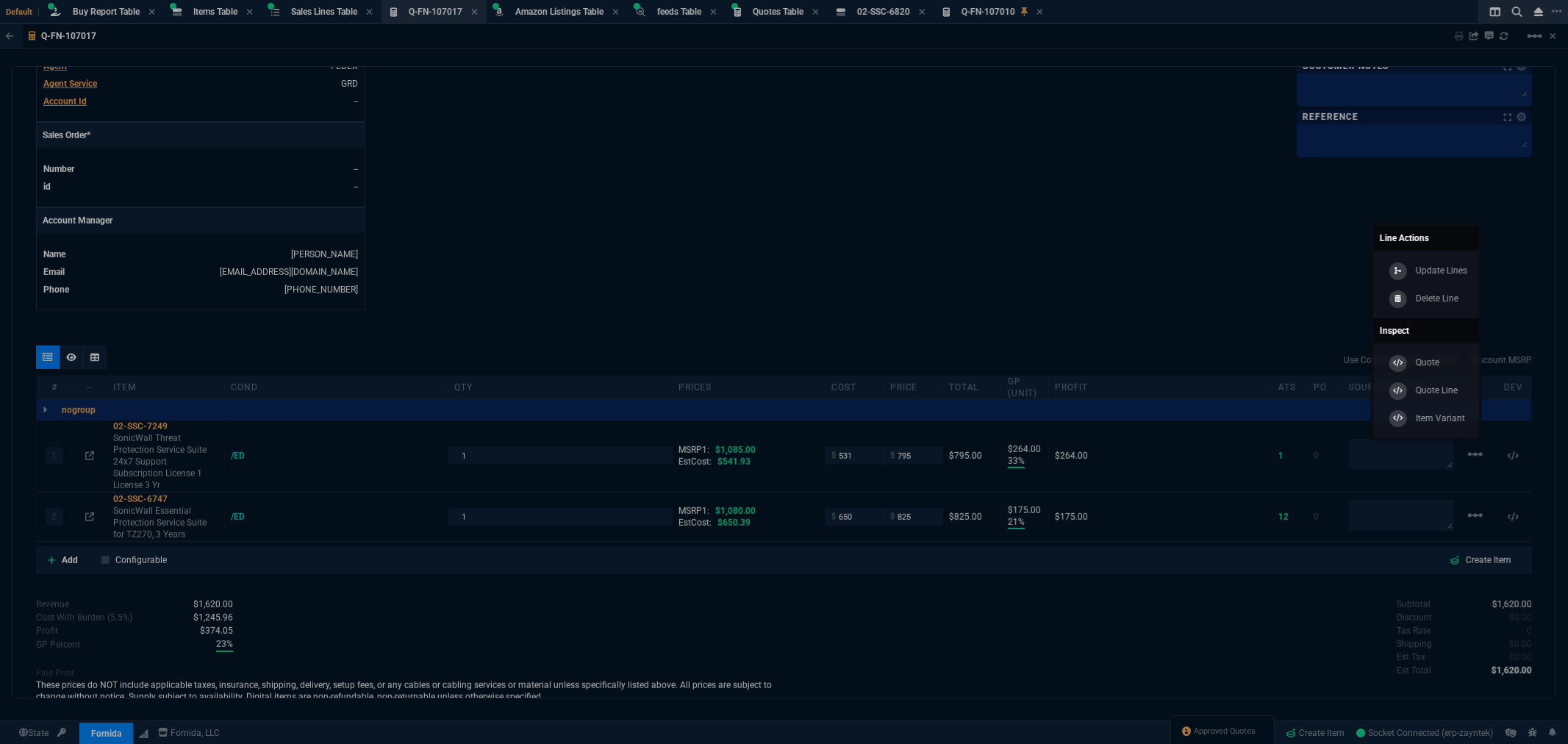
click at [1459, 298] on p "Delete Line" at bounding box center [1437, 298] width 43 height 14
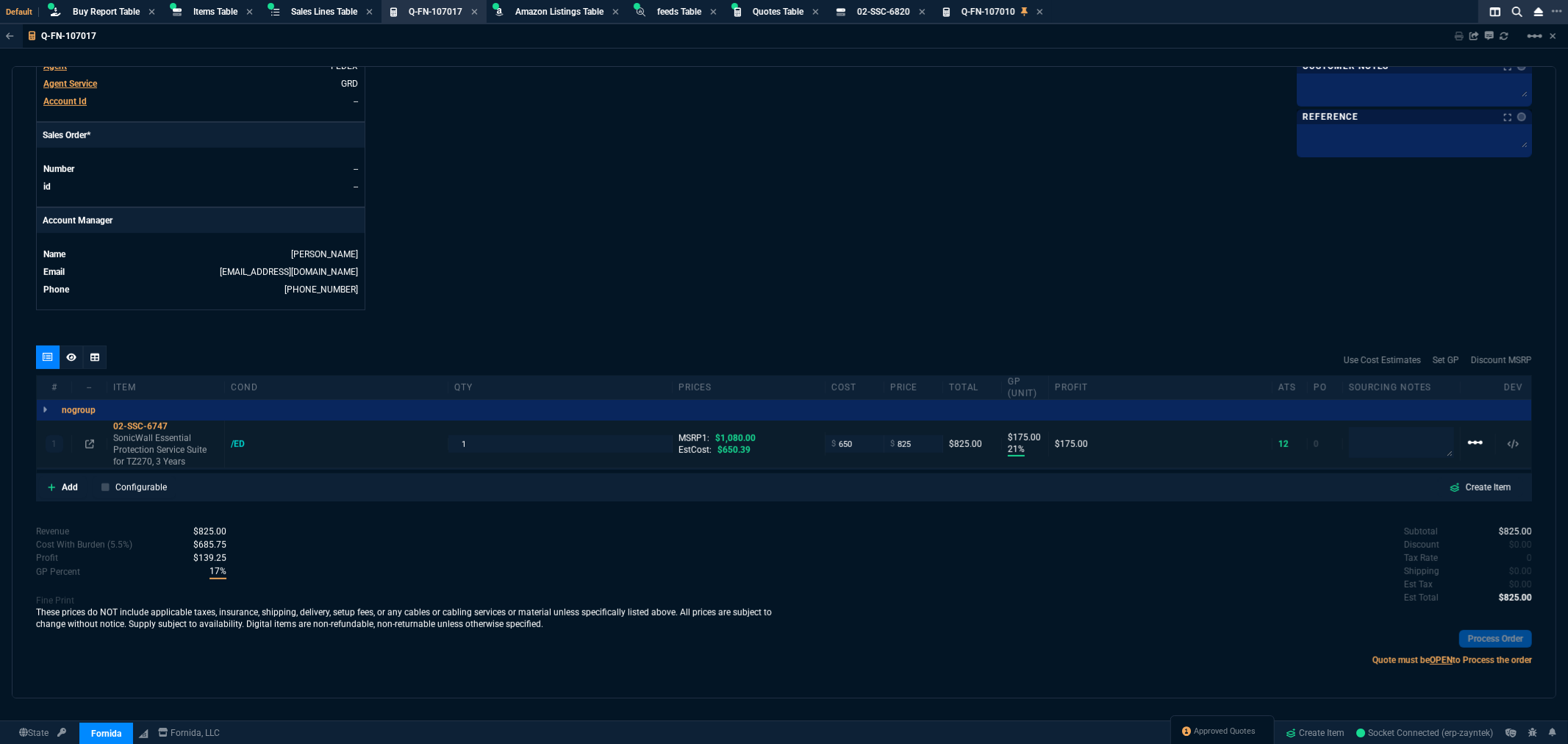
type input "21"
type input "175"
type input "24"
click at [1467, 442] on mat-icon "linear_scale" at bounding box center [1476, 442] width 18 height 18
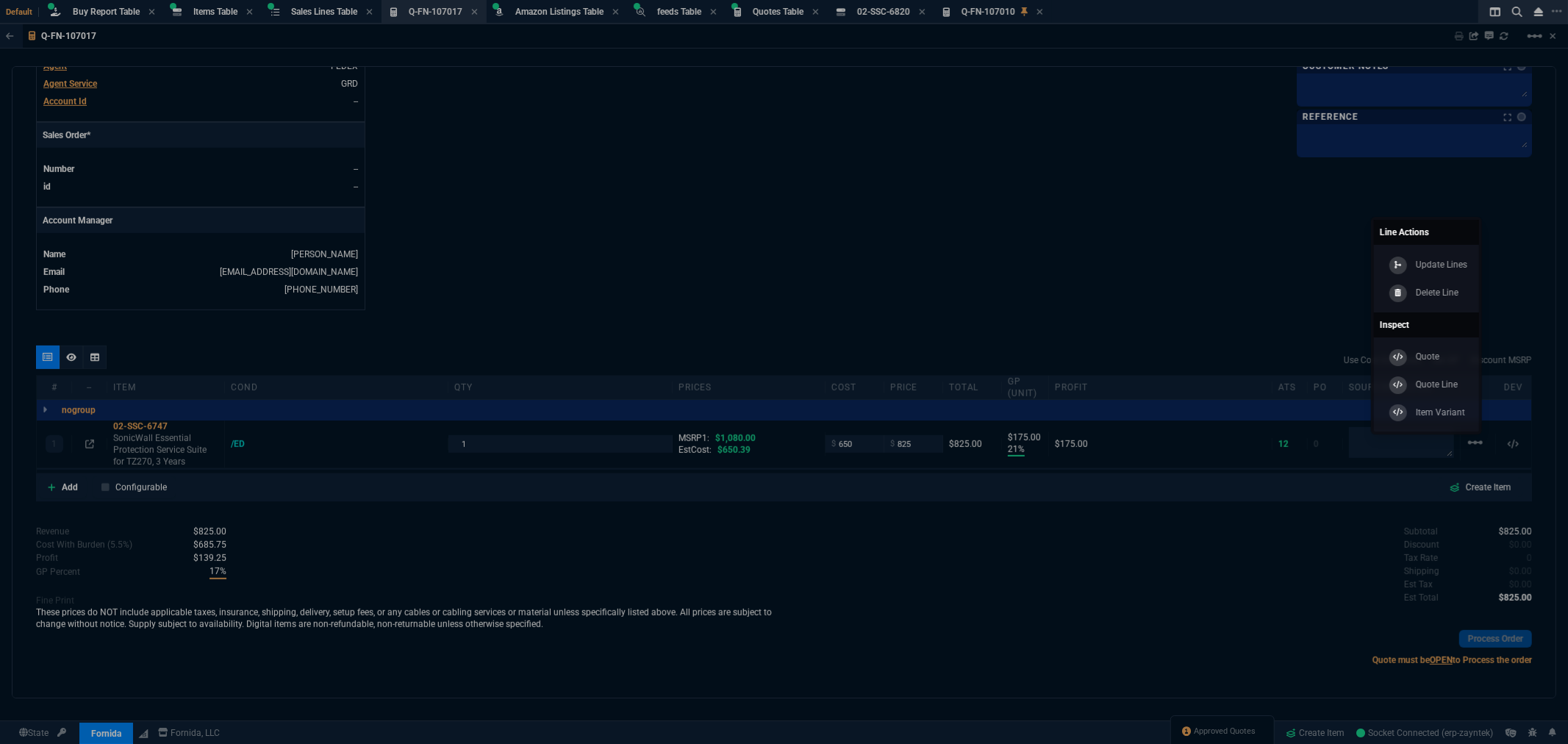
click at [1423, 292] on p "Delete Line" at bounding box center [1437, 292] width 43 height 14
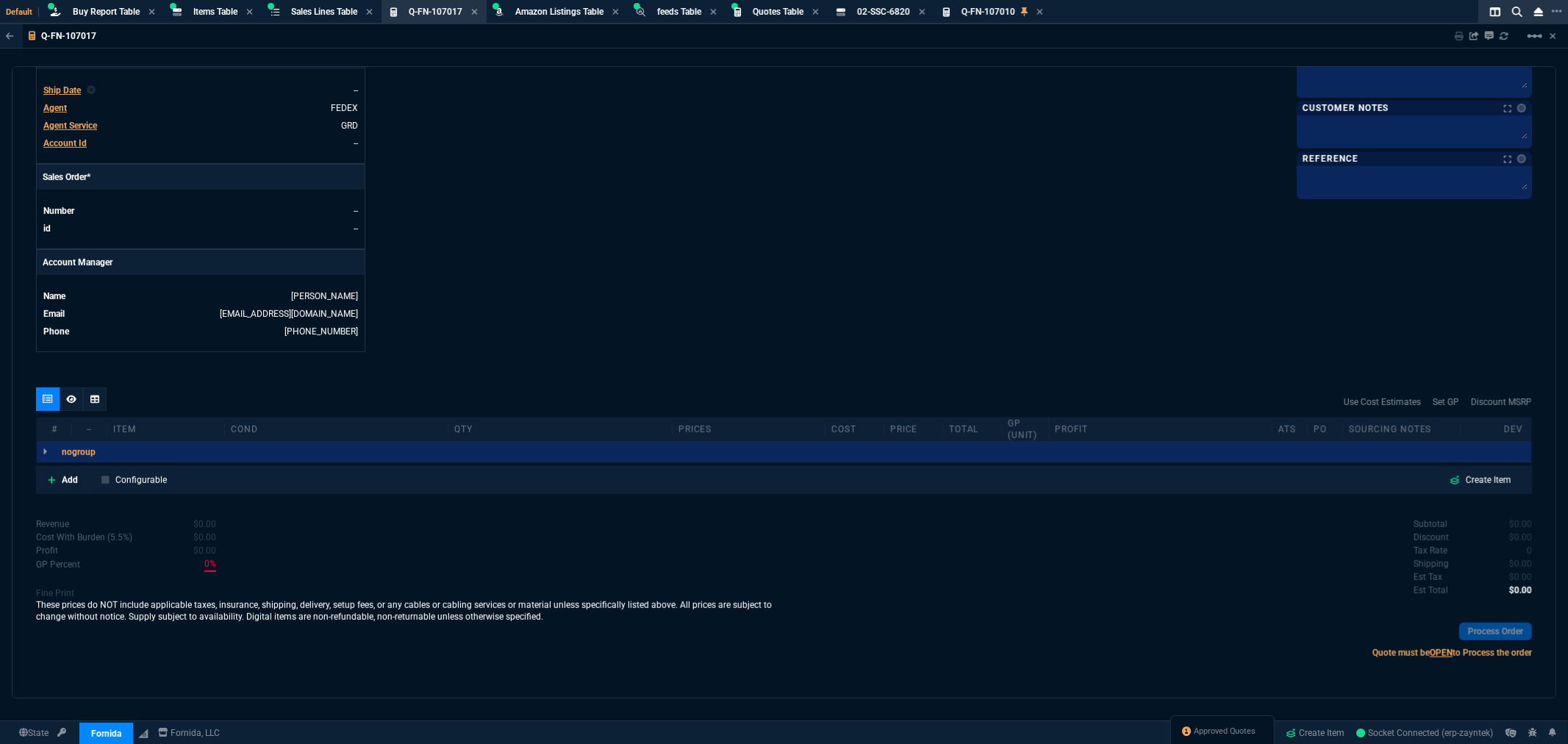
scroll to position [531, 0]
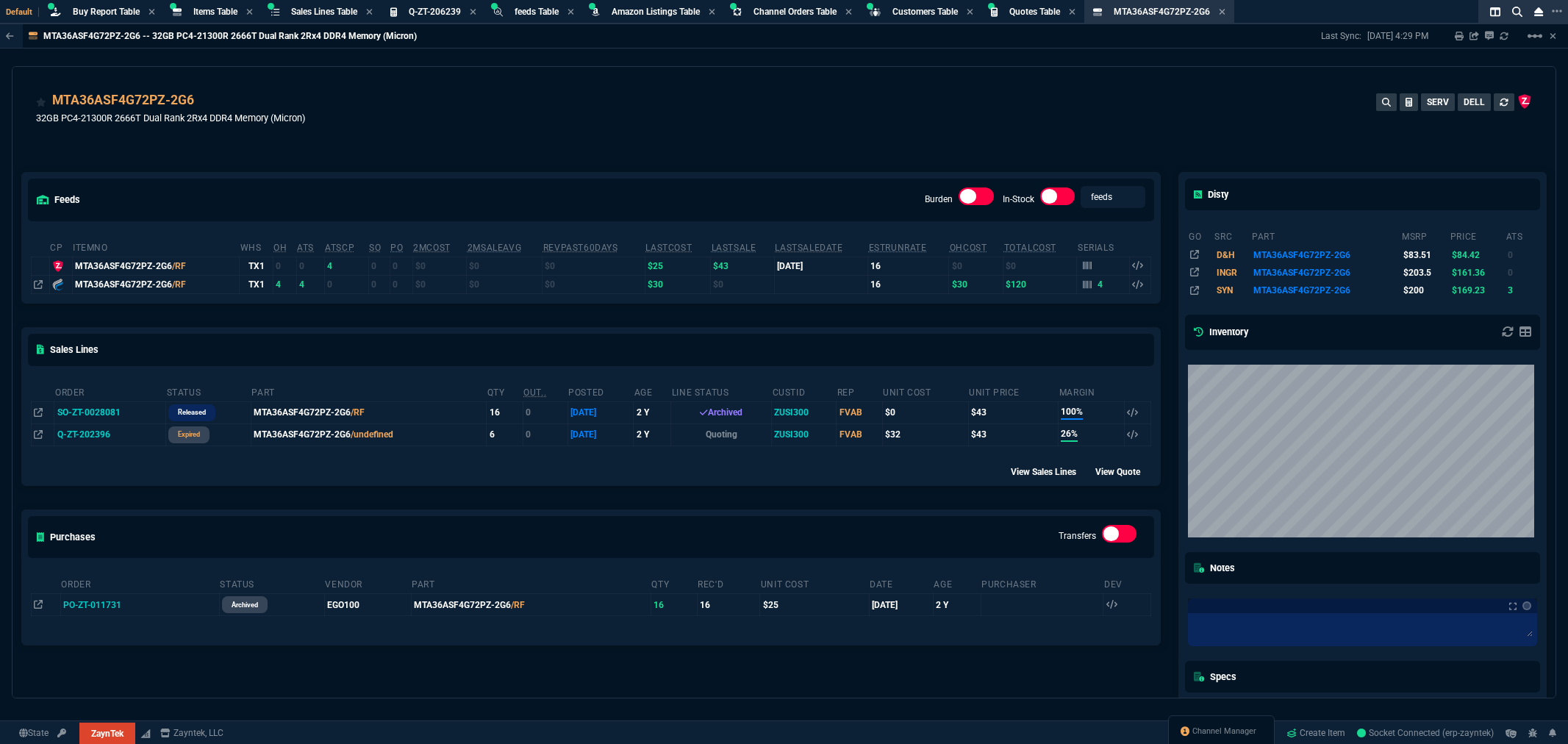
select select "8: NEPT"
click at [216, 6] on span "Items Table" at bounding box center [215, 11] width 44 height 10
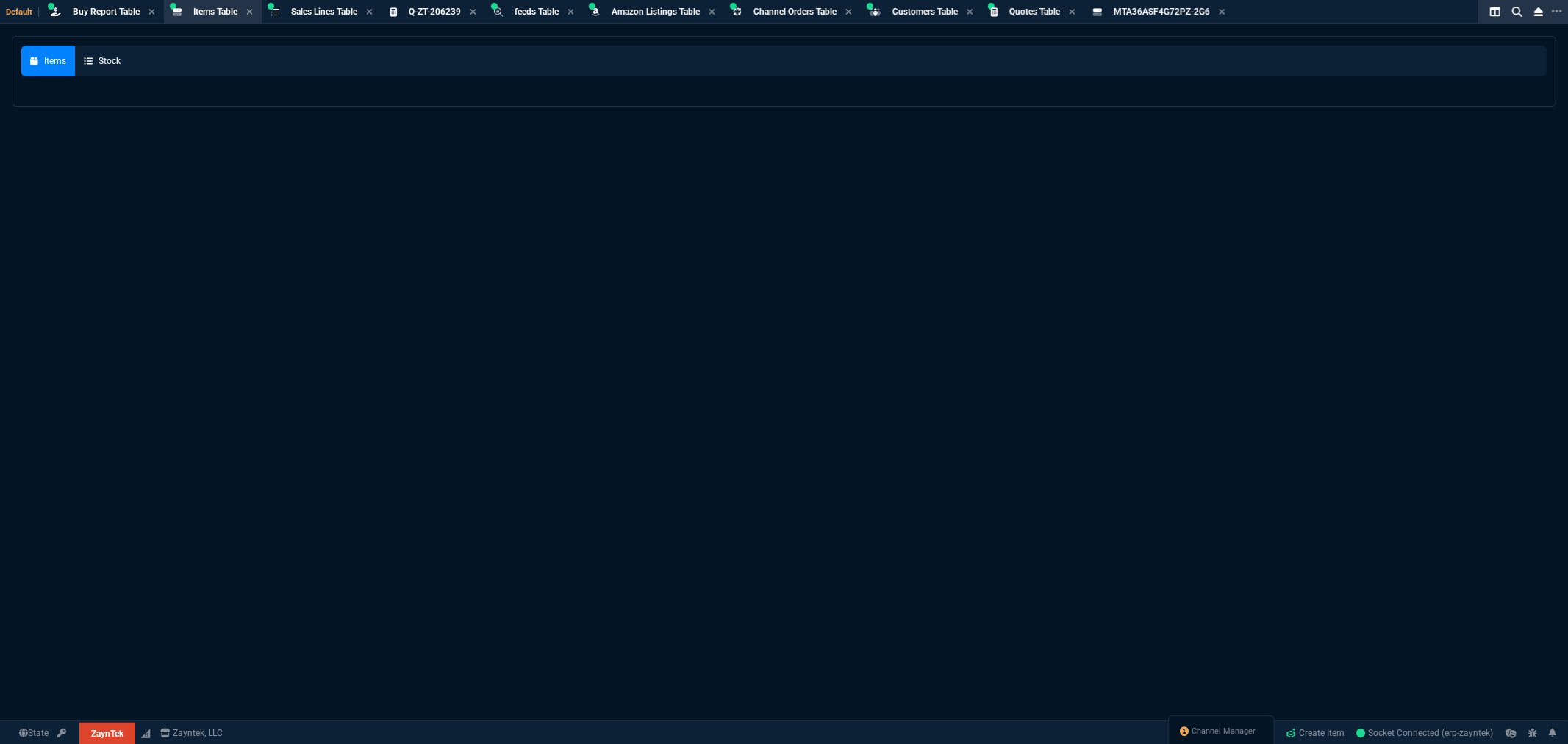
select select
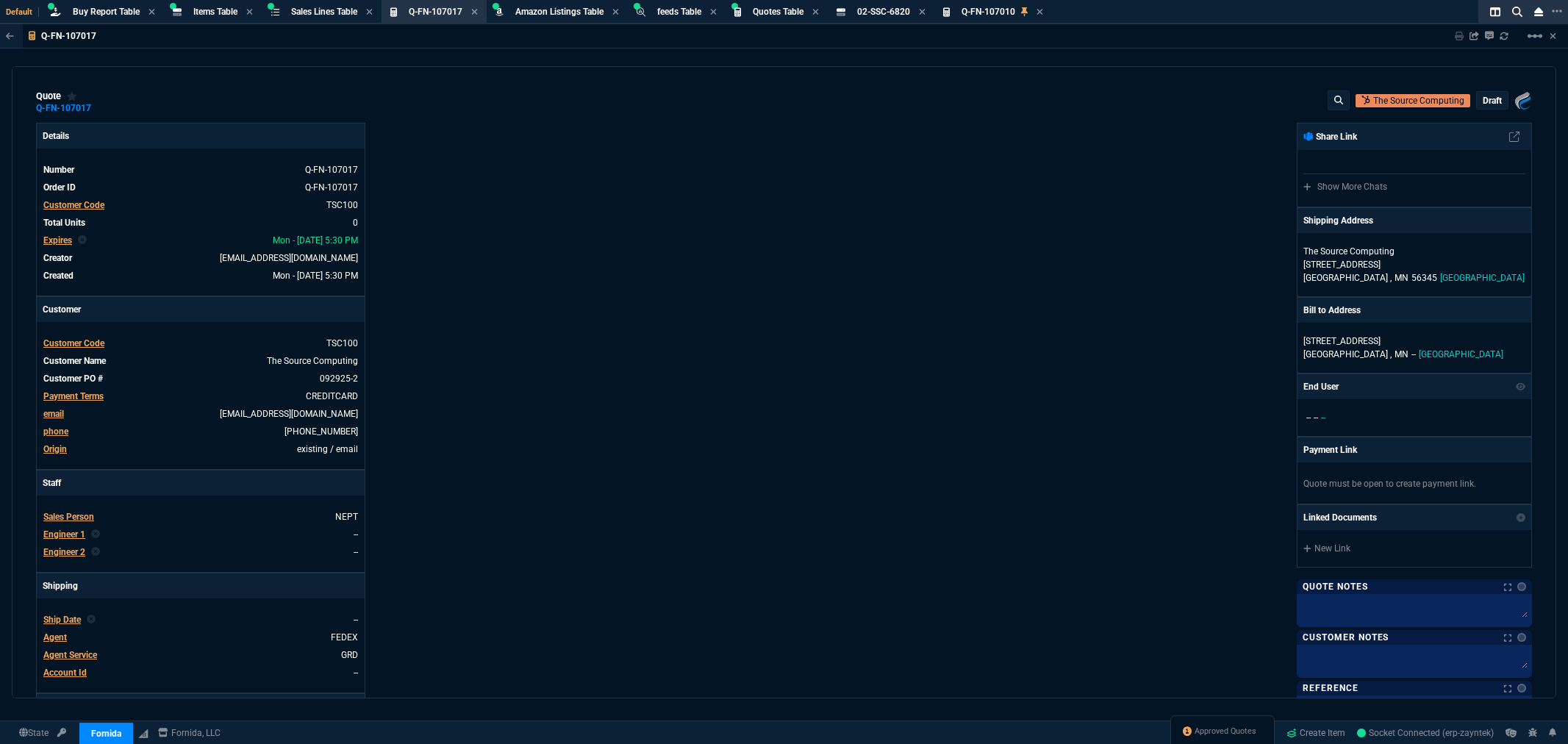
select select "8: NEPT"
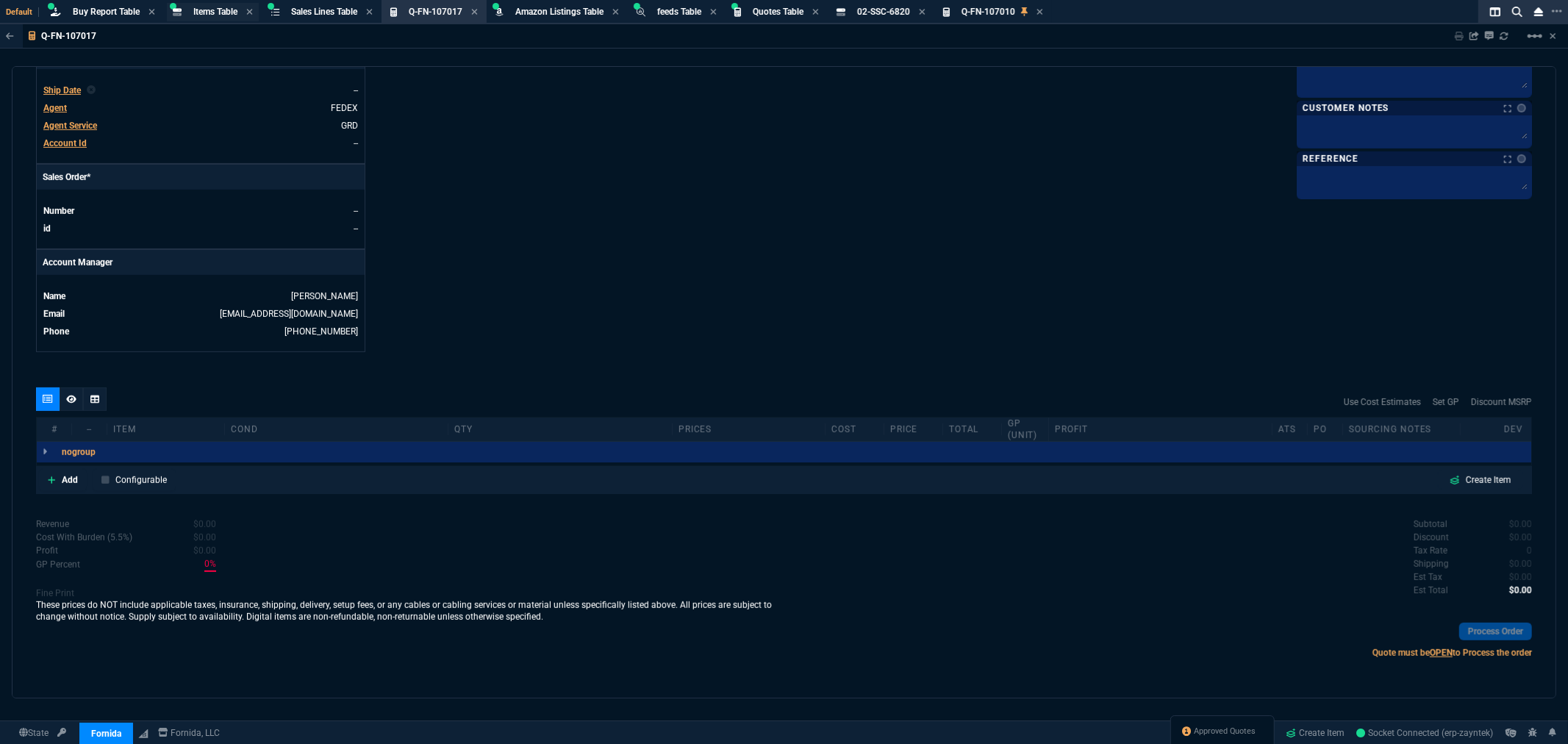
click at [208, 7] on span "Items Table" at bounding box center [215, 11] width 44 height 10
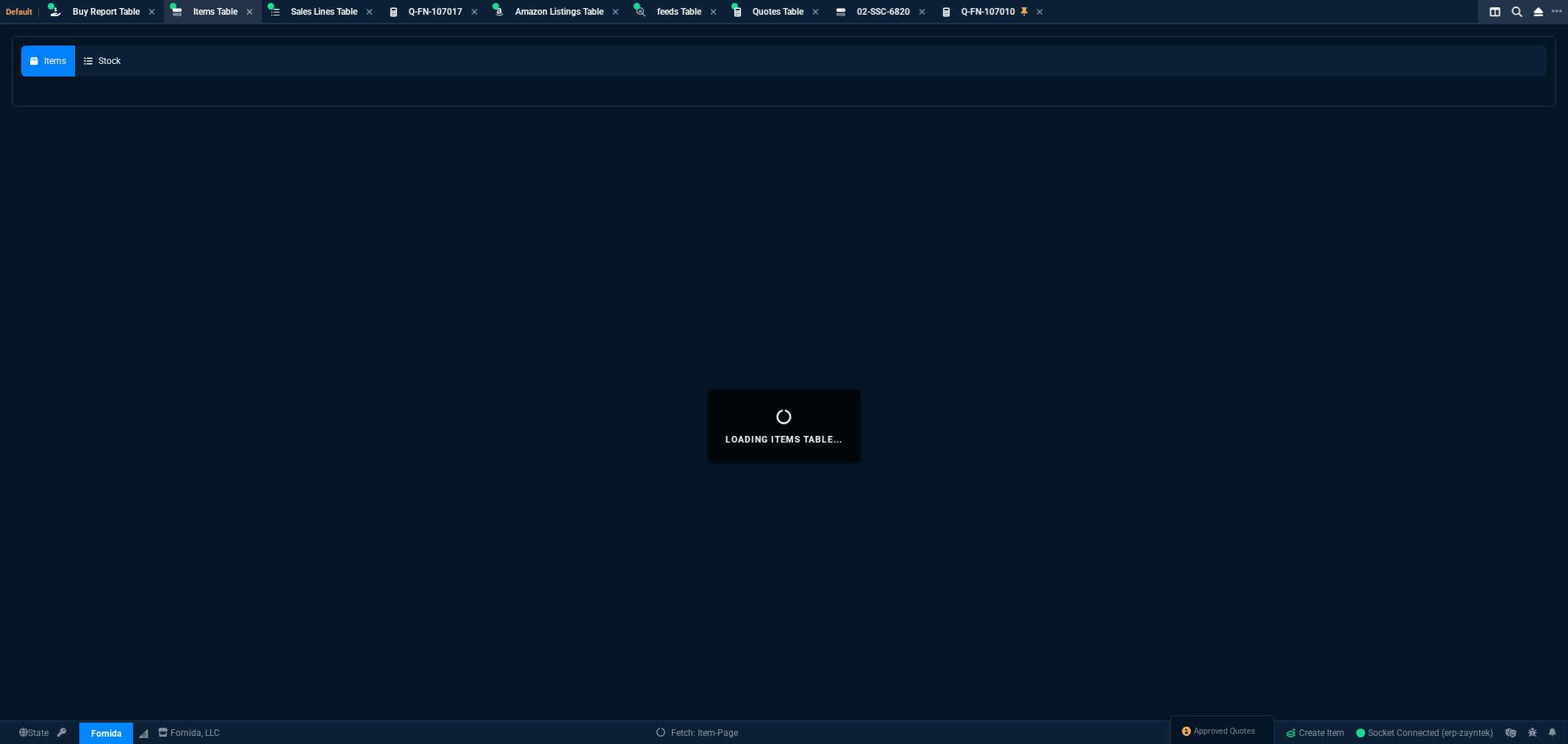
select select
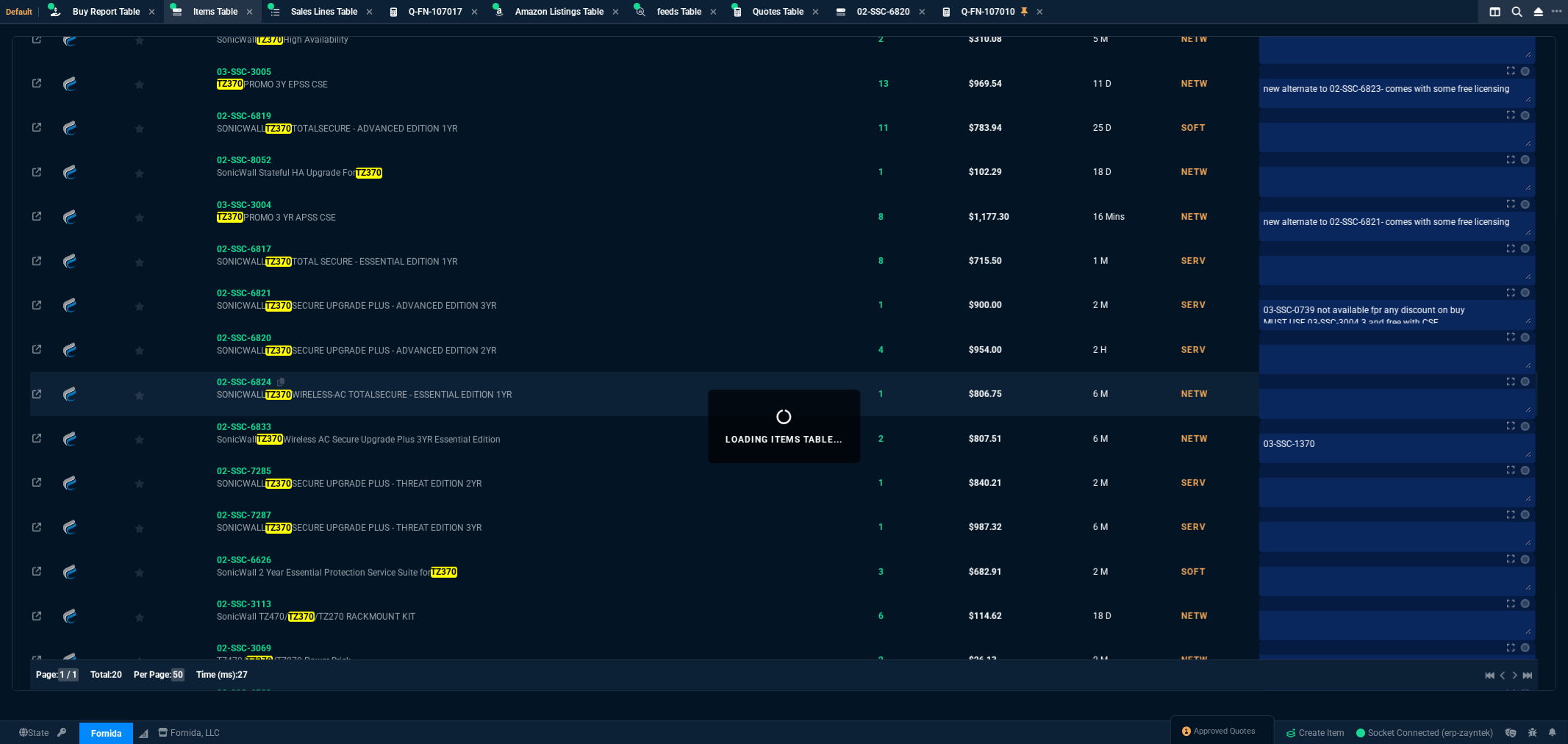
scroll to position [408, 0]
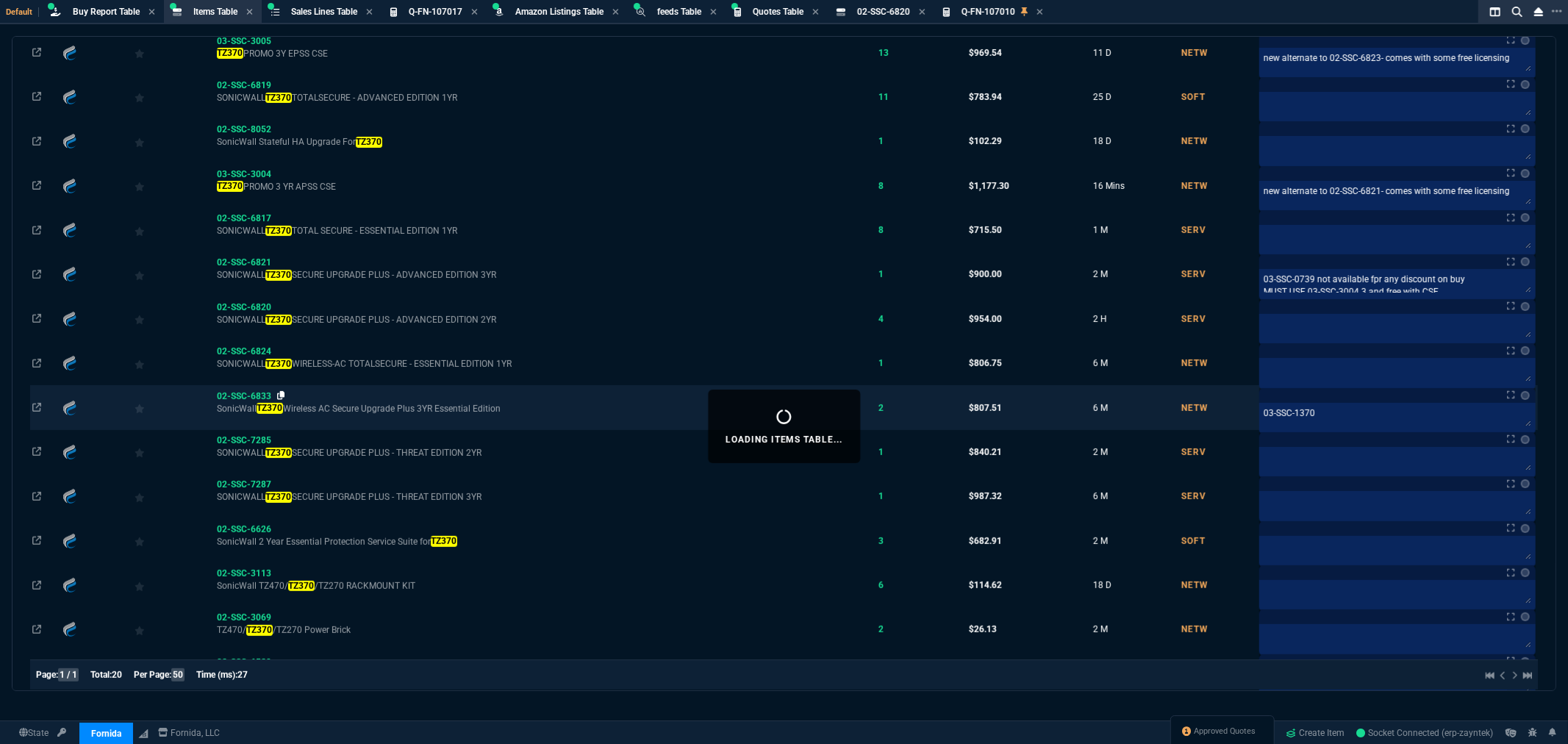
click at [283, 399] on icon at bounding box center [281, 395] width 8 height 9
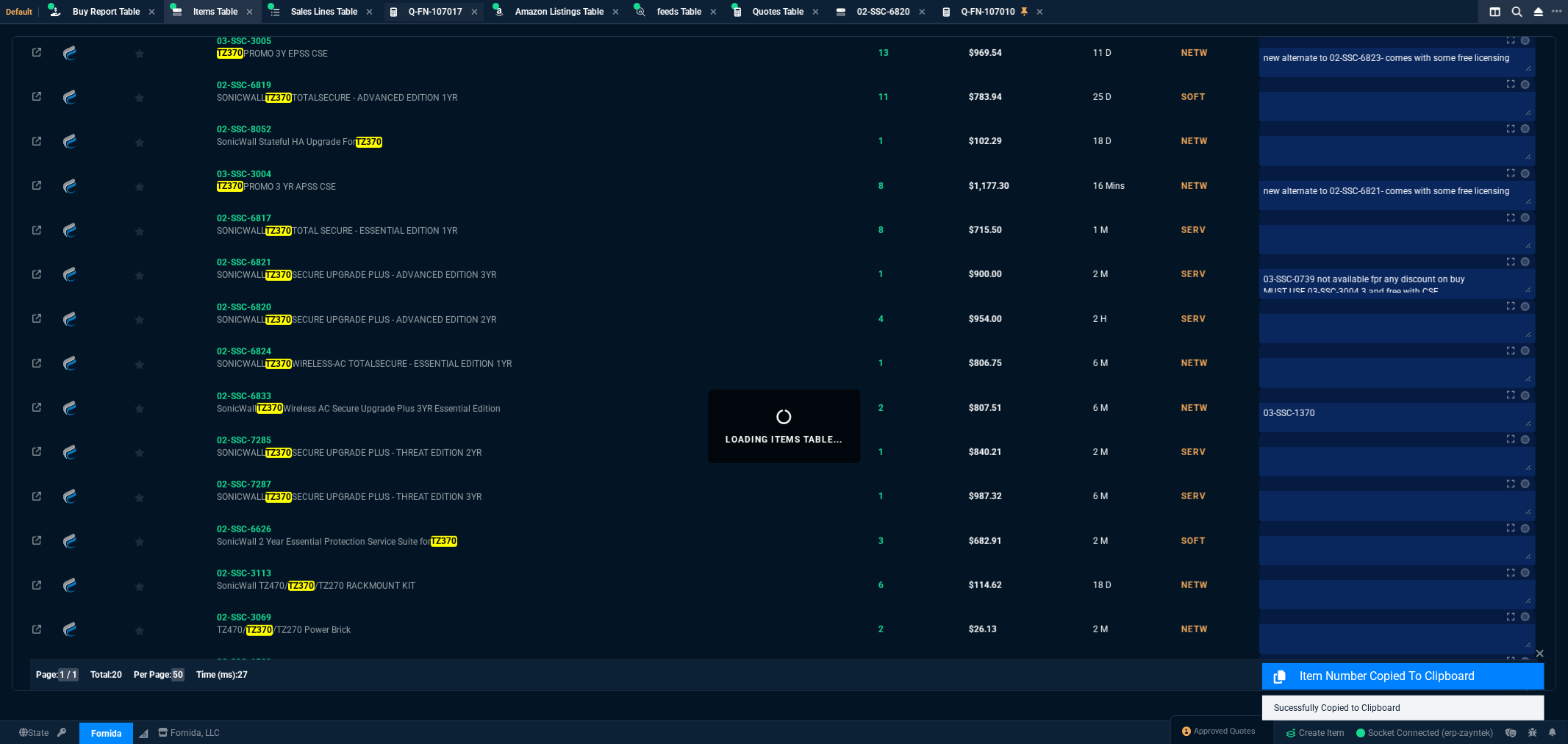
click at [435, 9] on span "Q-FN-107017" at bounding box center [435, 11] width 53 height 10
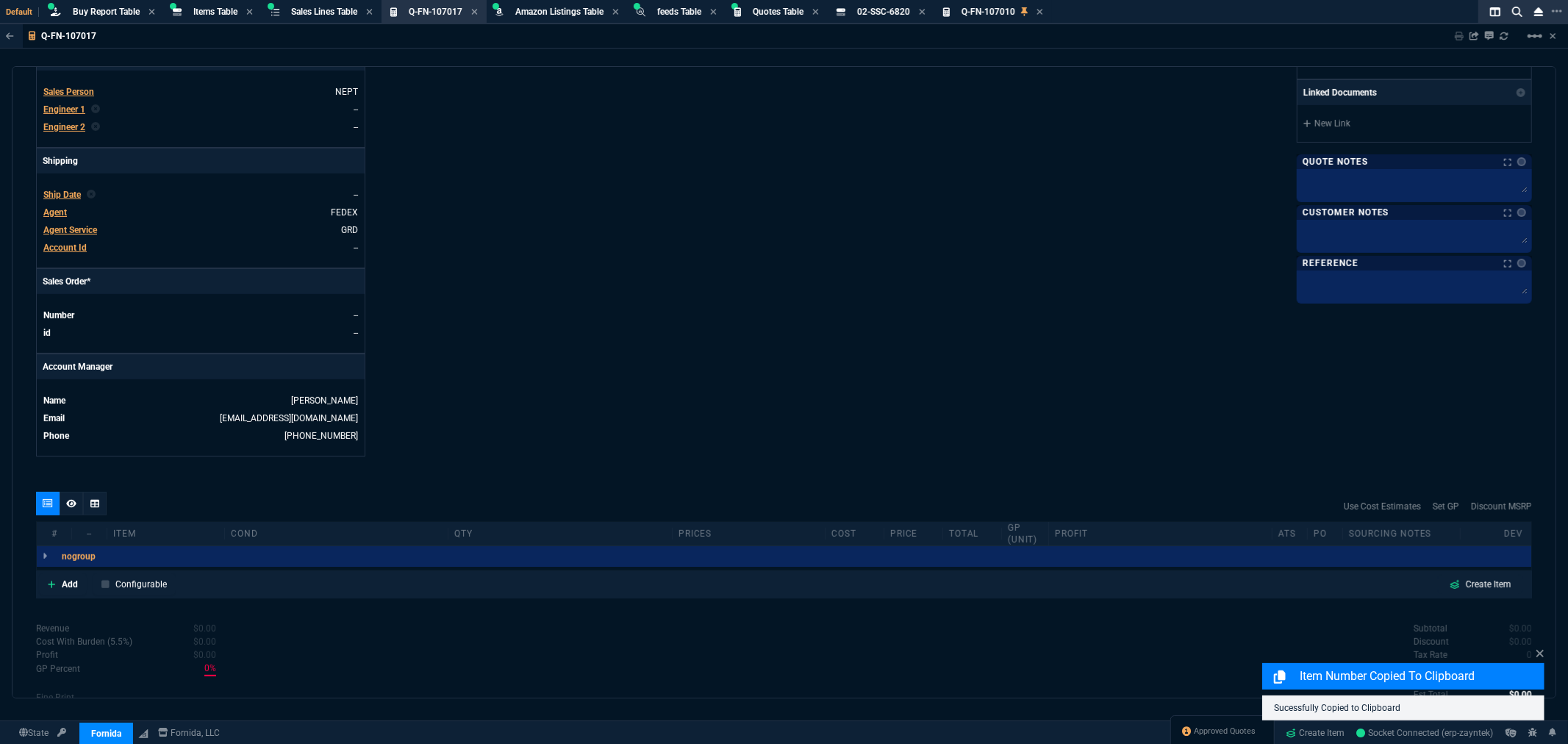
scroll to position [531, 0]
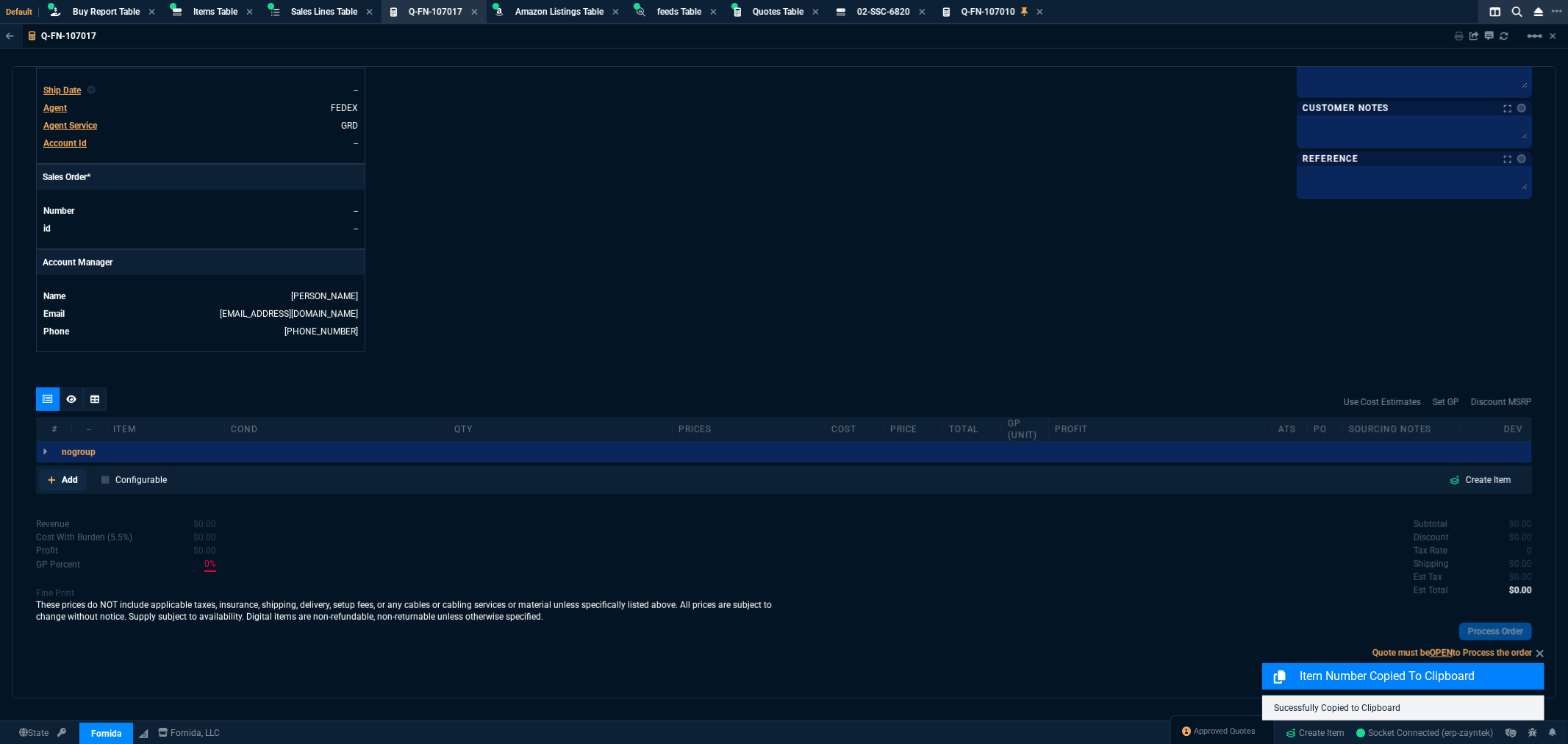
click at [67, 482] on p "Add" at bounding box center [70, 480] width 16 height 14
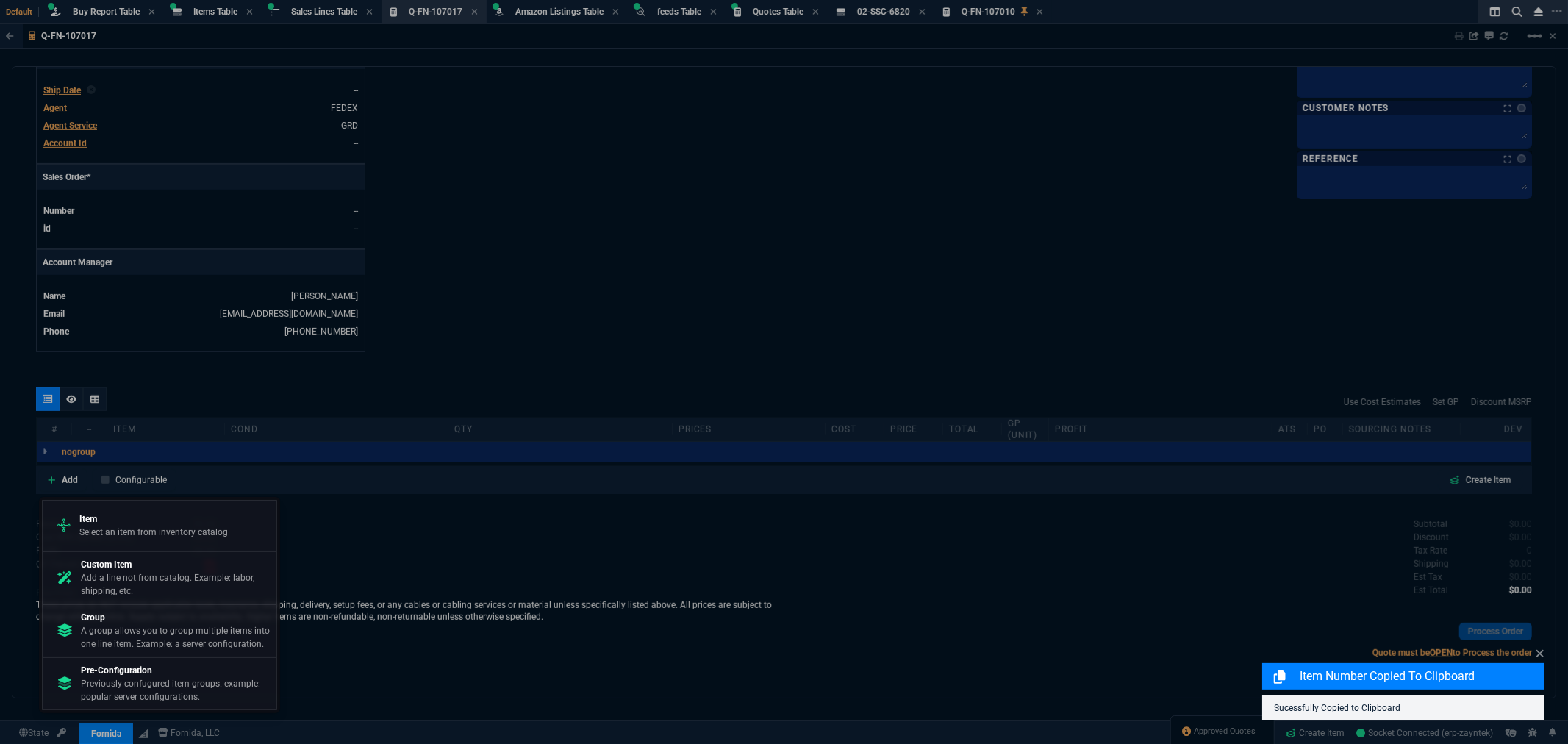
click at [115, 517] on p "Item" at bounding box center [154, 519] width 149 height 14
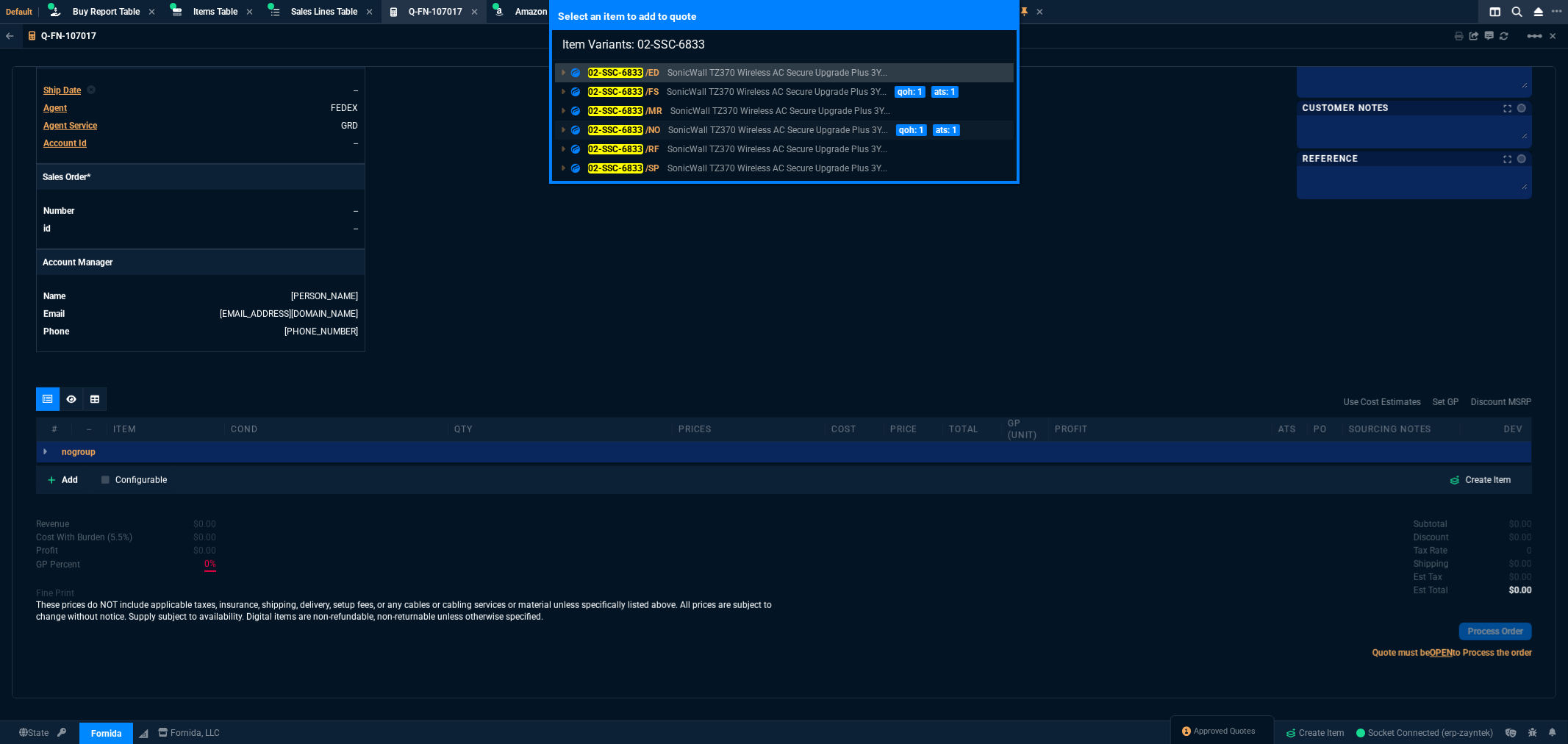
type input "Item Variants: 02-SSC-6833"
click at [622, 130] on mark "02-SSC-6833" at bounding box center [615, 130] width 55 height 10
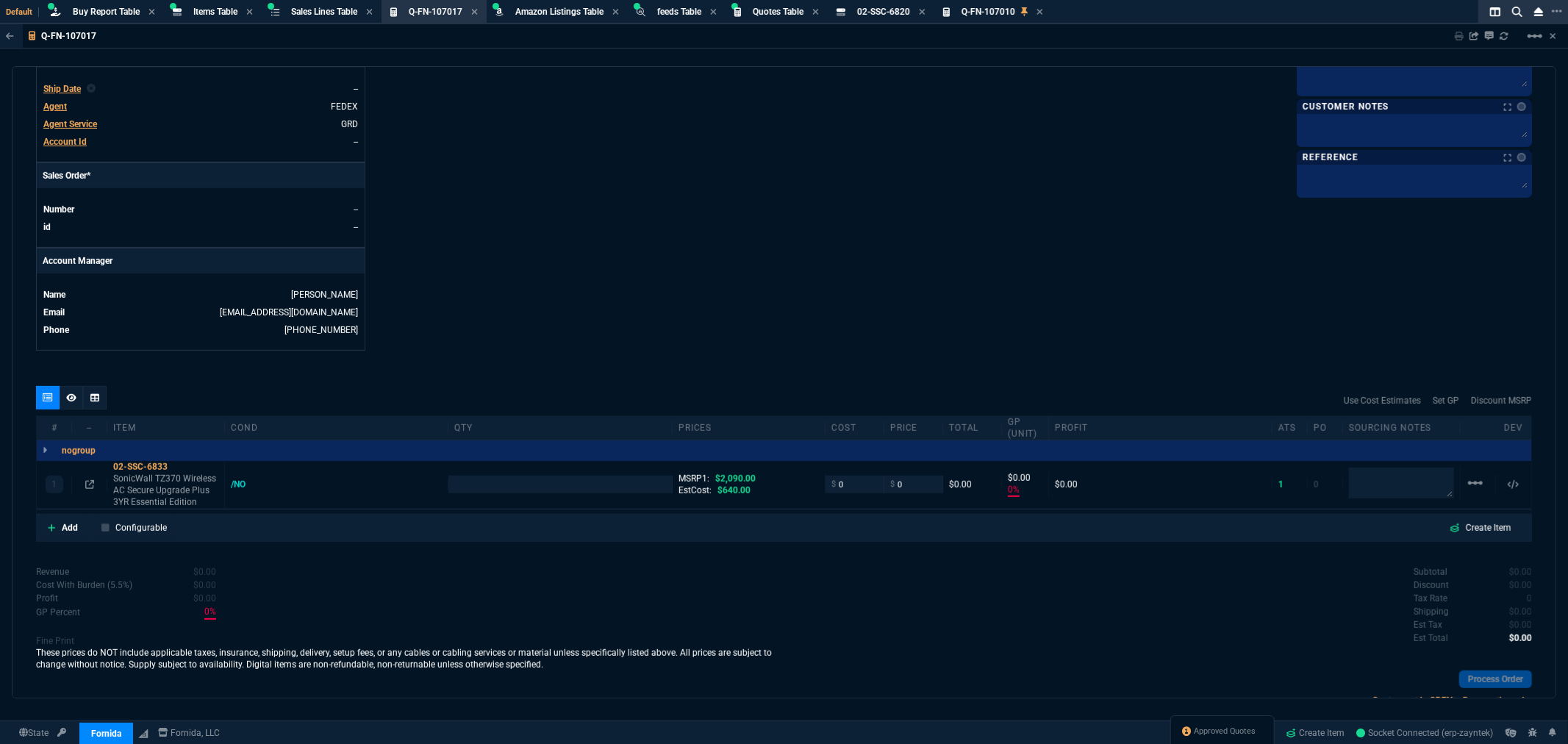
type input "0"
type input "100"
click at [90, 485] on icon at bounding box center [89, 484] width 9 height 9
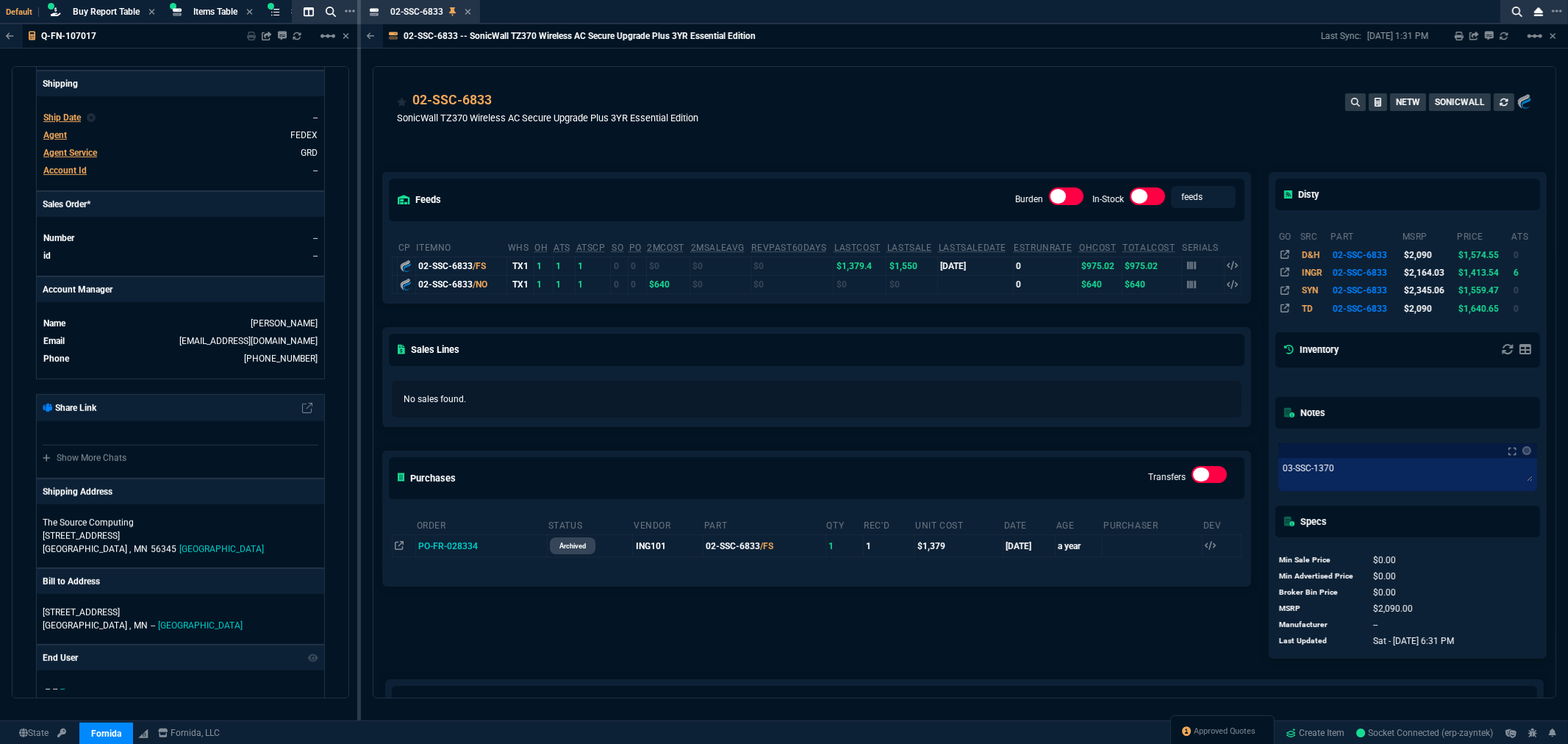
scroll to position [551, 0]
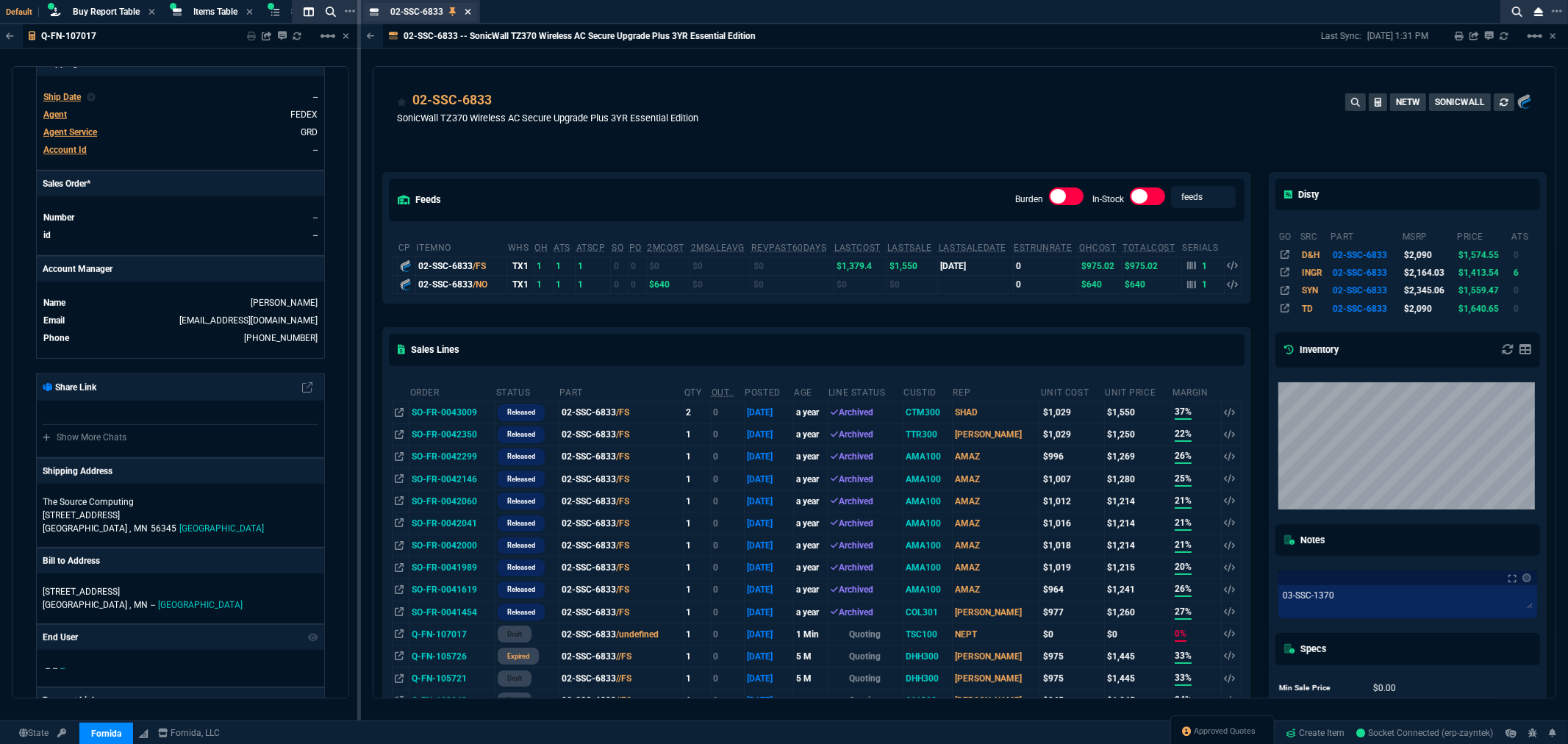
click at [467, 10] on icon at bounding box center [467, 11] width 6 height 6
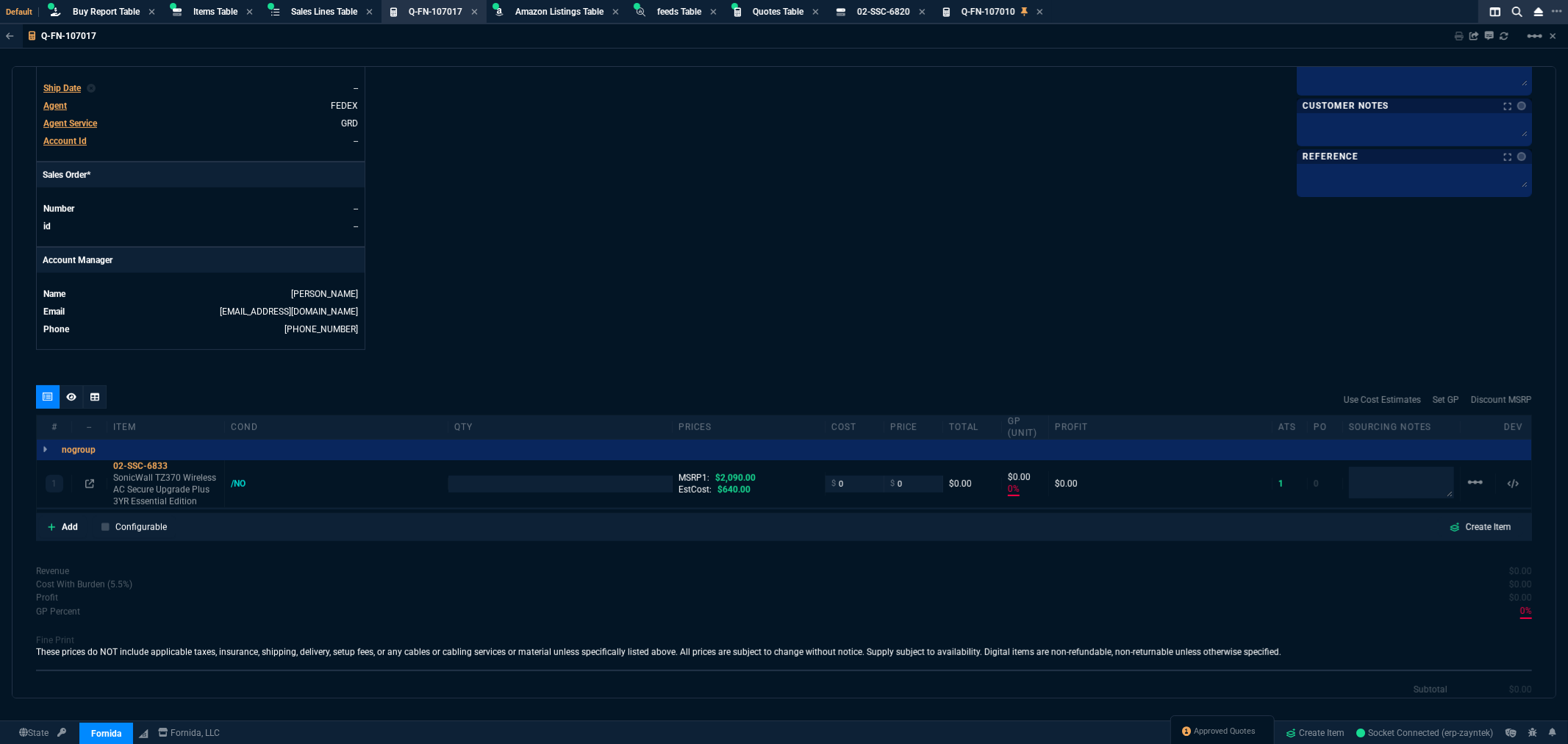
scroll to position [531, 0]
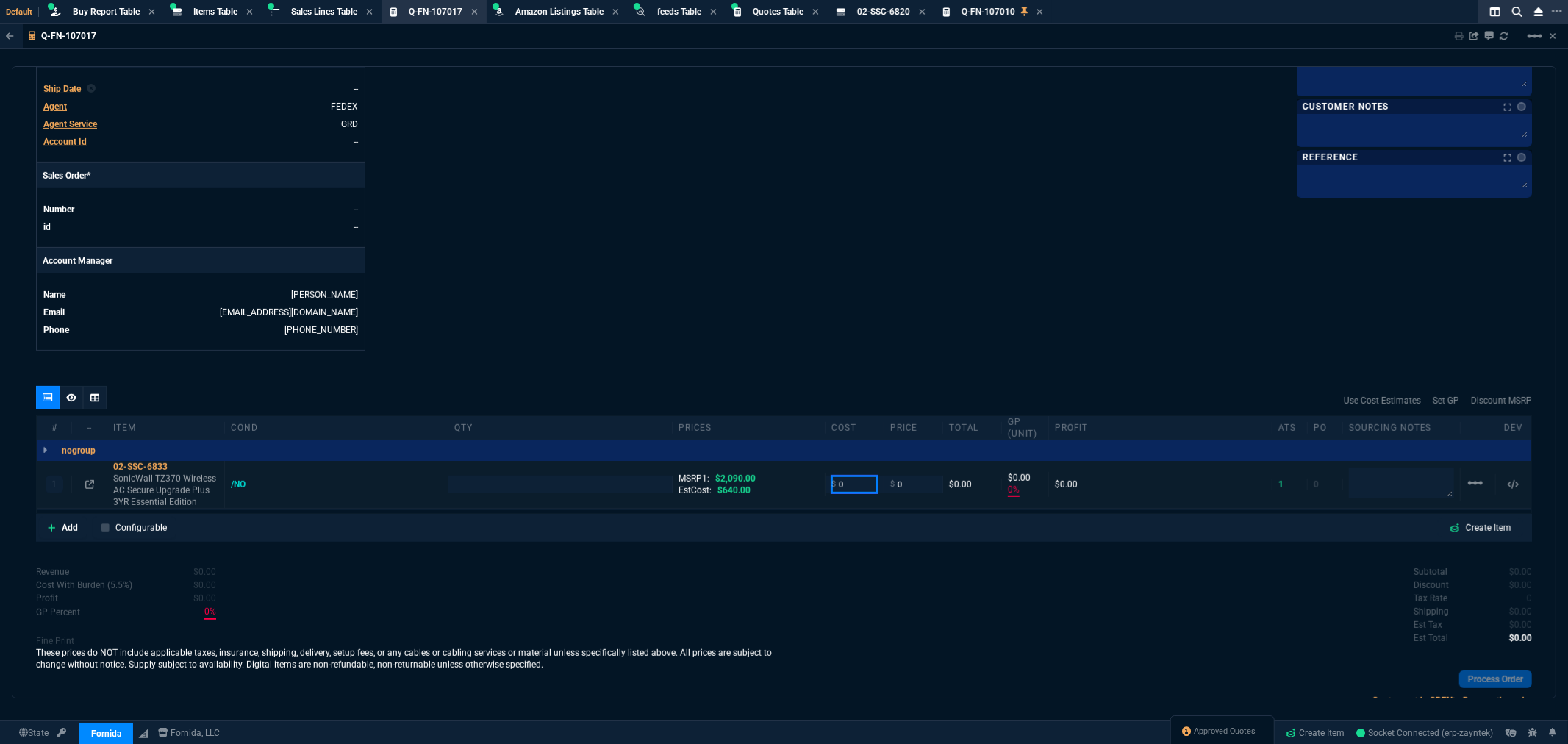
drag, startPoint x: 852, startPoint y: 489, endPoint x: 780, endPoint y: 490, distance: 72.0
click at [782, 491] on div "1 02-SSC-6833 SonicWall TZ370 Wireless AC Secure Upgrade Plus 3YR Essential Edi…" at bounding box center [784, 485] width 1495 height 48
type input "640"
type input "99"
type input "1"
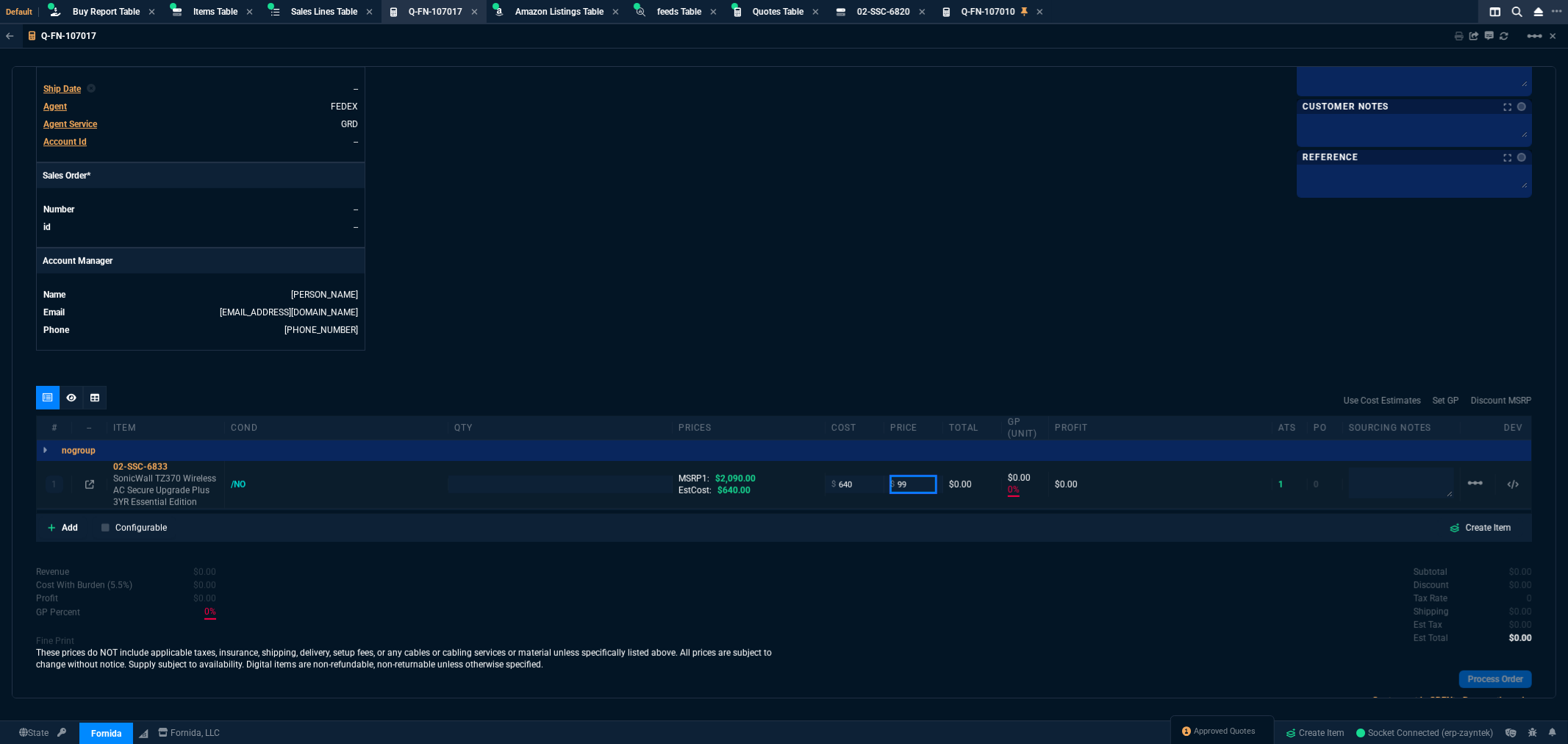
type input "640"
type input "99"
type input "995"
type input "-546"
type input "-541"
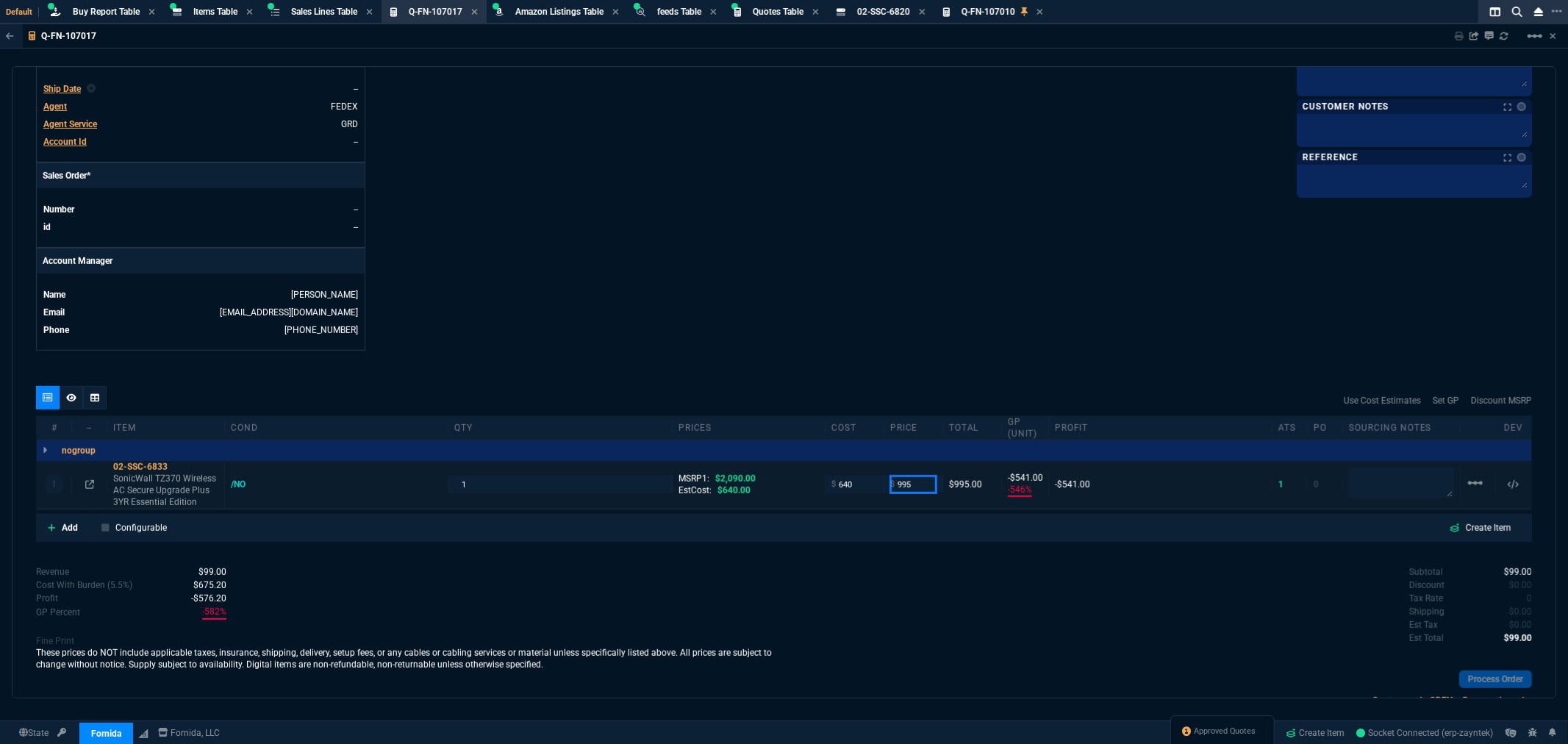
type input "95"
type input "995"
type input "36"
type input "355"
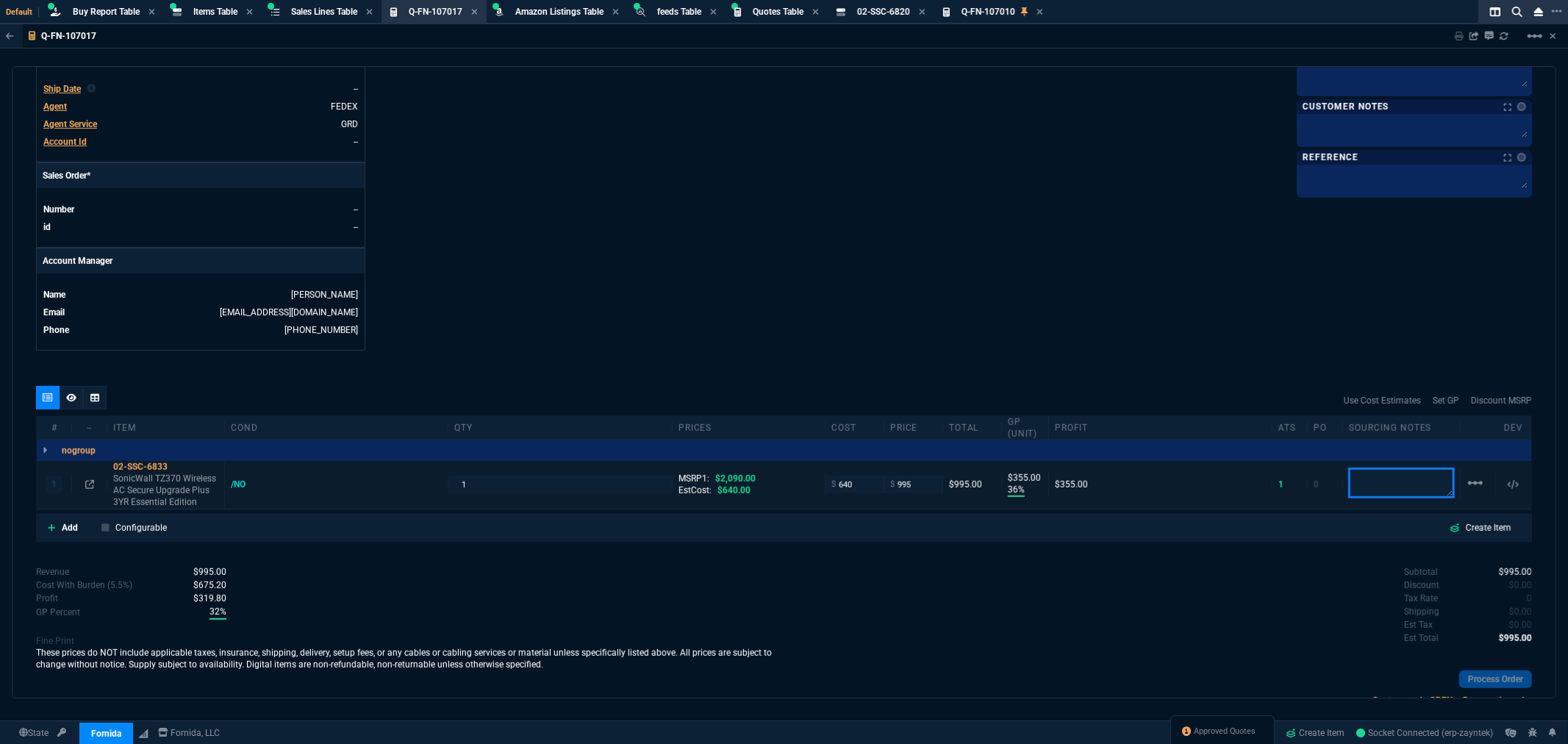
type input "52"
click at [56, 534] on link "Add" at bounding box center [63, 528] width 48 height 22
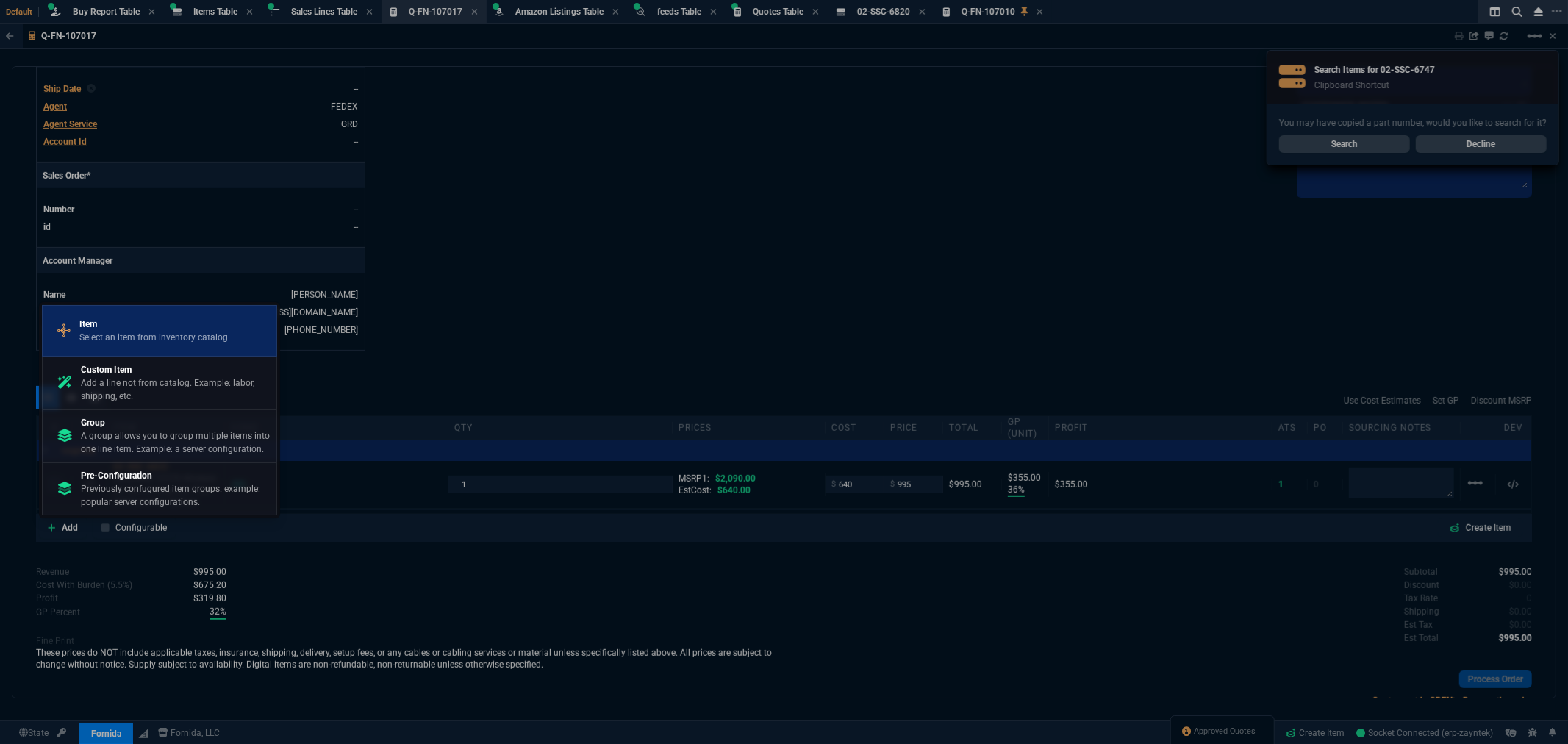
click at [142, 339] on p "Select an item from inventory catalog" at bounding box center [154, 337] width 149 height 14
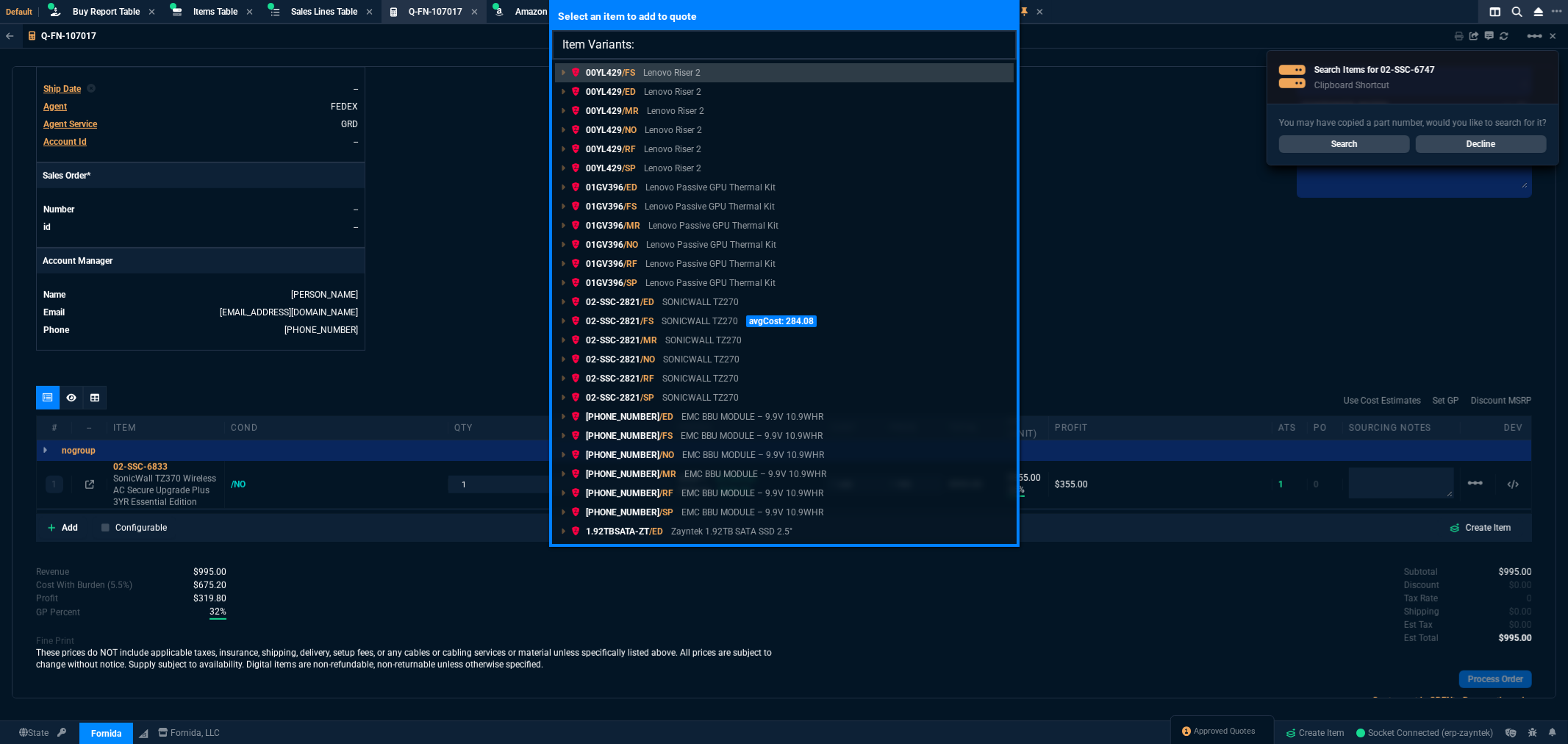
click at [663, 46] on input "Item Variants:" at bounding box center [785, 45] width 465 height 29
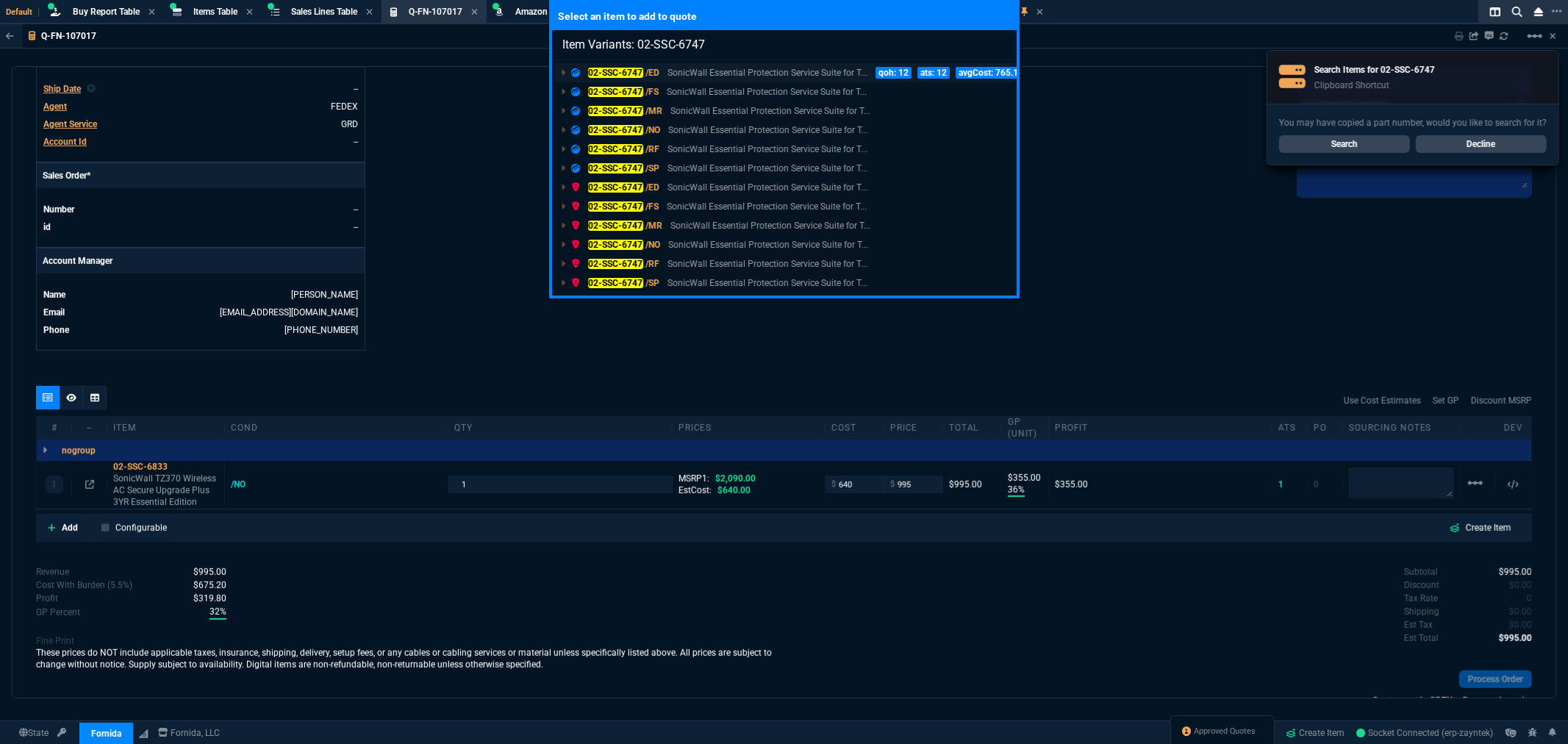
type input "Item Variants: 02-SSC-6747"
click at [623, 68] on mark "02-SSC-6747" at bounding box center [615, 72] width 55 height 10
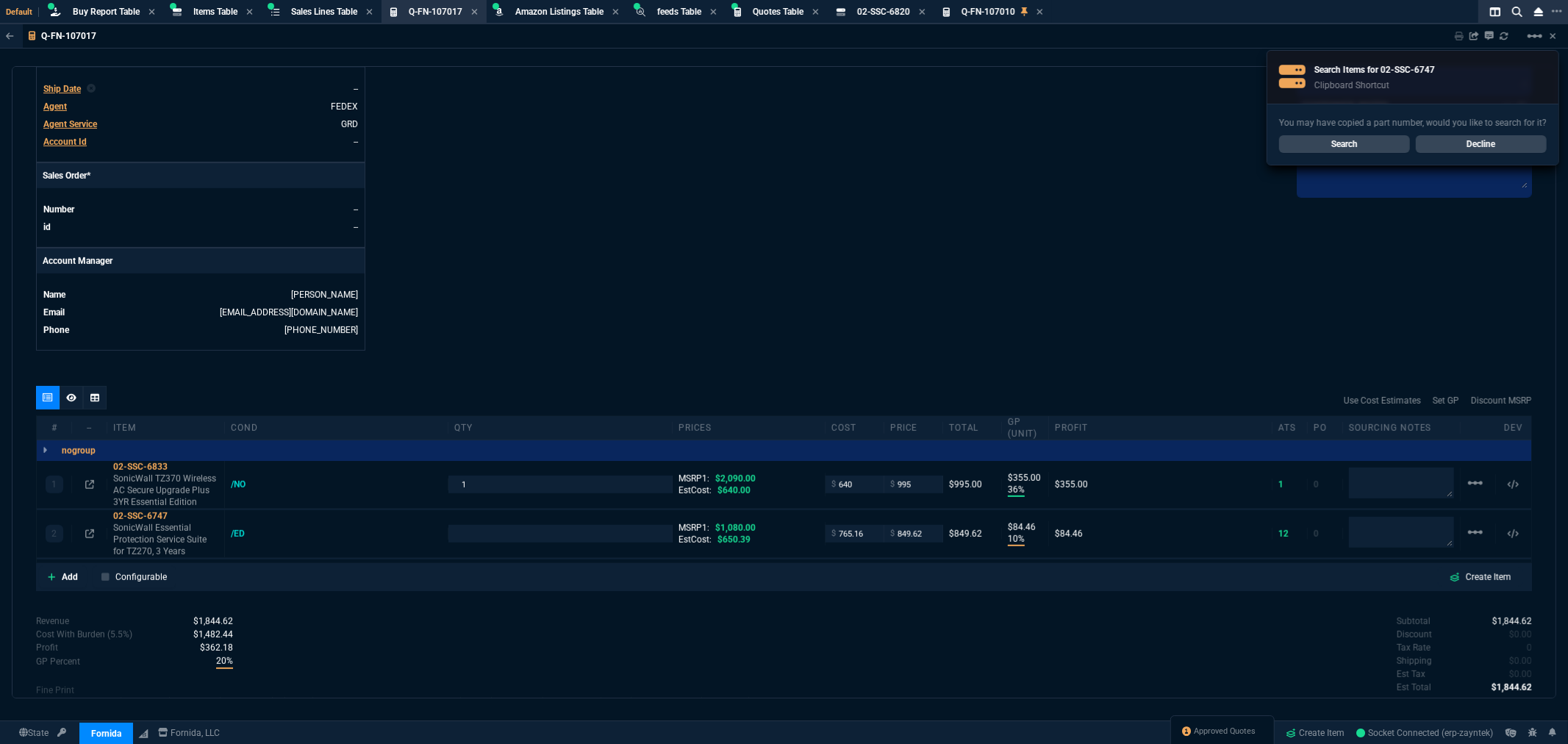
type input "36"
type input "355"
type input "10"
type input "84"
type input "52"
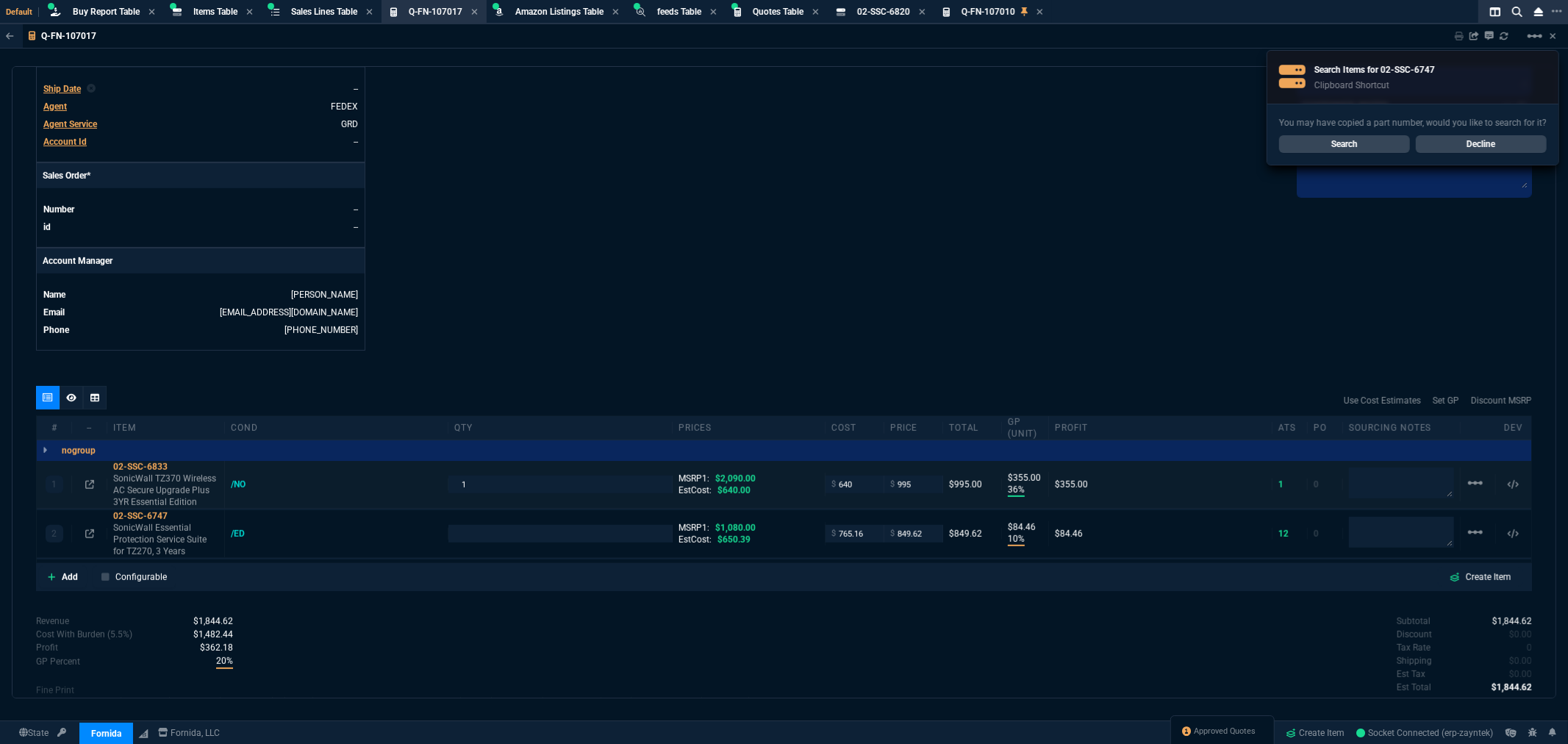
type input "21"
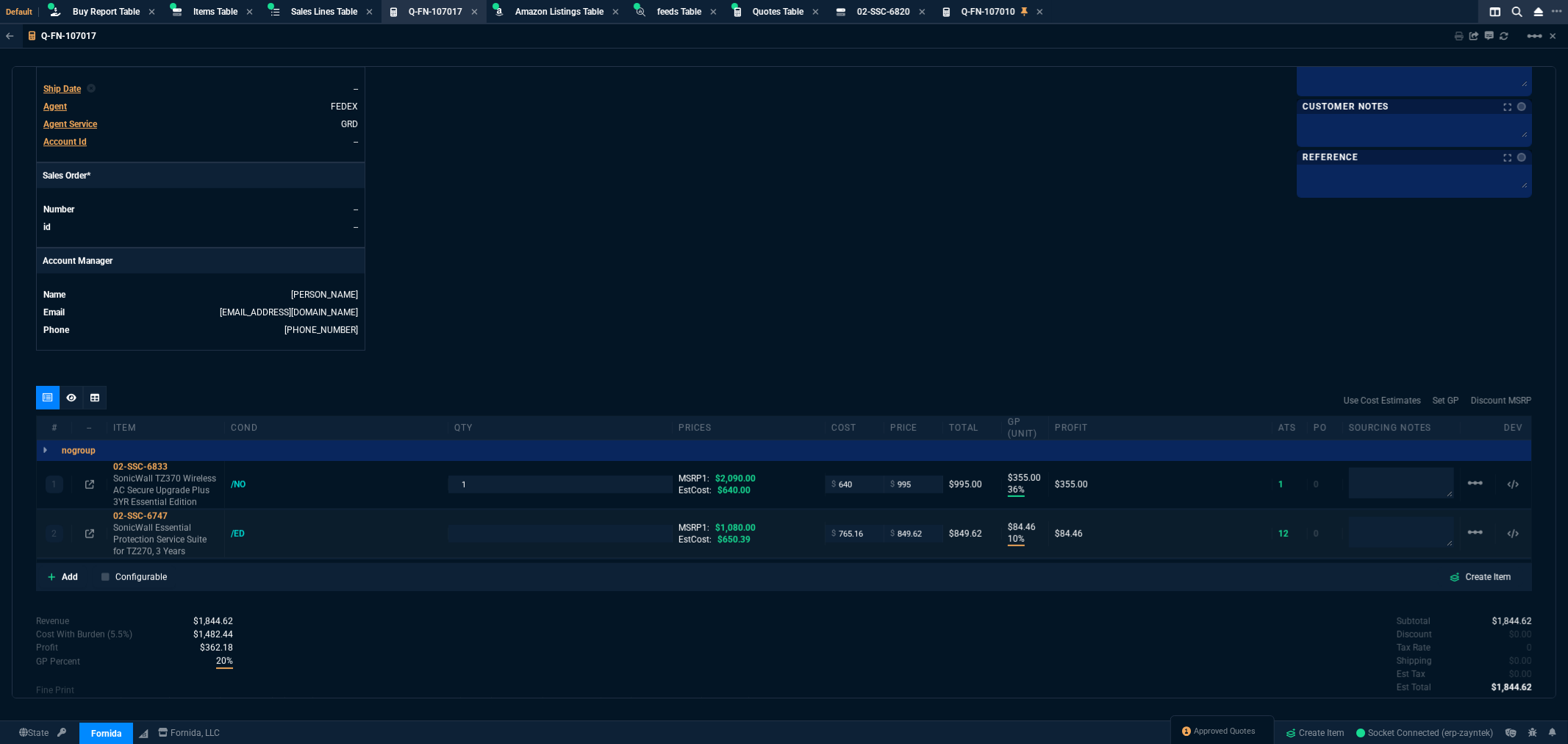
click at [475, 524] on div "2 02-SSC-6747 SonicWall Essential Protection Service Suite for TZ270, 3 Years /…" at bounding box center [784, 534] width 1495 height 48
click at [487, 533] on input "number" at bounding box center [560, 533] width 211 height 17
type input "1"
click at [87, 532] on icon at bounding box center [89, 533] width 9 height 9
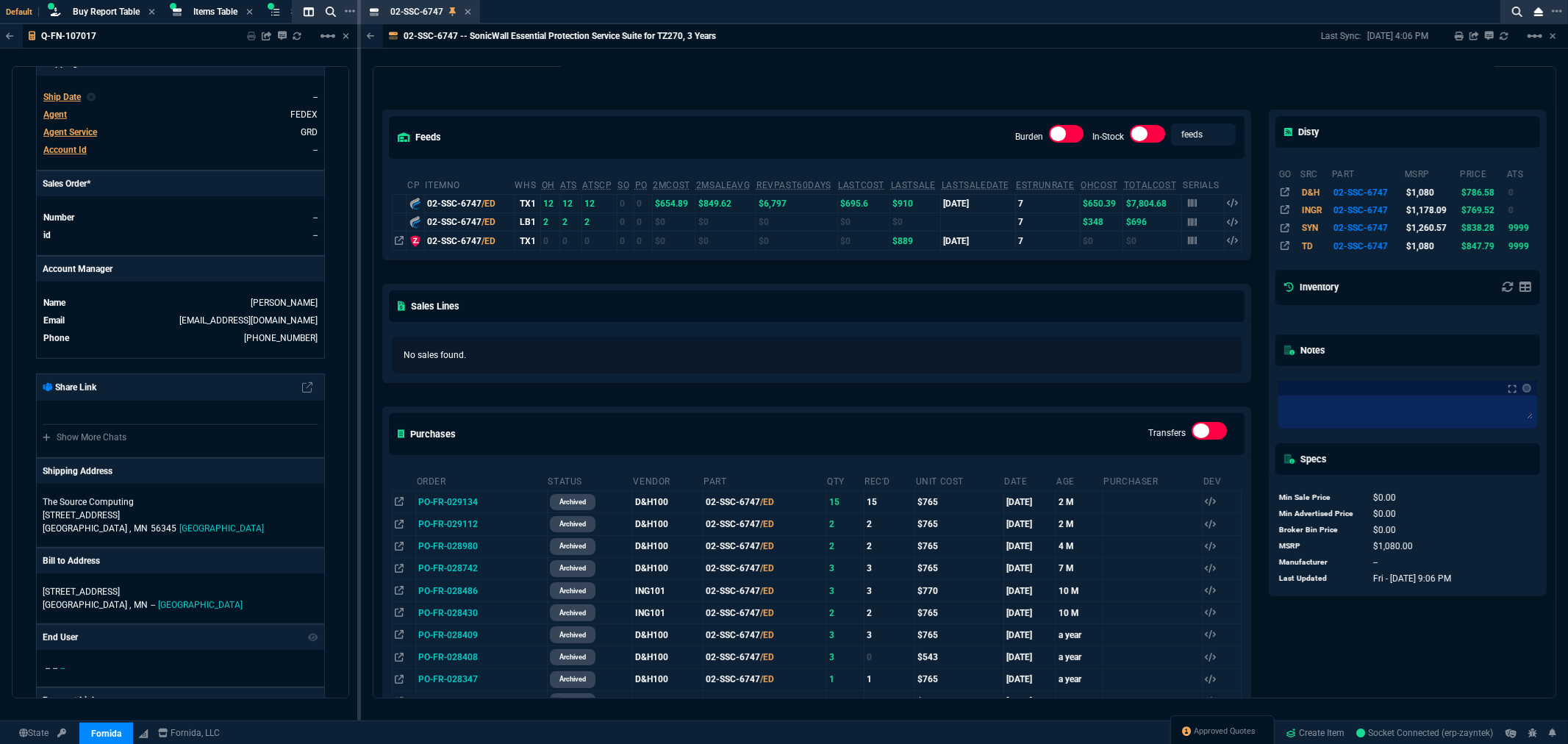
scroll to position [163, 0]
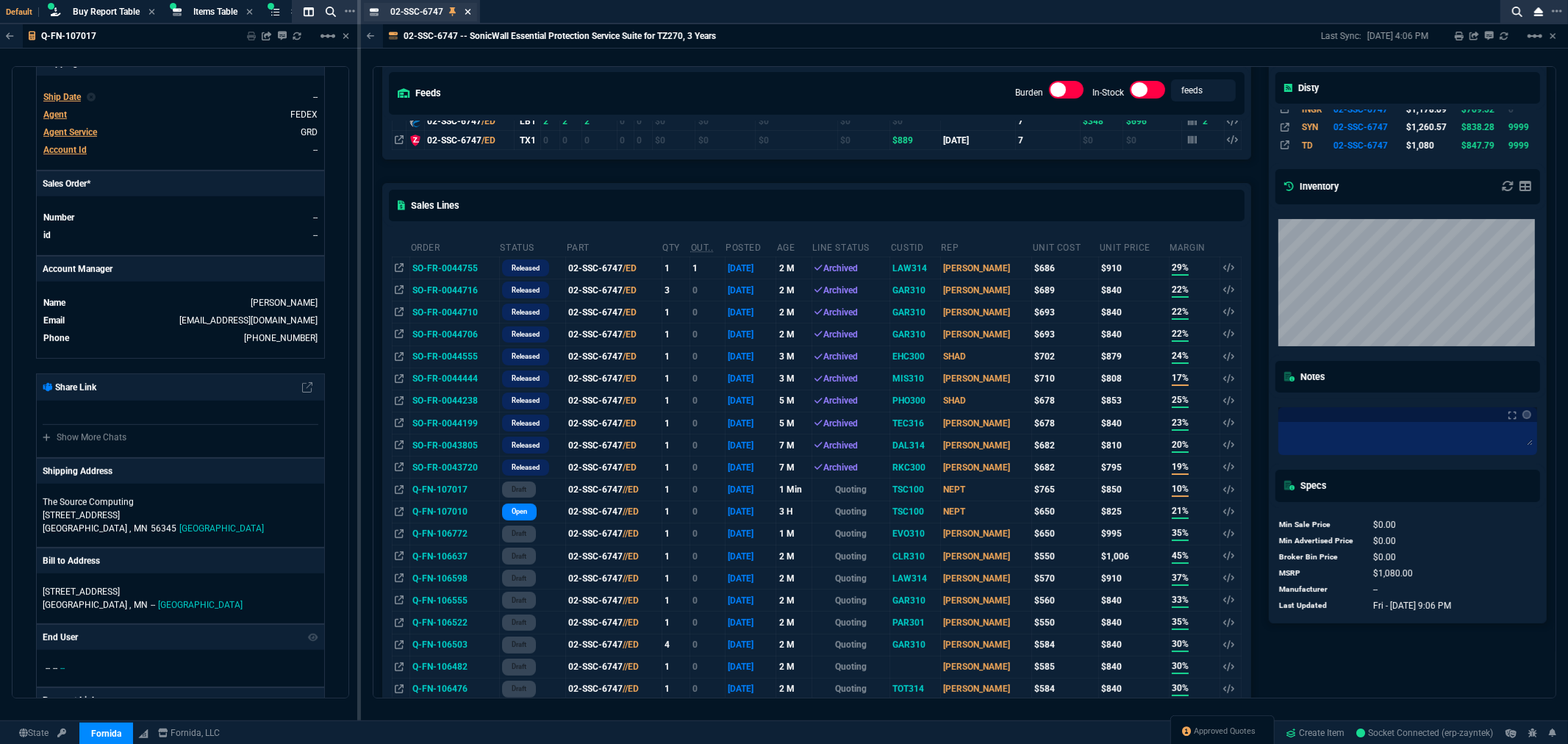
click at [468, 9] on icon at bounding box center [467, 11] width 6 height 6
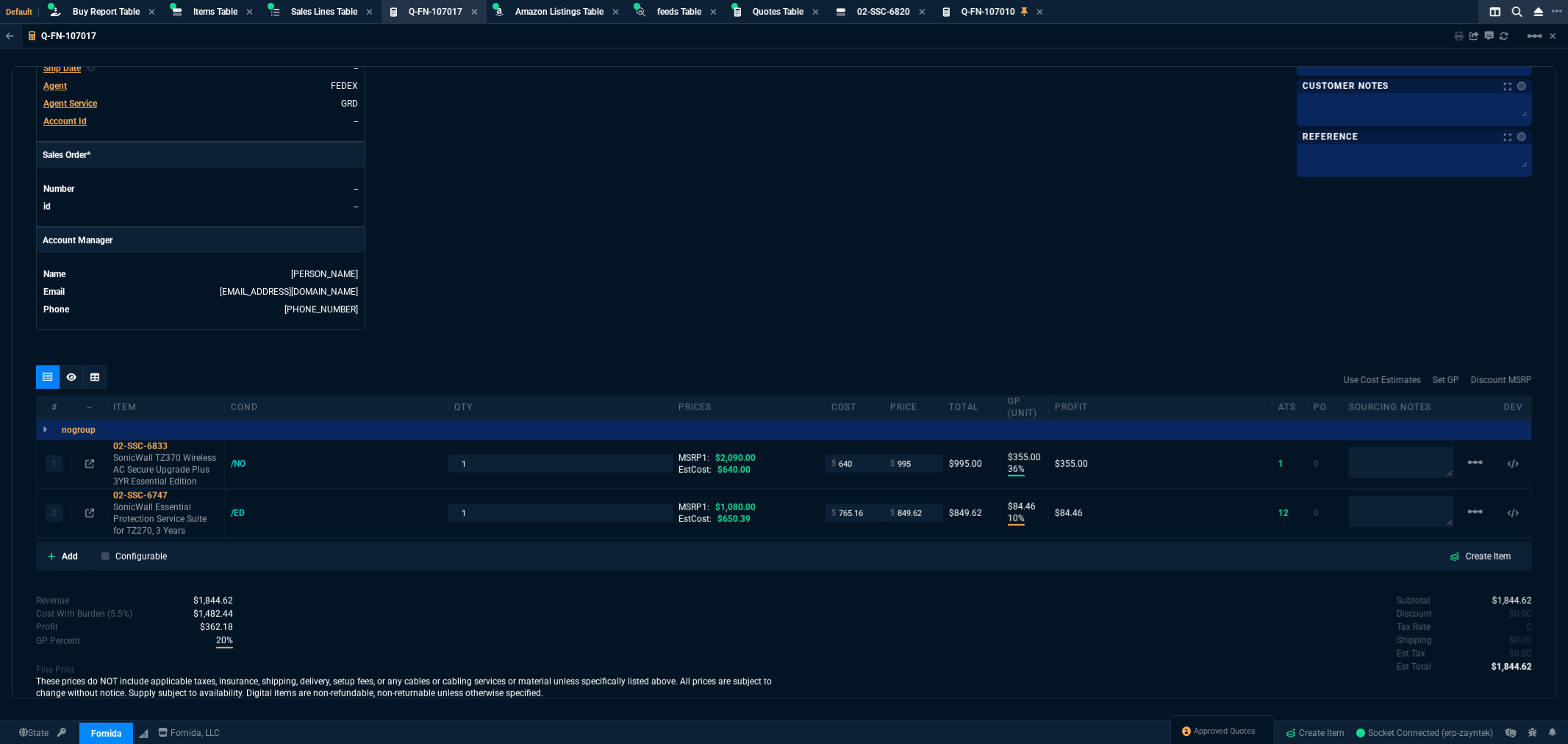
scroll to position [531, 0]
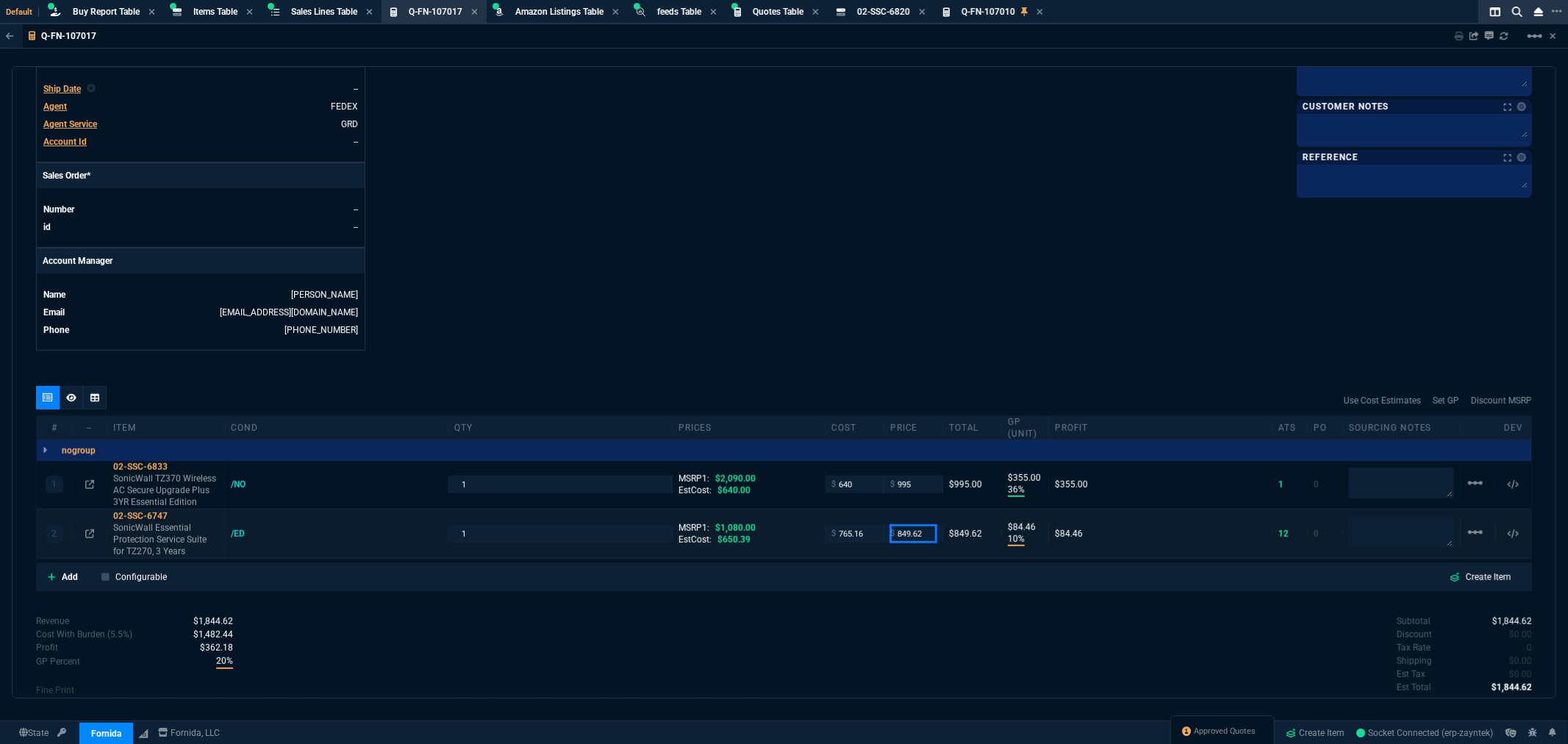
drag, startPoint x: 922, startPoint y: 535, endPoint x: 829, endPoint y: 530, distance: 93.1
click at [829, 530] on div "2 02-SSC-6747 SonicWall Essential Protection Service Suite for TZ270, 3 Years /…" at bounding box center [784, 534] width 1495 height 48
type input "850"
type input "85"
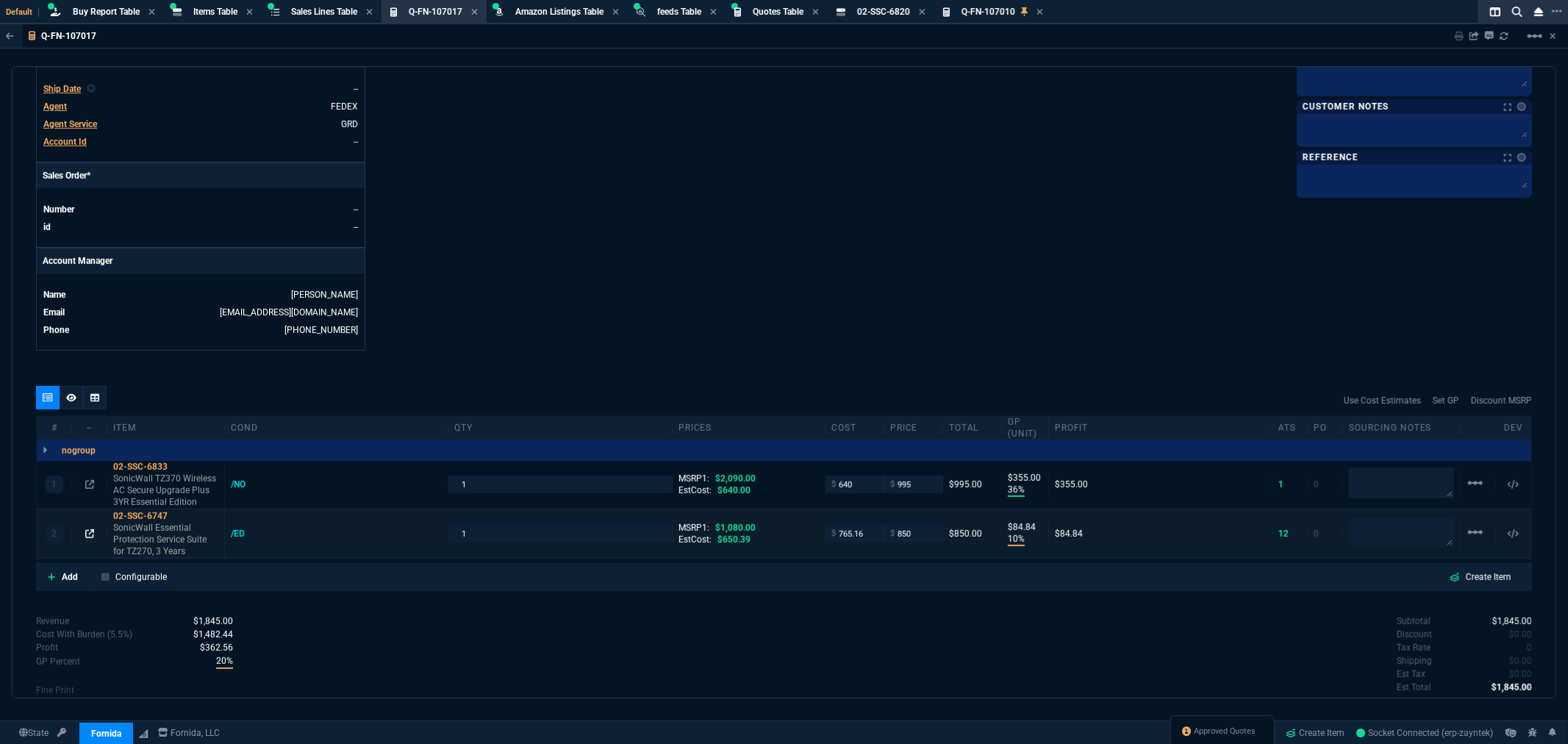
click at [85, 532] on icon at bounding box center [89, 533] width 9 height 9
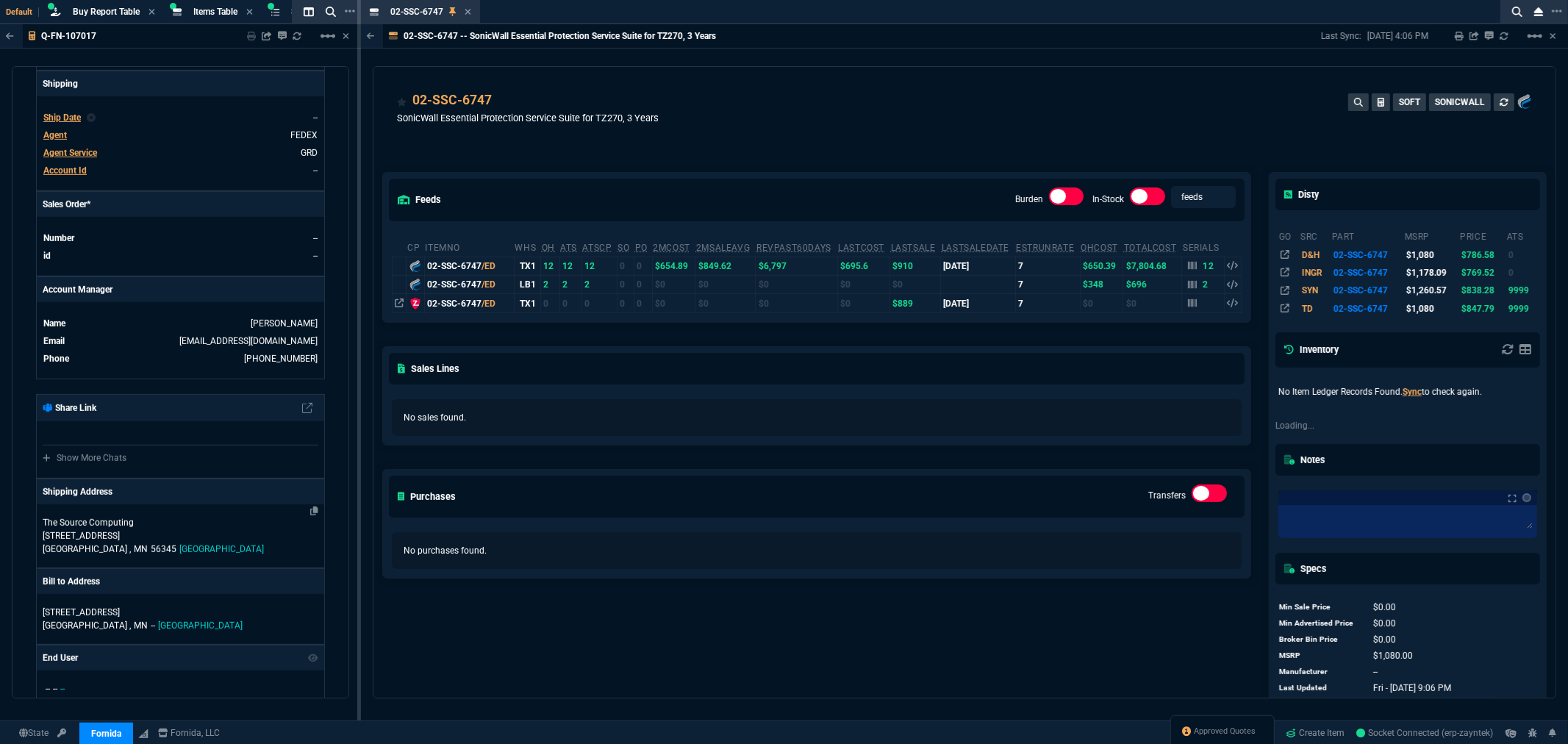
scroll to position [551, 0]
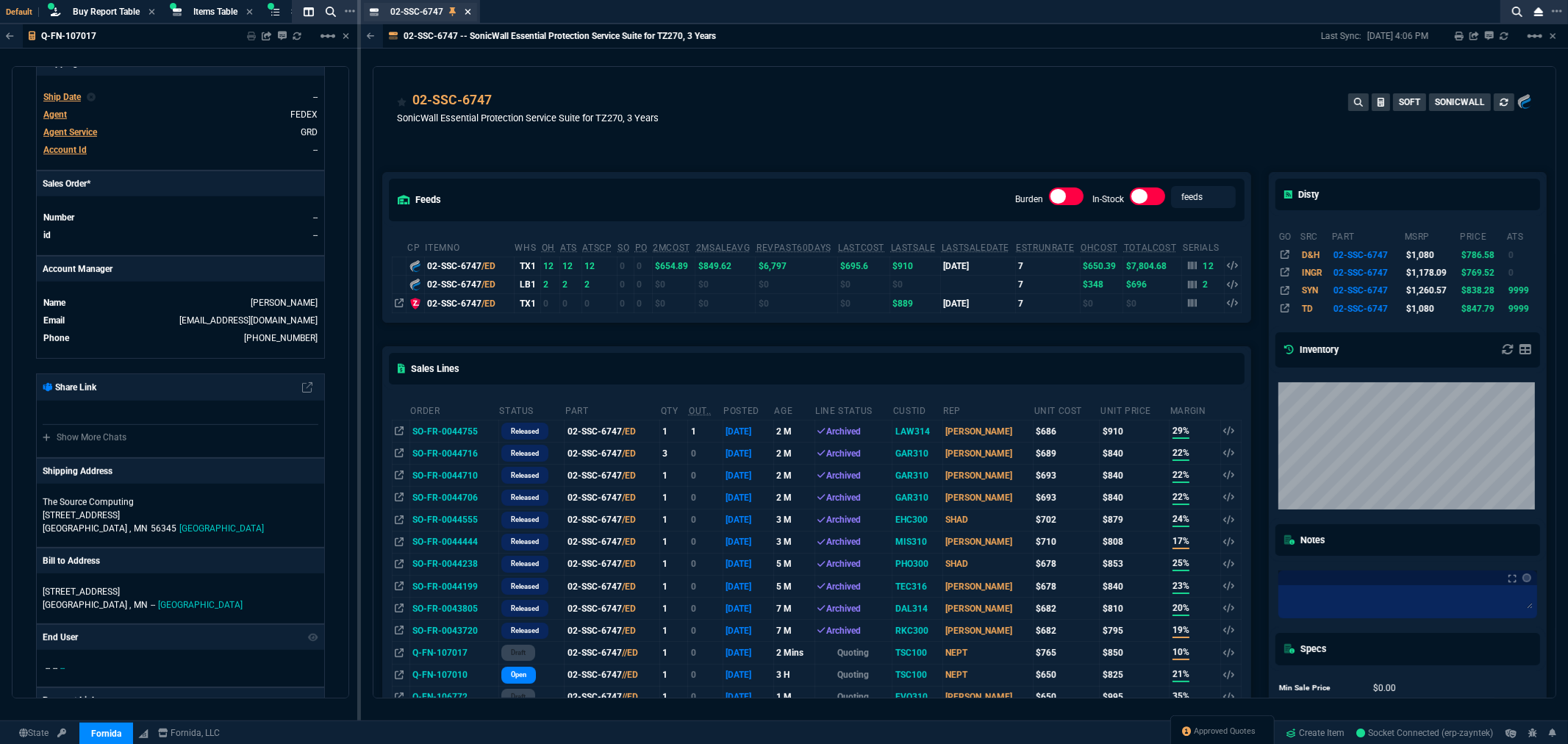
click at [467, 10] on icon at bounding box center [467, 11] width 6 height 6
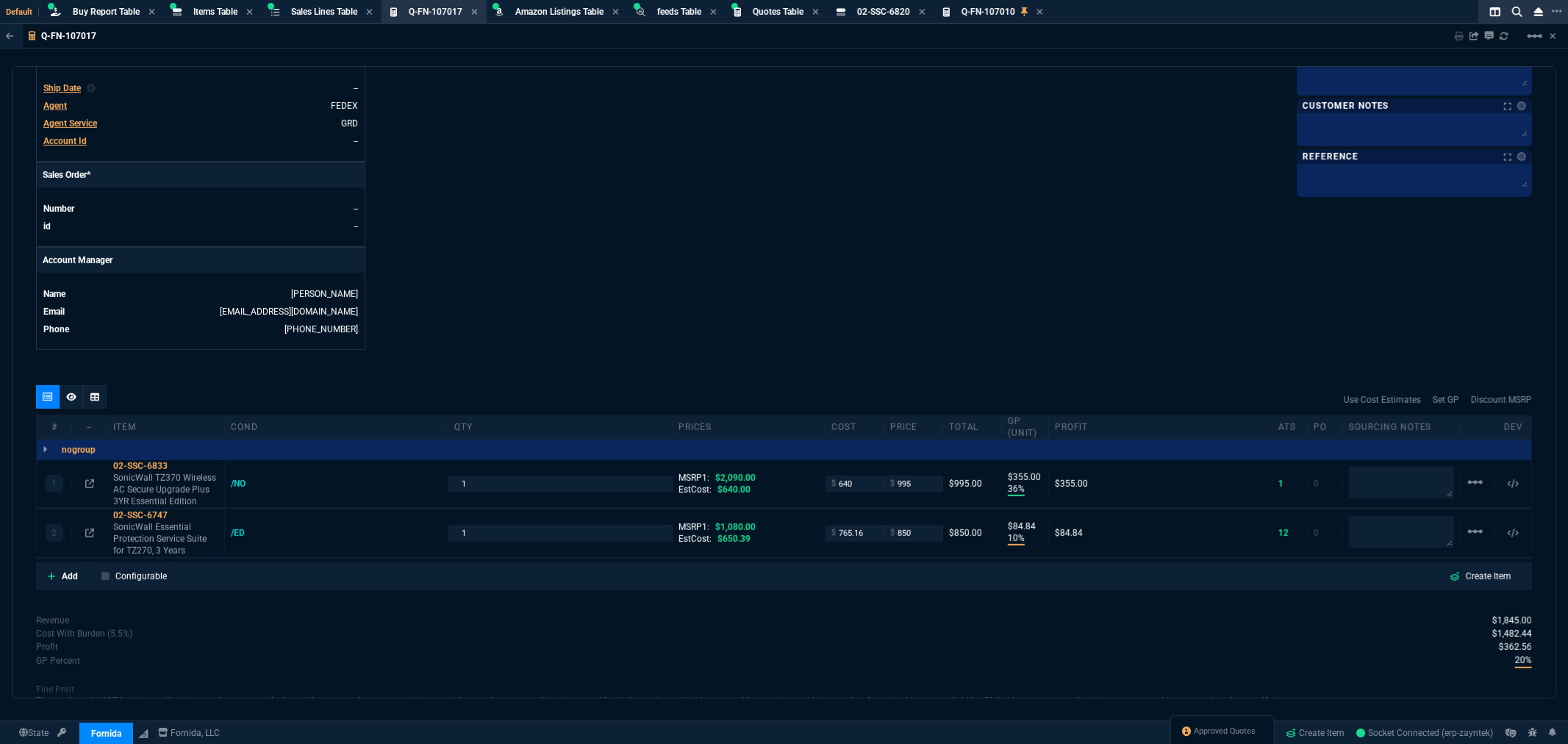
scroll to position [531, 0]
drag, startPoint x: 868, startPoint y: 533, endPoint x: 829, endPoint y: 535, distance: 39.1
click at [832, 535] on div "$ 765.16" at bounding box center [855, 533] width 46 height 17
type input "650"
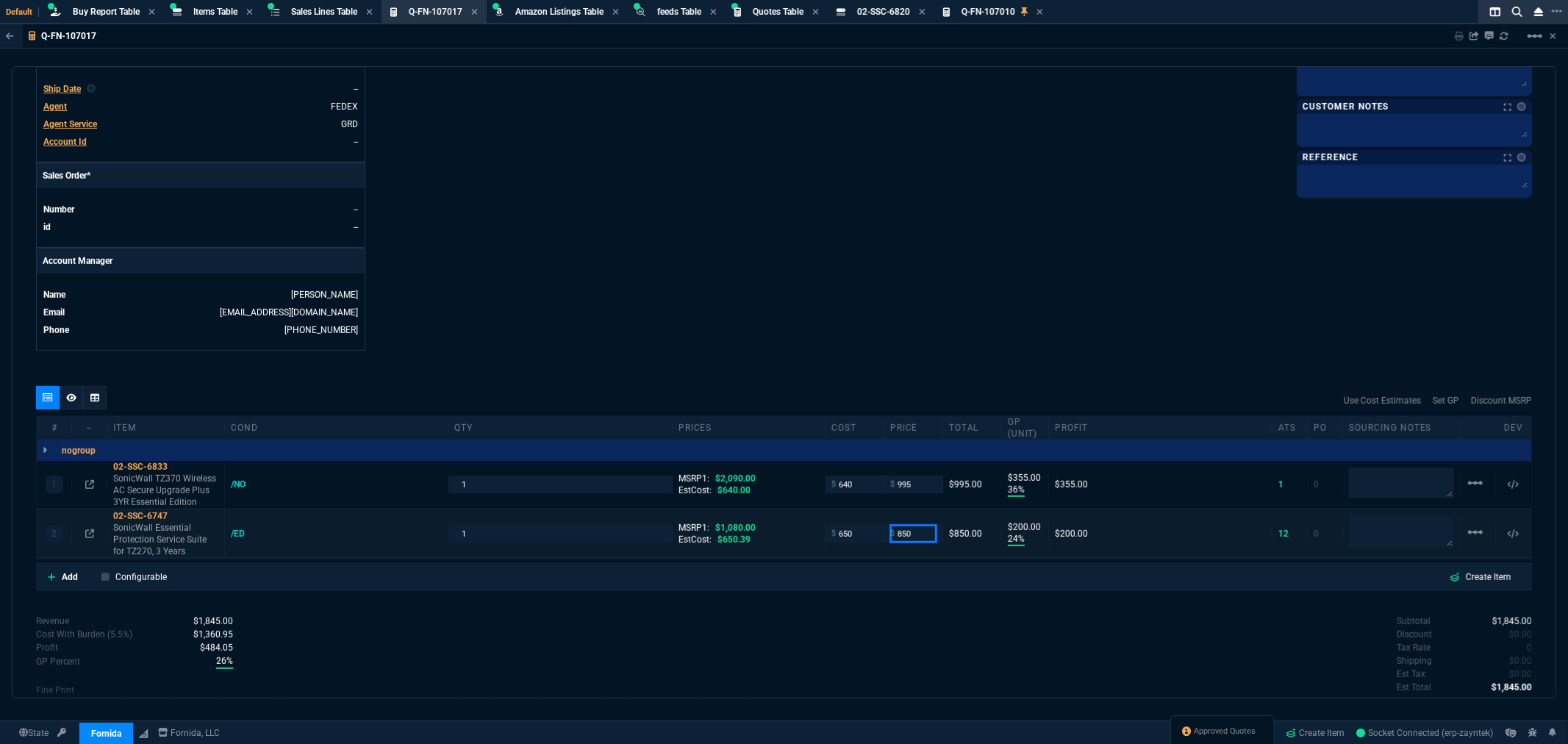
type input "24"
type input "200"
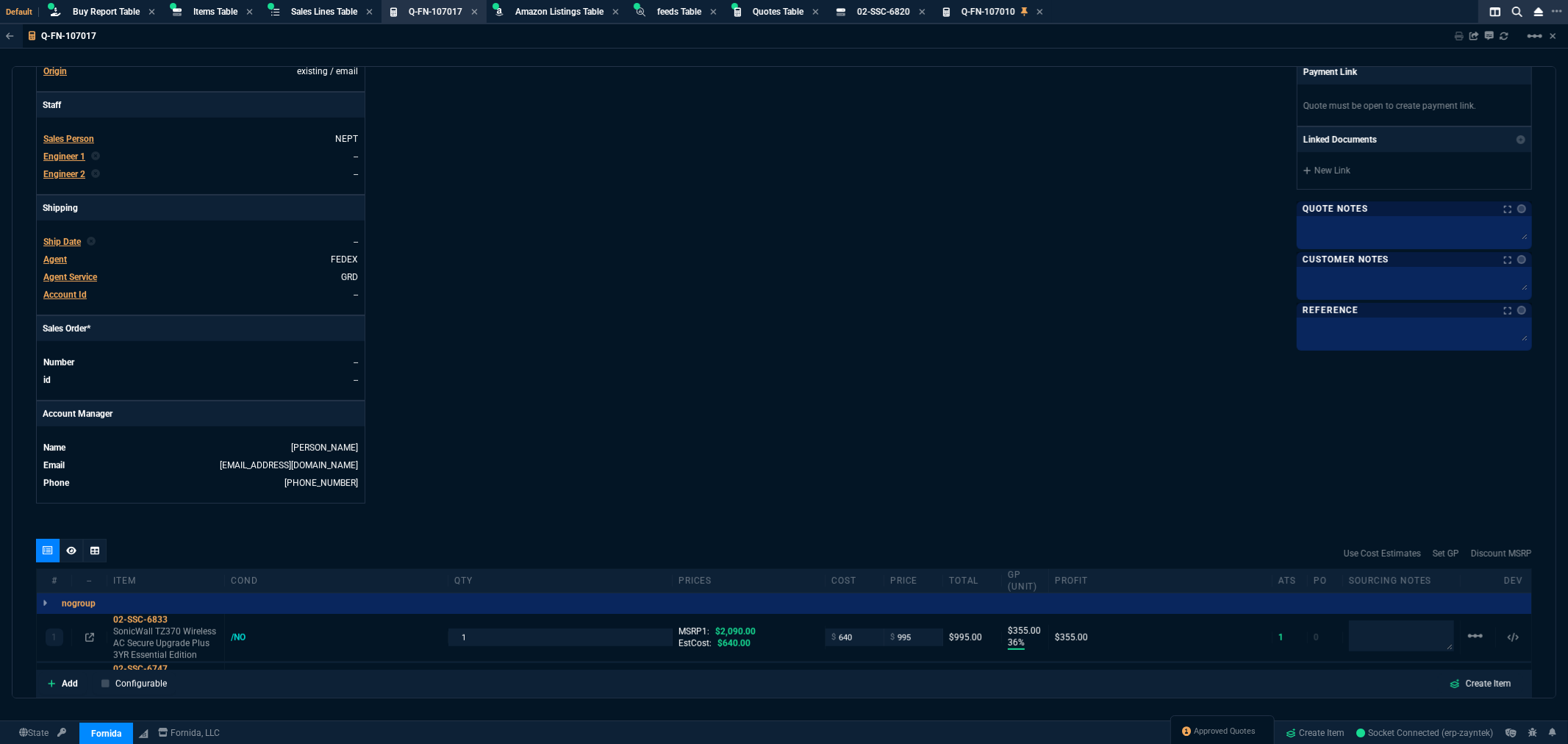
scroll to position [612, 0]
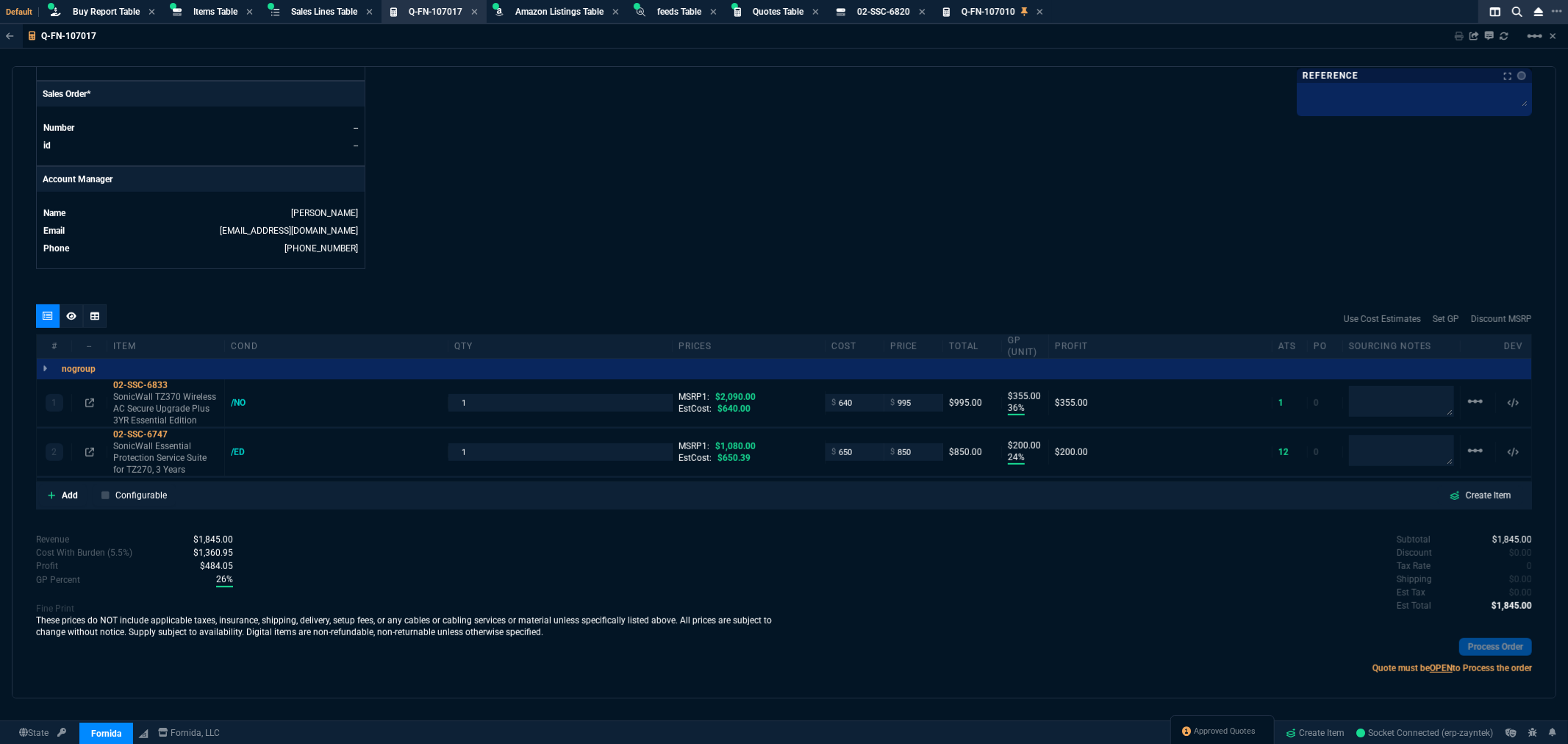
drag, startPoint x: 72, startPoint y: 318, endPoint x: 63, endPoint y: 326, distance: 12.0
click at [71, 321] on fa-icon at bounding box center [71, 316] width 10 height 10
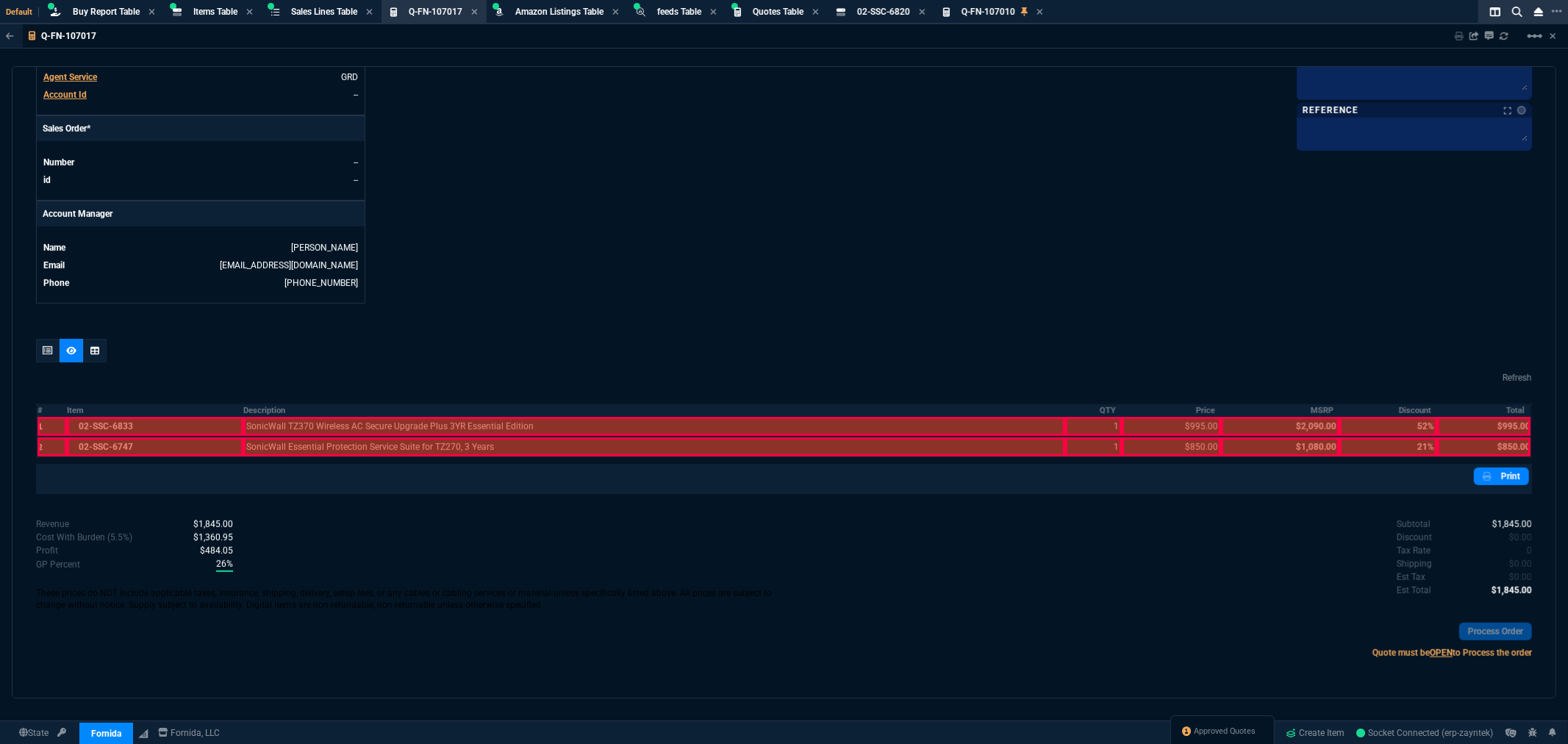
scroll to position [577, 0]
click at [45, 427] on div at bounding box center [52, 427] width 29 height 19
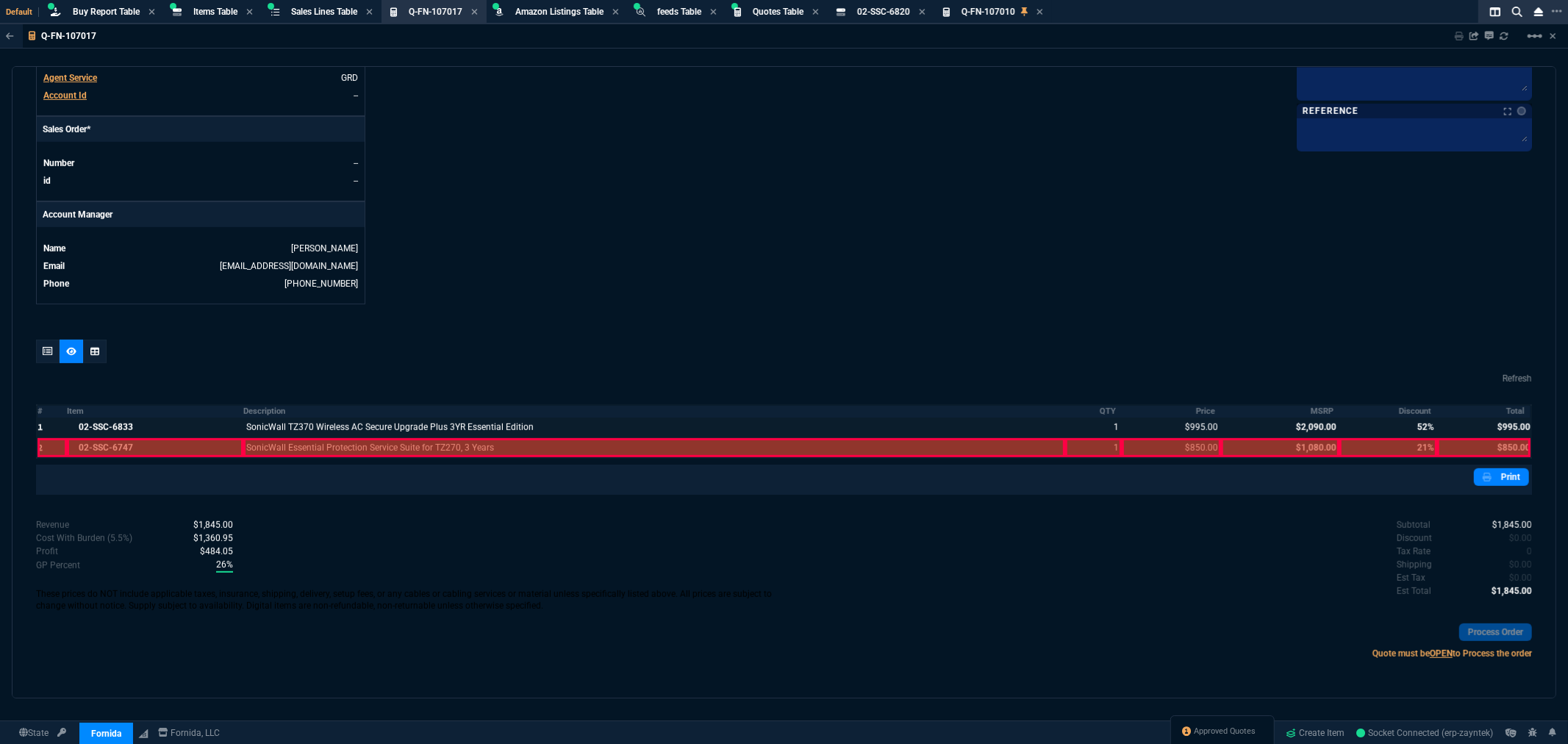
click at [45, 447] on div at bounding box center [52, 448] width 29 height 19
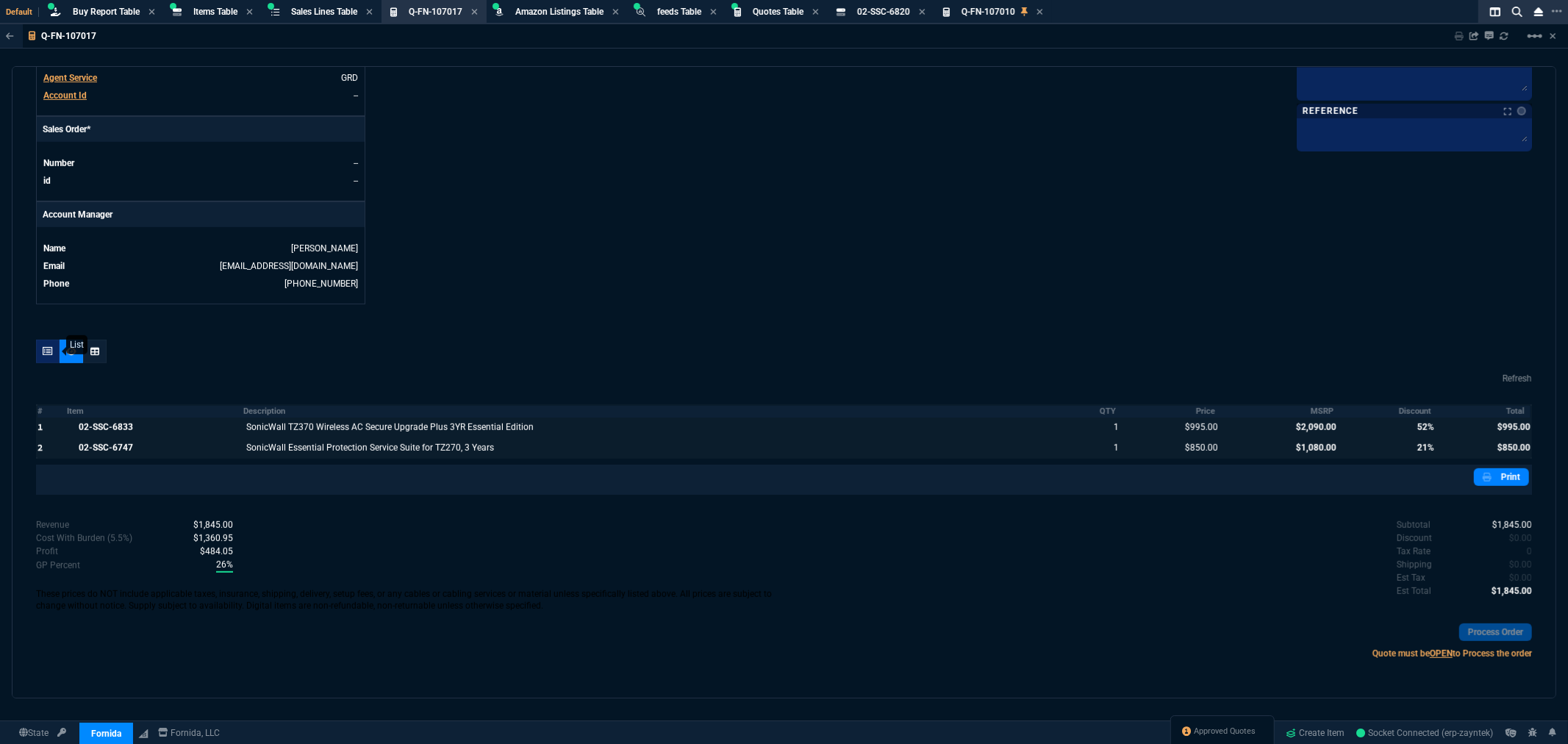
click at [53, 354] on div at bounding box center [48, 352] width 24 height 24
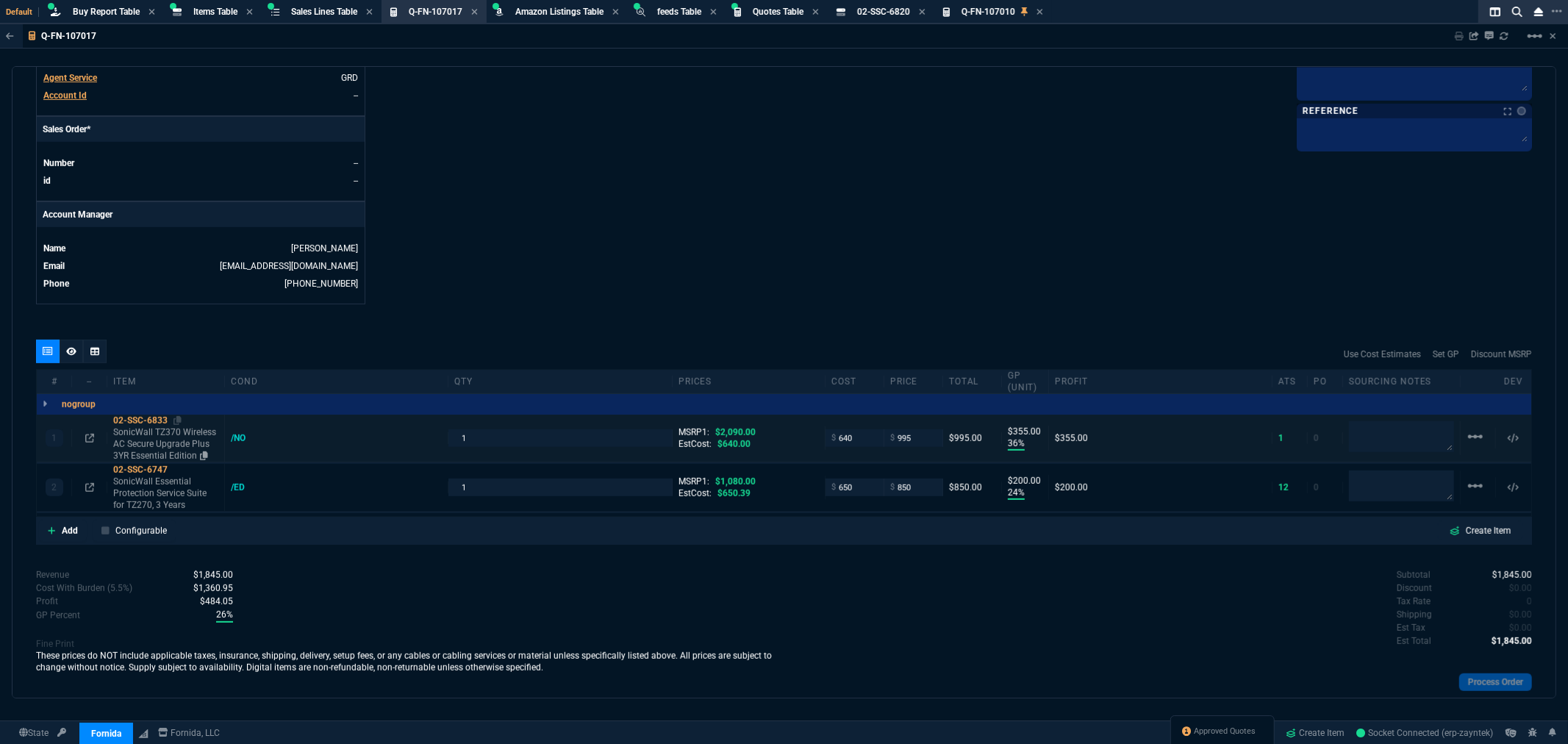
type input "36"
type input "355"
type input "24"
type input "200"
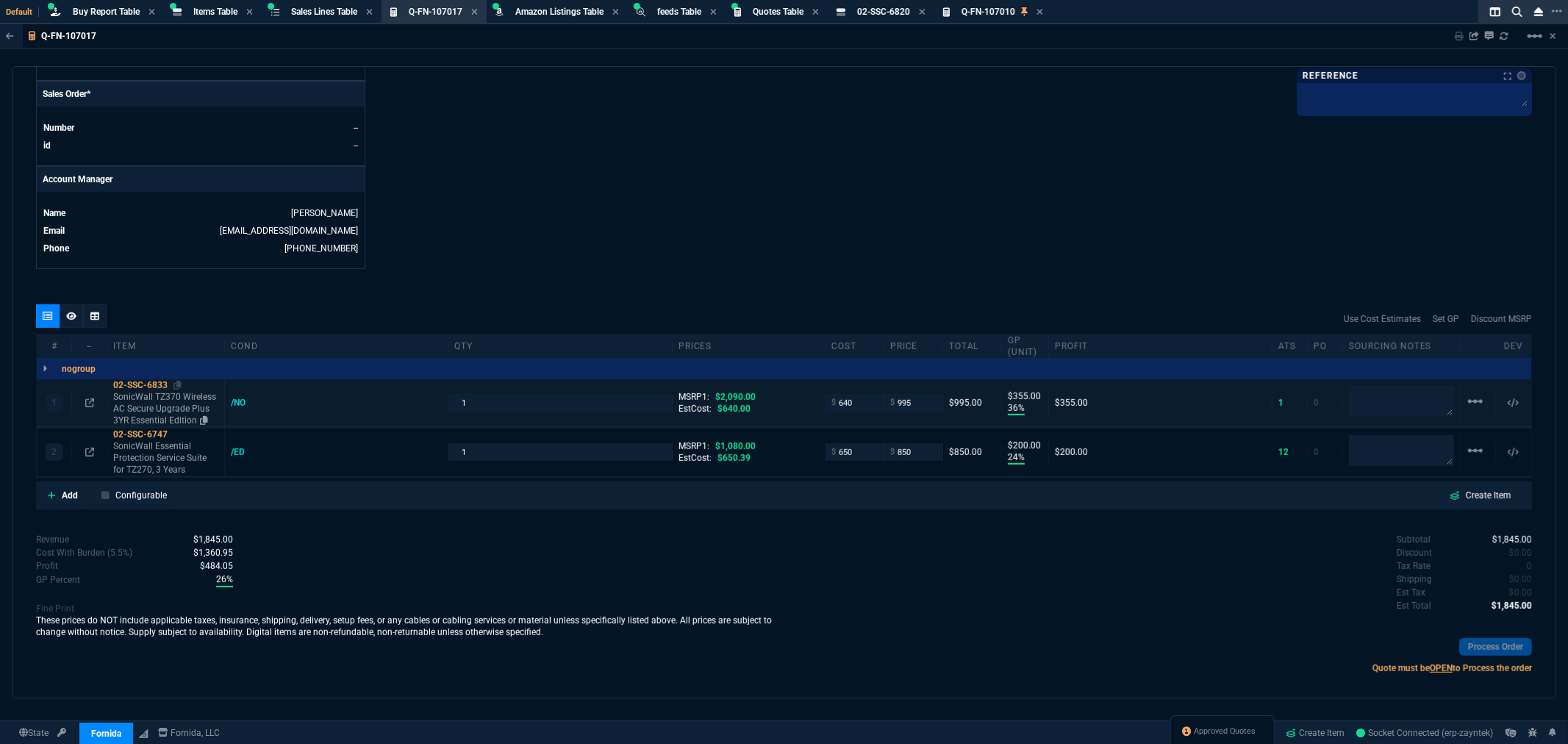
type input "52"
type input "21"
click at [87, 450] on icon at bounding box center [89, 452] width 9 height 9
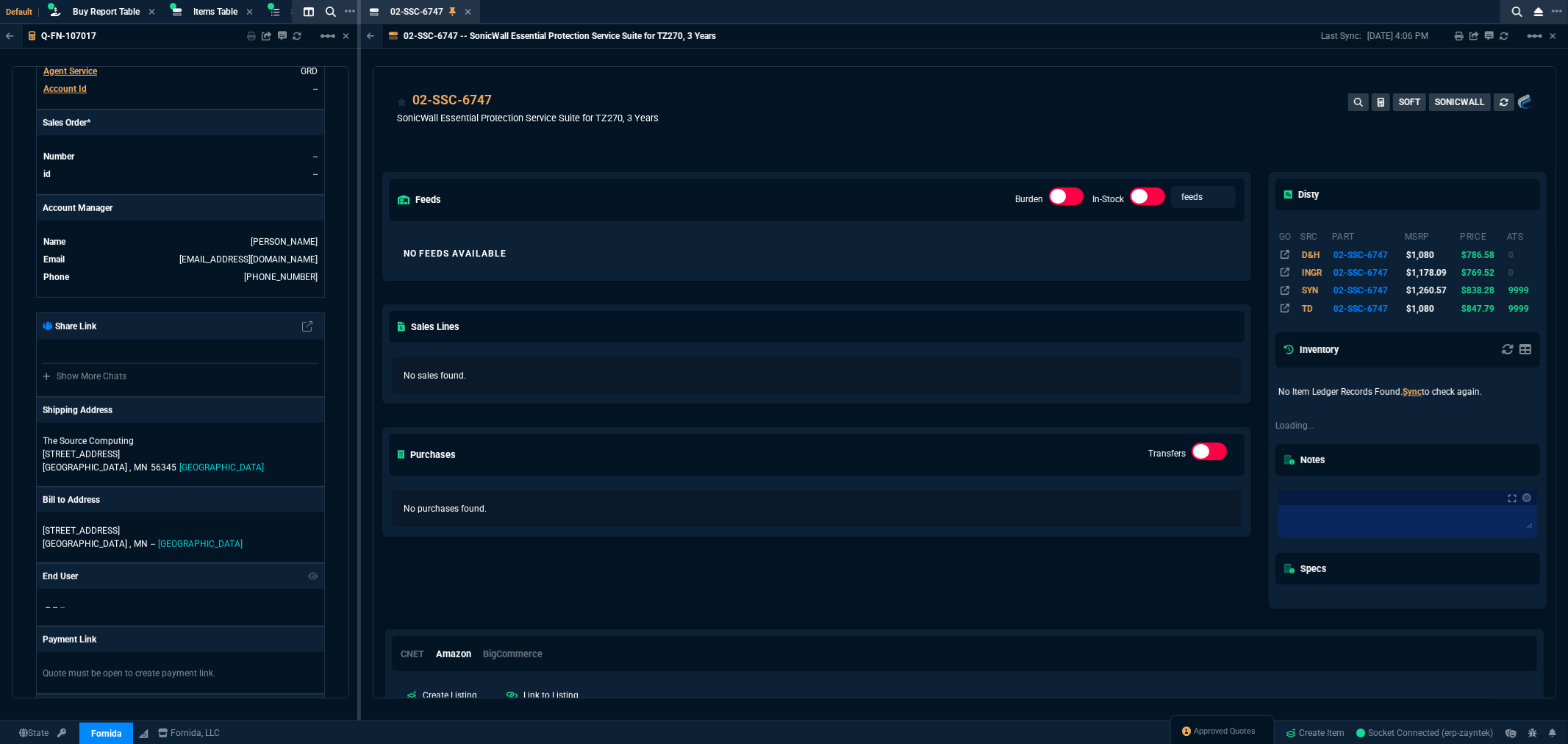
scroll to position [633, 0]
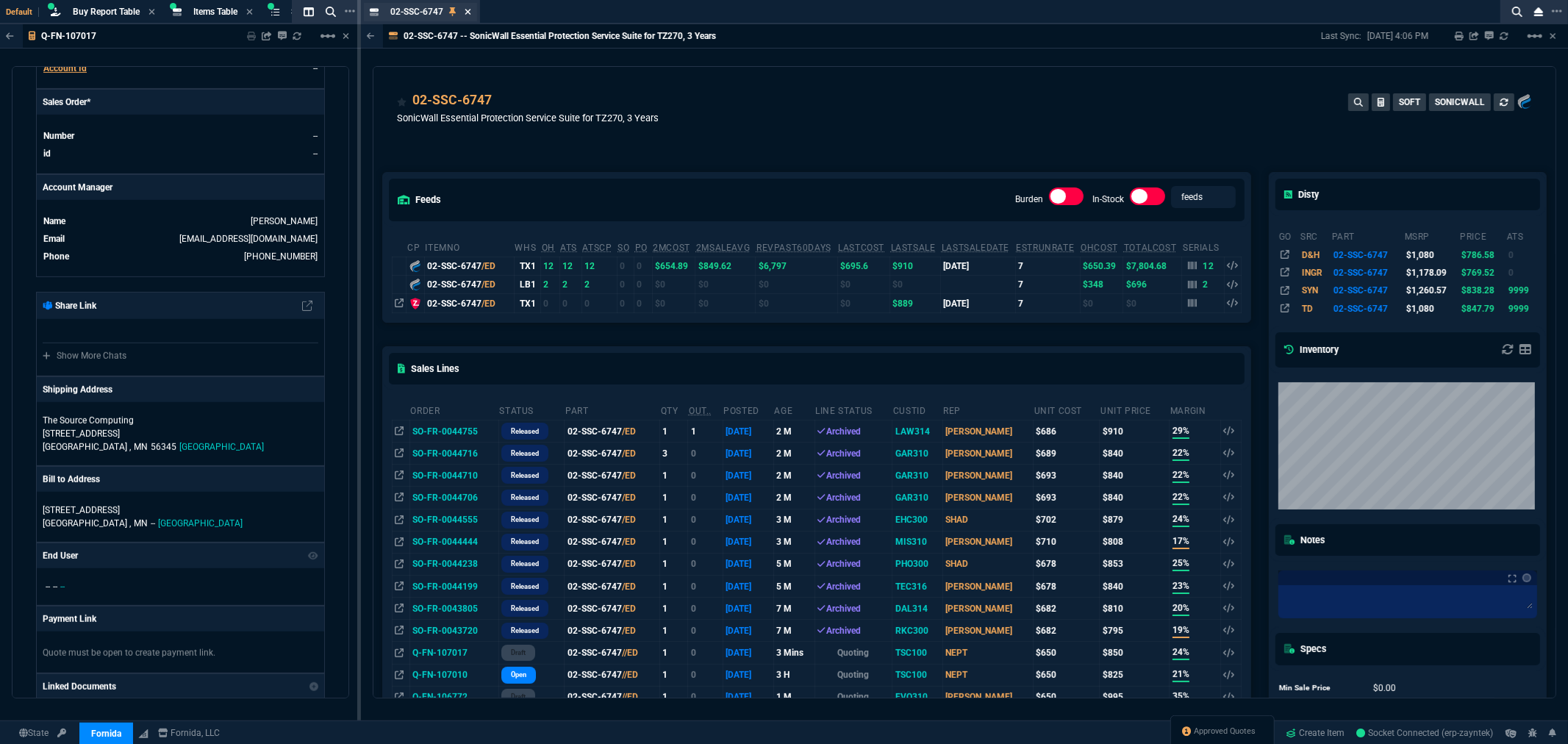
click at [468, 10] on icon at bounding box center [467, 11] width 6 height 6
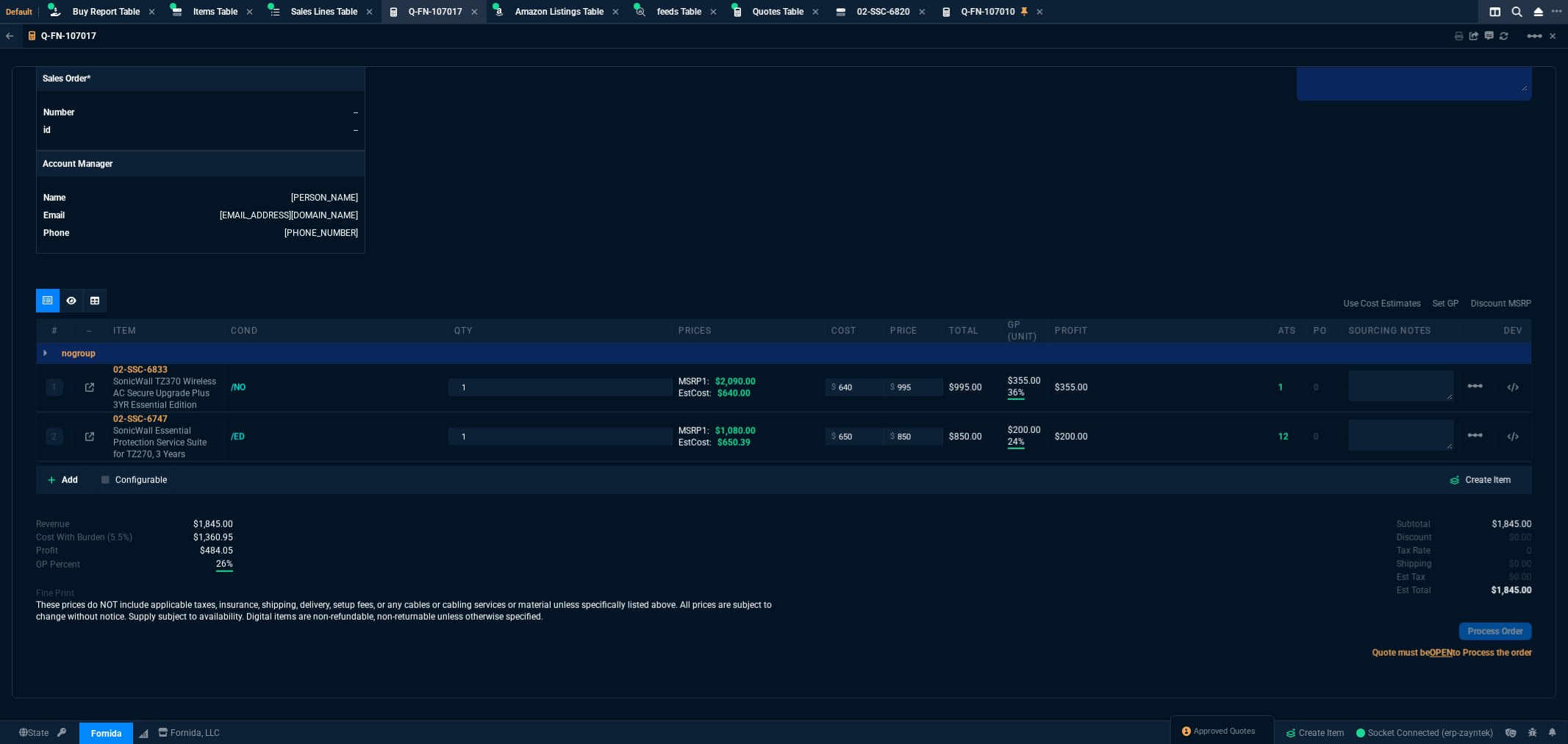
scroll to position [613, 0]
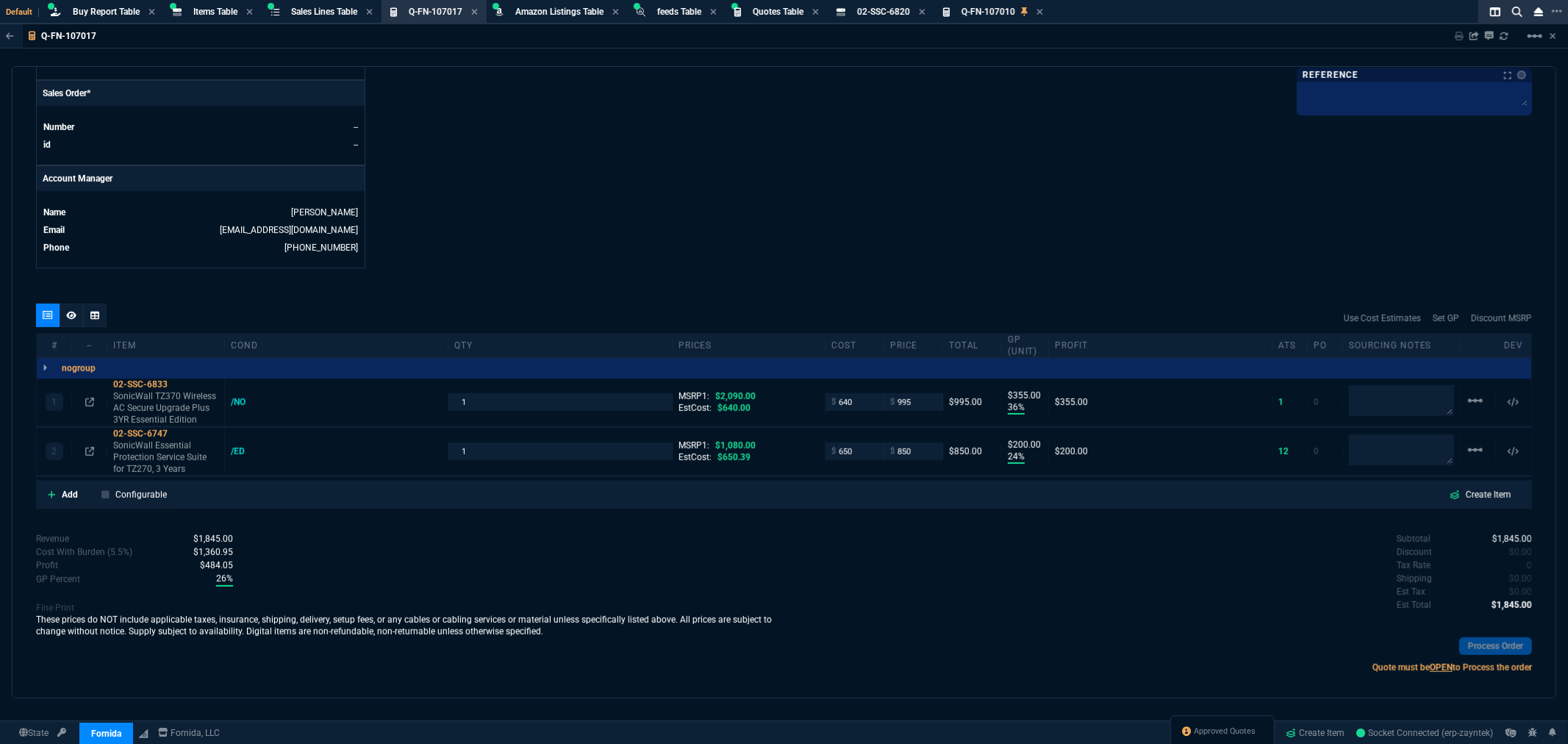
drag, startPoint x: 1402, startPoint y: 166, endPoint x: 1428, endPoint y: 147, distance: 32.2
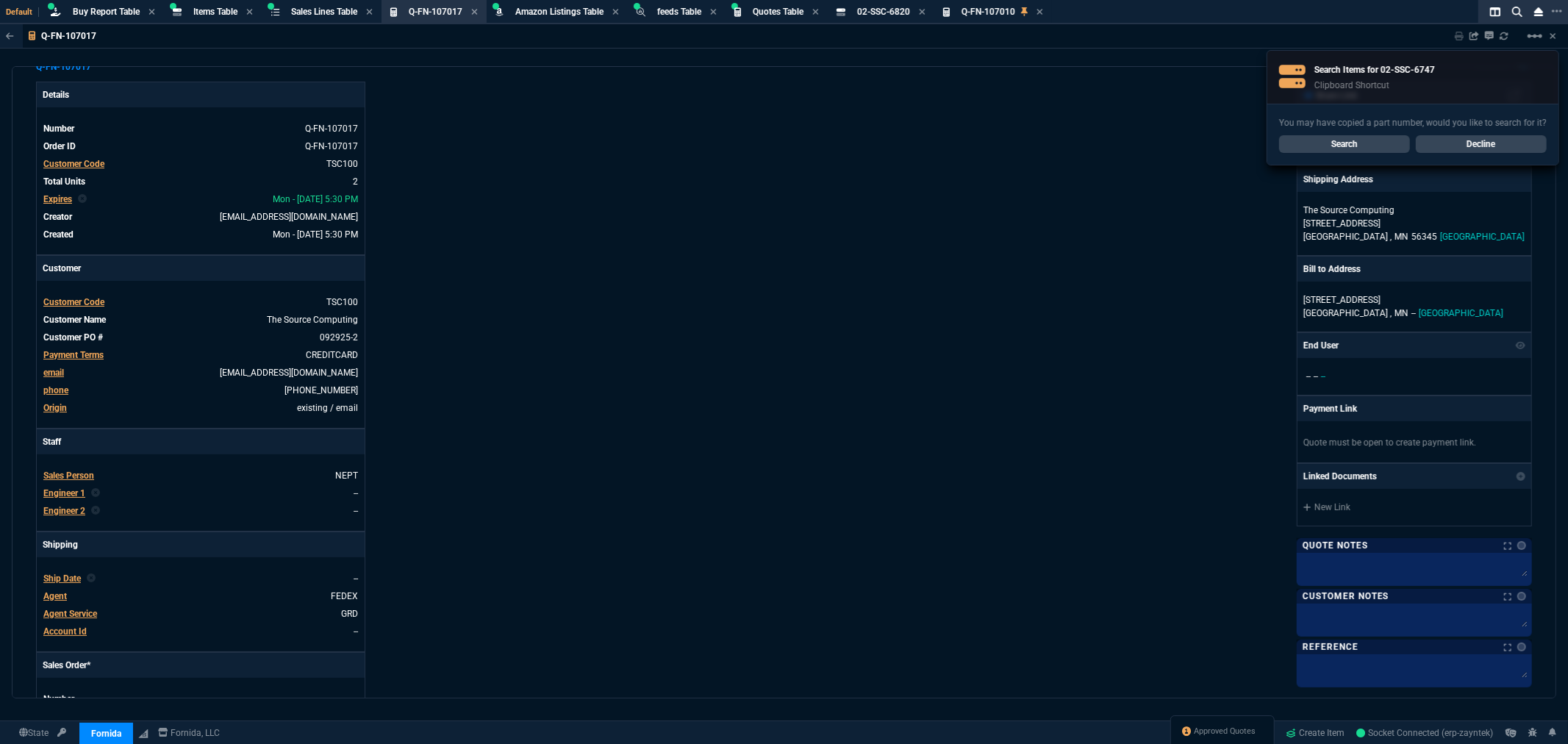
scroll to position [0, 0]
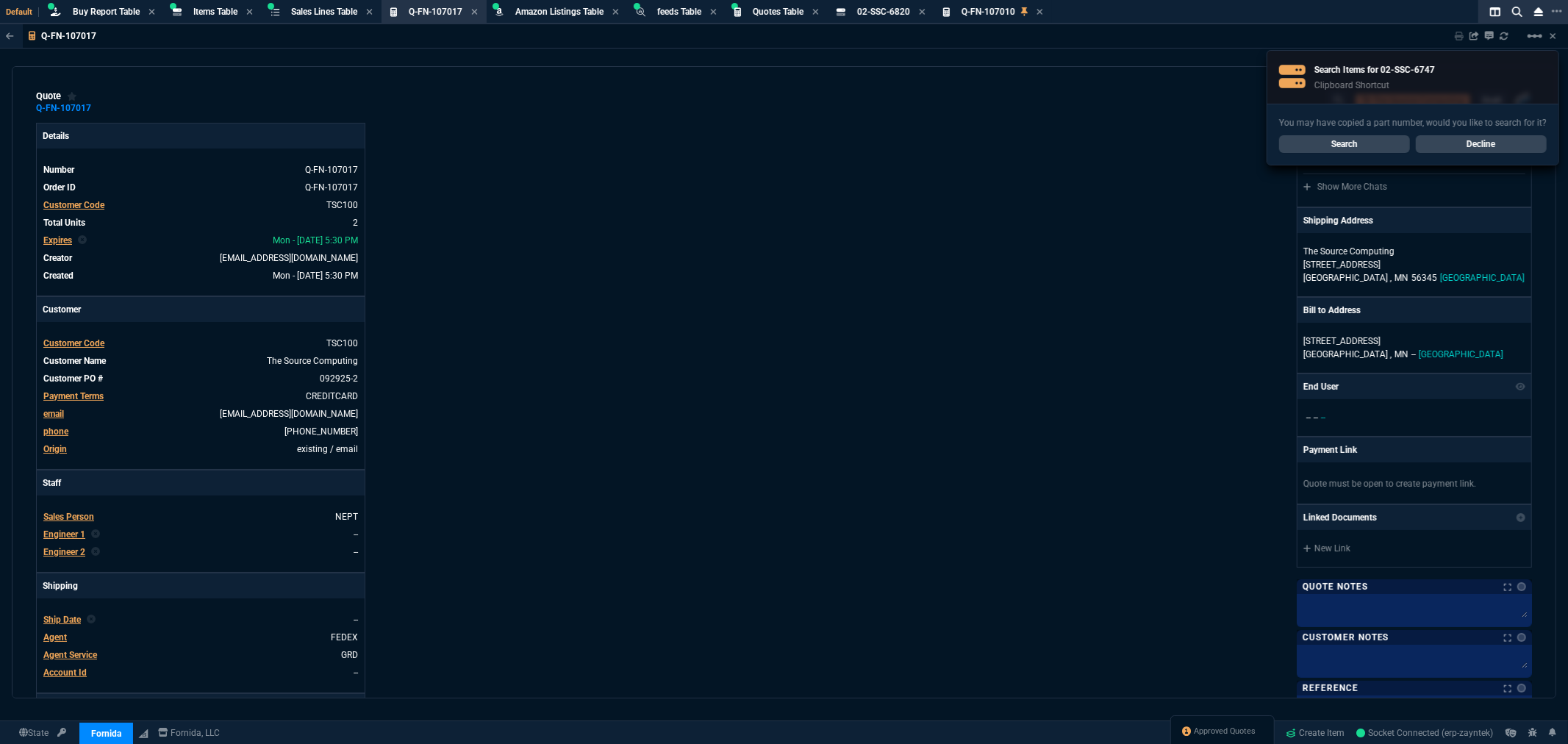
click at [1461, 141] on link "Decline" at bounding box center [1481, 144] width 131 height 18
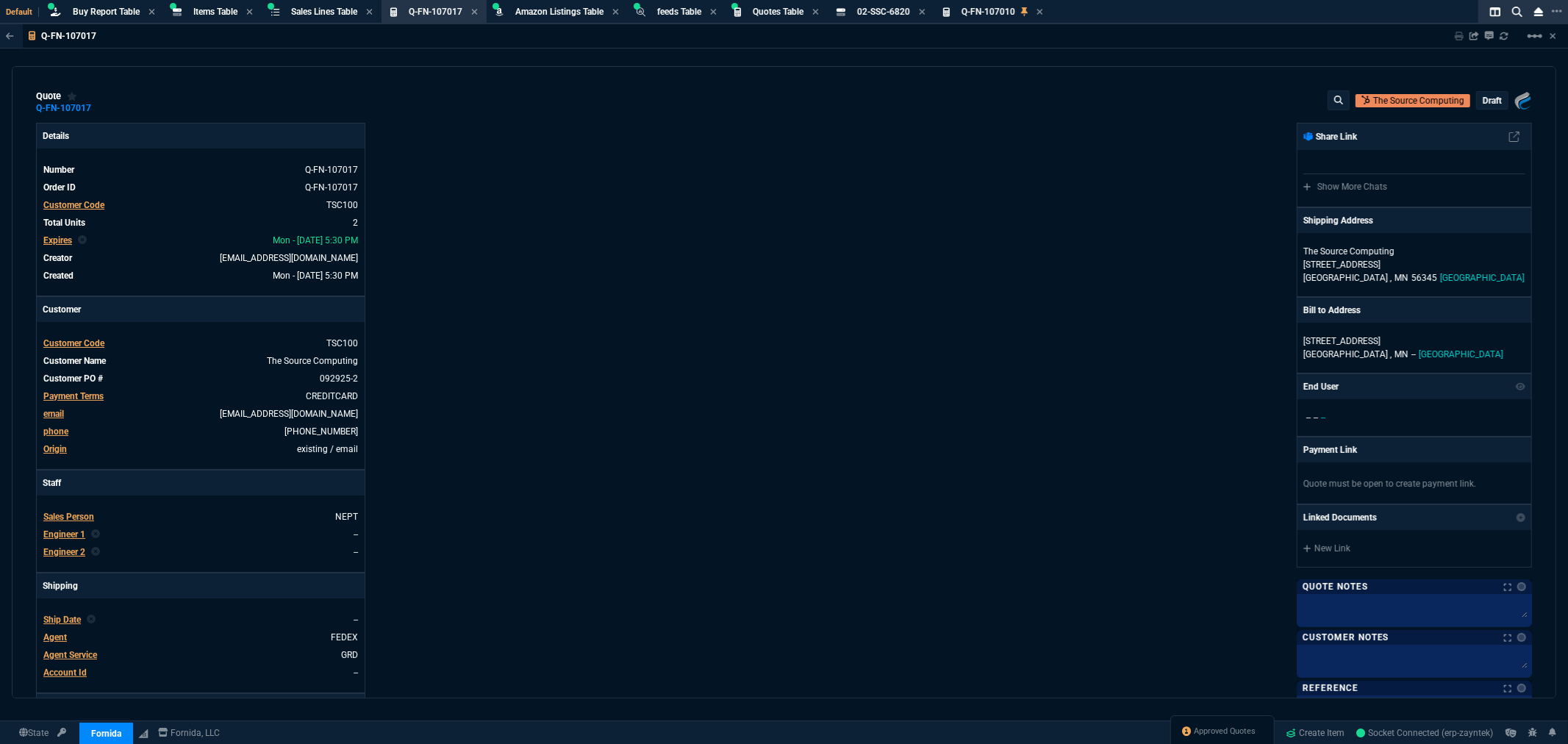
click at [1483, 99] on p "draft" at bounding box center [1492, 100] width 19 height 12
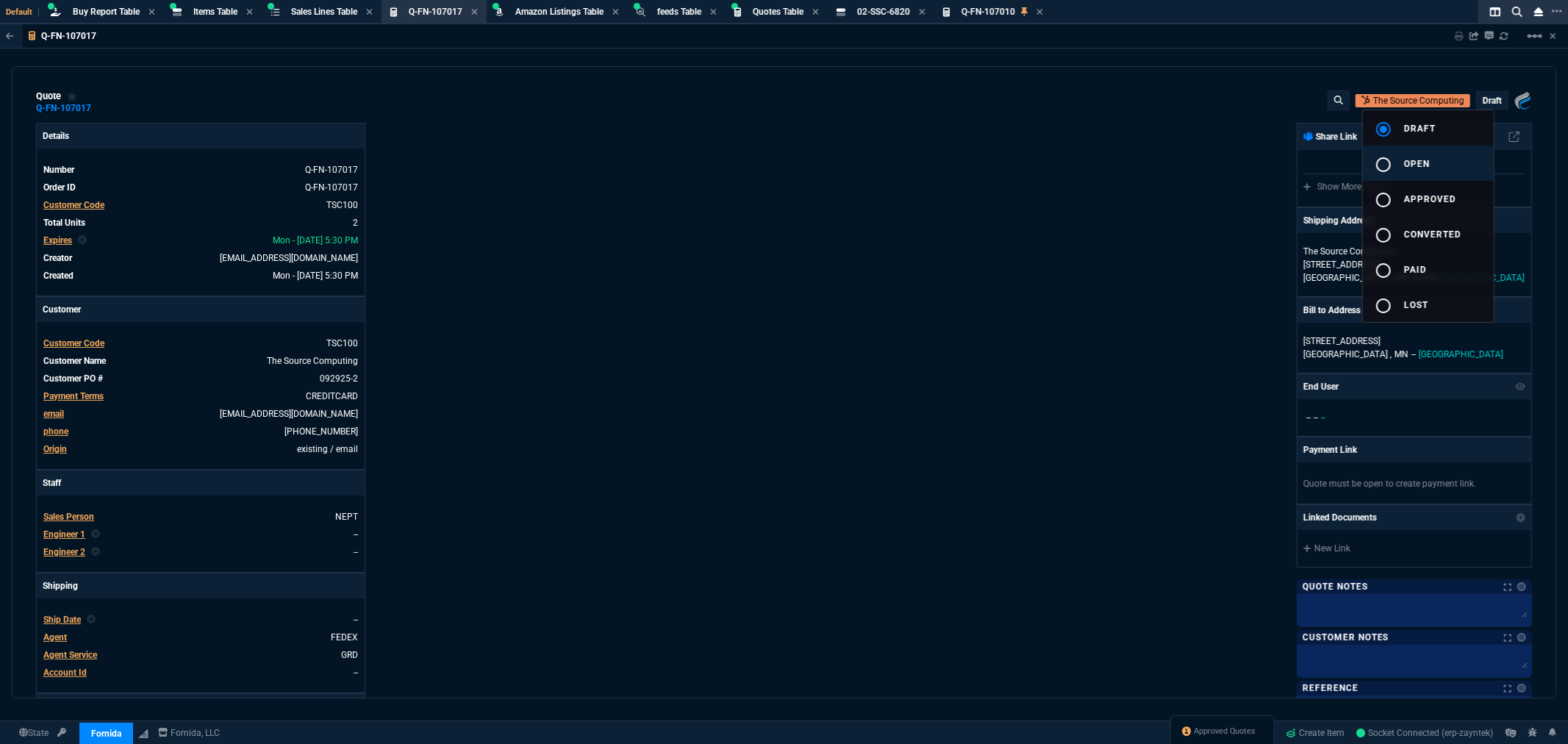
click at [1410, 158] on button "radio_button_unchecked open" at bounding box center [1429, 163] width 131 height 35
type input "2090"
type input "1080"
type input "36"
type input "355"
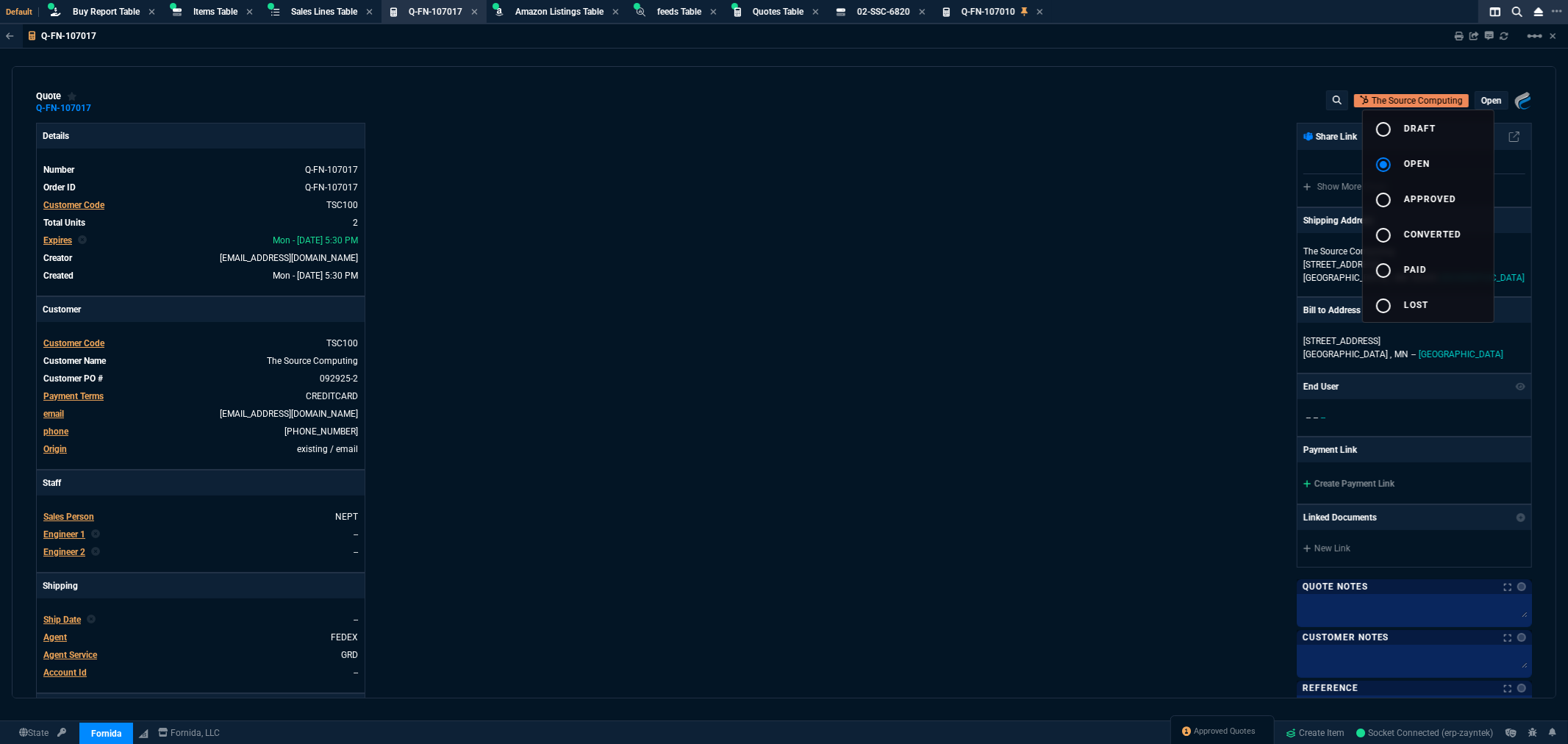
type input "24"
type input "200"
type input "52"
type input "21"
click at [1460, 38] on div at bounding box center [784, 372] width 1568 height 744
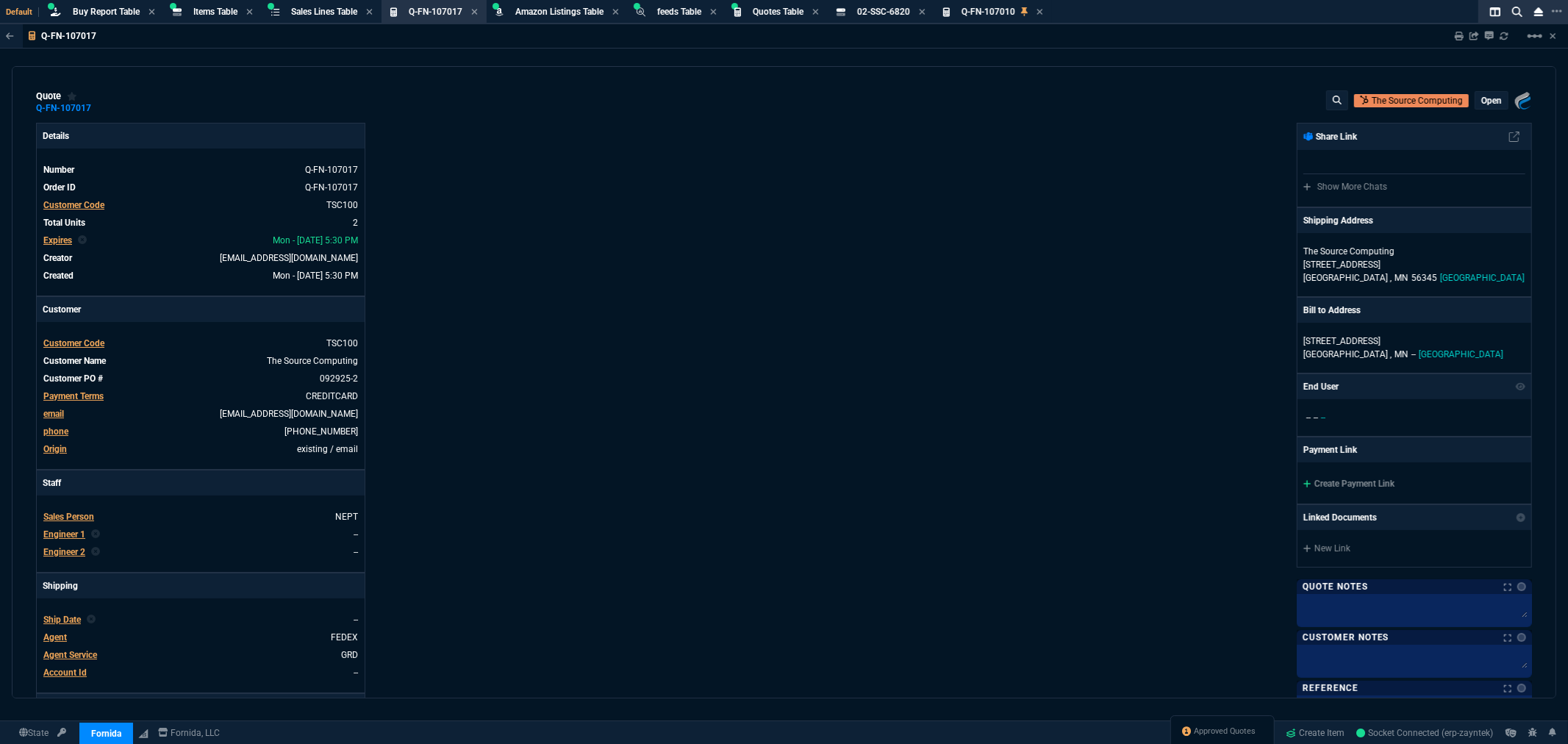
click at [1460, 38] on icon at bounding box center [1459, 36] width 9 height 9
type input "36"
type input "355"
type input "24"
type input "200"
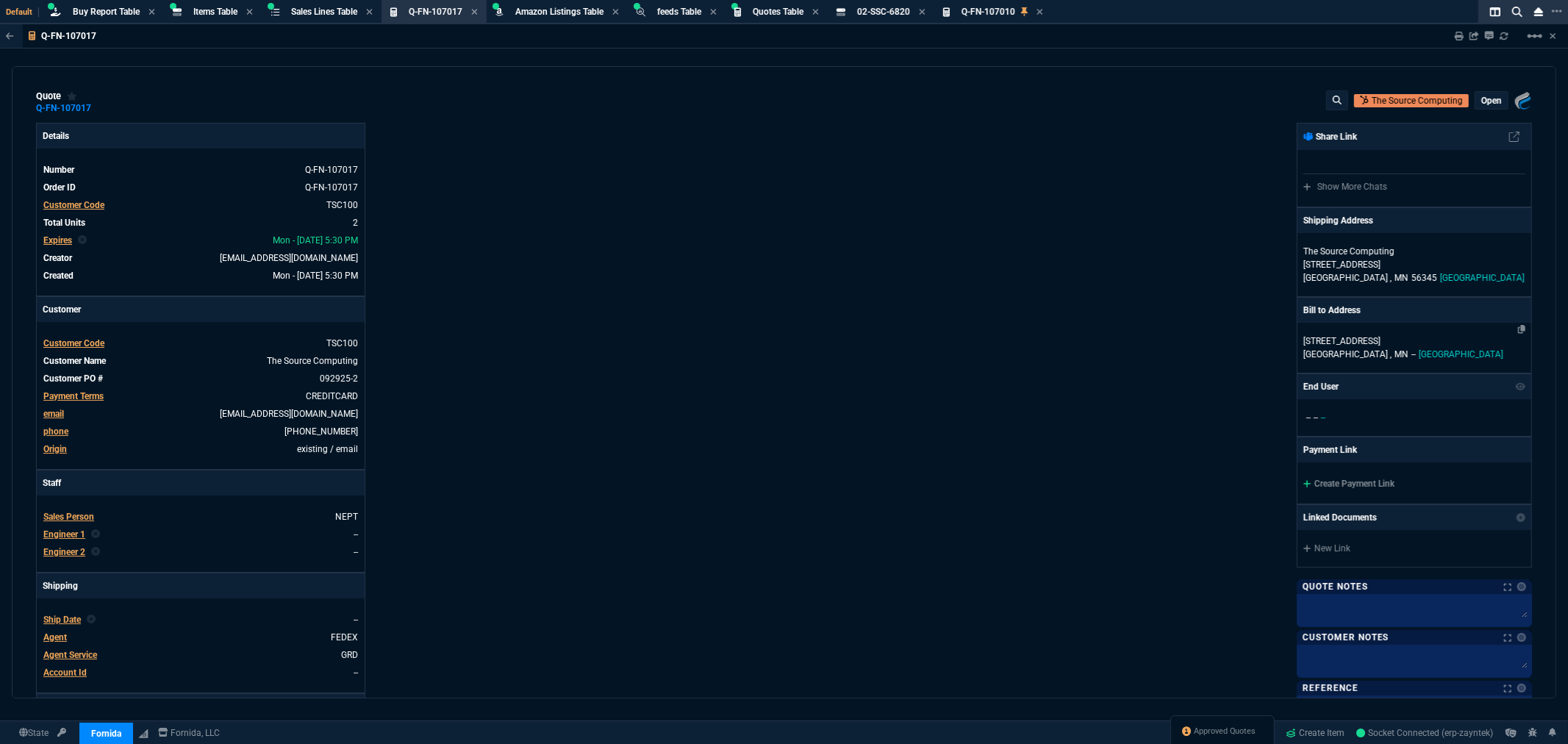
type input "52"
type input "21"
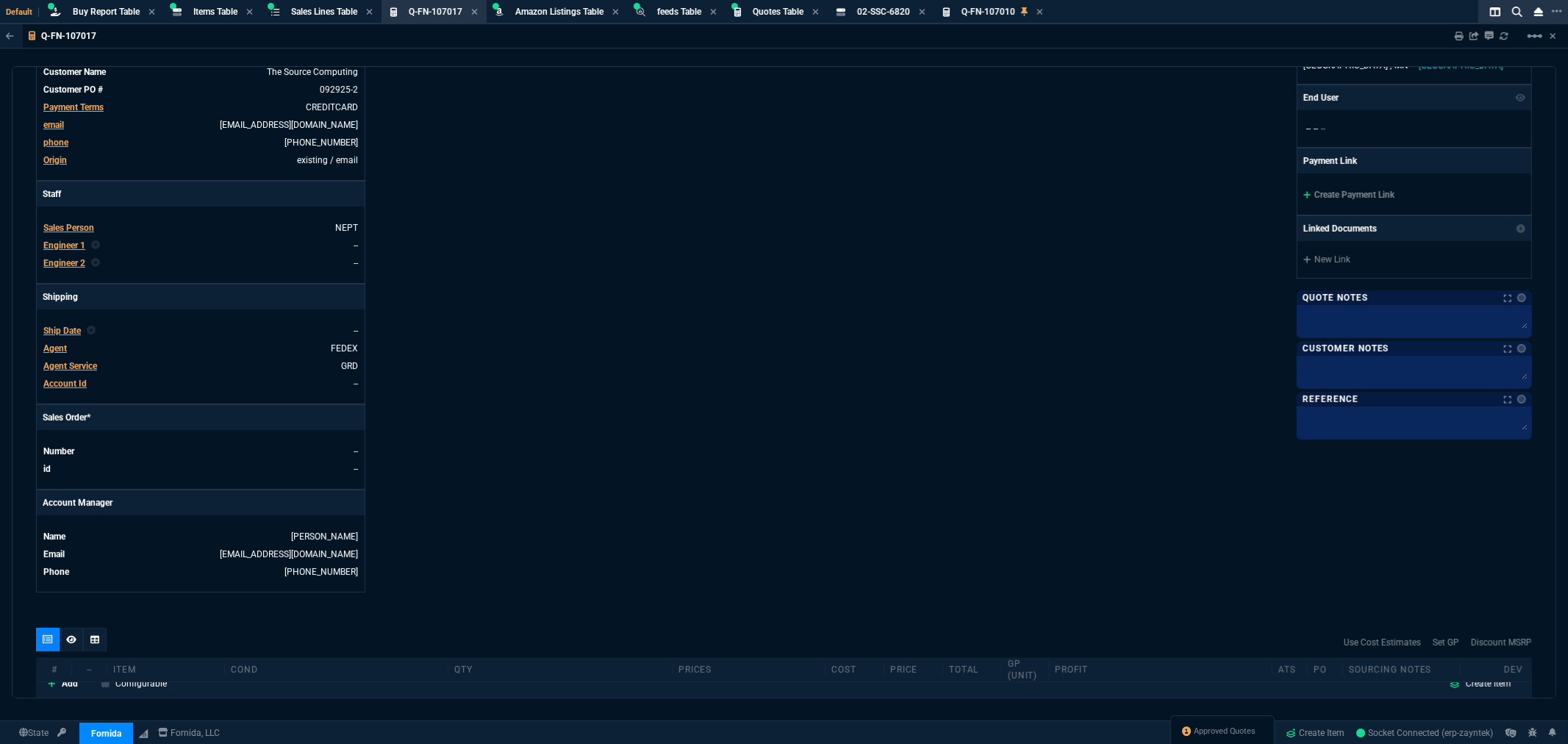
scroll to position [82, 0]
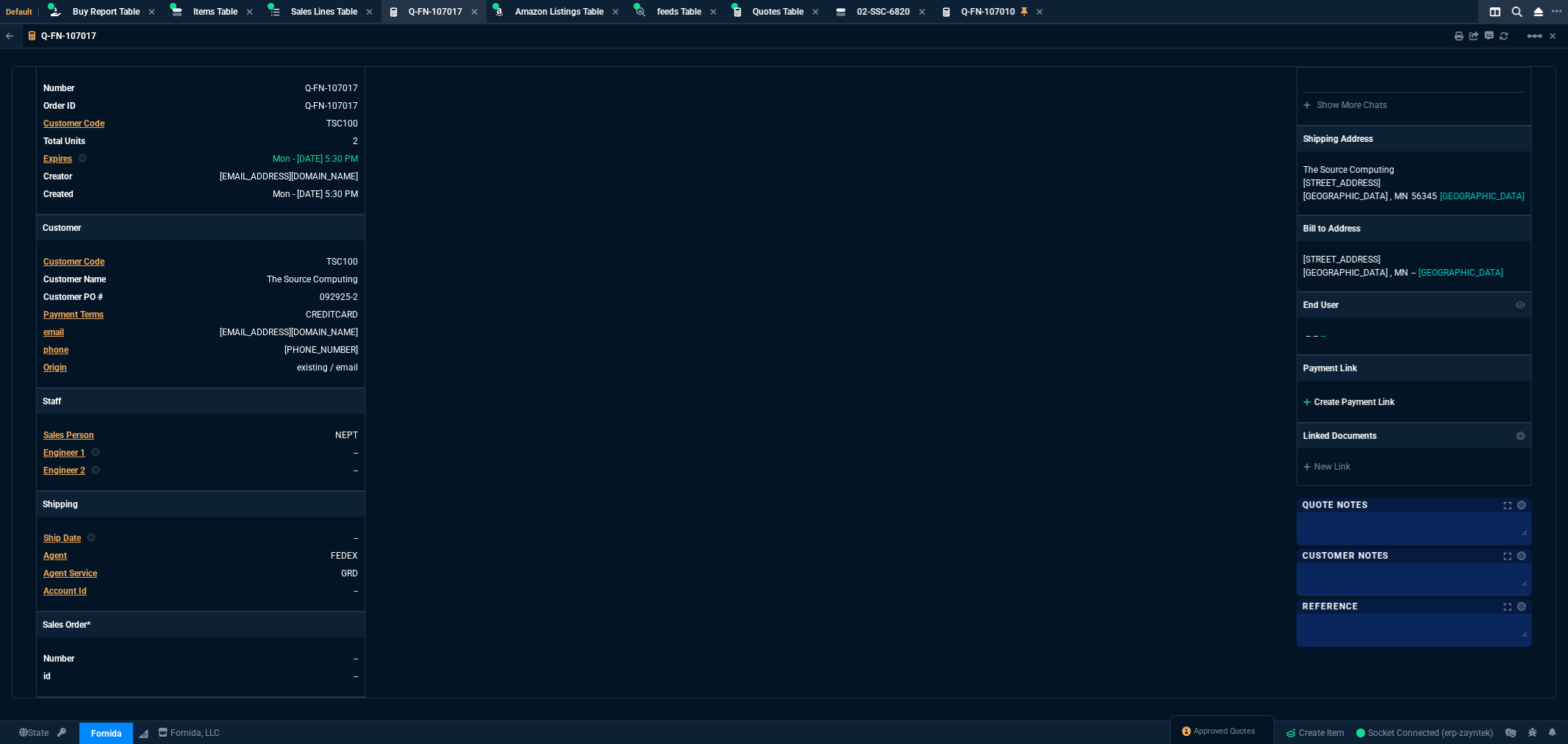
click at [1327, 402] on link "Create Payment Link" at bounding box center [1349, 402] width 92 height 10
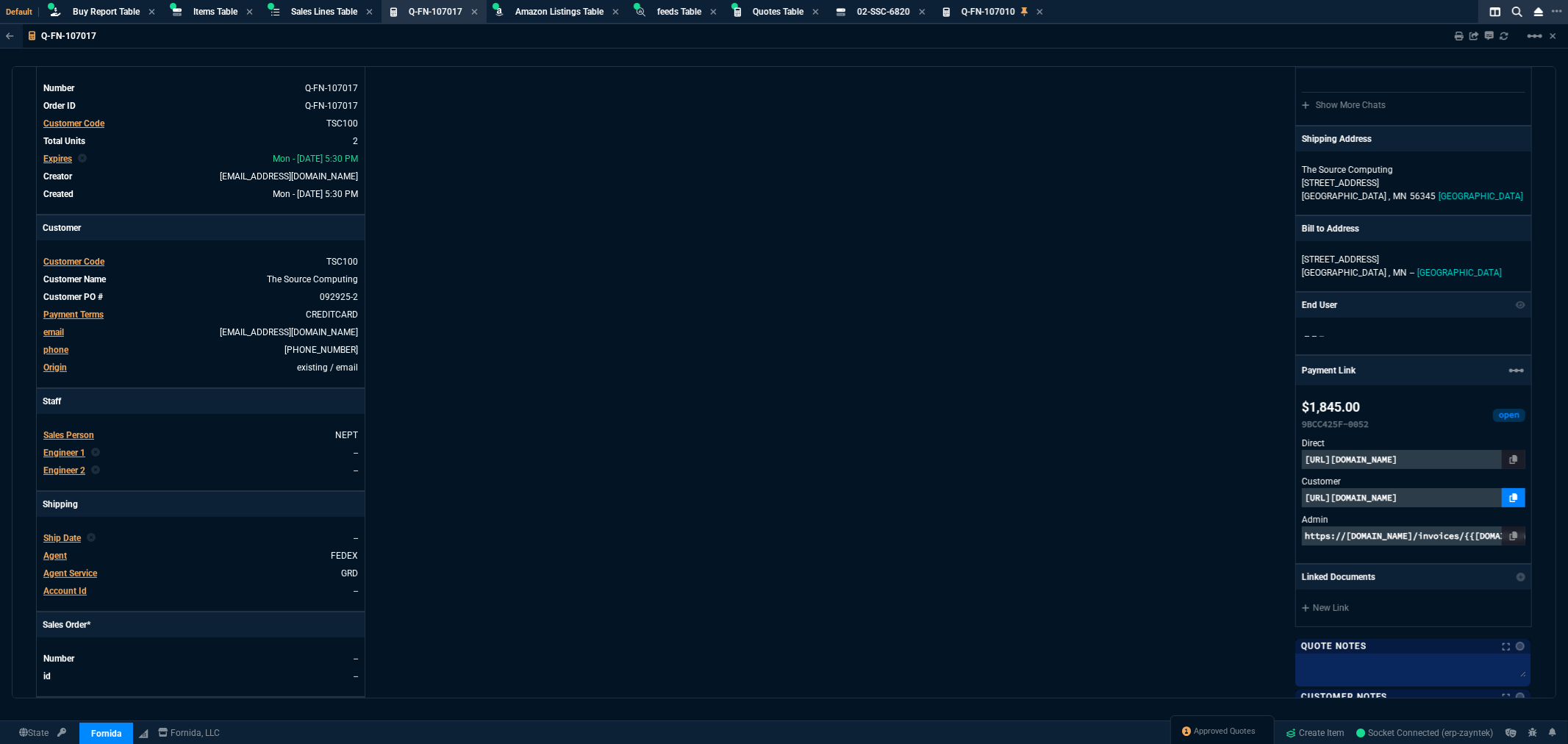
click at [1510, 500] on icon at bounding box center [1514, 497] width 8 height 9
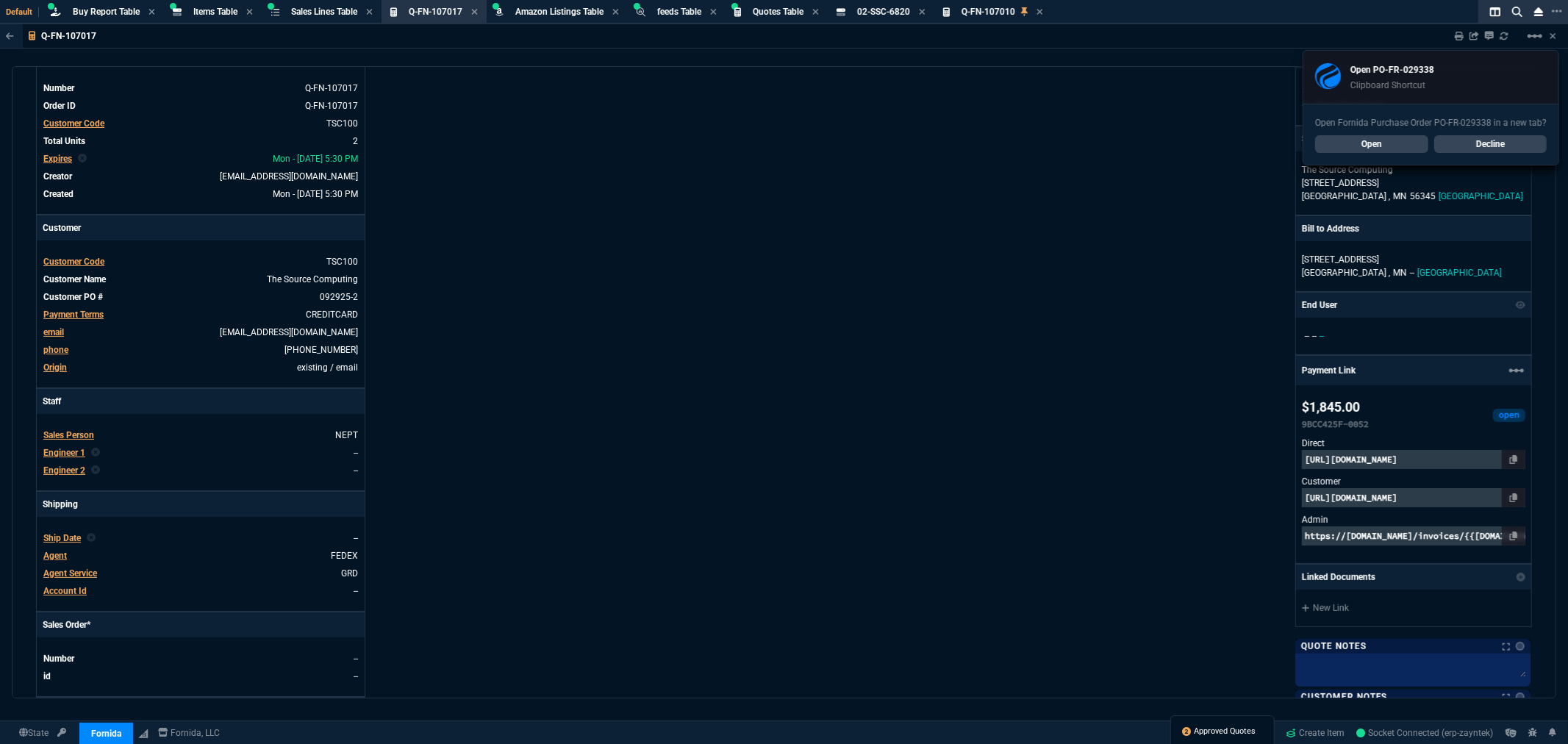
click at [1209, 728] on span "Approved Quotes" at bounding box center [1226, 731] width 62 height 12
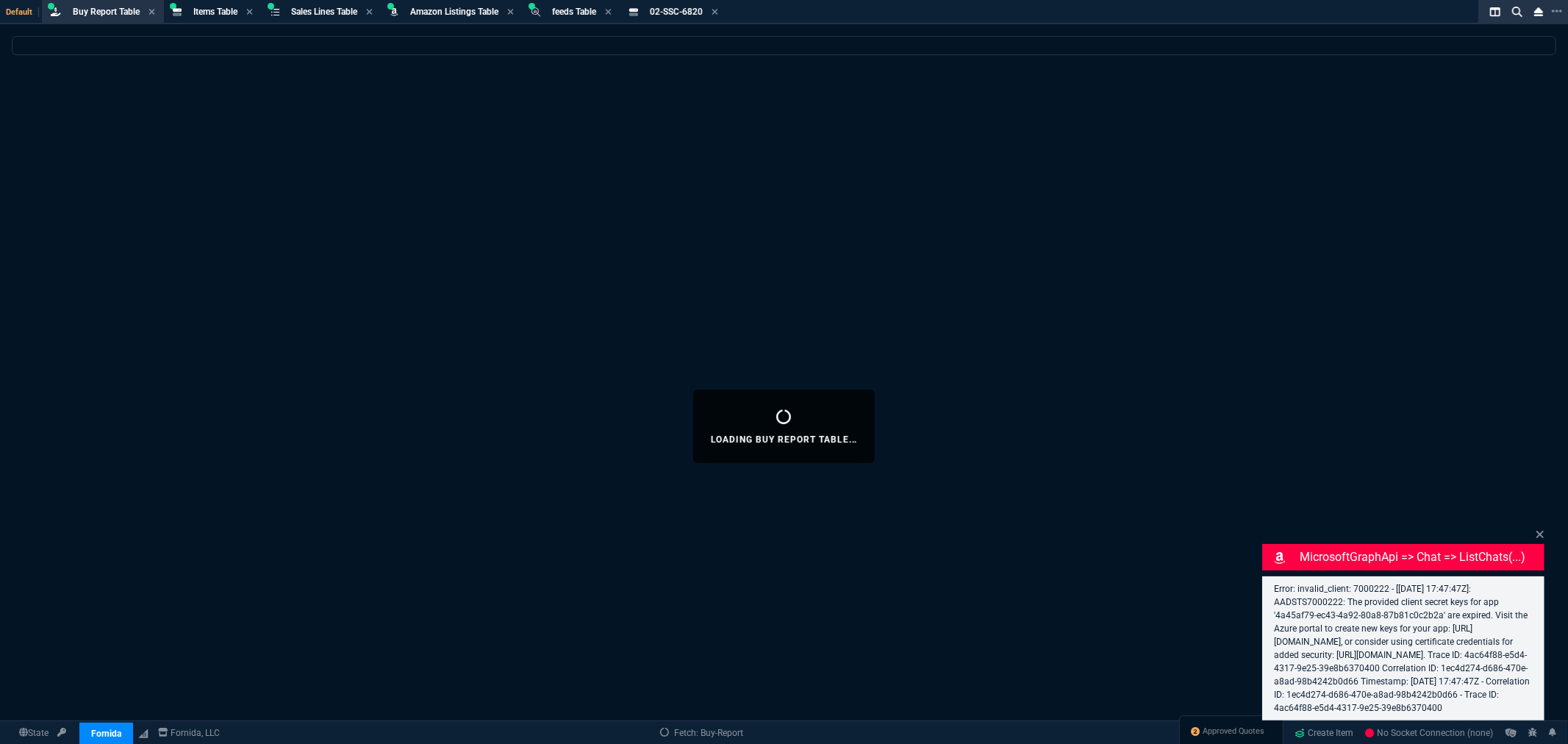
select select "8: NEPT"
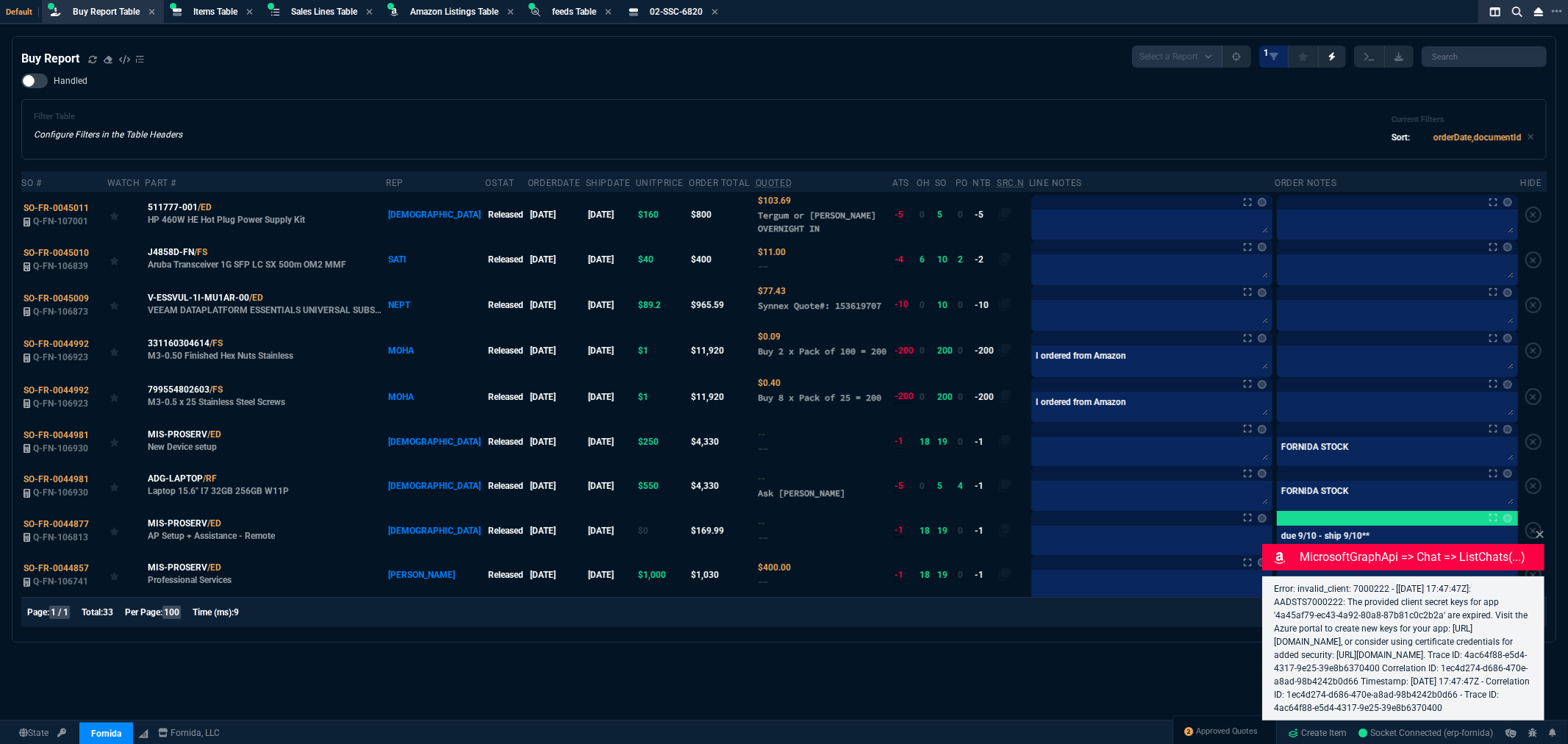
drag, startPoint x: 1200, startPoint y: 730, endPoint x: 1059, endPoint y: 649, distance: 162.6
click at [1200, 730] on span "Approved Quotes" at bounding box center [1228, 731] width 62 height 12
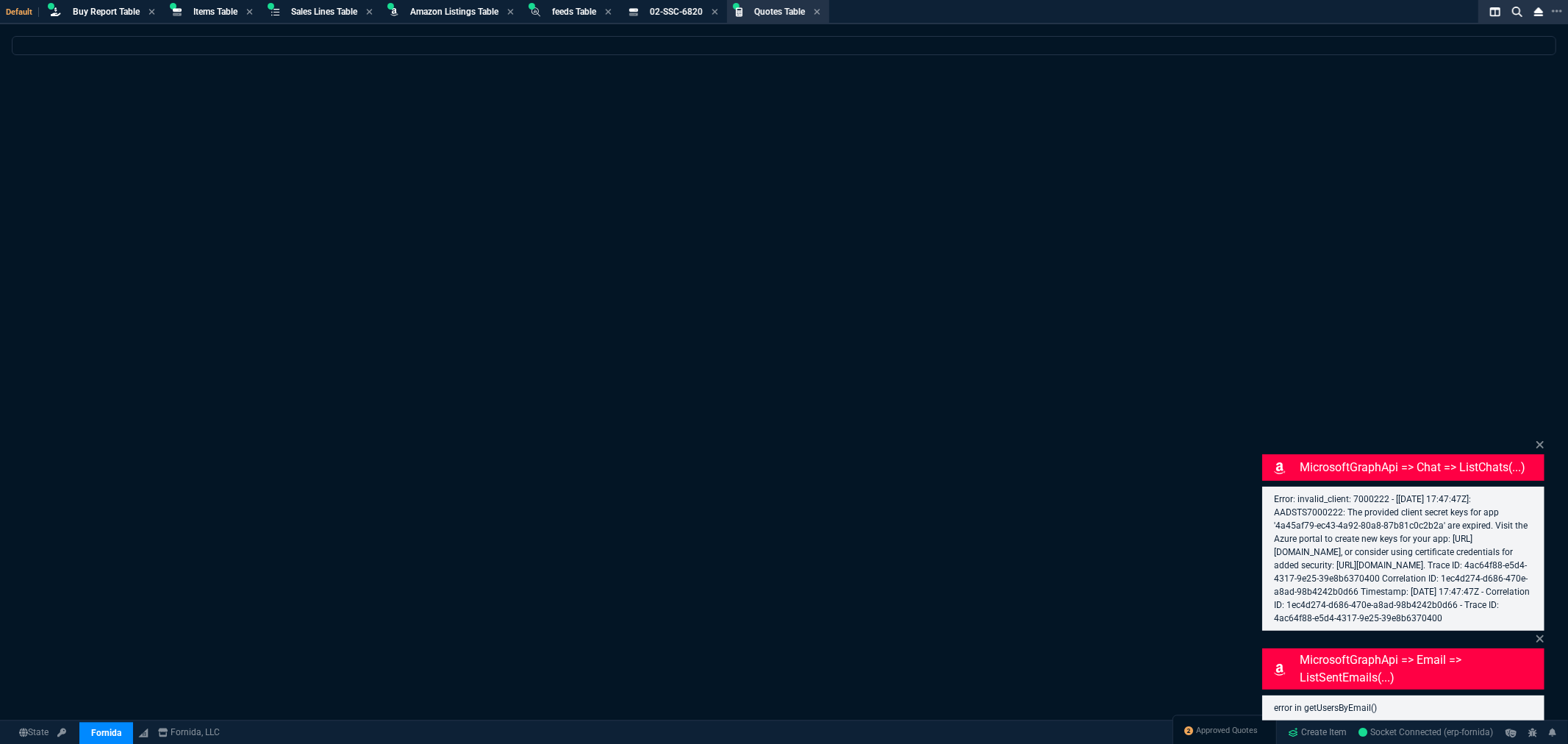
select select
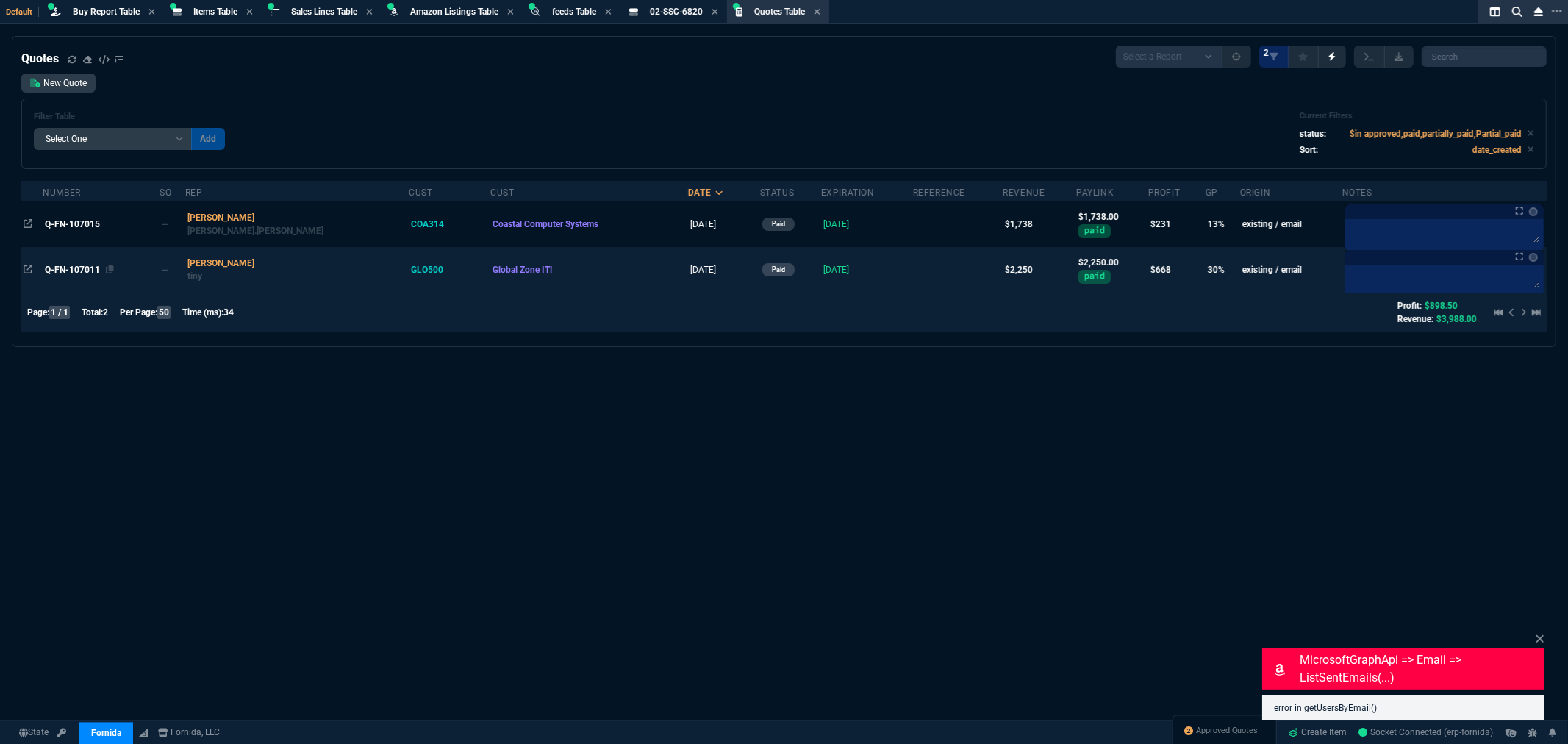
click at [83, 266] on span "Q-FN-107011" at bounding box center [72, 270] width 55 height 10
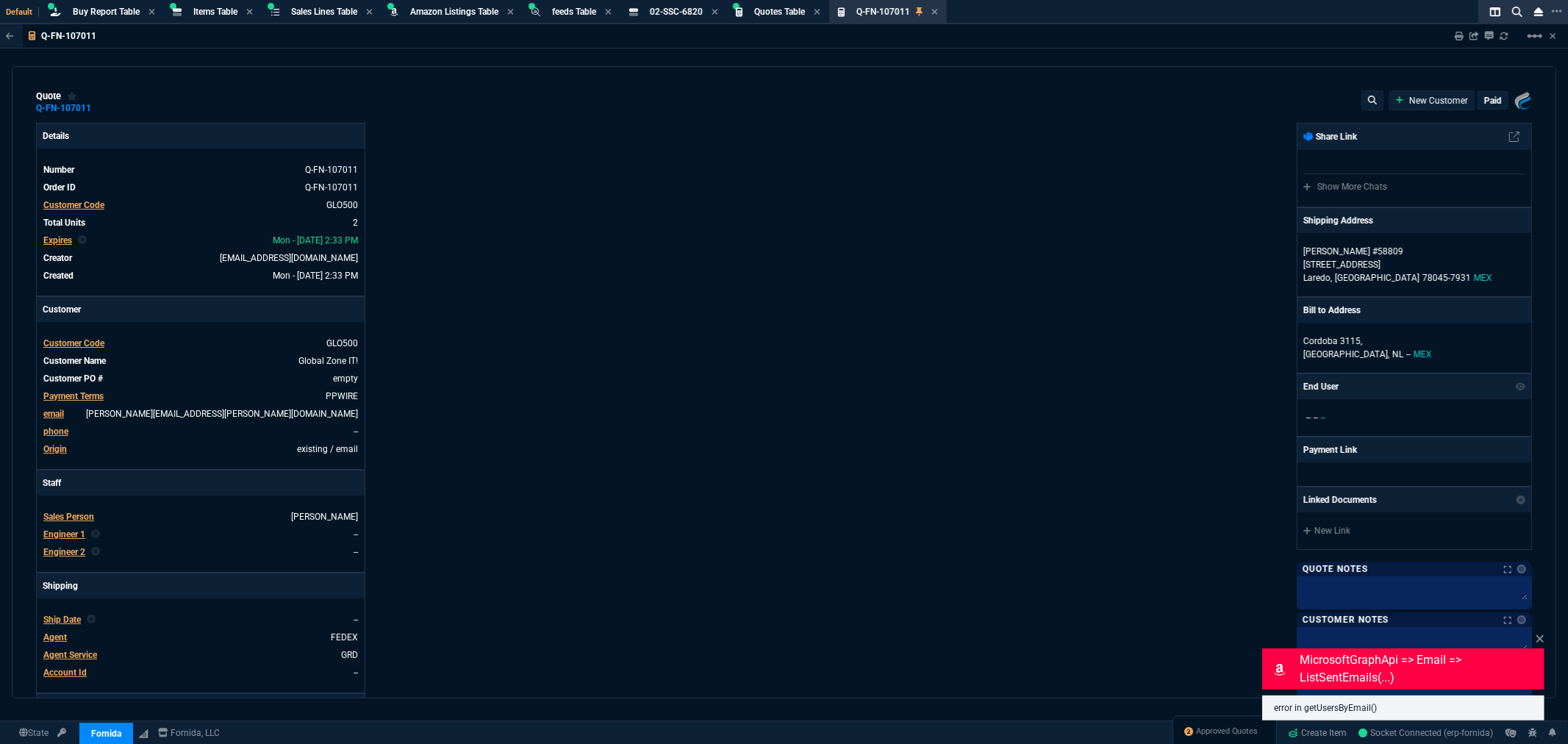
type input "33"
type input "375"
type input "5115"
type input "78"
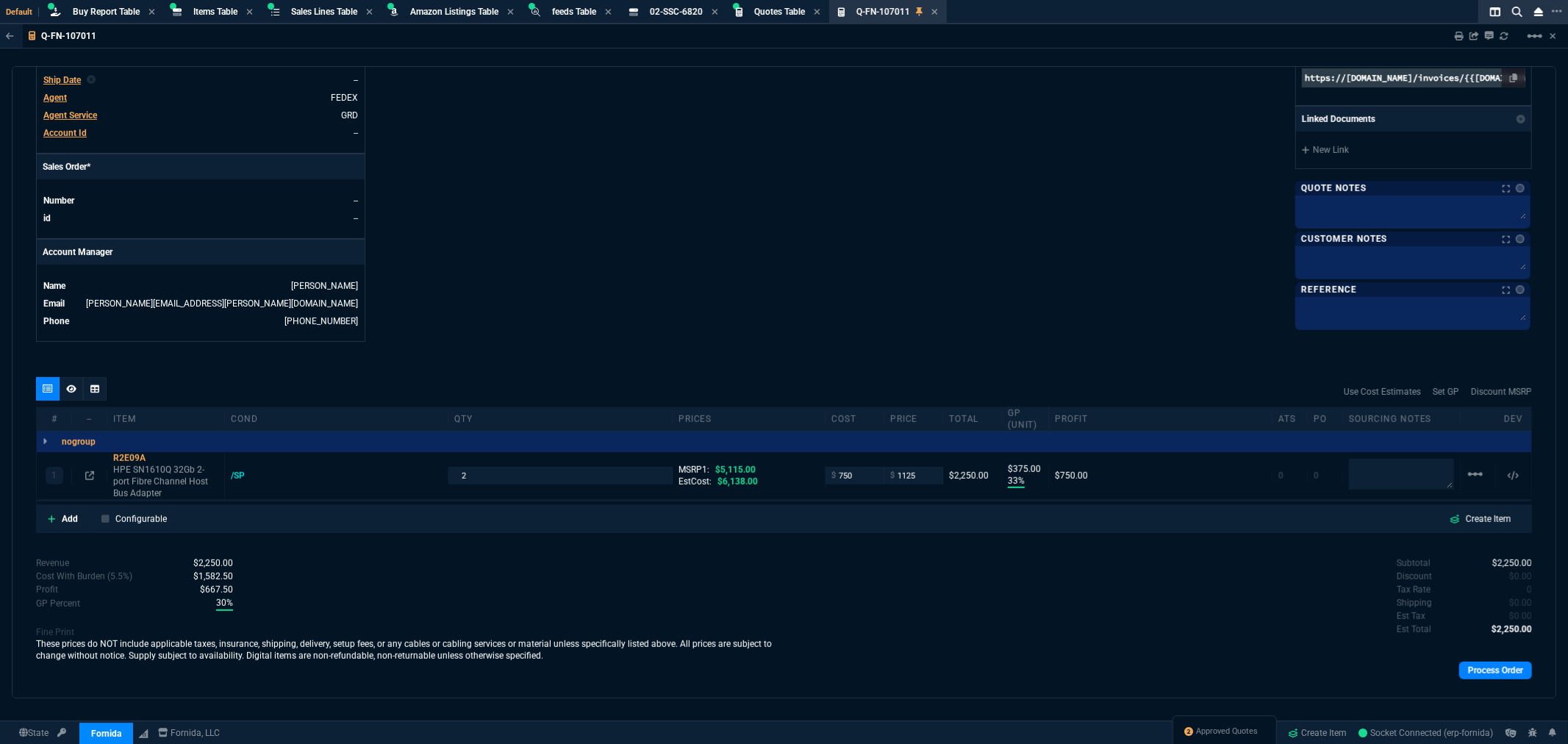
scroll to position [567, 0]
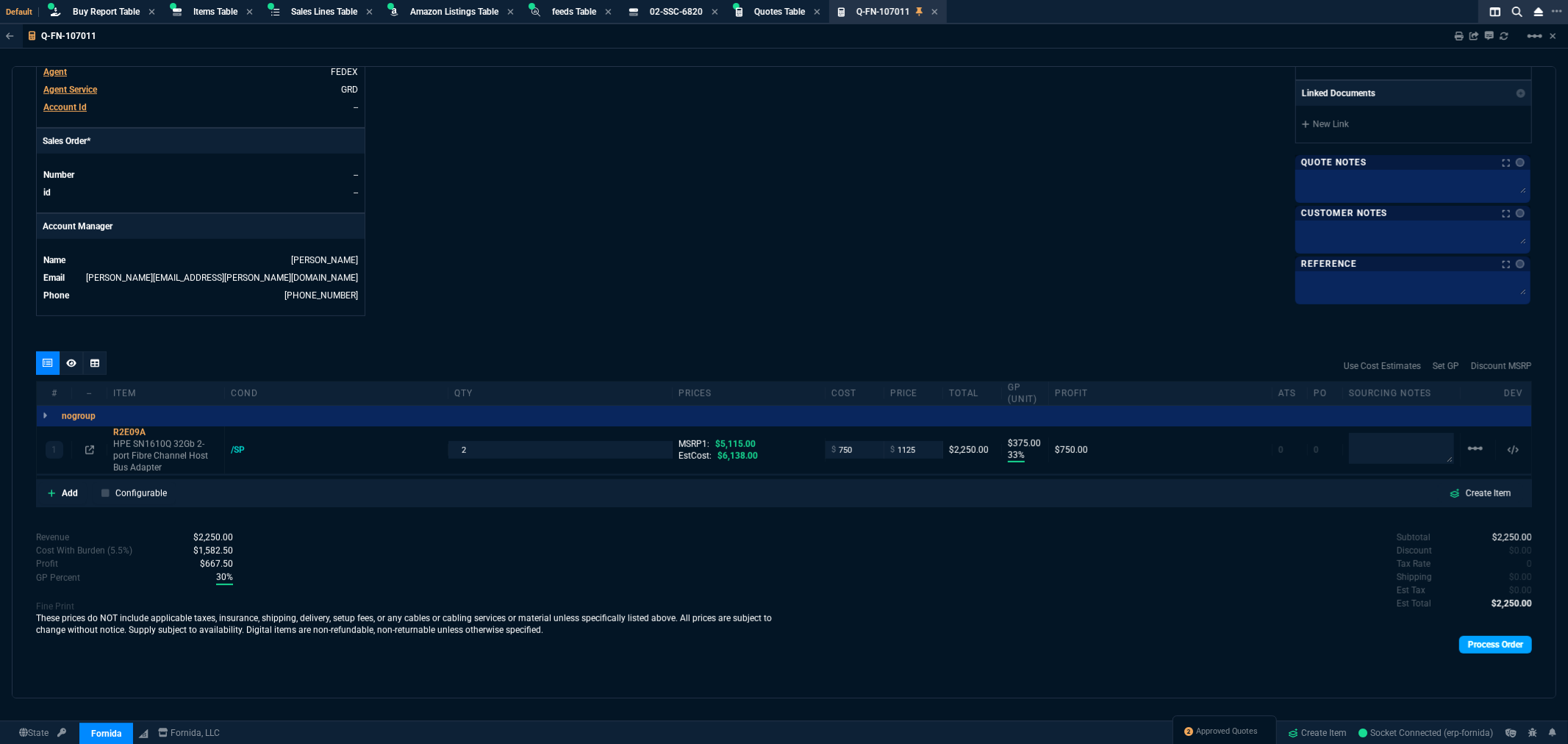
click at [1476, 650] on link "Process Order" at bounding box center [1496, 645] width 72 height 18
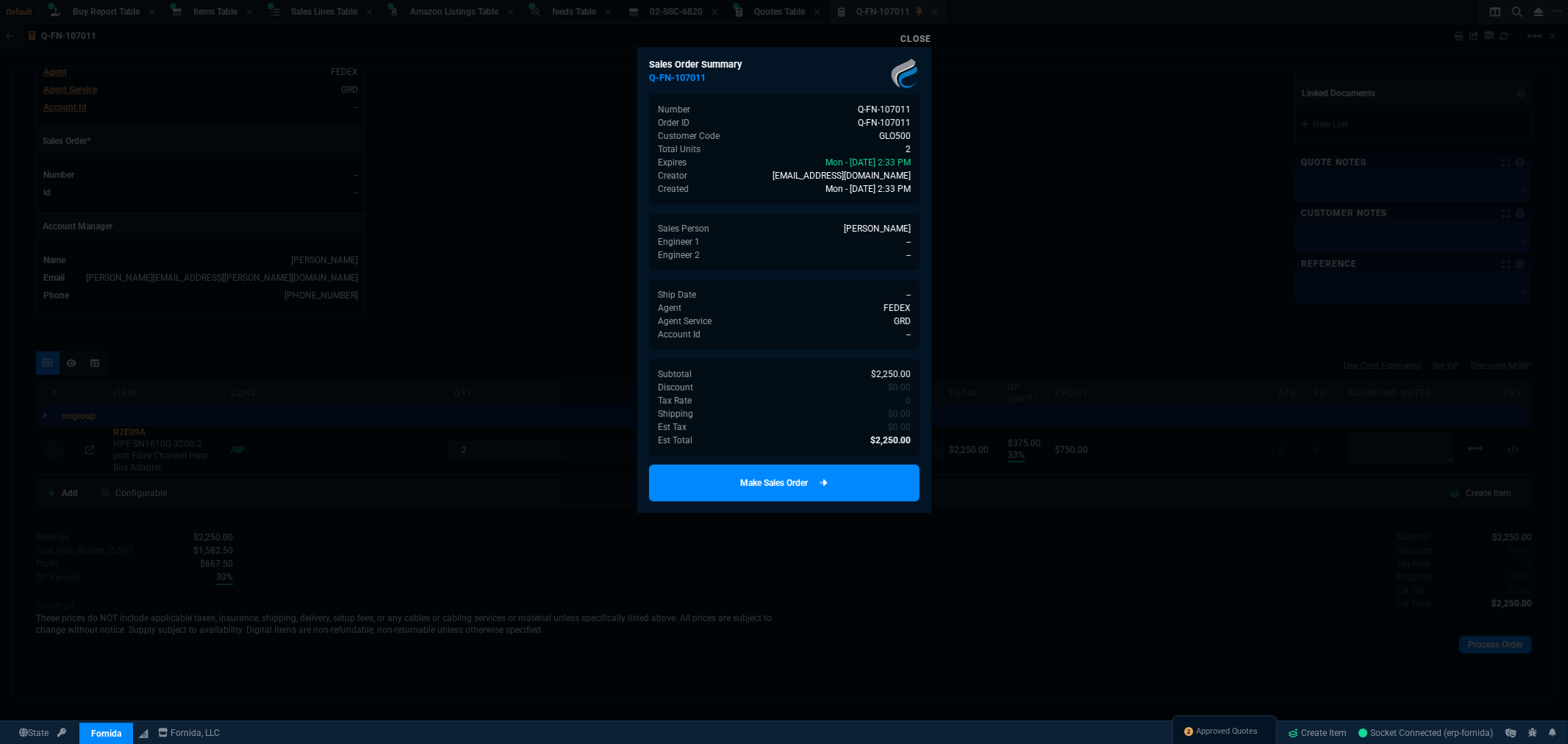
click at [802, 481] on link "Make Sales Order" at bounding box center [785, 483] width 271 height 37
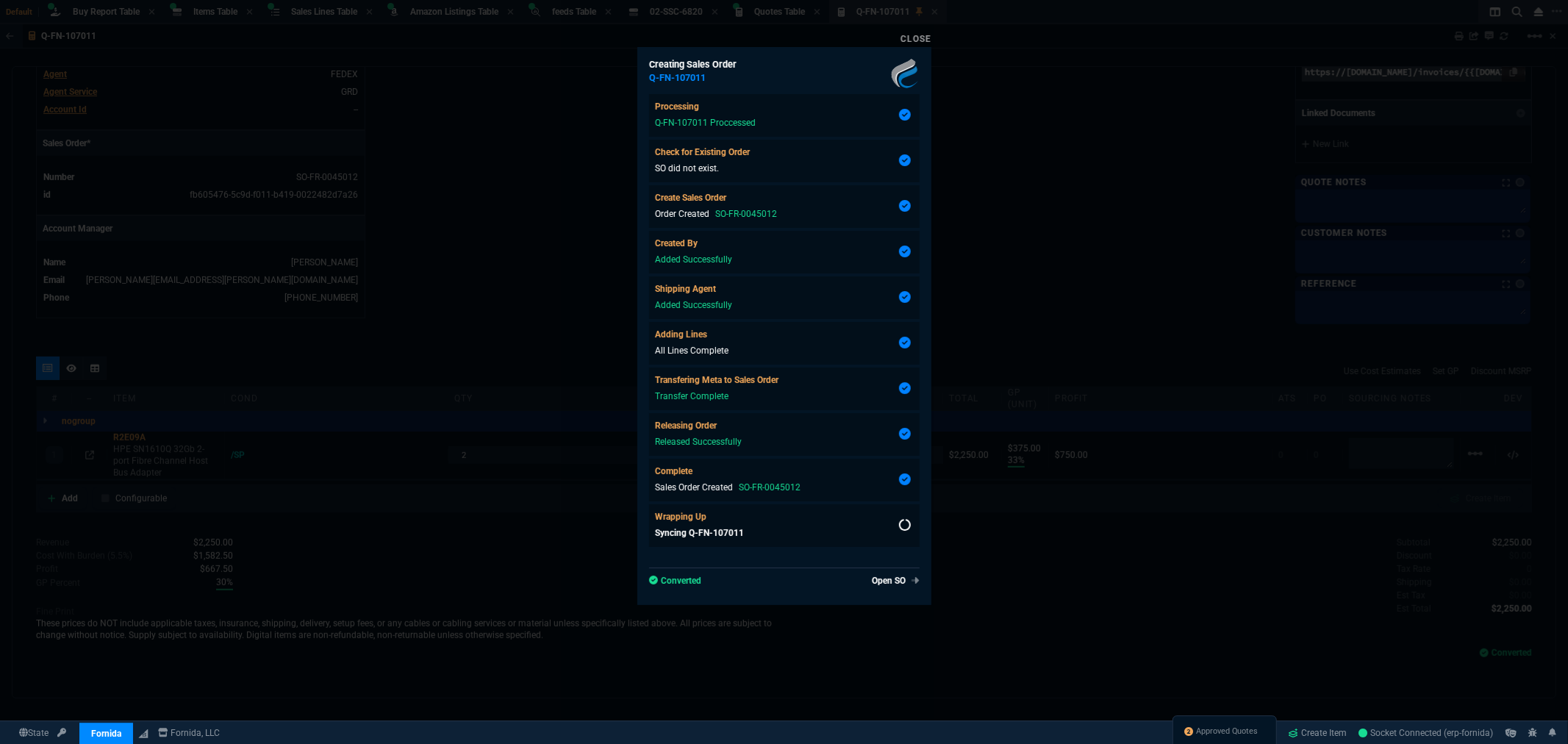
scroll to position [547, 0]
type input "33"
type input "375"
type input "78"
click at [918, 43] on link "Close" at bounding box center [916, 38] width 31 height 10
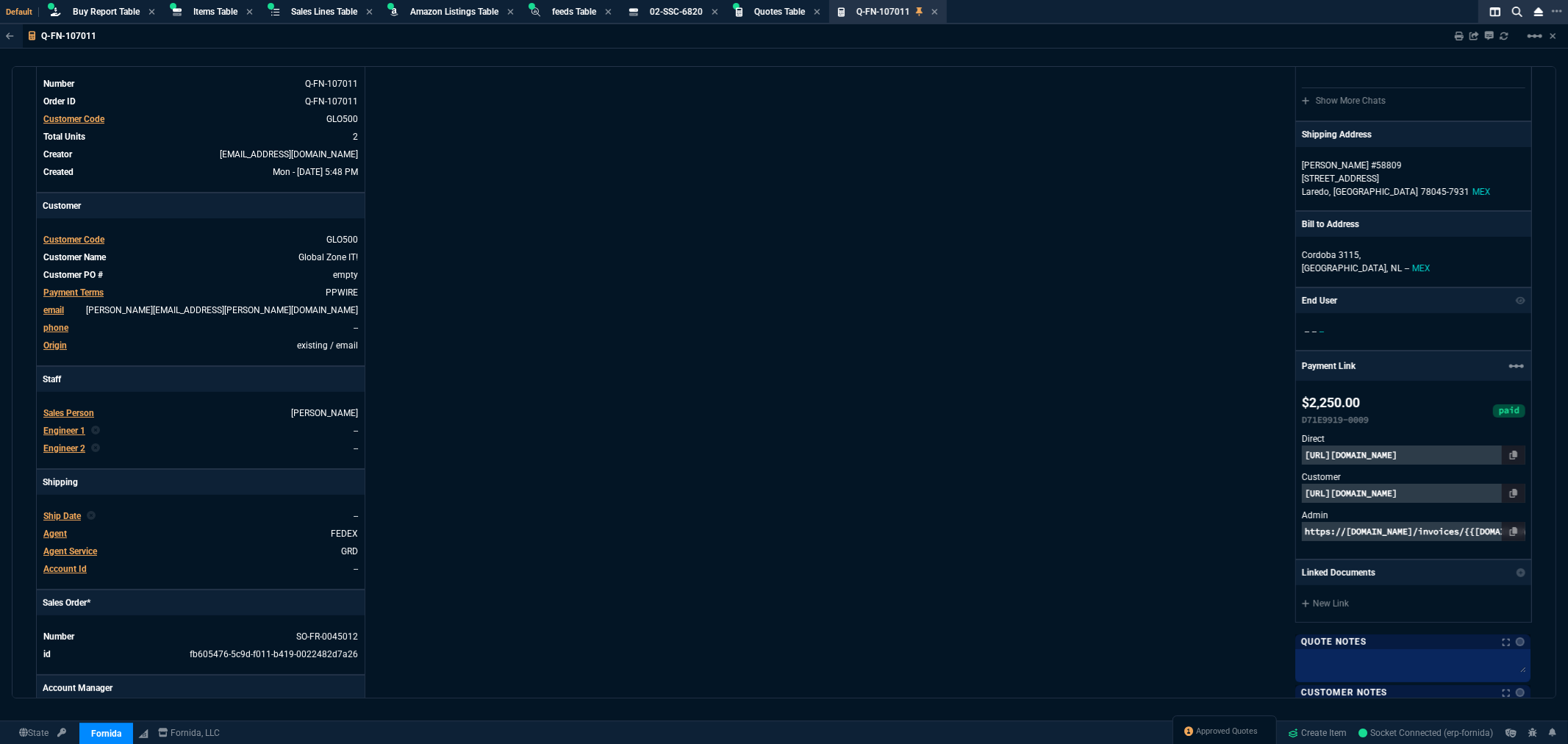
scroll to position [0, 0]
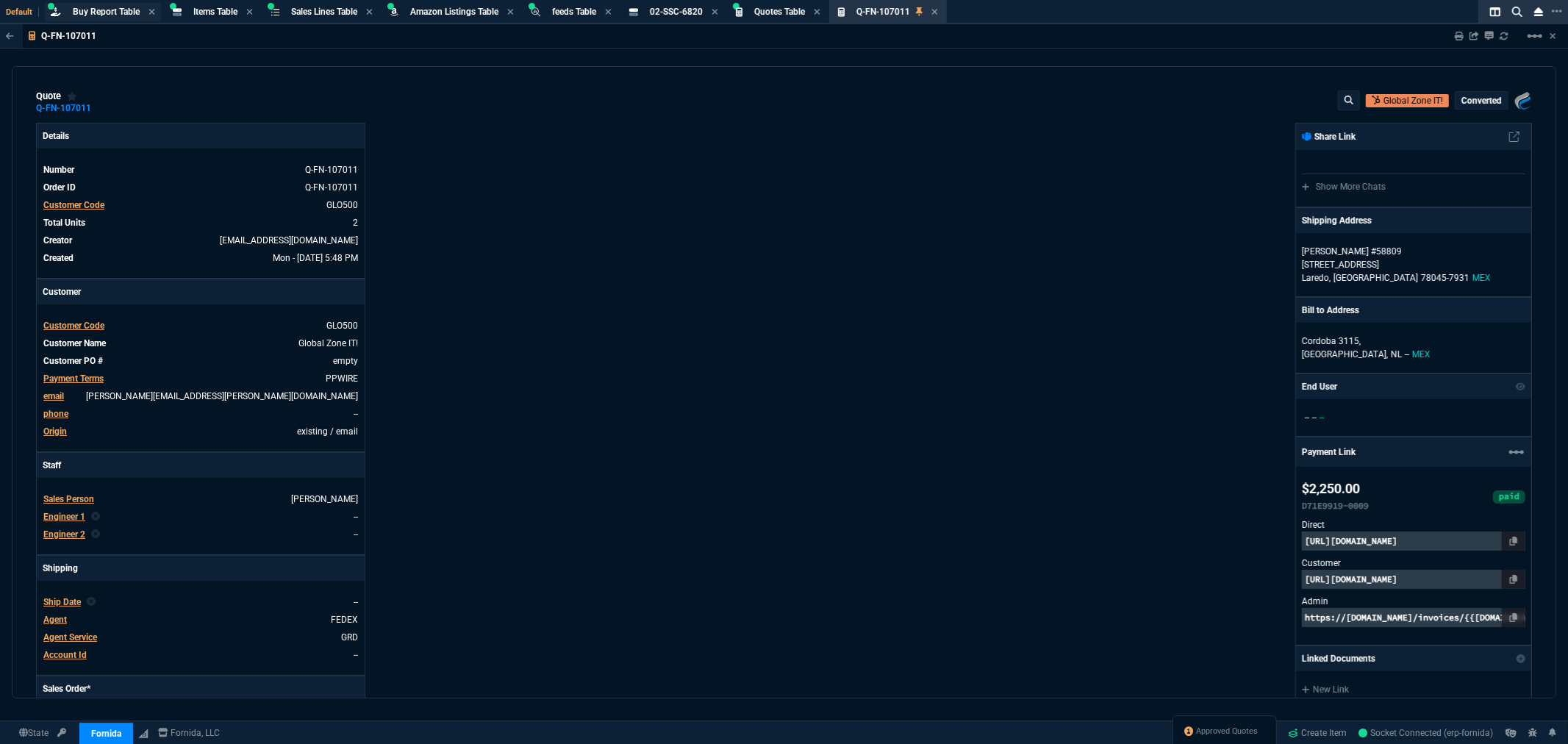
click at [88, 10] on span "Buy Report Table" at bounding box center [106, 11] width 67 height 10
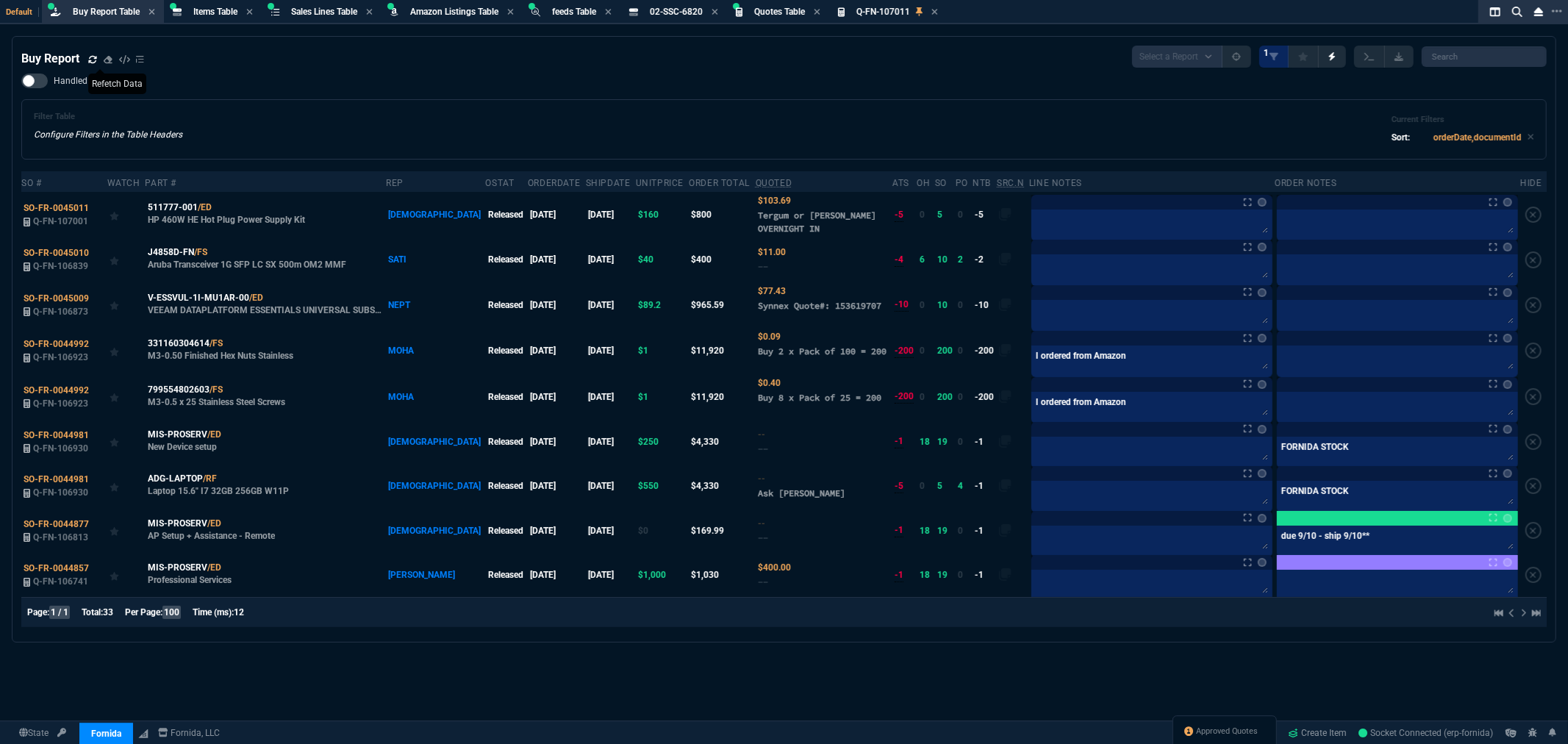
click at [93, 56] on icon at bounding box center [92, 59] width 9 height 9
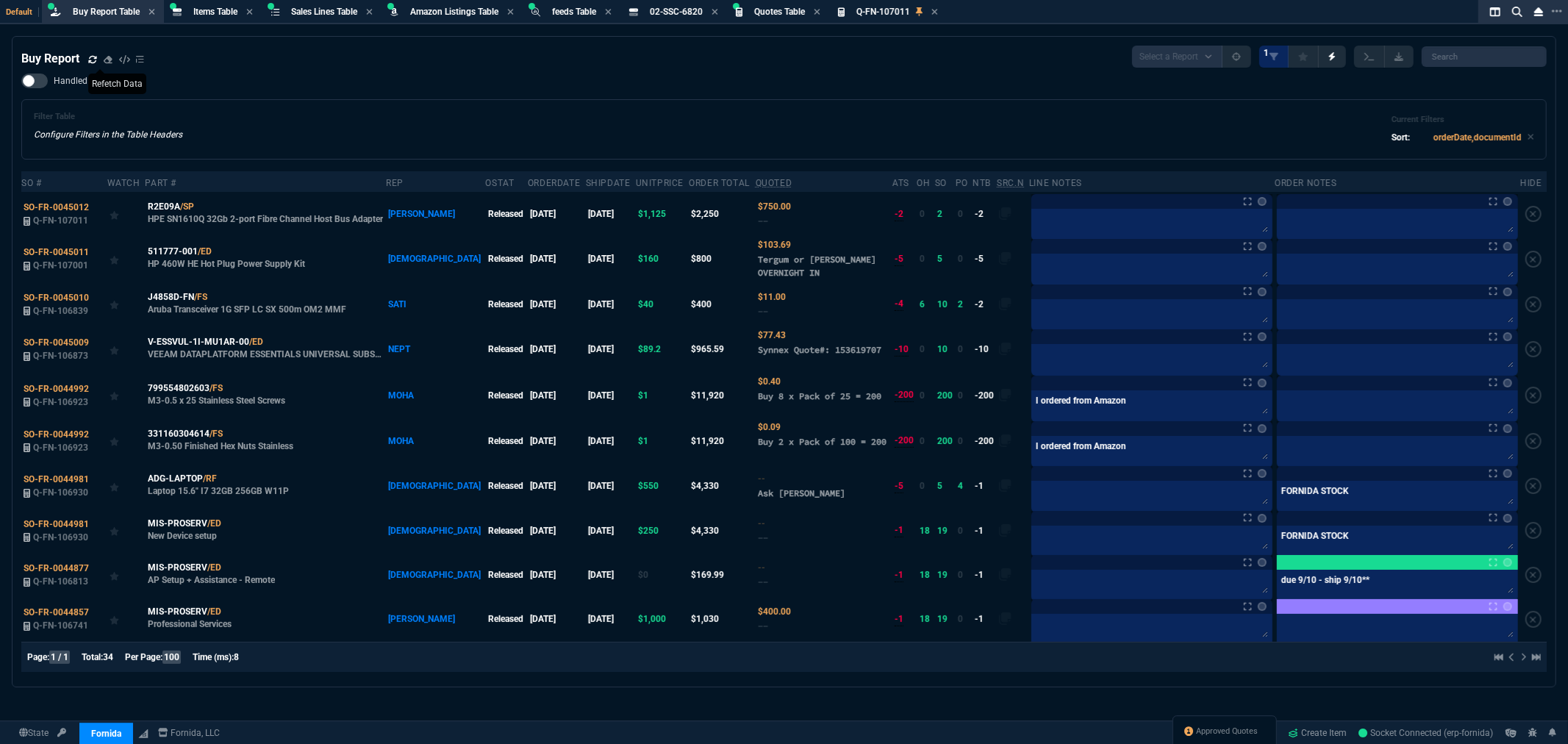
click at [94, 56] on icon at bounding box center [92, 58] width 8 height 7
click at [170, 294] on span "J4858D-FN" at bounding box center [171, 297] width 46 height 14
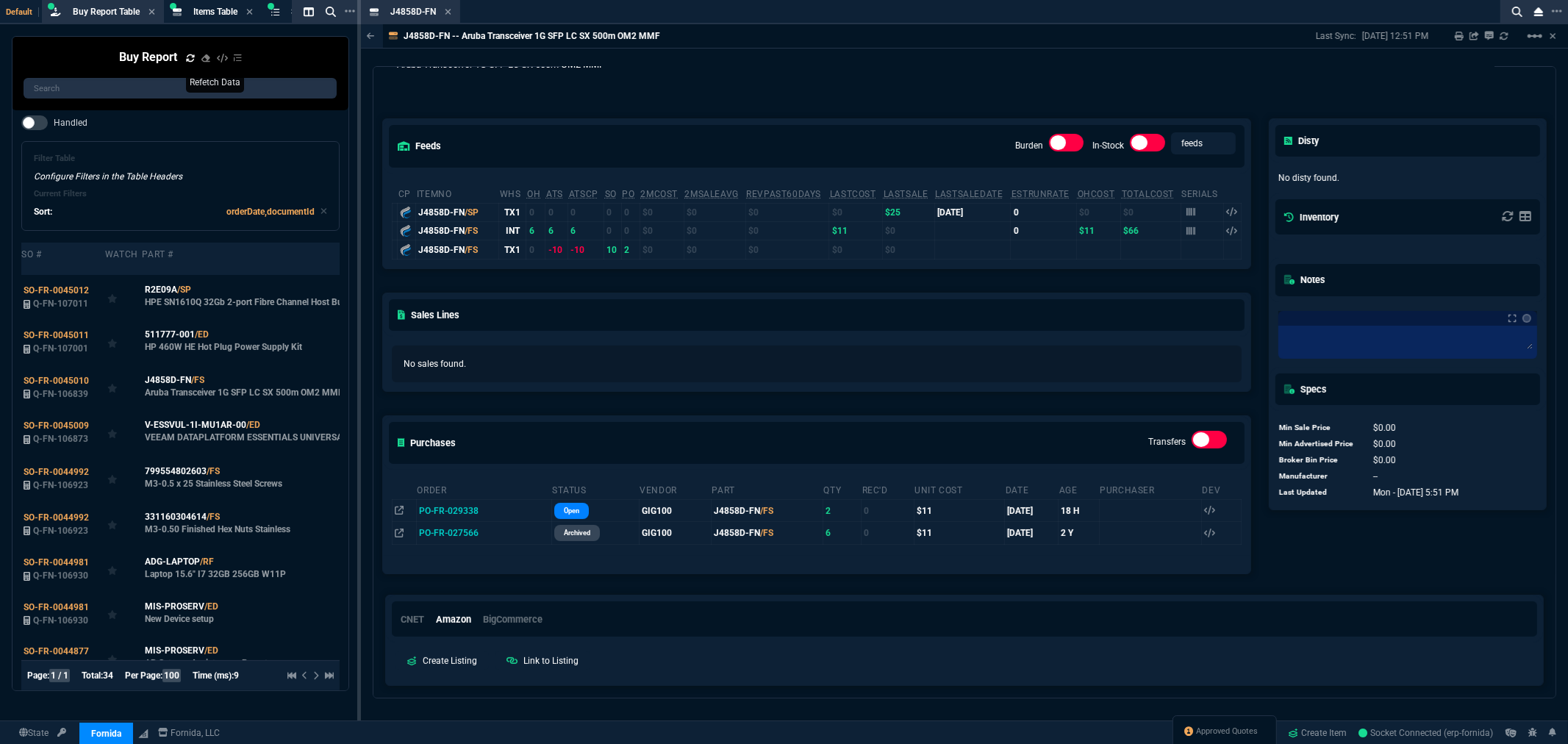
scroll to position [82, 0]
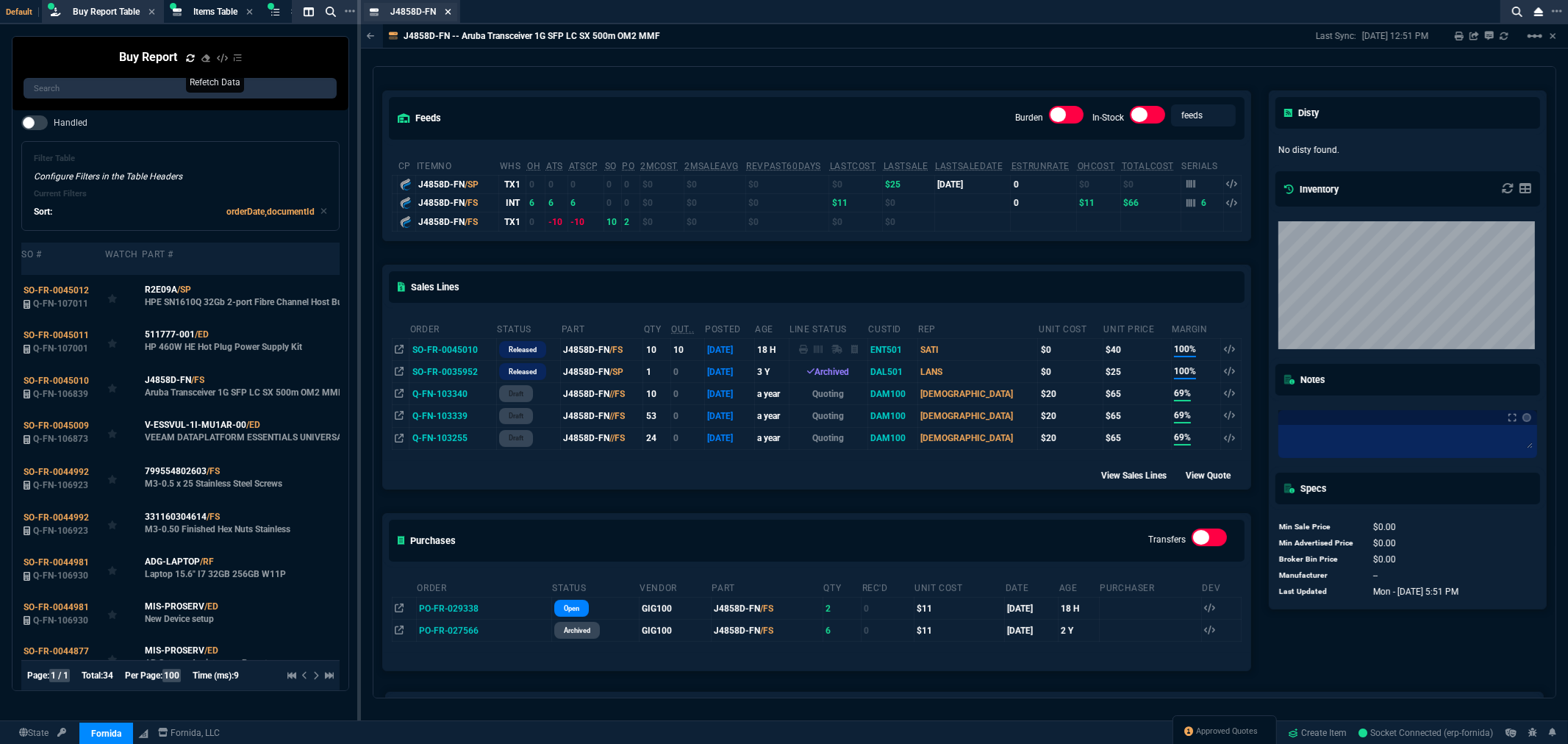
click at [447, 12] on icon at bounding box center [448, 11] width 6 height 9
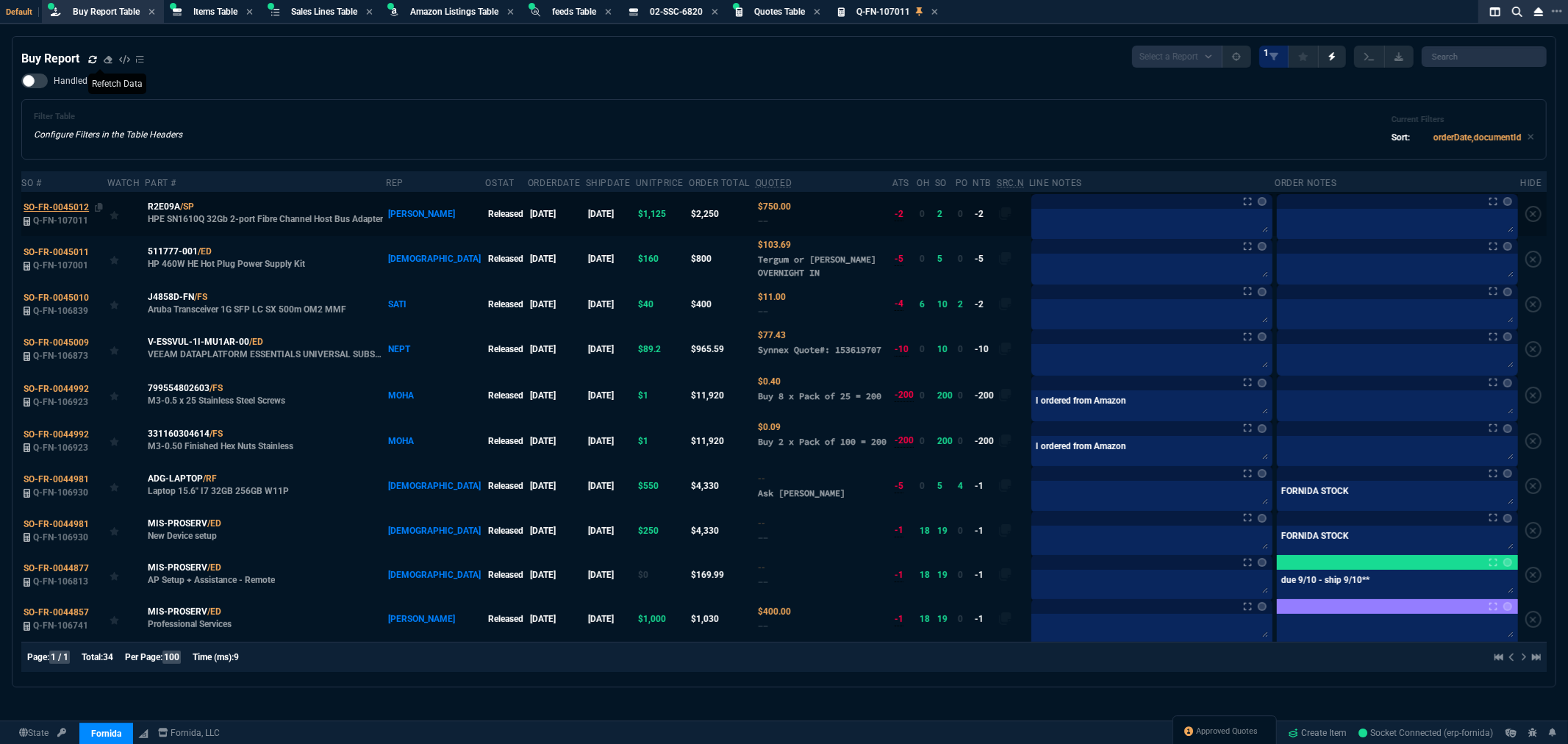
click at [75, 205] on span "SO-FR-0045012" at bounding box center [57, 207] width 65 height 10
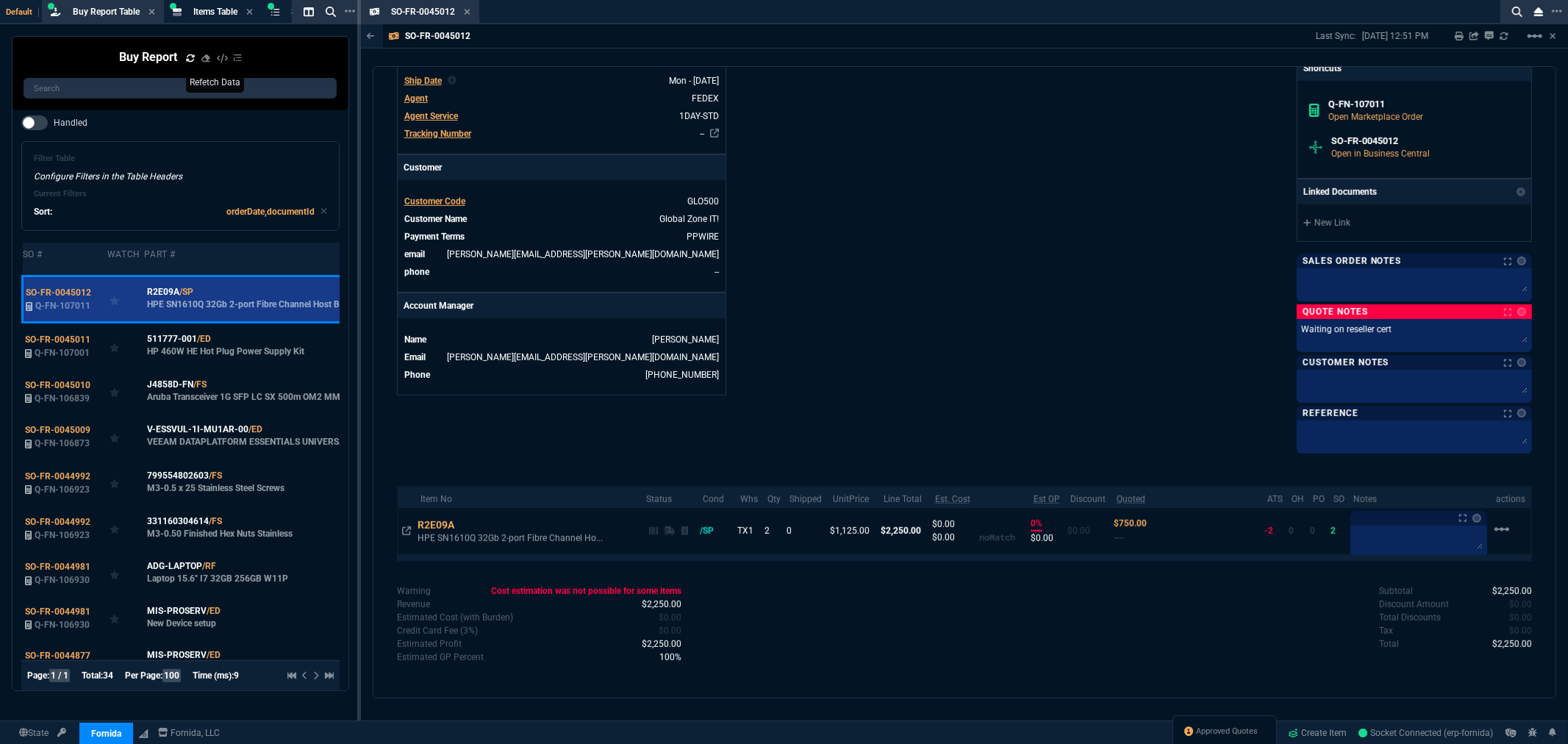
scroll to position [473, 0]
click at [404, 529] on icon at bounding box center [406, 529] width 9 height 9
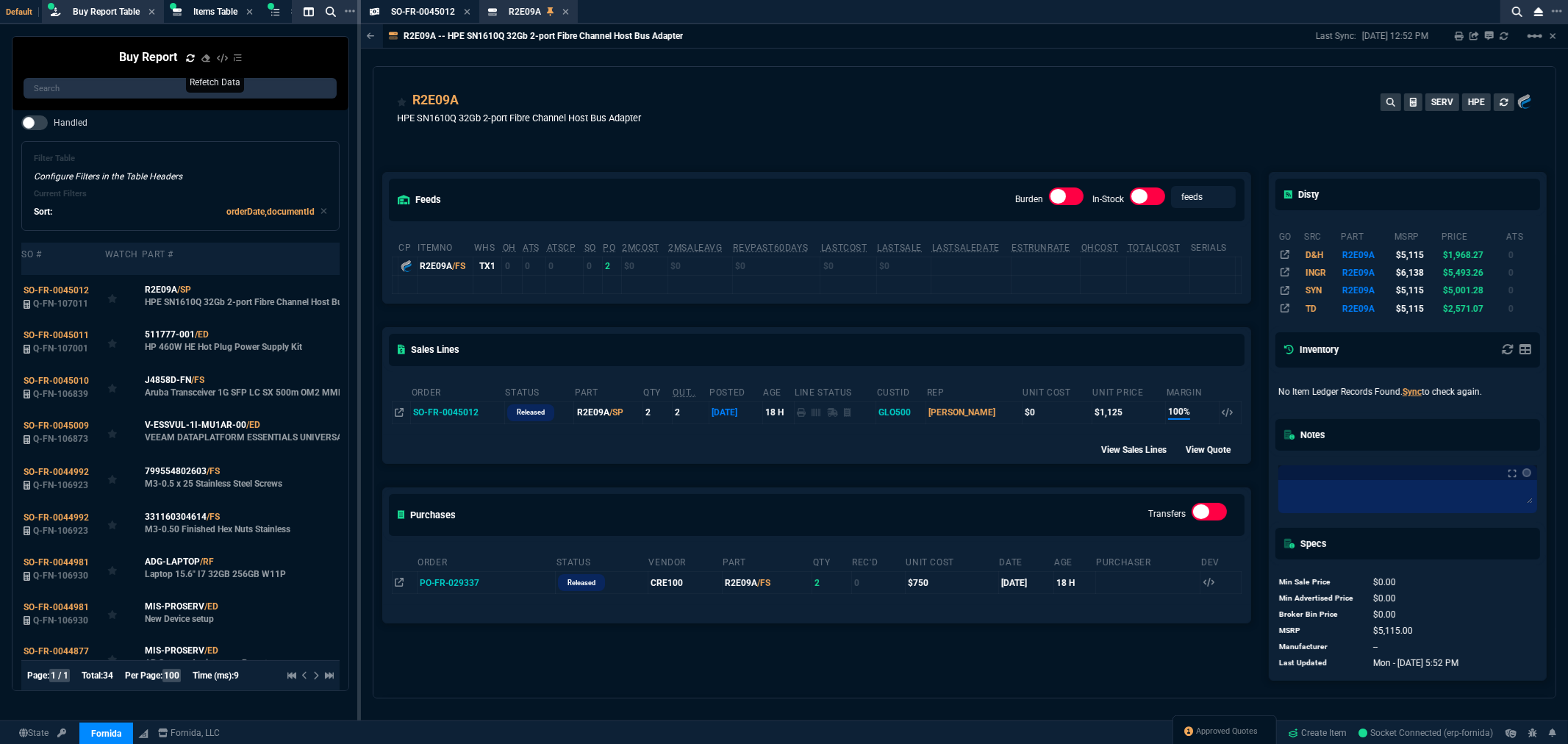
click at [564, 14] on icon at bounding box center [566, 11] width 6 height 9
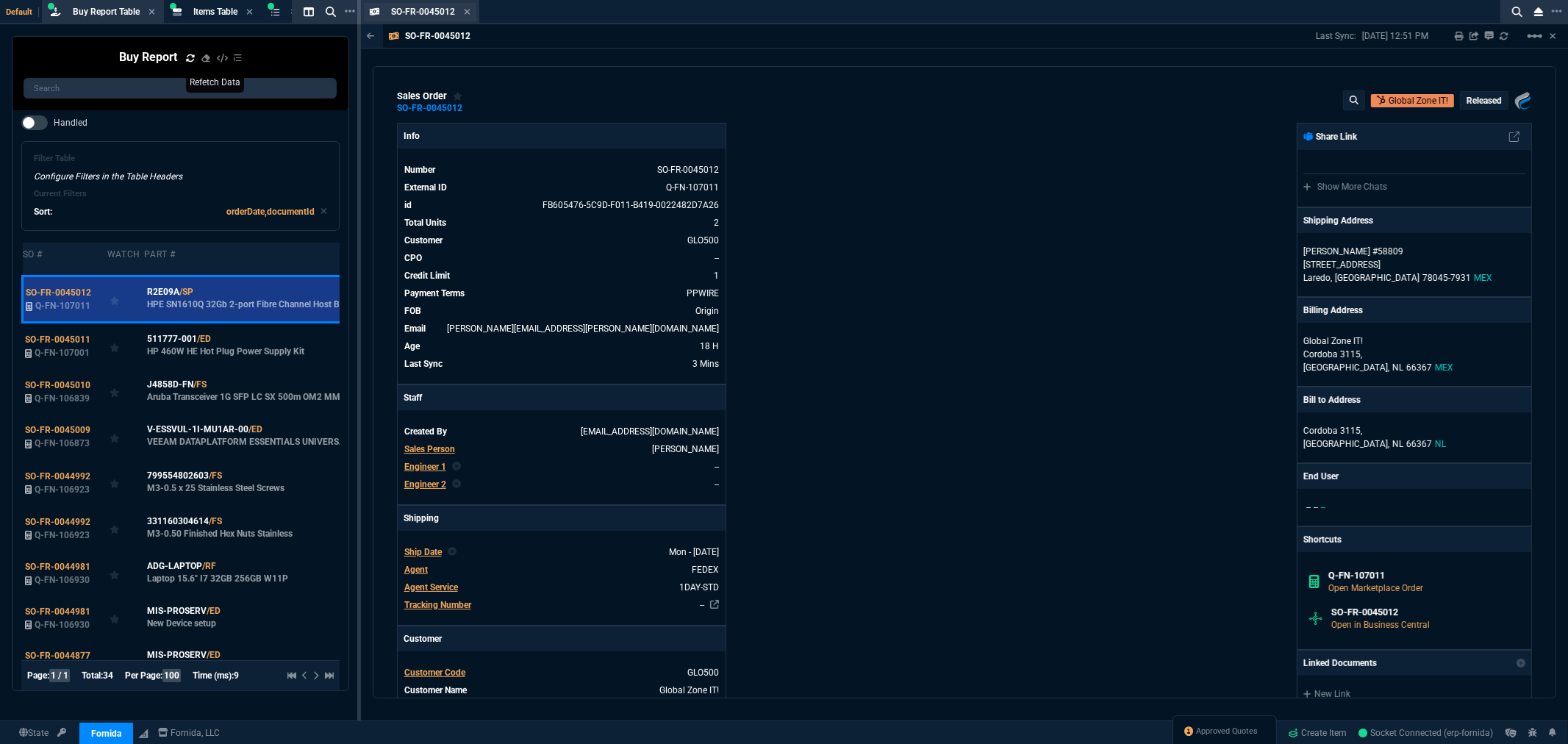
click at [471, 10] on div "SO-FR-0045012 Sales Order" at bounding box center [420, 12] width 113 height 18
click at [468, 11] on icon at bounding box center [467, 11] width 6 height 9
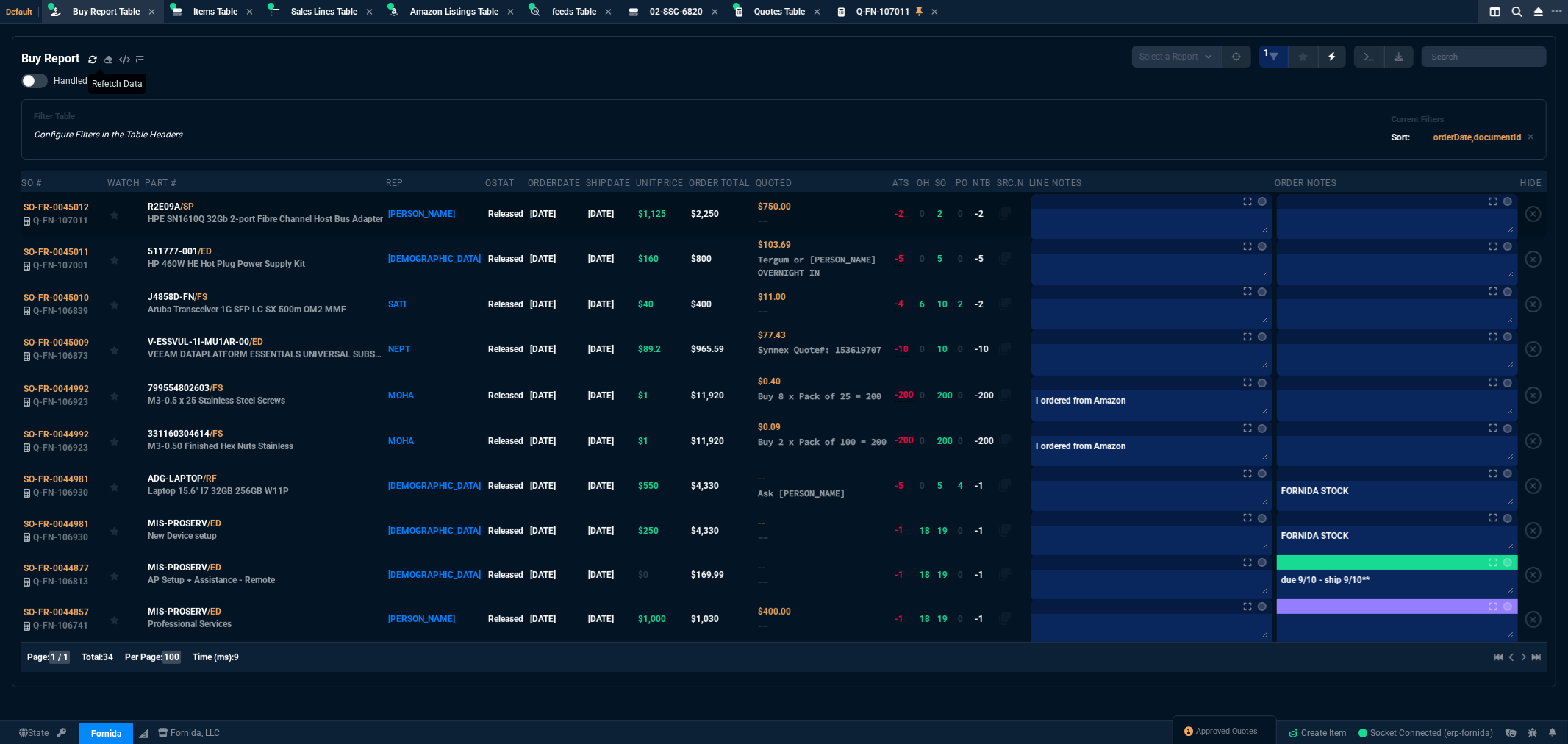
click at [1032, 207] on div at bounding box center [1152, 201] width 241 height 14
click at [1036, 224] on textarea at bounding box center [1153, 223] width 236 height 22
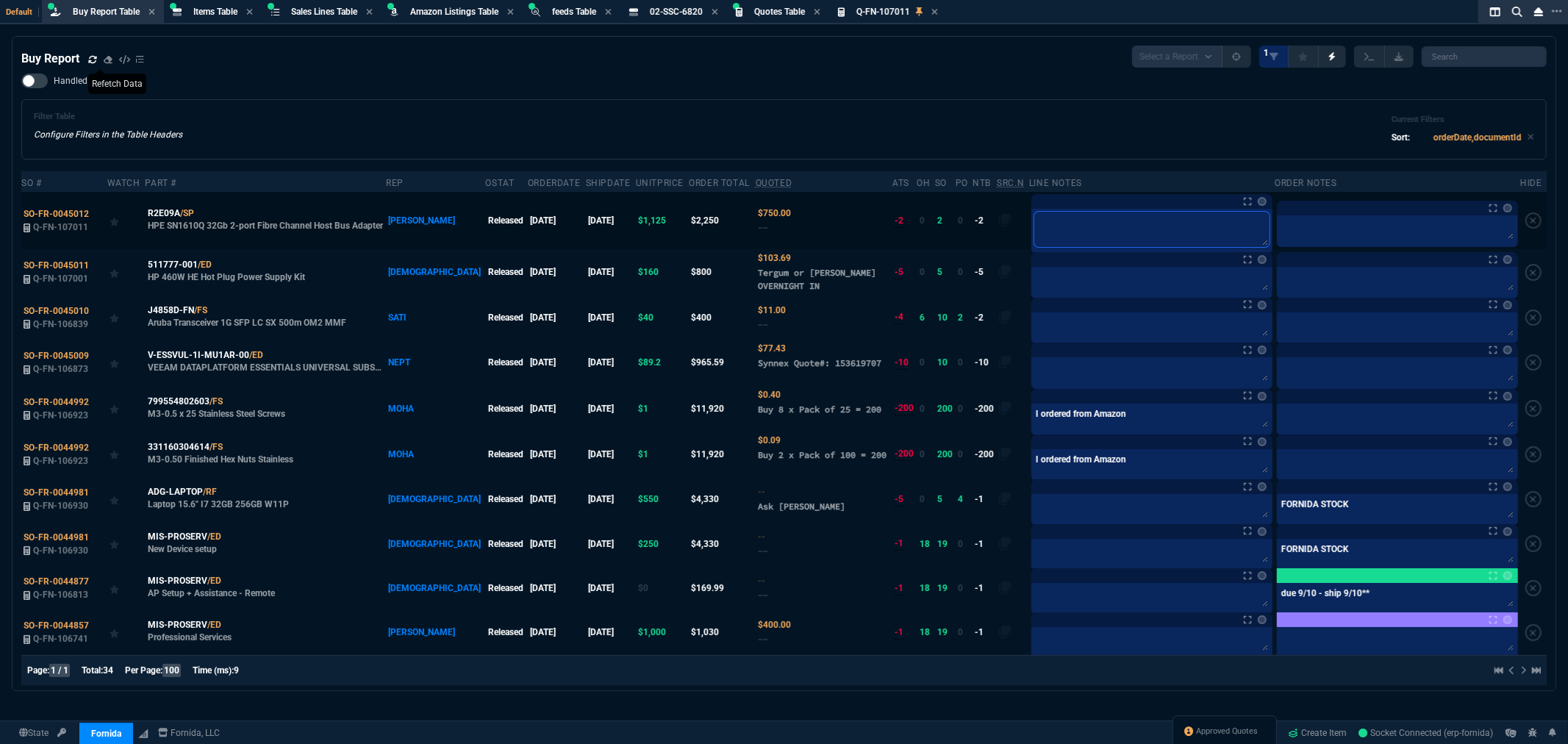
type textarea "o"
type textarea "or"
type textarea "ord"
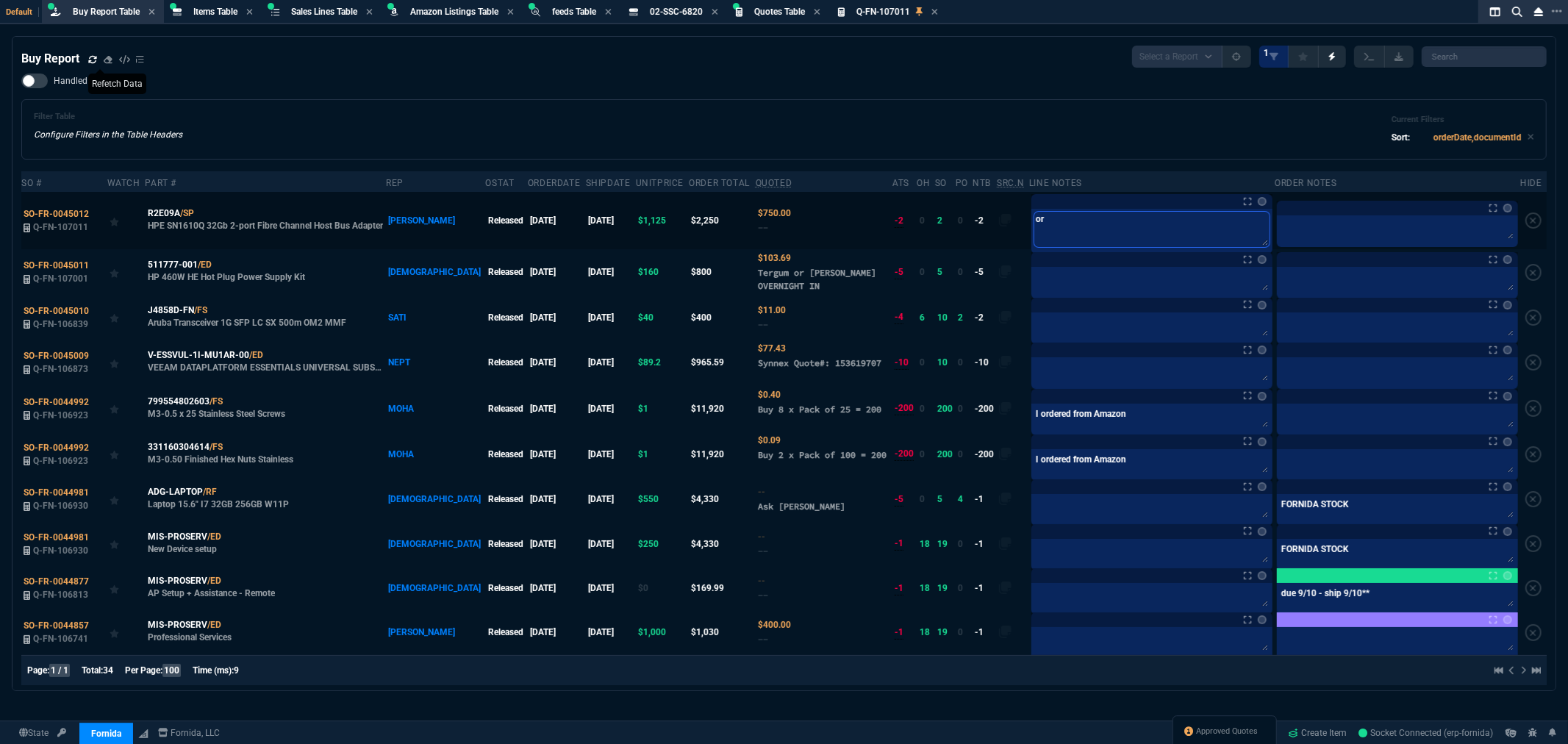
type textarea "ord"
type textarea "orde"
type textarea "order"
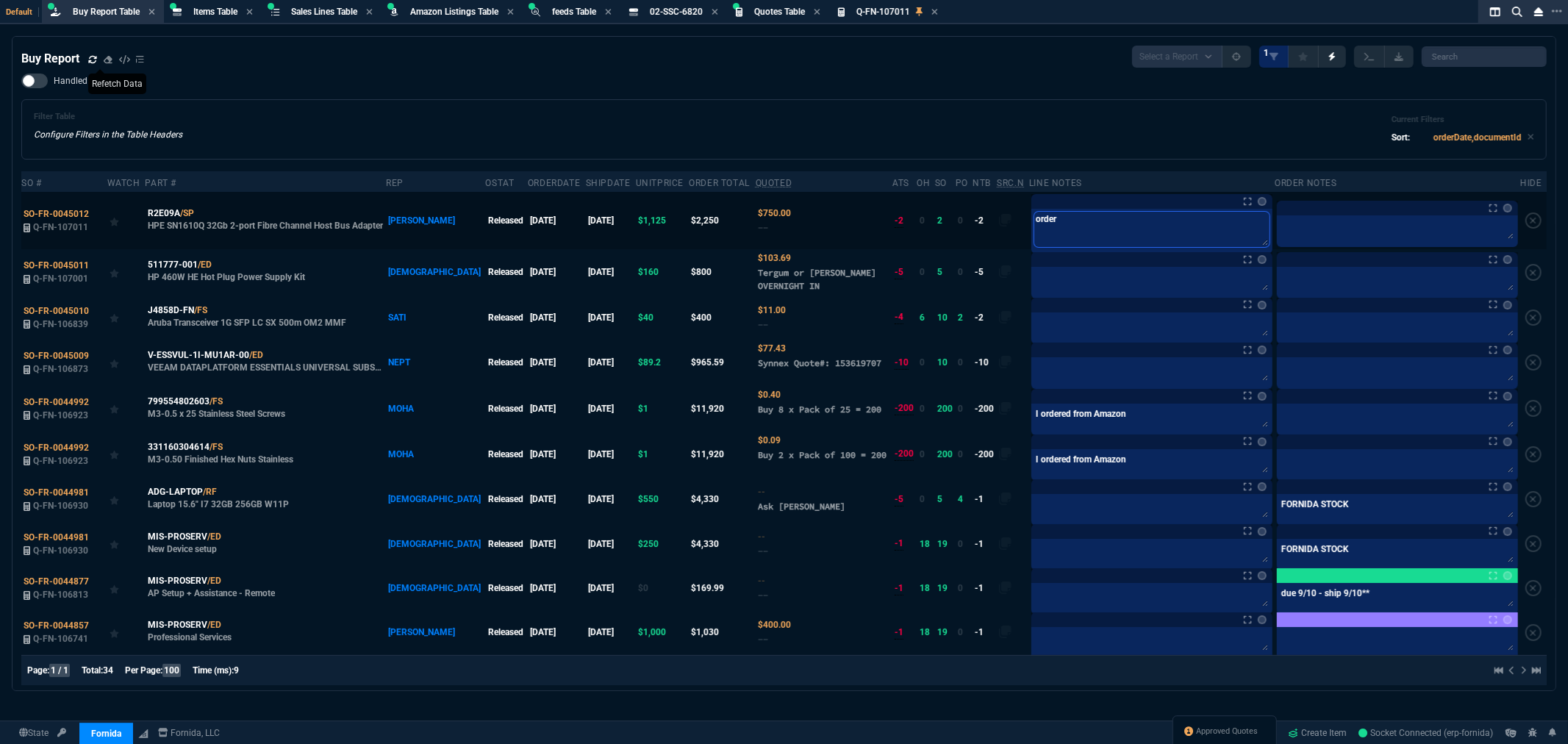
type textarea "ordere"
type textarea "ordered"
drag, startPoint x: 1038, startPoint y: 216, endPoint x: 985, endPoint y: 216, distance: 53.0
click at [983, 216] on tr "SO-FR-0045012 Q-FN-107011 R2E09A /SP HPE SN1610Q 32Gb 2-port Fibre Channel Host…" at bounding box center [784, 220] width 1526 height 57
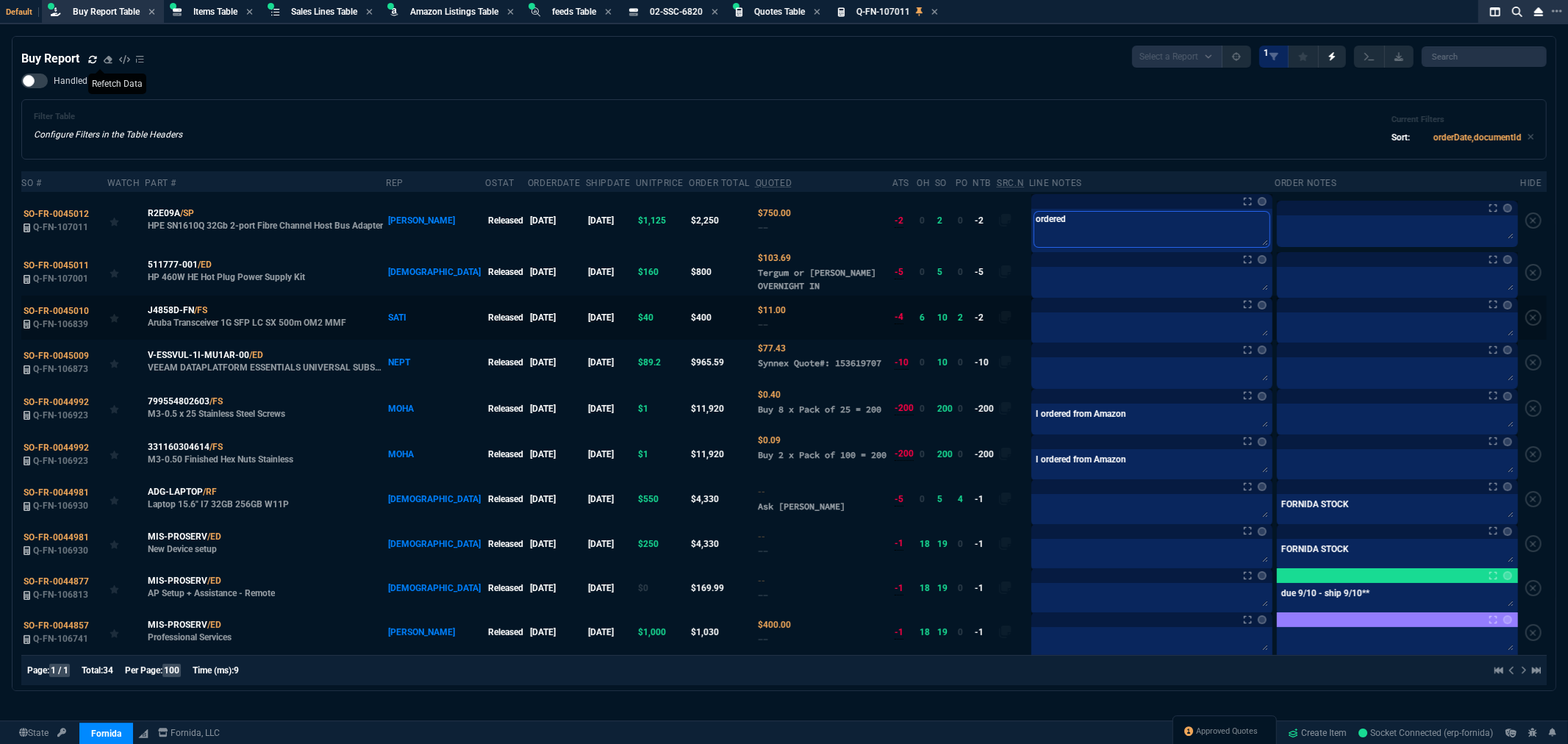
type textarea "ordered"
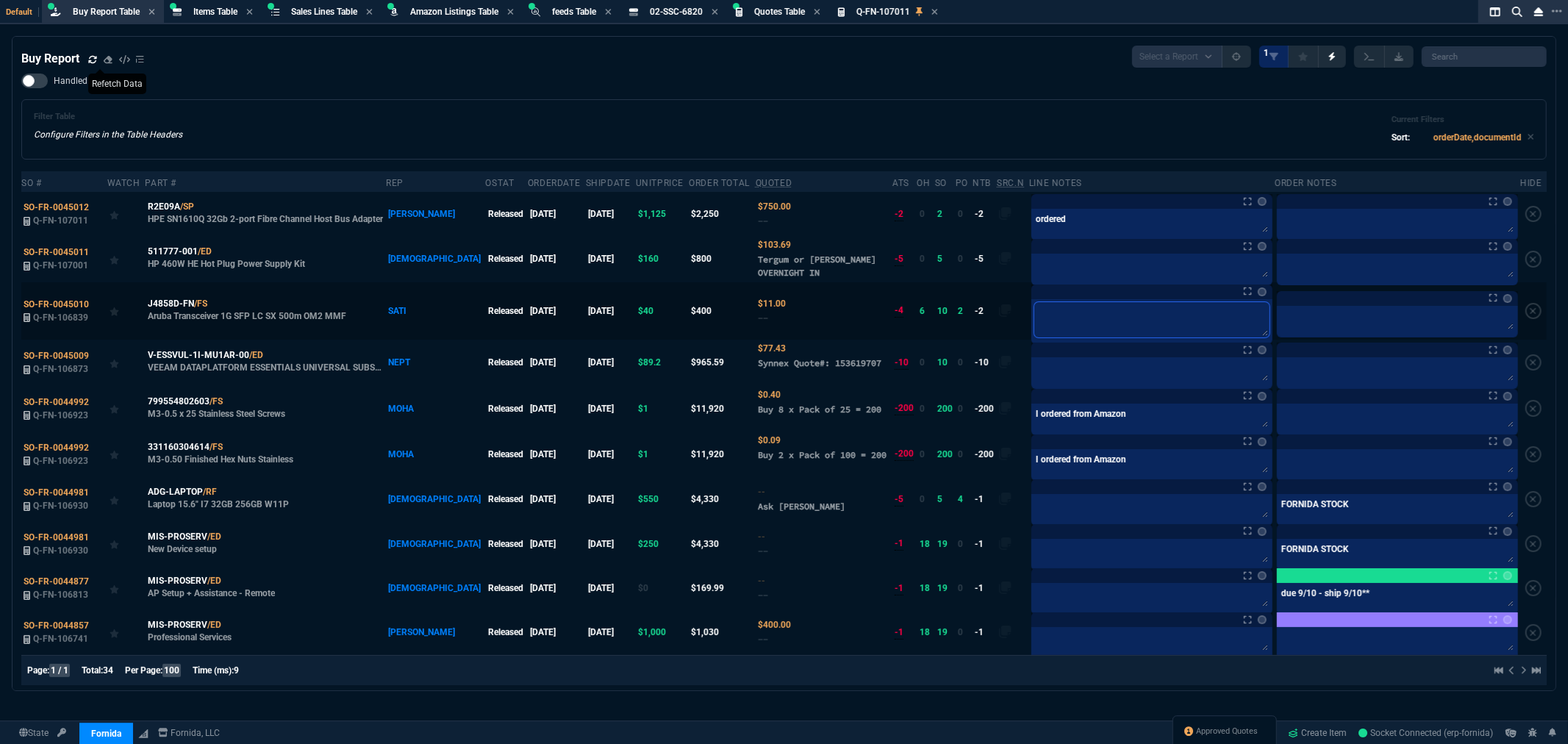
click at [1053, 328] on textarea at bounding box center [1153, 320] width 236 height 35
paste textarea "ordered"
type textarea "ordered"
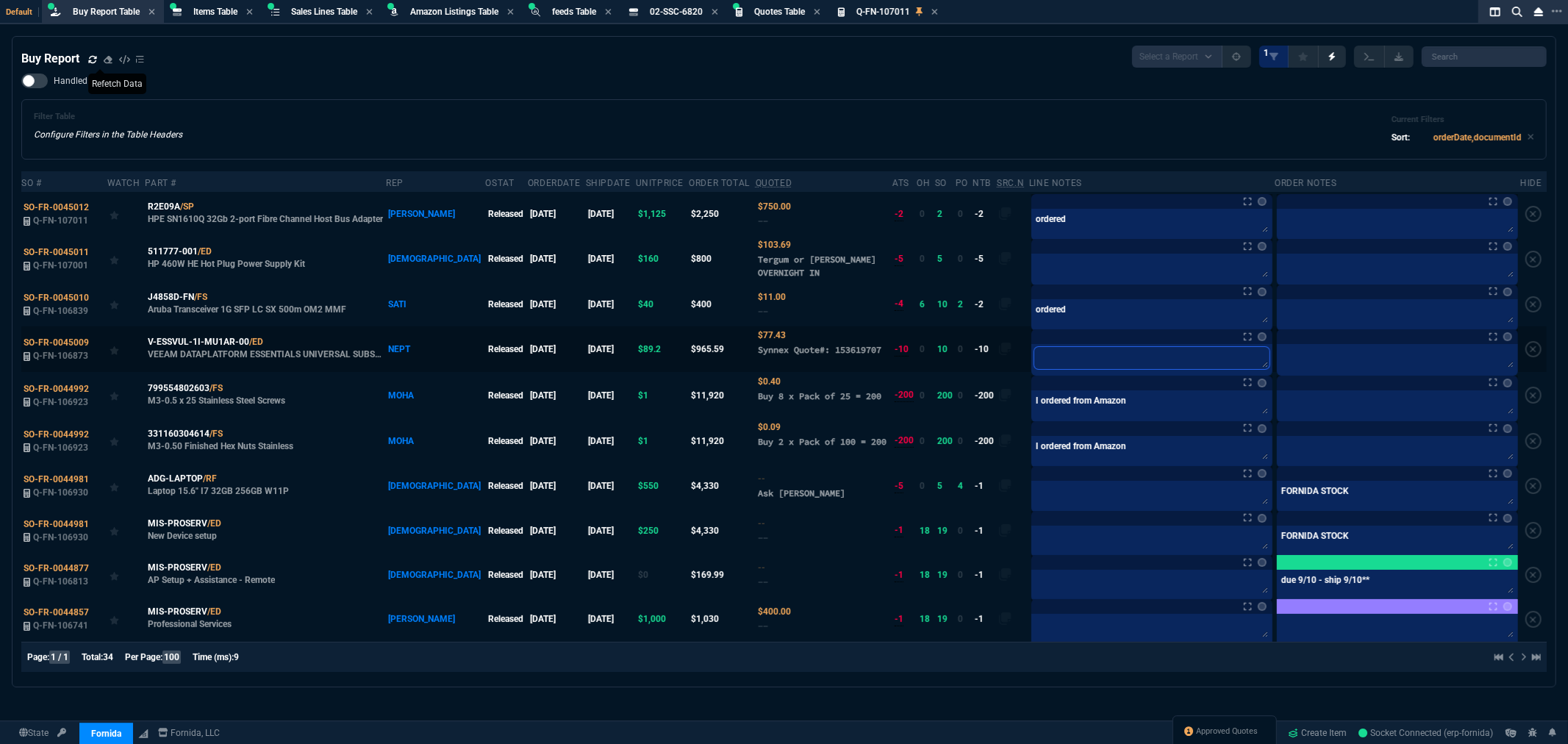
click at [1046, 356] on textarea at bounding box center [1153, 358] width 236 height 22
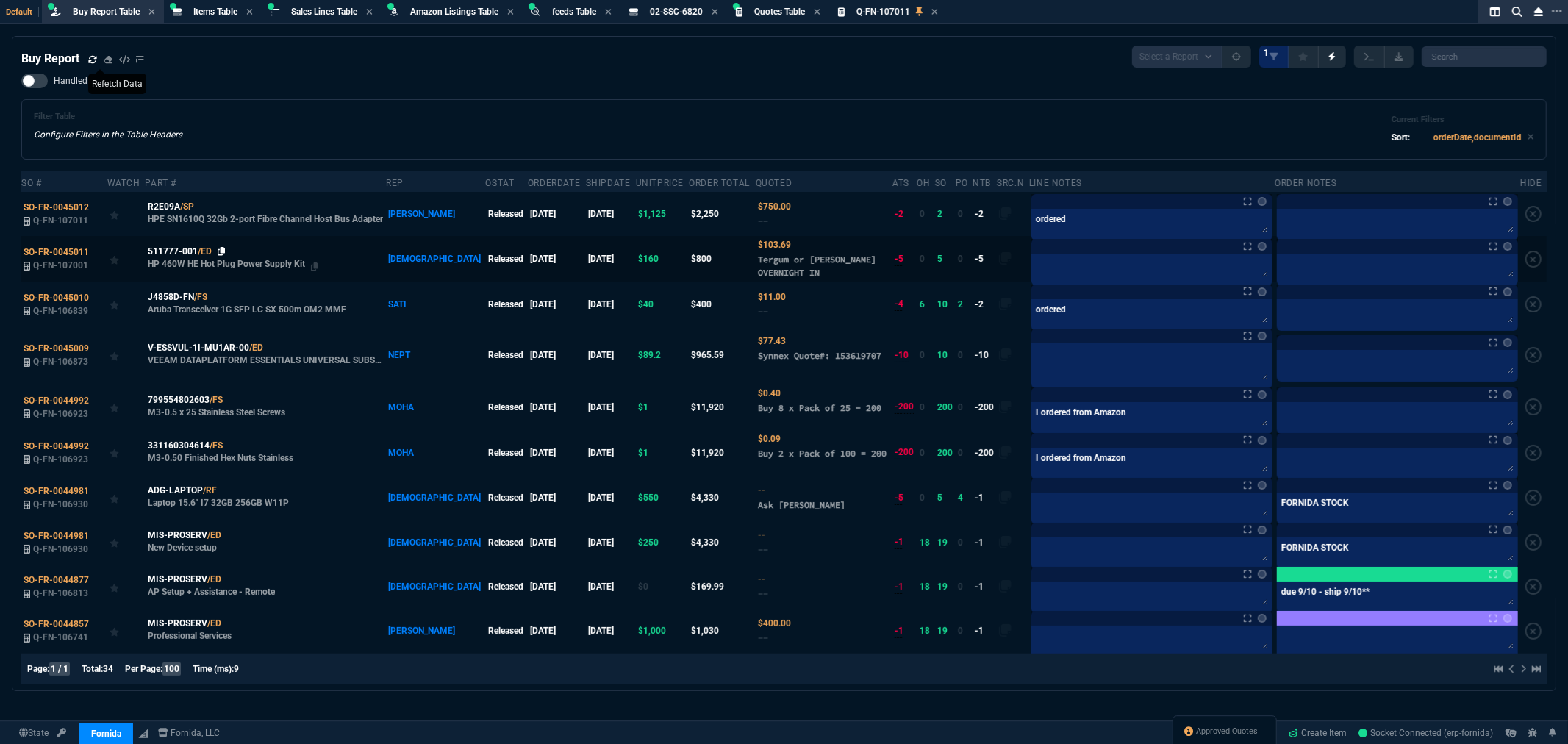
click at [225, 247] on icon at bounding box center [221, 251] width 8 height 9
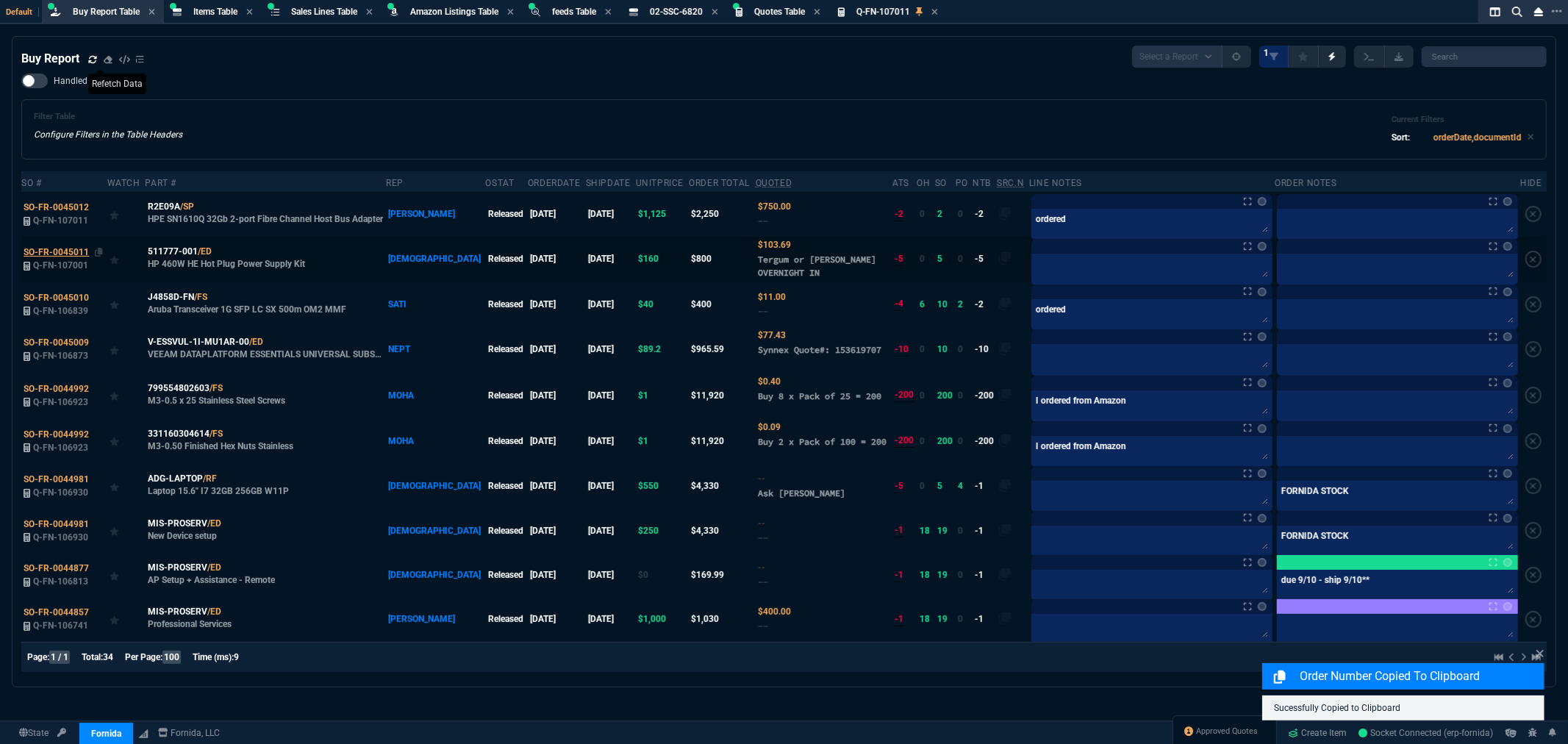
click at [33, 252] on span "SO-FR-0045011" at bounding box center [57, 251] width 65 height 10
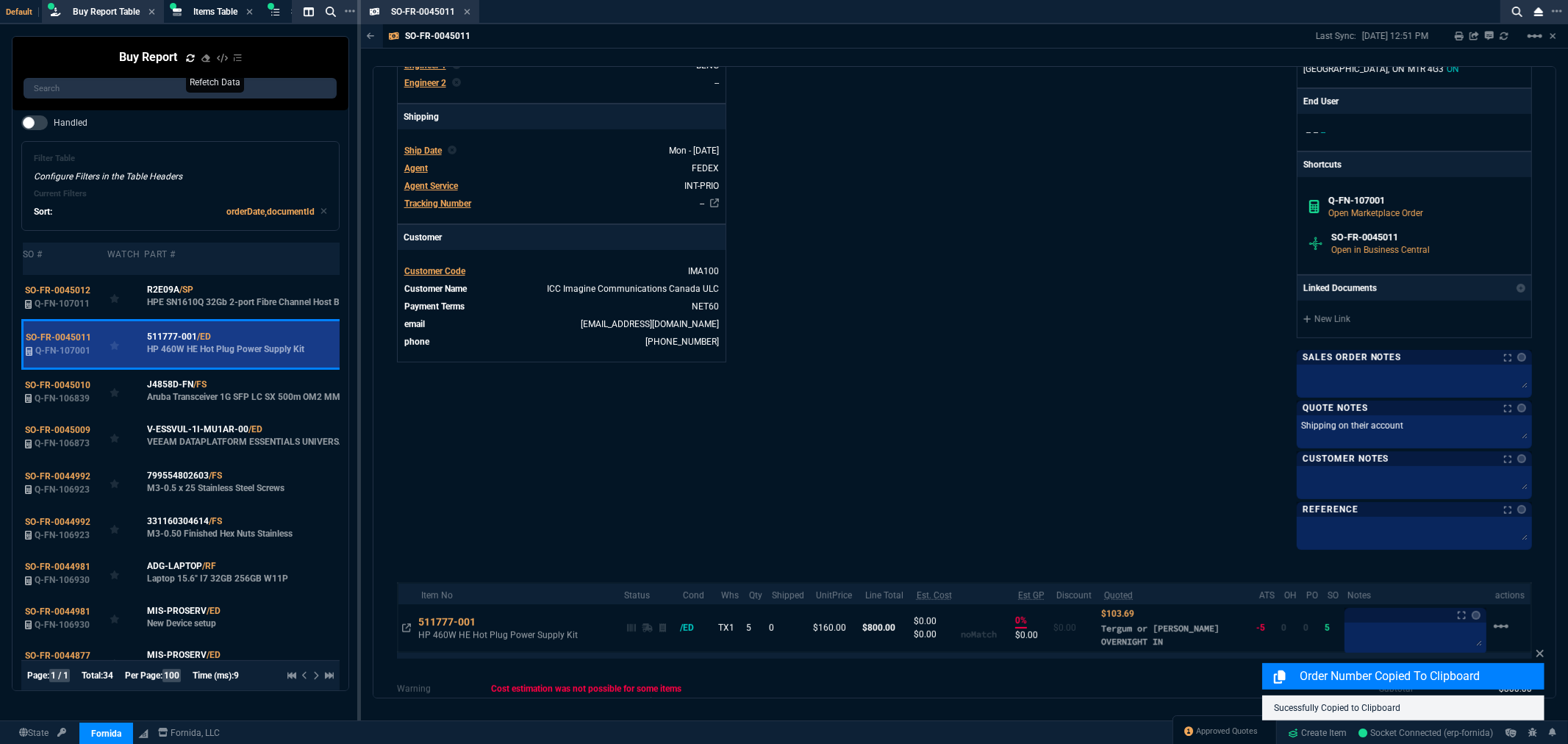
scroll to position [501, 0]
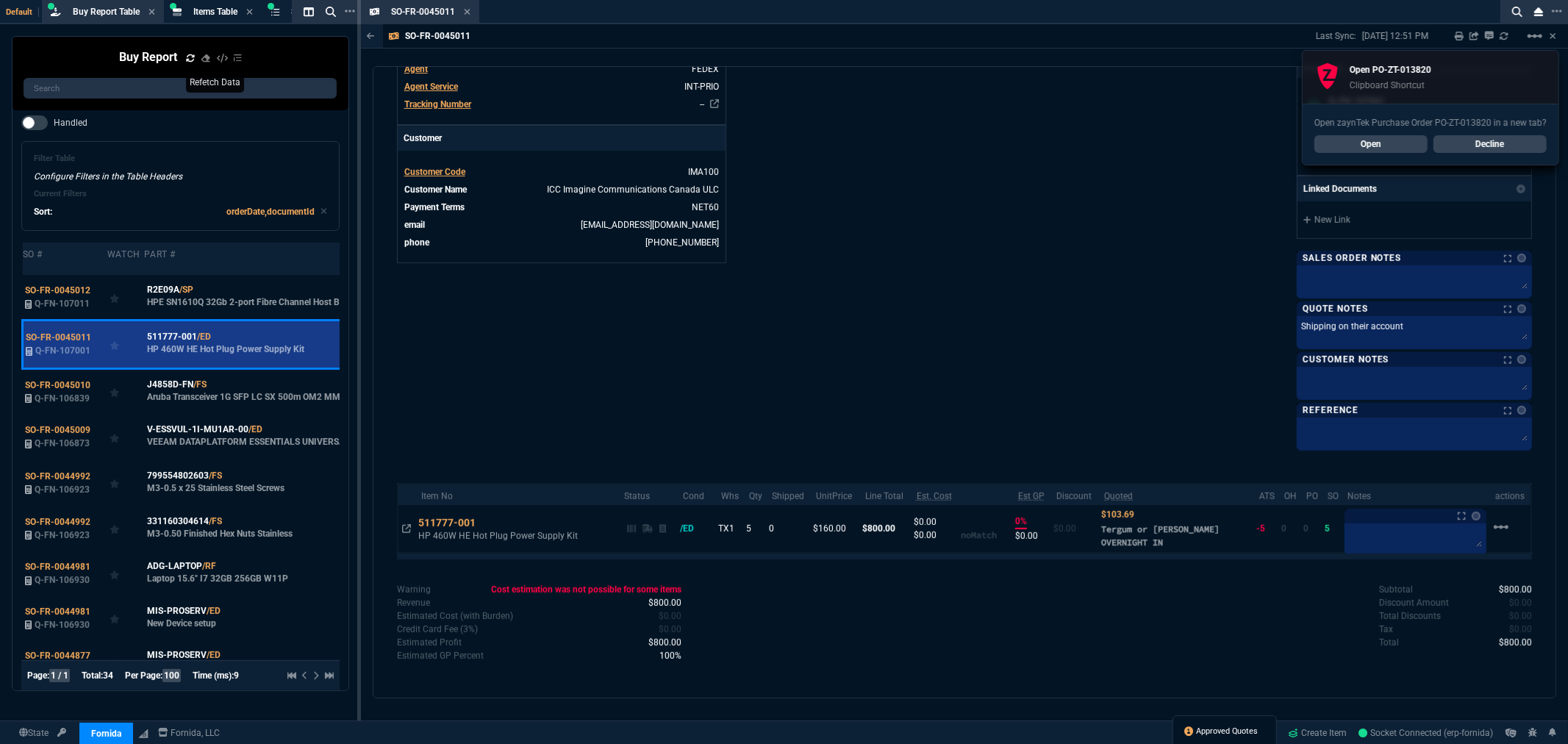
click at [1224, 731] on span "Approved Quotes" at bounding box center [1228, 731] width 62 height 12
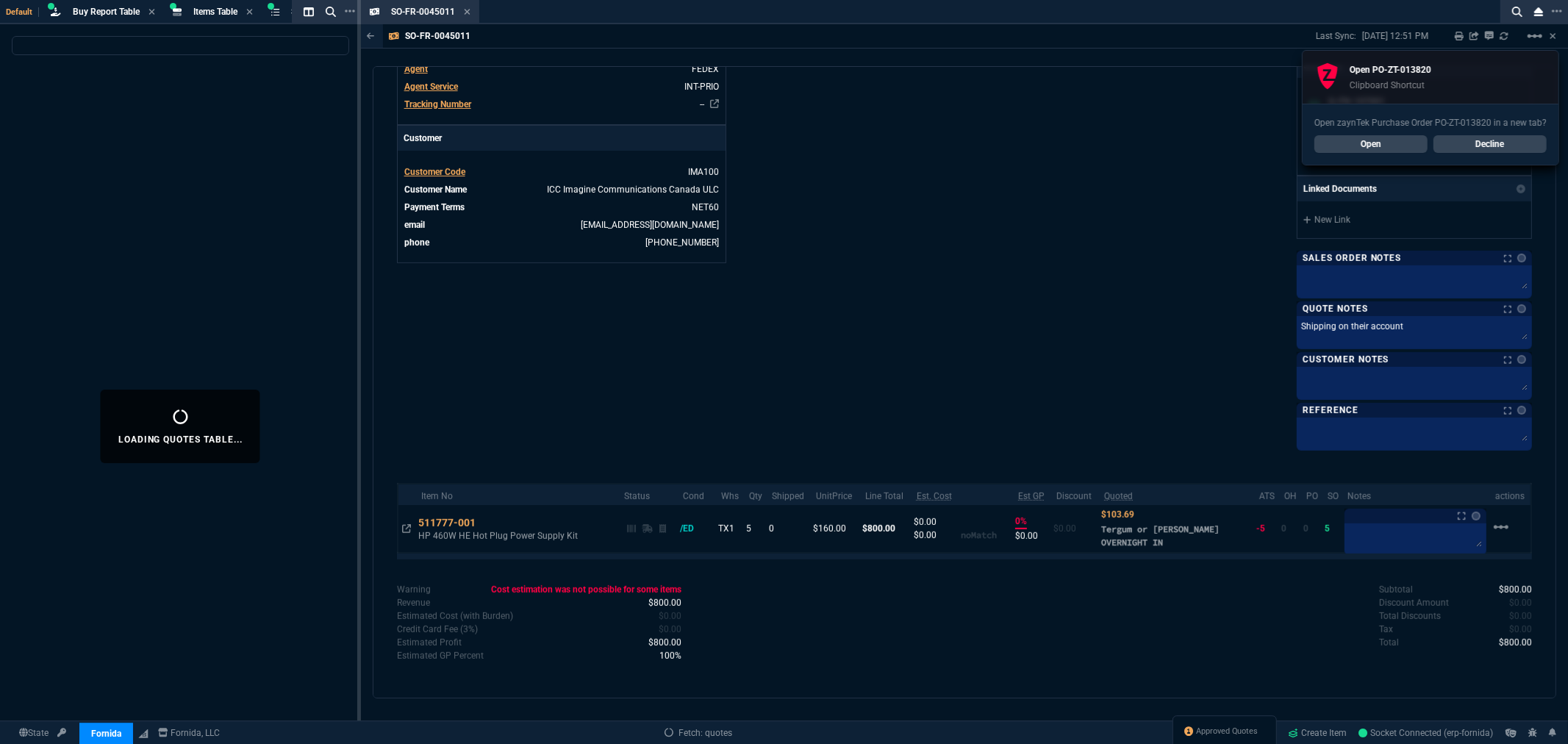
select select
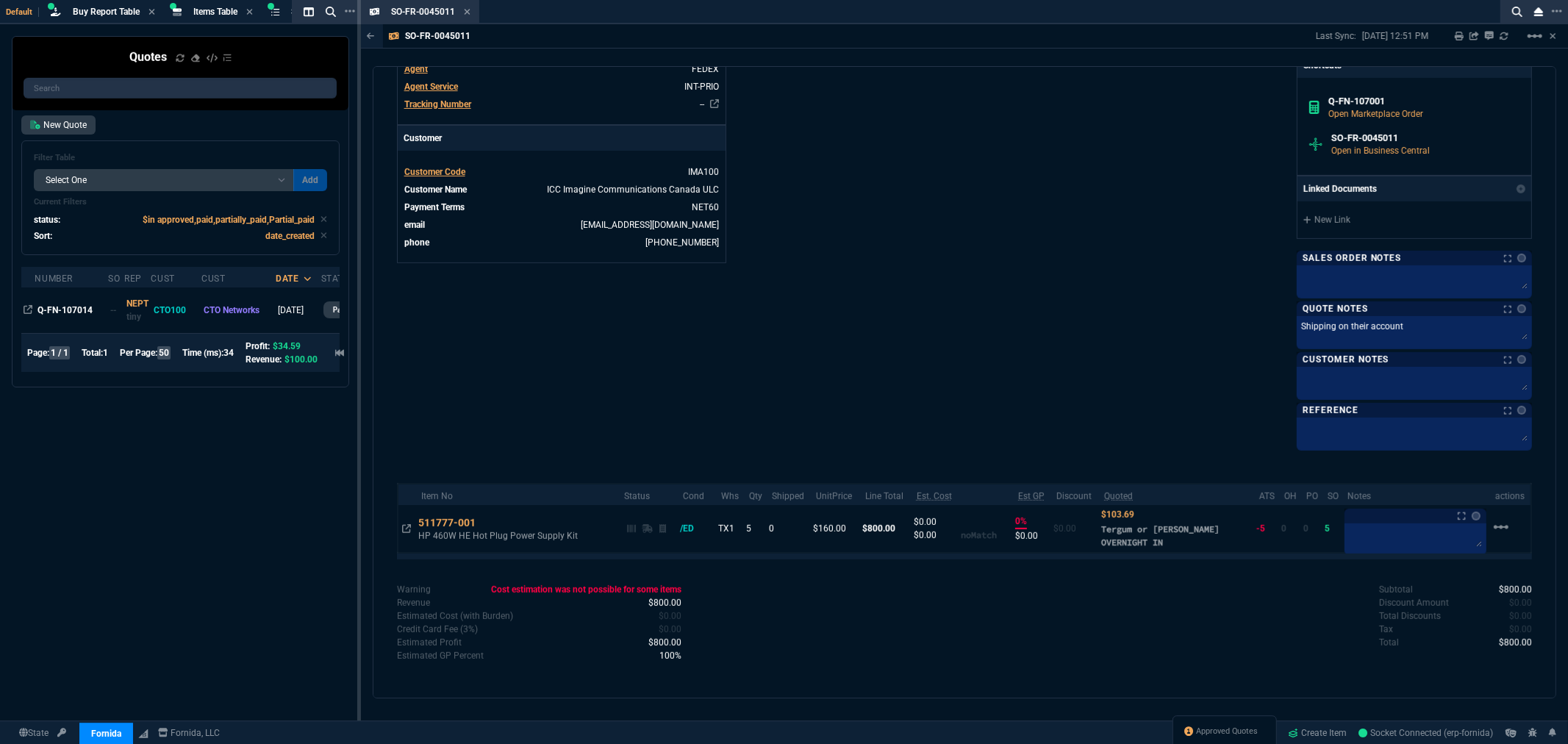
click at [465, 10] on icon at bounding box center [467, 11] width 6 height 9
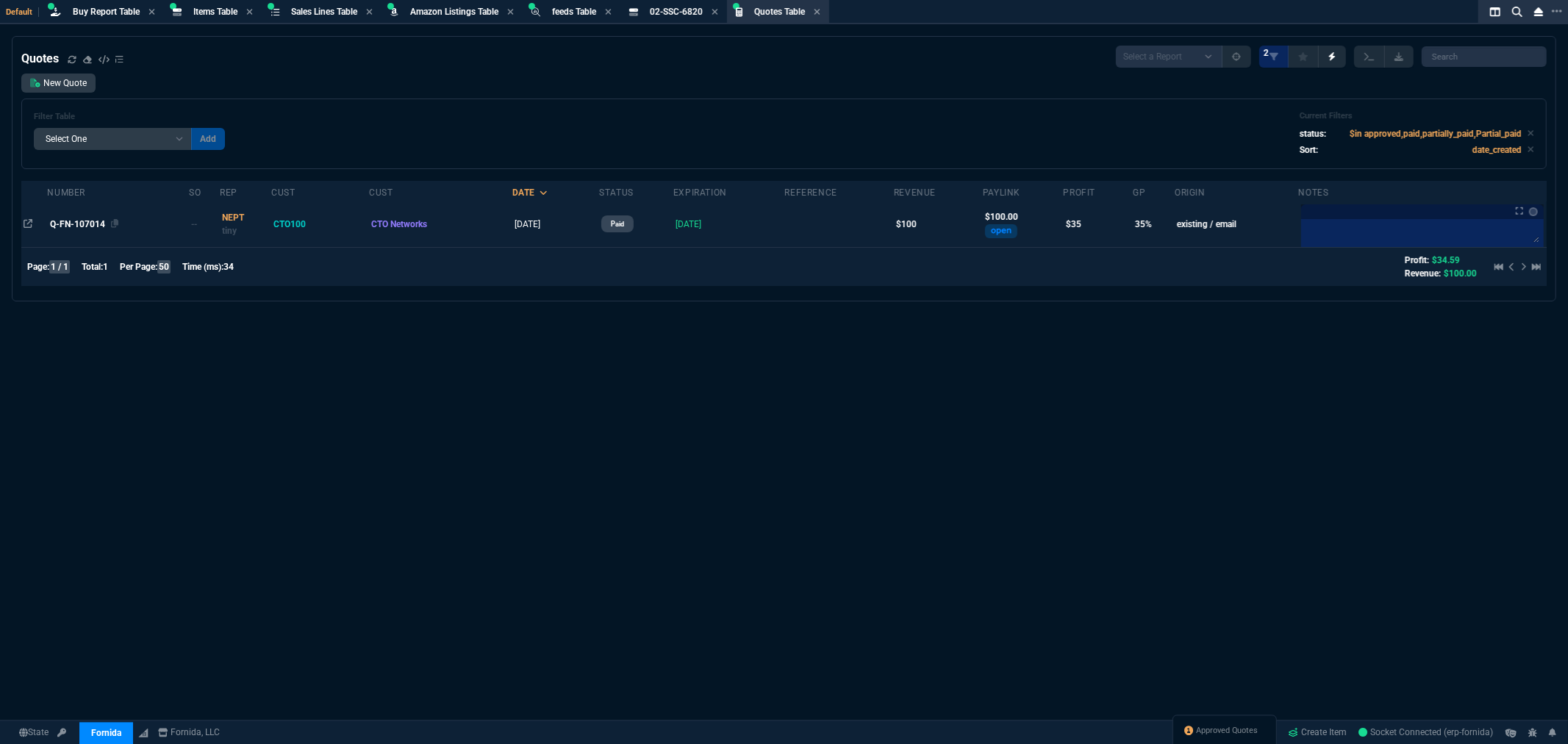
click at [64, 219] on span "Q-FN-107014" at bounding box center [77, 224] width 55 height 10
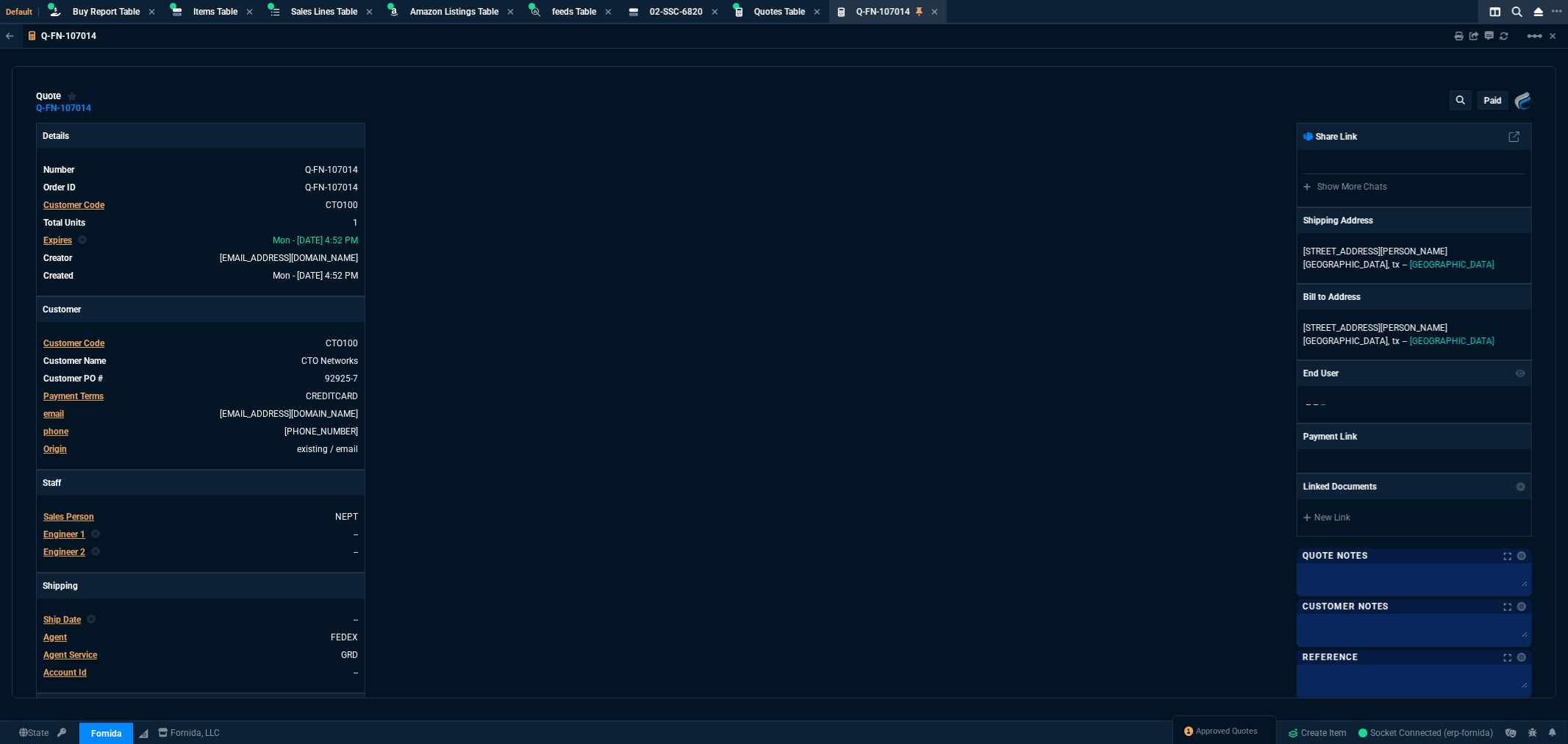
type input "38"
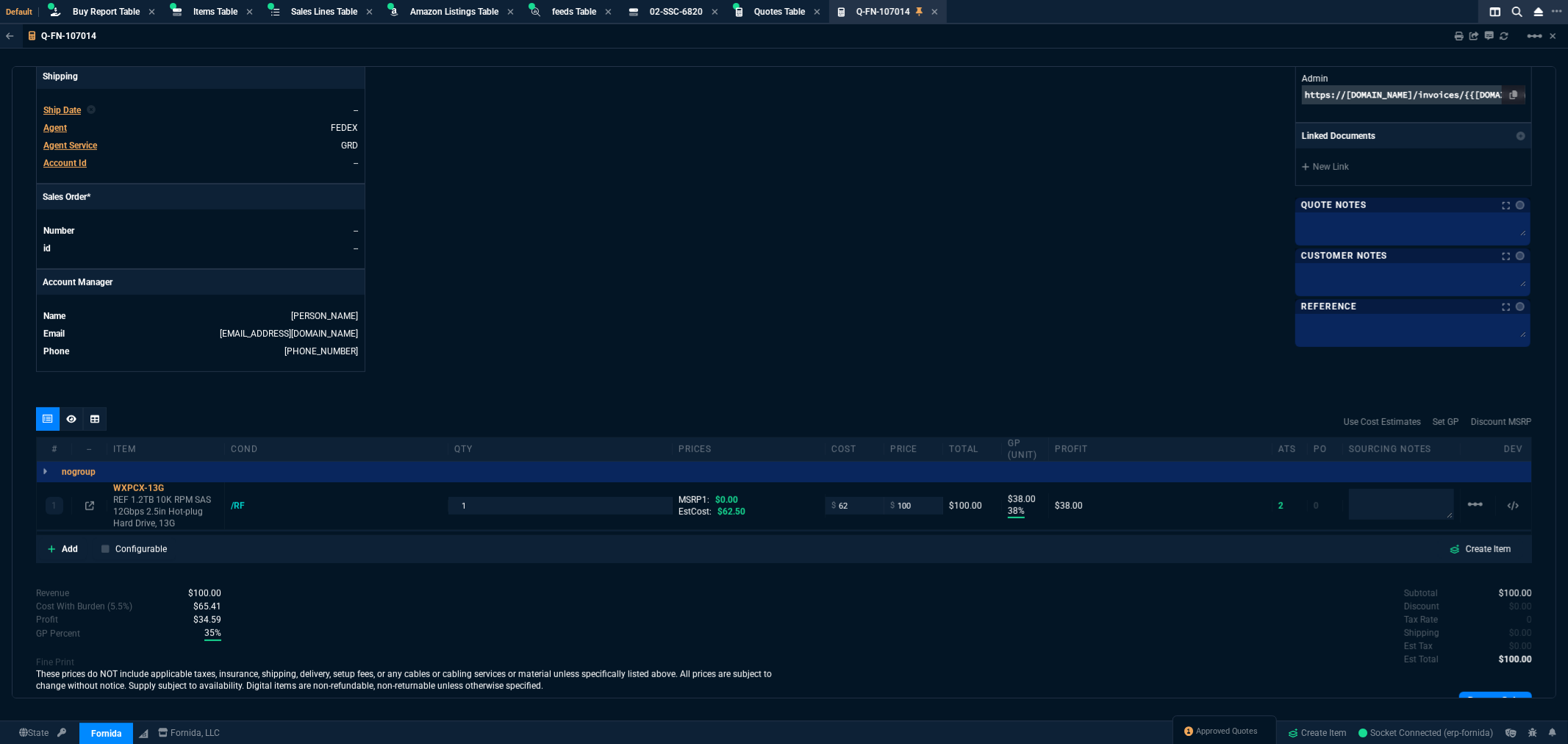
scroll to position [567, 0]
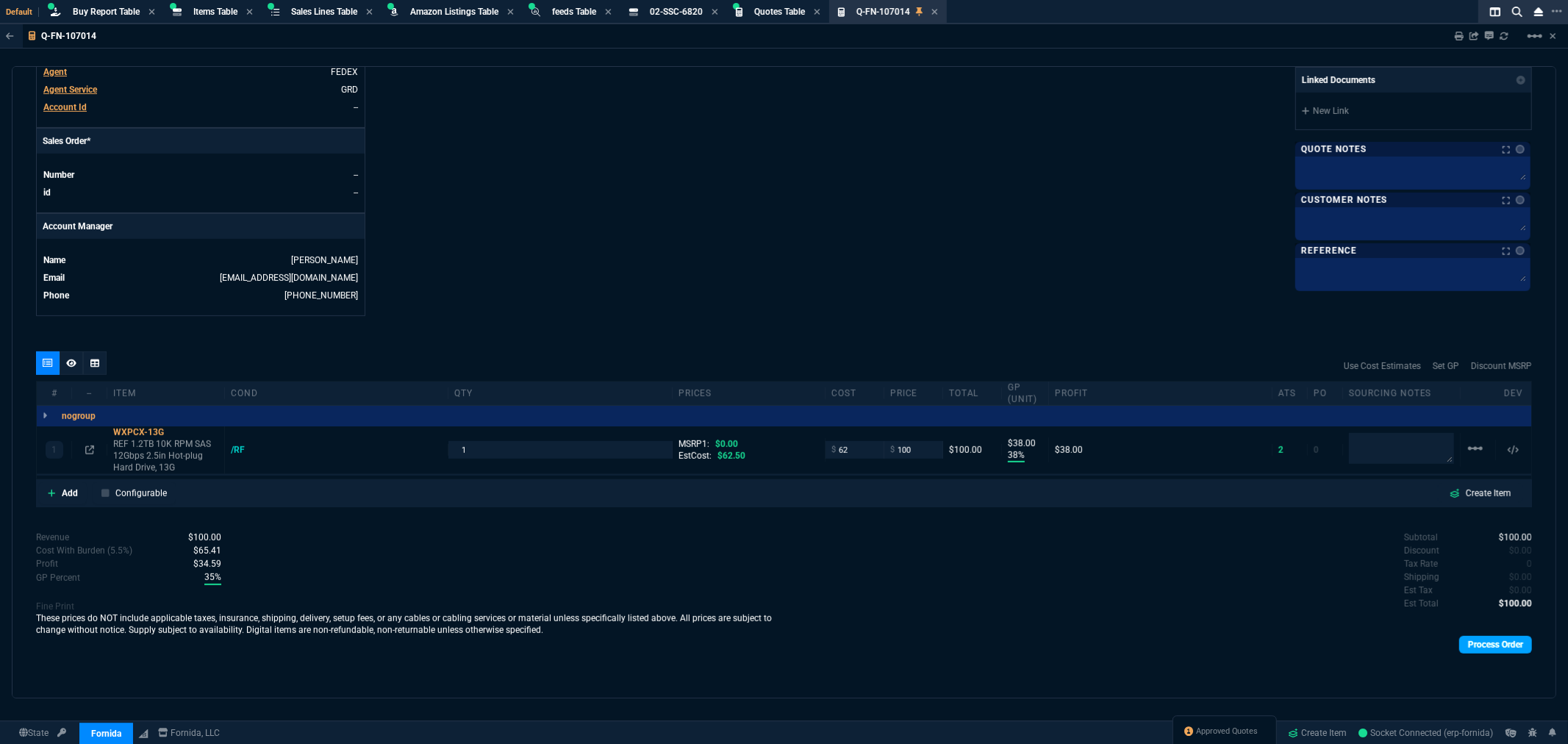
click at [1463, 643] on link "Process Order" at bounding box center [1496, 645] width 72 height 18
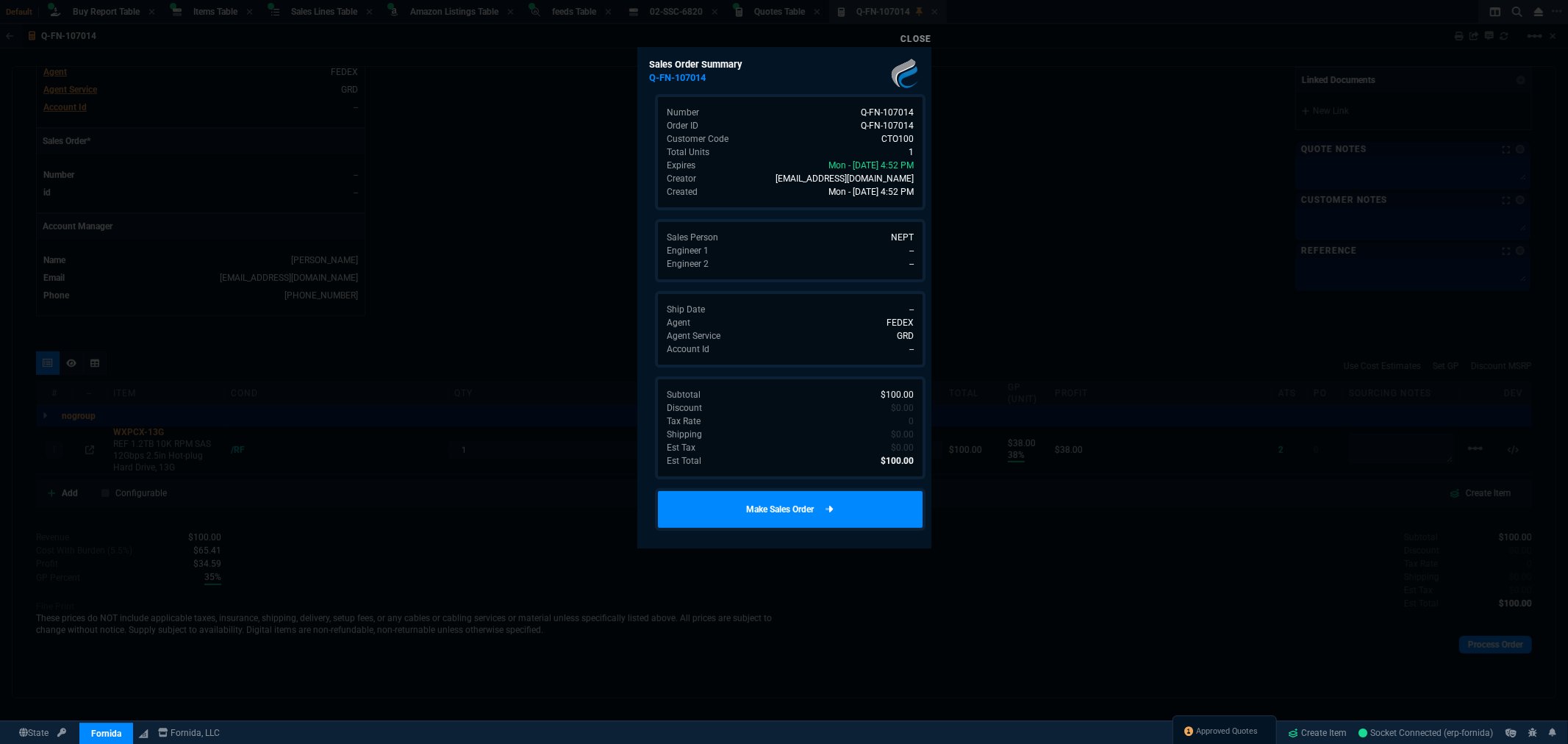
click at [811, 504] on link "Make Sales Order" at bounding box center [790, 509] width 271 height 43
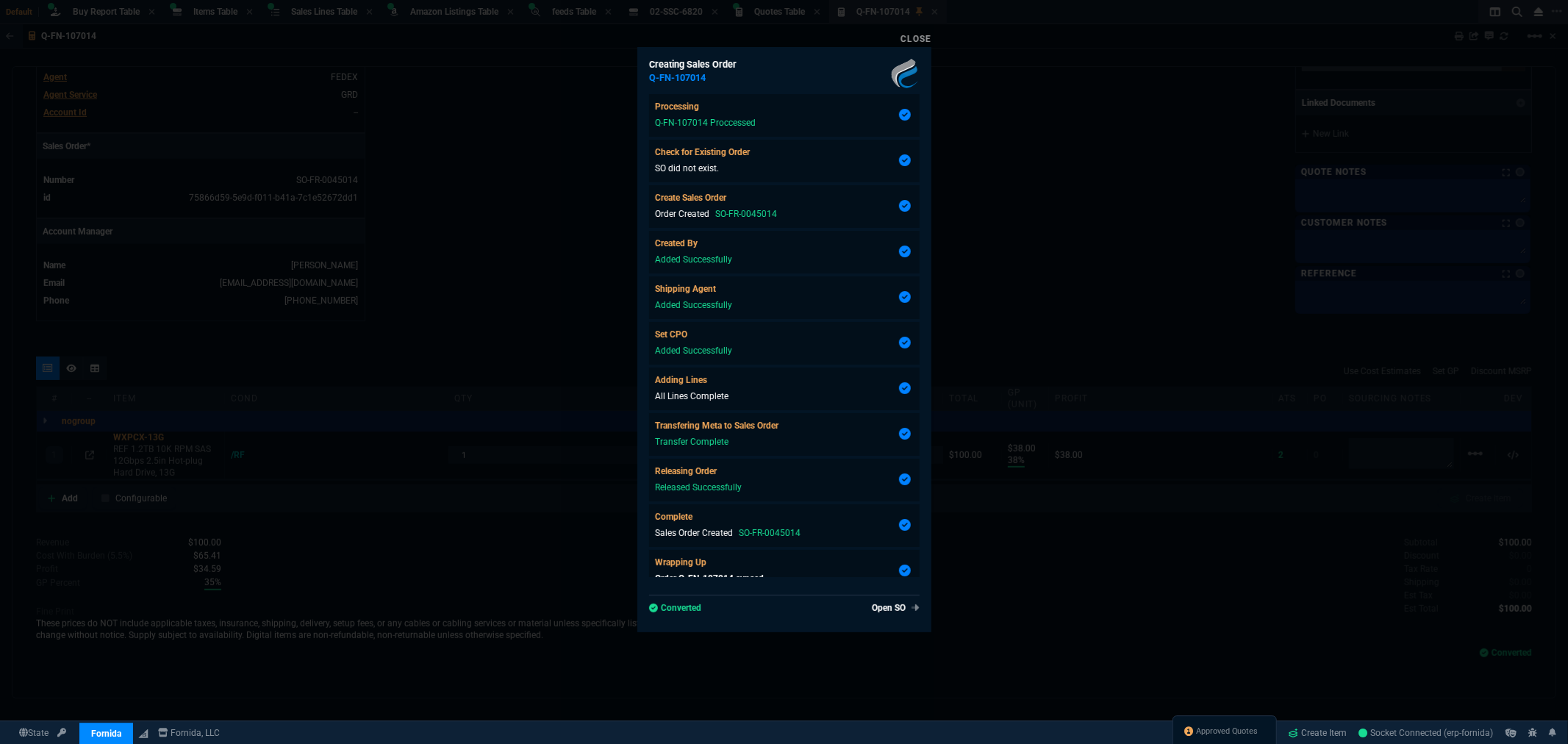
scroll to position [17, 0]
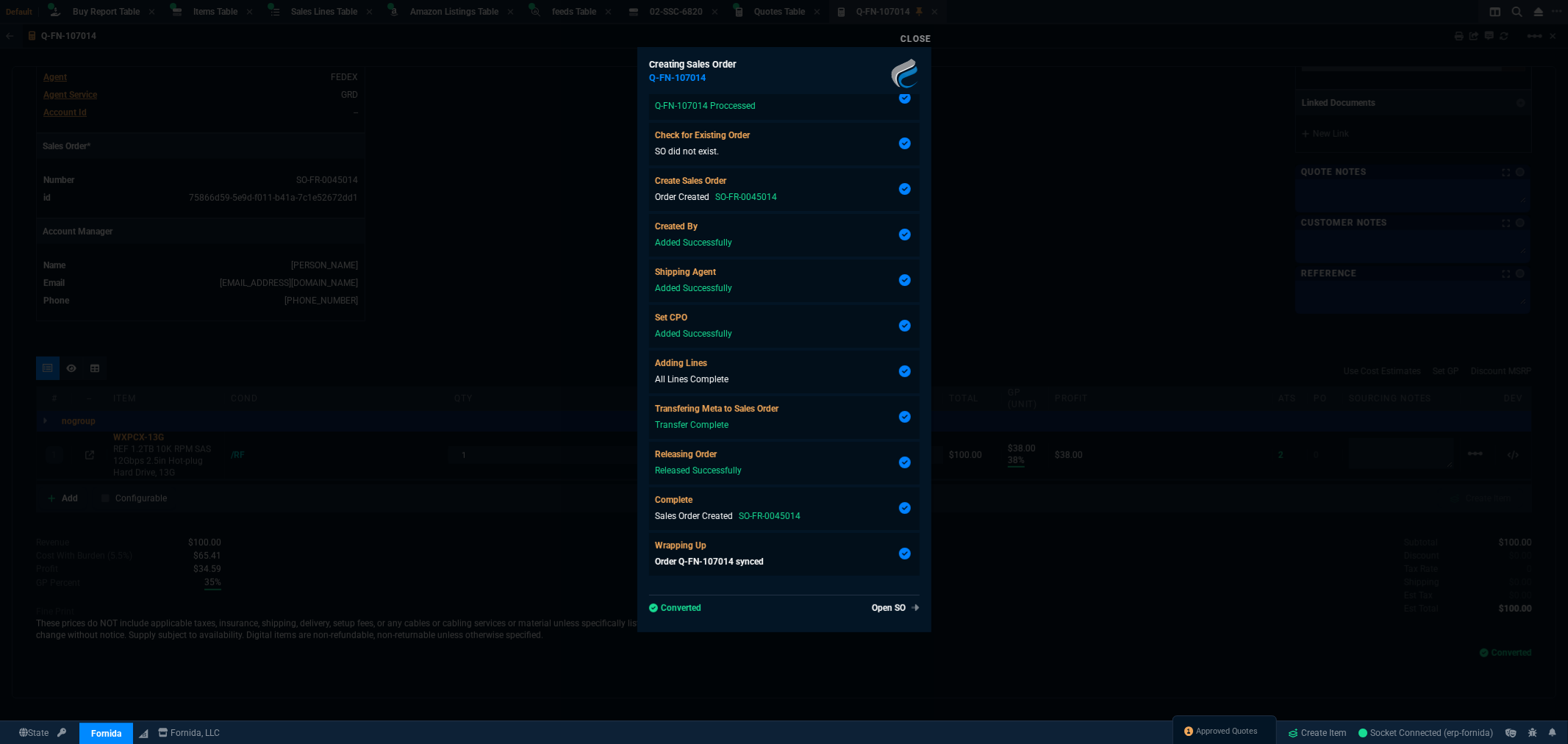
type input "38"
click at [919, 41] on link "Close" at bounding box center [916, 38] width 31 height 10
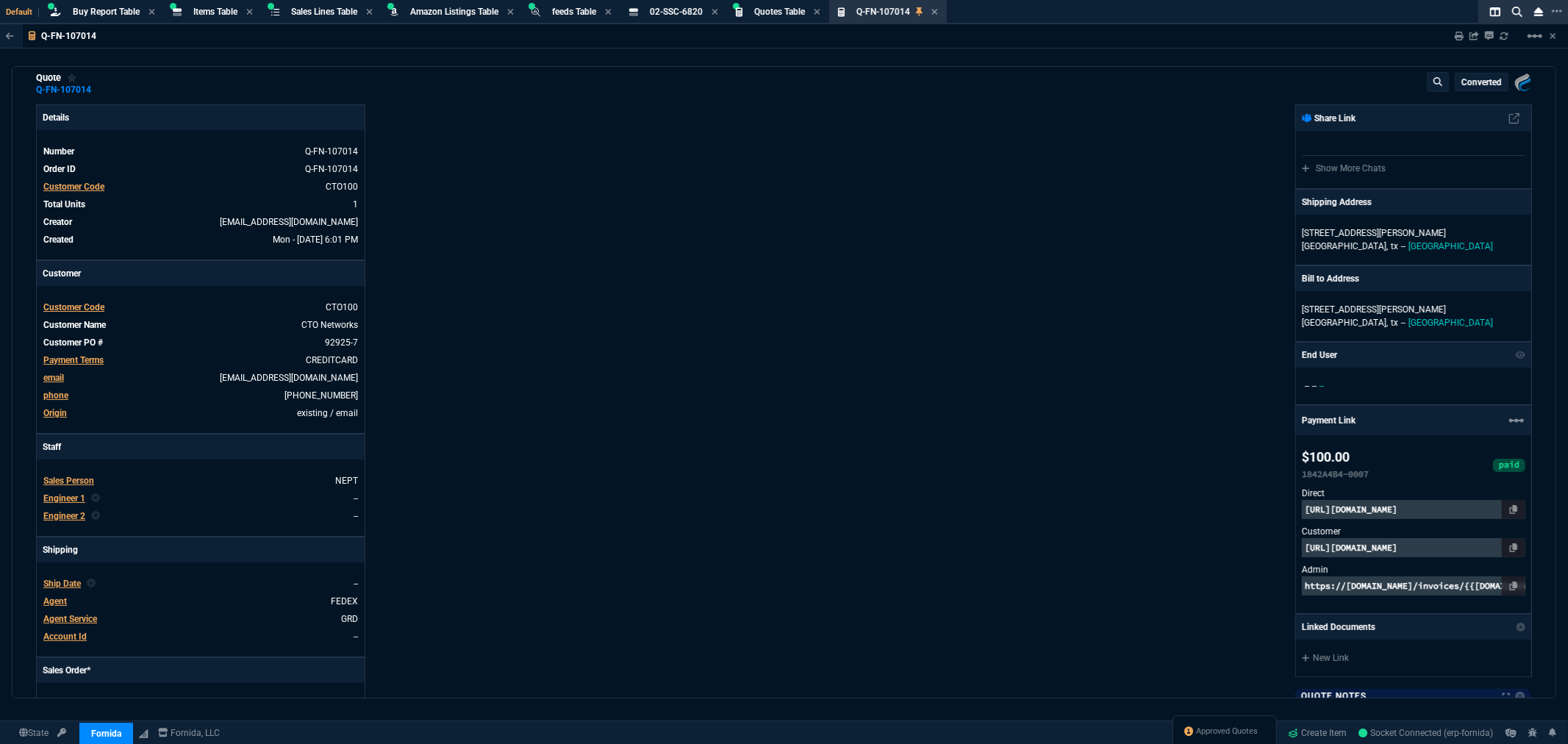
scroll to position [0, 0]
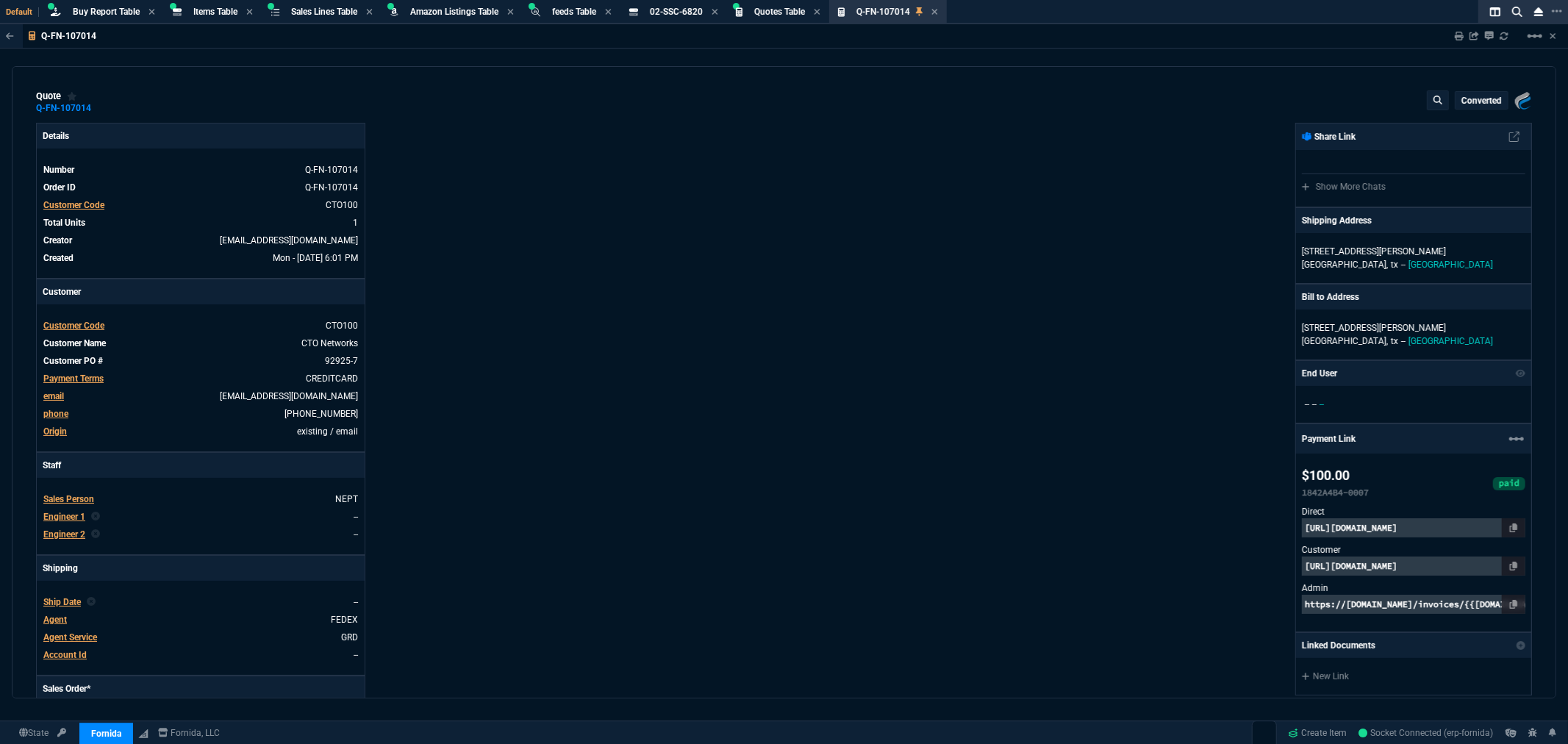
click at [560, 132] on div "Details Number Q-FN-107014 Order ID Q-FN-107014 Customer Code CTO100 Total Unit…" at bounding box center [410, 493] width 748 height 741
click at [790, 11] on span "Quotes Table" at bounding box center [780, 11] width 51 height 10
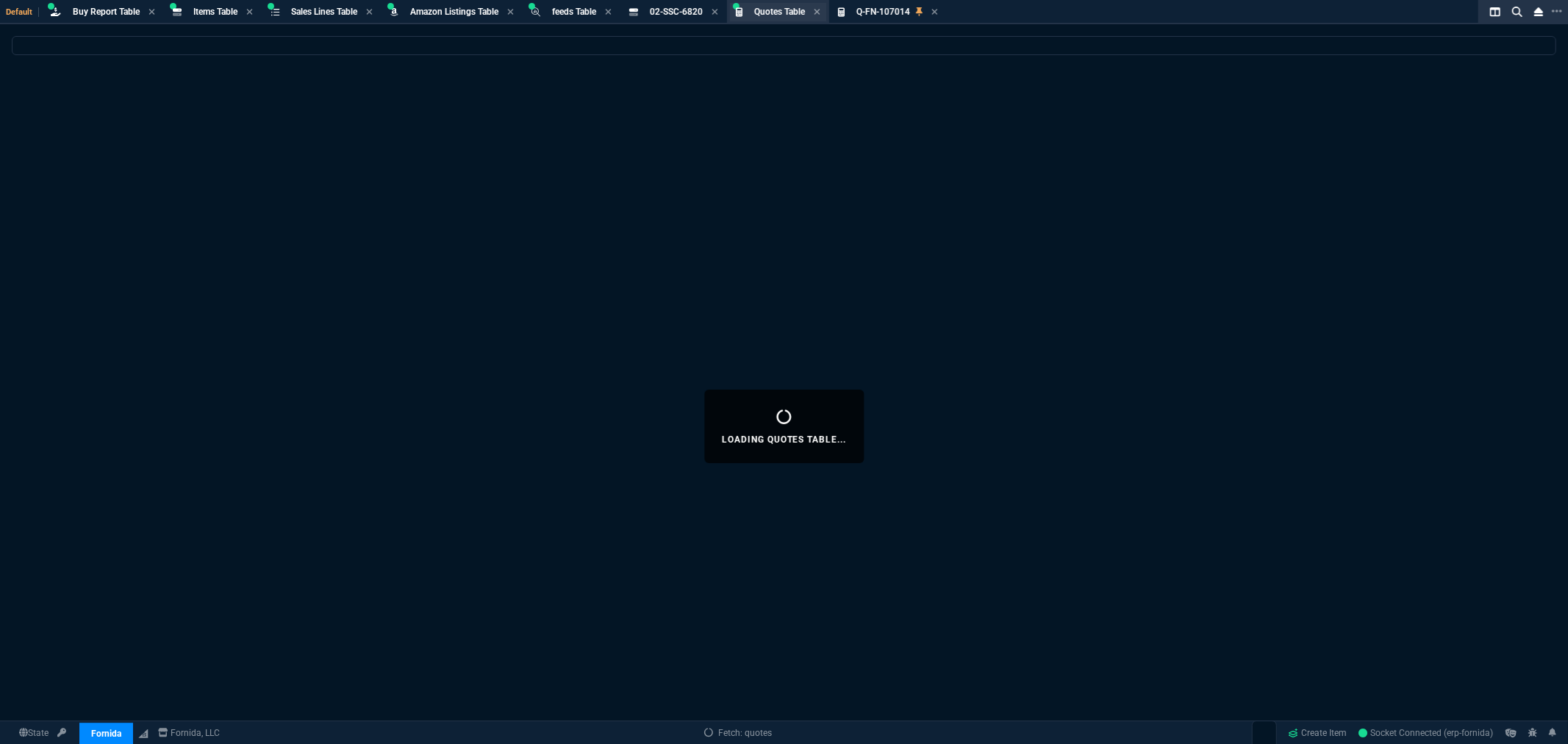
select select
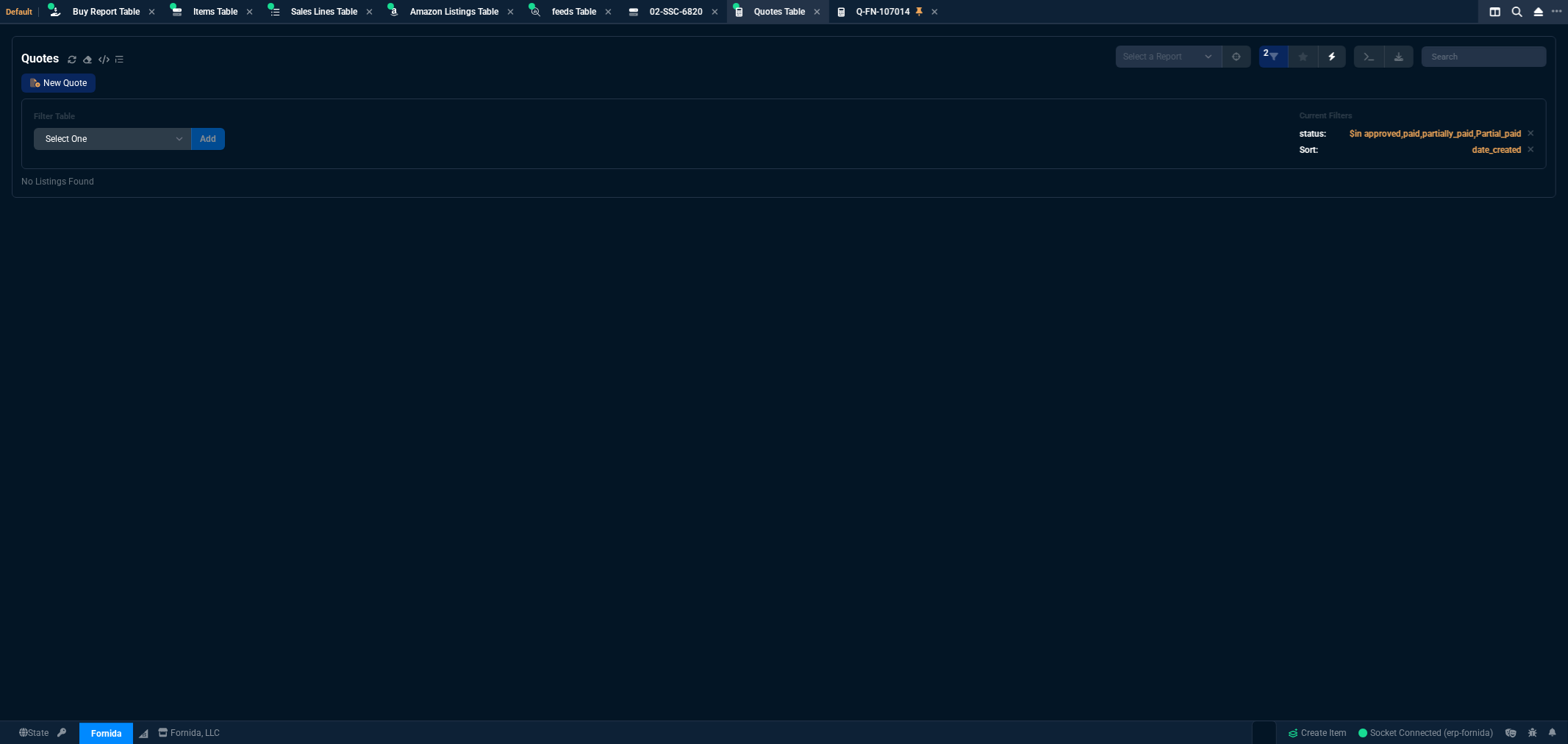
click at [70, 84] on link "New Quote" at bounding box center [58, 83] width 74 height 19
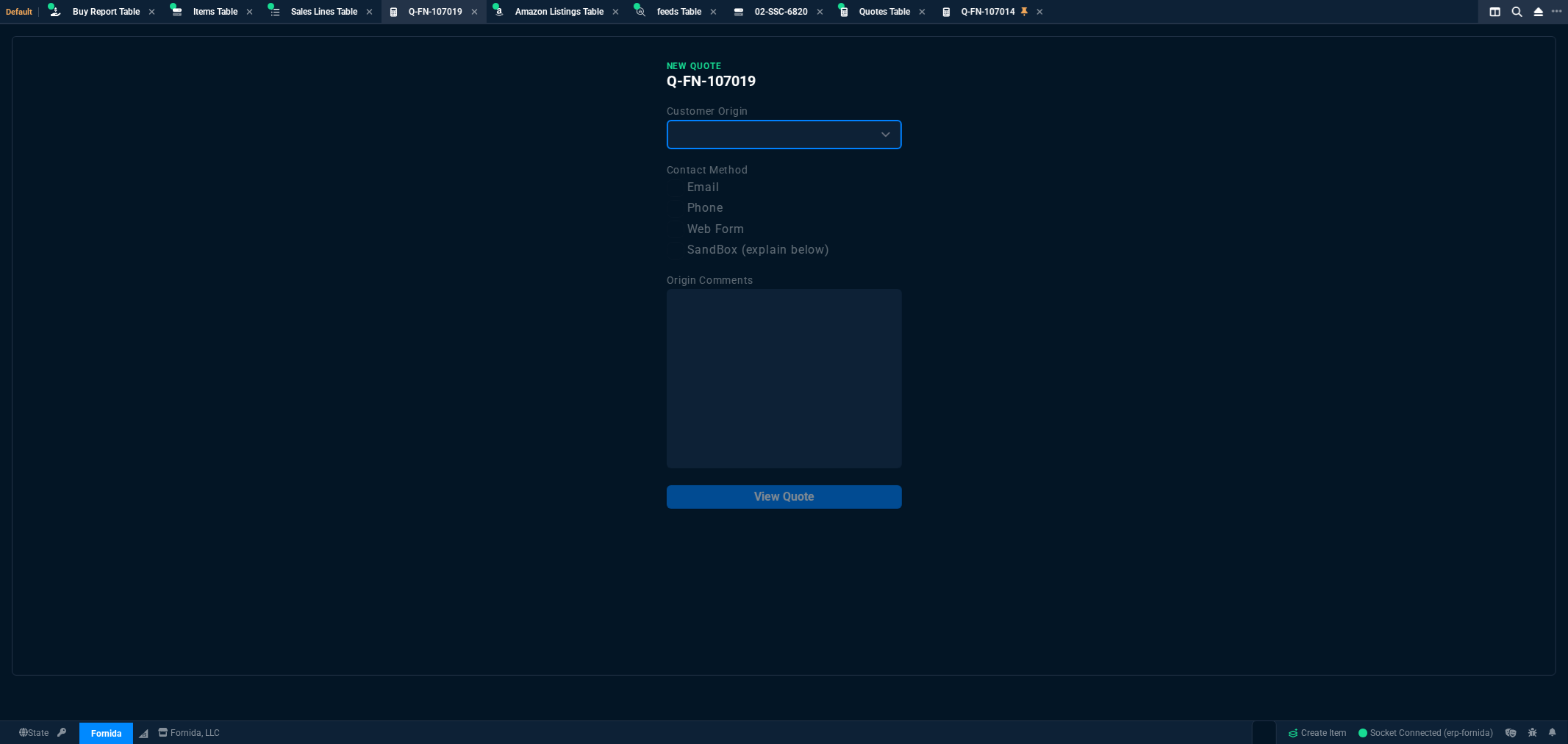
click at [756, 130] on select "Existing Customer Amazon Lead (first order) Website Lead (first order) Called (…" at bounding box center [785, 134] width 236 height 29
select select "existing"
click at [667, 120] on select "Existing Customer Amazon Lead (first order) Website Lead (first order) Called (…" at bounding box center [785, 134] width 236 height 29
click at [718, 186] on label "Email" at bounding box center [785, 187] width 236 height 18
click at [685, 186] on input "Email" at bounding box center [676, 188] width 18 height 18
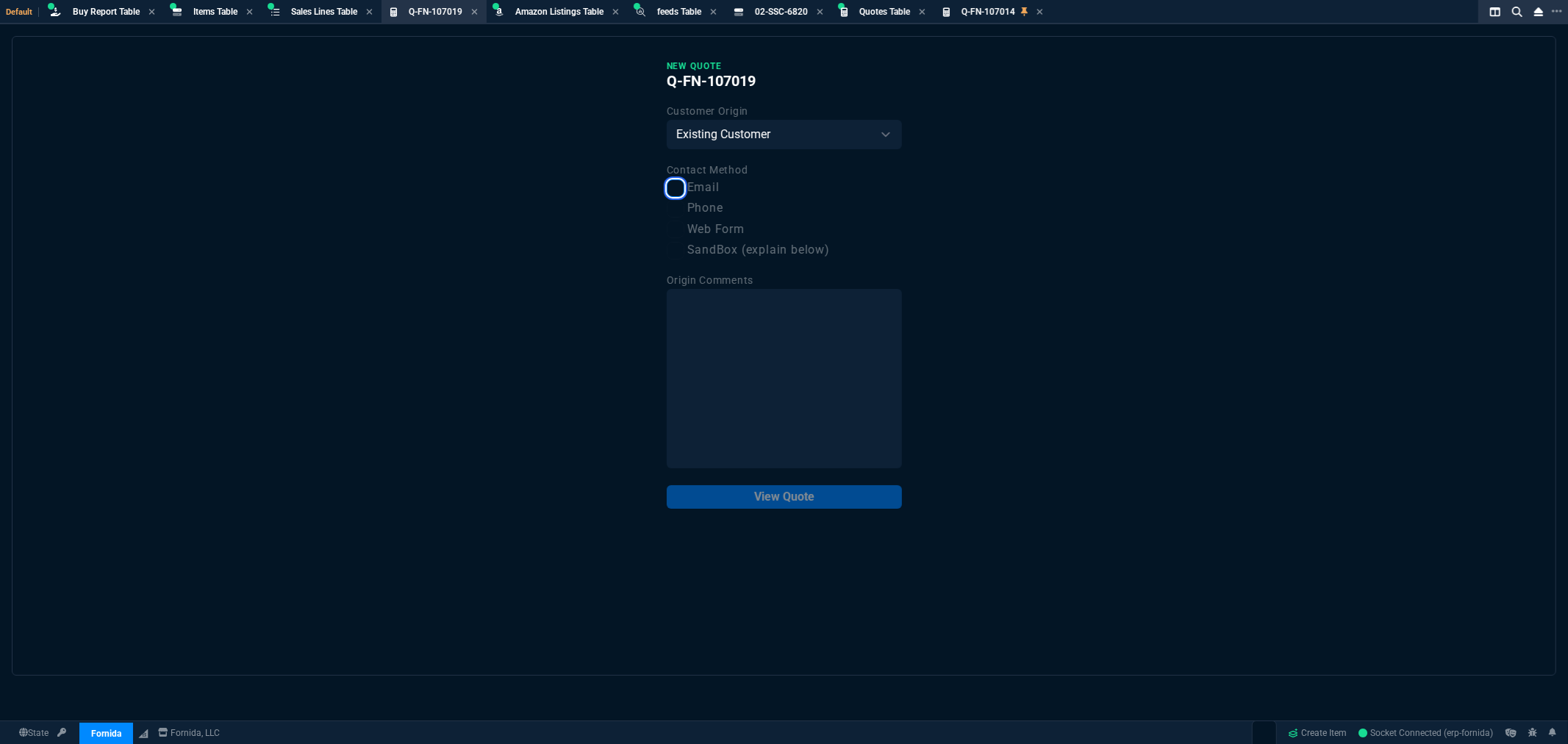
checkbox input "true"
click at [841, 497] on button "View Quote" at bounding box center [785, 497] width 236 height 24
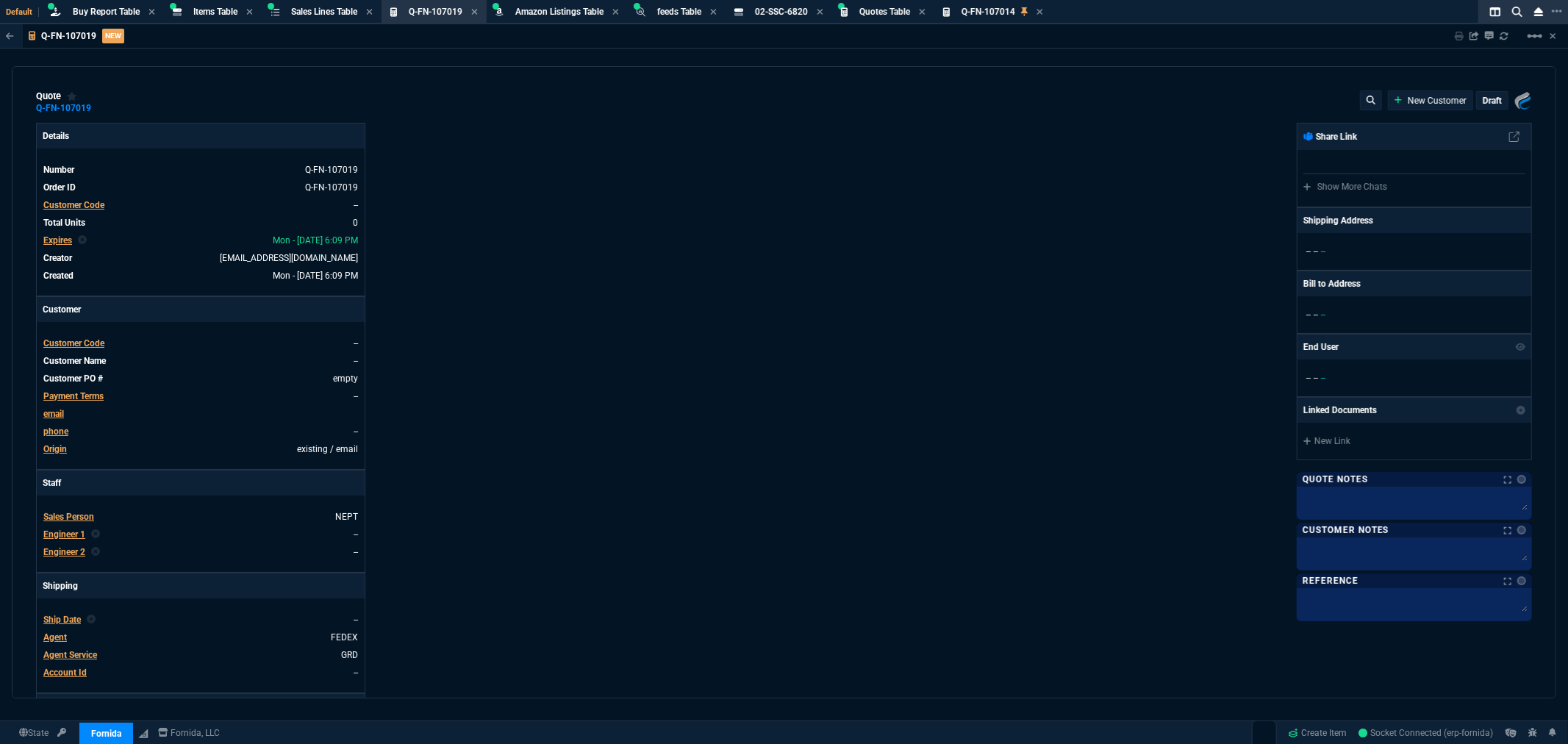
click at [68, 205] on span "Customer Code" at bounding box center [73, 205] width 61 height 10
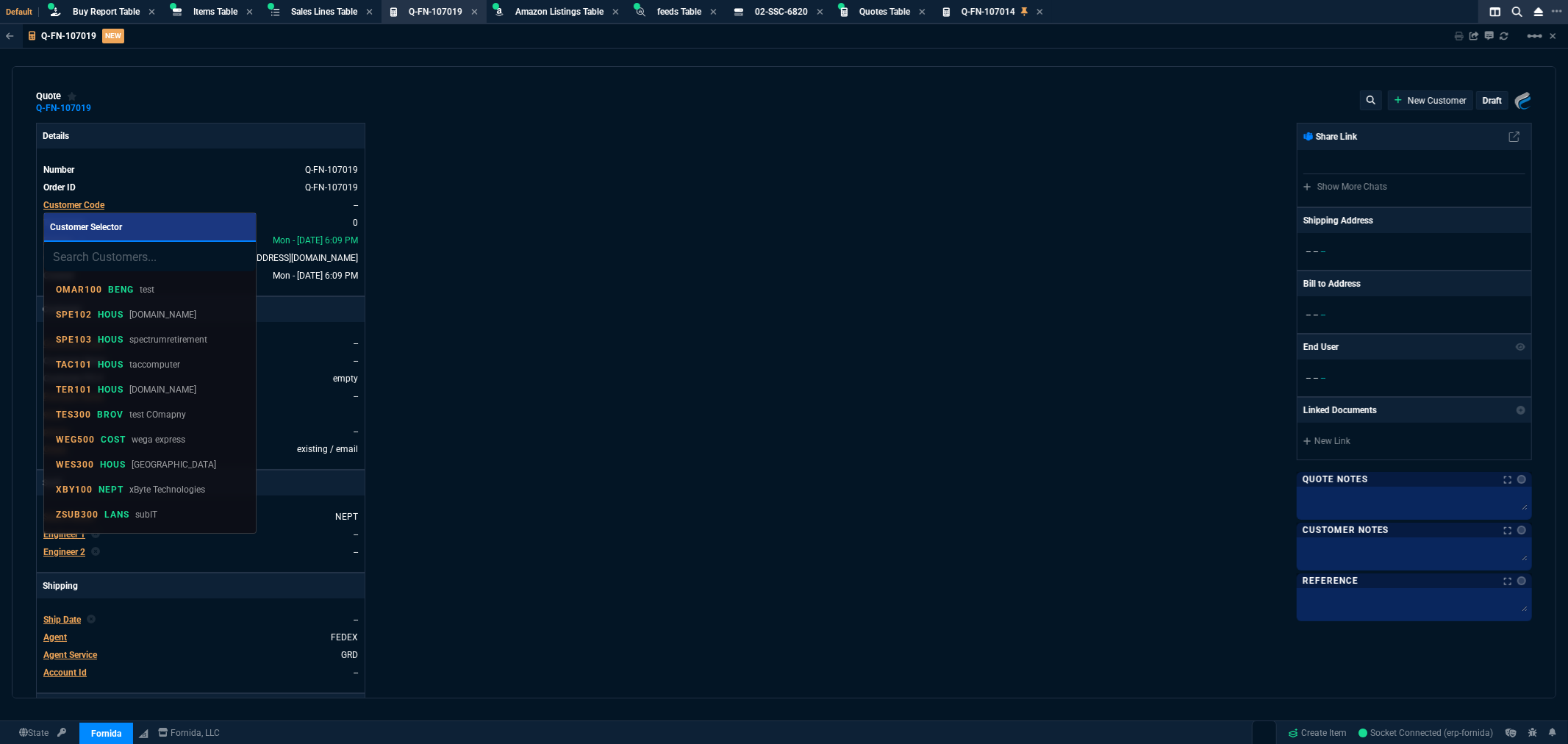
click at [103, 255] on input "search" at bounding box center [150, 256] width 212 height 29
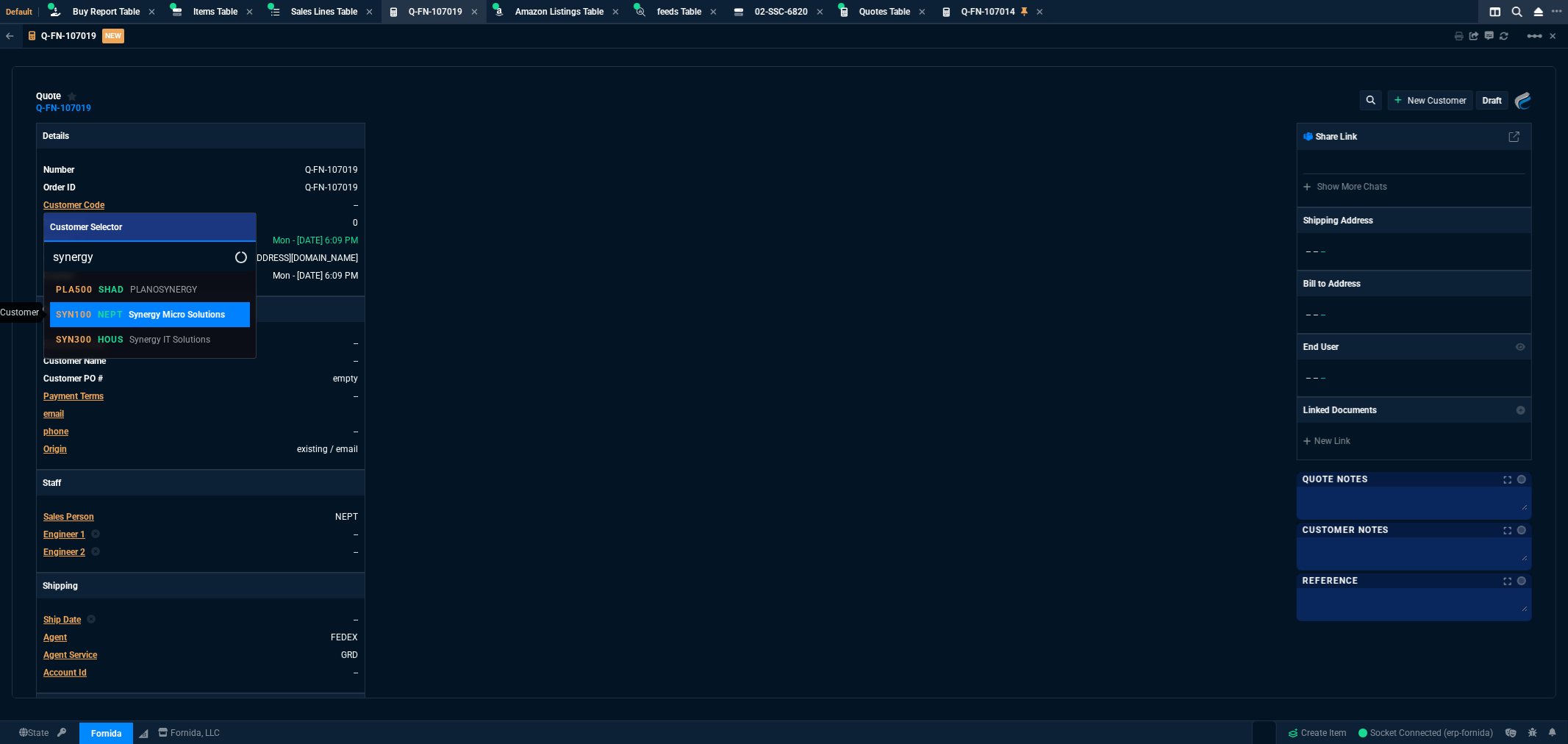
type input "synergy"
click at [84, 310] on p "SYN100" at bounding box center [73, 314] width 36 height 12
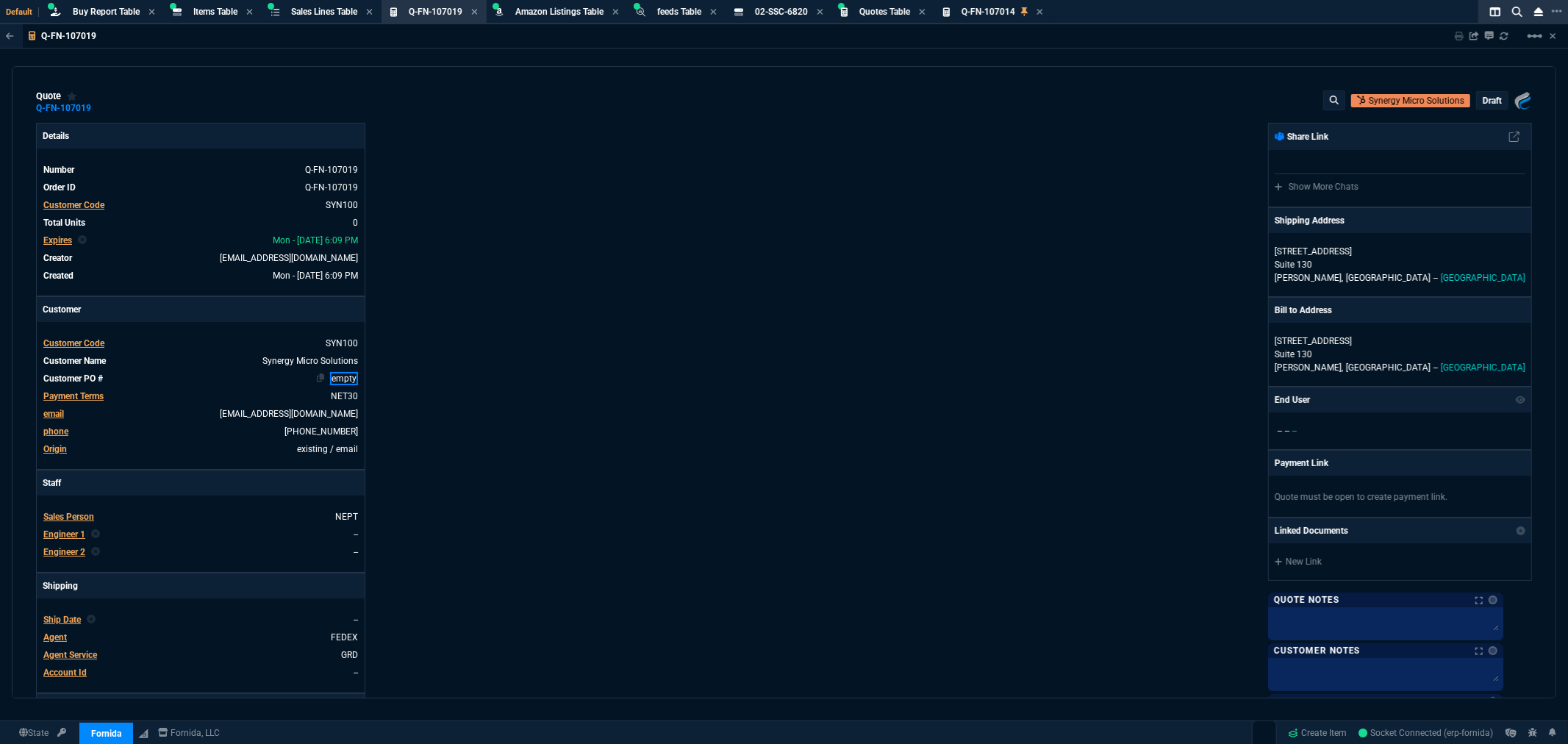
click at [339, 380] on link "empty" at bounding box center [344, 378] width 28 height 14
click at [1335, 255] on p "[STREET_ADDRESS]" at bounding box center [1400, 251] width 251 height 14
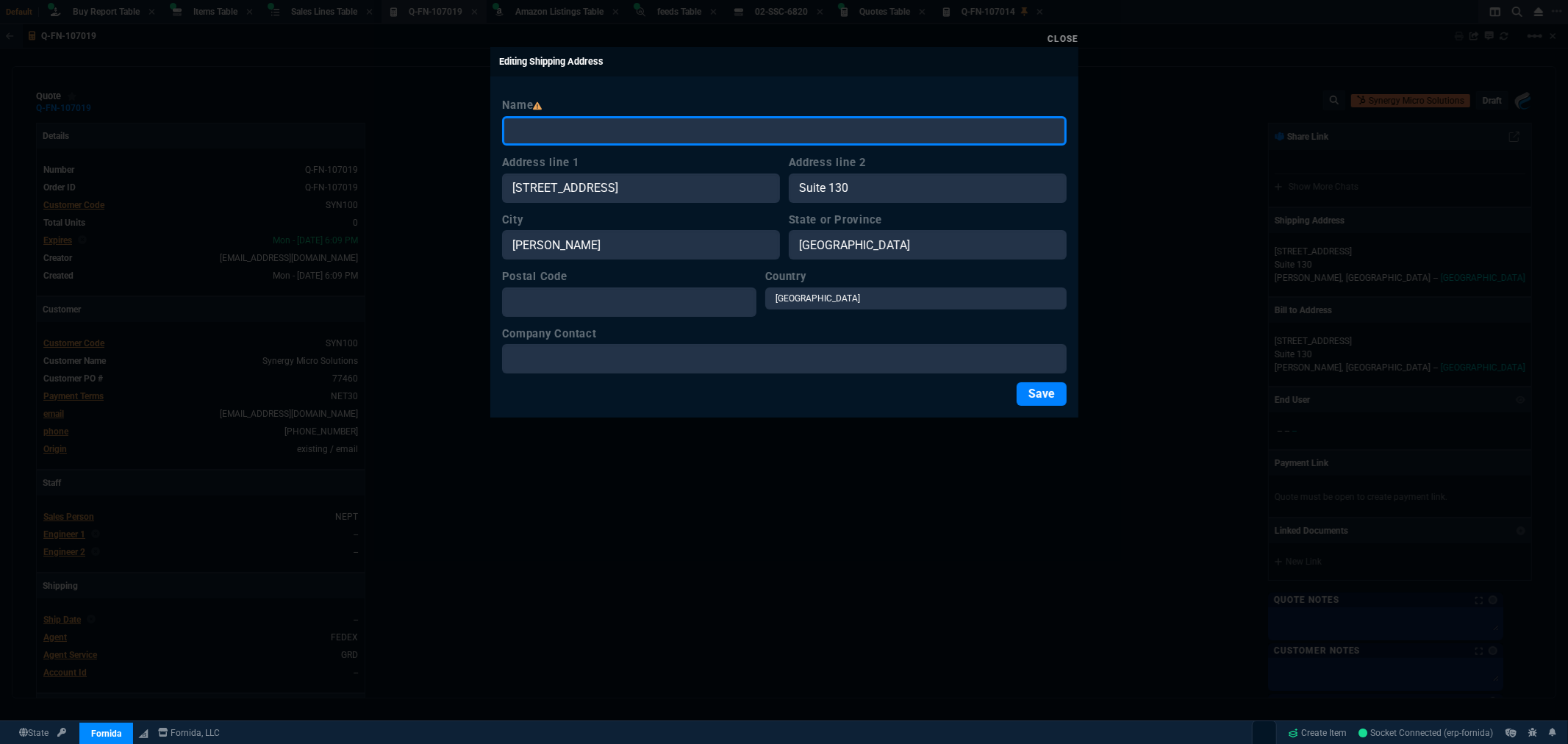
click at [567, 137] on input "Name" at bounding box center [784, 130] width 564 height 29
type input "WILL CALL"
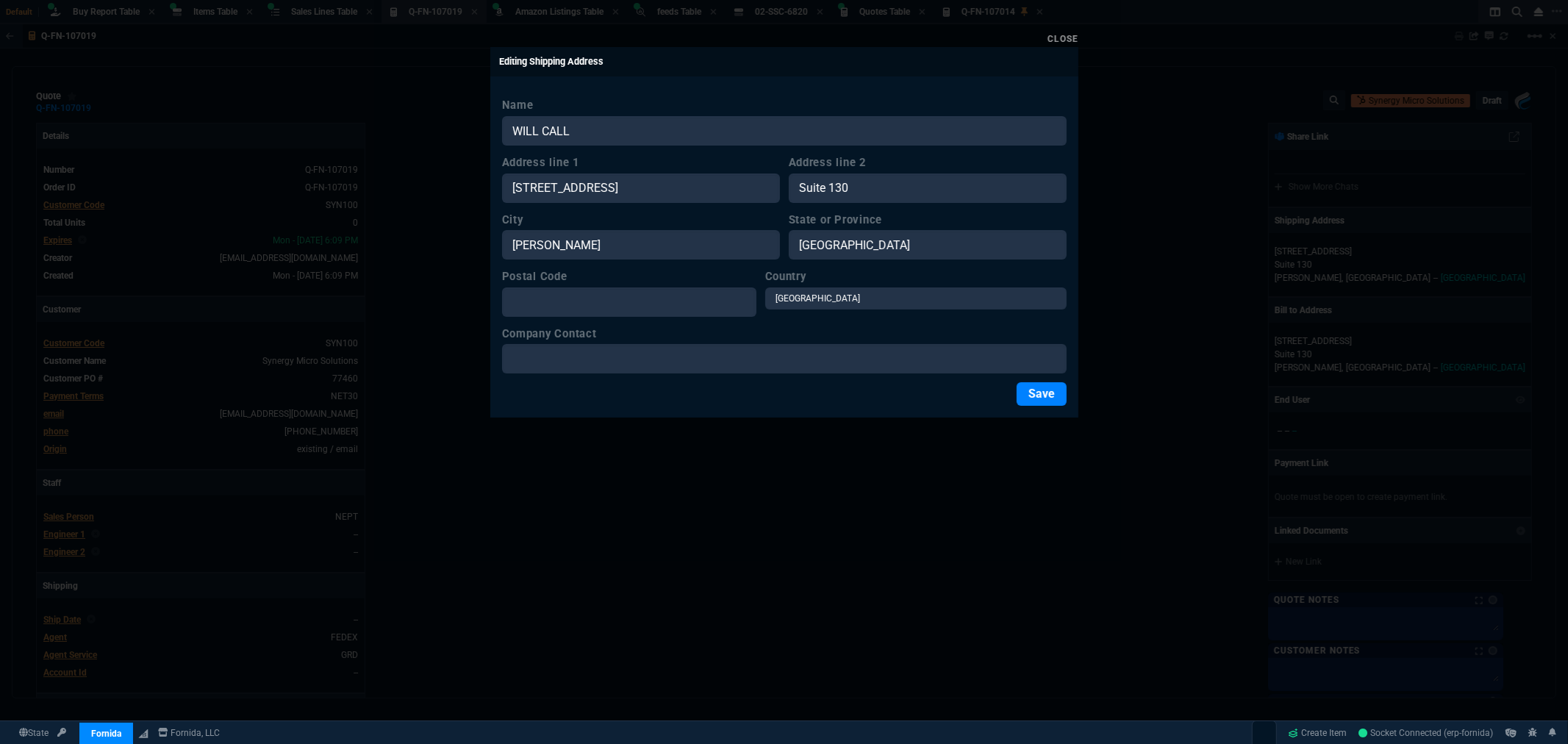
click at [1041, 407] on div "Name WILL CALL Address line 1 1219 DIGITAL DRIVE Address line [GEOGRAPHIC_DATA]…" at bounding box center [784, 251] width 588 height 333
click at [1041, 399] on button "Save" at bounding box center [1041, 394] width 50 height 24
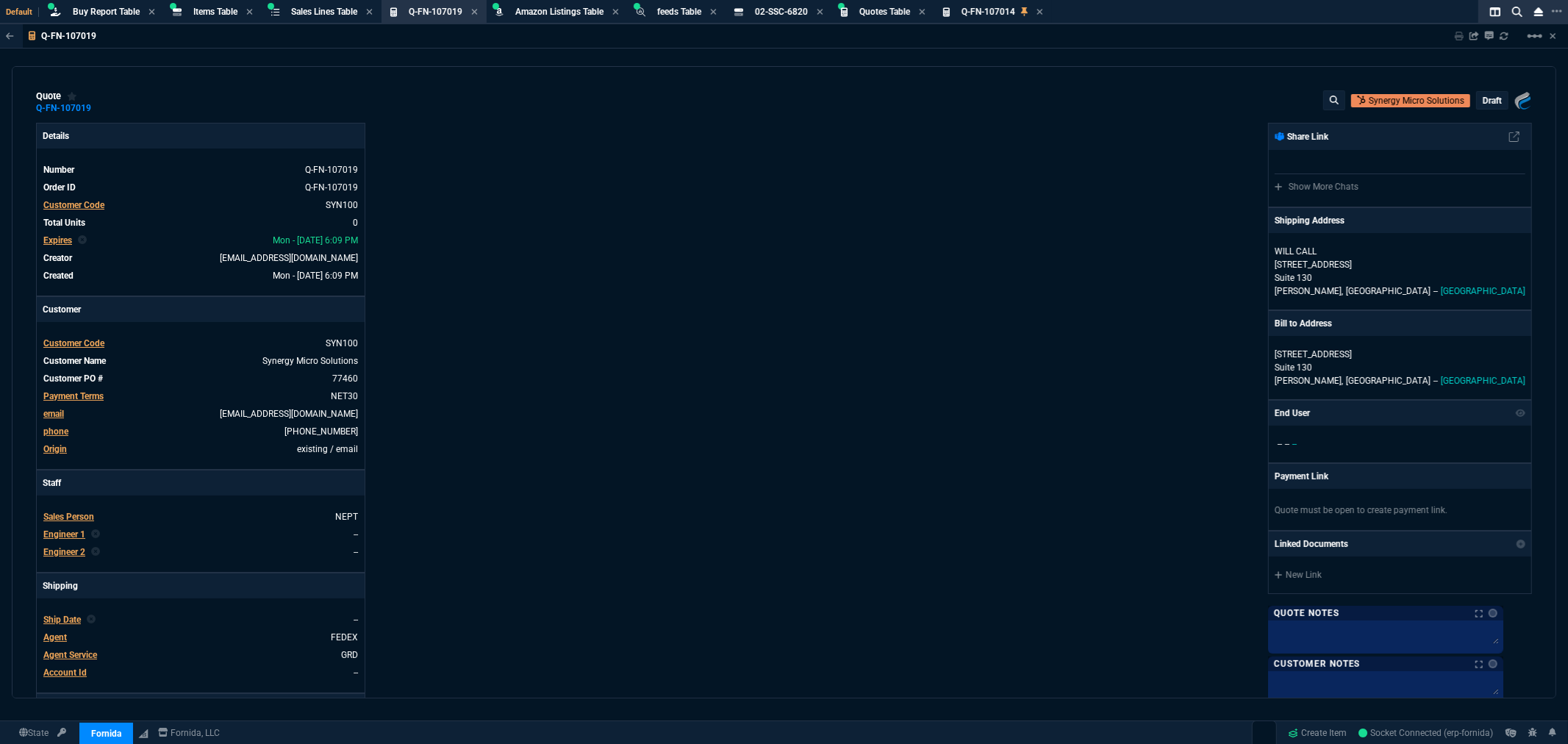
click at [969, 380] on div "Fornida, LLC [STREET_ADDRESS] Share Link Show More Chats Shipping Address WILL …" at bounding box center [1159, 501] width 748 height 758
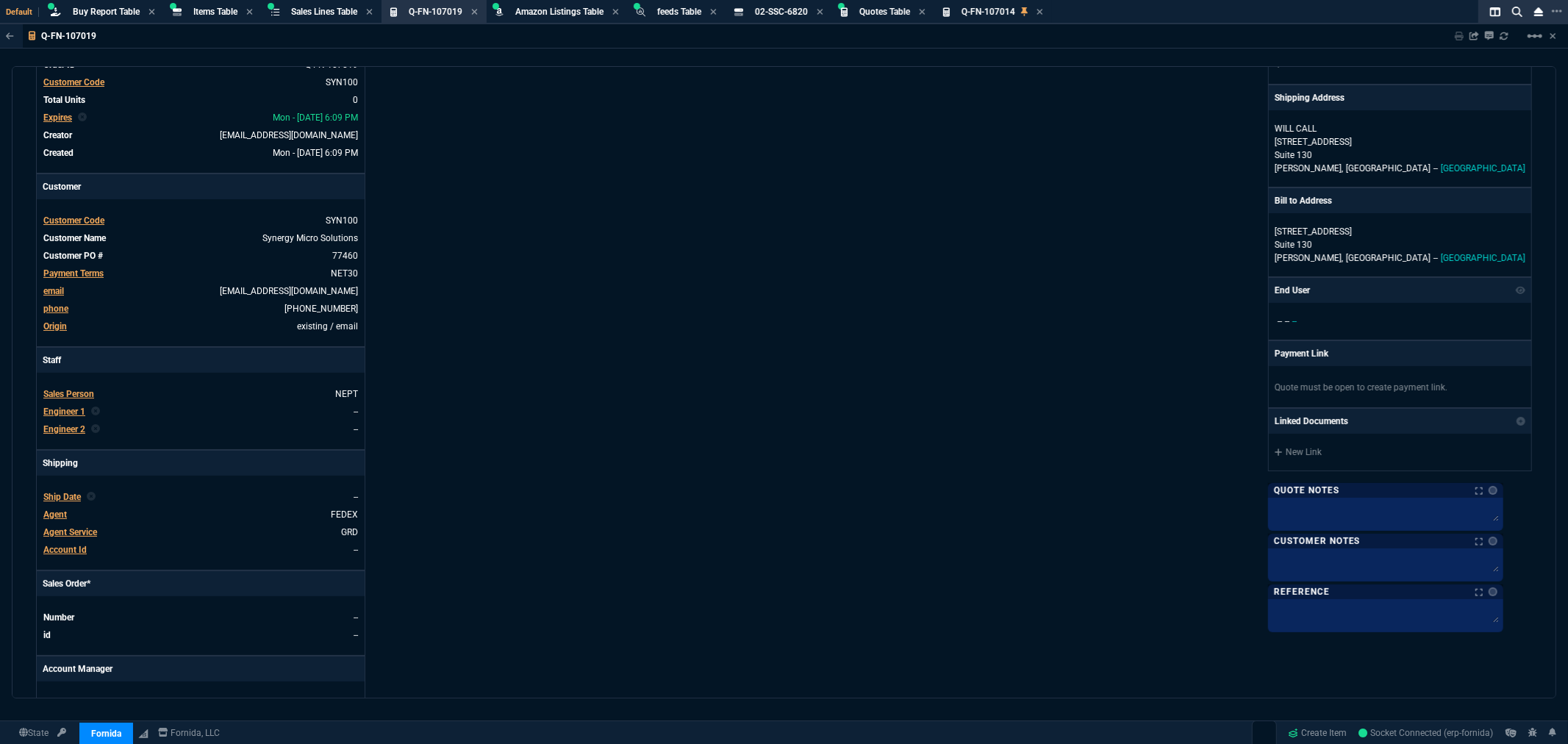
scroll to position [326, 0]
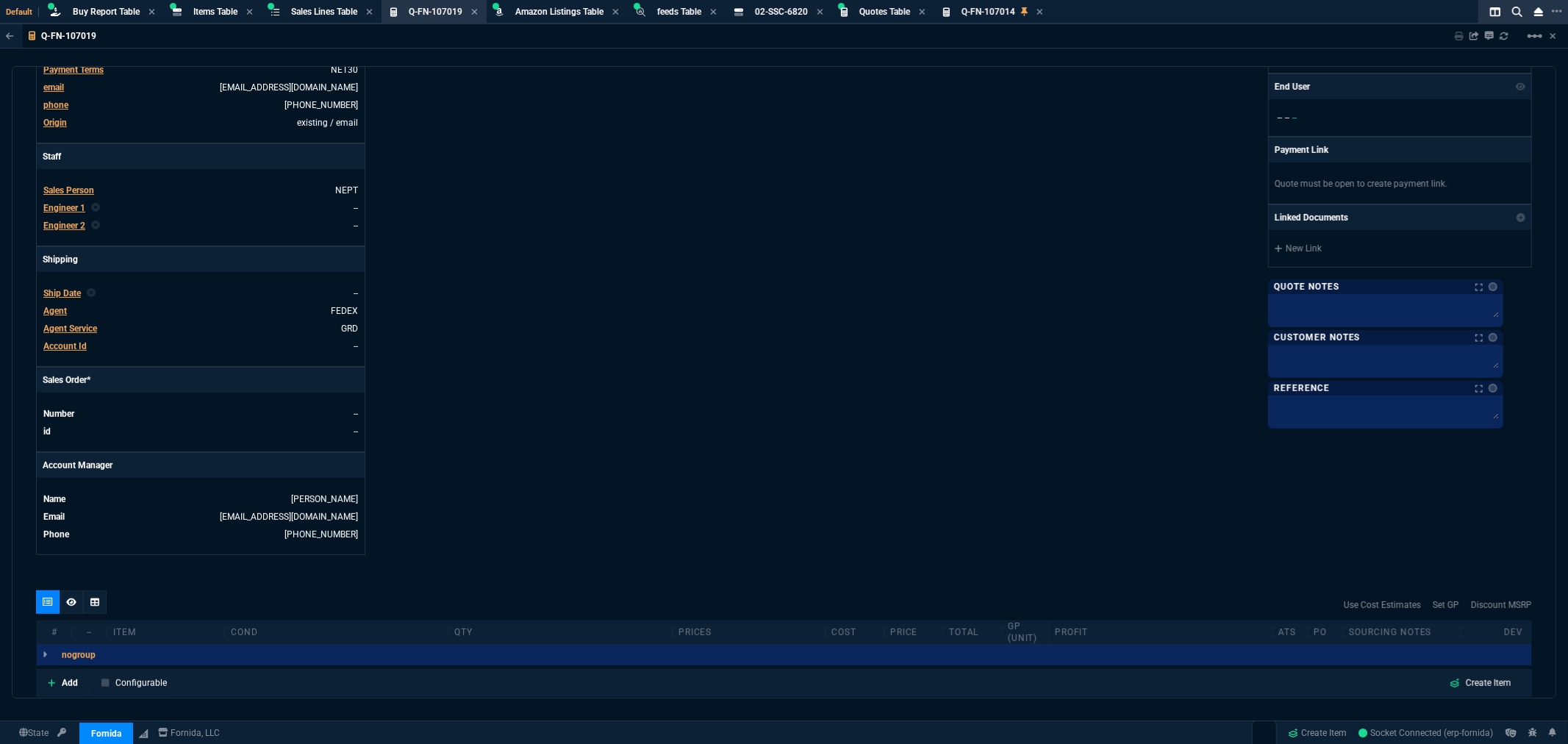
click at [66, 326] on span "Agent Service" at bounding box center [69, 328] width 53 height 10
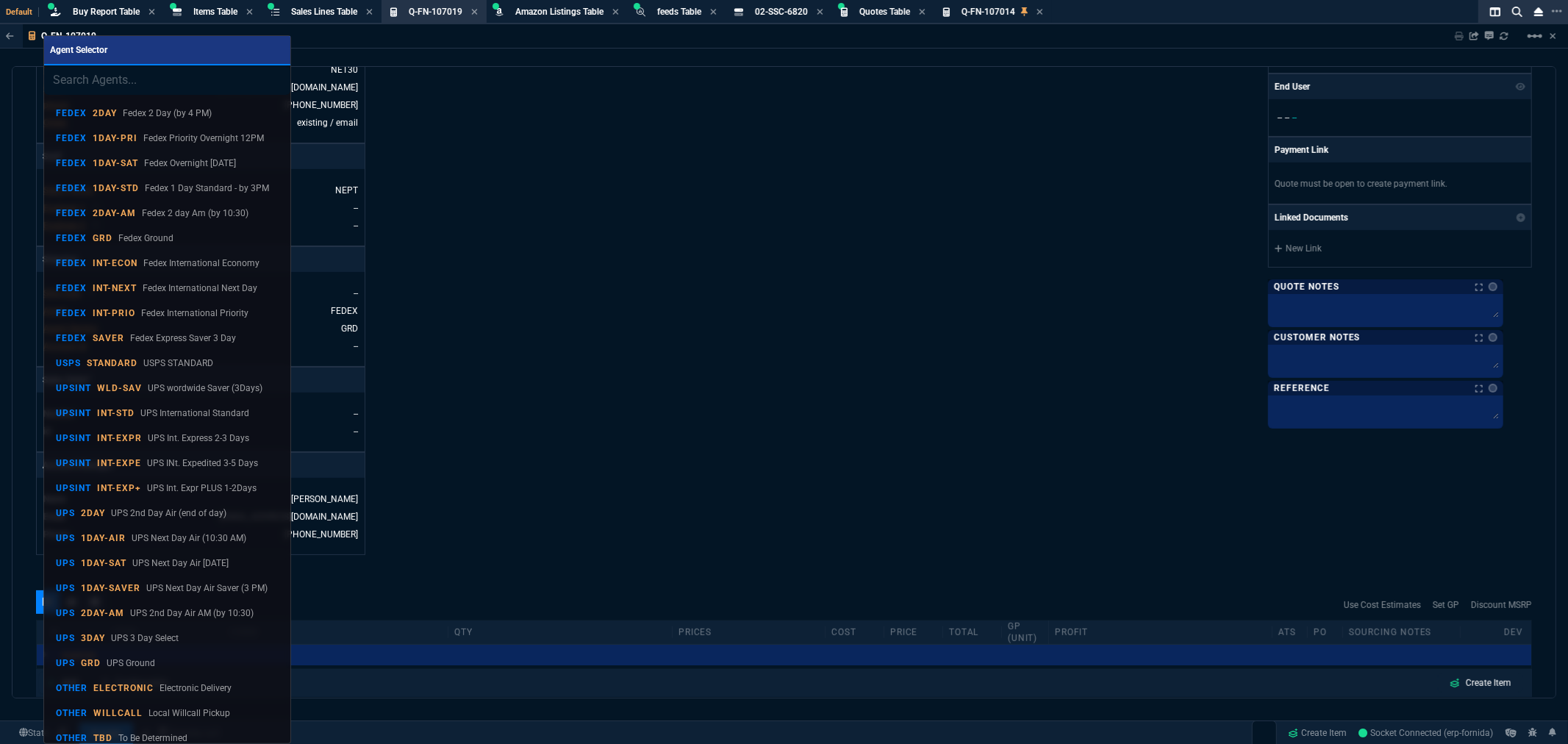
click at [113, 83] on input "search" at bounding box center [166, 80] width 246 height 29
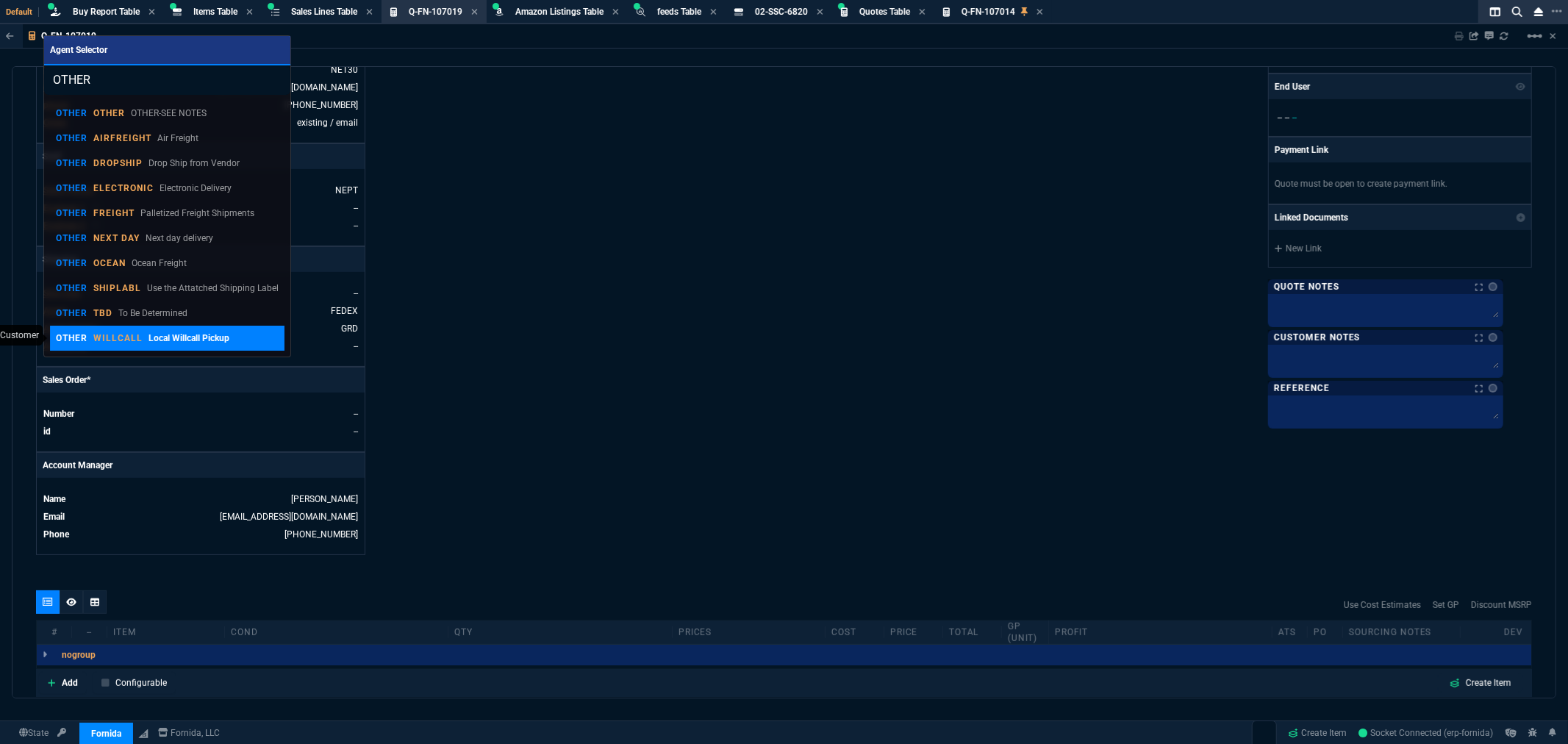
type input "OTHER"
click at [93, 333] on p "WILLCALL" at bounding box center [118, 338] width 49 height 12
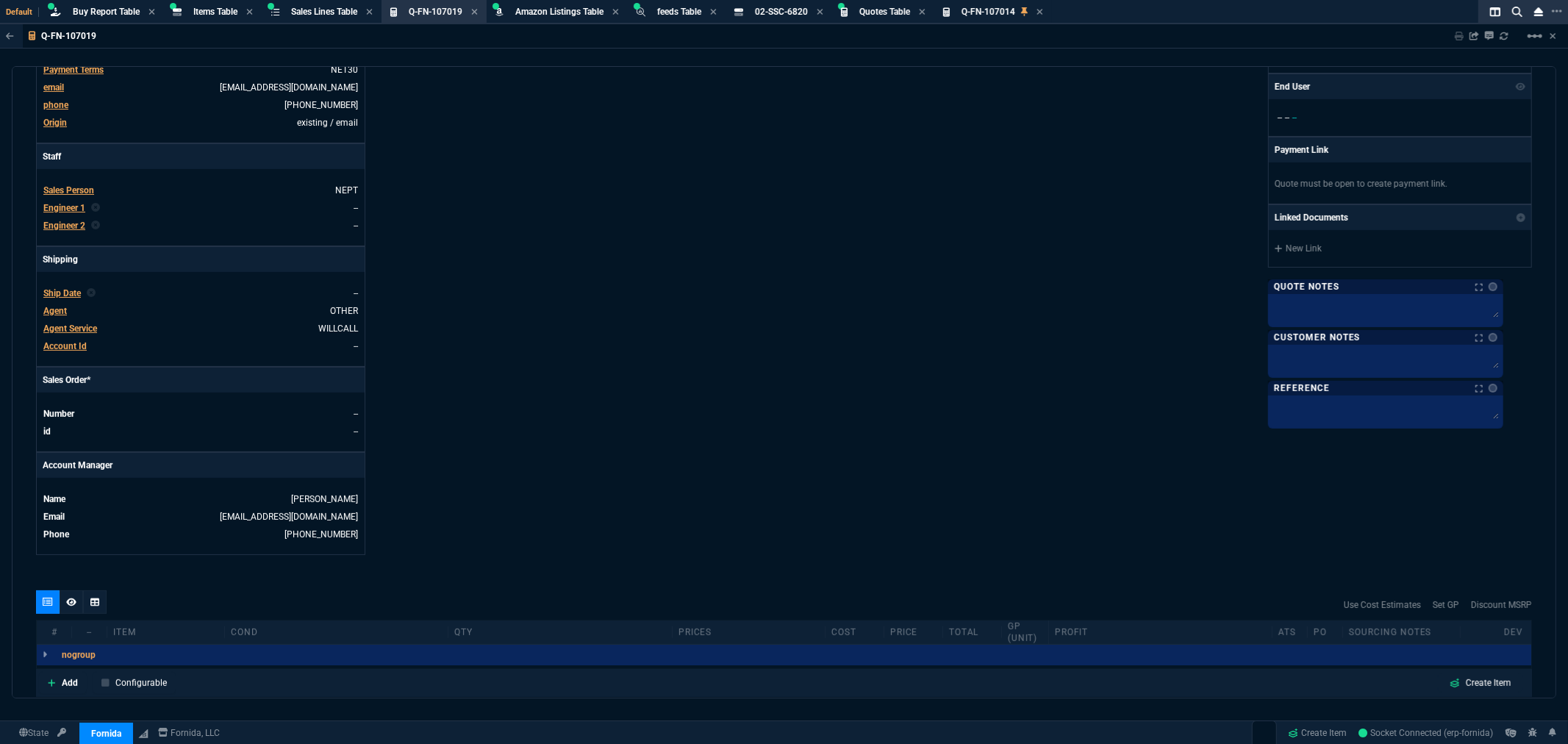
click at [488, 402] on div "Details Number Q-FN-107019 Order ID Q-FN-107019 Customer Code SYN100 Total Unit…" at bounding box center [410, 175] width 748 height 758
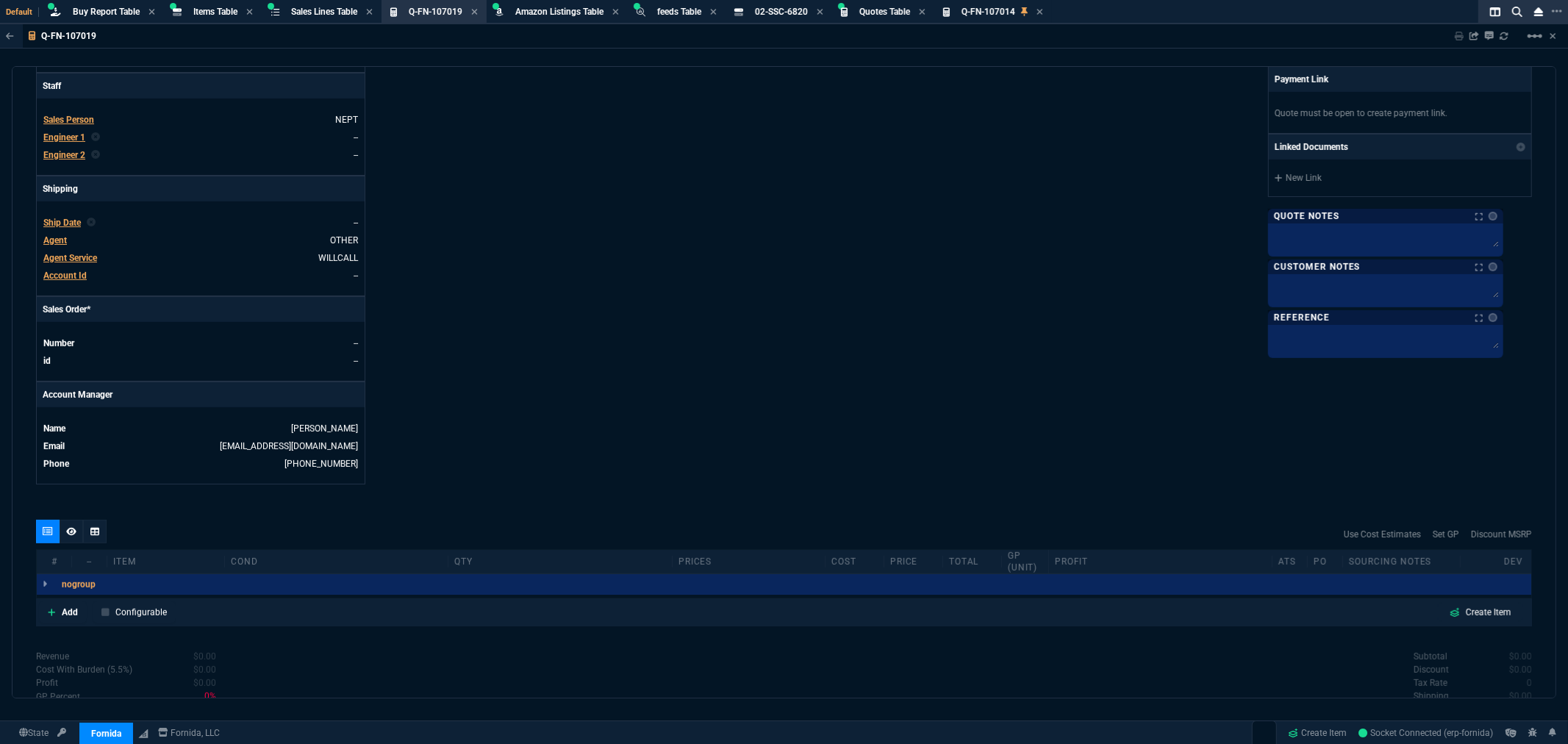
scroll to position [531, 0]
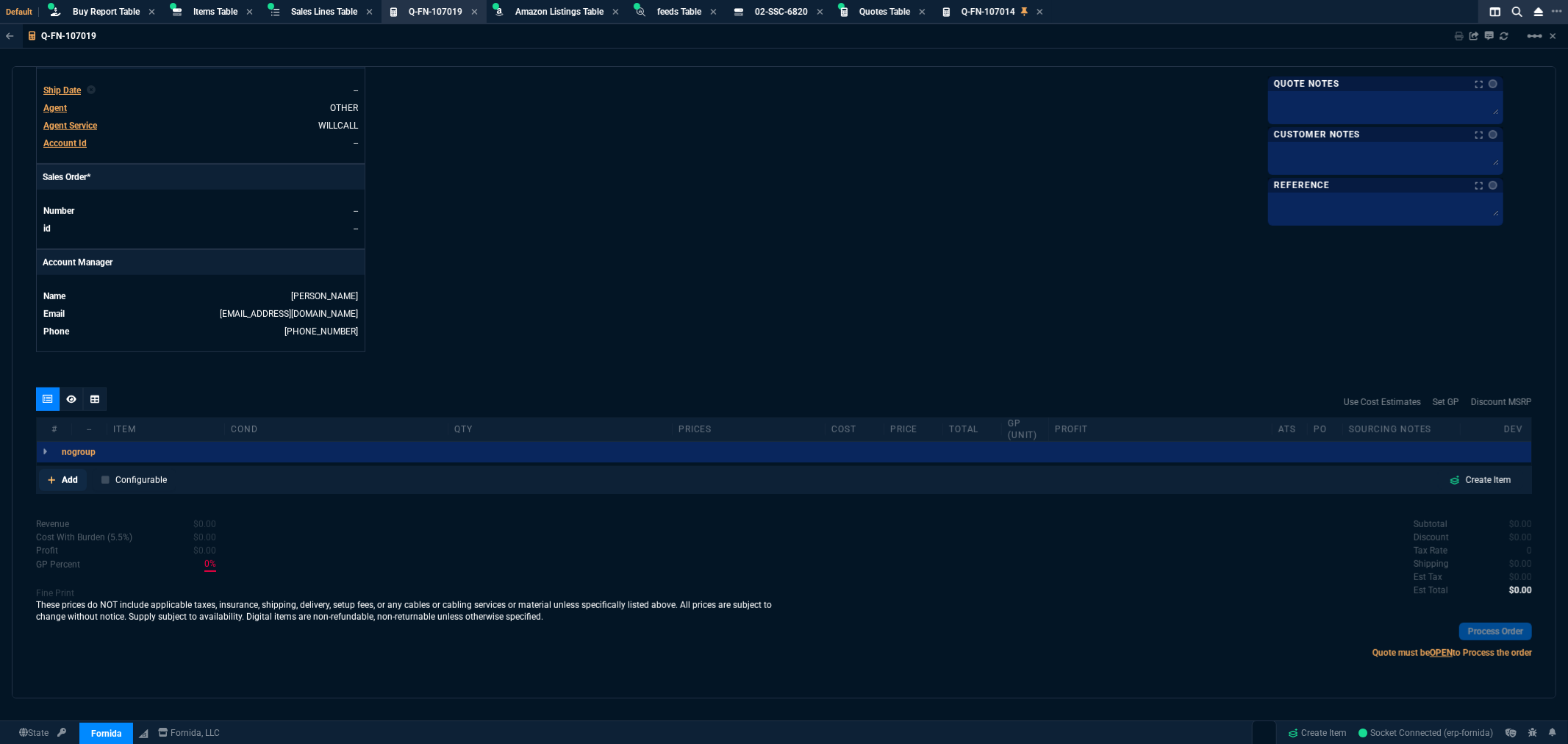
click at [60, 475] on link "Add" at bounding box center [63, 480] width 48 height 22
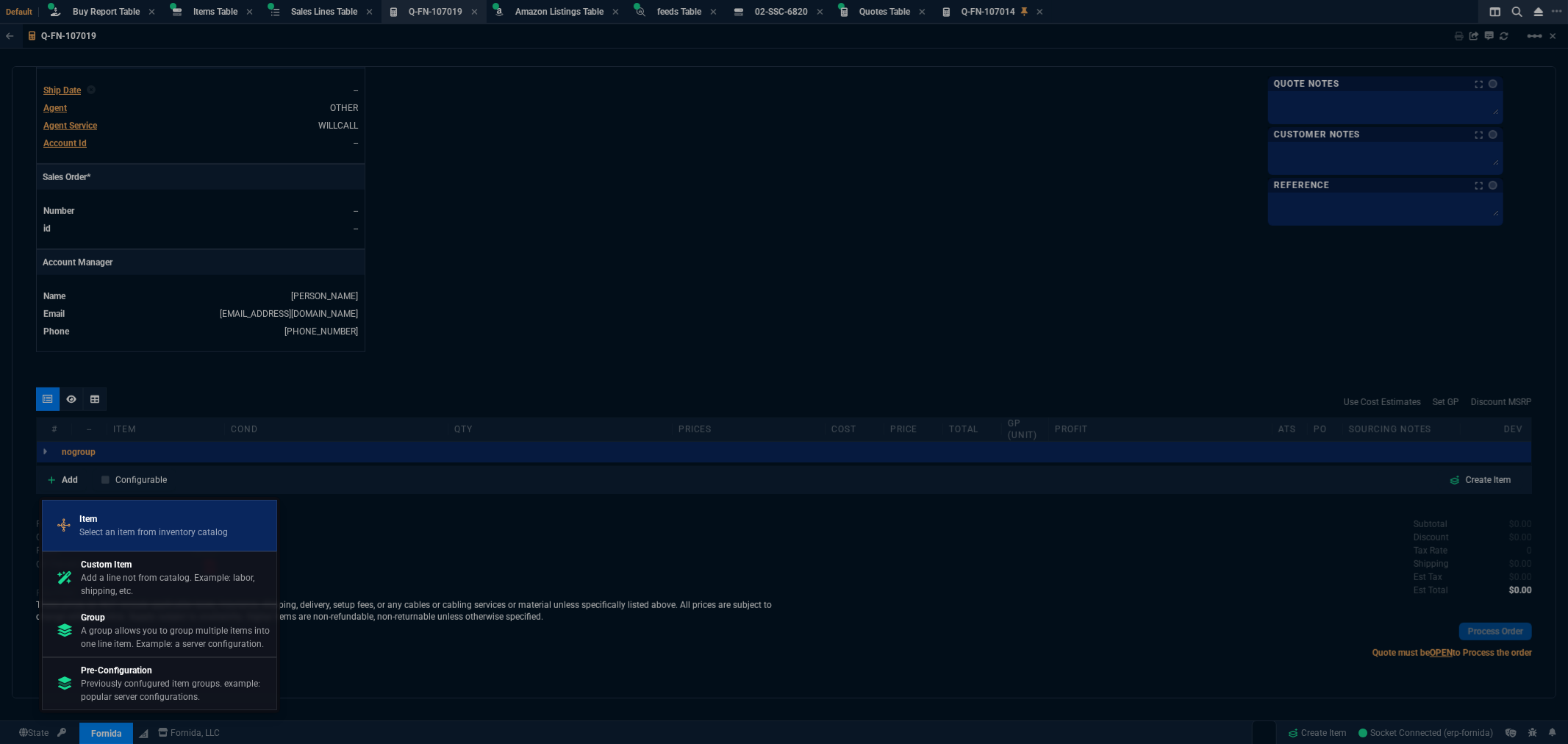
click at [104, 520] on p "Item" at bounding box center [154, 519] width 149 height 14
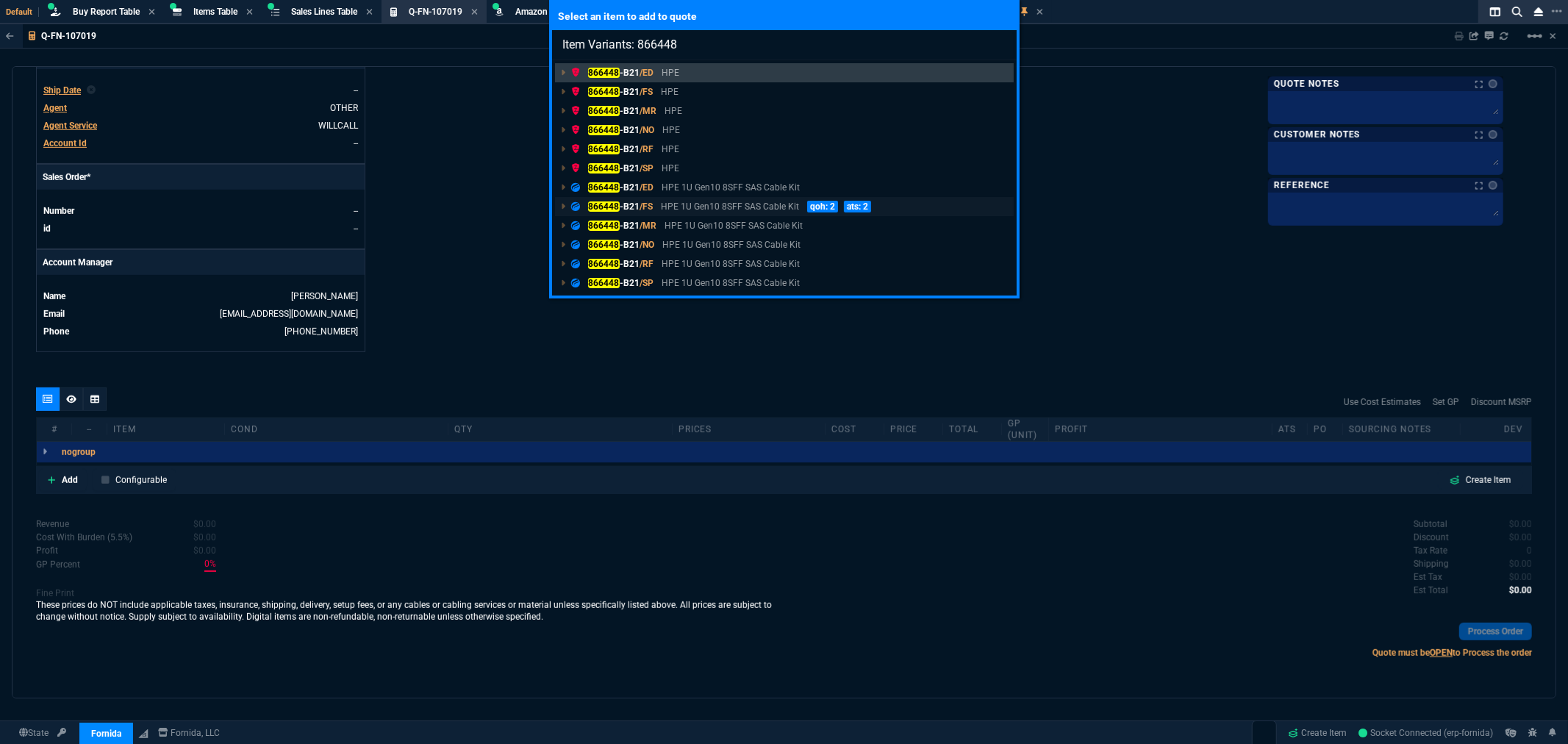
type input "Item Variants: 866448"
click at [713, 202] on p "HPE 1U Gen10 8SFF SAS Cable Kit" at bounding box center [730, 206] width 138 height 14
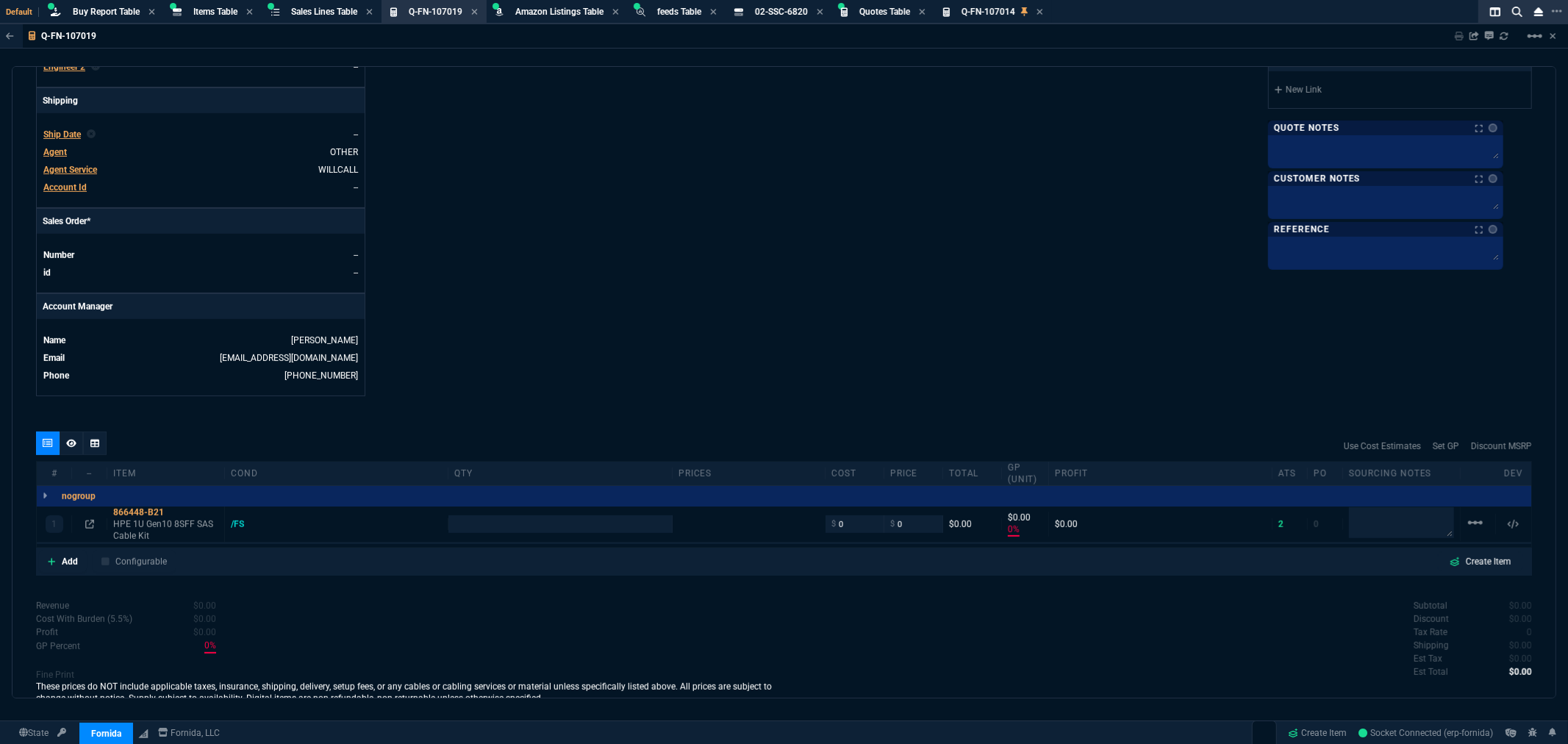
type input "0"
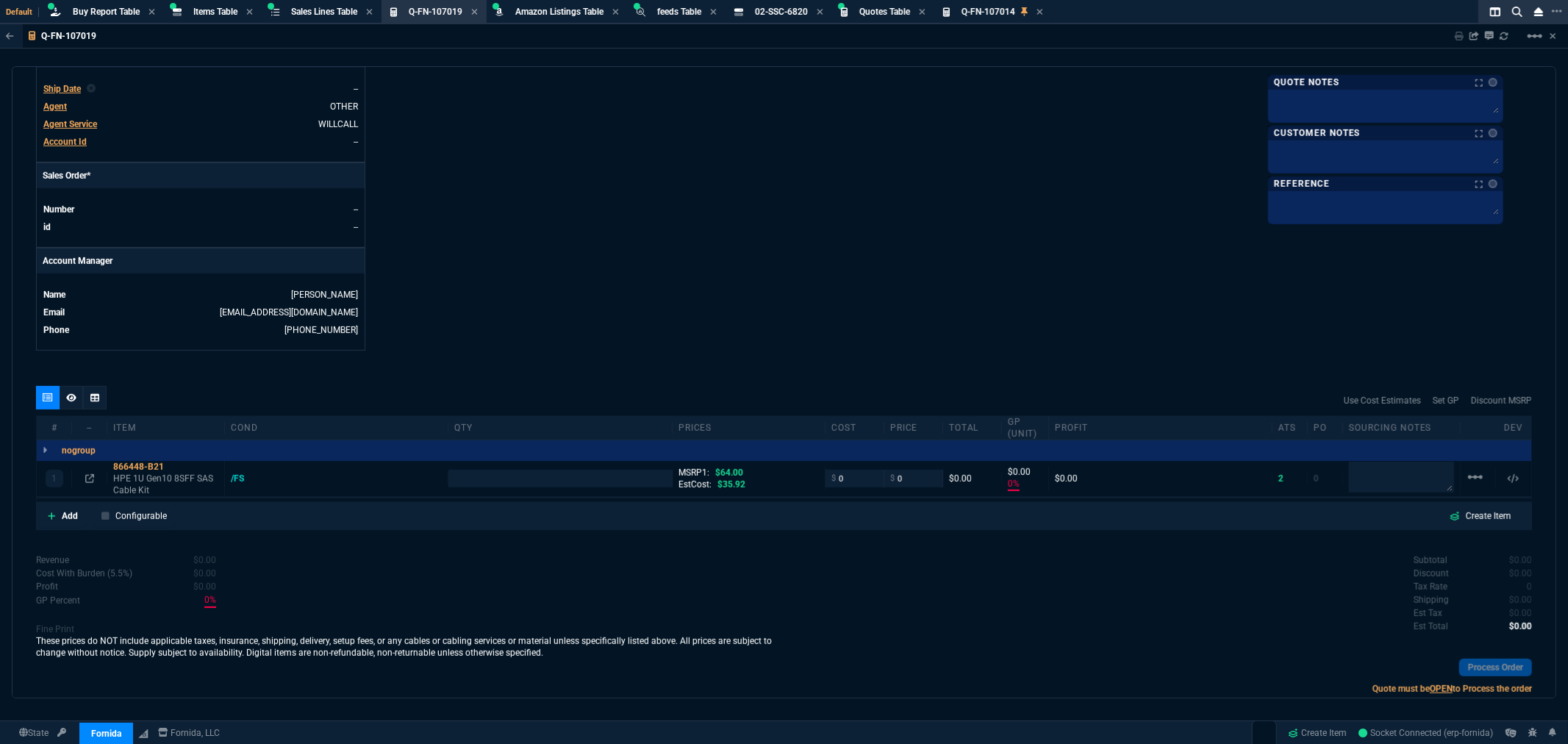
type input "0"
type input "100"
click at [478, 477] on input "number" at bounding box center [560, 477] width 211 height 17
type input "1"
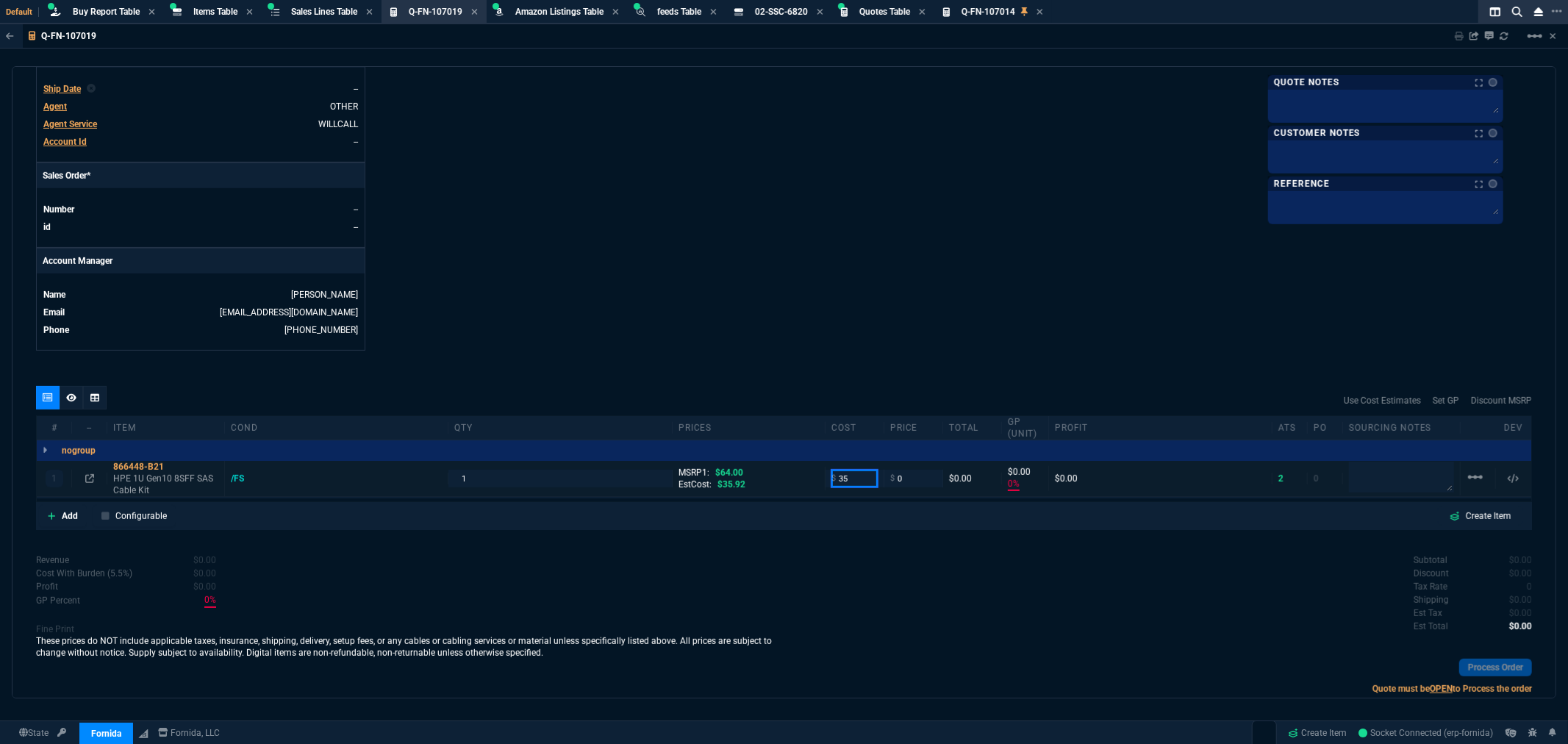
type input "35"
type input "-100"
type input "-35"
type input "50"
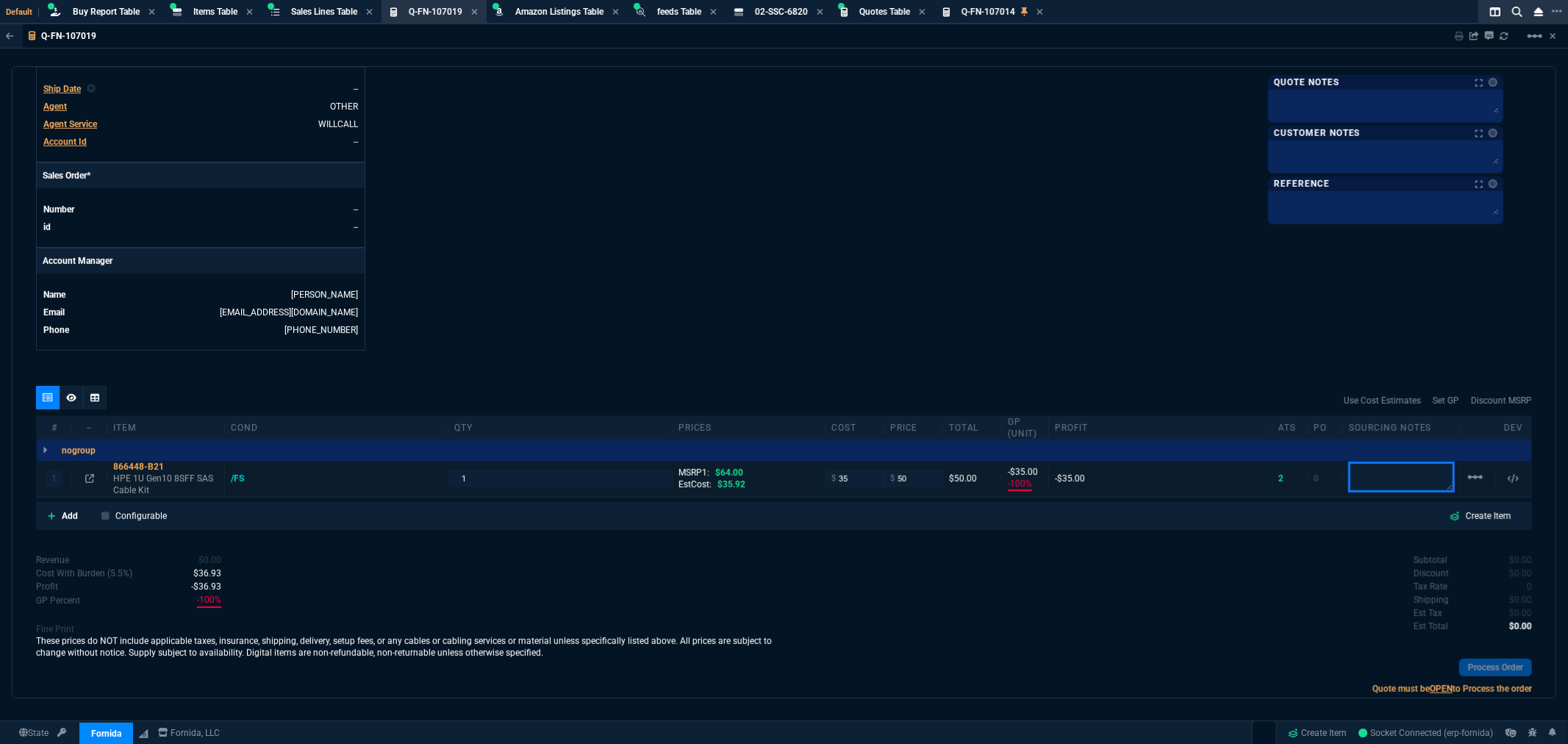
type input "50"
type input "30"
type input "15"
type input "22"
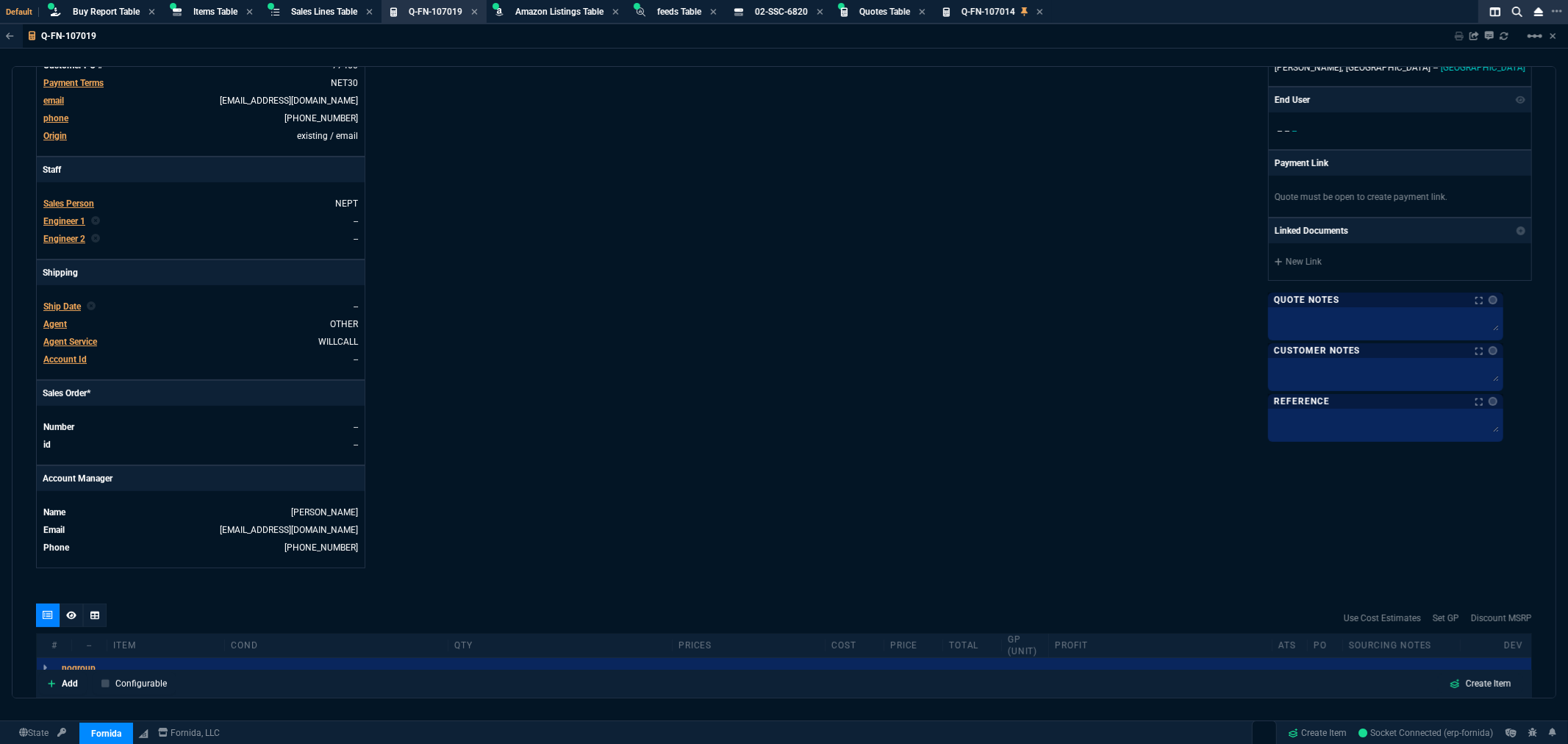
scroll to position [0, 0]
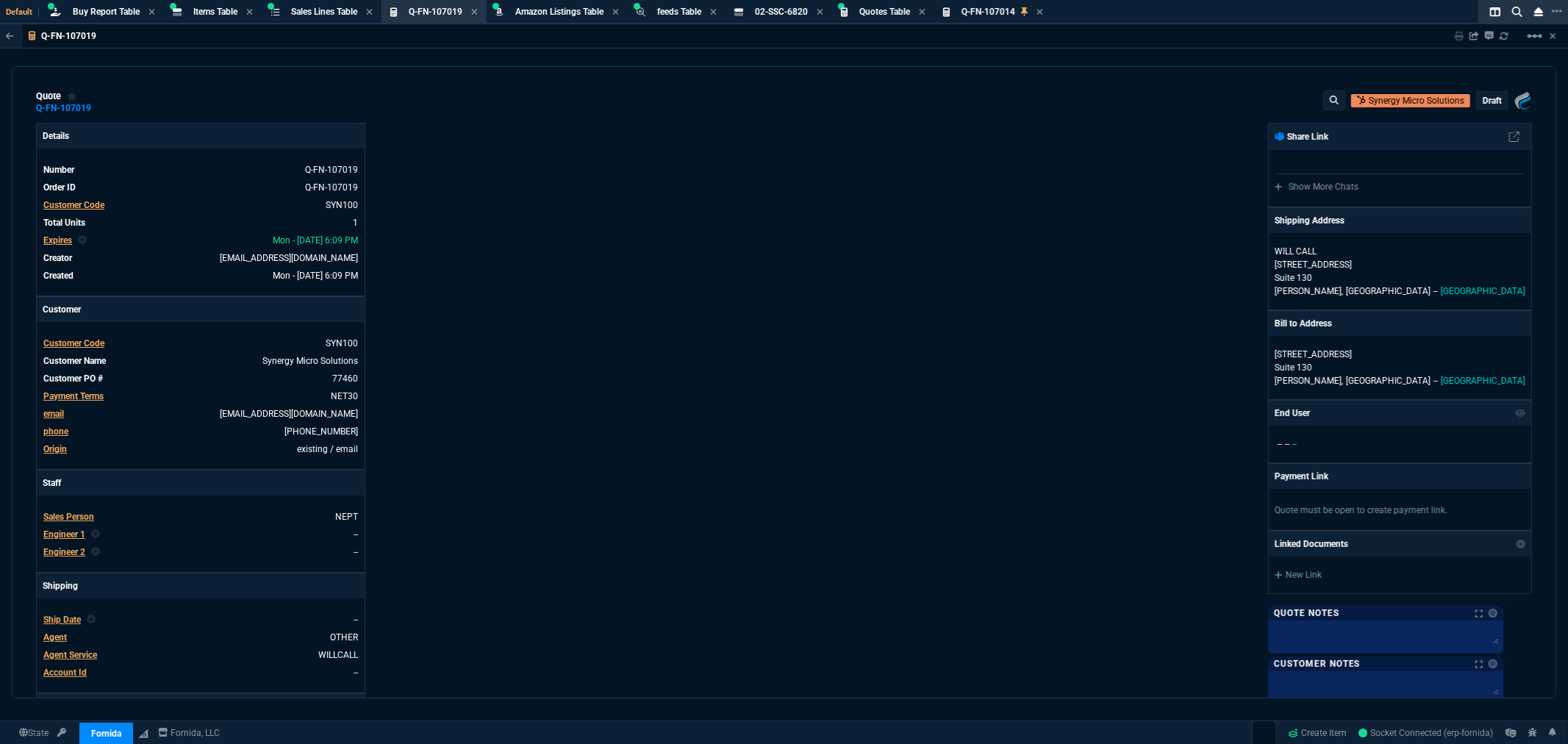
click at [1486, 97] on p "draft" at bounding box center [1492, 100] width 19 height 12
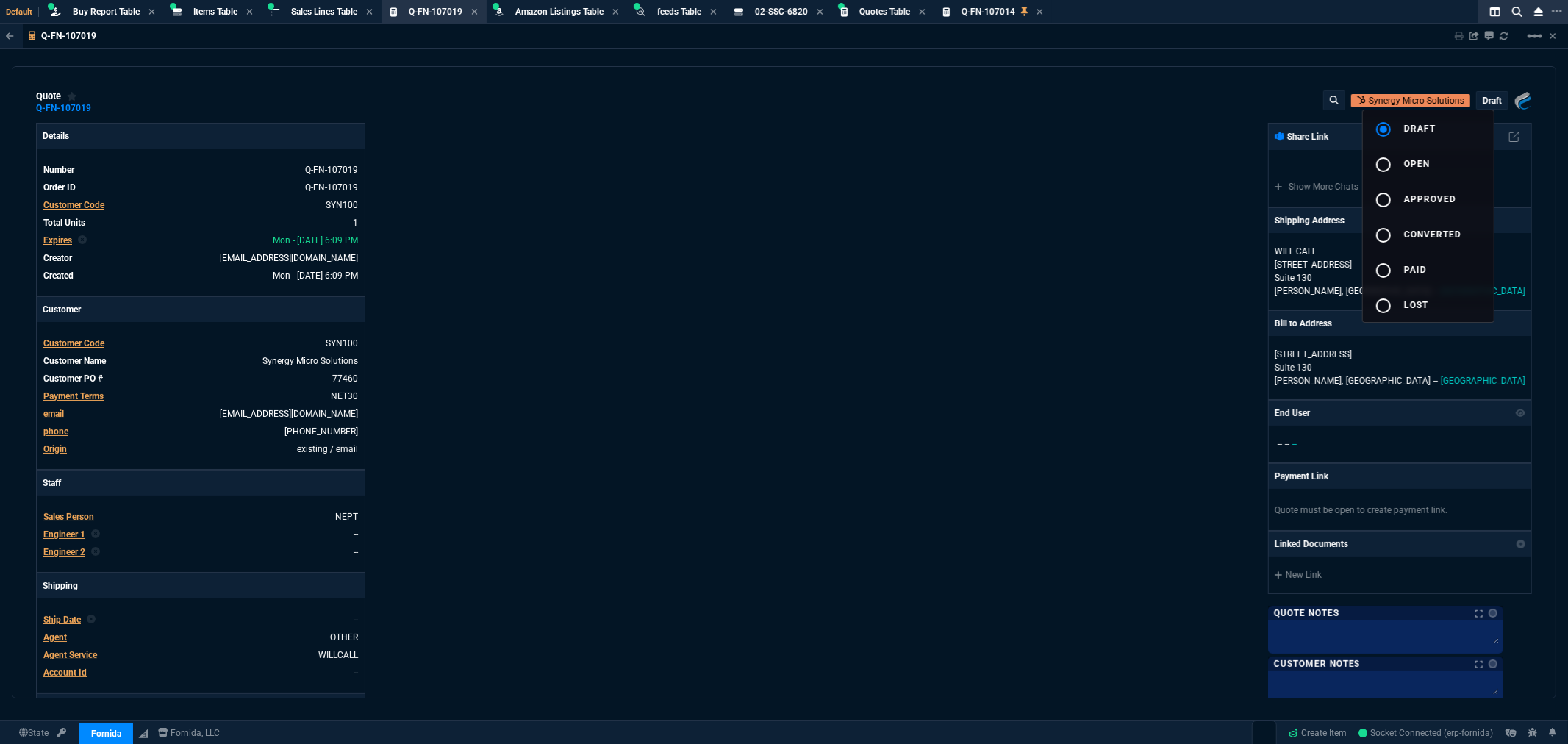
drag, startPoint x: 1381, startPoint y: 163, endPoint x: 1358, endPoint y: 172, distance: 24.7
click at [1383, 162] on mat-icon "radio_button_unchecked" at bounding box center [1383, 165] width 18 height 18
click at [1170, 251] on div at bounding box center [784, 372] width 1568 height 744
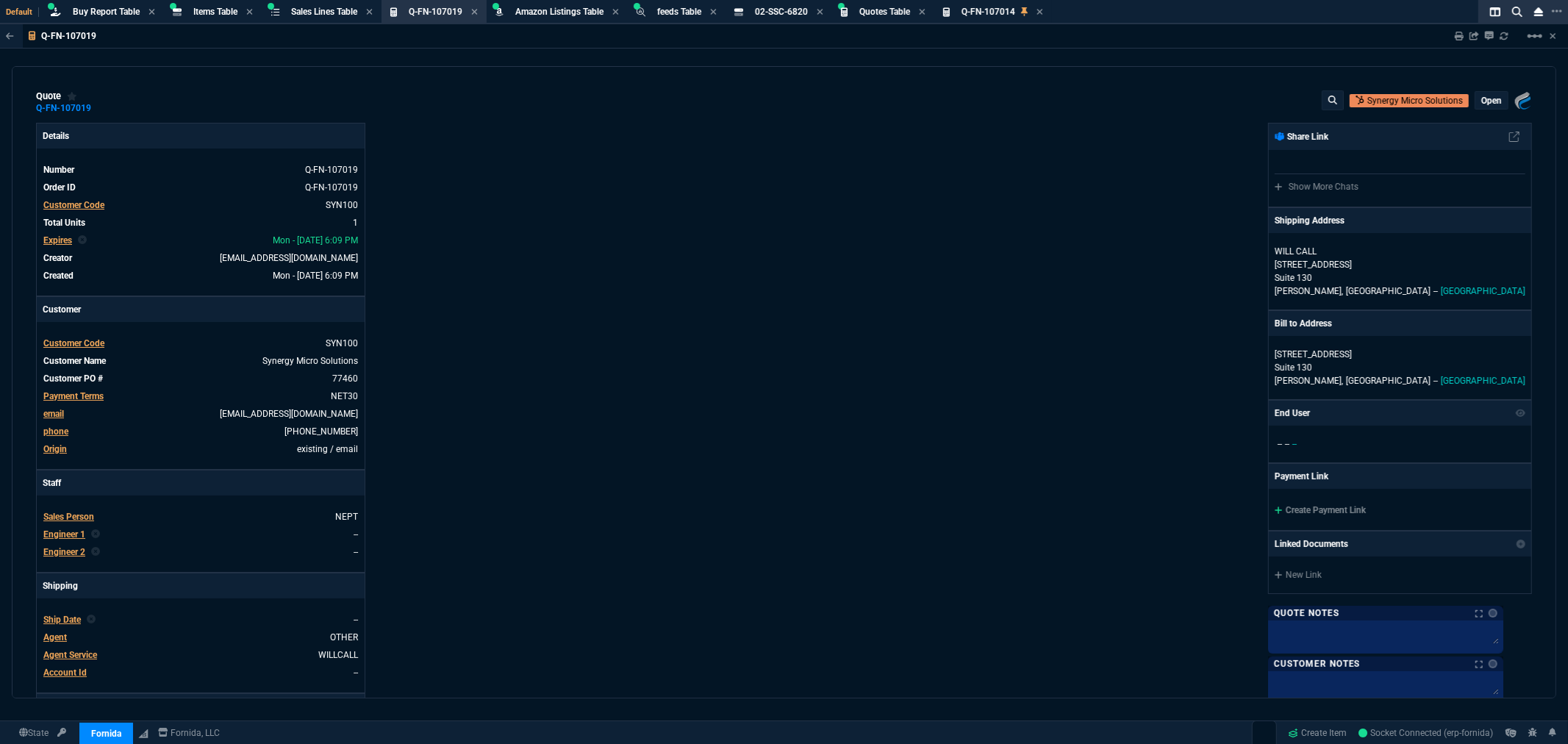
type input "30"
type input "15"
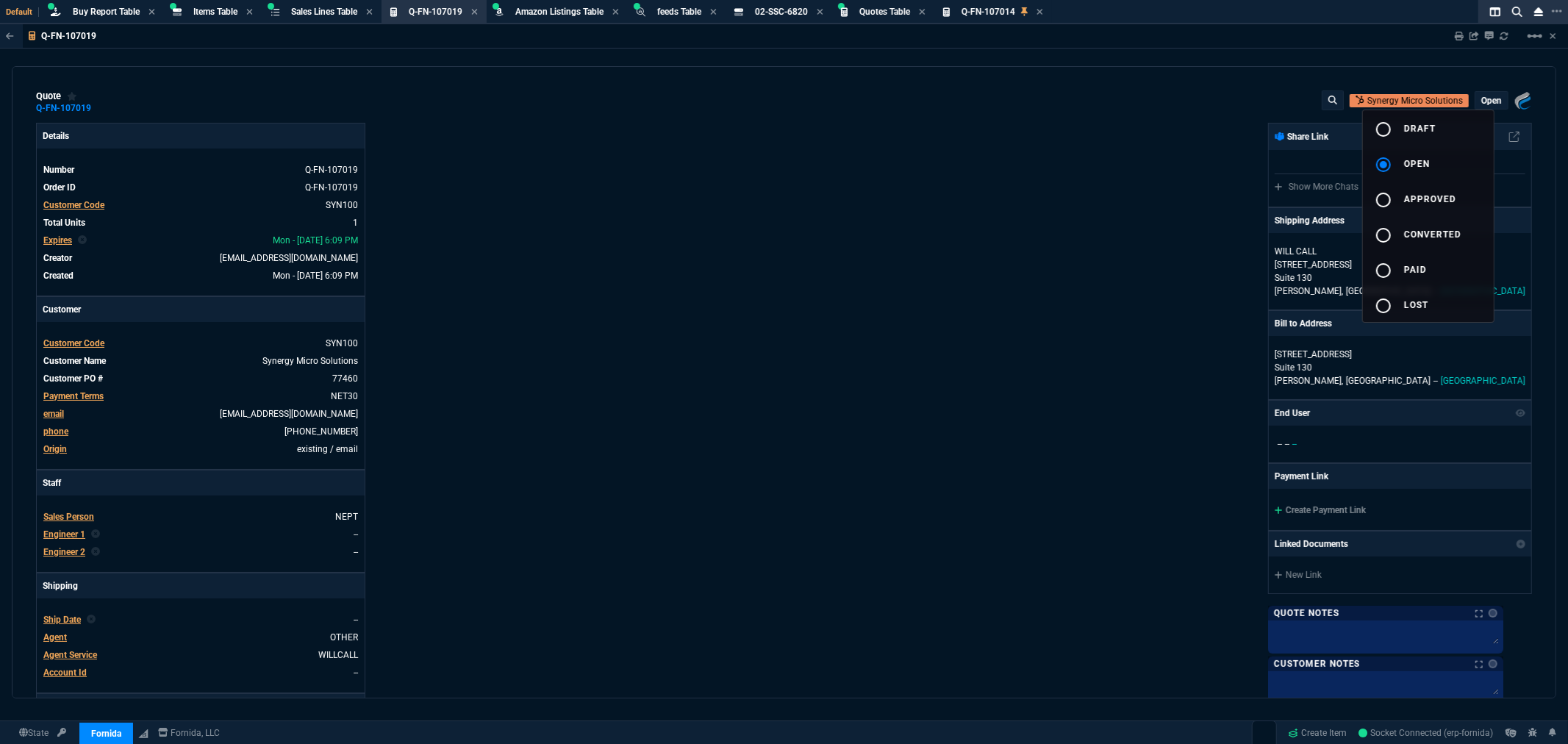
type input "22"
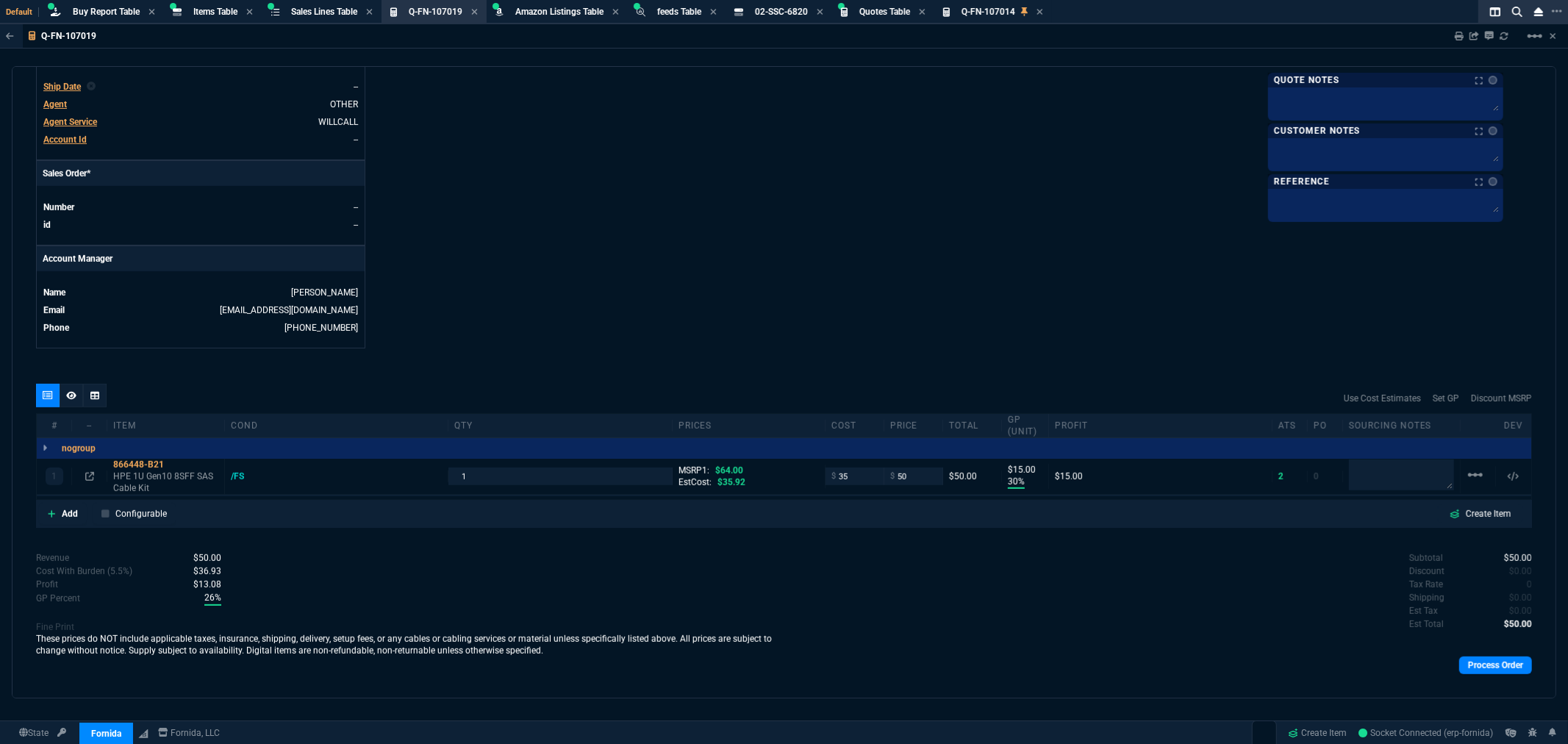
scroll to position [554, 0]
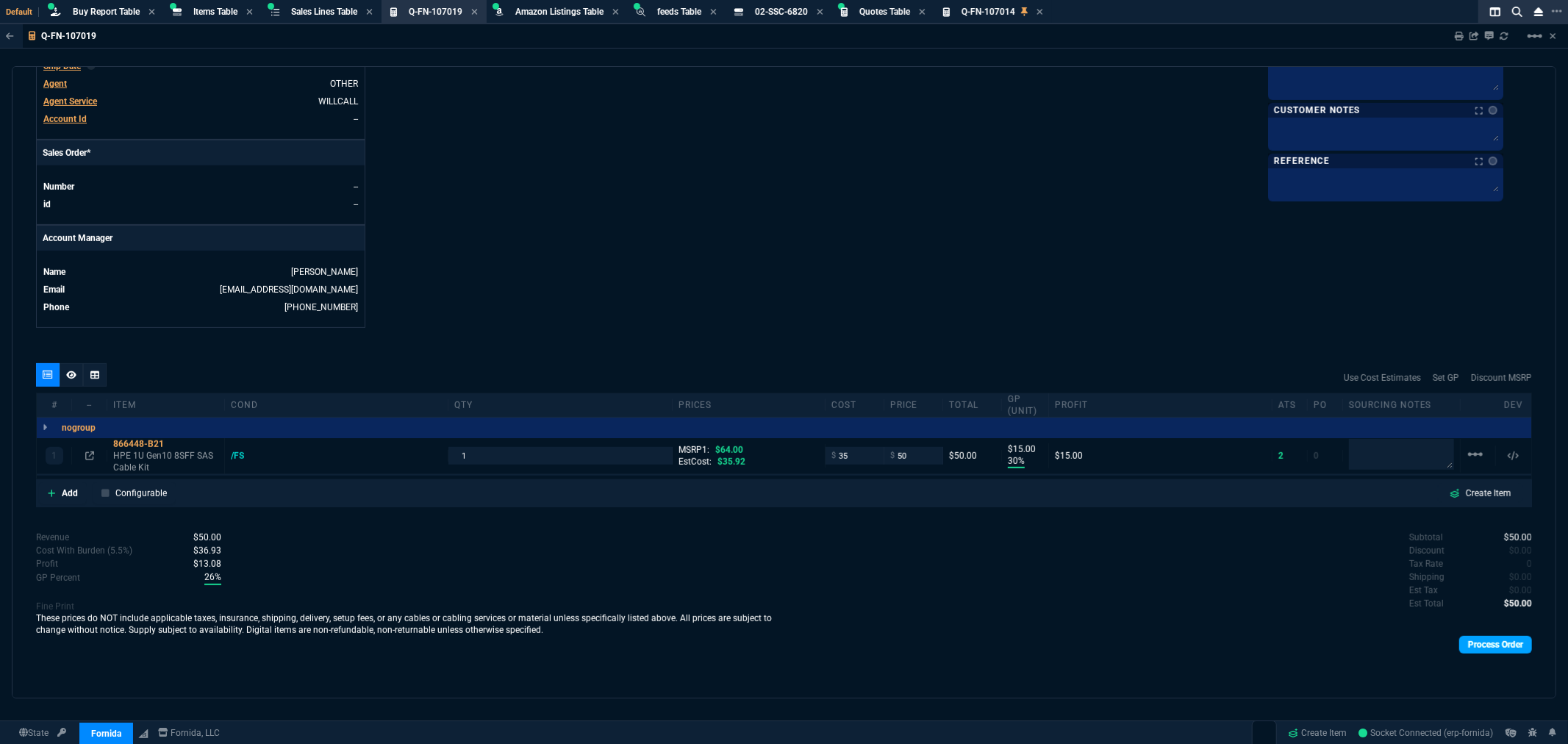
click at [1512, 650] on link "Process Order" at bounding box center [1496, 645] width 72 height 18
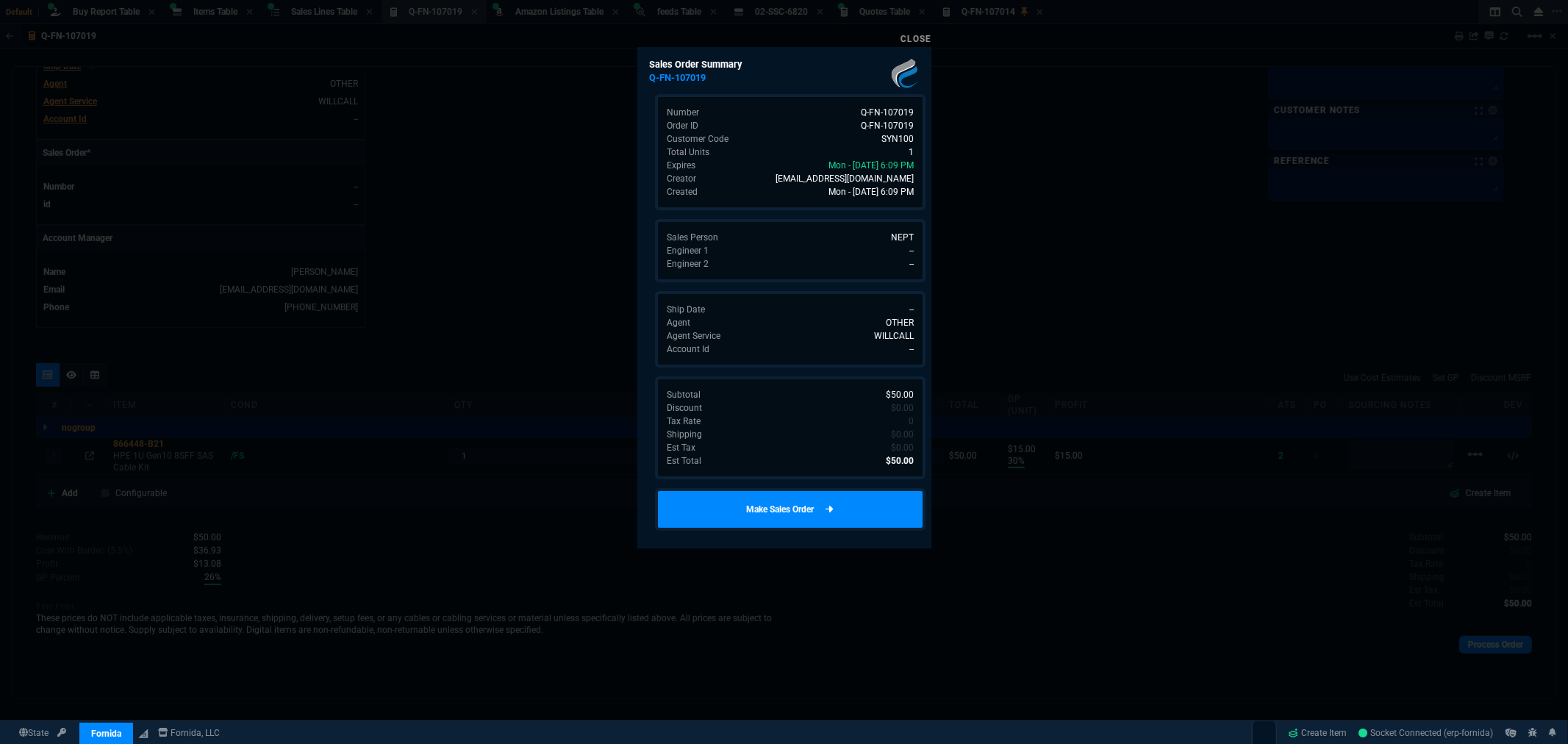
click at [856, 510] on link "Make Sales Order" at bounding box center [790, 509] width 271 height 43
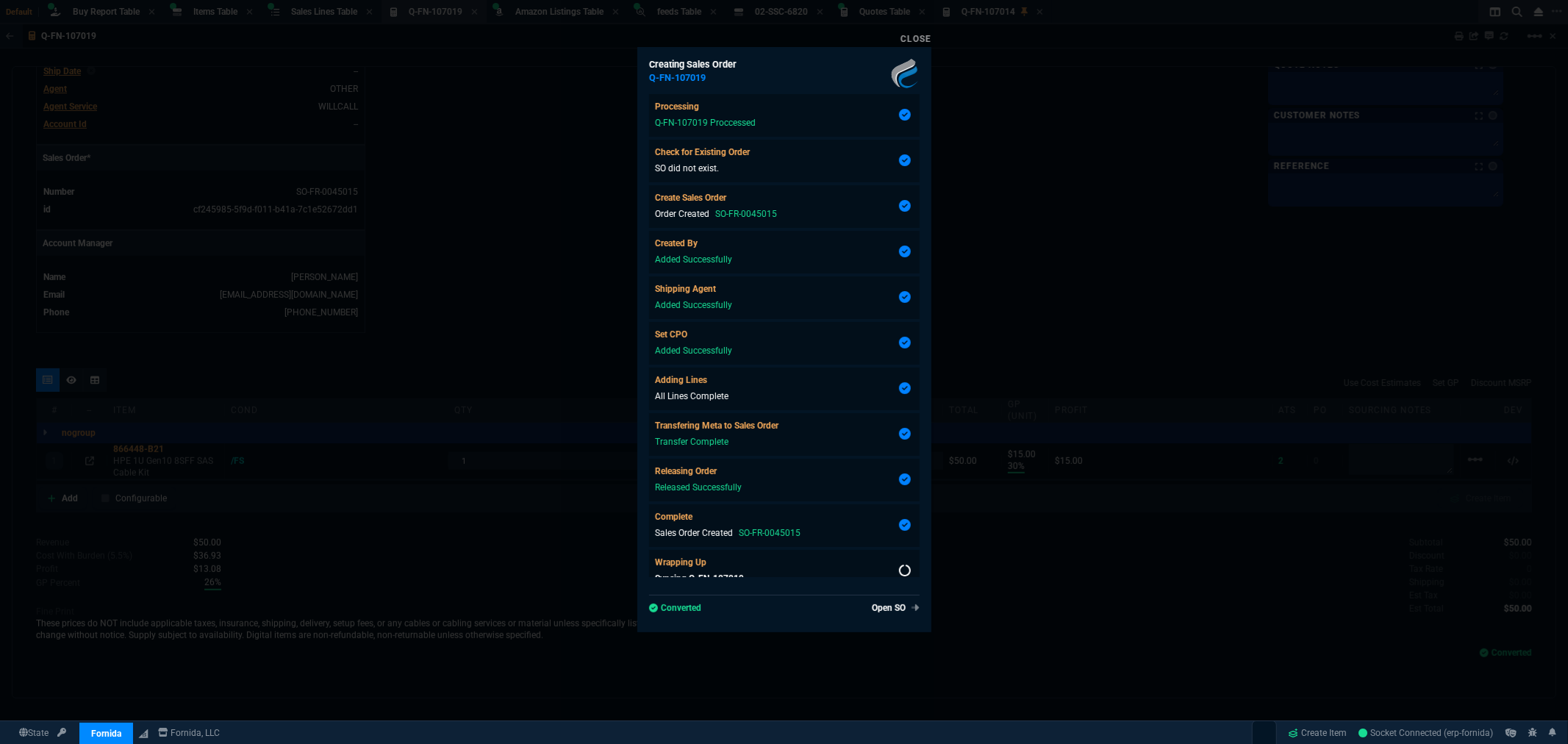
scroll to position [532, 0]
type input "30"
type input "15"
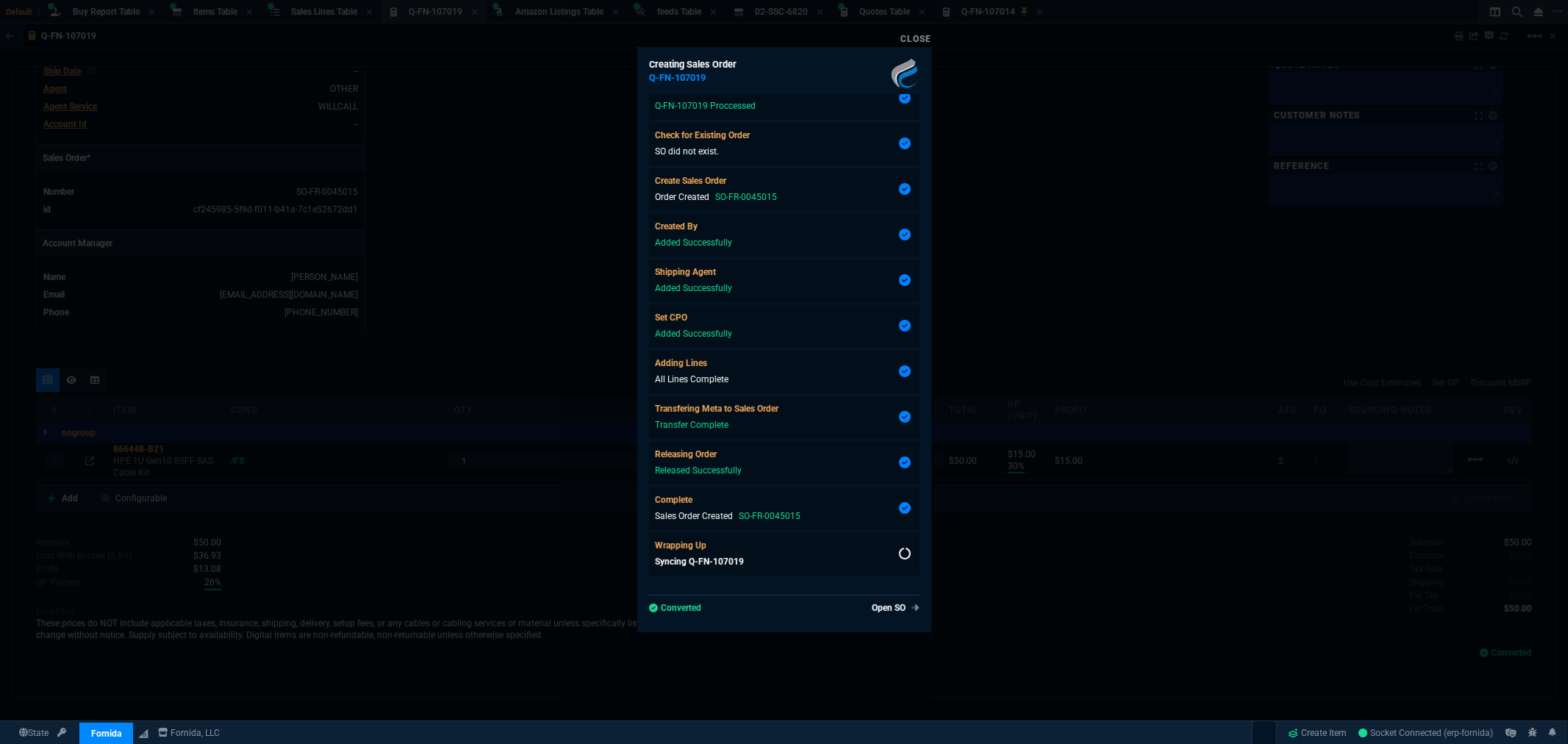
type input "22"
click at [917, 42] on link "Close" at bounding box center [916, 38] width 31 height 10
